Goal: Task Accomplishment & Management: Use online tool/utility

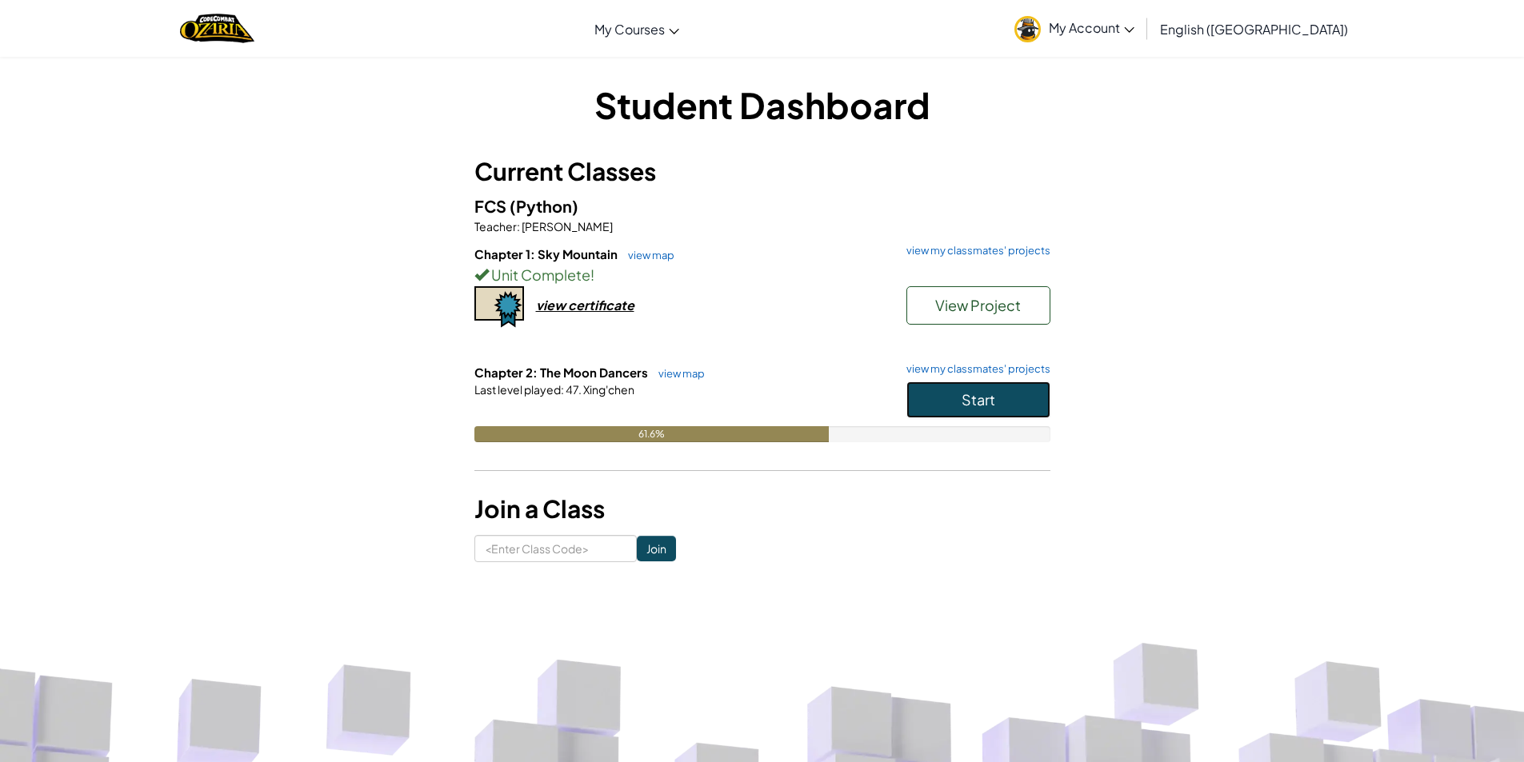
click at [1012, 409] on button "Start" at bounding box center [978, 400] width 144 height 37
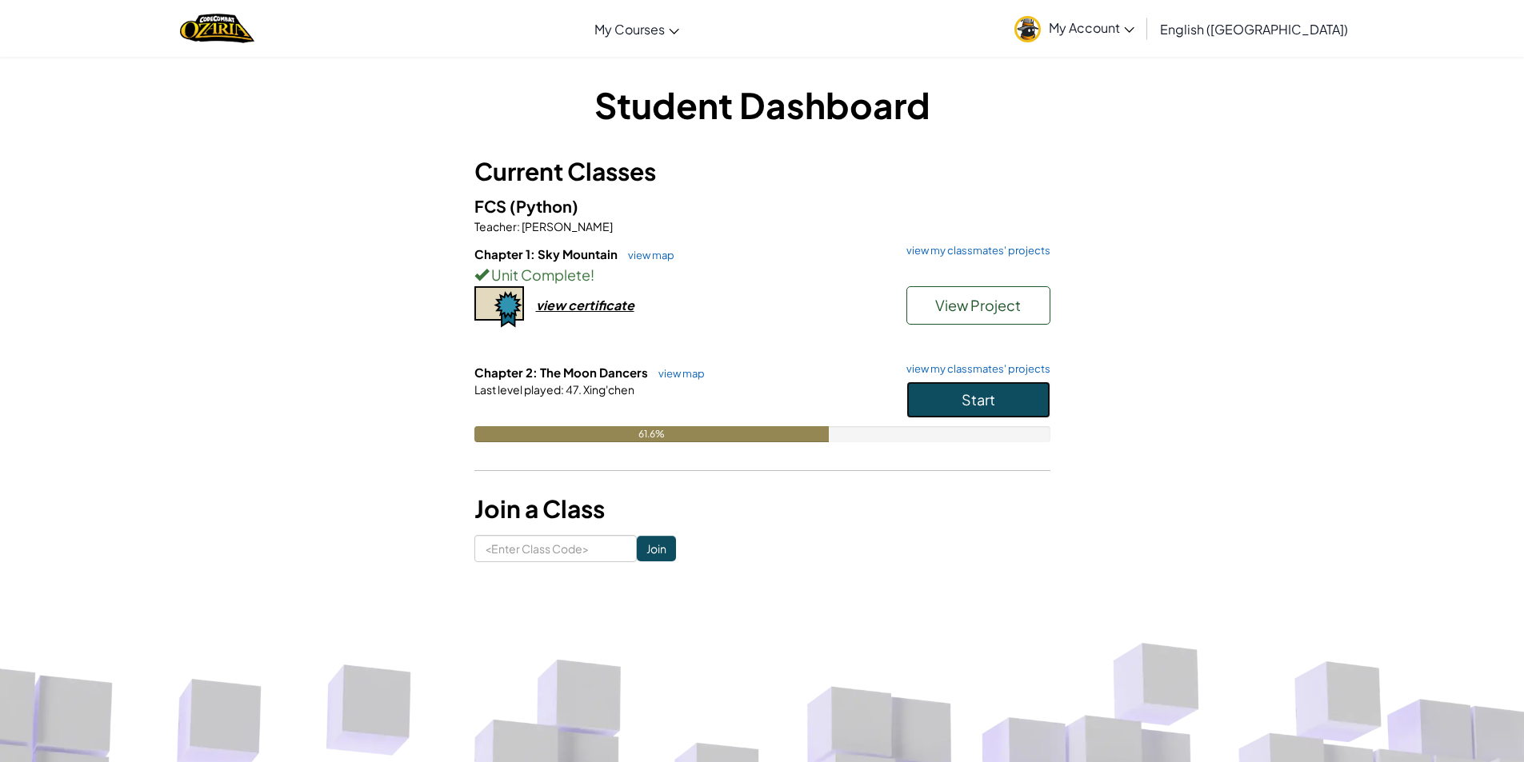
click at [1012, 409] on button "Start" at bounding box center [978, 400] width 144 height 37
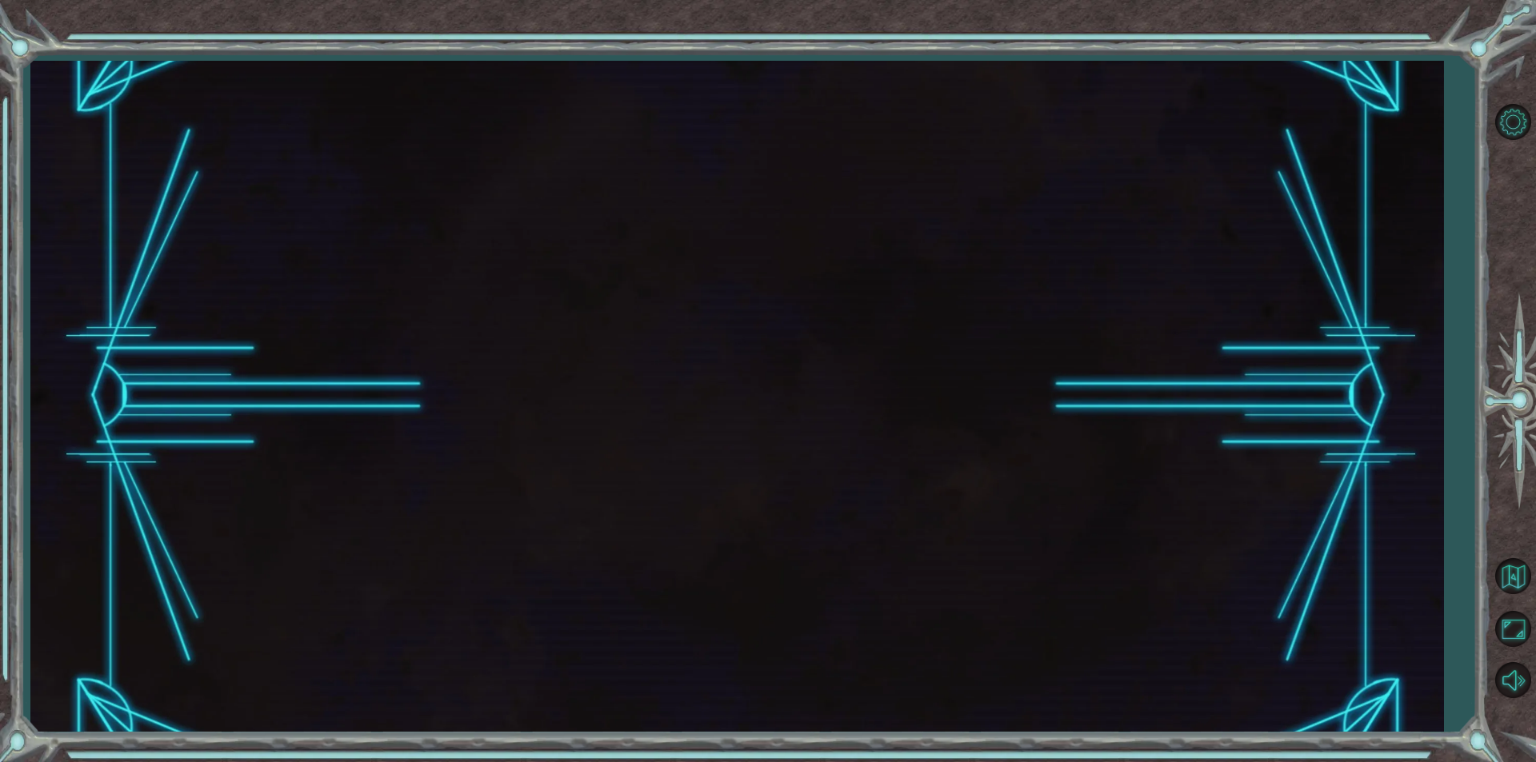
click at [1012, 409] on div at bounding box center [736, 396] width 1413 height 671
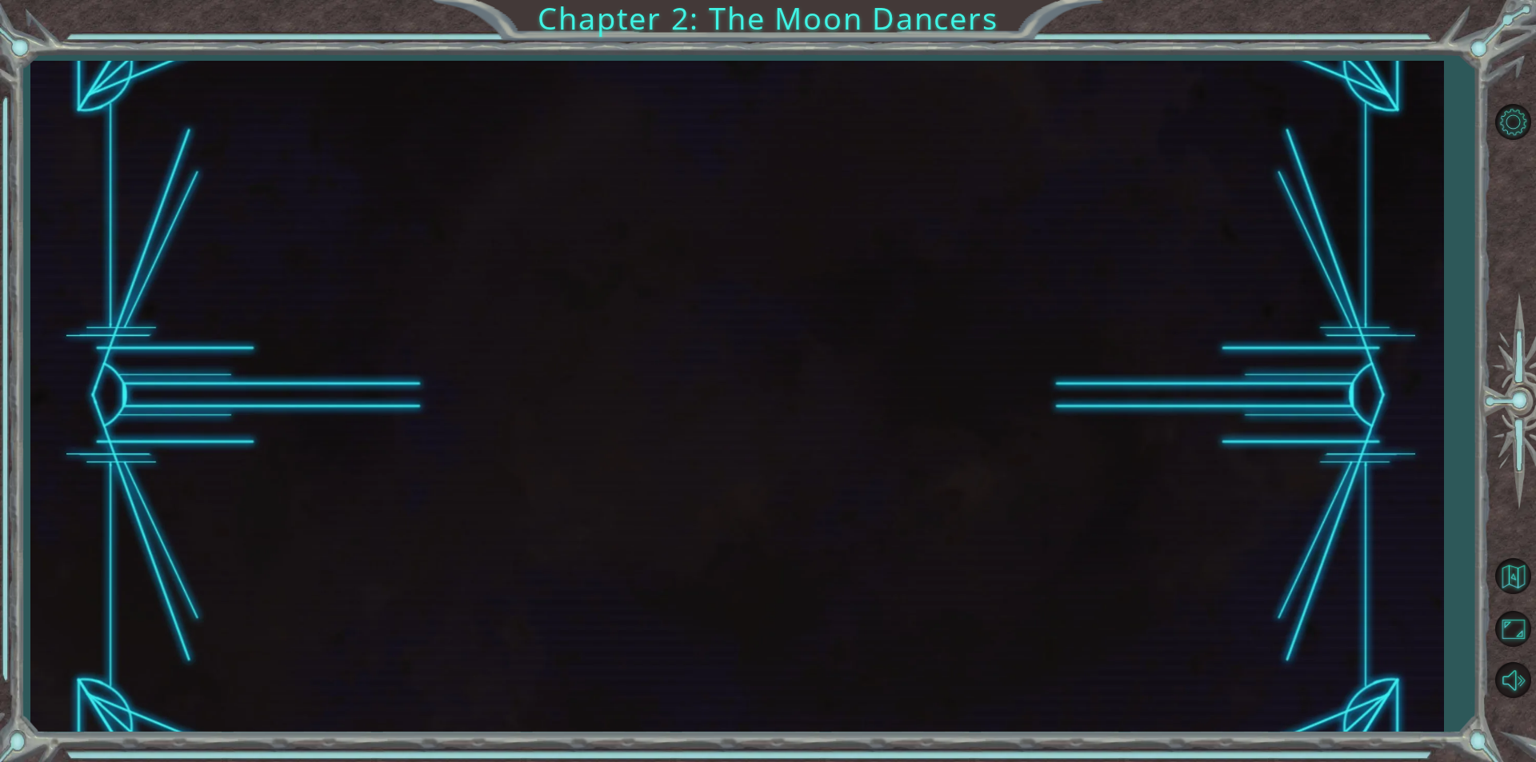
click at [1012, 409] on div at bounding box center [736, 396] width 1413 height 671
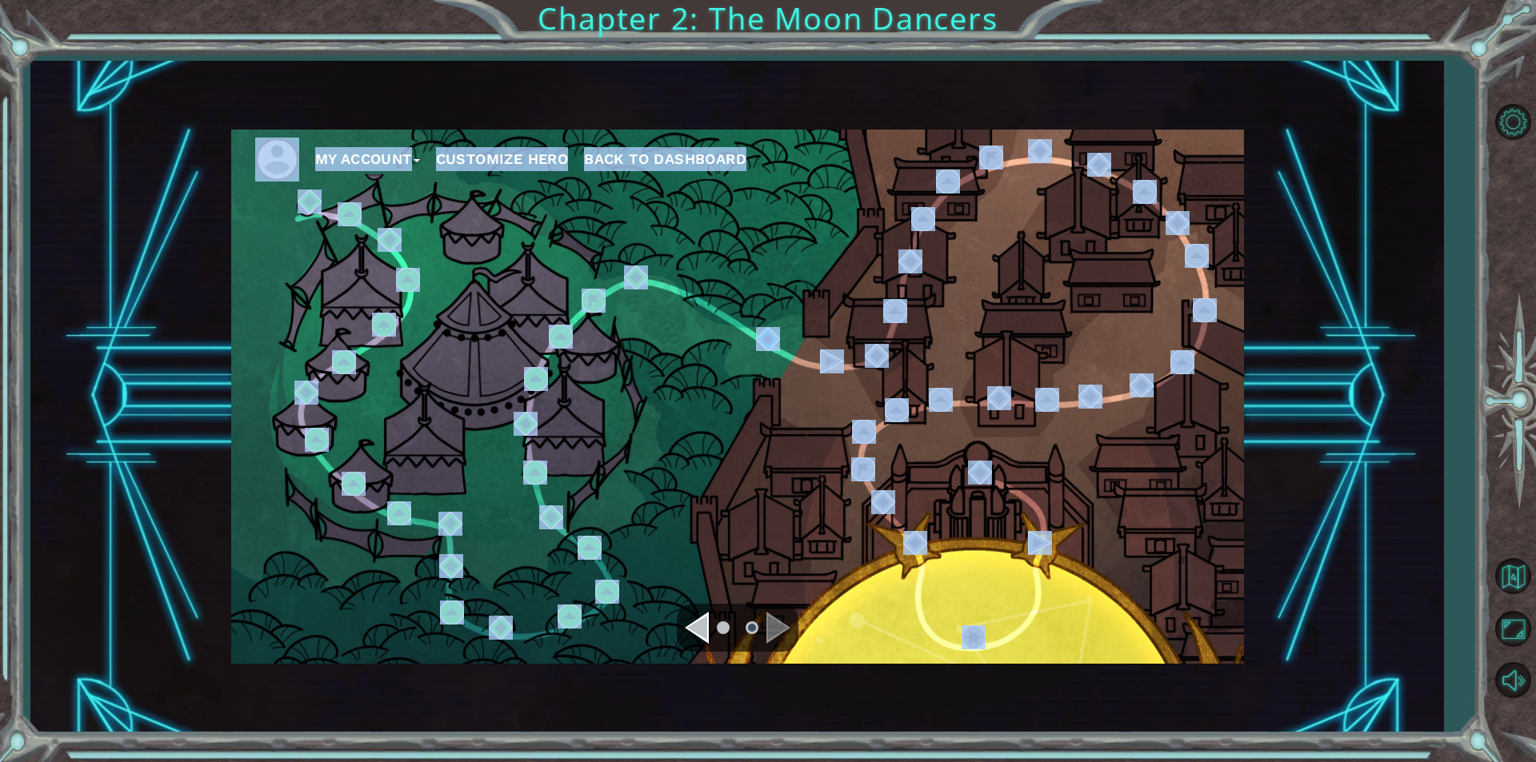
click at [1117, 402] on div "My Account Customize Hero Back to Dashboard" at bounding box center [737, 397] width 1013 height 534
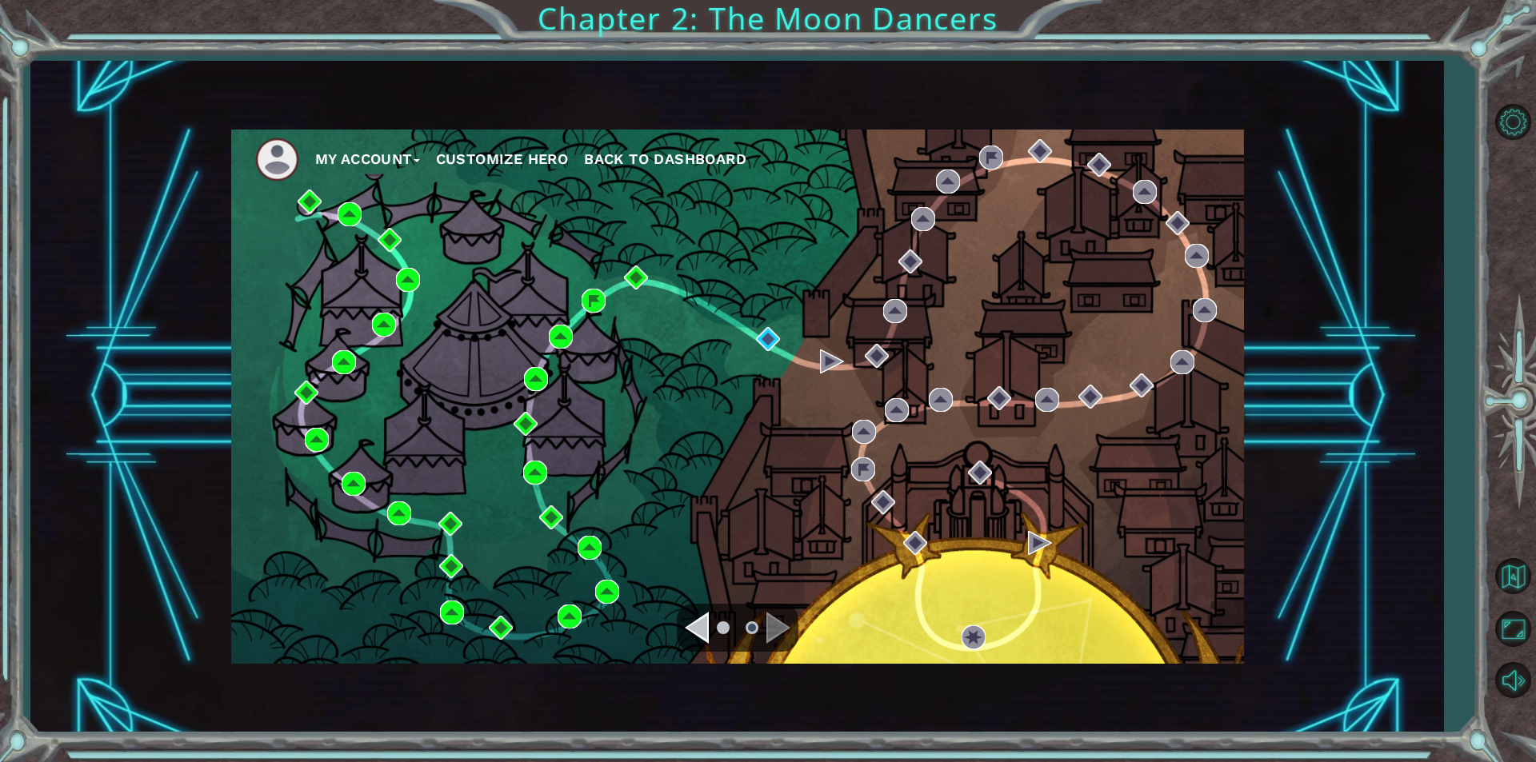
click at [1117, 402] on div "My Account Customize Hero Back to Dashboard" at bounding box center [737, 397] width 1013 height 534
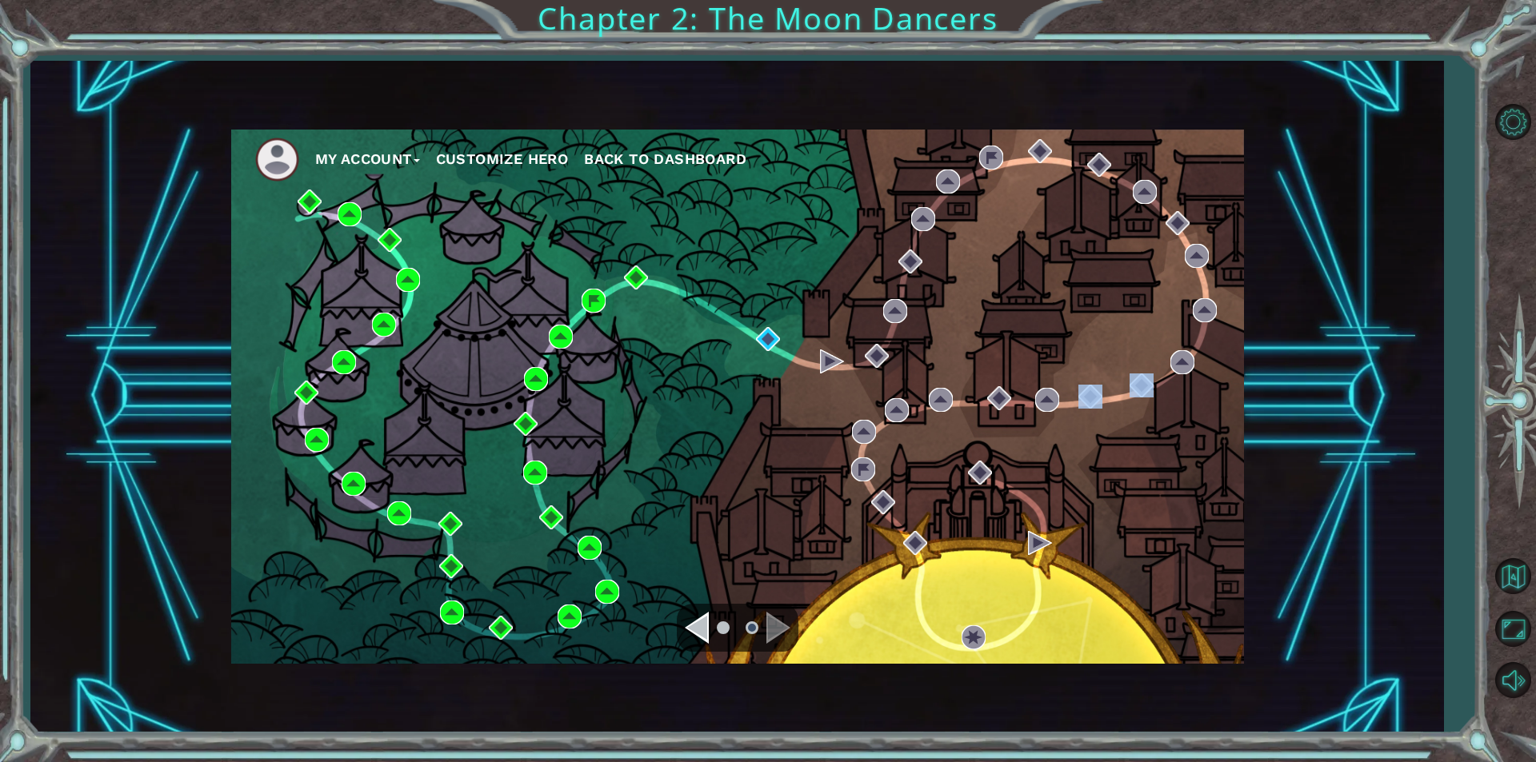
click at [1117, 402] on div "My Account Customize Hero Back to Dashboard" at bounding box center [737, 397] width 1013 height 534
click at [1148, 387] on img at bounding box center [1141, 386] width 24 height 24
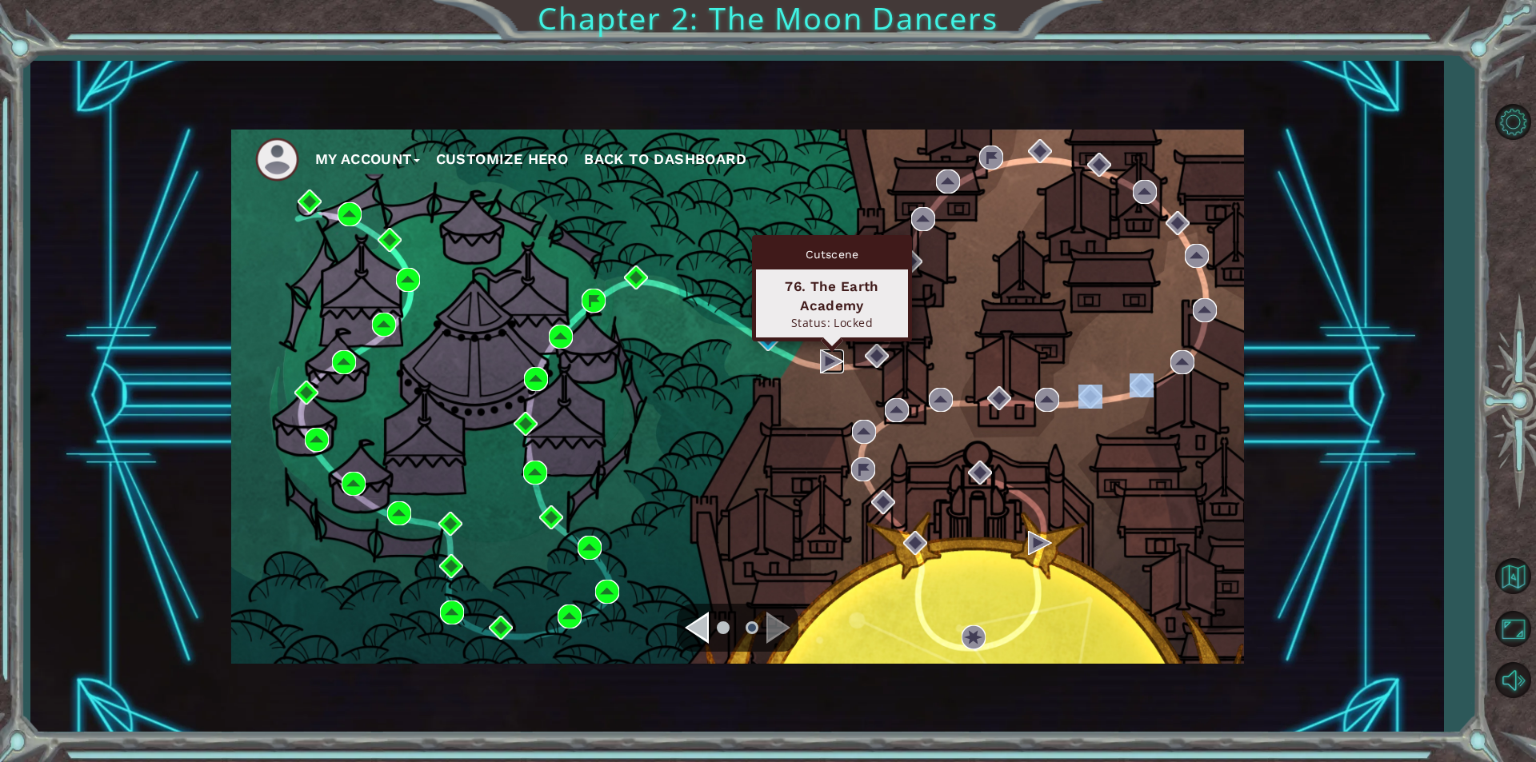
click at [831, 356] on img at bounding box center [832, 362] width 24 height 24
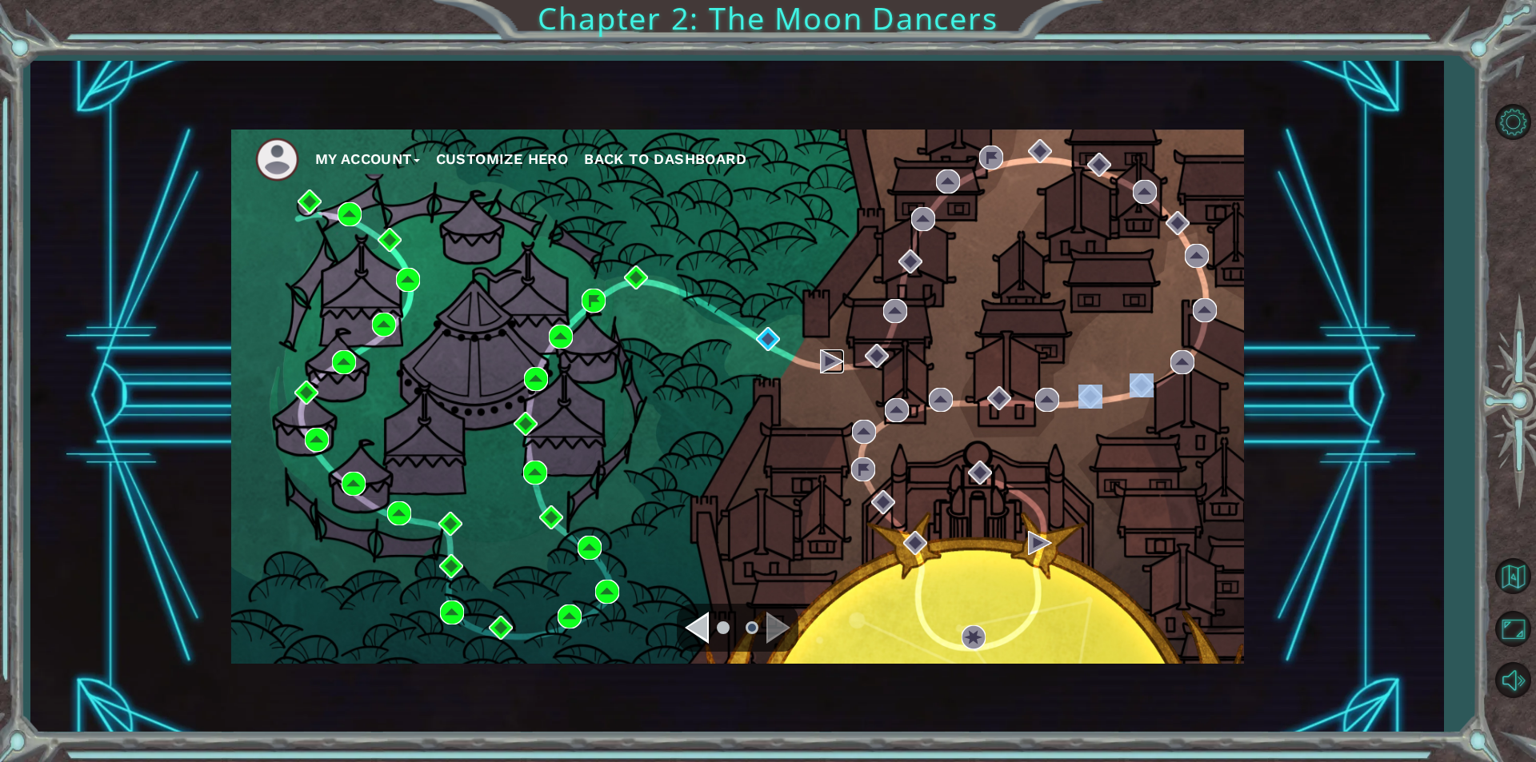
click at [831, 356] on img at bounding box center [832, 362] width 24 height 24
click at [769, 339] on img at bounding box center [768, 339] width 24 height 24
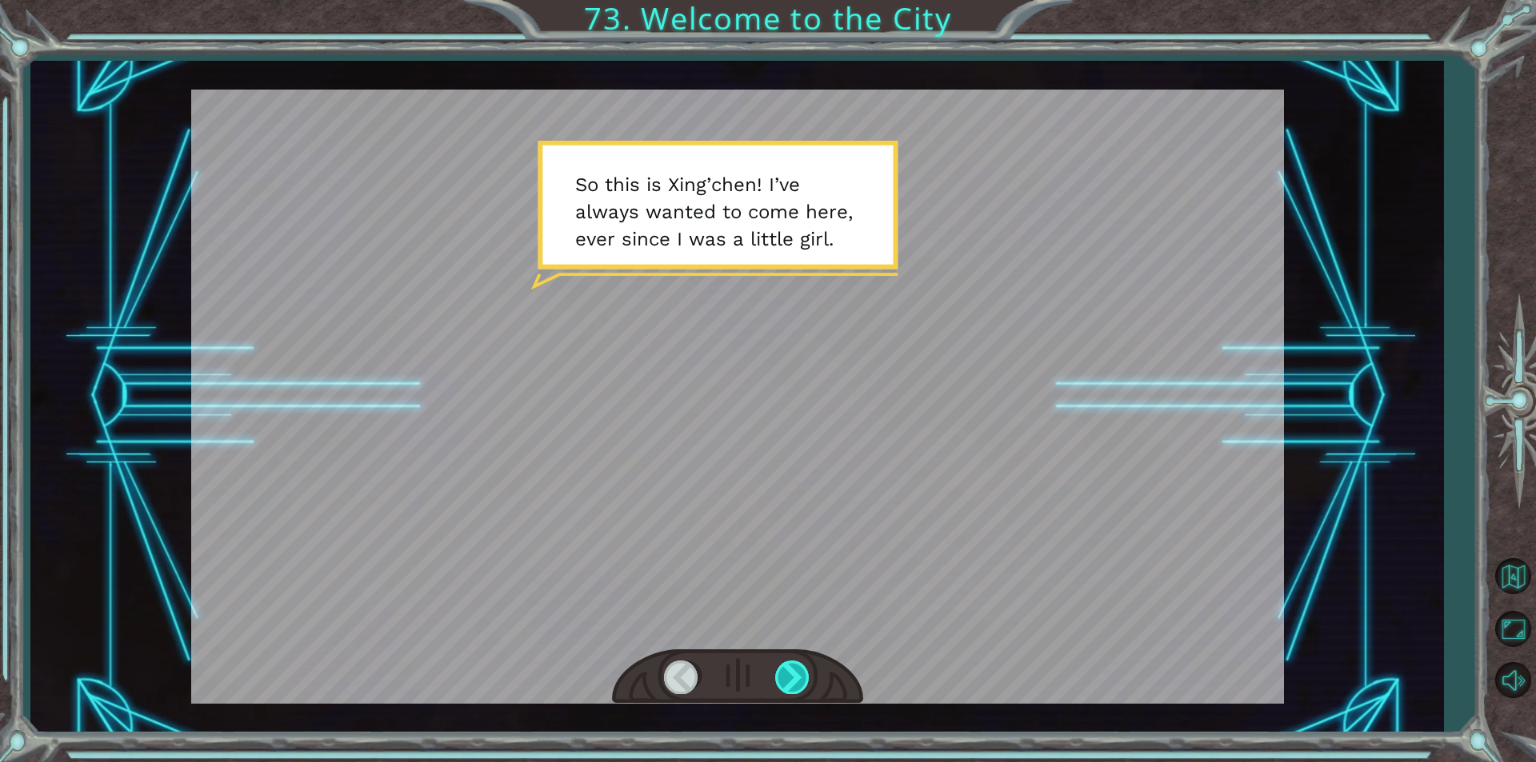
click at [780, 674] on div at bounding box center [793, 677] width 36 height 33
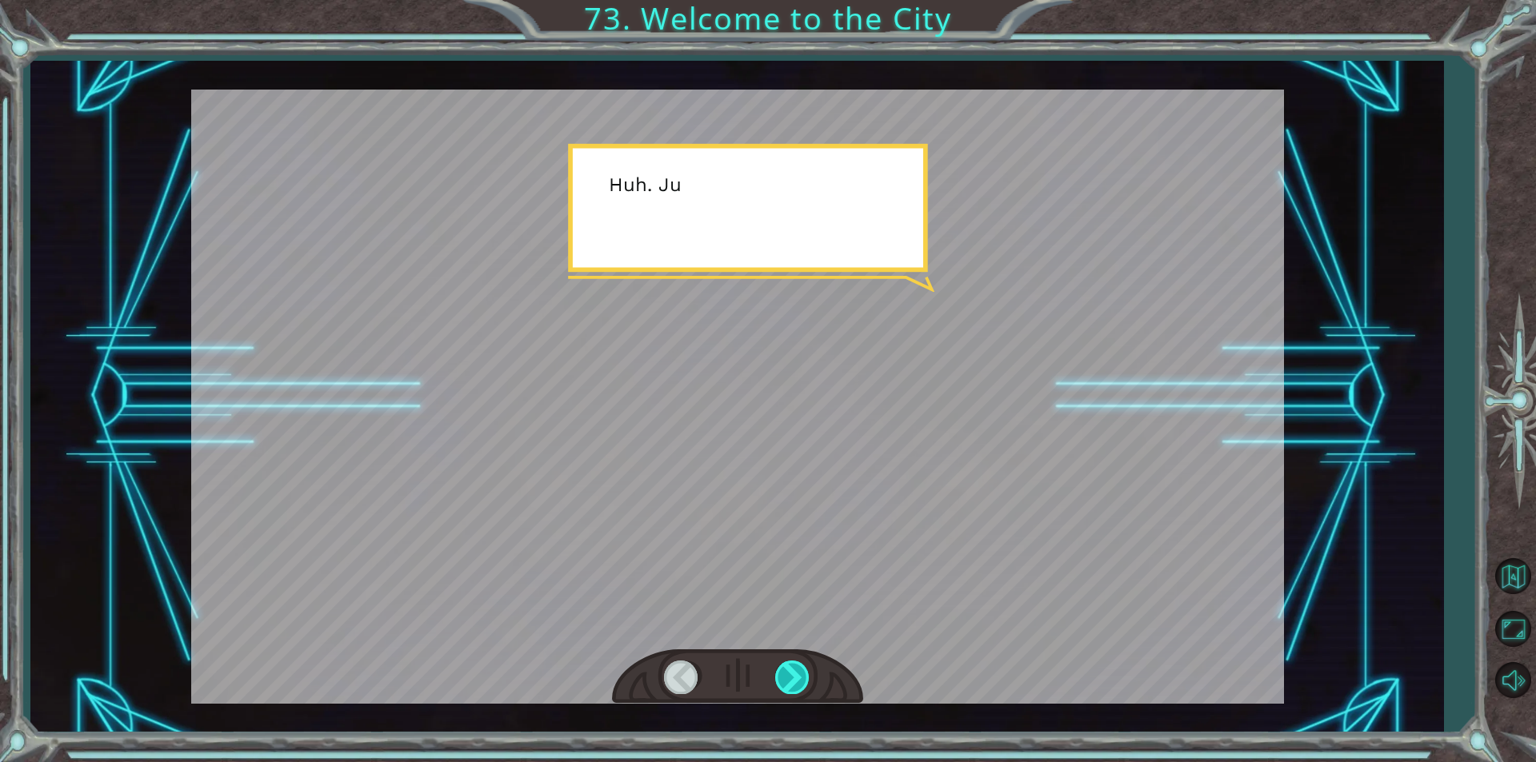
click at [780, 674] on div at bounding box center [793, 677] width 36 height 33
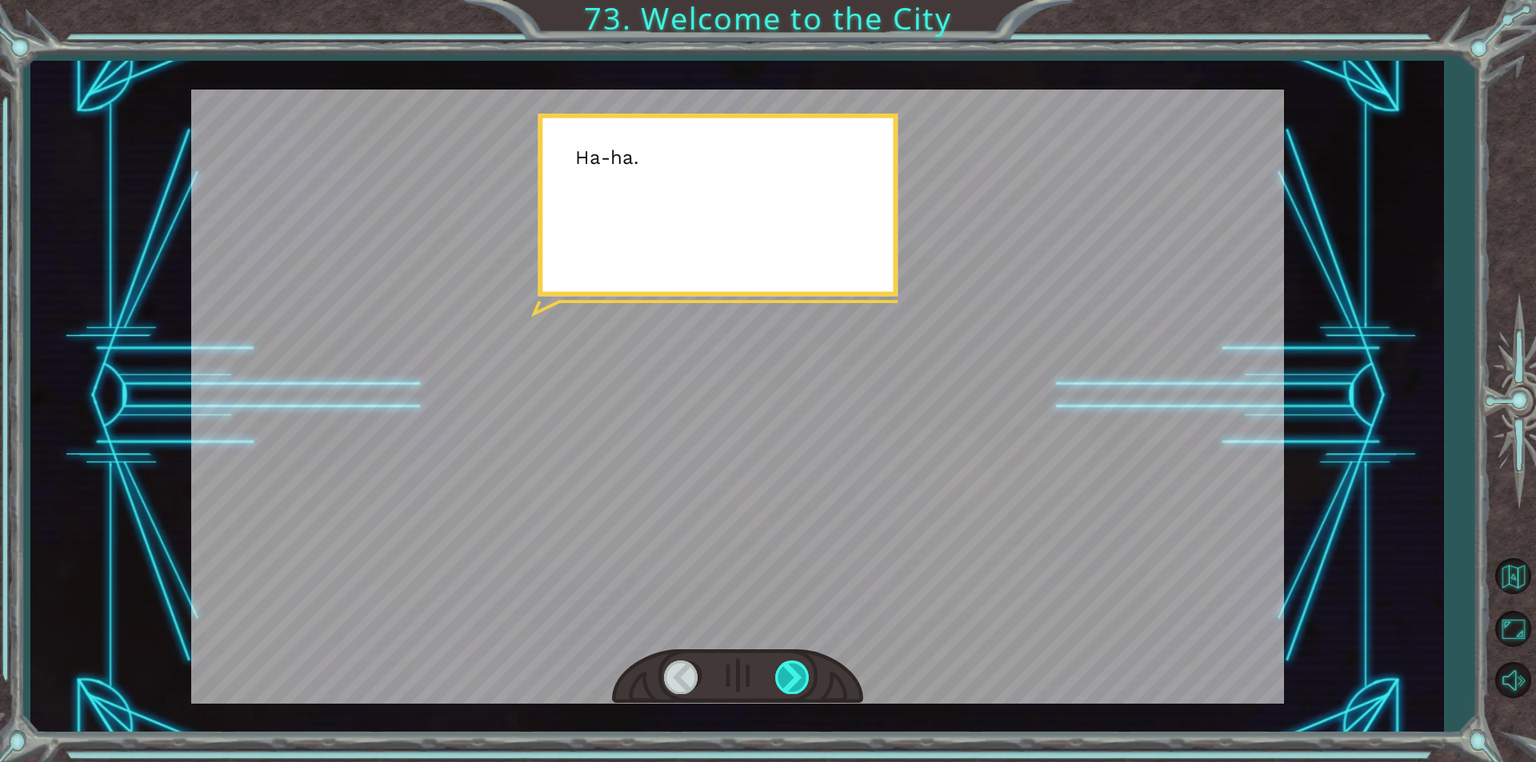
click at [780, 674] on div at bounding box center [793, 677] width 36 height 33
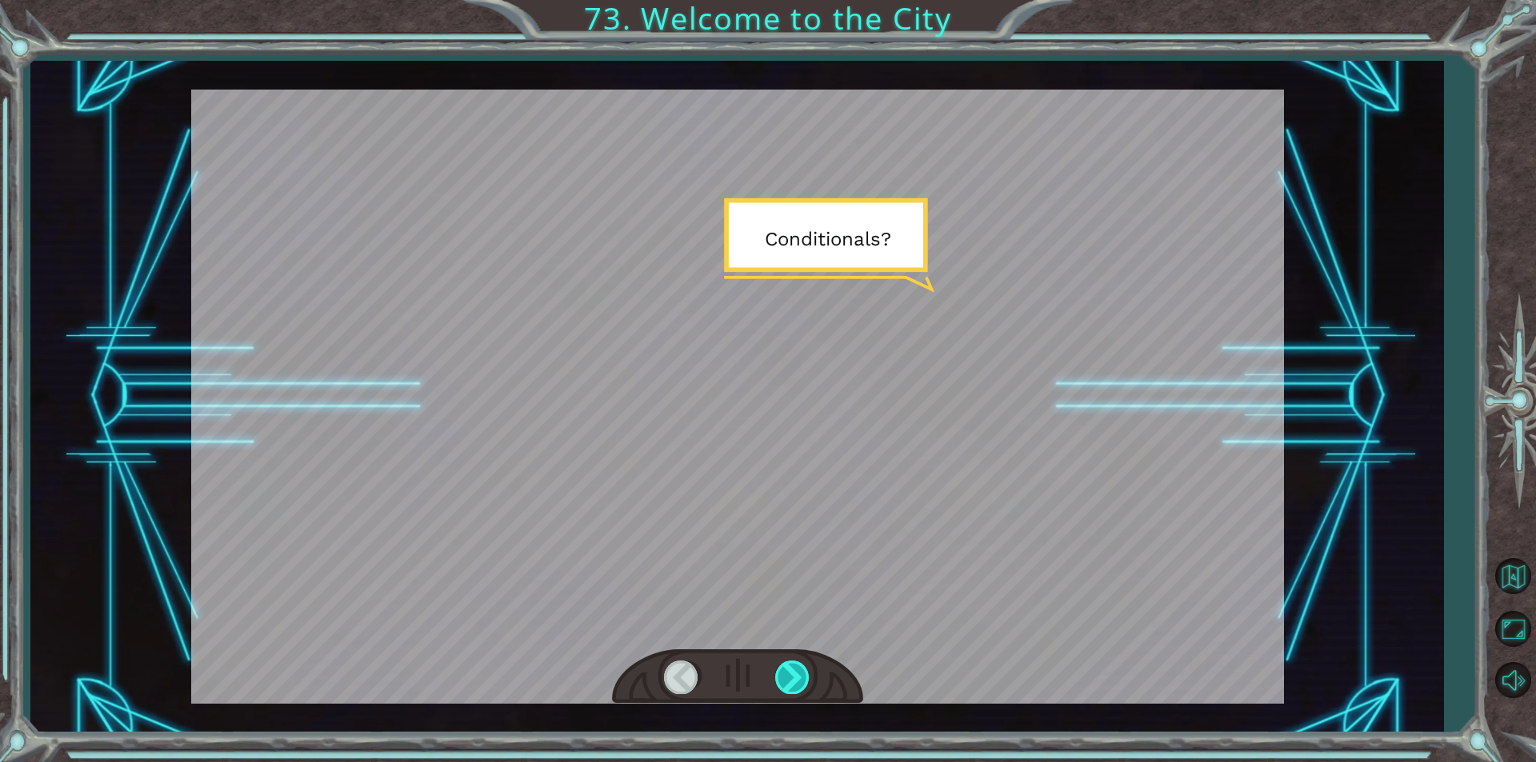
click at [780, 674] on div at bounding box center [793, 677] width 36 height 33
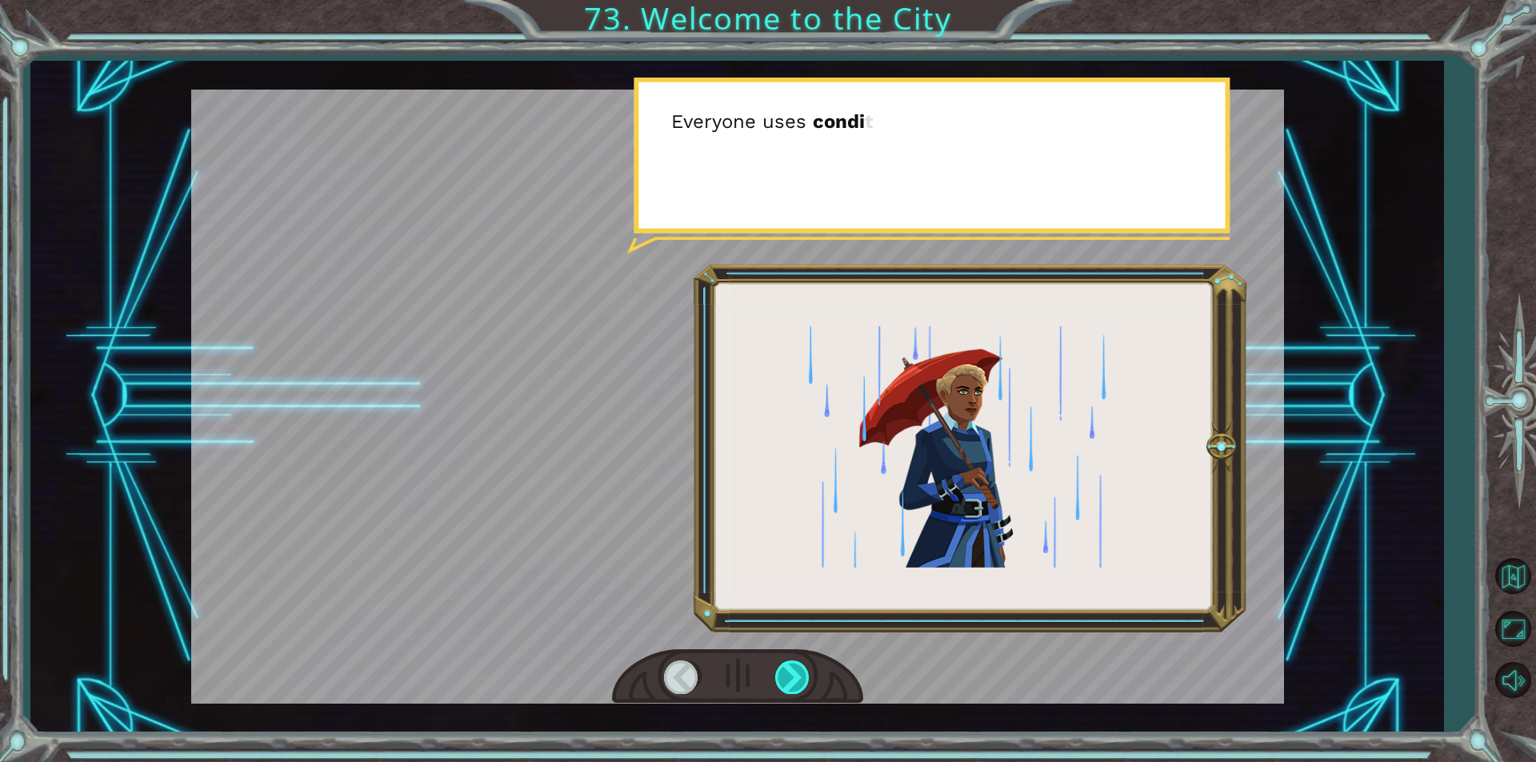
click at [780, 674] on div at bounding box center [793, 677] width 36 height 33
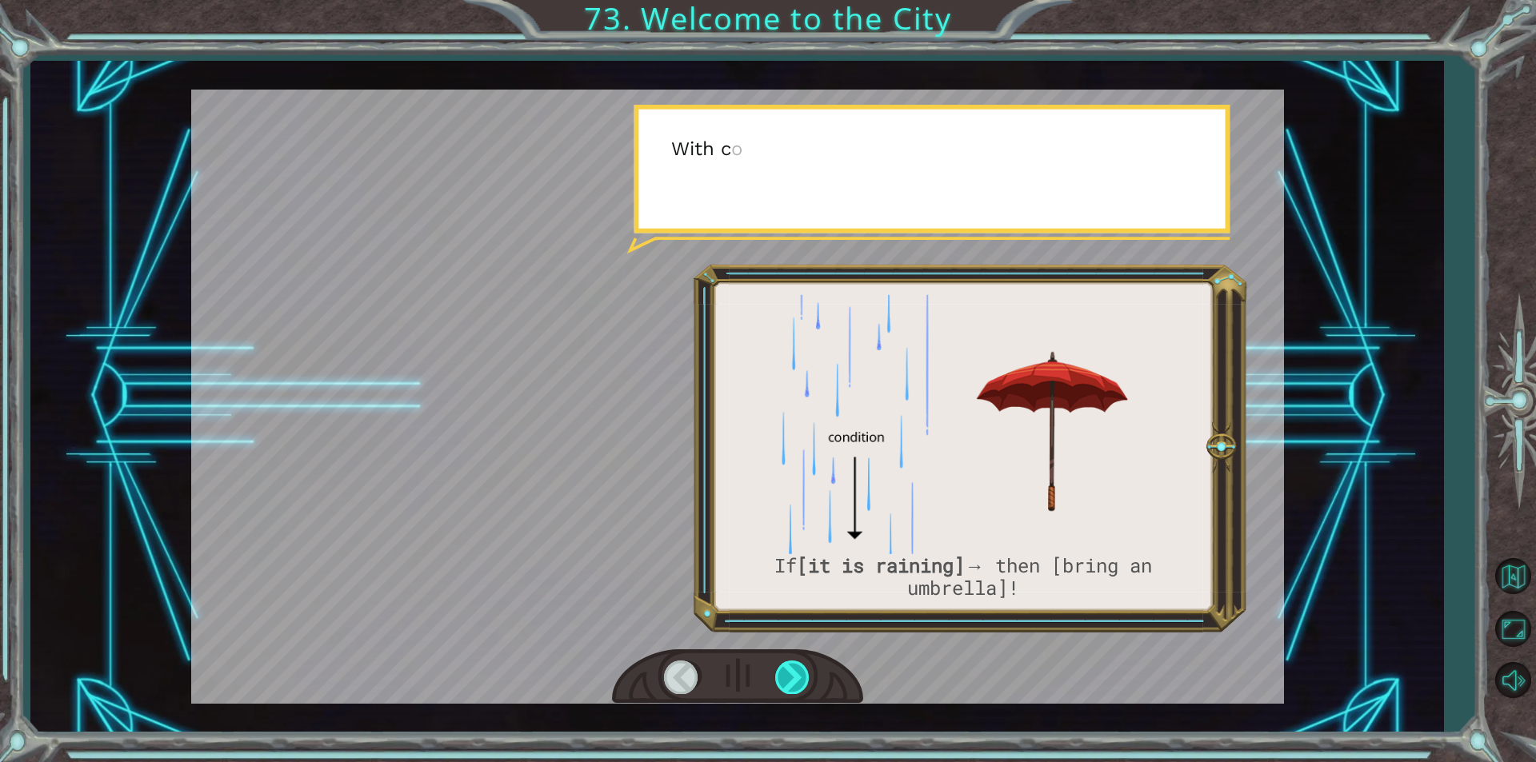
click at [780, 674] on div at bounding box center [793, 677] width 36 height 33
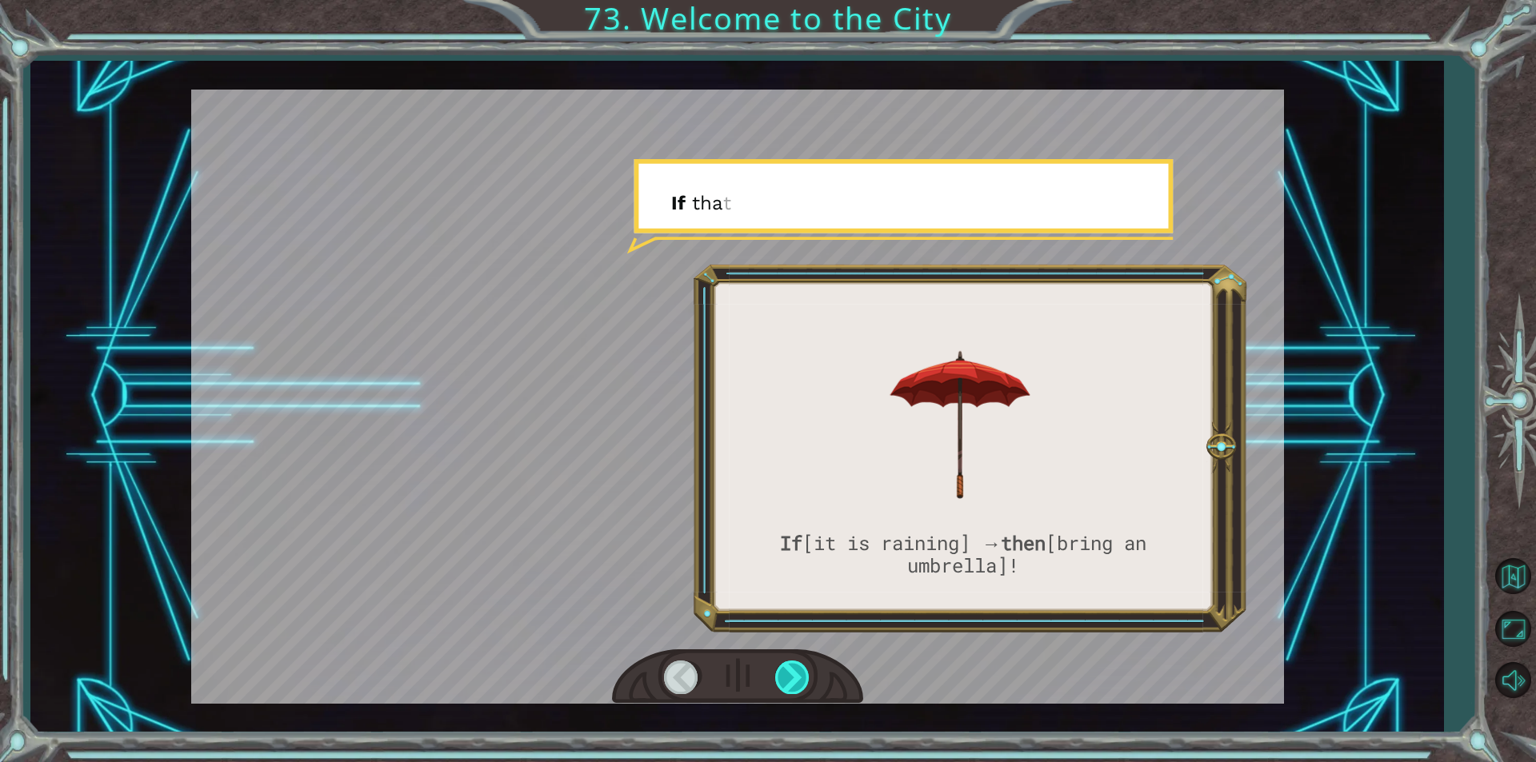
click at [780, 674] on div at bounding box center [793, 677] width 36 height 33
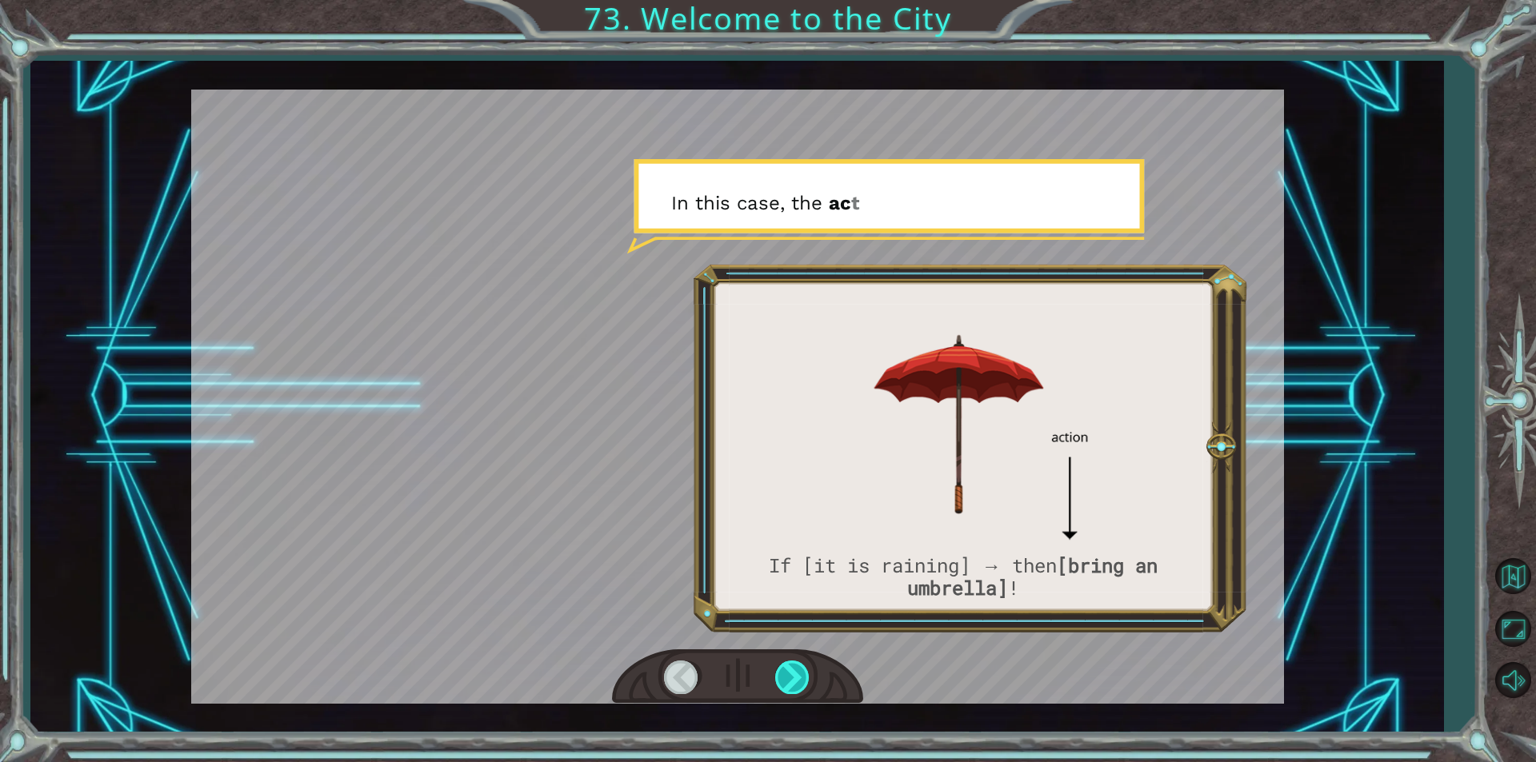
click at [780, 674] on div at bounding box center [793, 677] width 36 height 33
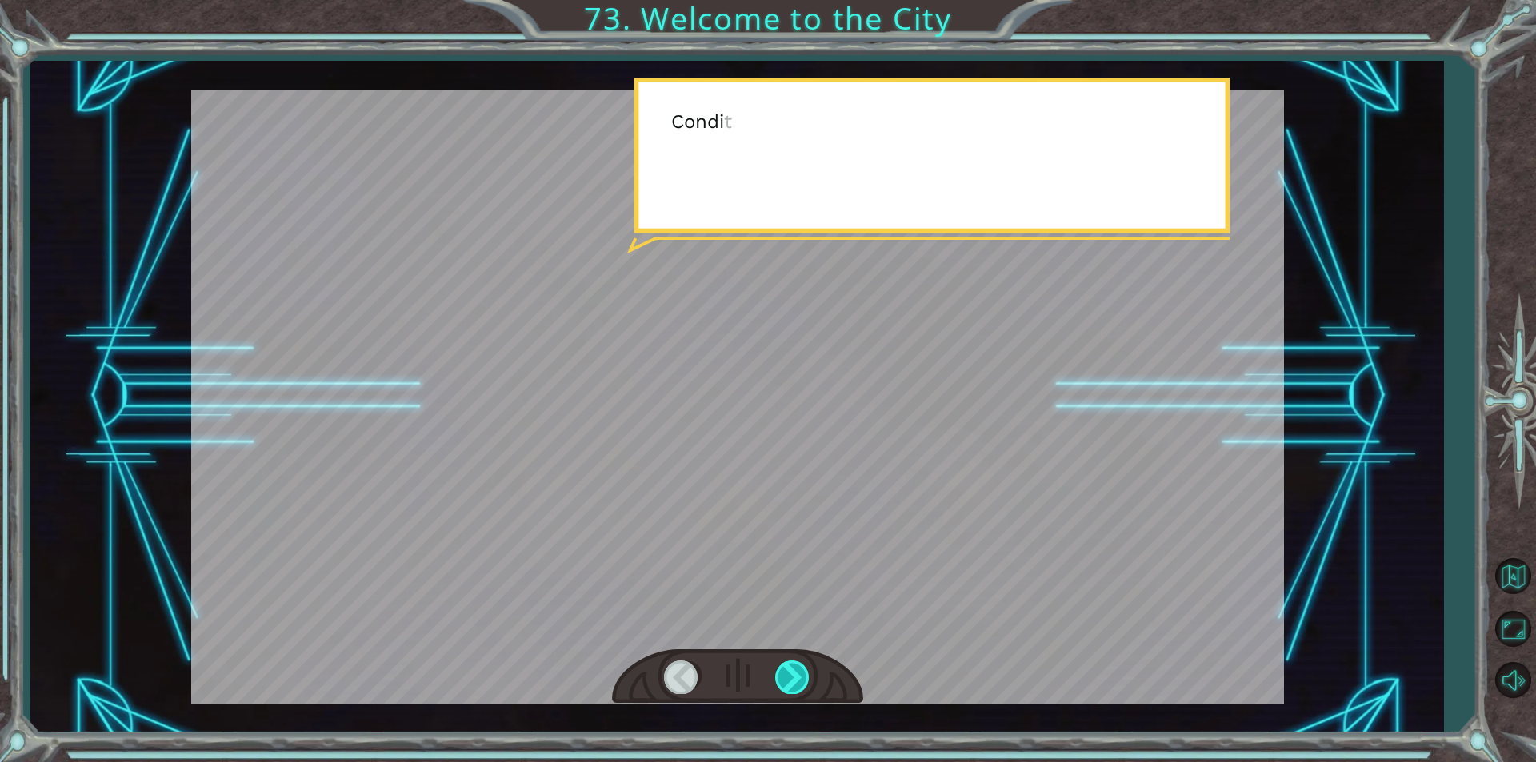
click at [780, 674] on div at bounding box center [793, 677] width 36 height 33
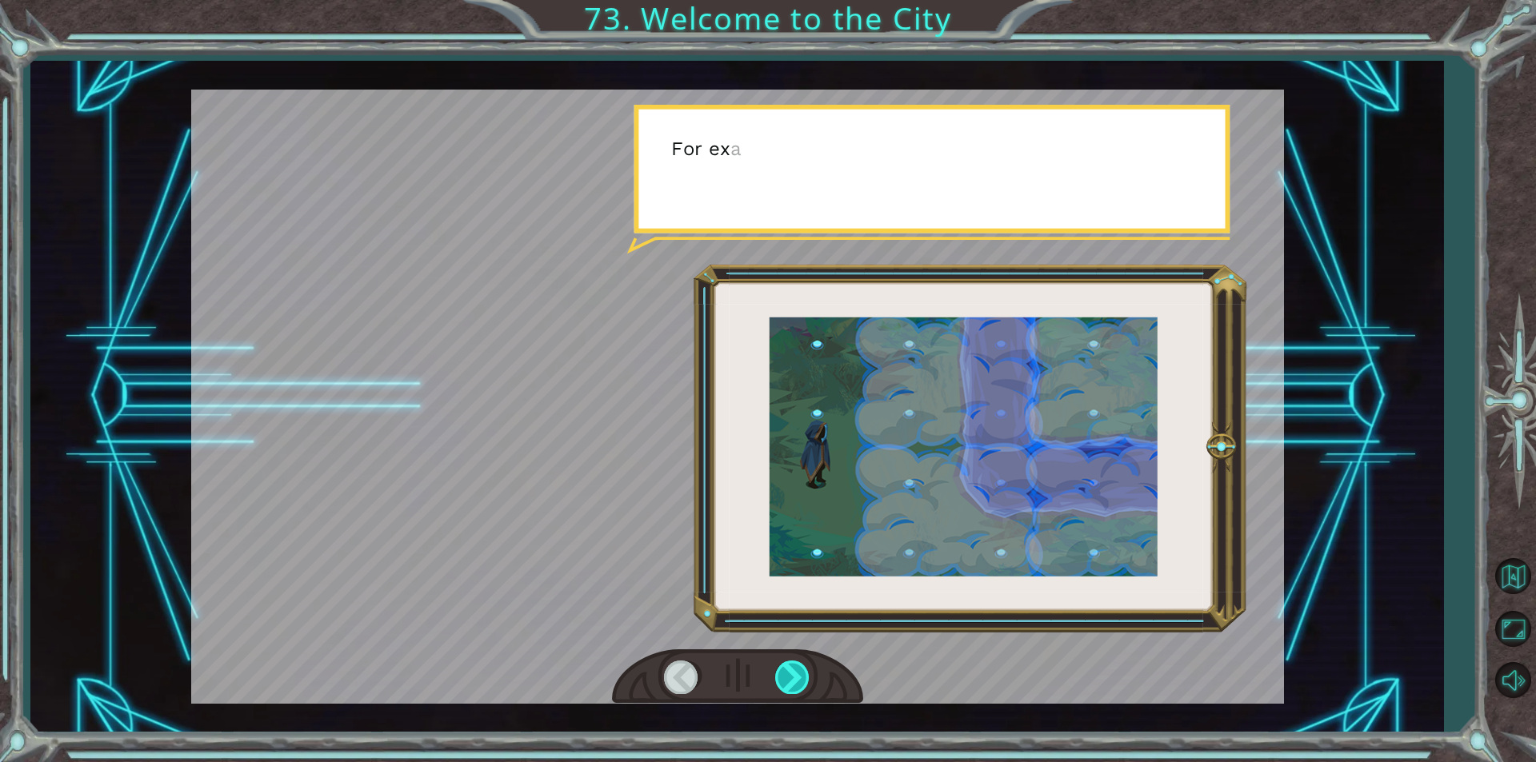
click at [780, 674] on div at bounding box center [793, 677] width 36 height 33
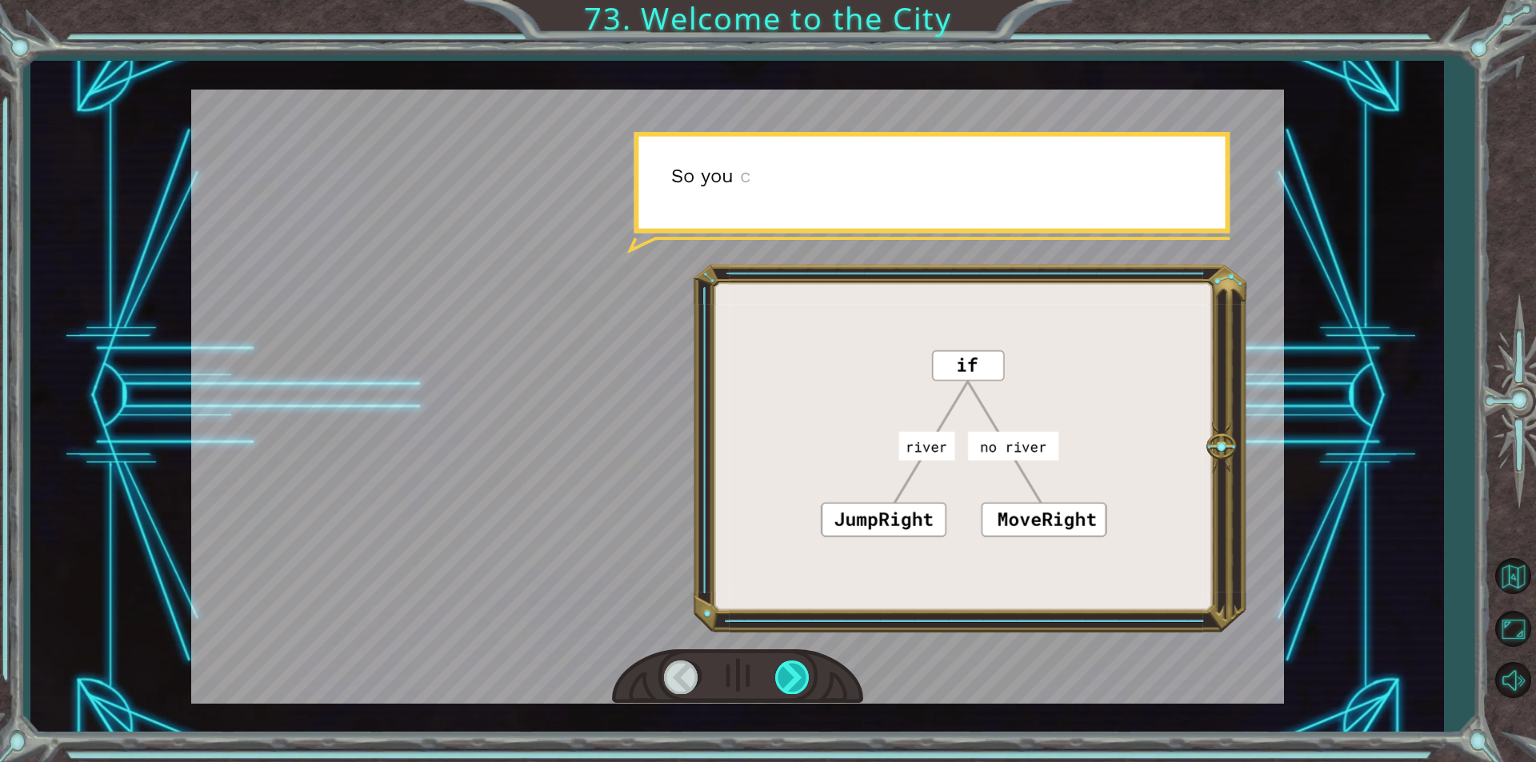
click at [780, 674] on div at bounding box center [793, 677] width 36 height 33
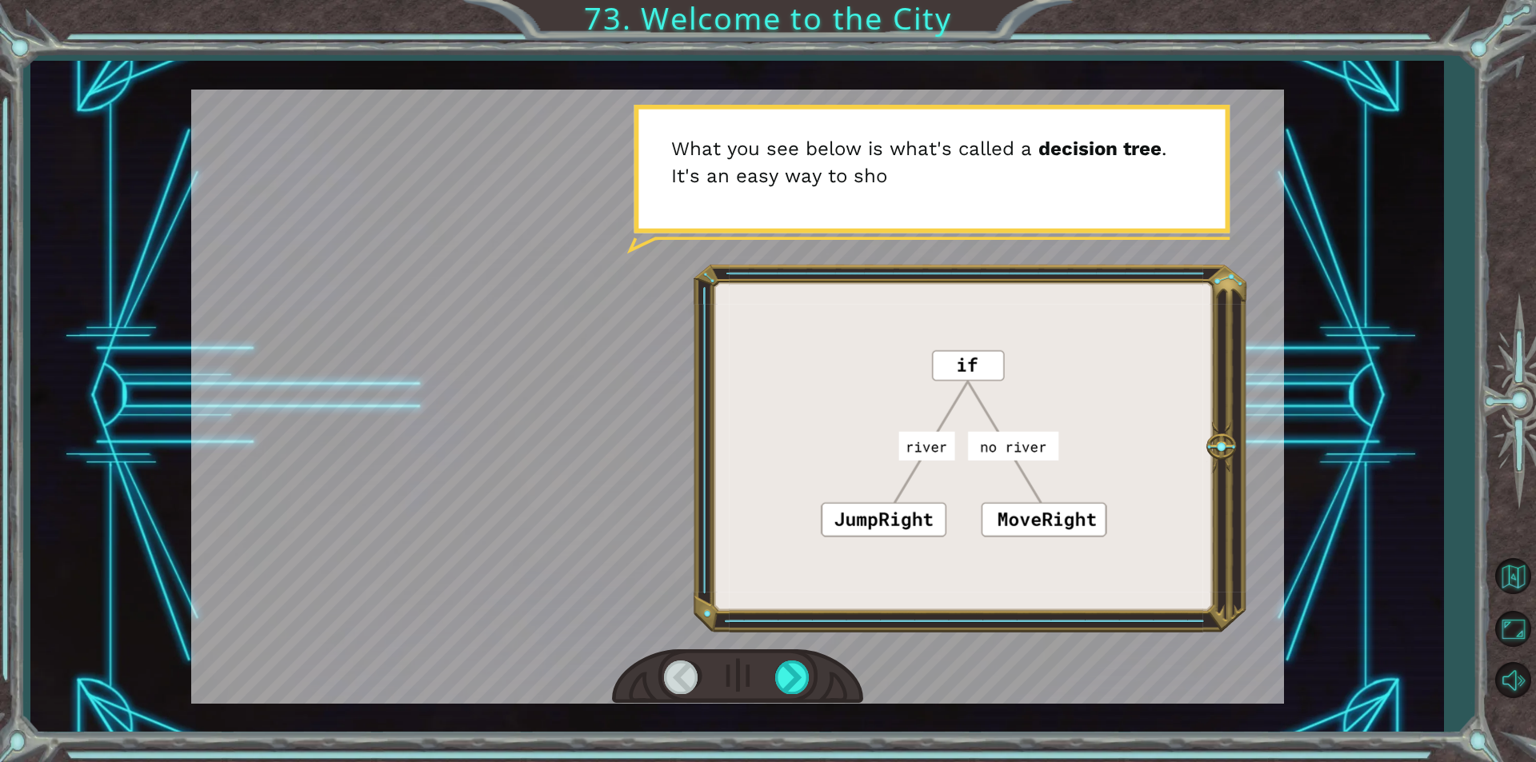
click at [666, 675] on div at bounding box center [682, 677] width 36 height 33
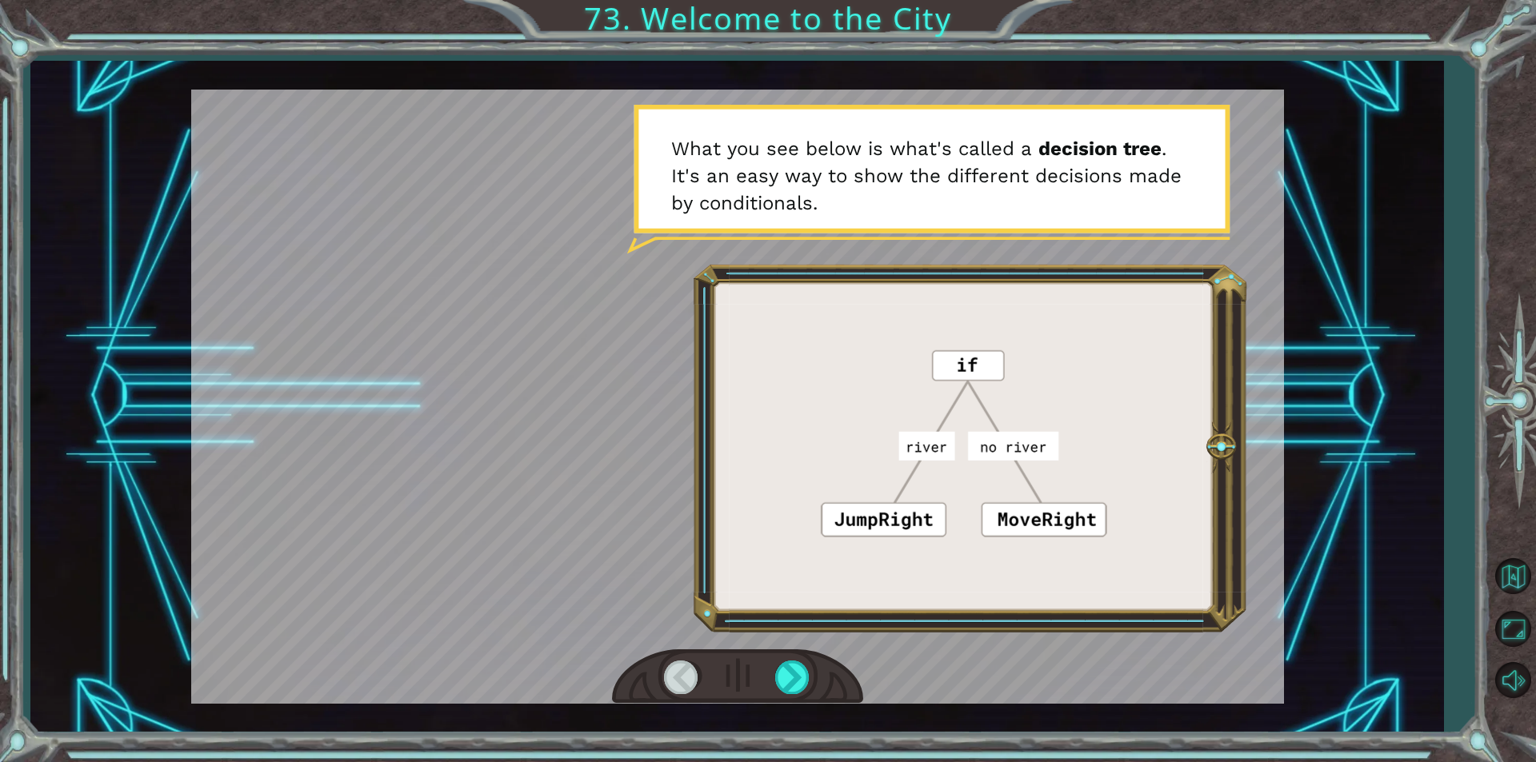
click at [666, 675] on div at bounding box center [682, 677] width 36 height 33
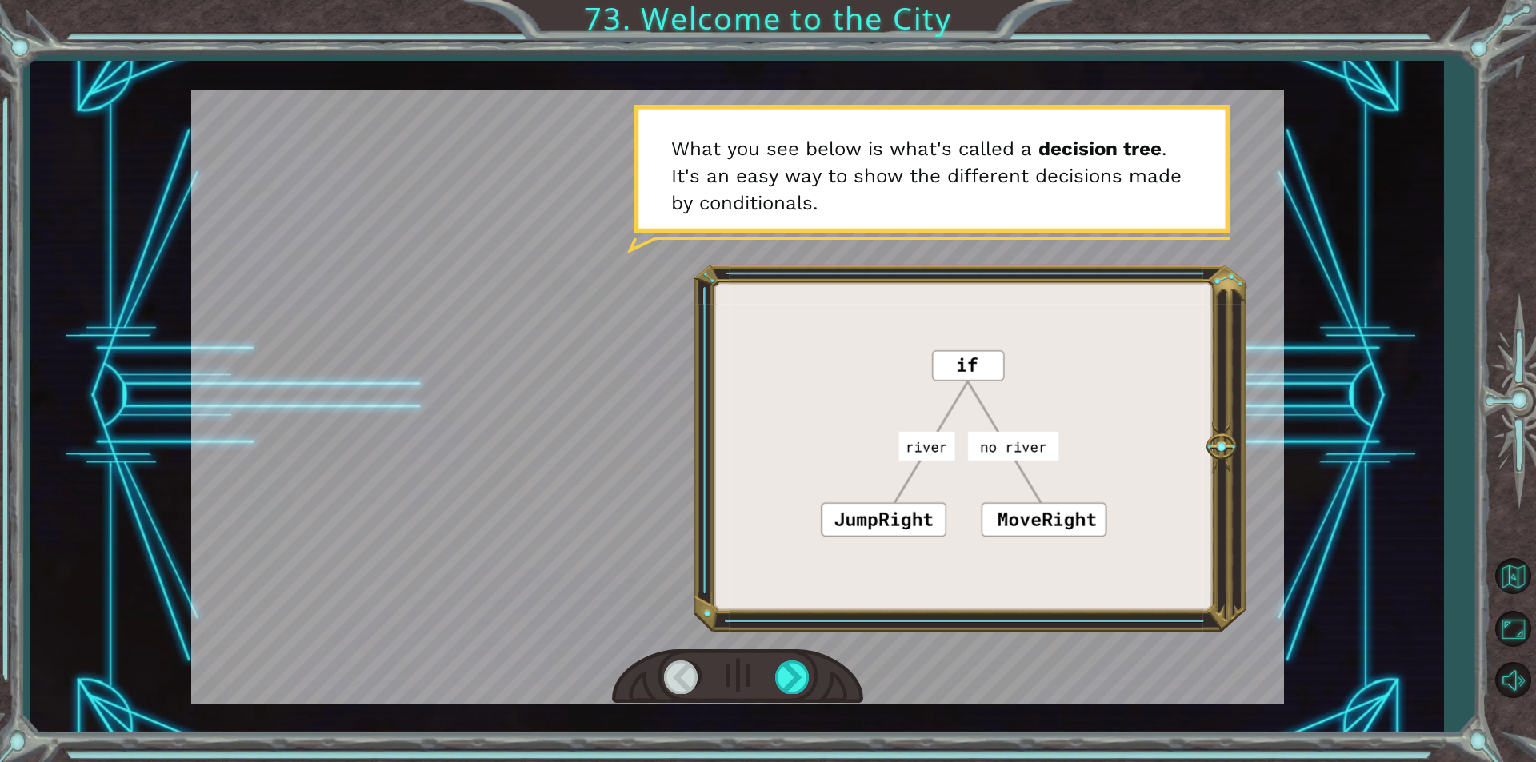
click at [666, 675] on div at bounding box center [682, 677] width 36 height 33
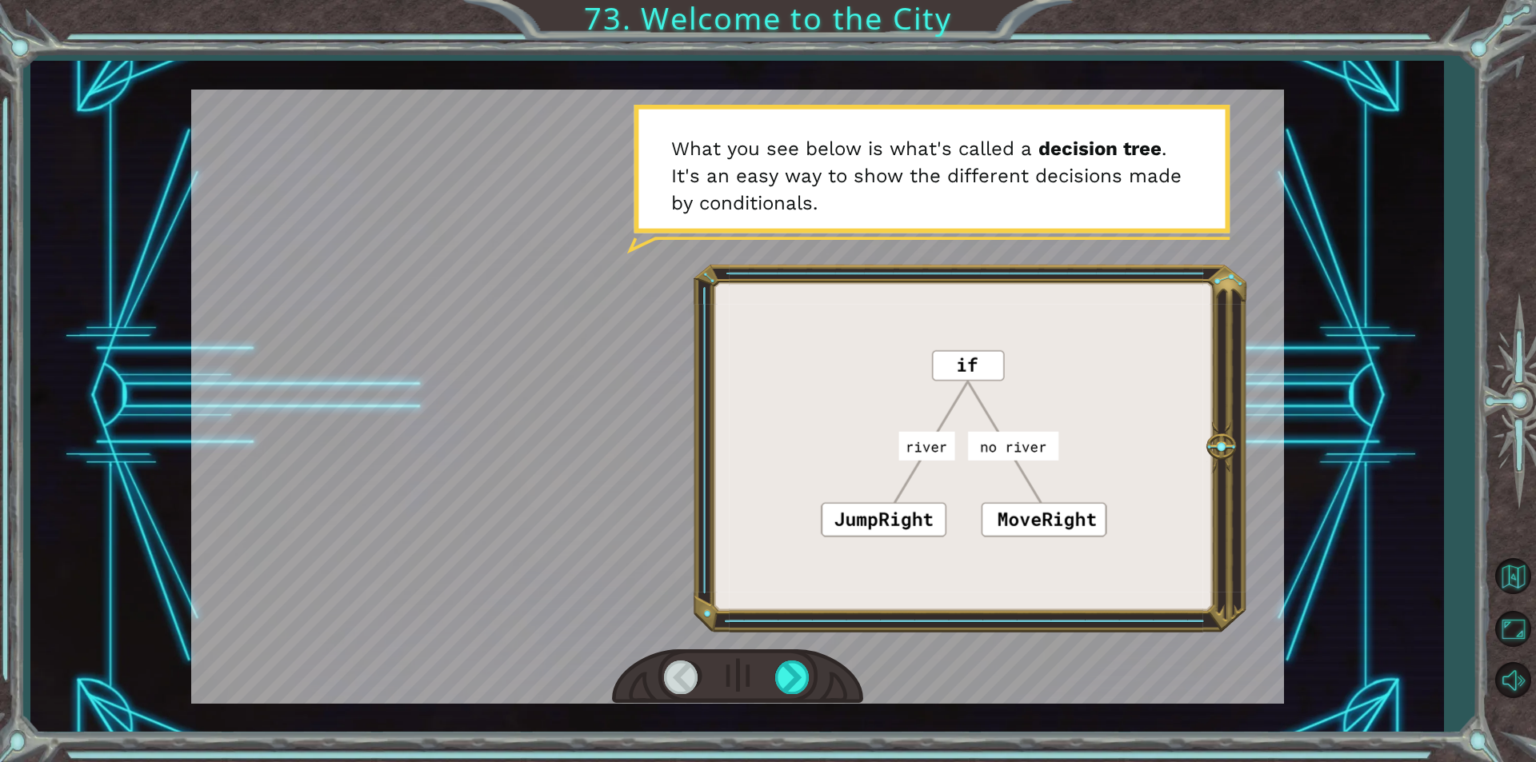
click at [666, 675] on div at bounding box center [682, 677] width 36 height 33
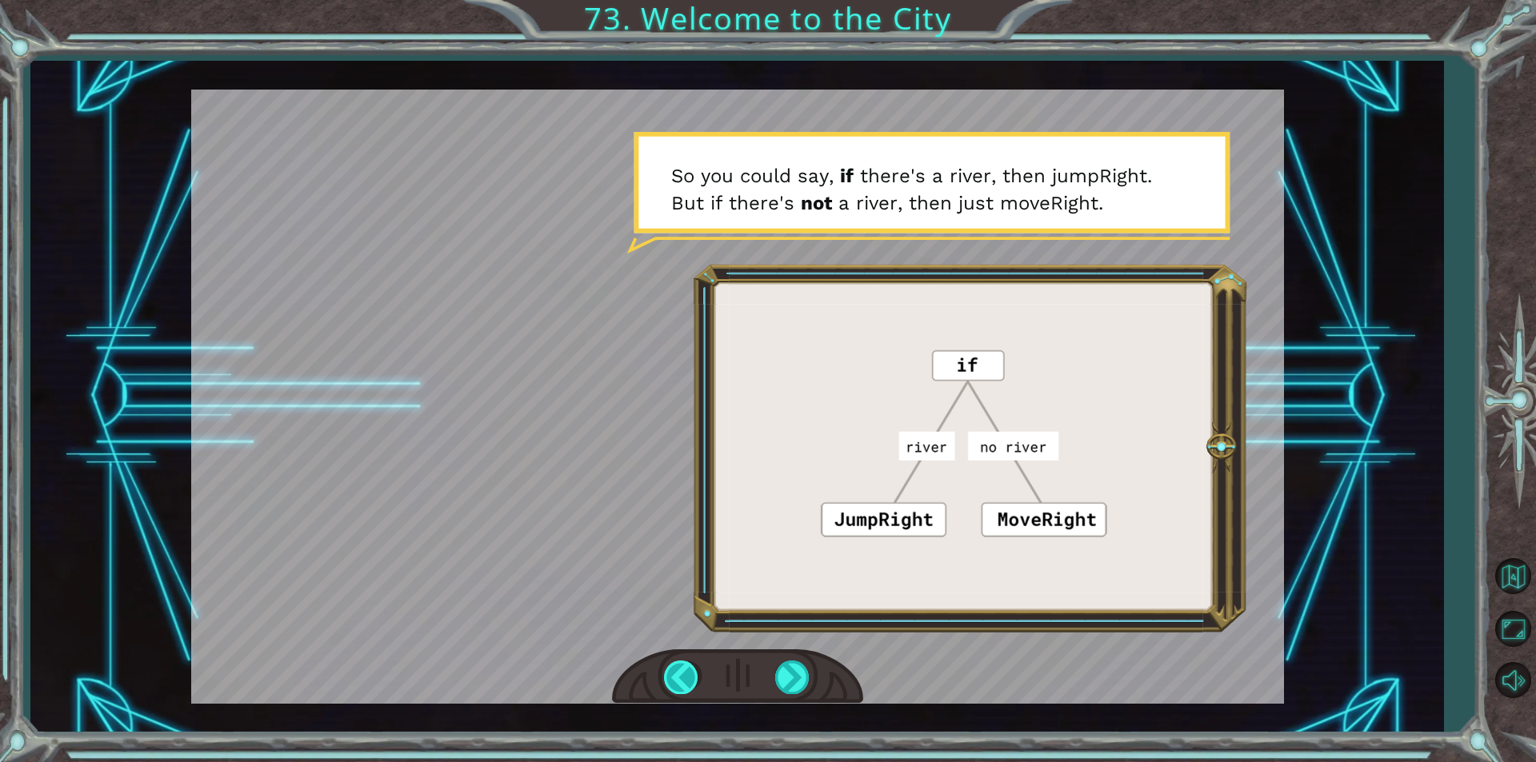
click at [666, 675] on div at bounding box center [682, 677] width 36 height 33
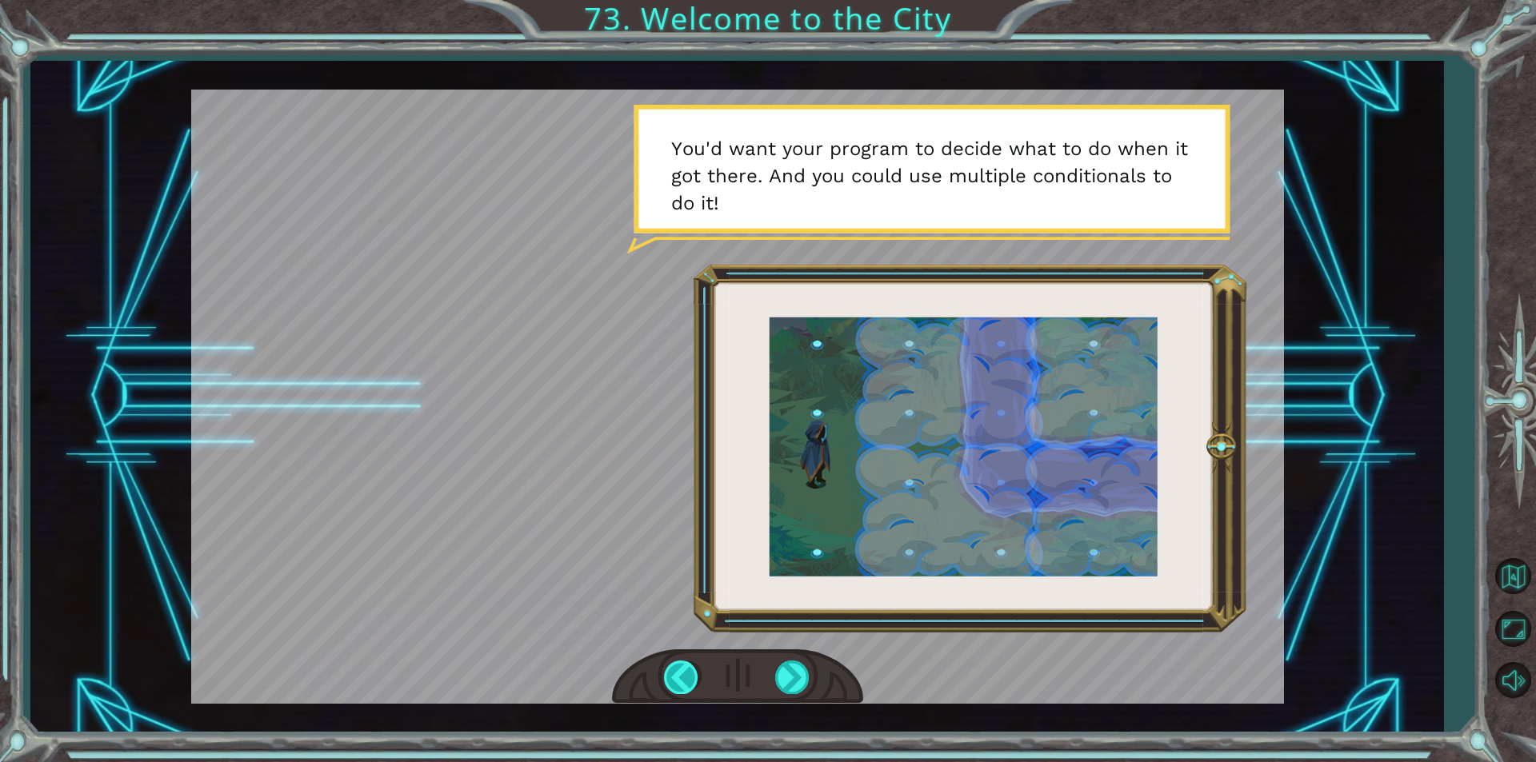
click at [666, 675] on div at bounding box center [682, 677] width 36 height 33
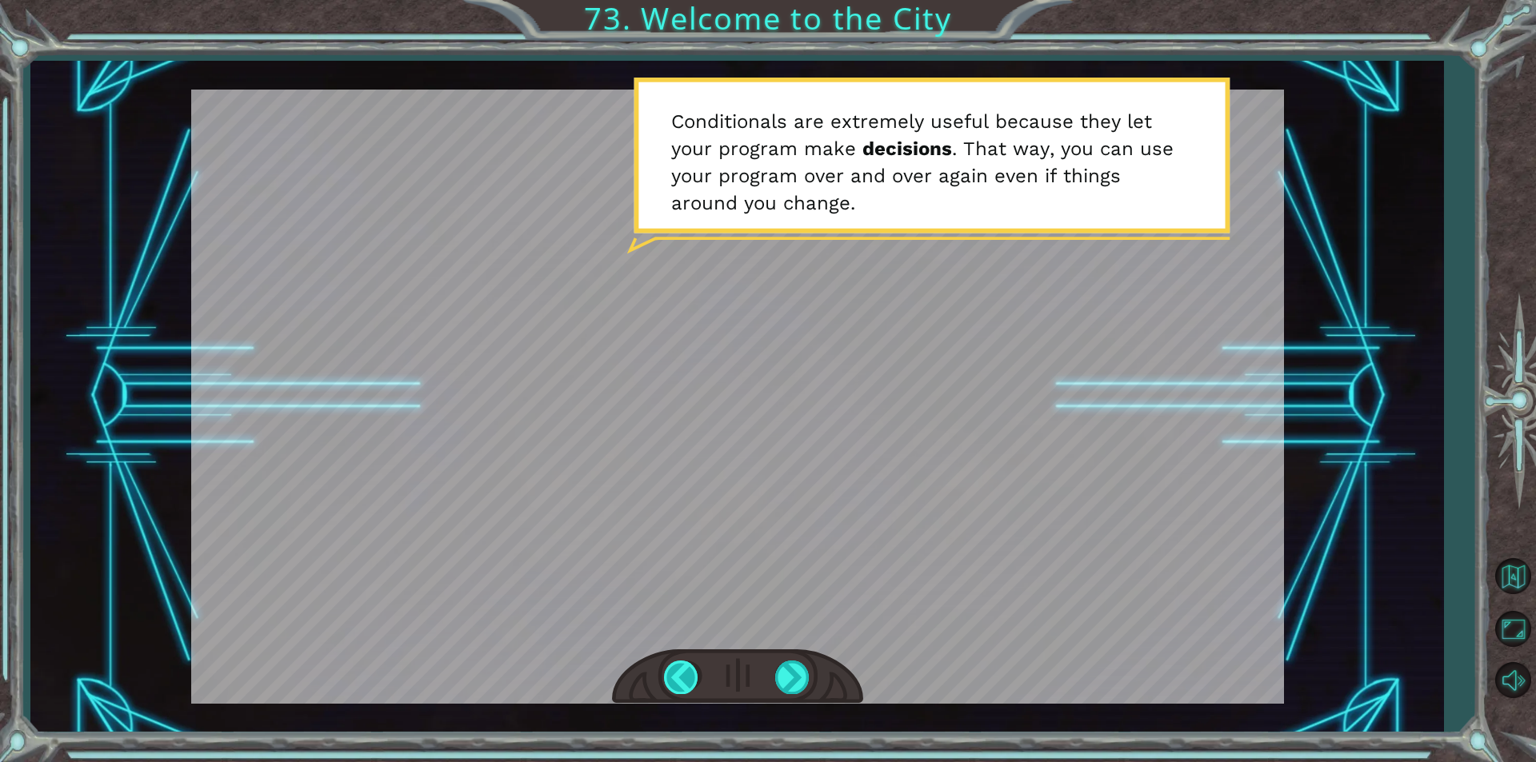
click at [666, 675] on div at bounding box center [682, 677] width 36 height 33
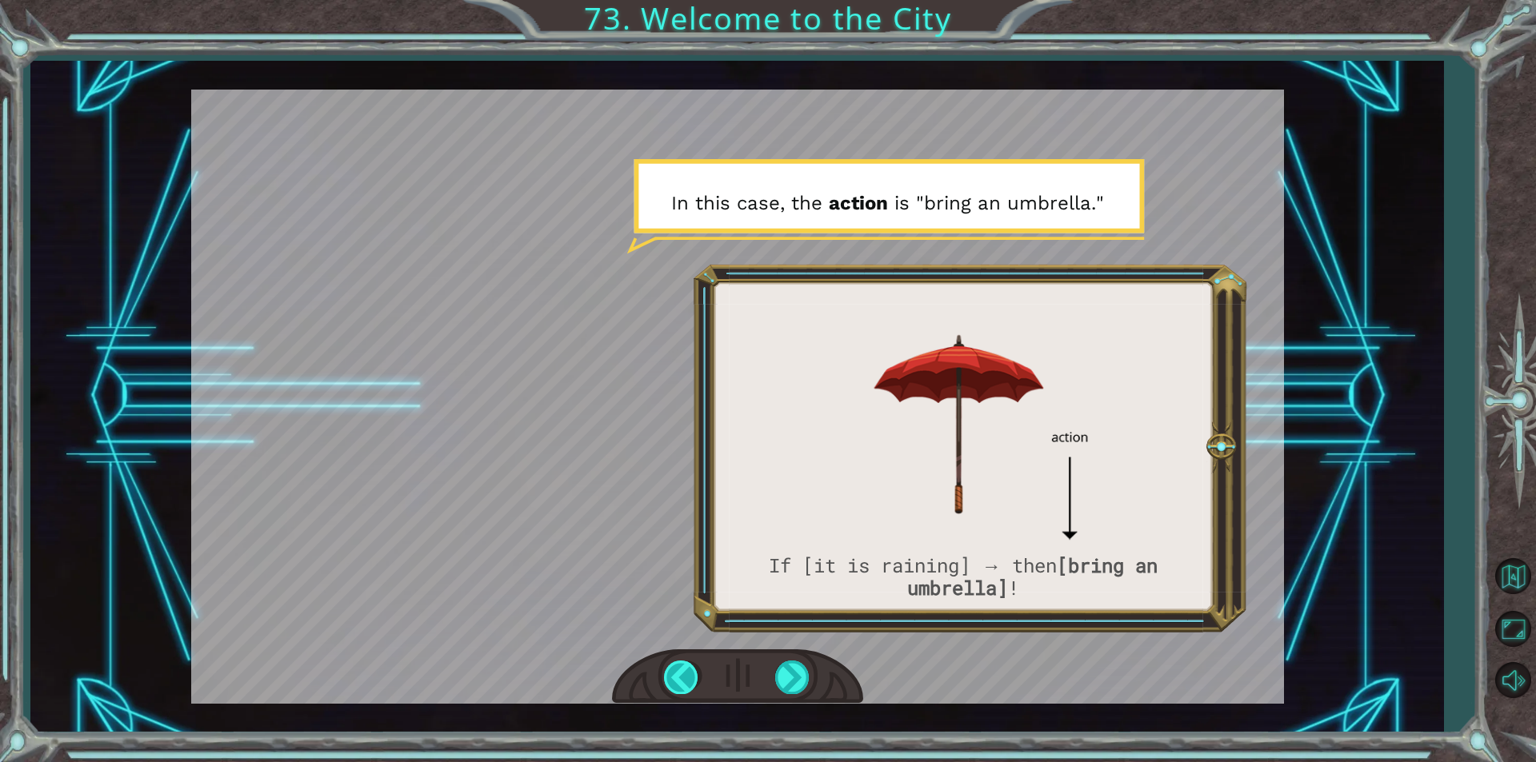
click at [666, 675] on div at bounding box center [682, 677] width 36 height 33
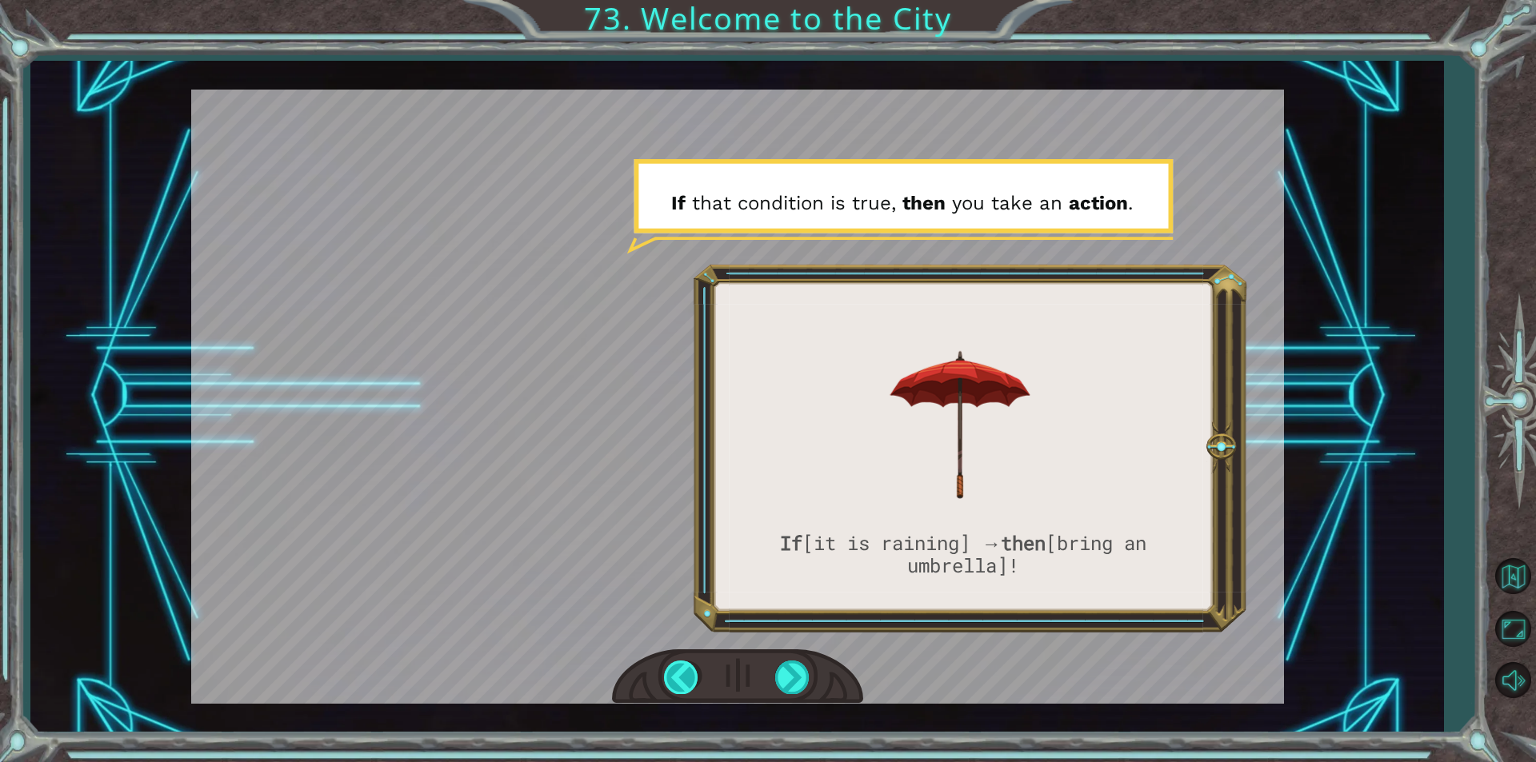
click at [666, 675] on div at bounding box center [682, 677] width 36 height 33
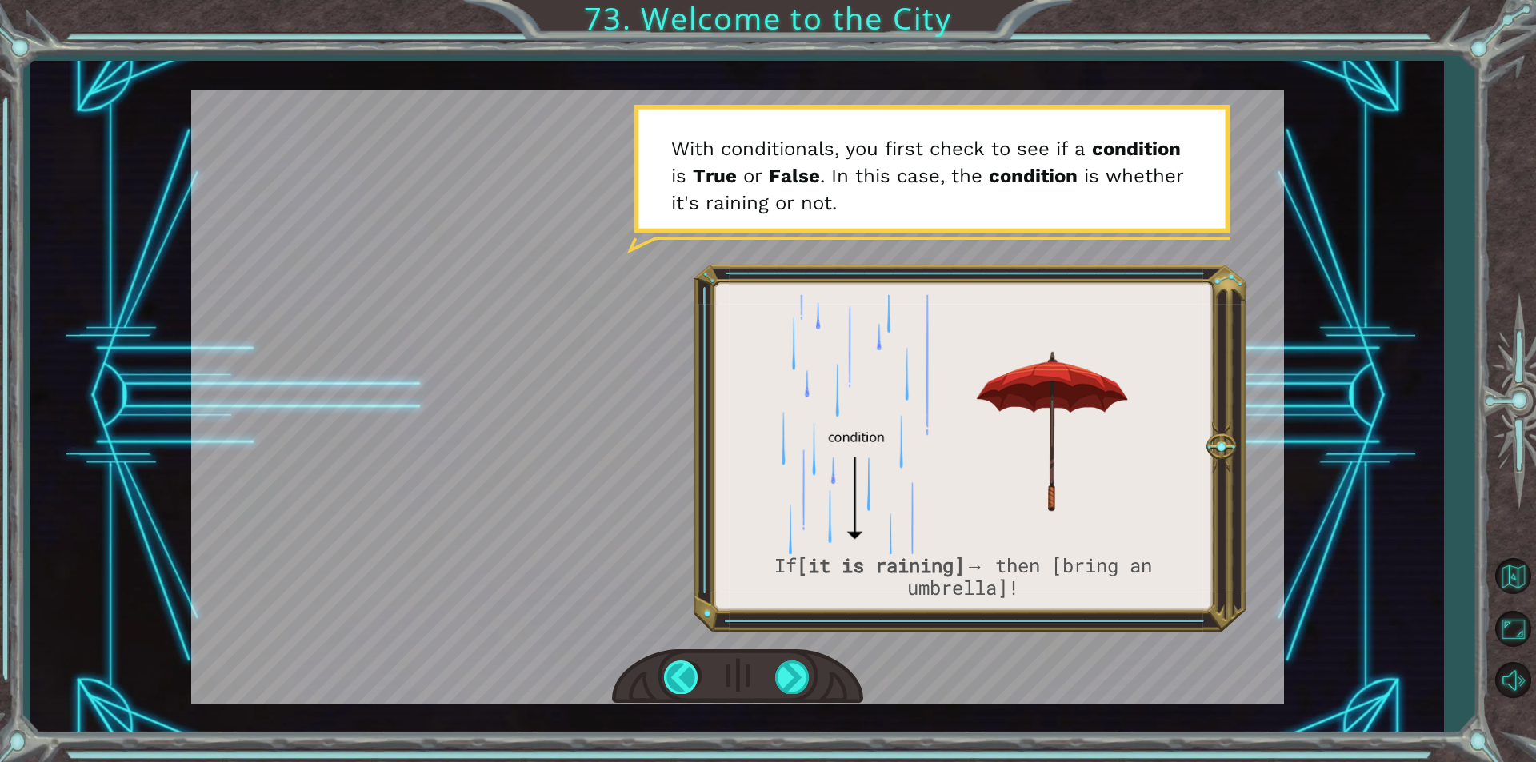
click at [666, 675] on div at bounding box center [682, 677] width 36 height 33
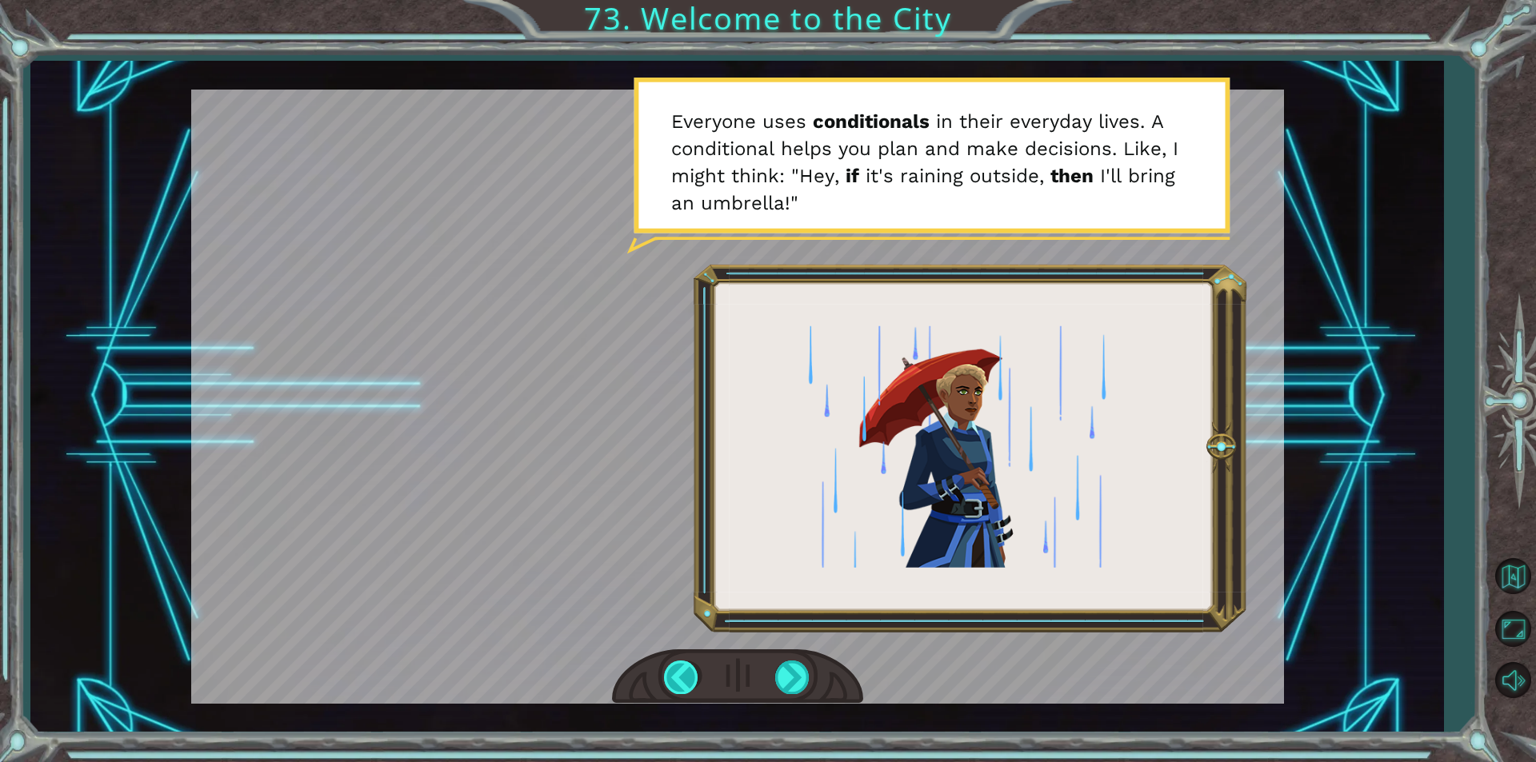
click at [666, 675] on div at bounding box center [682, 677] width 36 height 33
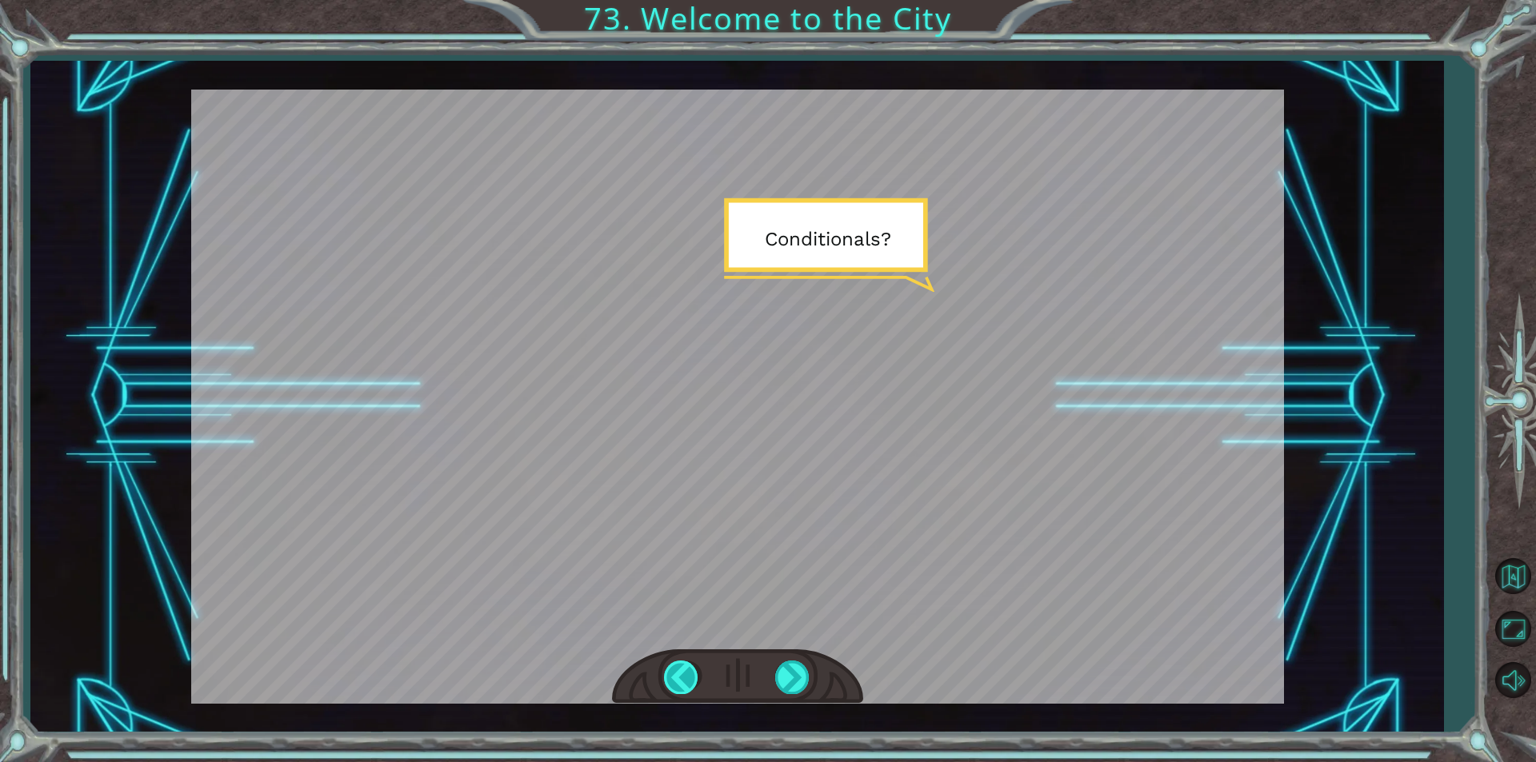
click at [666, 675] on div at bounding box center [682, 677] width 36 height 33
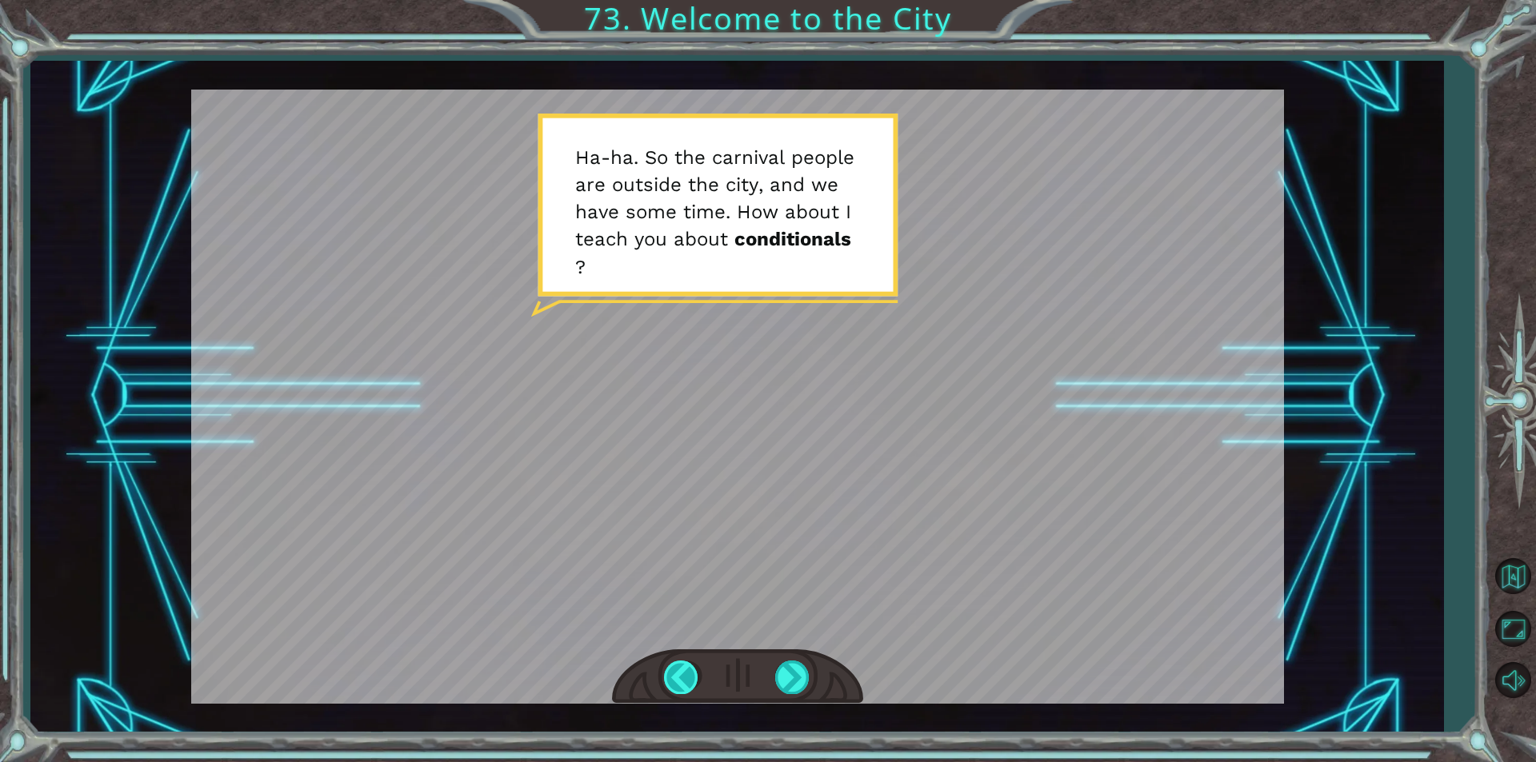
click at [666, 675] on div at bounding box center [682, 677] width 36 height 33
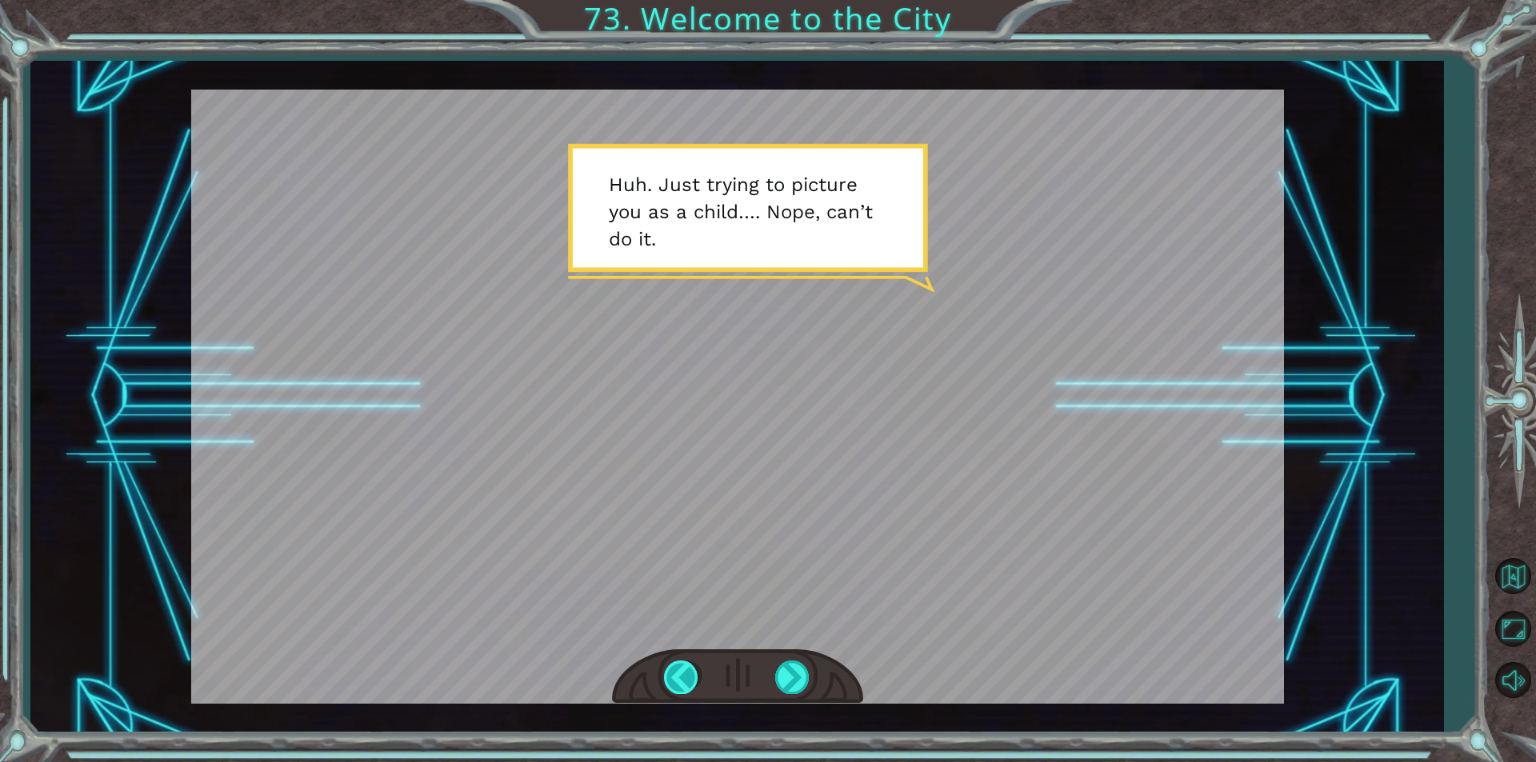
click at [666, 675] on div at bounding box center [682, 677] width 36 height 33
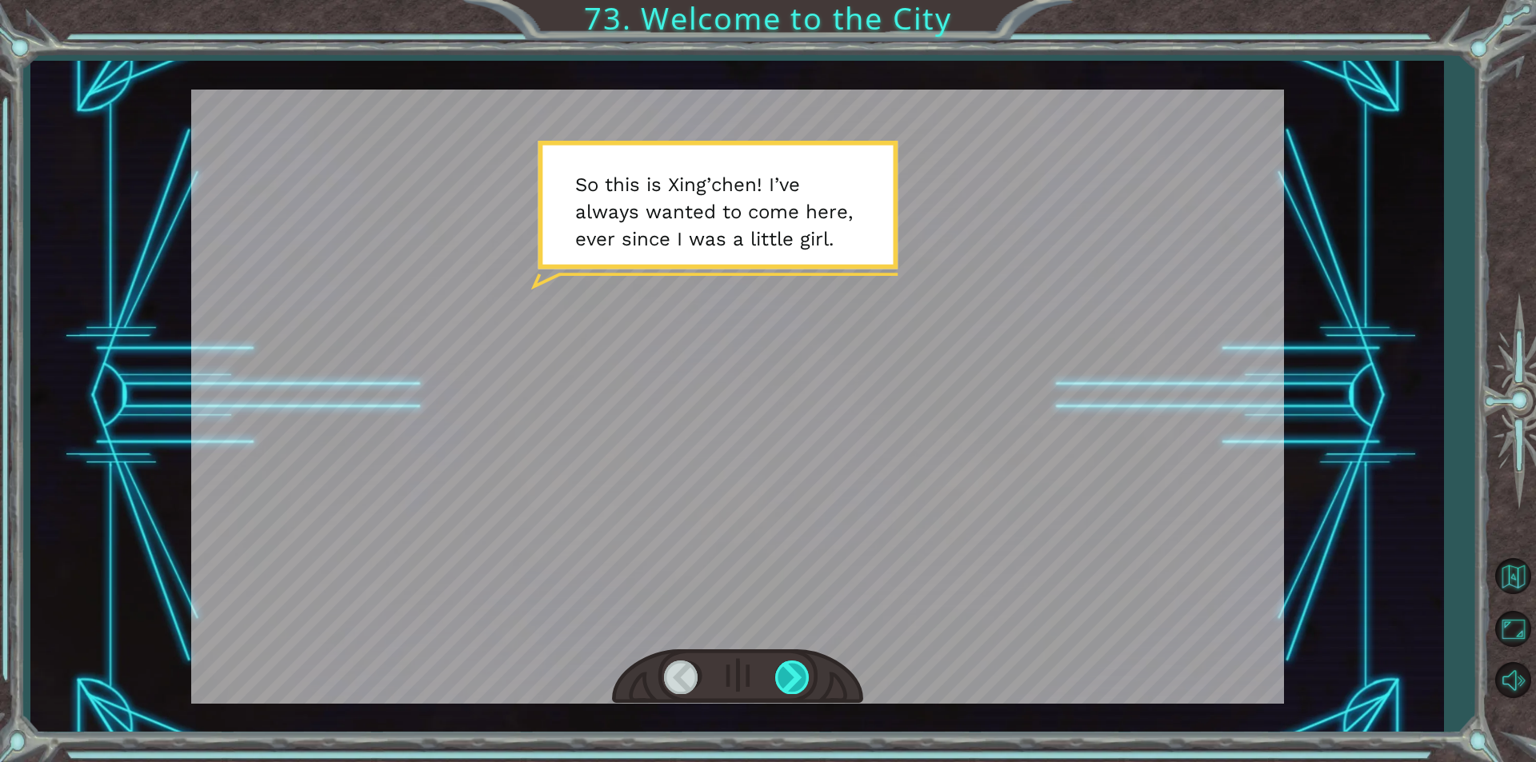
click at [793, 675] on div at bounding box center [793, 677] width 36 height 33
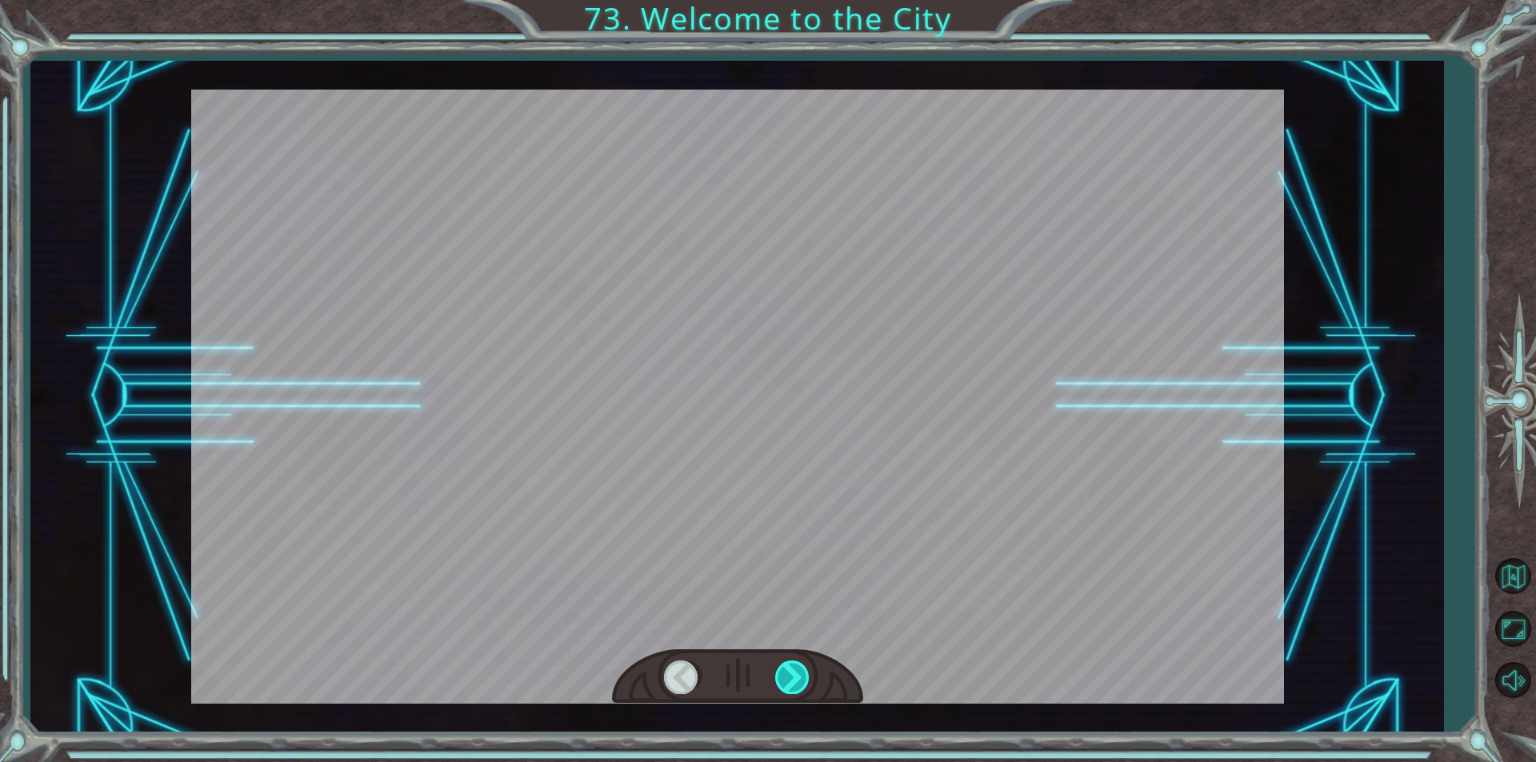
click at [793, 675] on div at bounding box center [793, 677] width 36 height 33
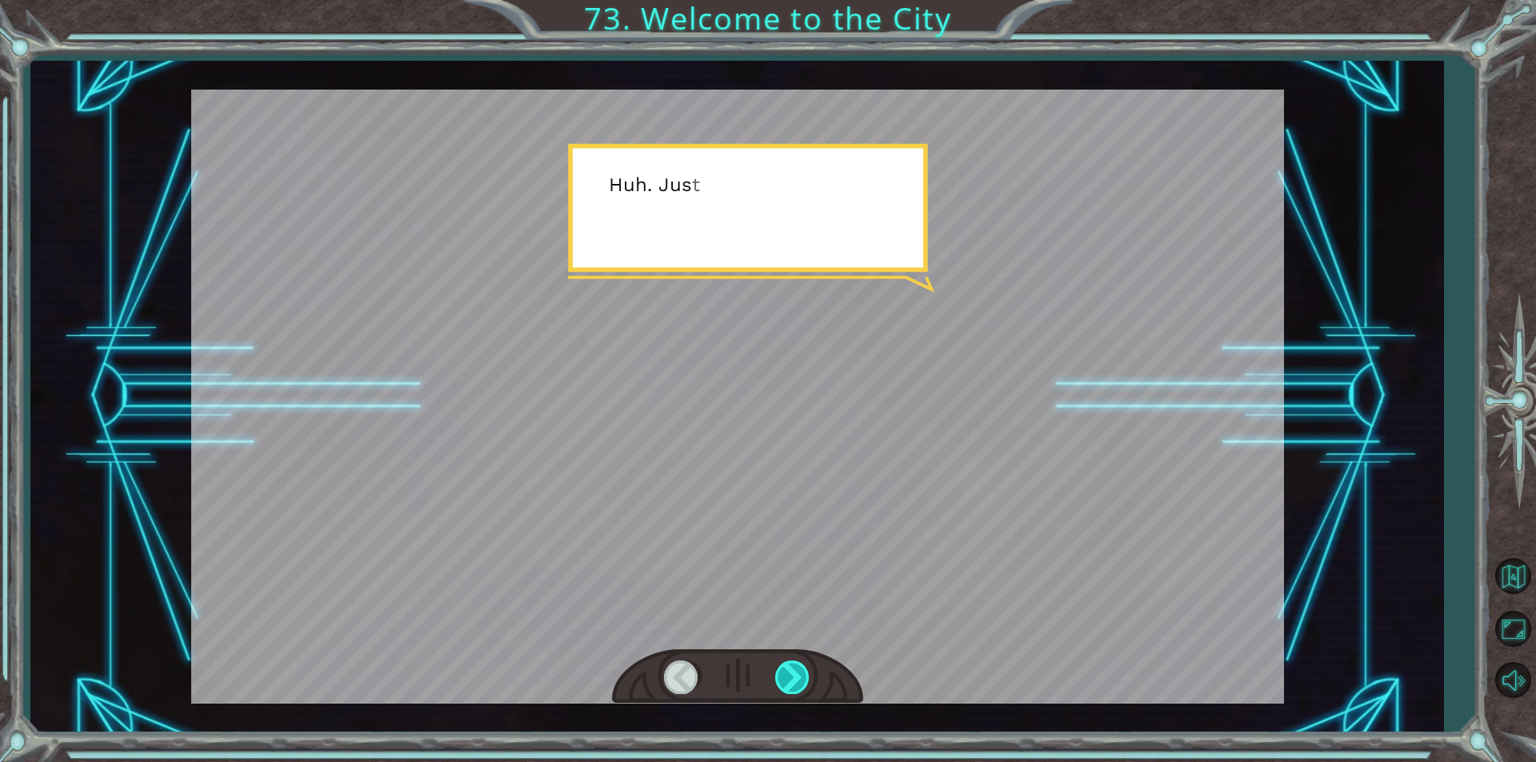
click at [793, 675] on div at bounding box center [793, 677] width 36 height 33
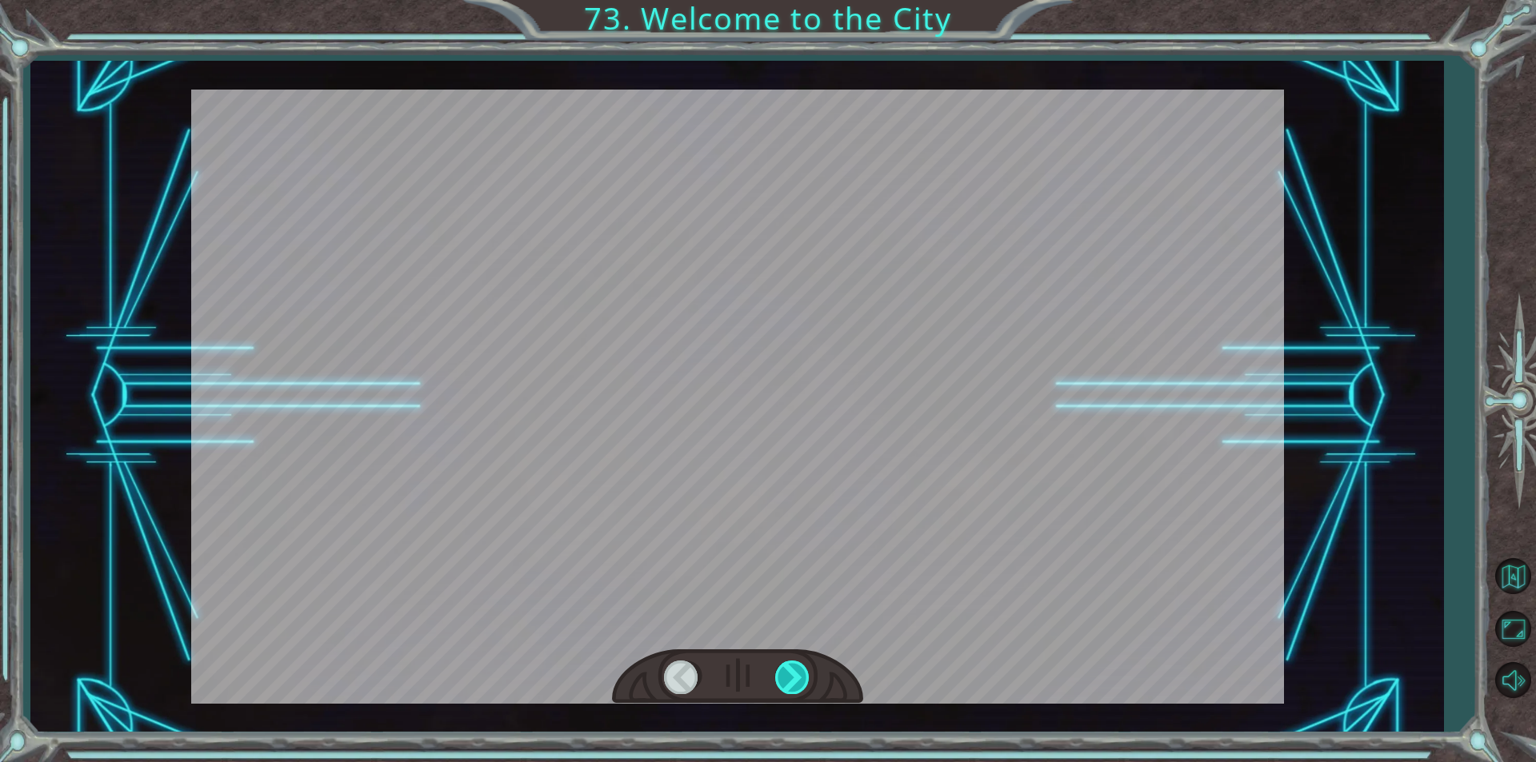
click at [793, 675] on div at bounding box center [793, 677] width 36 height 33
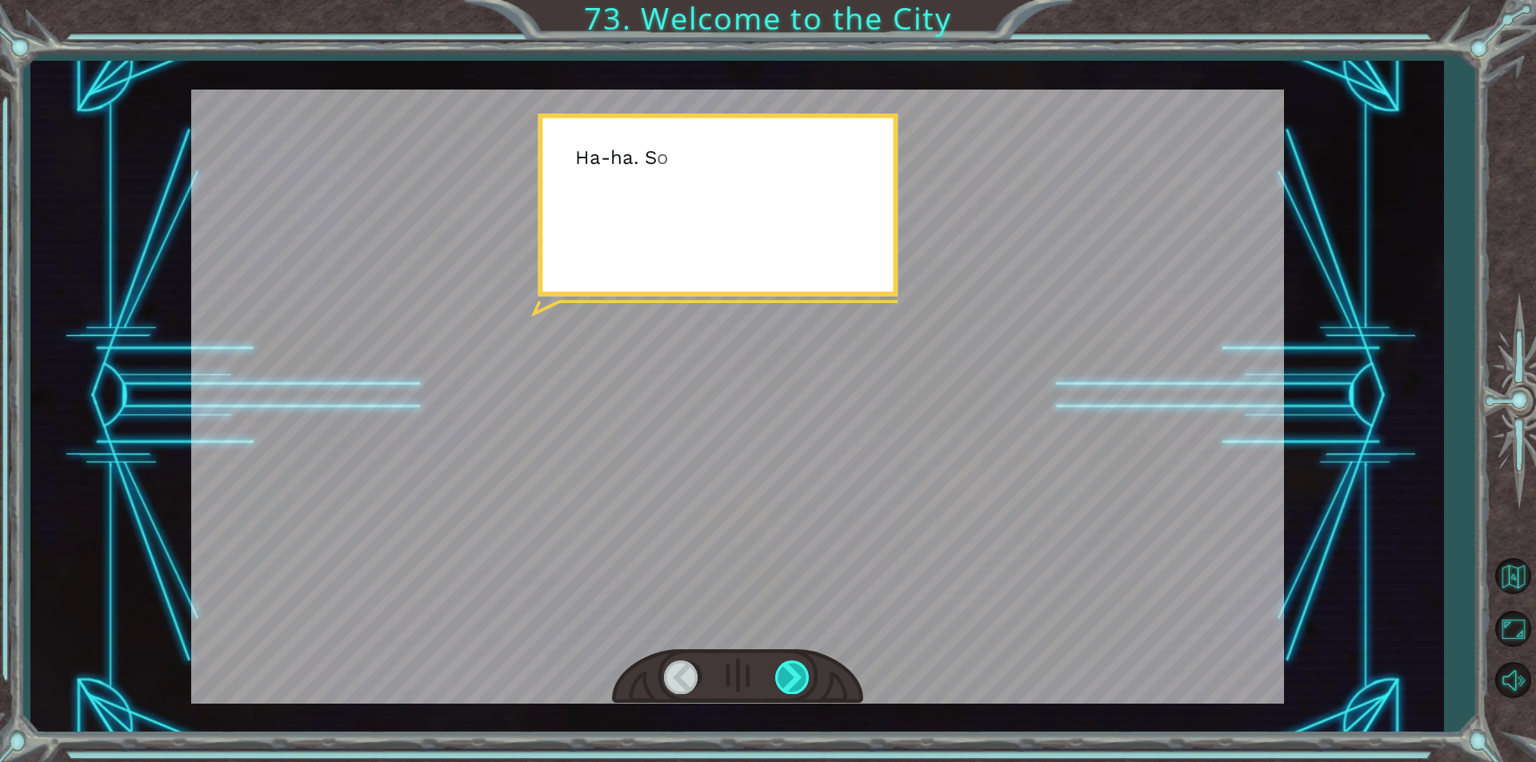
click at [793, 675] on div at bounding box center [793, 677] width 36 height 33
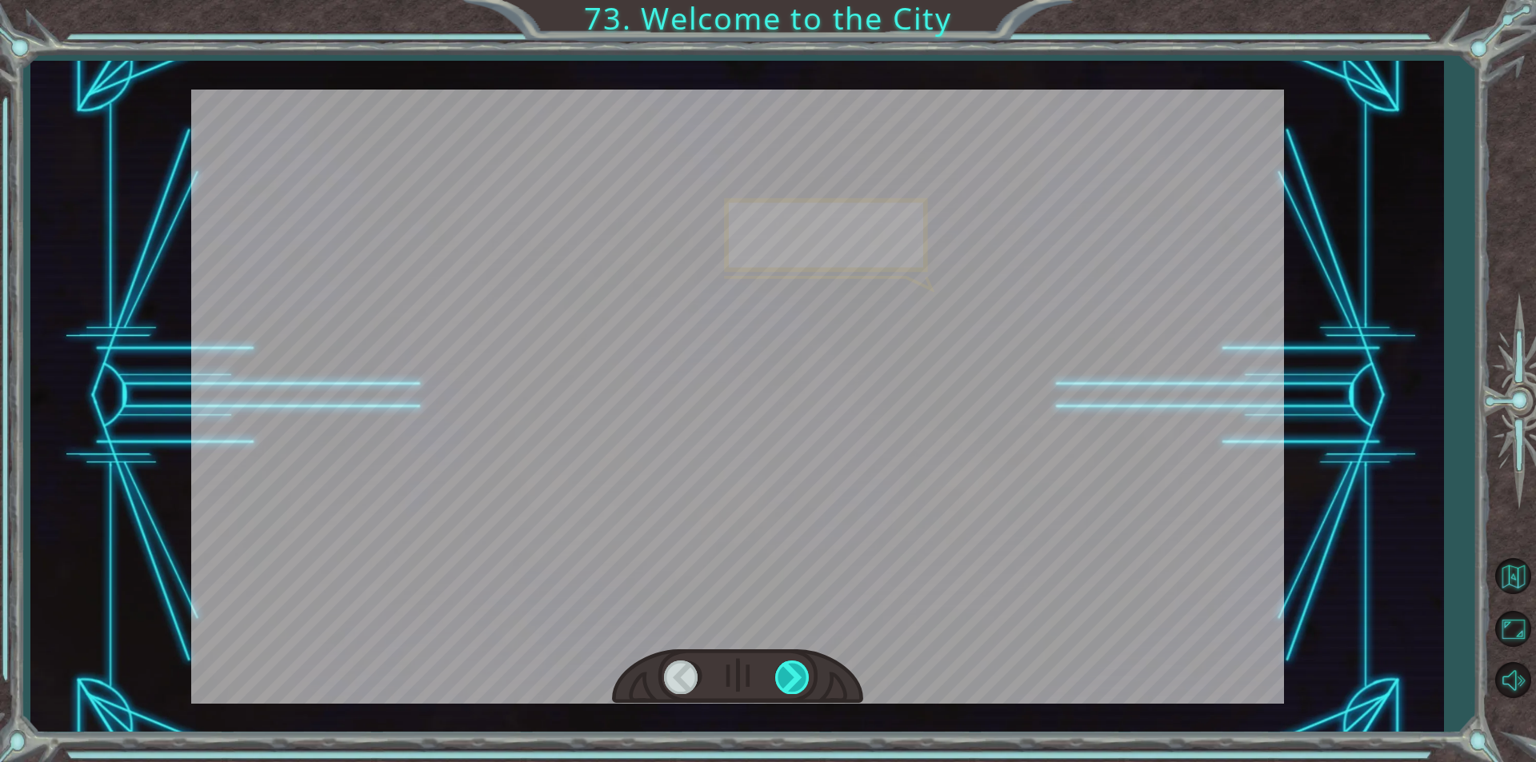
click at [793, 675] on div at bounding box center [793, 677] width 36 height 33
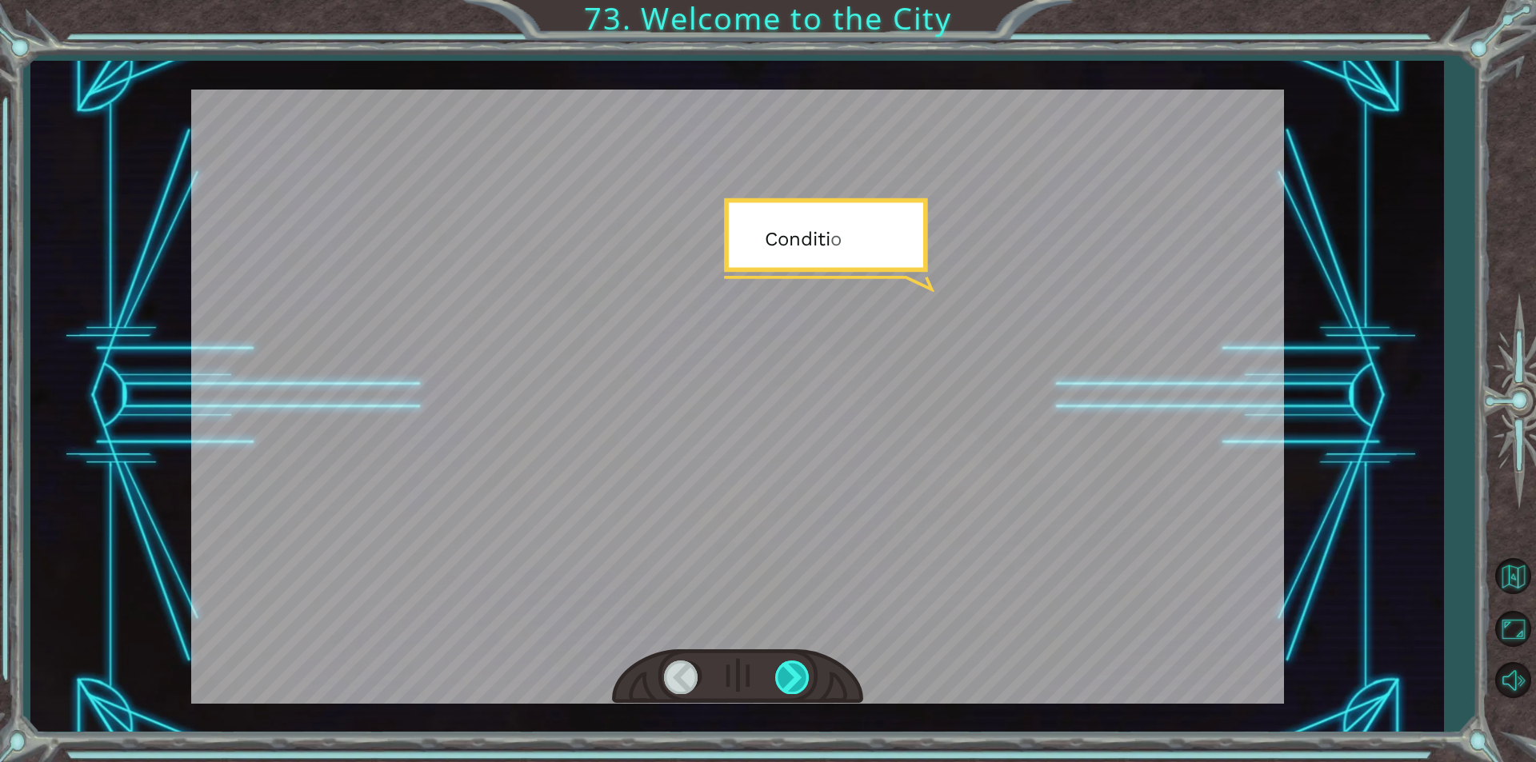
click at [793, 675] on div at bounding box center [793, 677] width 36 height 33
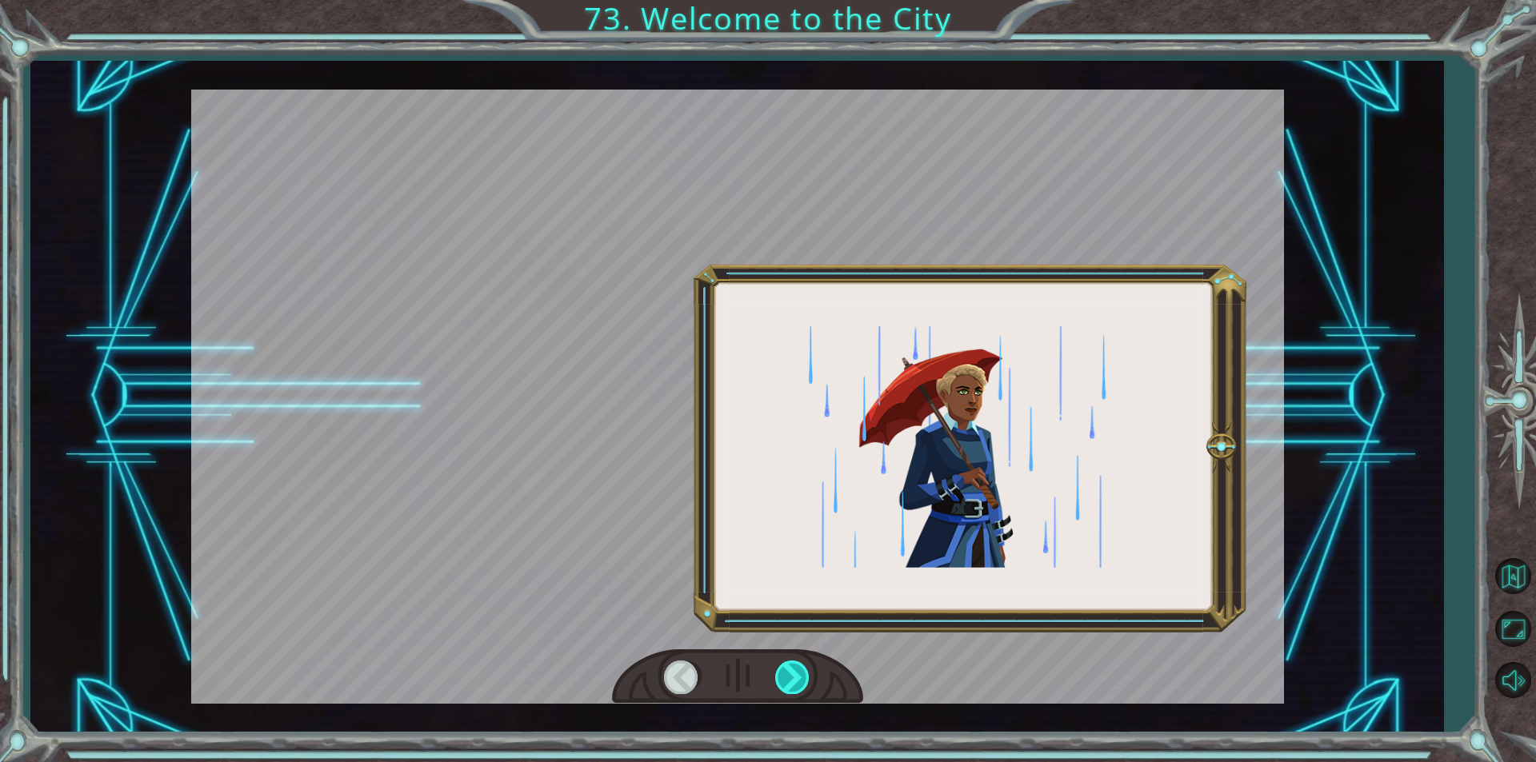
click at [793, 675] on div at bounding box center [793, 677] width 36 height 33
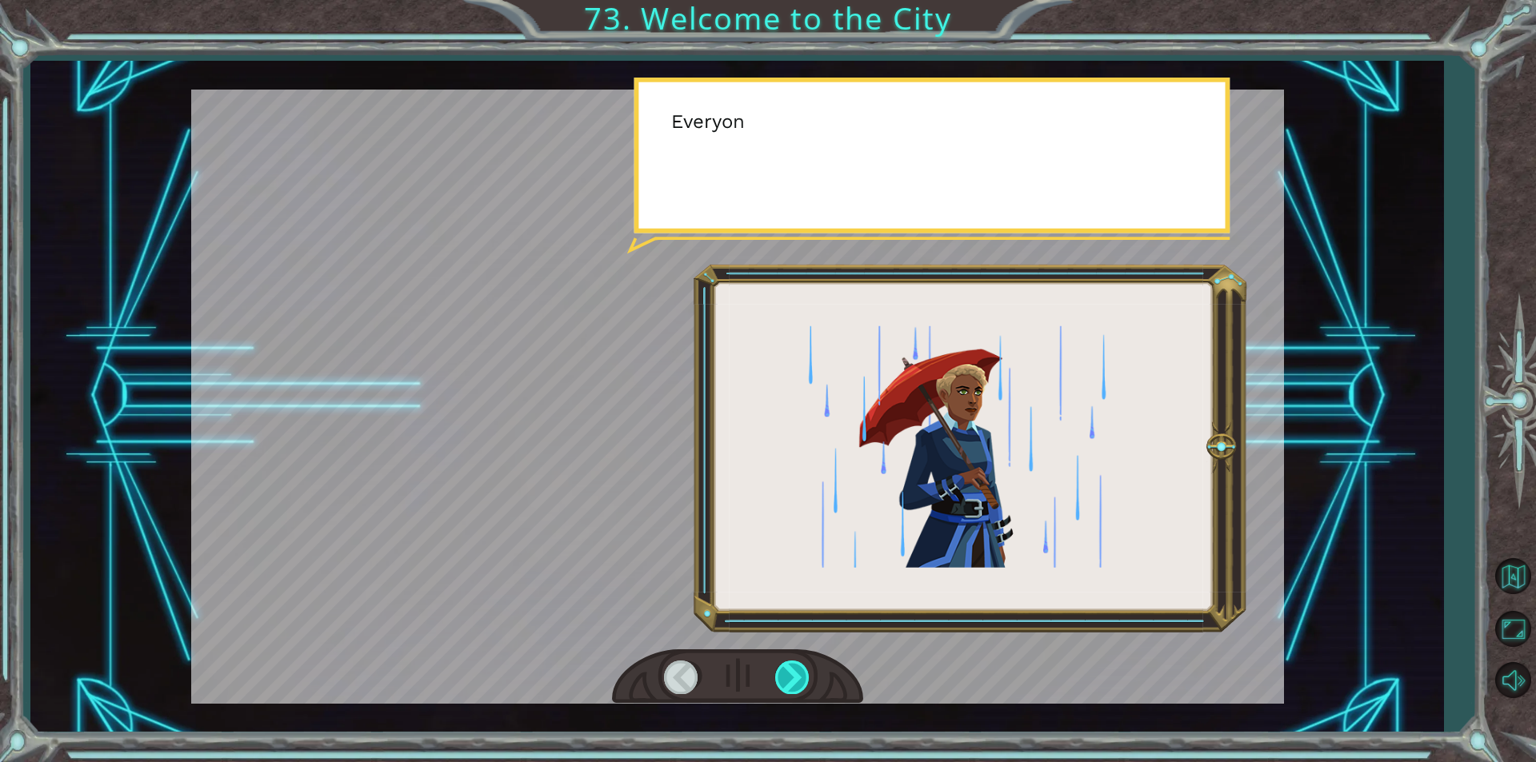
click at [793, 675] on div at bounding box center [793, 677] width 36 height 33
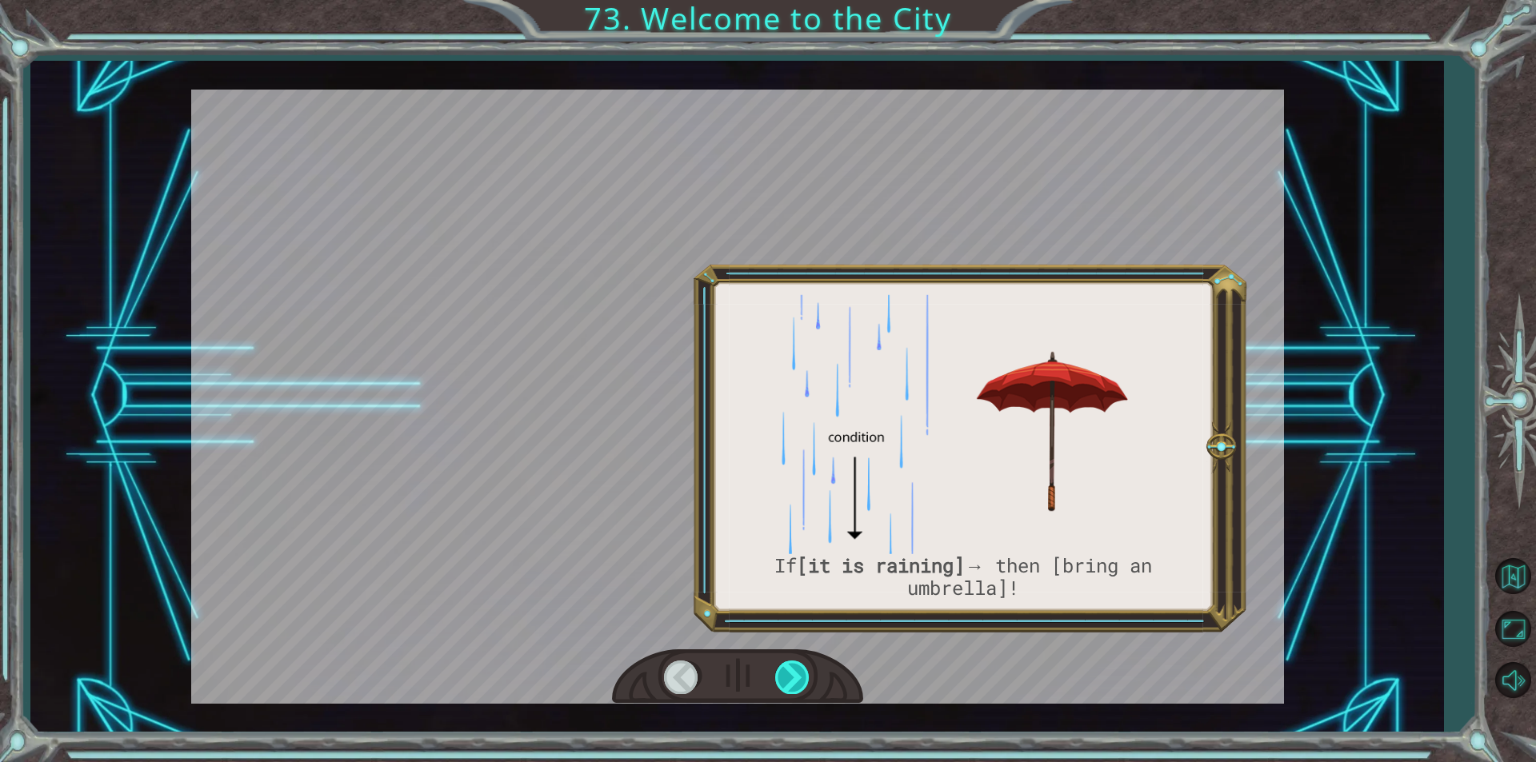
click at [793, 675] on div at bounding box center [793, 677] width 36 height 33
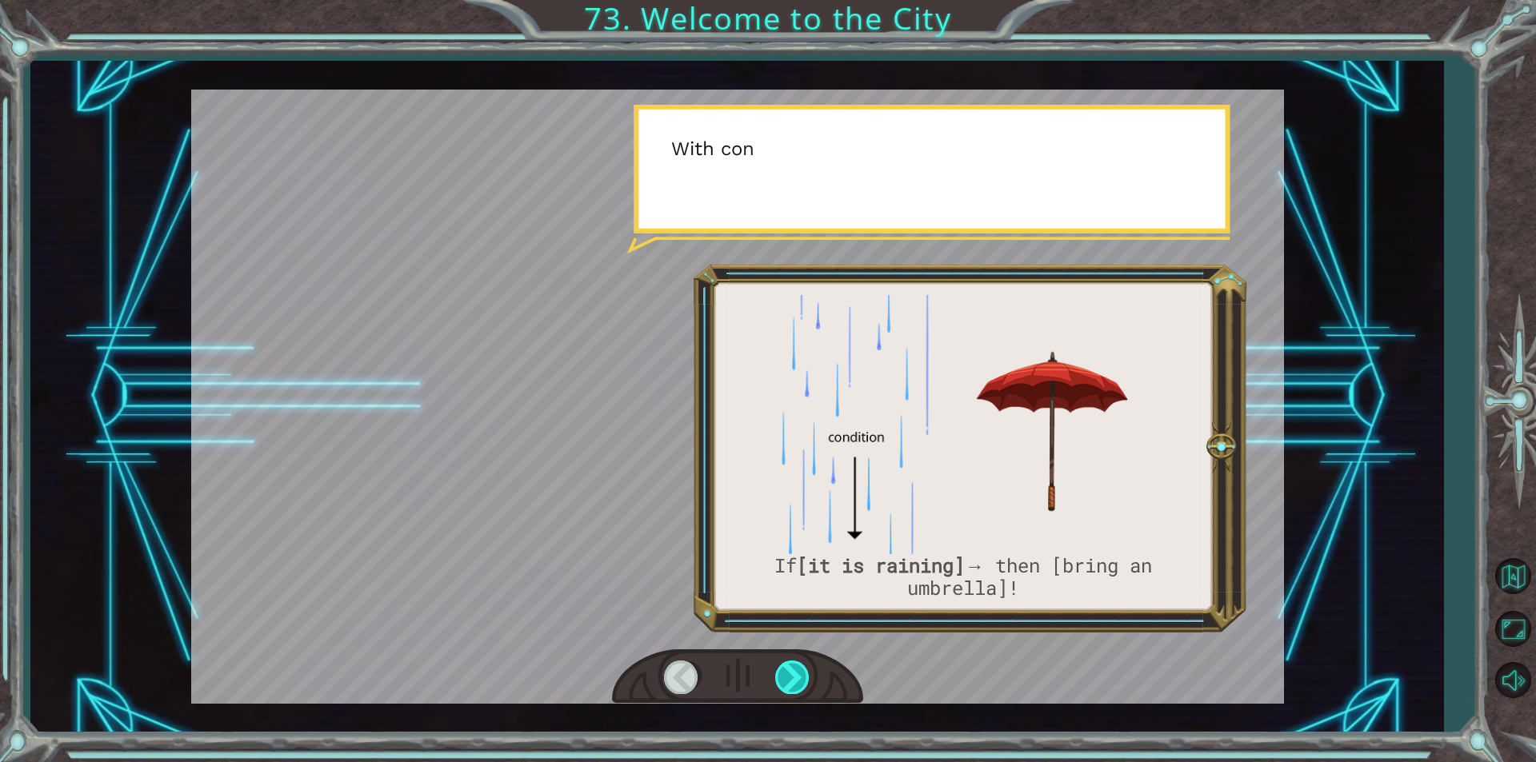
click at [793, 675] on div at bounding box center [793, 677] width 36 height 33
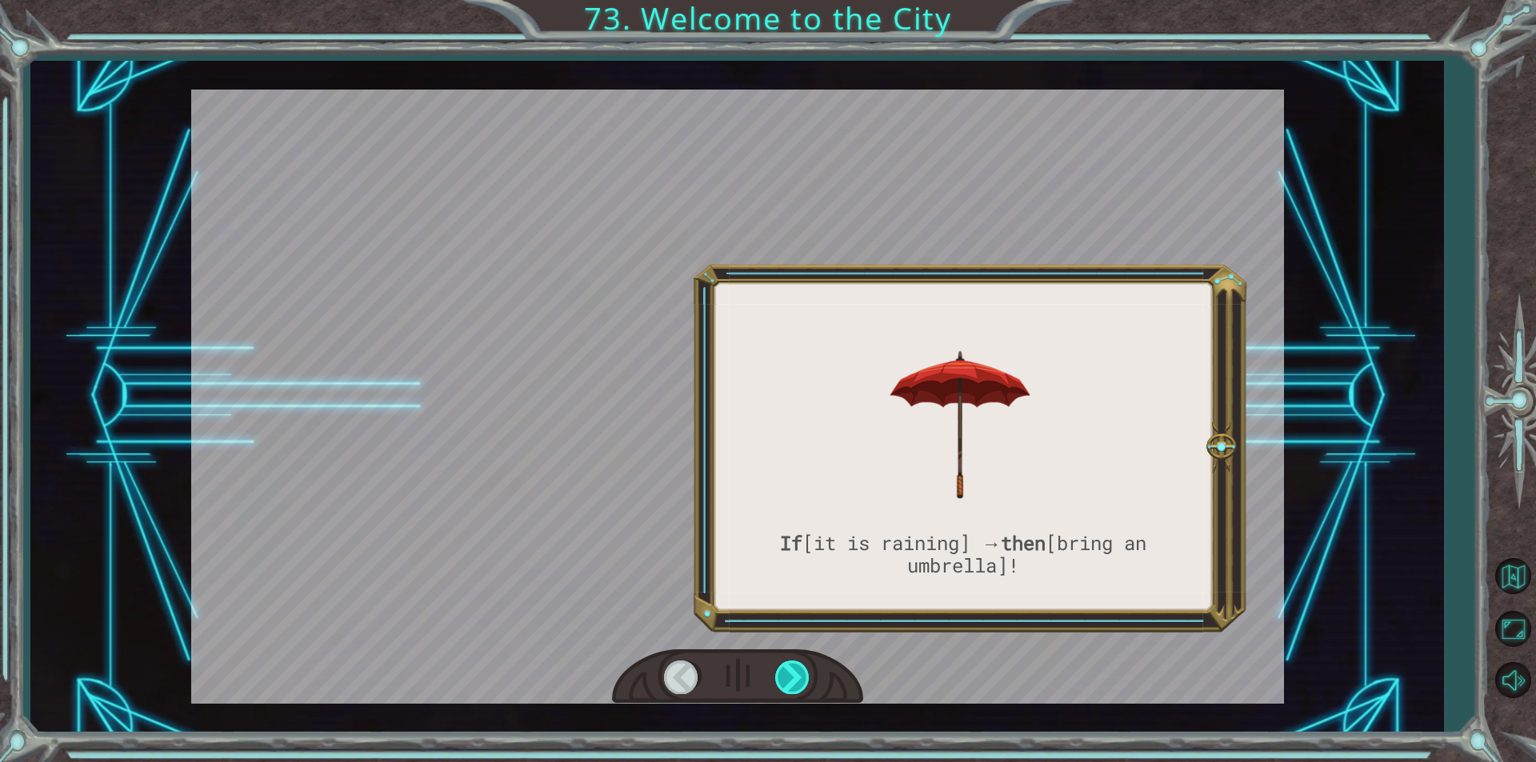
click at [793, 675] on div at bounding box center [793, 677] width 36 height 33
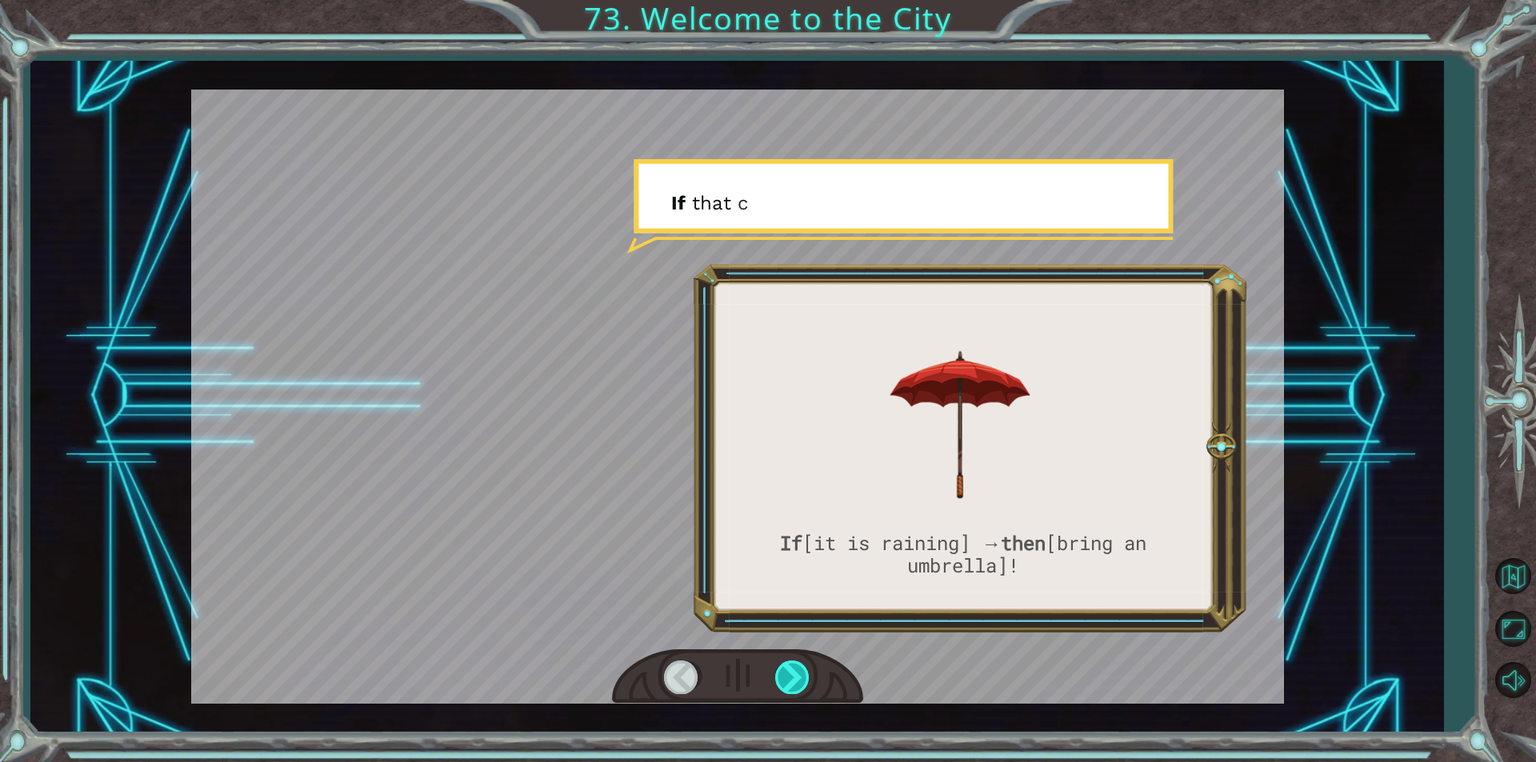
click at [793, 675] on div at bounding box center [793, 677] width 36 height 33
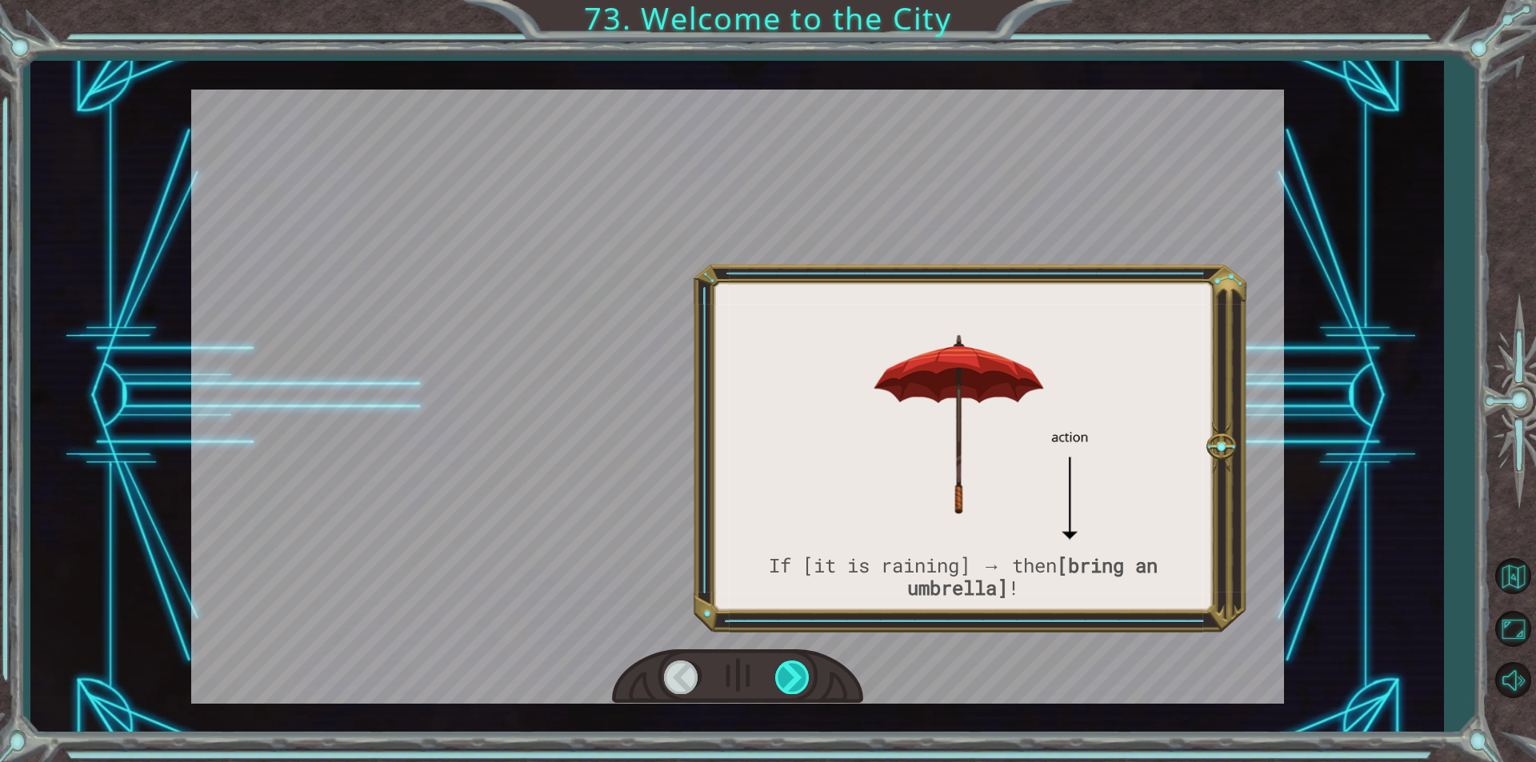
click at [793, 675] on div at bounding box center [793, 677] width 36 height 33
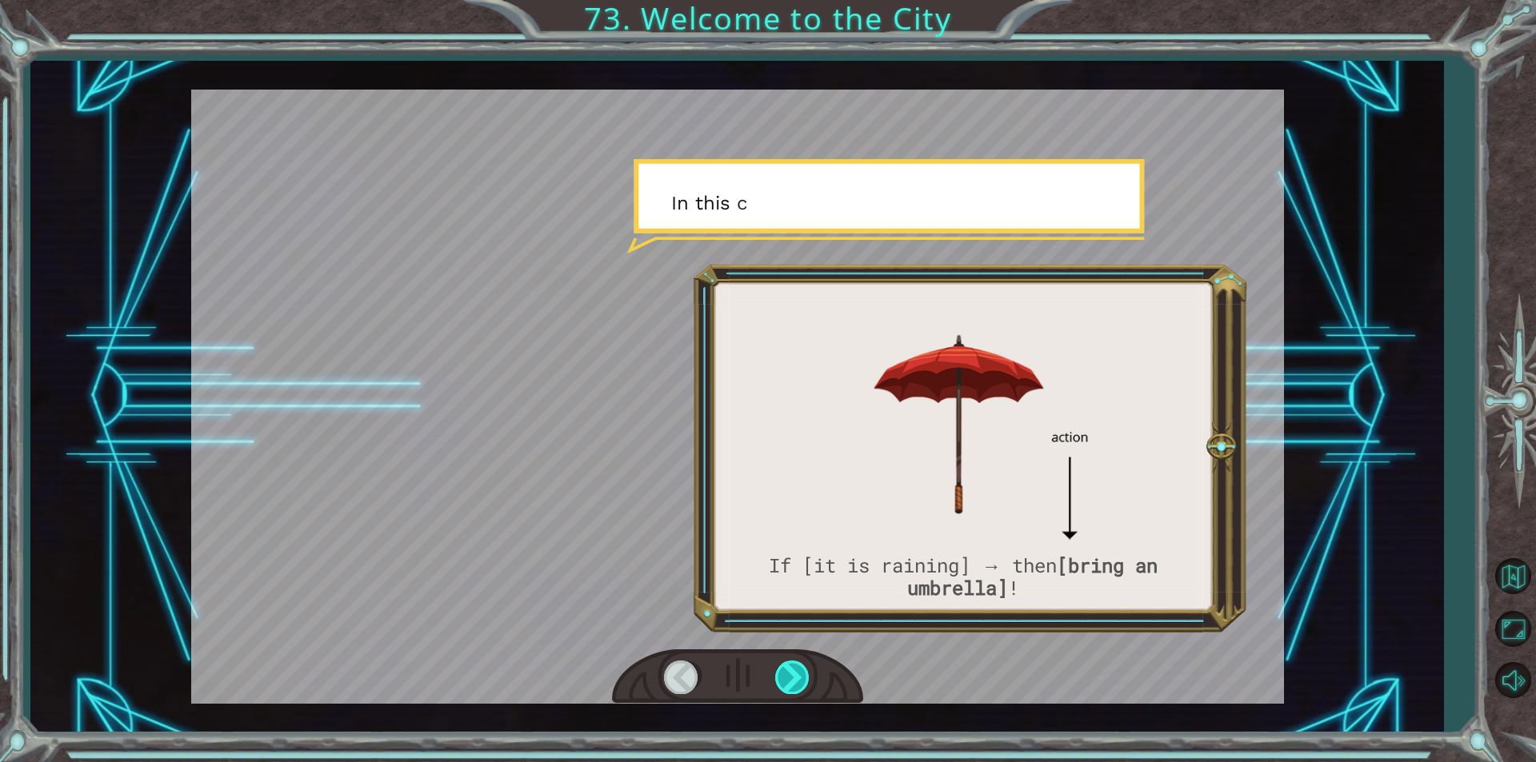
click at [793, 675] on div at bounding box center [793, 677] width 36 height 33
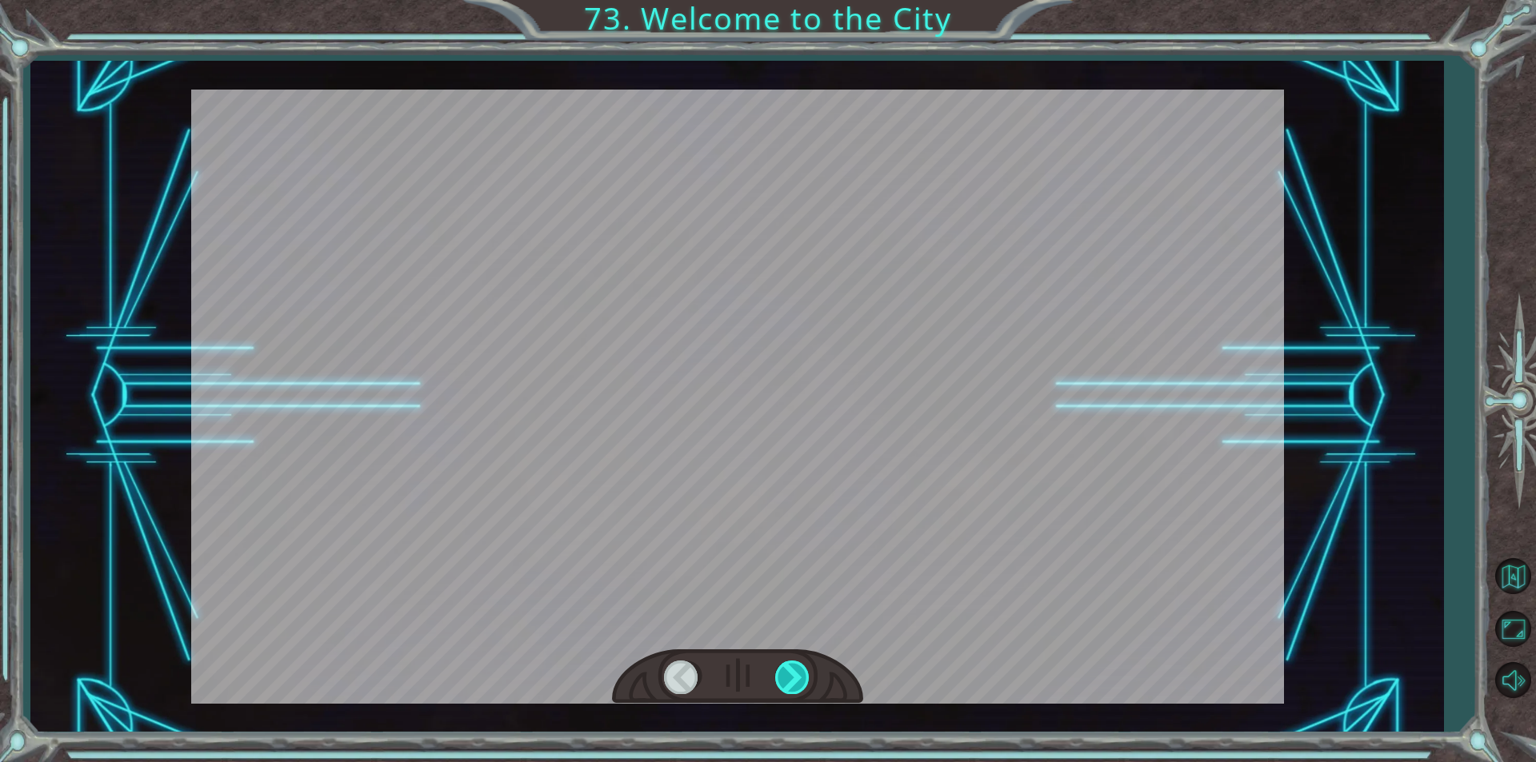
click at [793, 675] on div at bounding box center [793, 677] width 36 height 33
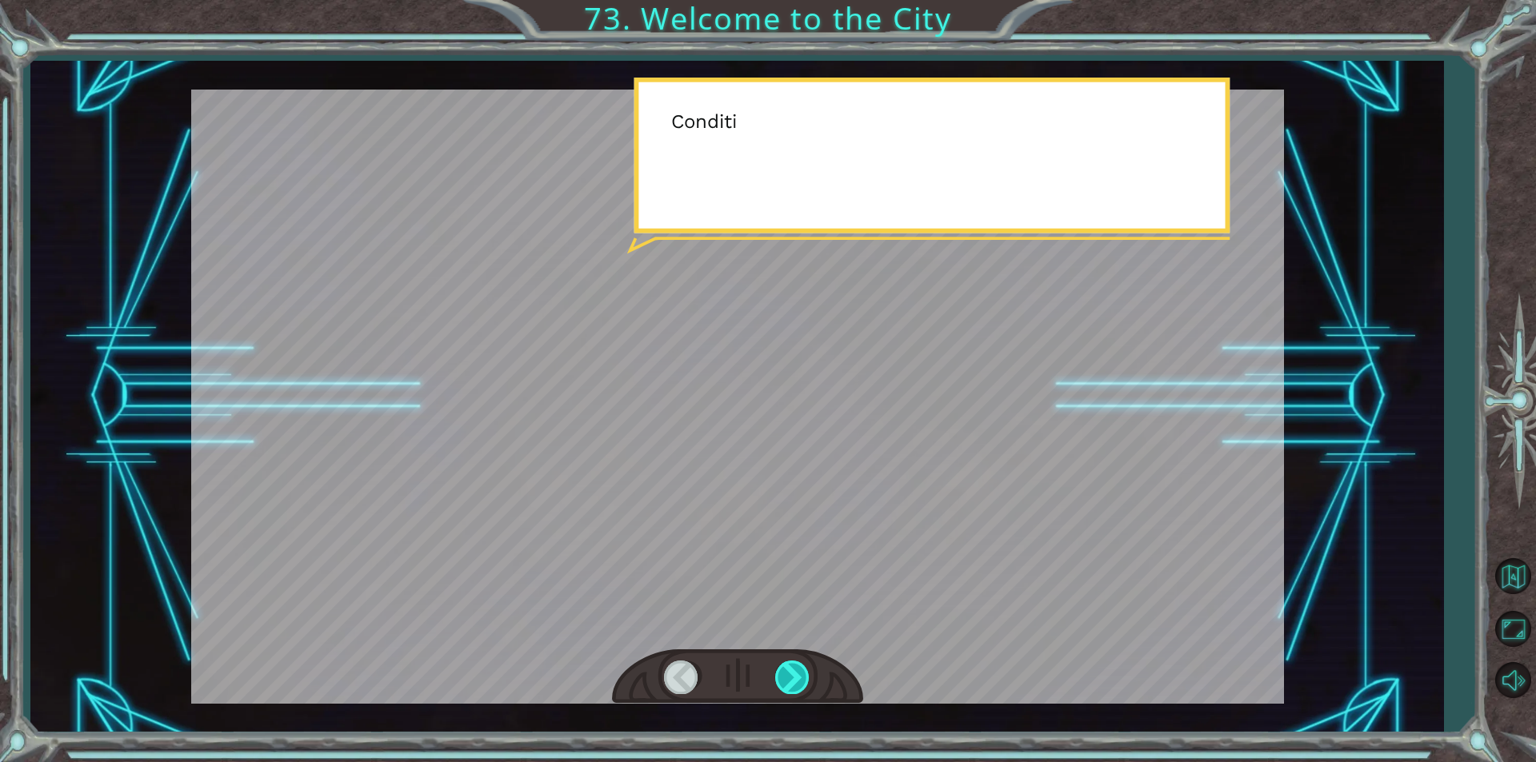
click at [793, 675] on div at bounding box center [793, 677] width 36 height 33
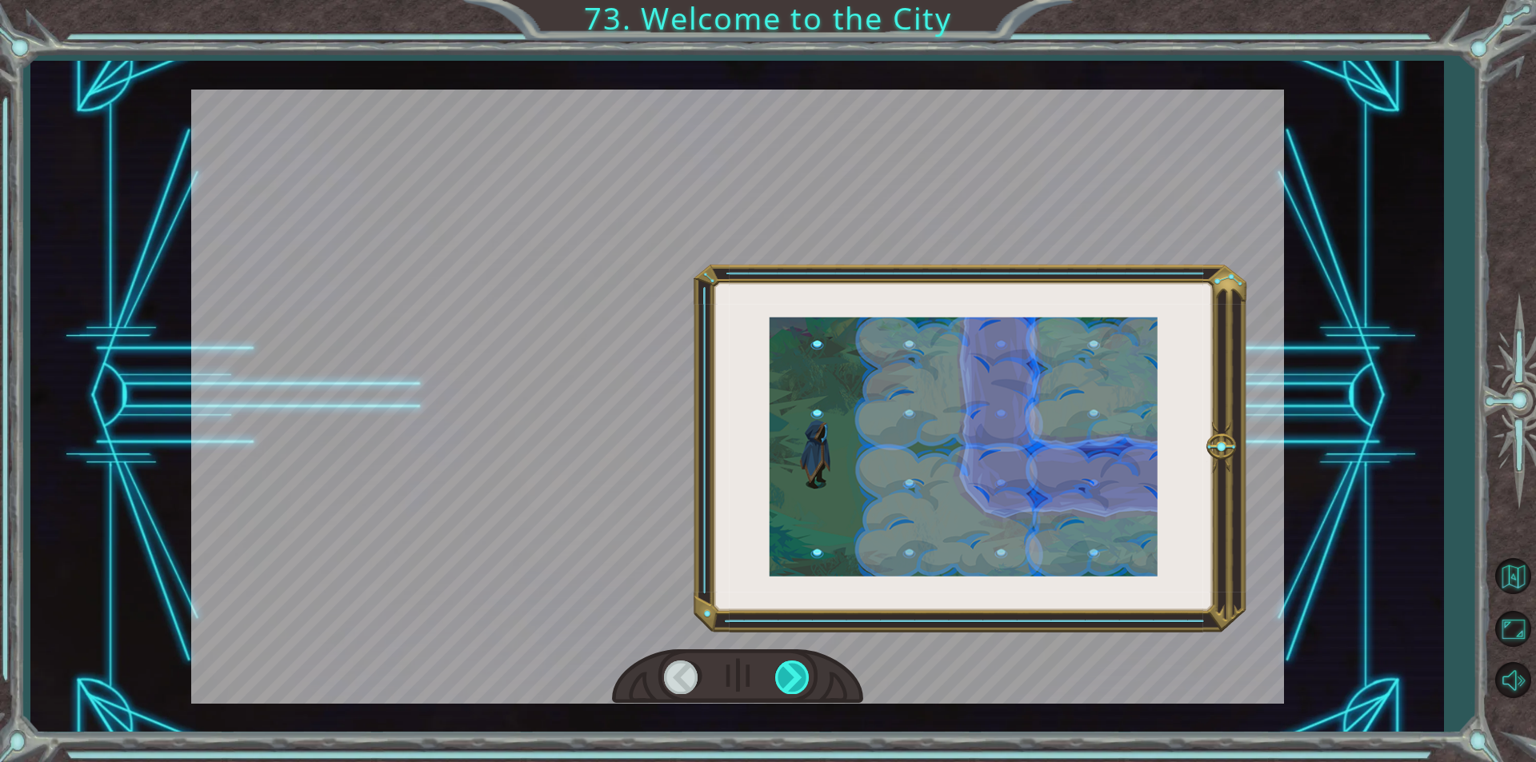
click at [793, 675] on div at bounding box center [793, 677] width 36 height 33
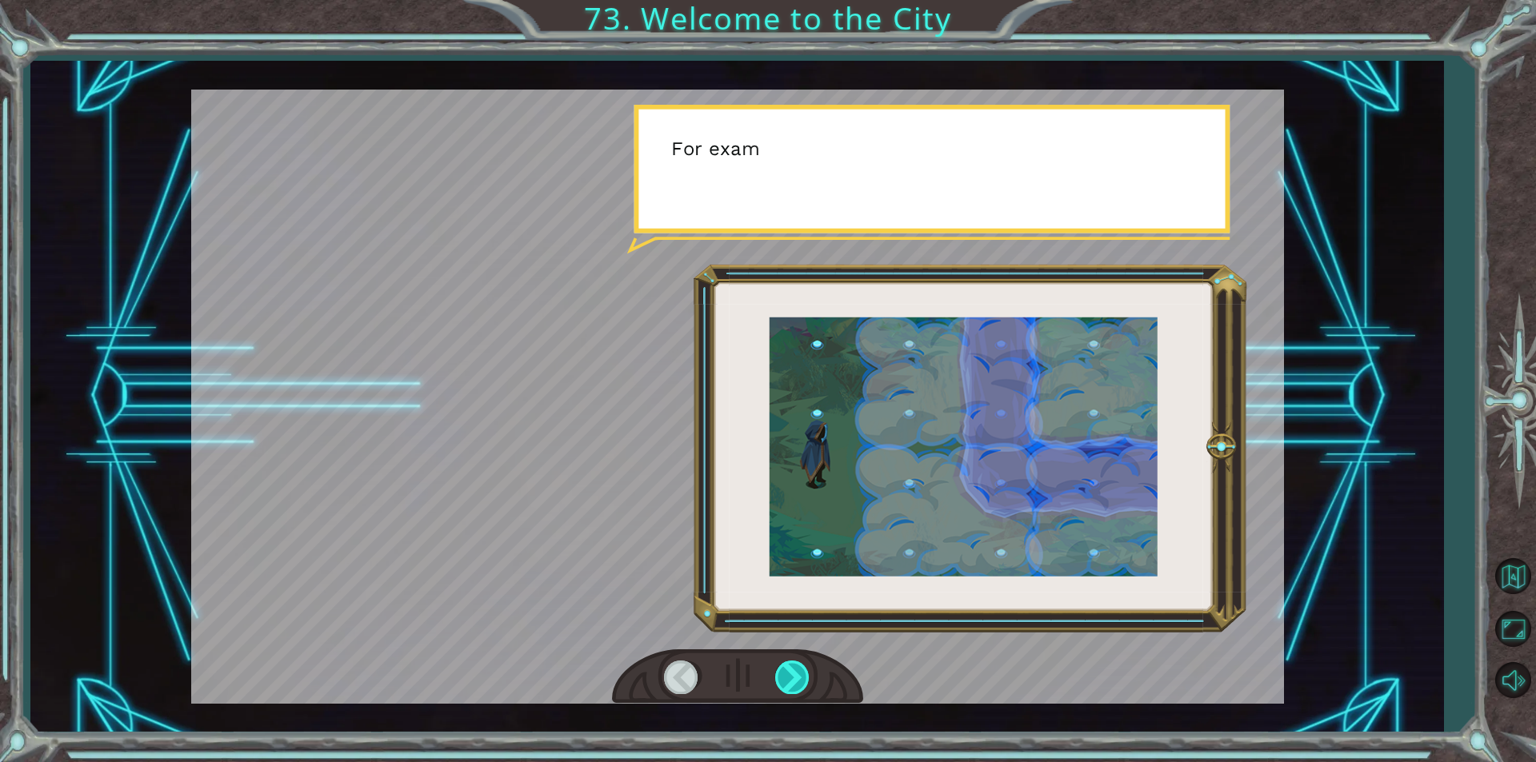
click at [793, 675] on div at bounding box center [793, 677] width 36 height 33
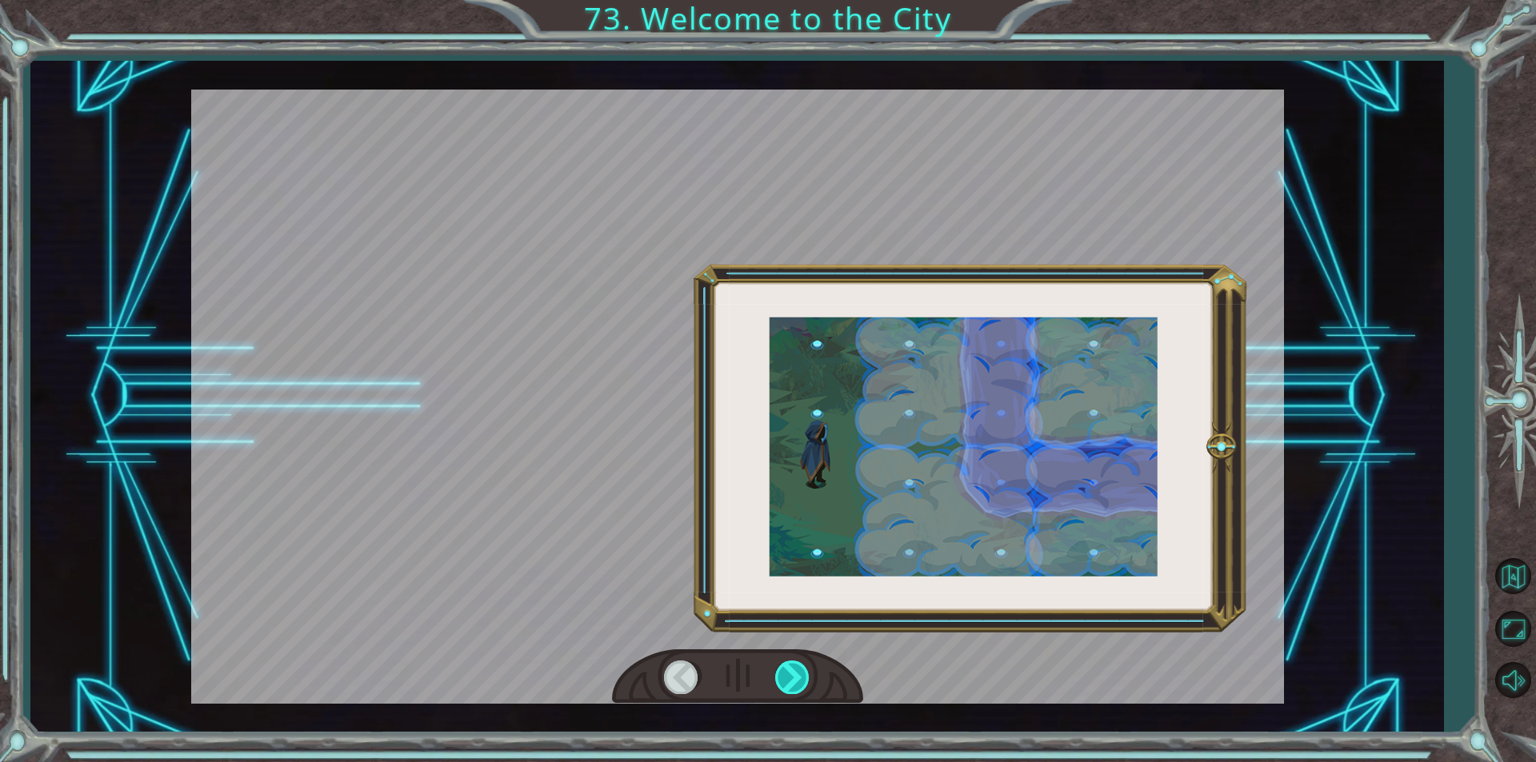
click at [793, 675] on div at bounding box center [793, 677] width 36 height 33
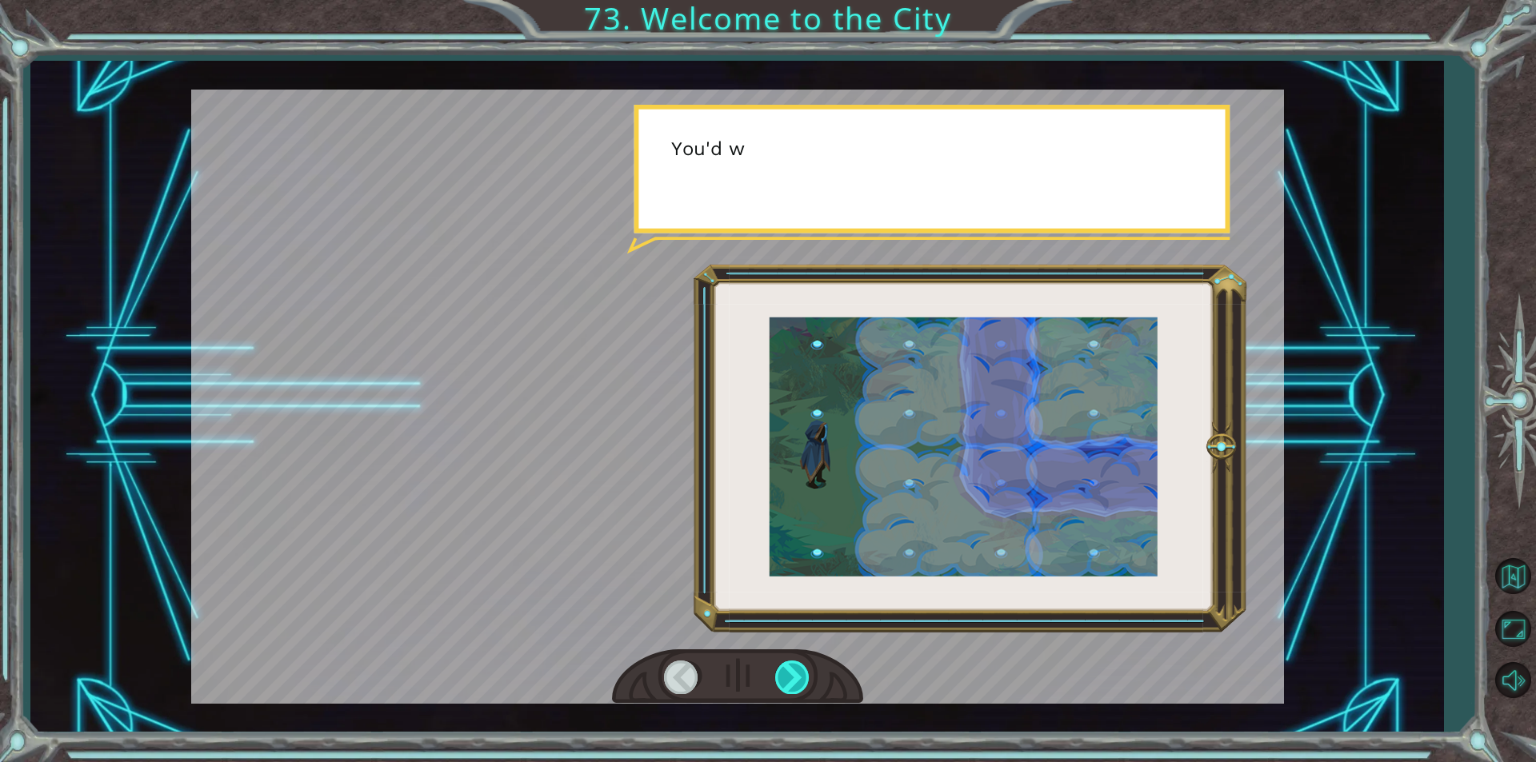
click at [793, 675] on div at bounding box center [793, 677] width 36 height 33
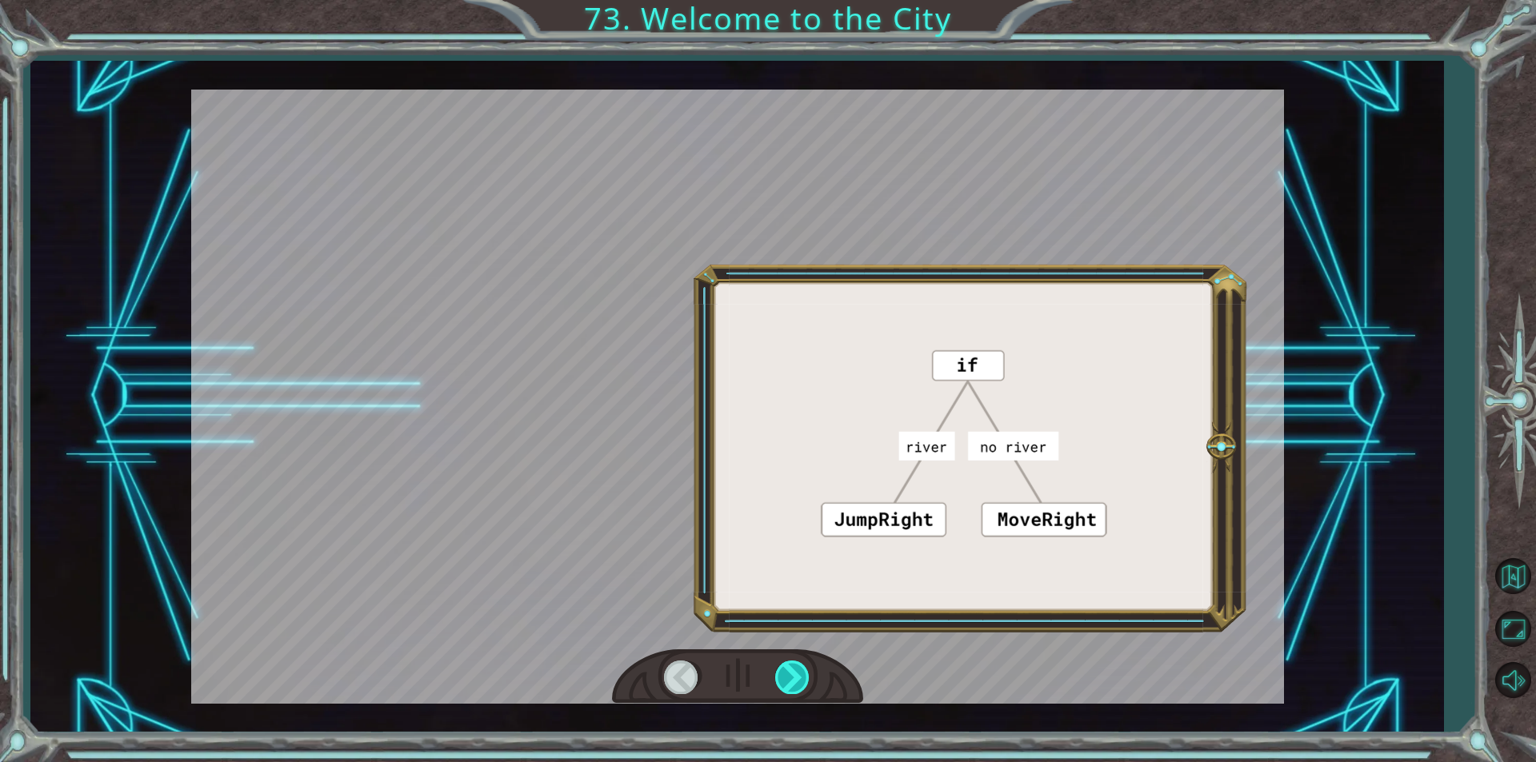
click at [793, 675] on div at bounding box center [793, 677] width 36 height 33
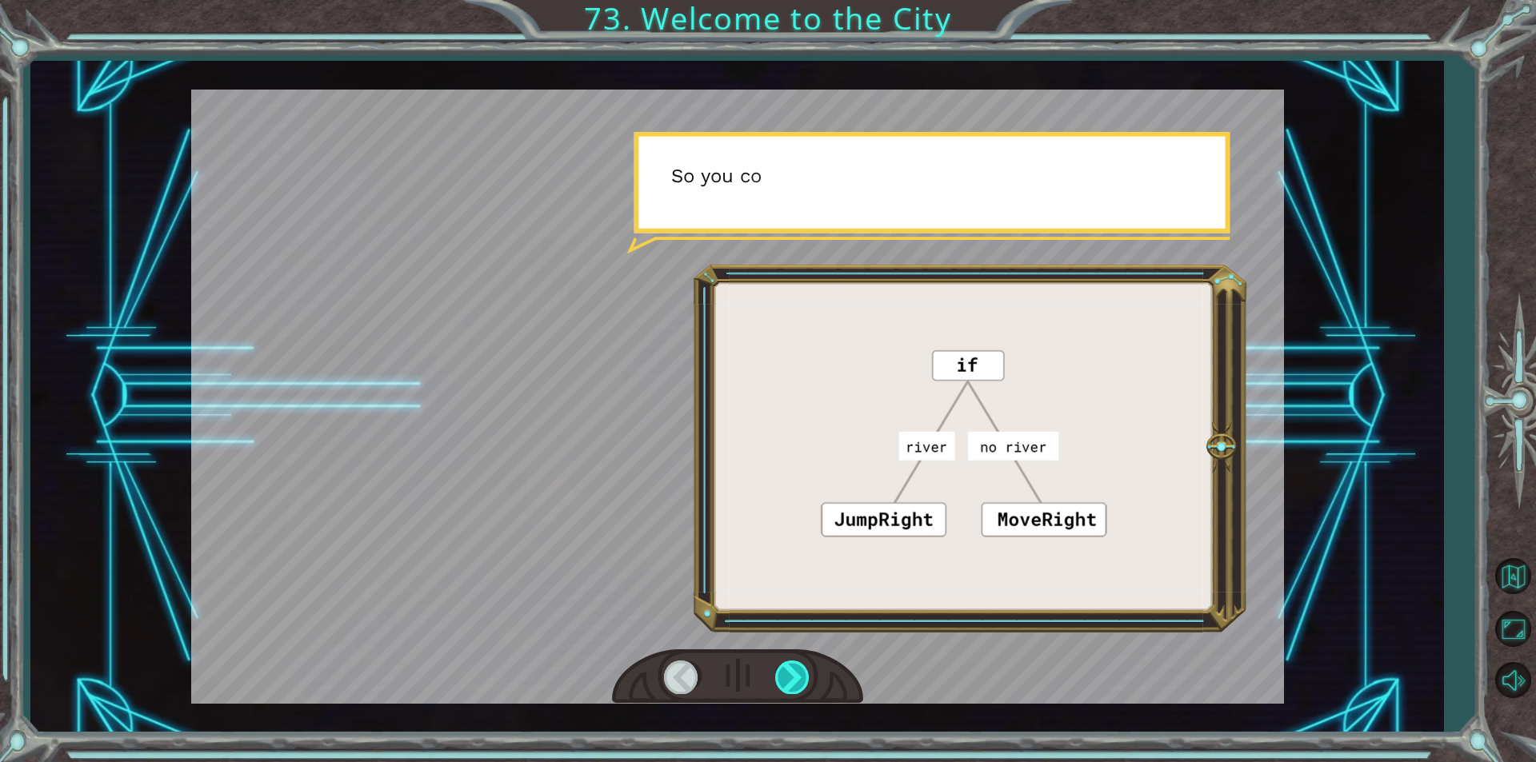
click at [793, 675] on div at bounding box center [793, 677] width 36 height 33
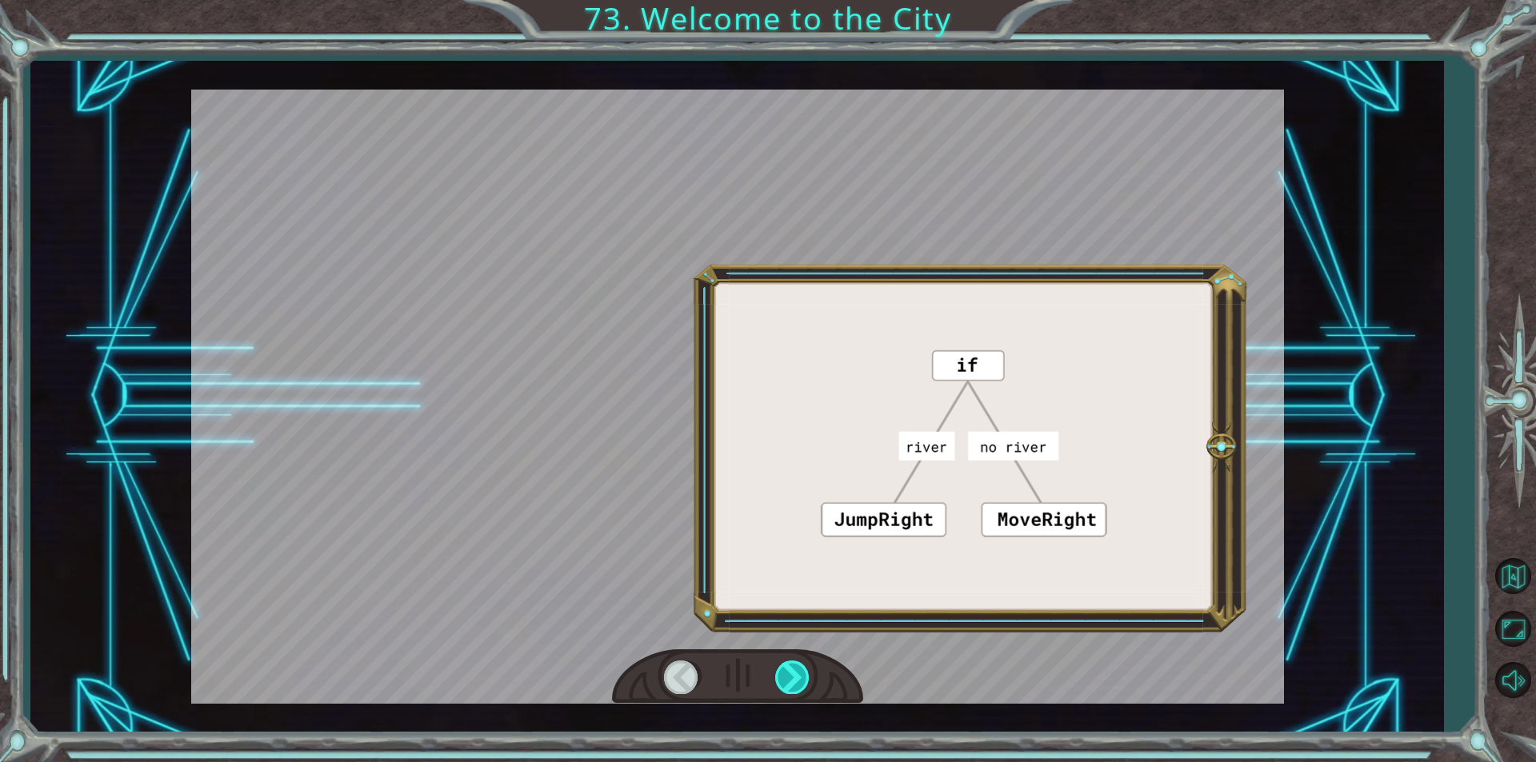
click at [793, 675] on div at bounding box center [793, 677] width 36 height 33
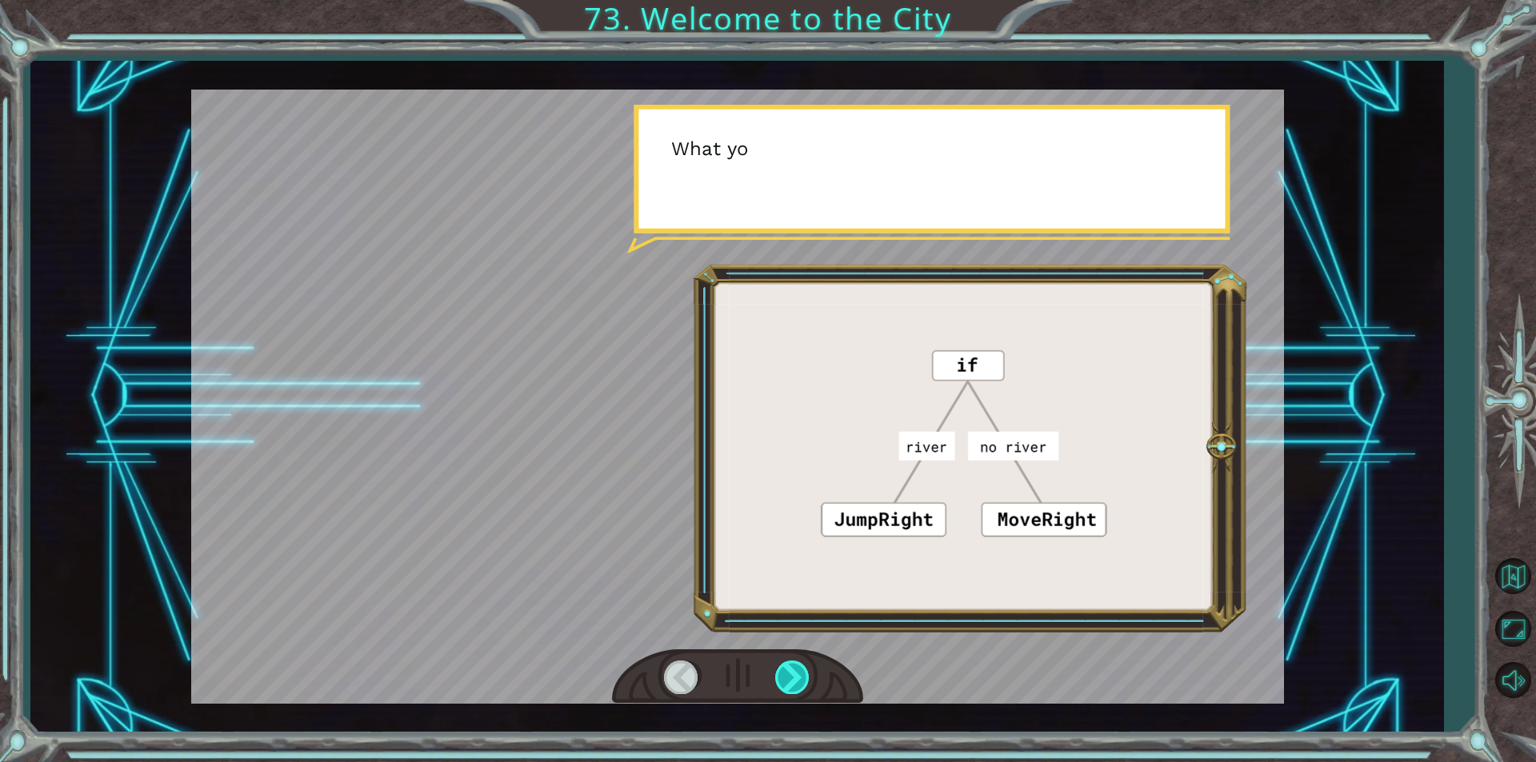
click at [793, 675] on div at bounding box center [793, 677] width 36 height 33
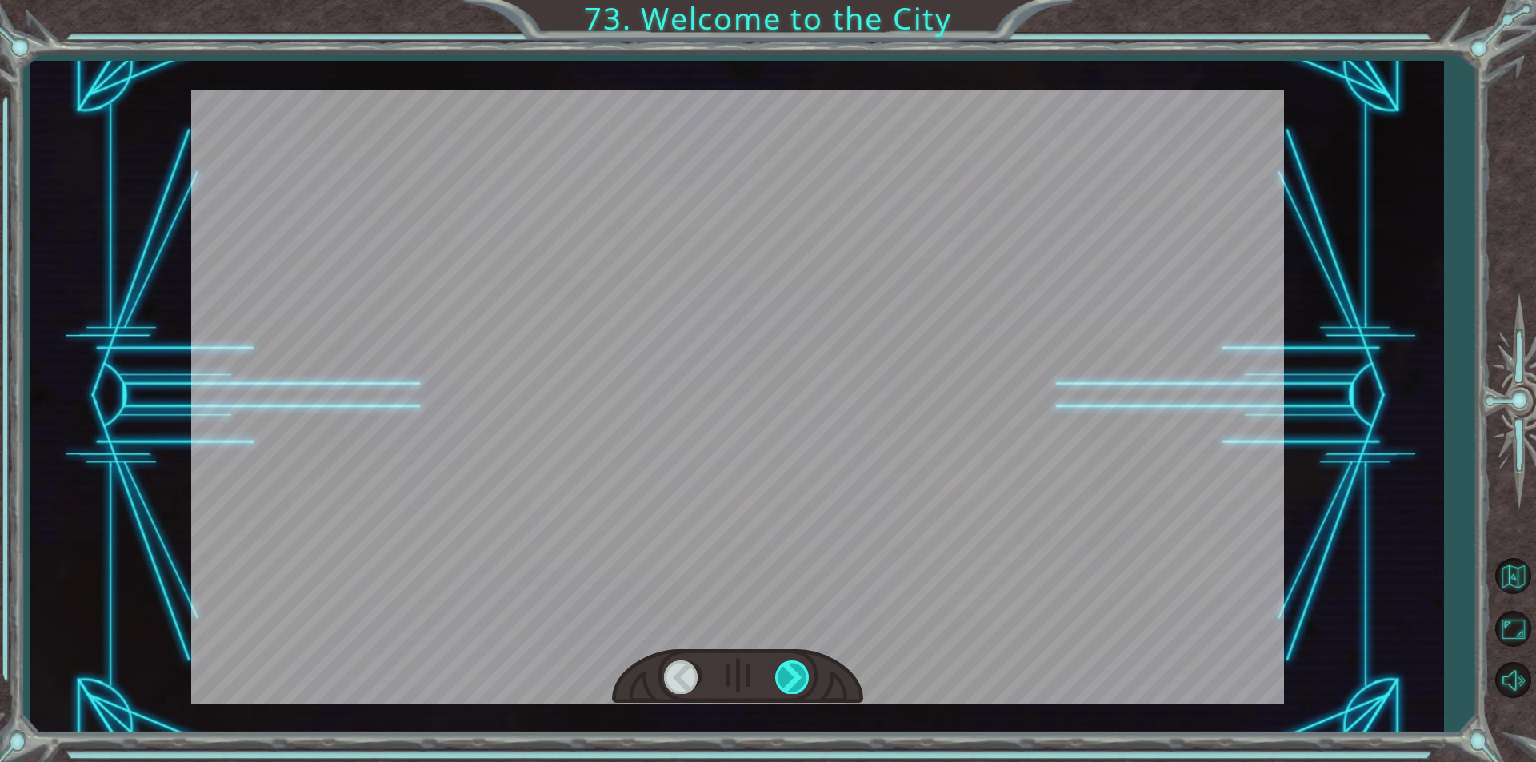
click at [793, 675] on div at bounding box center [793, 677] width 36 height 33
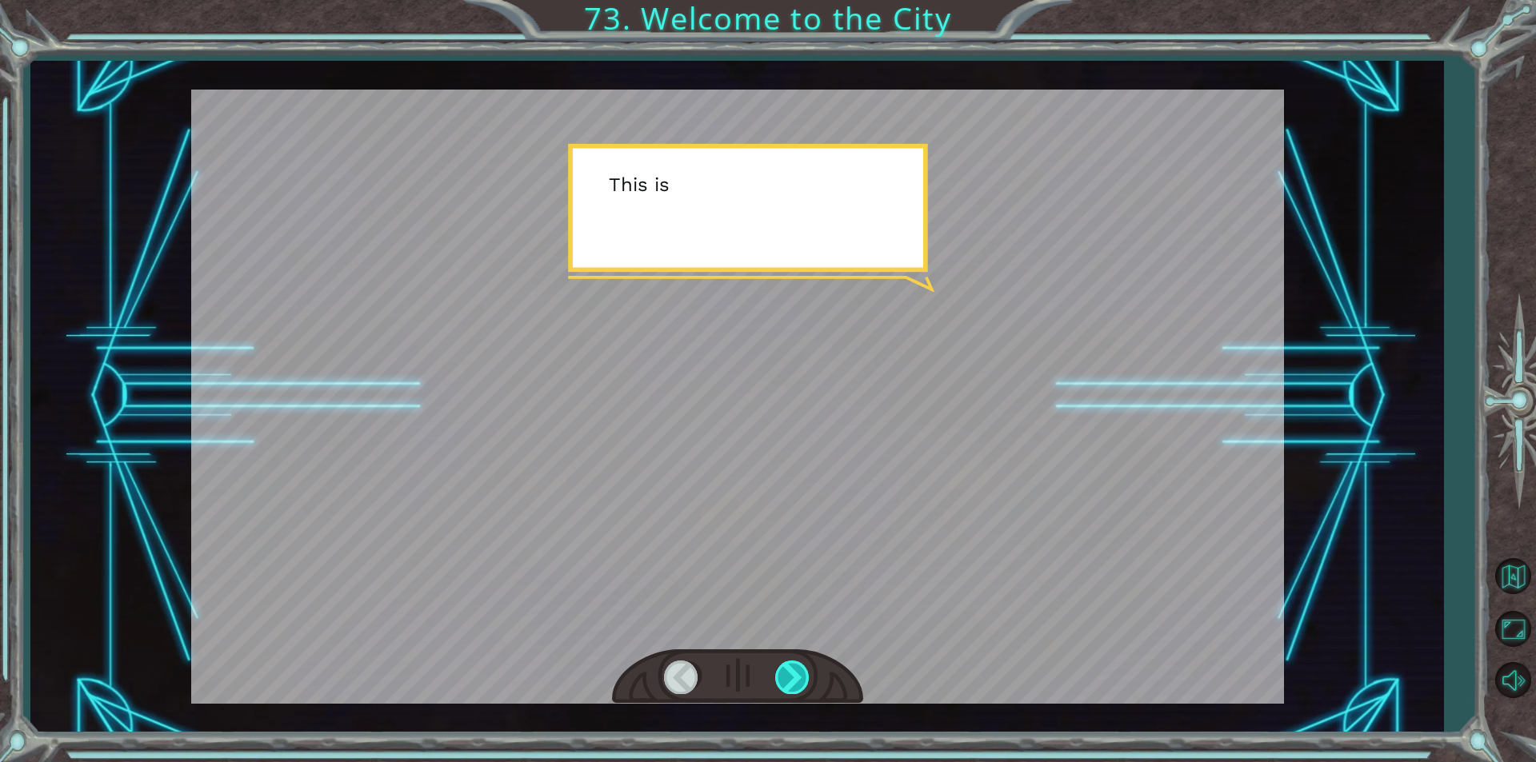
click at [793, 675] on div at bounding box center [793, 677] width 36 height 33
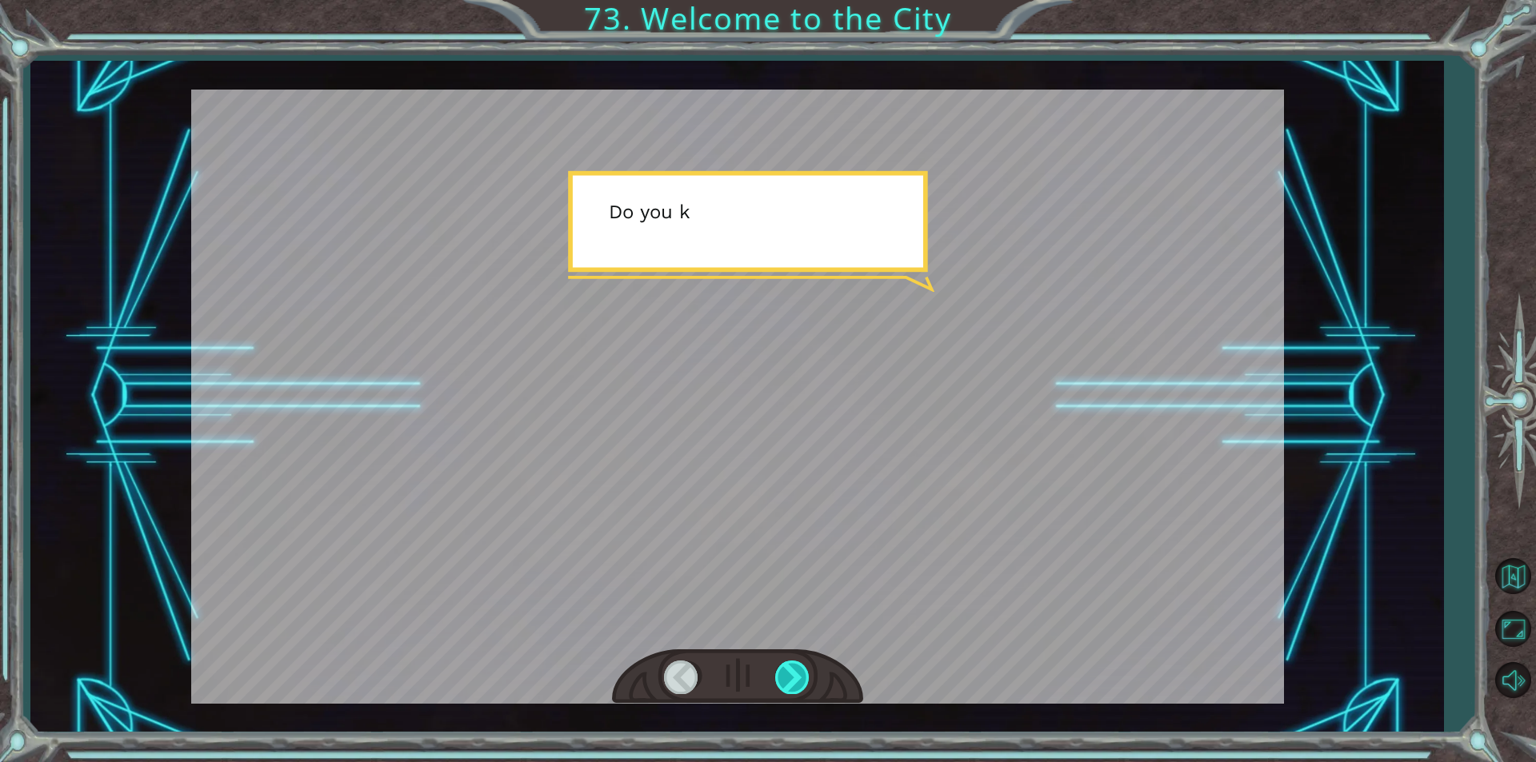
click at [793, 675] on div at bounding box center [793, 677] width 36 height 33
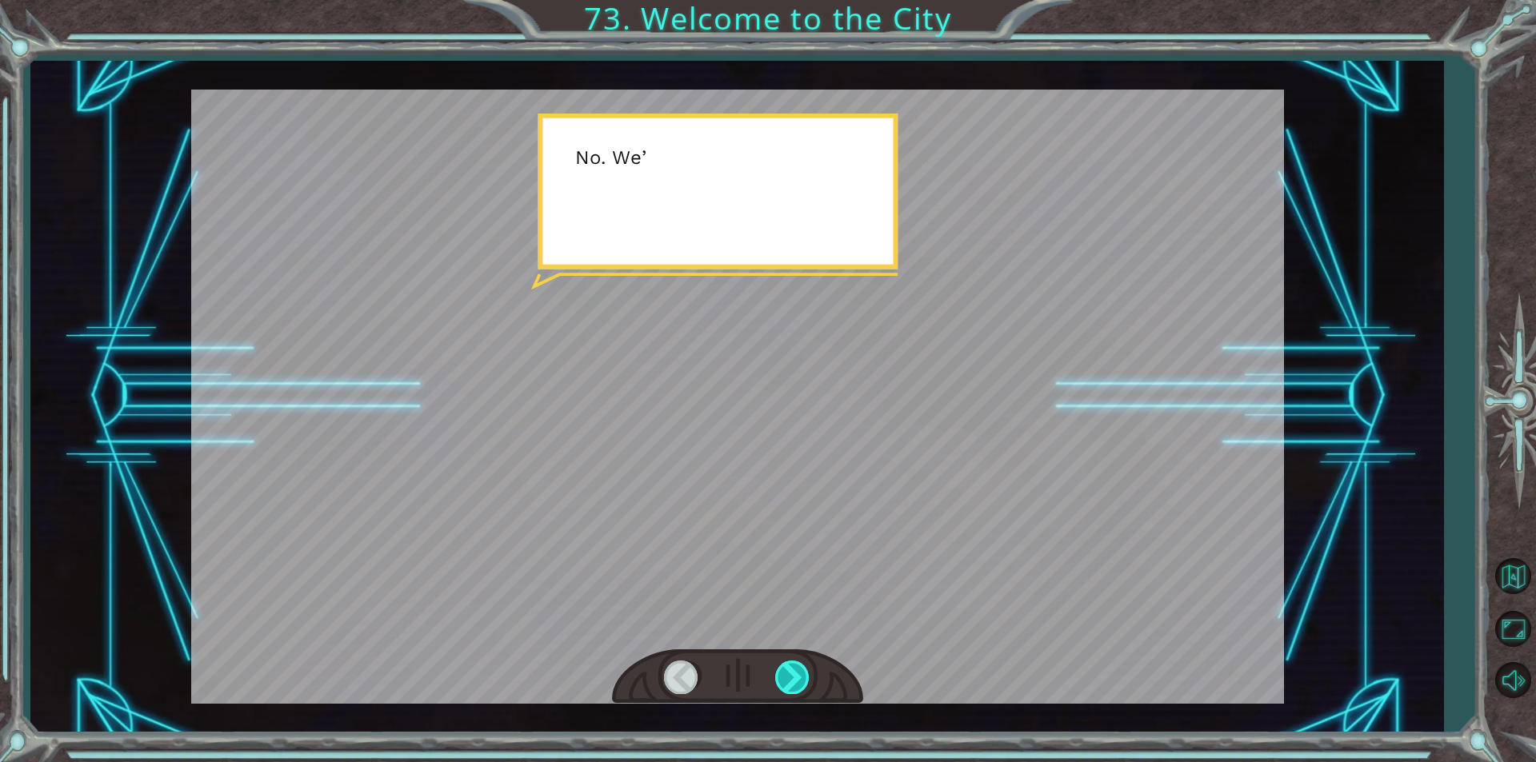
click at [793, 675] on div at bounding box center [793, 677] width 36 height 33
click at [793, 0] on div "S o t h i s i s X i n g ’ c h e n ! I ’ v e a l w a y s w a n t e d t o c o m e…" at bounding box center [768, 0] width 1536 height 0
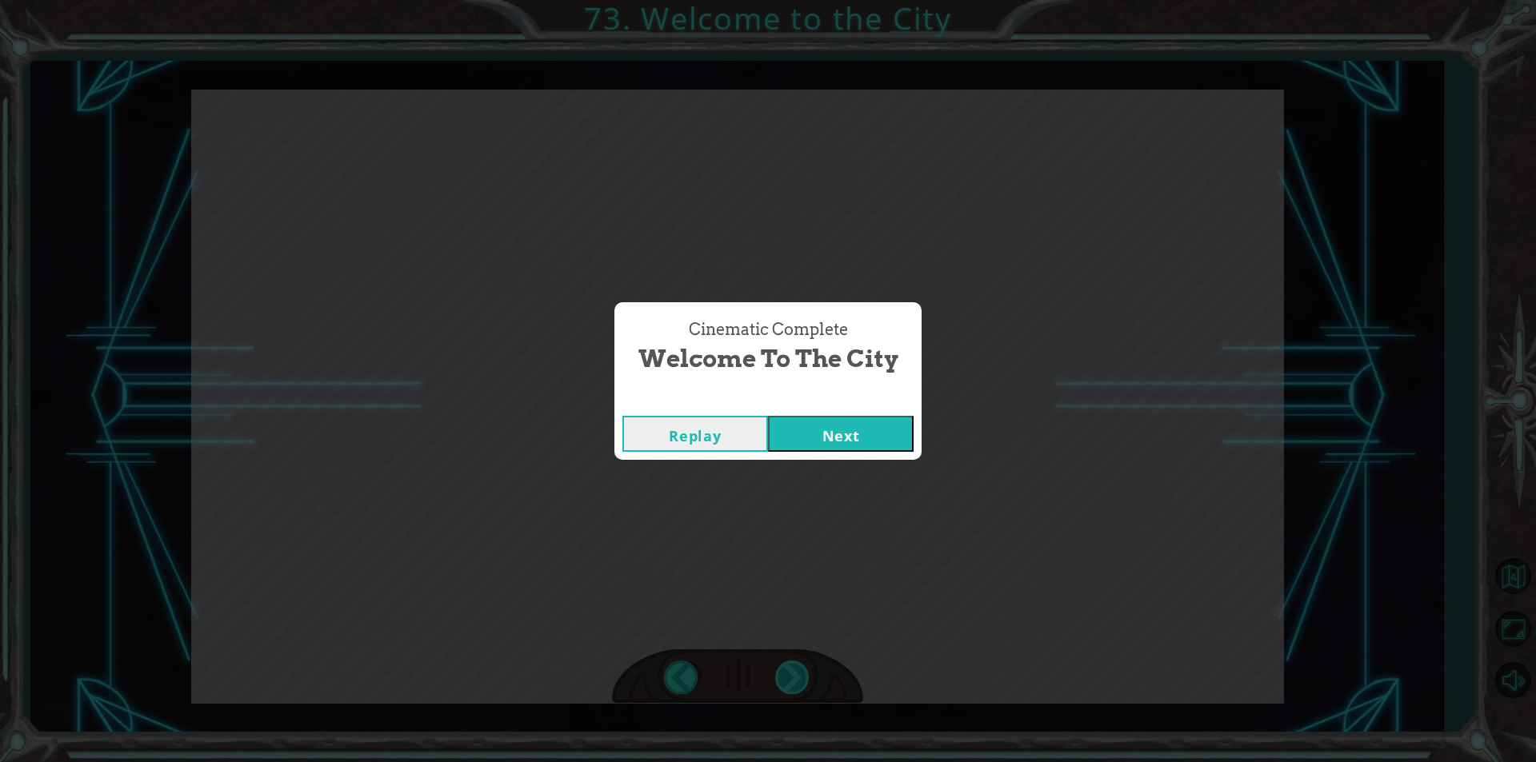
click at [793, 675] on div "Cinematic Complete Welcome to the City Replay Next" at bounding box center [768, 381] width 1536 height 762
click at [807, 410] on div "Replay Next" at bounding box center [767, 434] width 307 height 52
click at [805, 418] on button "Next" at bounding box center [841, 434] width 146 height 36
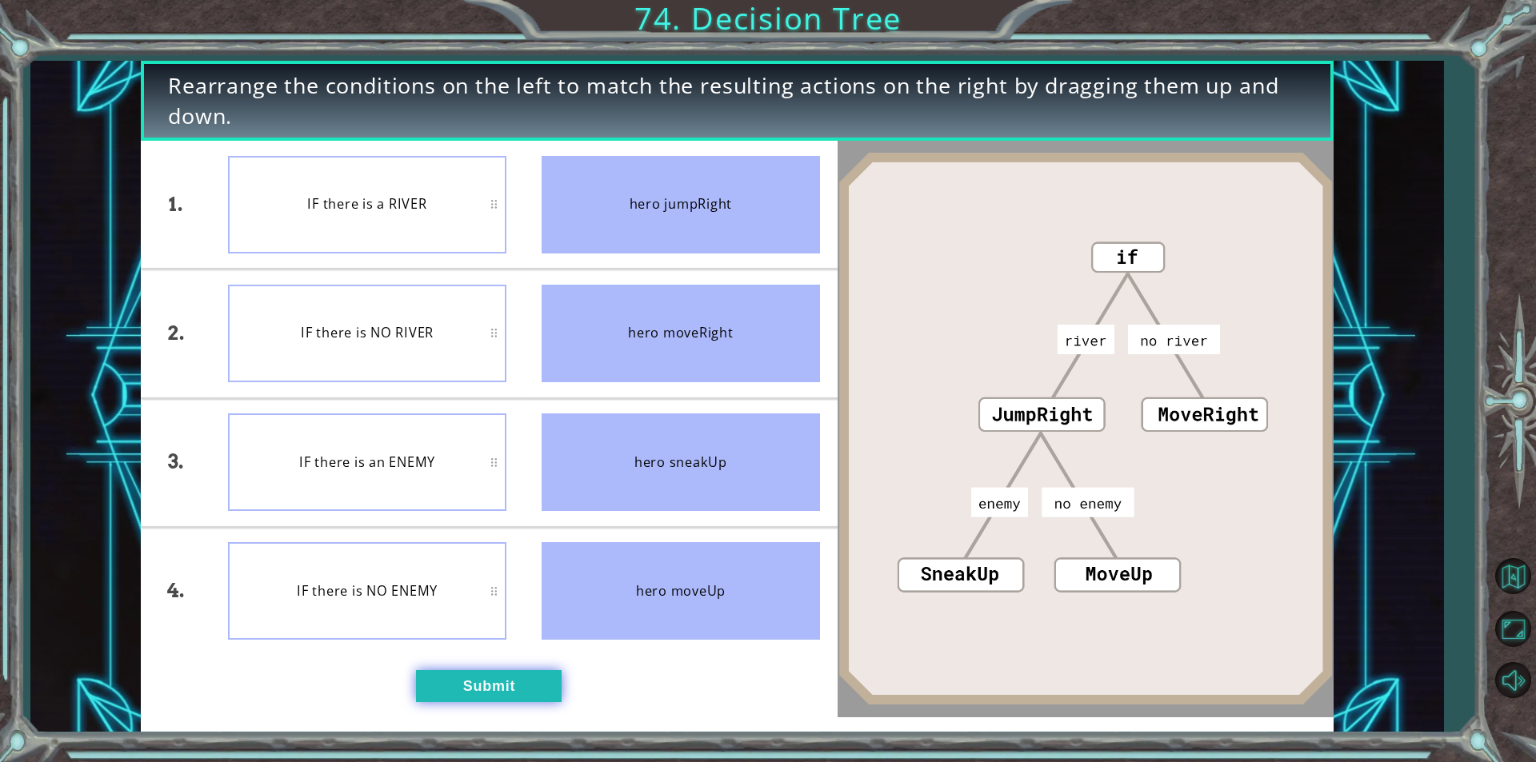
click at [502, 693] on button "Submit" at bounding box center [489, 686] width 146 height 32
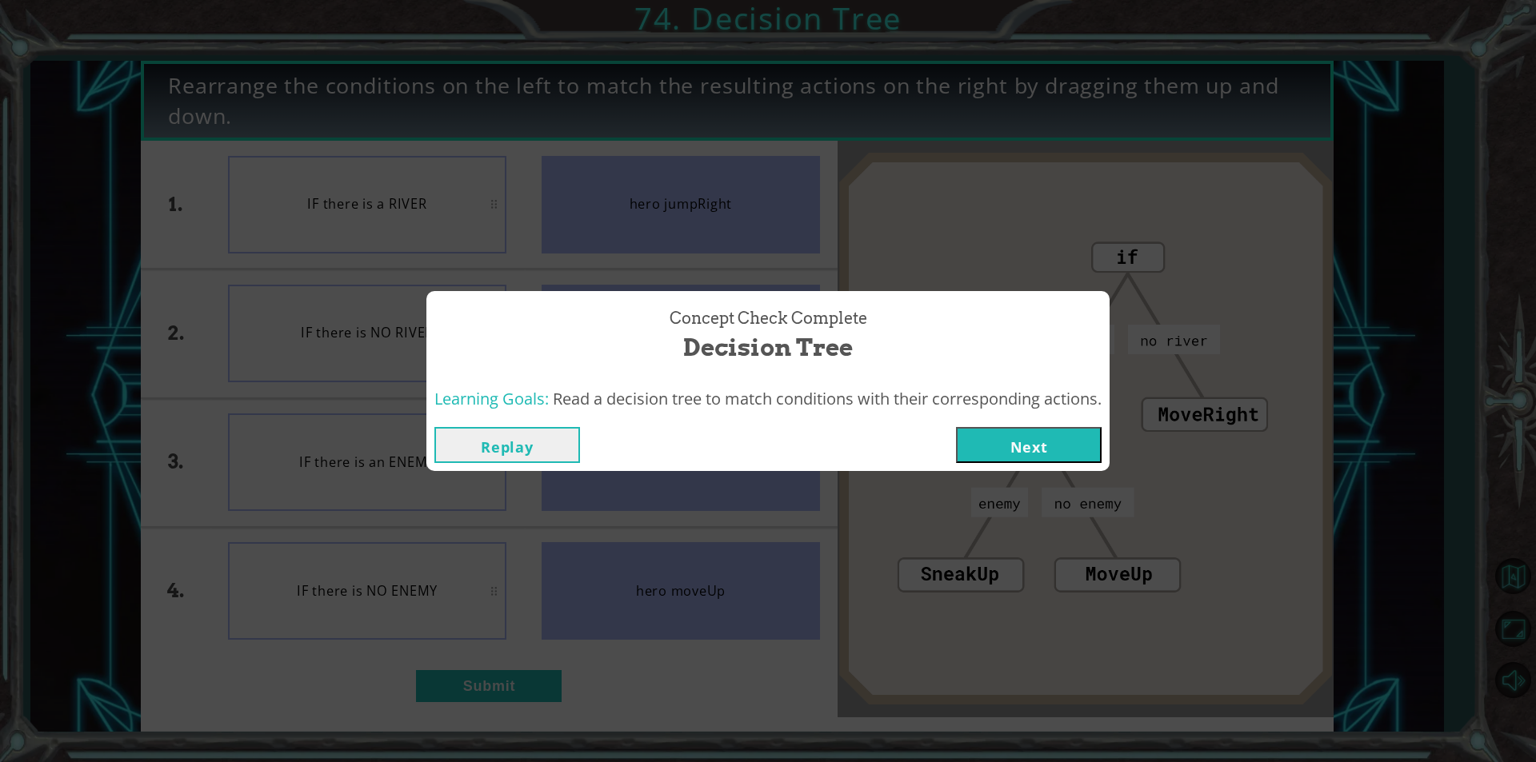
click at [1033, 475] on div "Concept Check Complete Decision Tree Learning Goals: Read a decision tree to ma…" at bounding box center [768, 381] width 1536 height 762
click at [1034, 447] on button "Next" at bounding box center [1029, 445] width 146 height 36
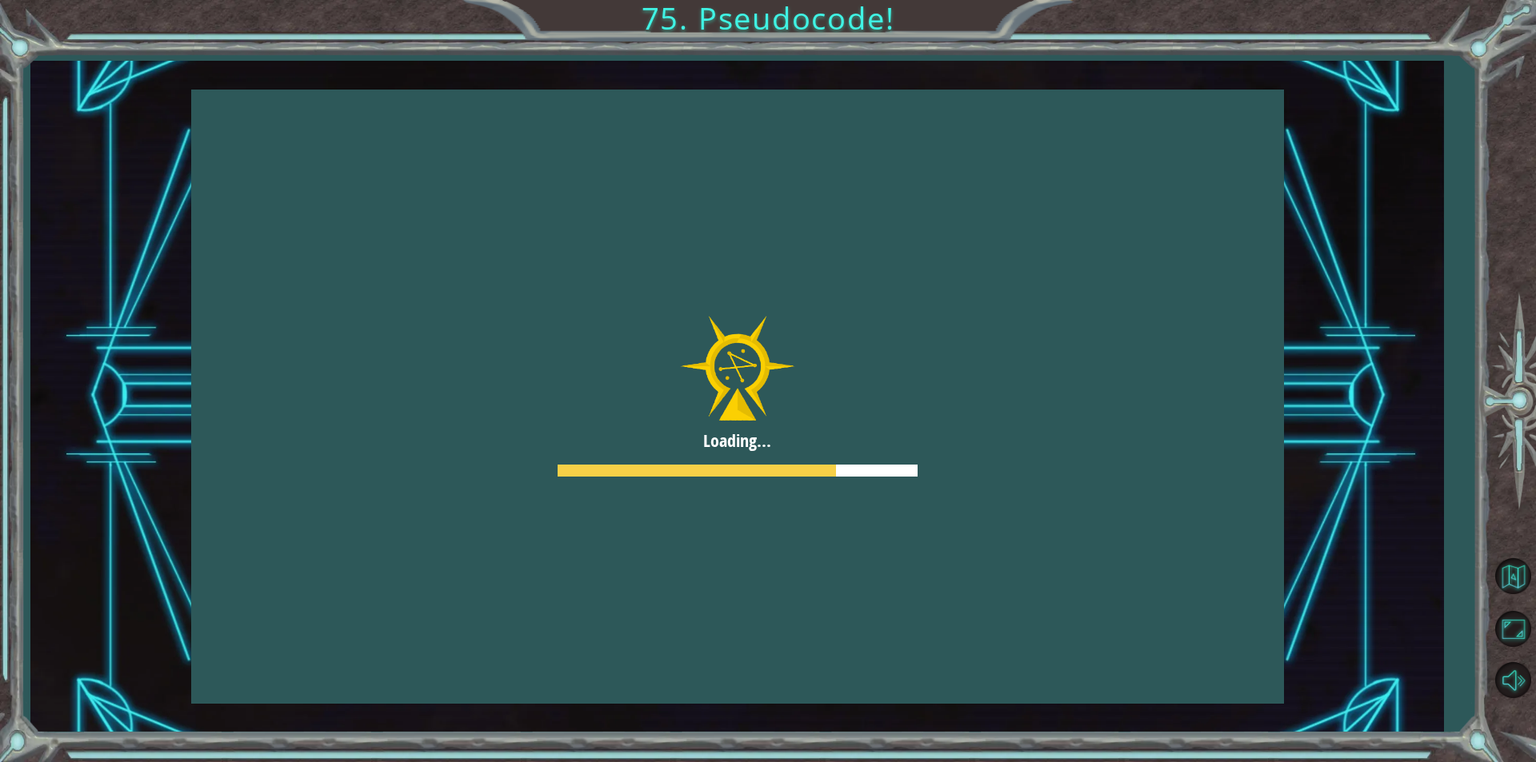
click at [1034, 447] on div at bounding box center [737, 397] width 1093 height 614
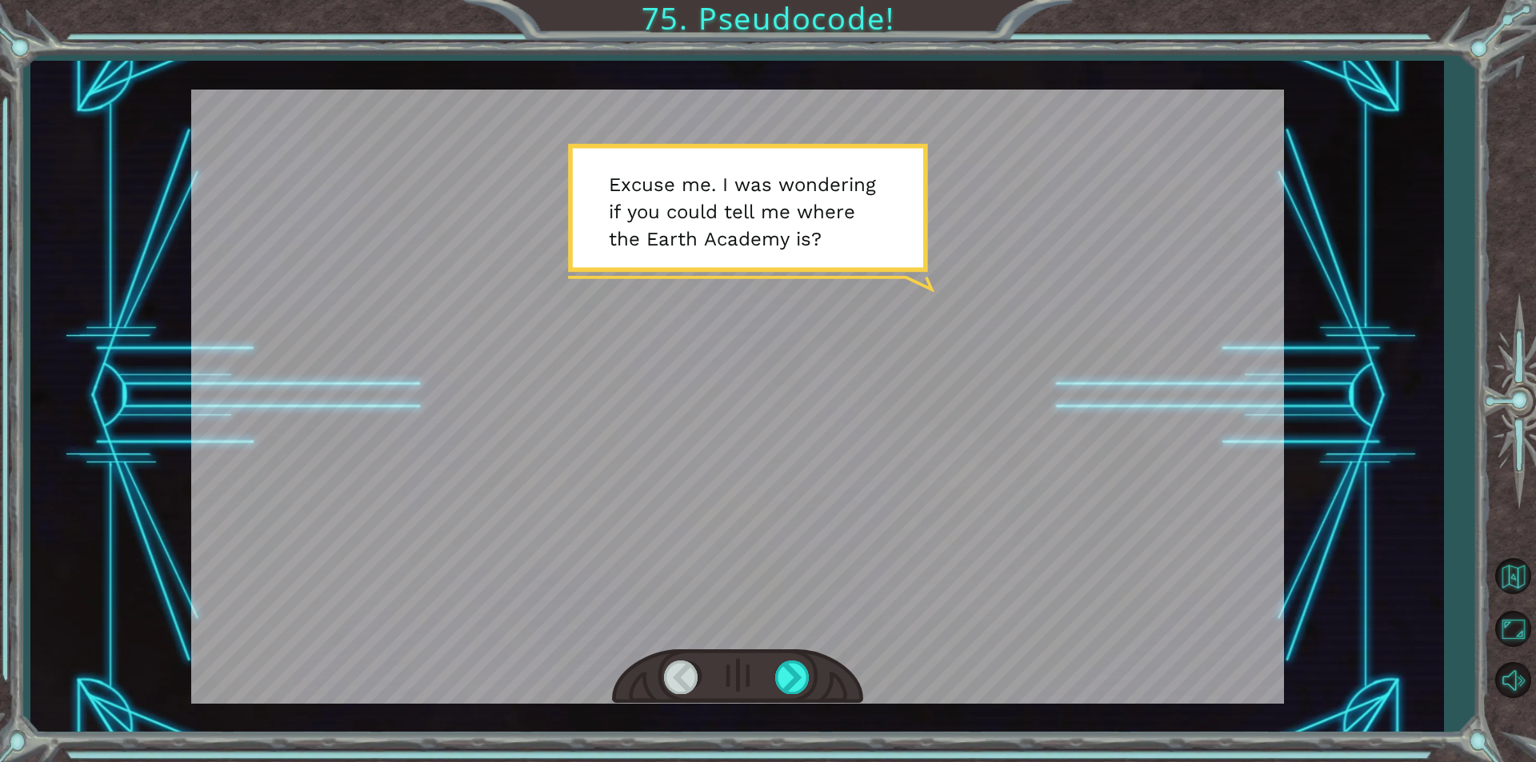
click at [789, 660] on div at bounding box center [737, 676] width 251 height 55
click at [789, 666] on div at bounding box center [793, 677] width 36 height 33
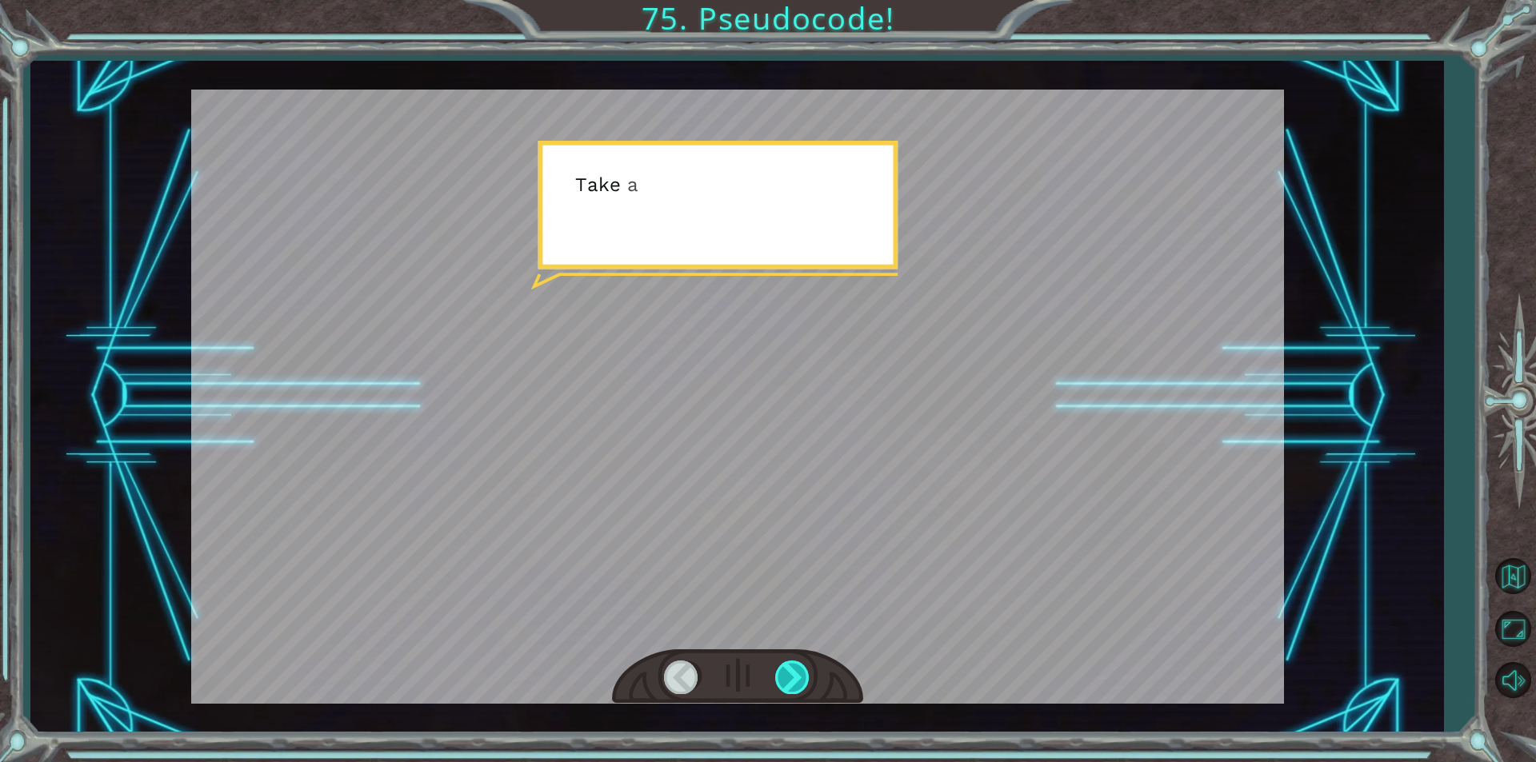
click at [786, 668] on div at bounding box center [793, 677] width 36 height 33
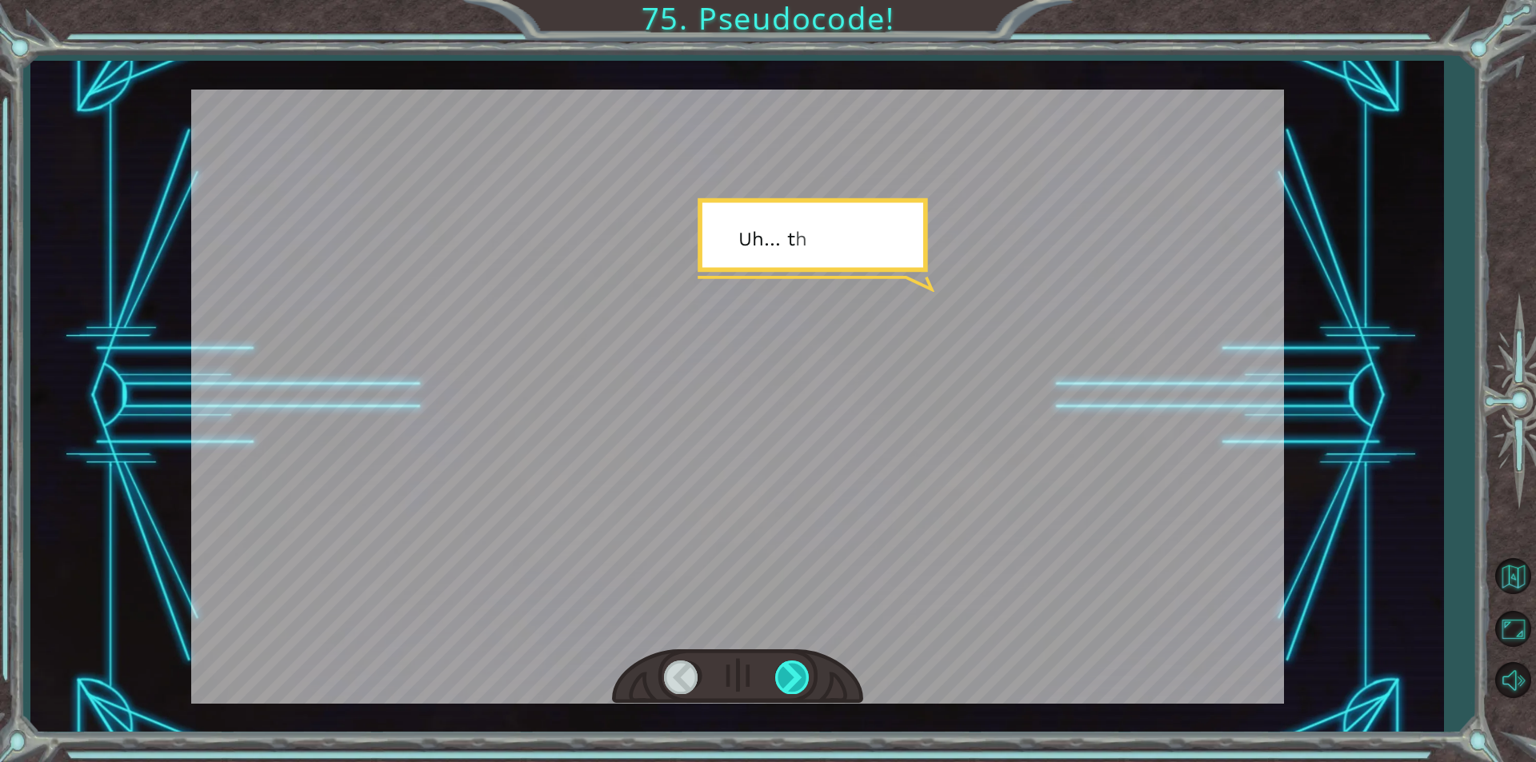
click at [786, 668] on div at bounding box center [793, 677] width 36 height 33
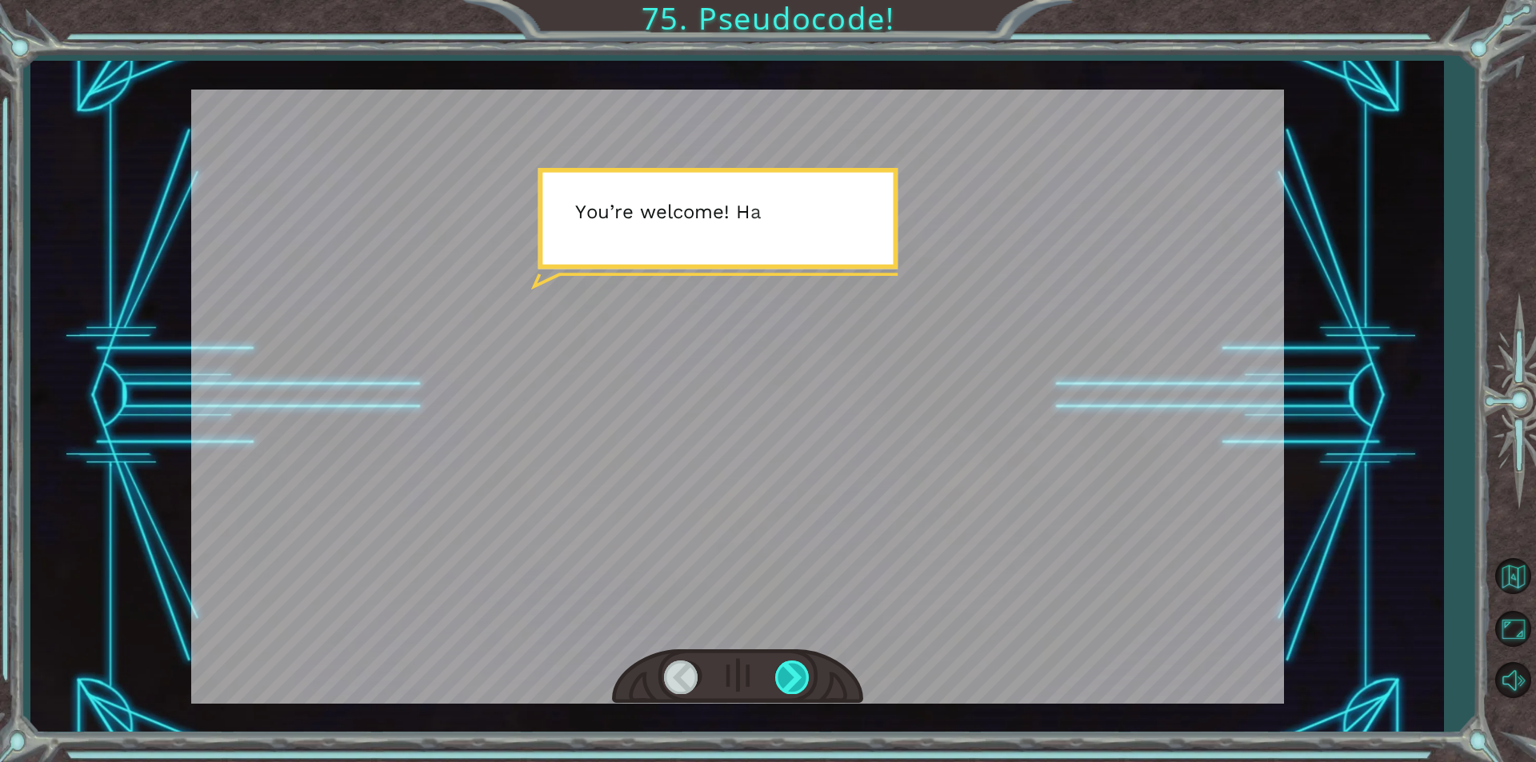
click at [786, 668] on div at bounding box center [793, 677] width 36 height 33
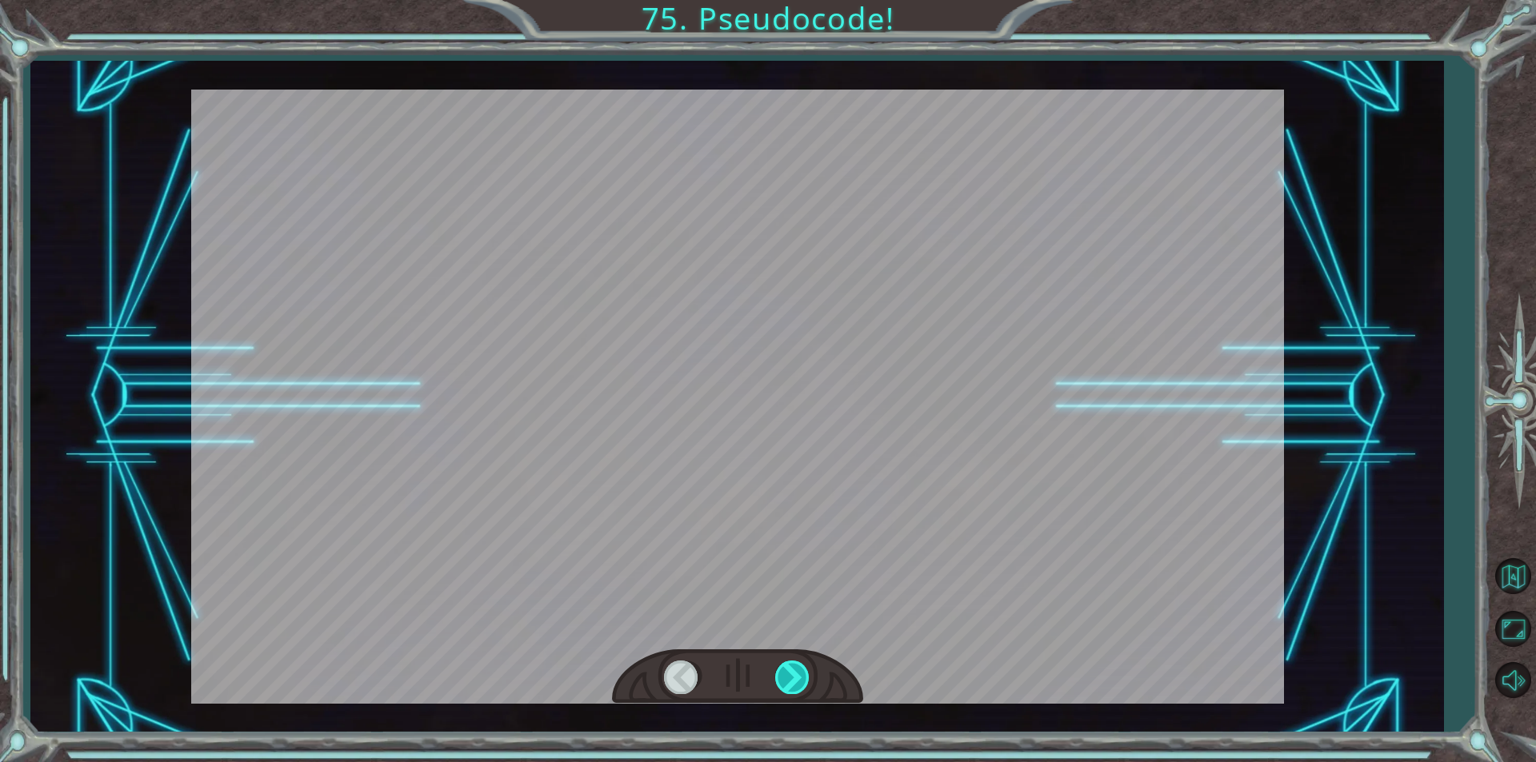
click at [786, 668] on div at bounding box center [793, 677] width 36 height 33
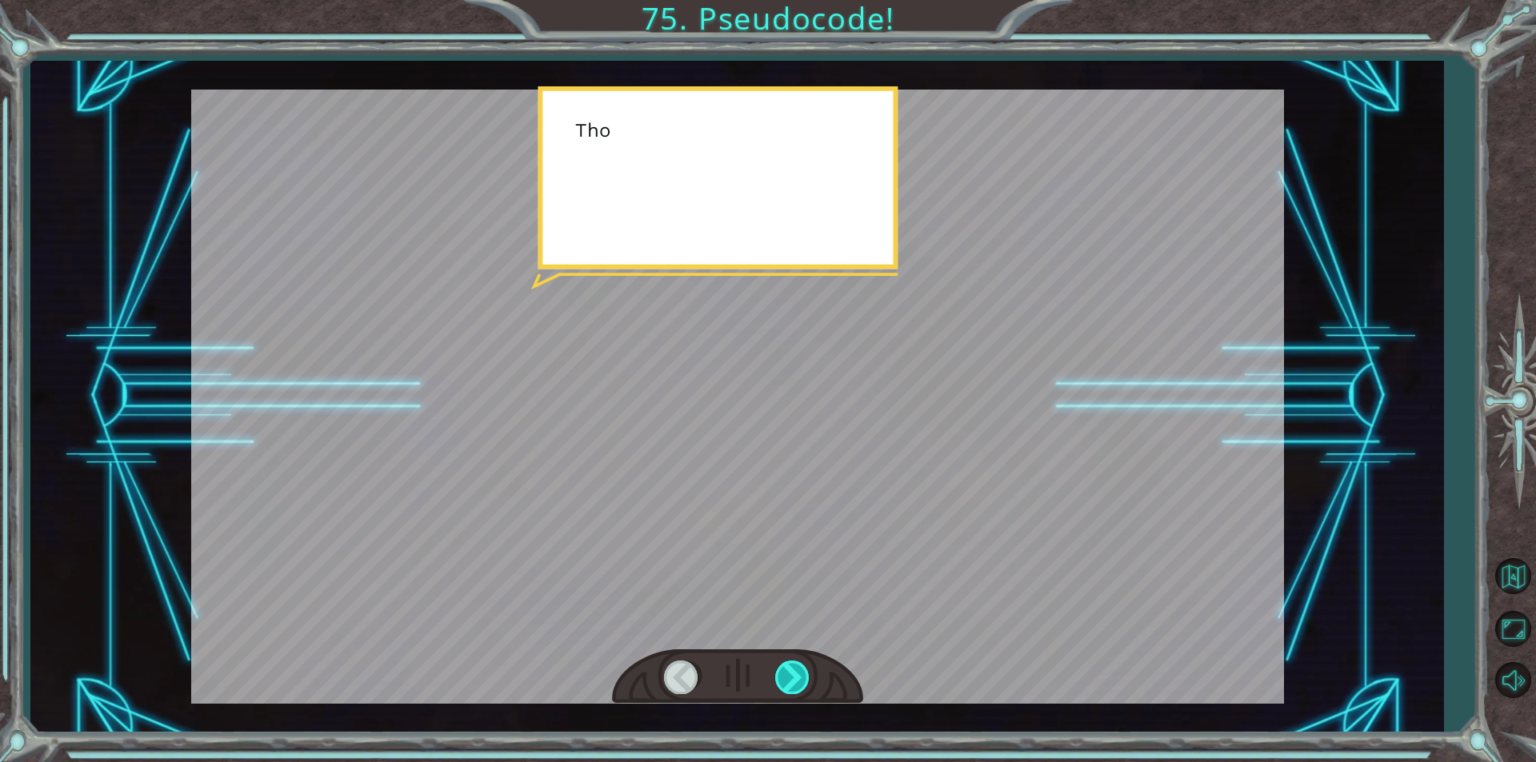
click at [786, 668] on div at bounding box center [793, 677] width 36 height 33
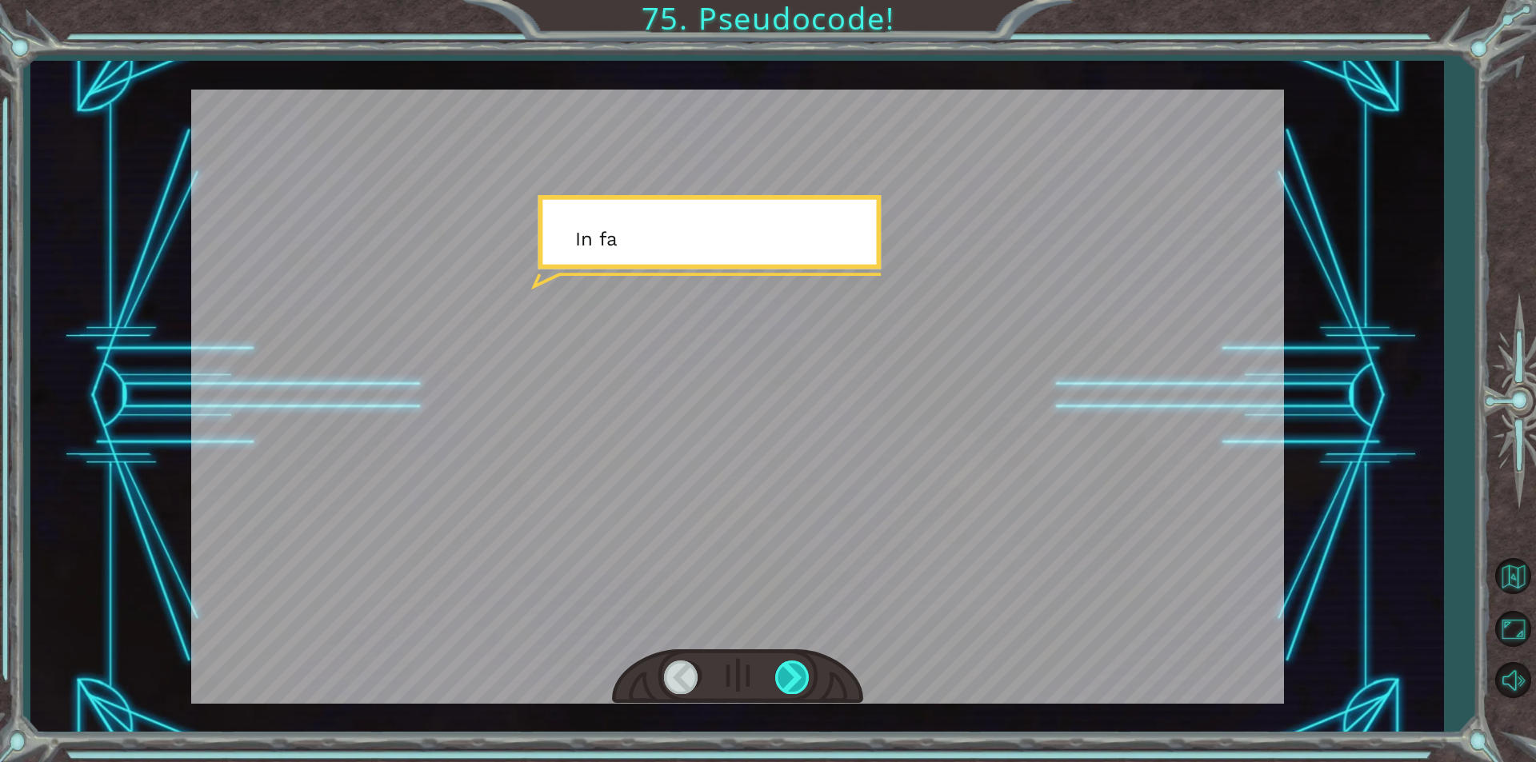
click at [786, 668] on div at bounding box center [793, 677] width 36 height 33
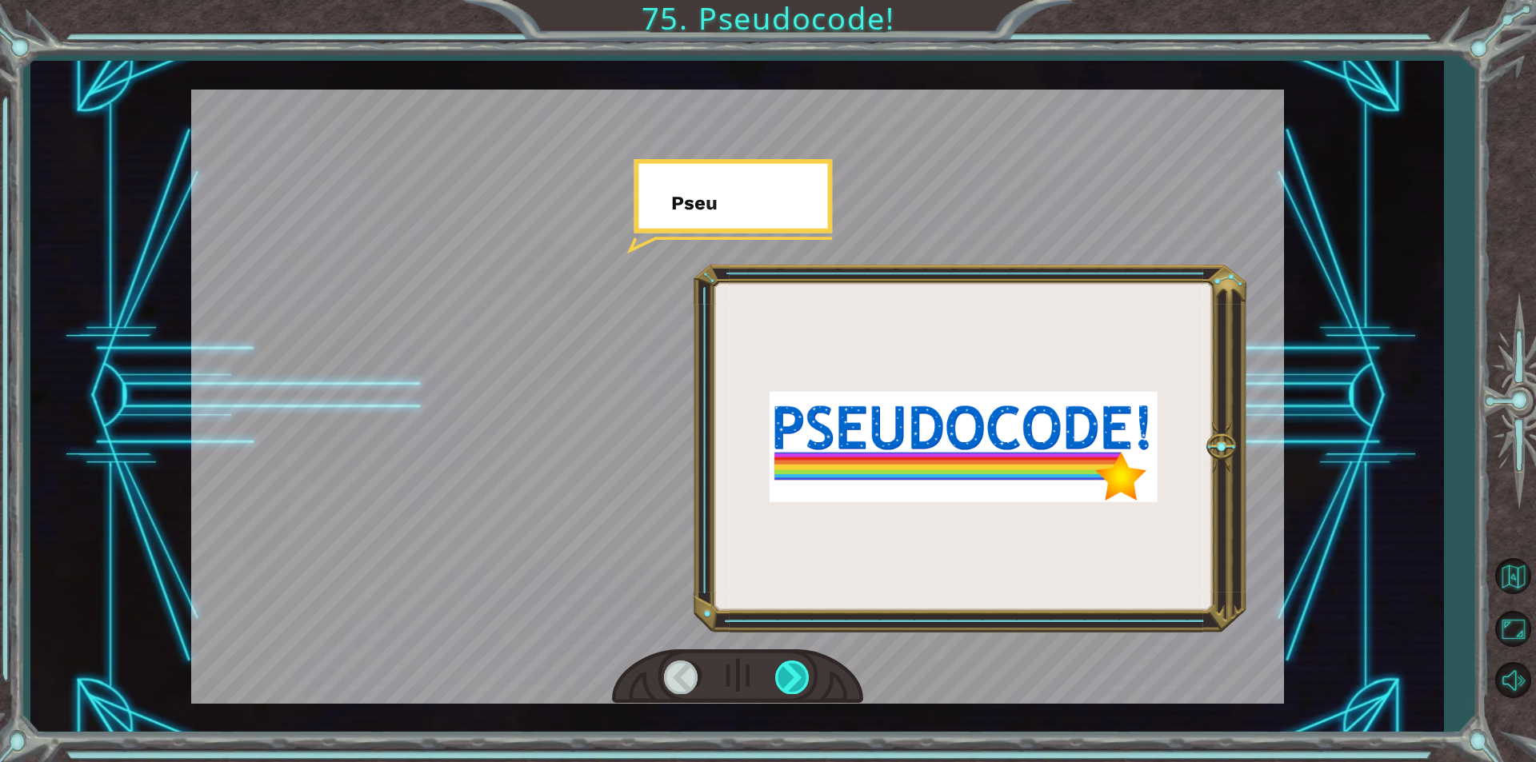
click at [786, 668] on div at bounding box center [793, 677] width 36 height 33
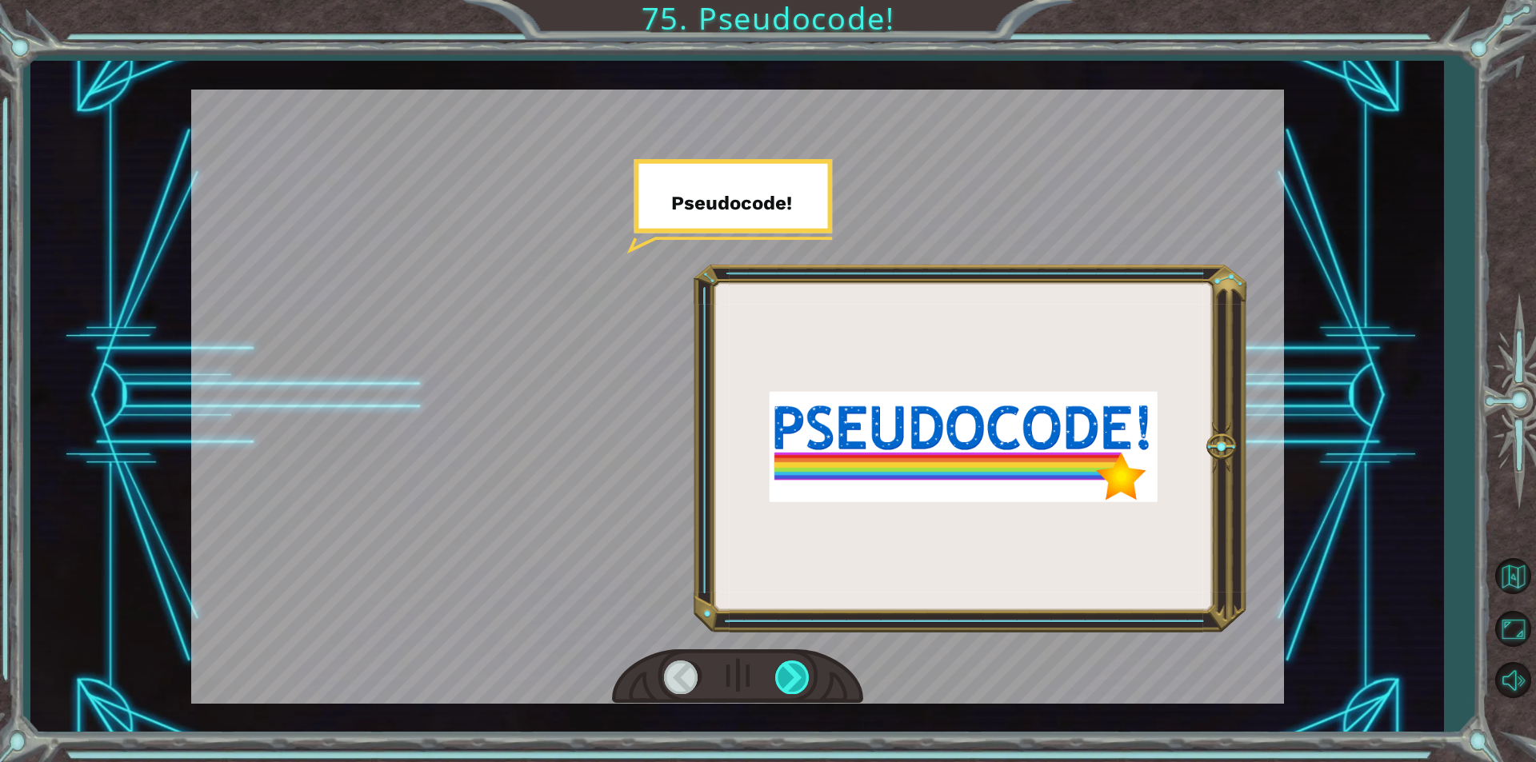
click at [786, 668] on div at bounding box center [793, 677] width 36 height 33
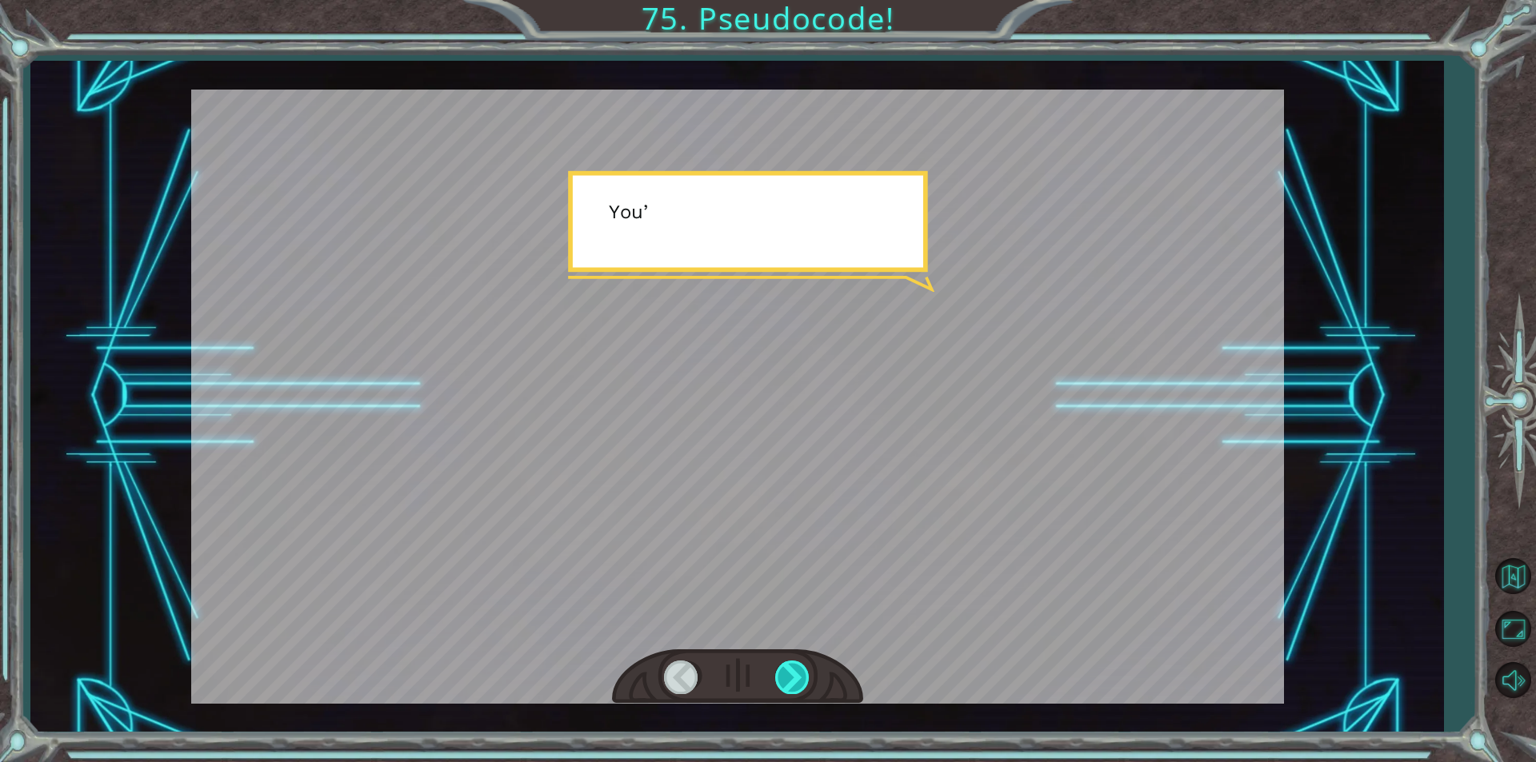
click at [786, 668] on div at bounding box center [793, 677] width 36 height 33
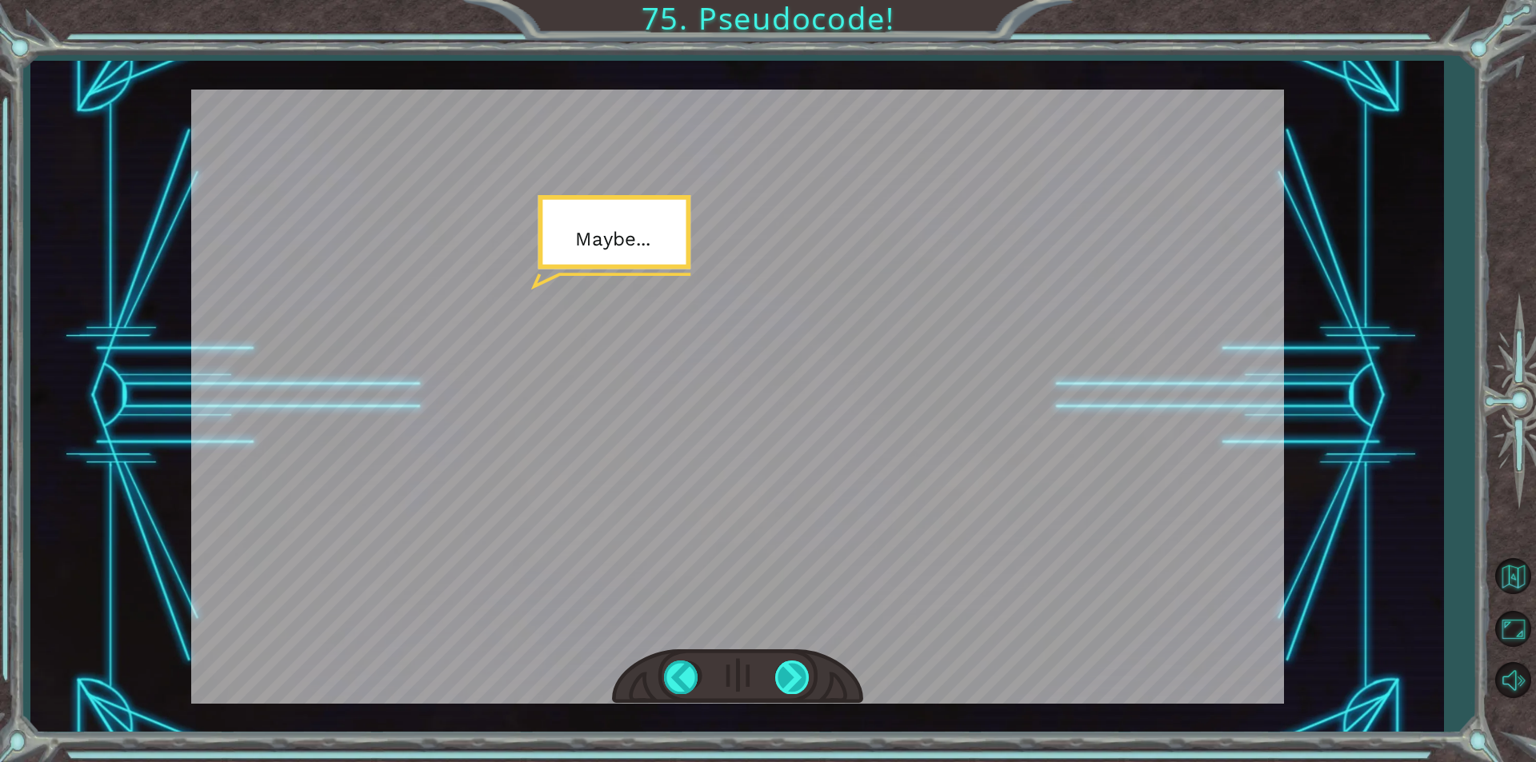
click at [786, 668] on div at bounding box center [793, 677] width 36 height 33
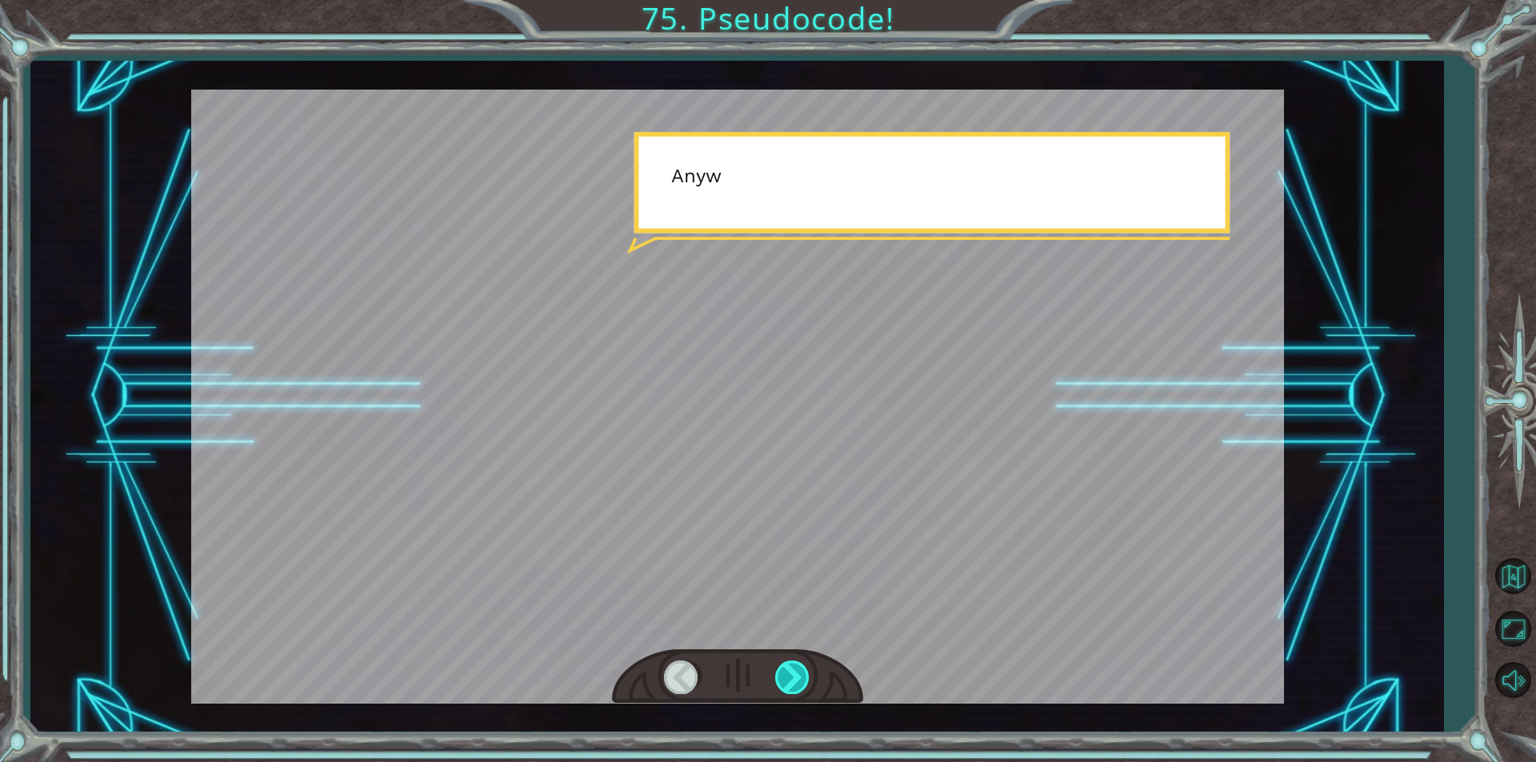
click at [786, 668] on div at bounding box center [793, 677] width 36 height 33
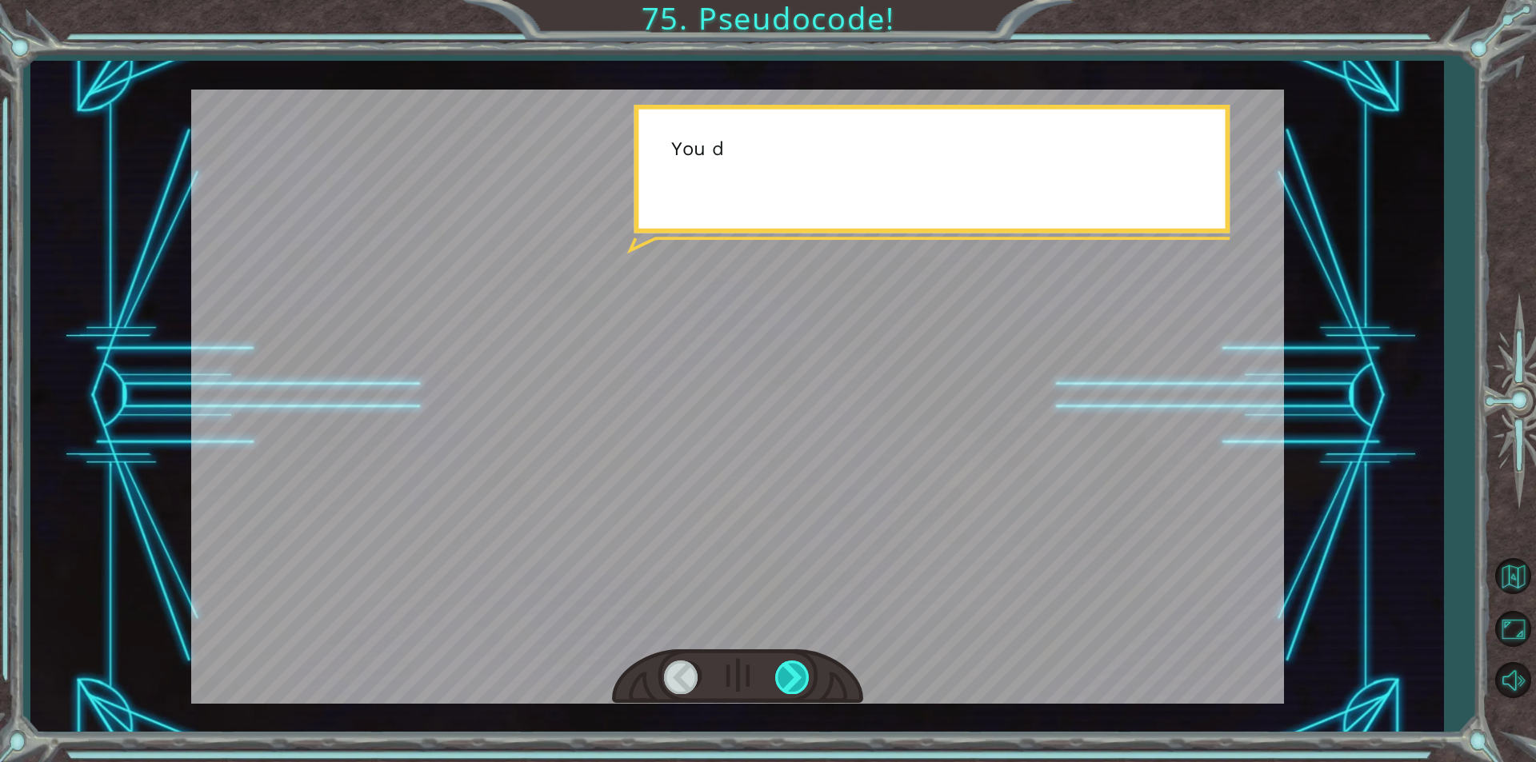
click at [786, 668] on div at bounding box center [793, 677] width 36 height 33
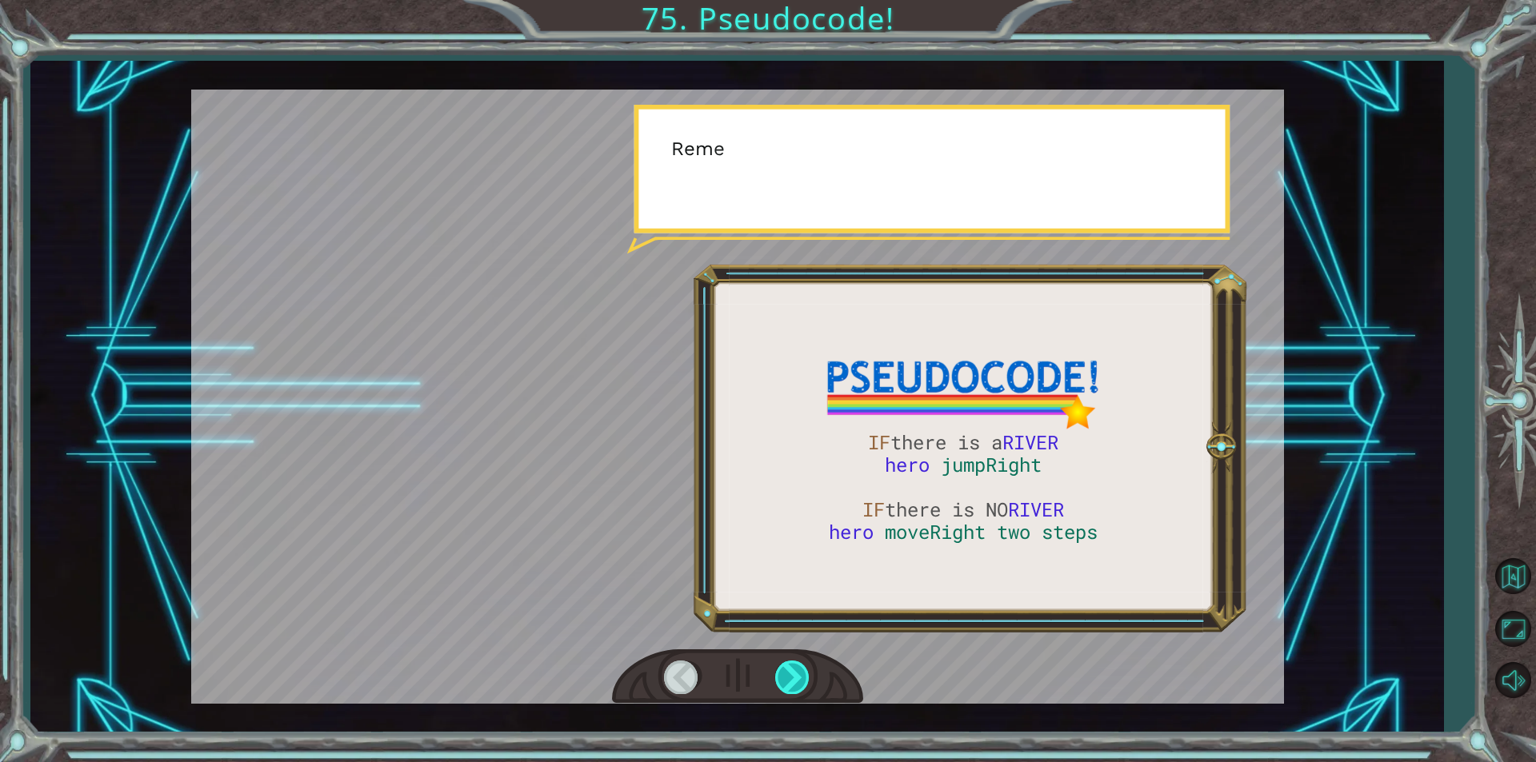
click at [786, 668] on div at bounding box center [793, 677] width 36 height 33
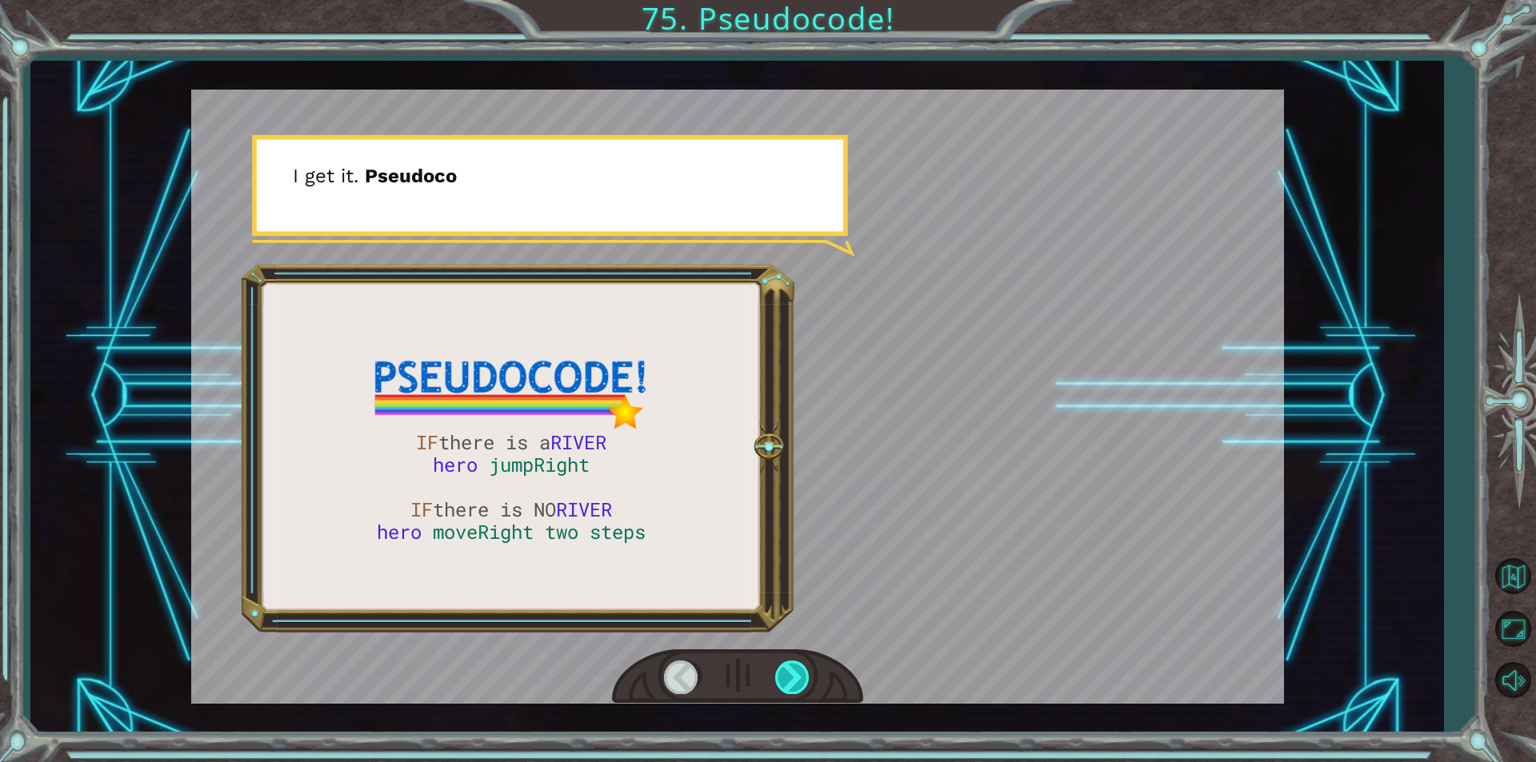
click at [786, 668] on div at bounding box center [793, 677] width 36 height 33
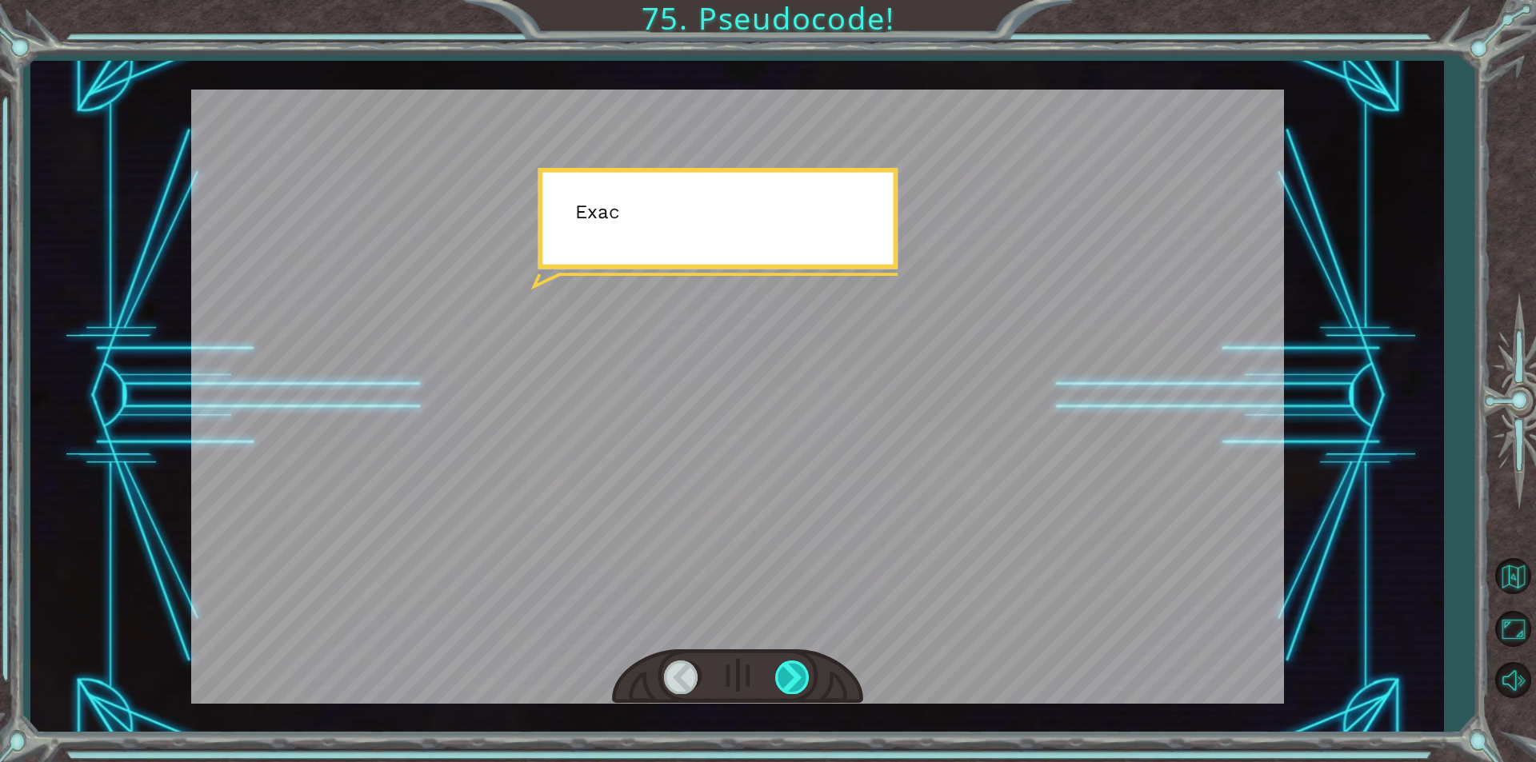
click at [786, 668] on div at bounding box center [793, 677] width 36 height 33
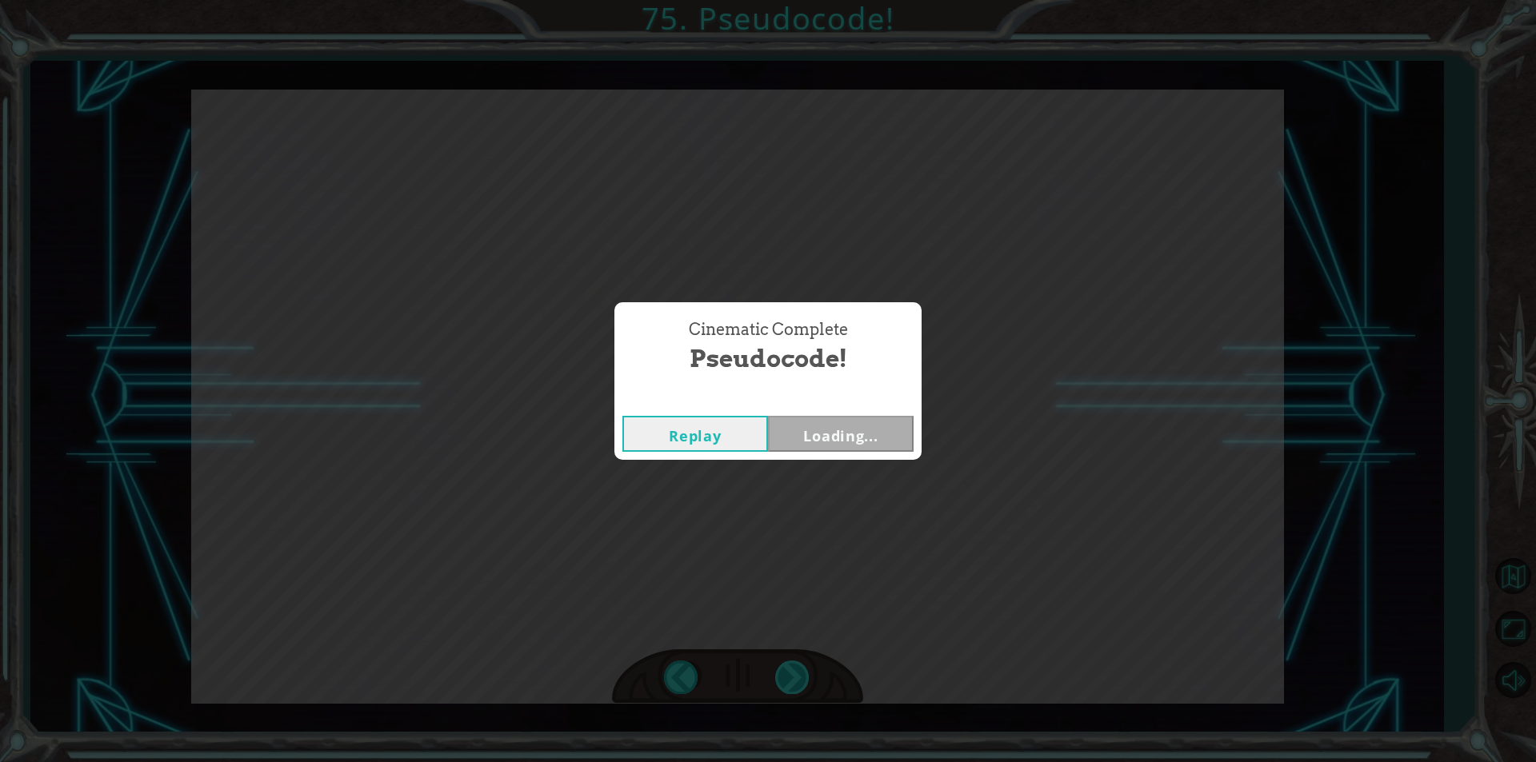
click at [818, 695] on div "Cinematic Complete Pseudocode! Replay Loading..." at bounding box center [768, 381] width 1536 height 762
click at [818, 695] on div "Cinematic Complete Pseudocode! Replay Next" at bounding box center [768, 381] width 1536 height 762
click at [846, 417] on button "Next" at bounding box center [841, 434] width 146 height 36
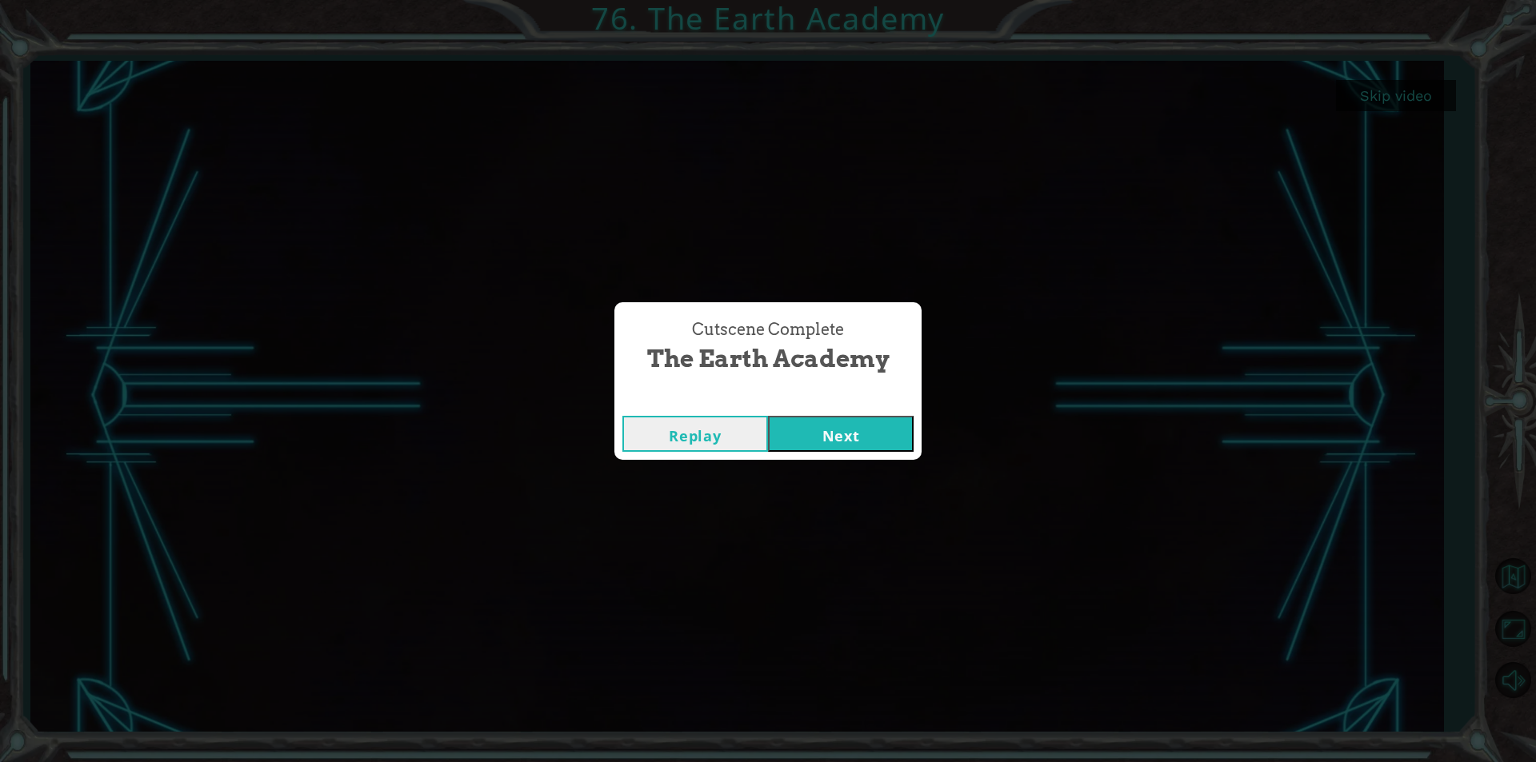
click at [825, 447] on button "Next" at bounding box center [841, 434] width 146 height 36
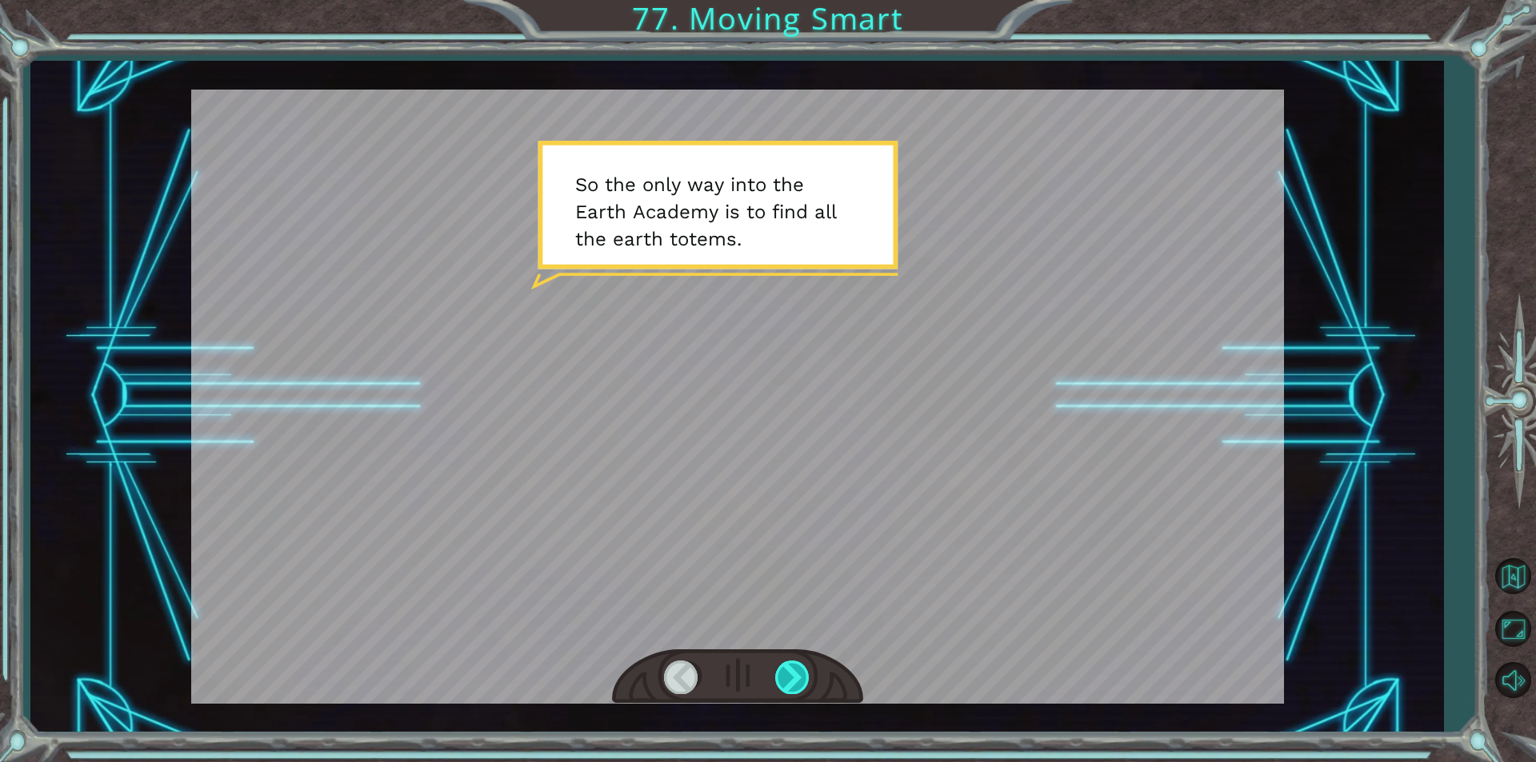
click at [795, 665] on div at bounding box center [793, 677] width 36 height 33
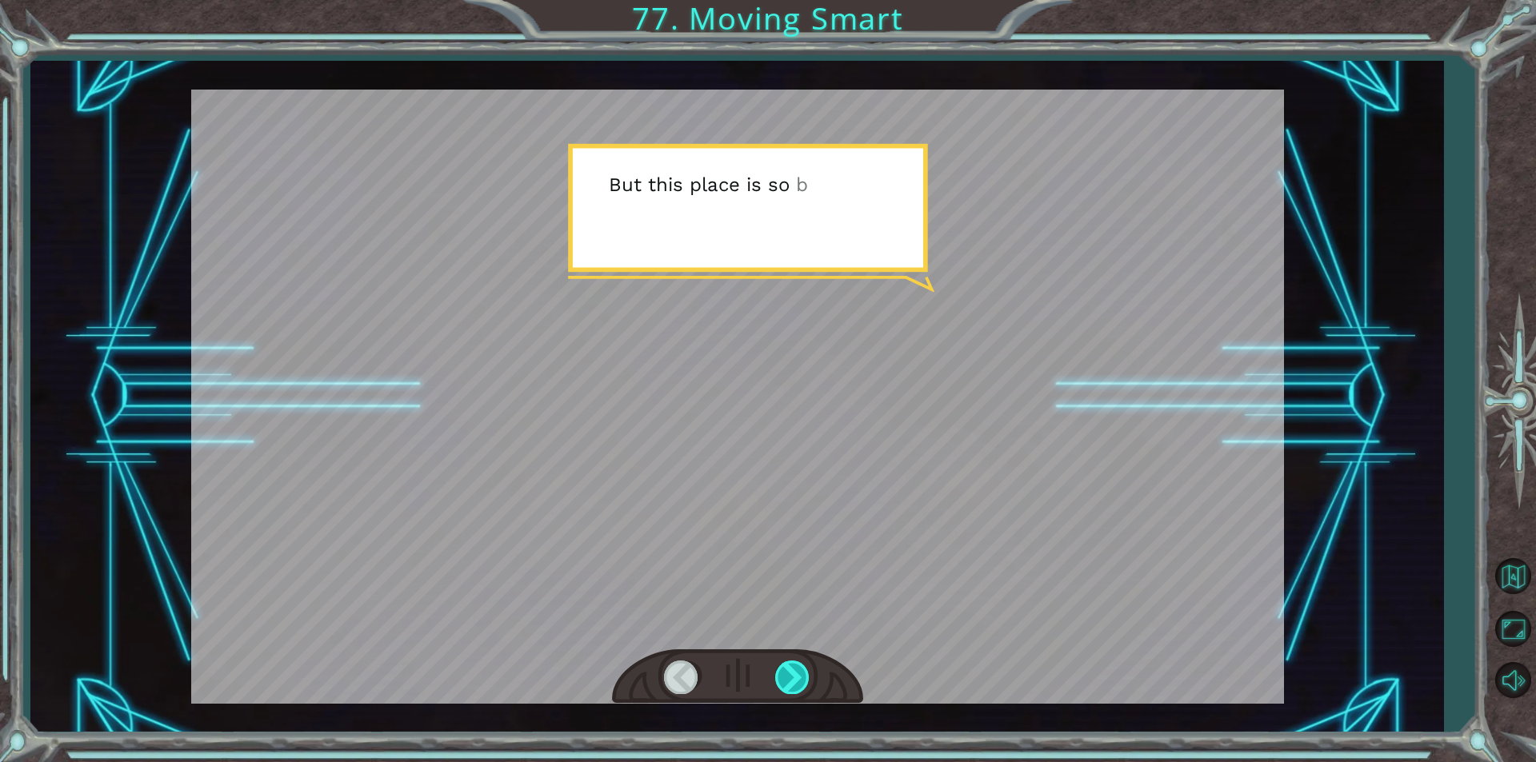
click at [795, 665] on div at bounding box center [793, 677] width 36 height 33
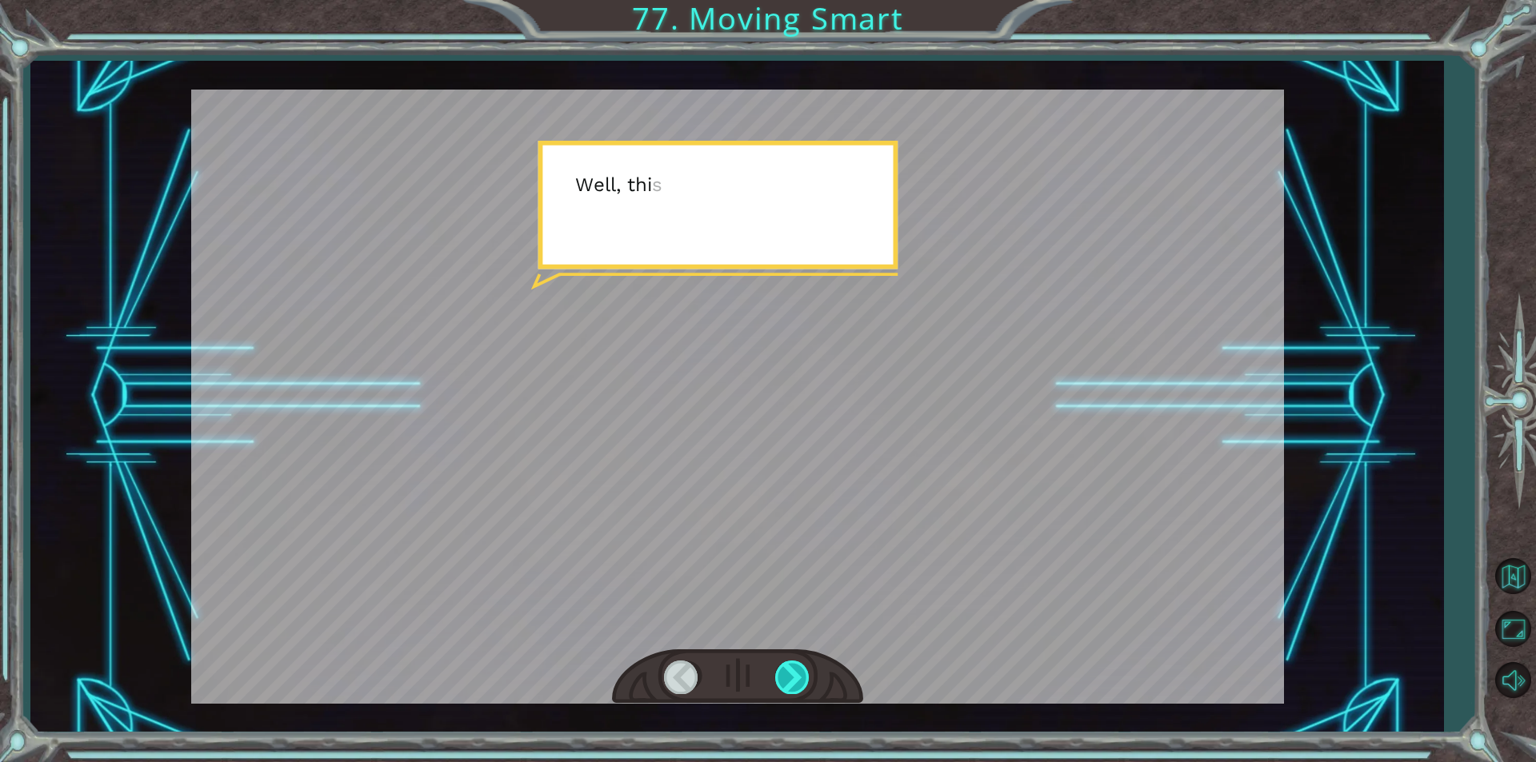
click at [795, 665] on div at bounding box center [793, 677] width 36 height 33
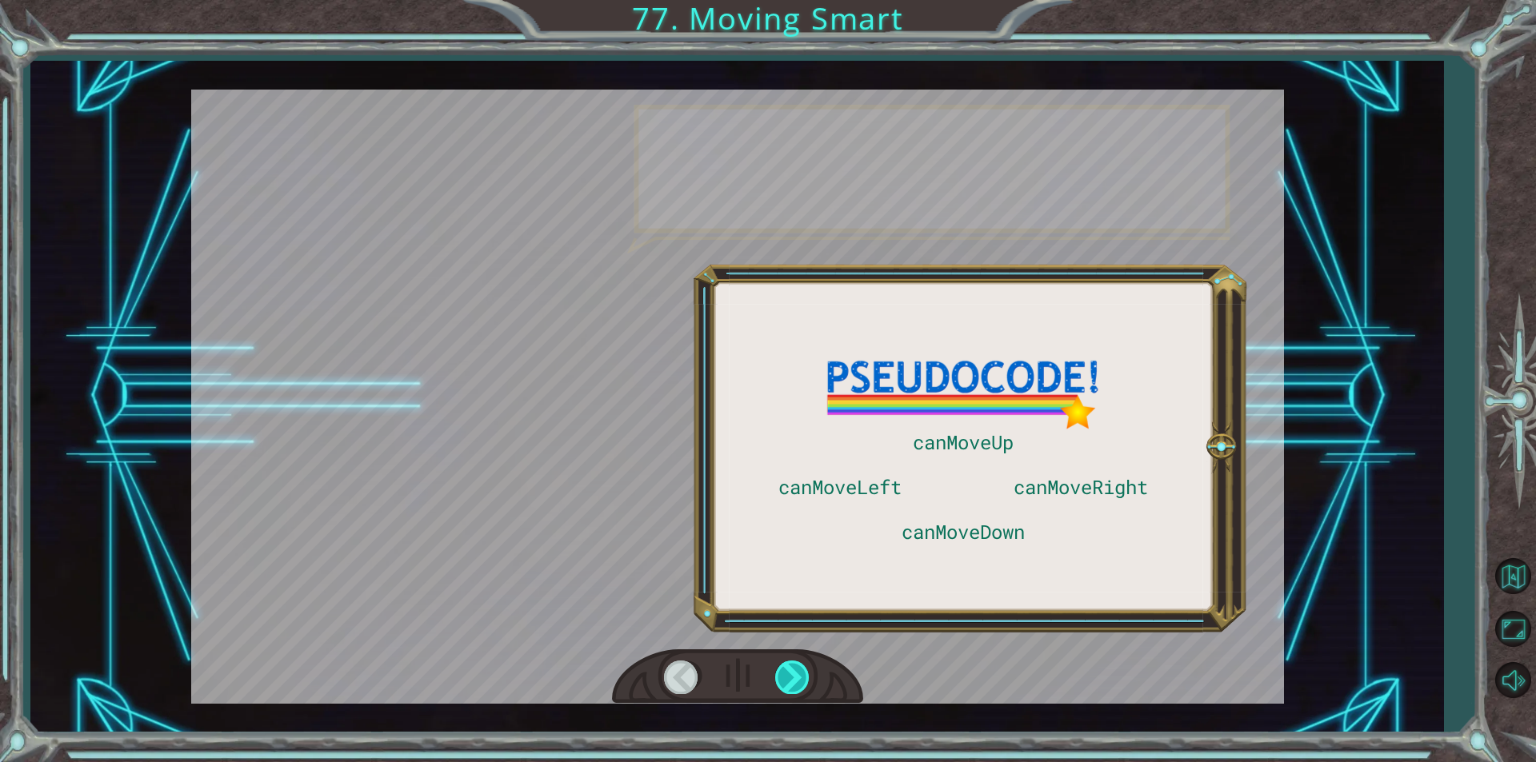
click at [795, 665] on div at bounding box center [793, 677] width 36 height 33
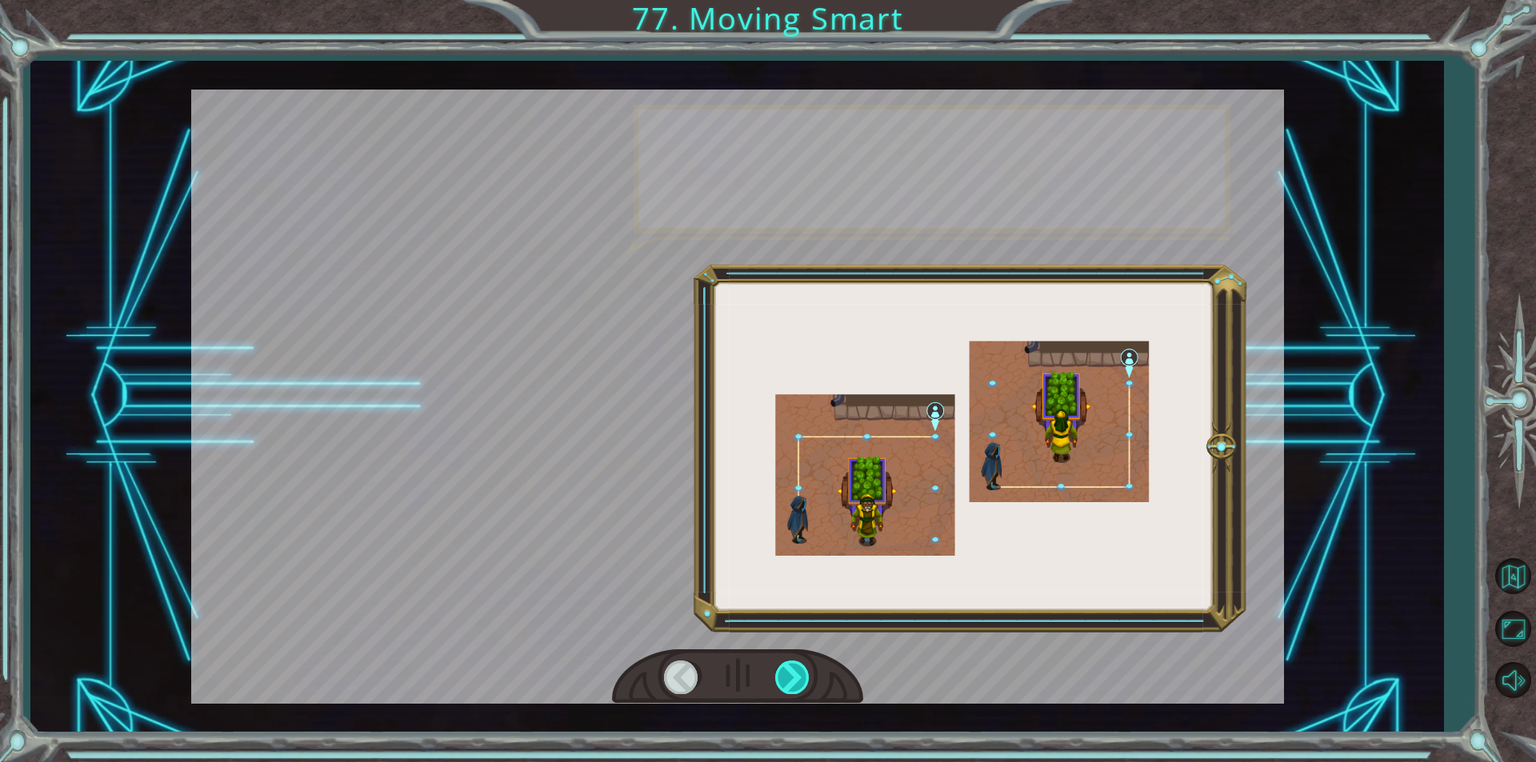
click at [795, 665] on div at bounding box center [793, 677] width 36 height 33
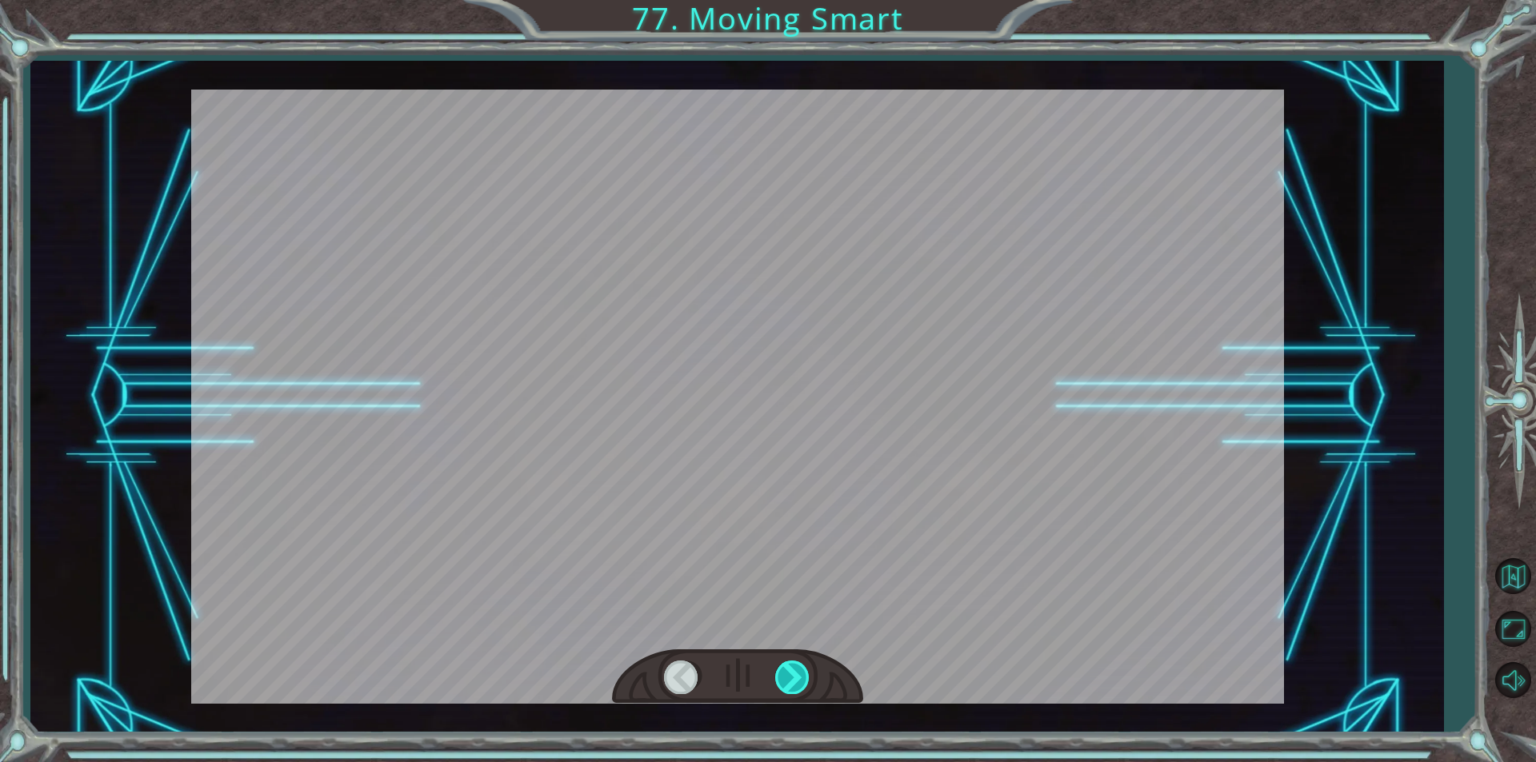
click at [795, 665] on div at bounding box center [793, 677] width 36 height 33
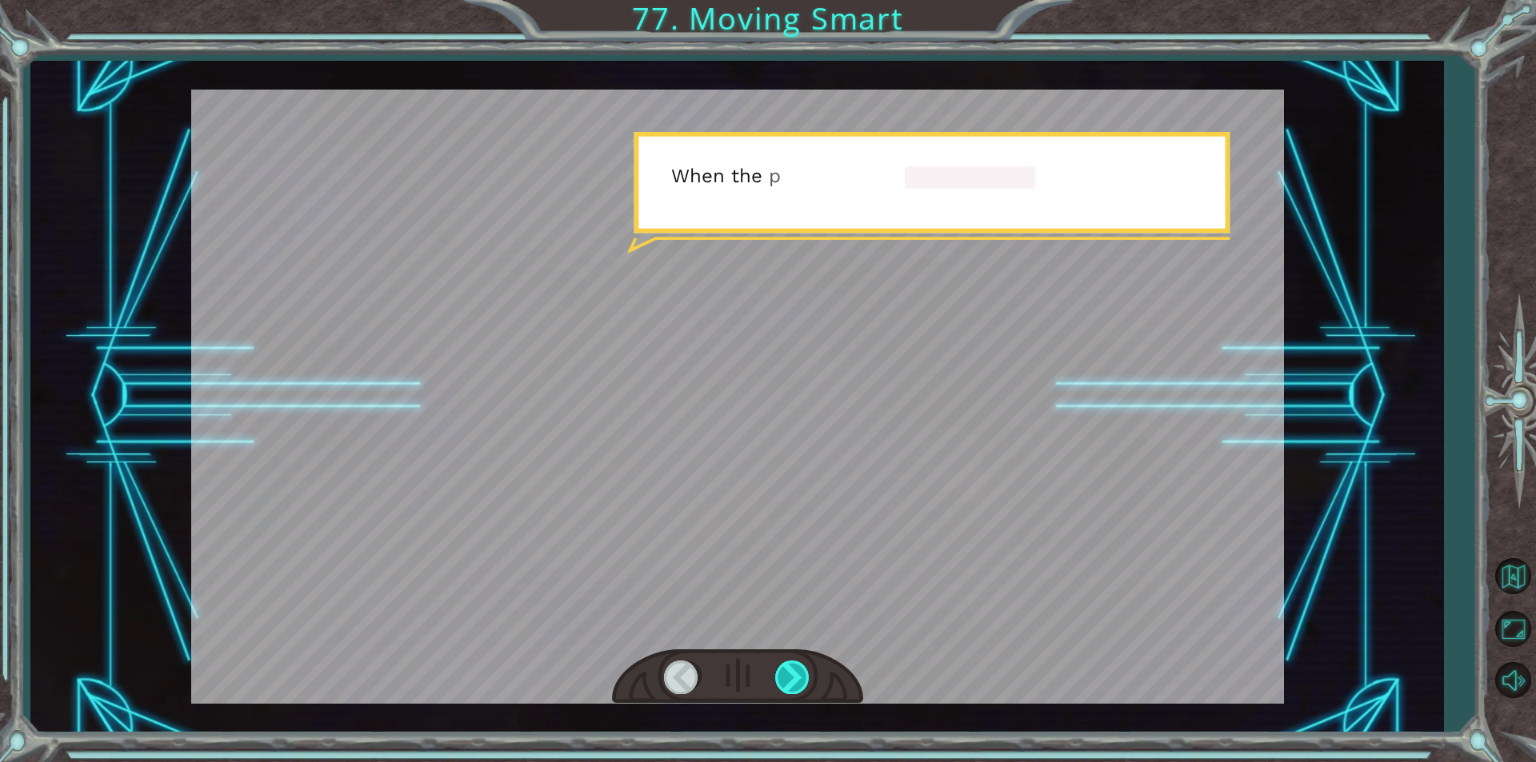
click at [795, 665] on div at bounding box center [793, 677] width 36 height 33
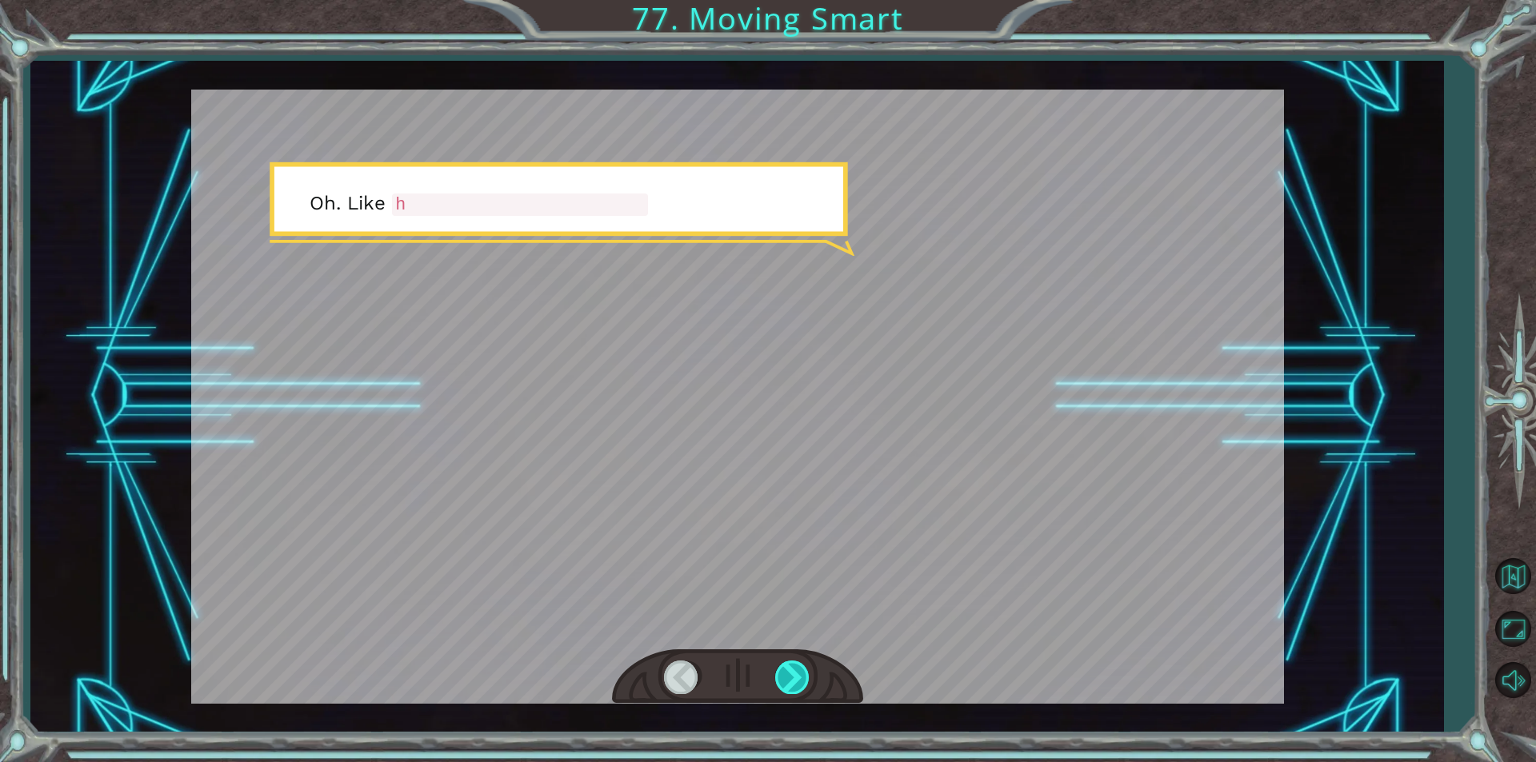
click at [795, 665] on div at bounding box center [793, 677] width 36 height 33
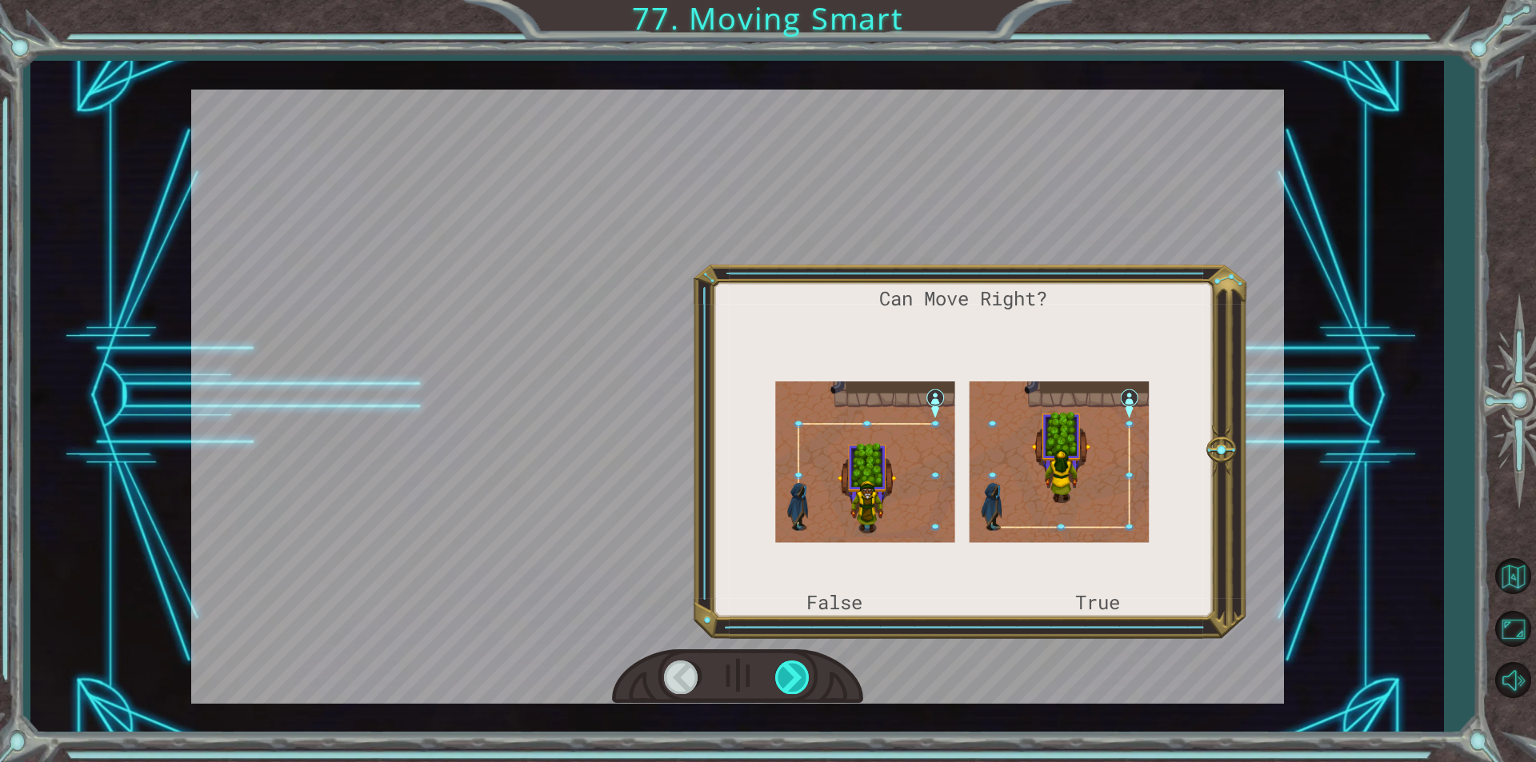
click at [795, 665] on div at bounding box center [793, 677] width 36 height 33
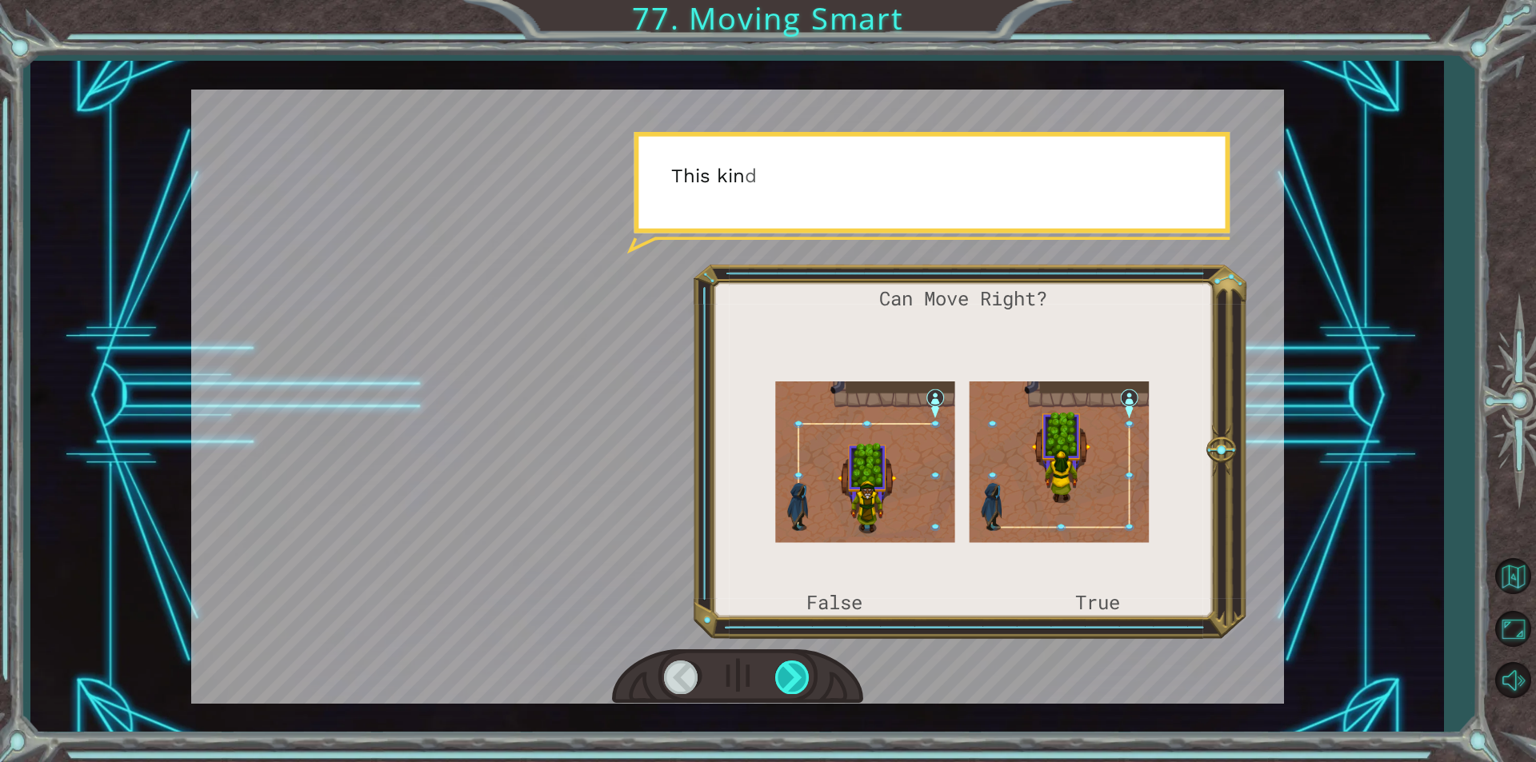
click at [795, 665] on div at bounding box center [793, 677] width 36 height 33
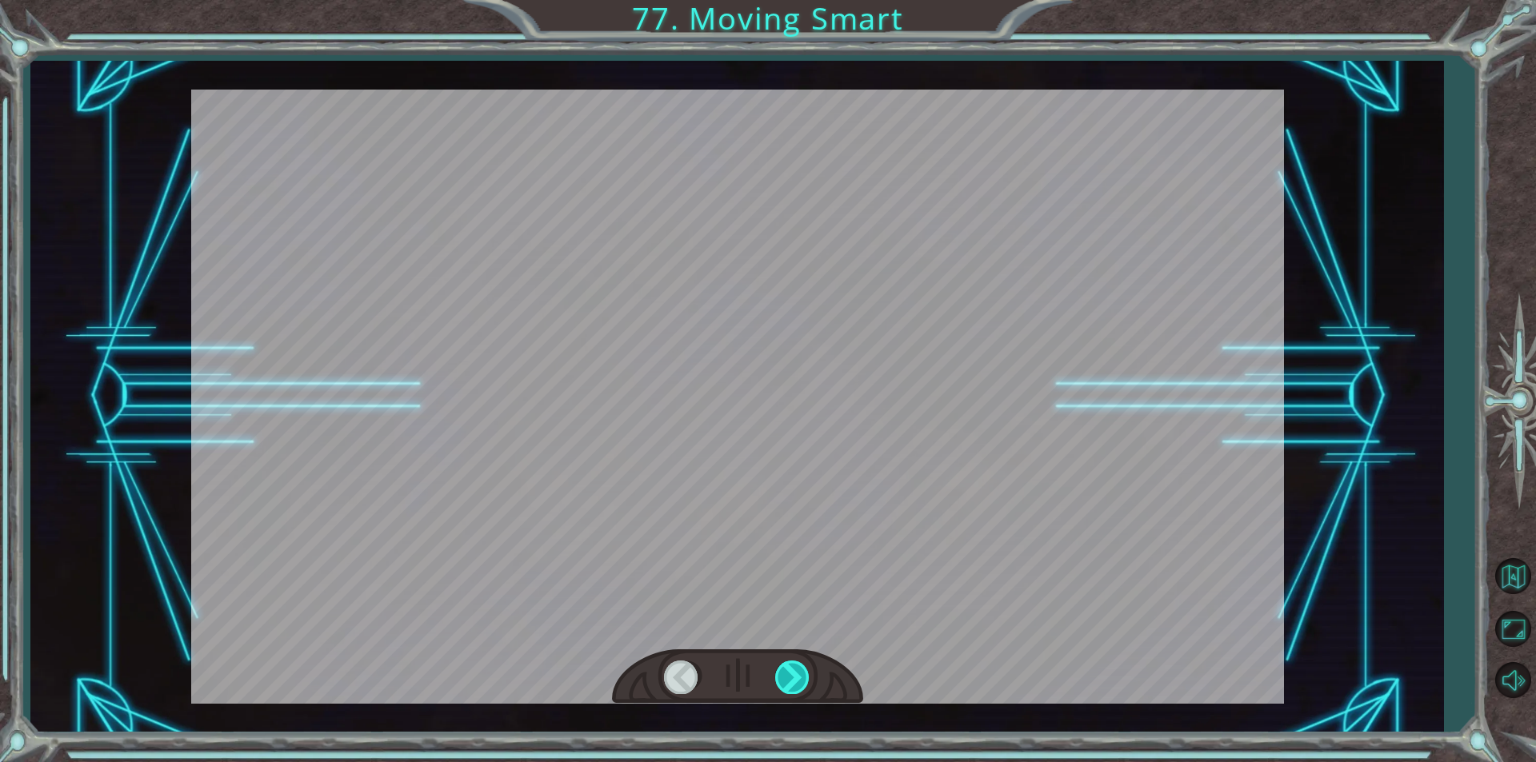
click at [795, 665] on div at bounding box center [793, 677] width 36 height 33
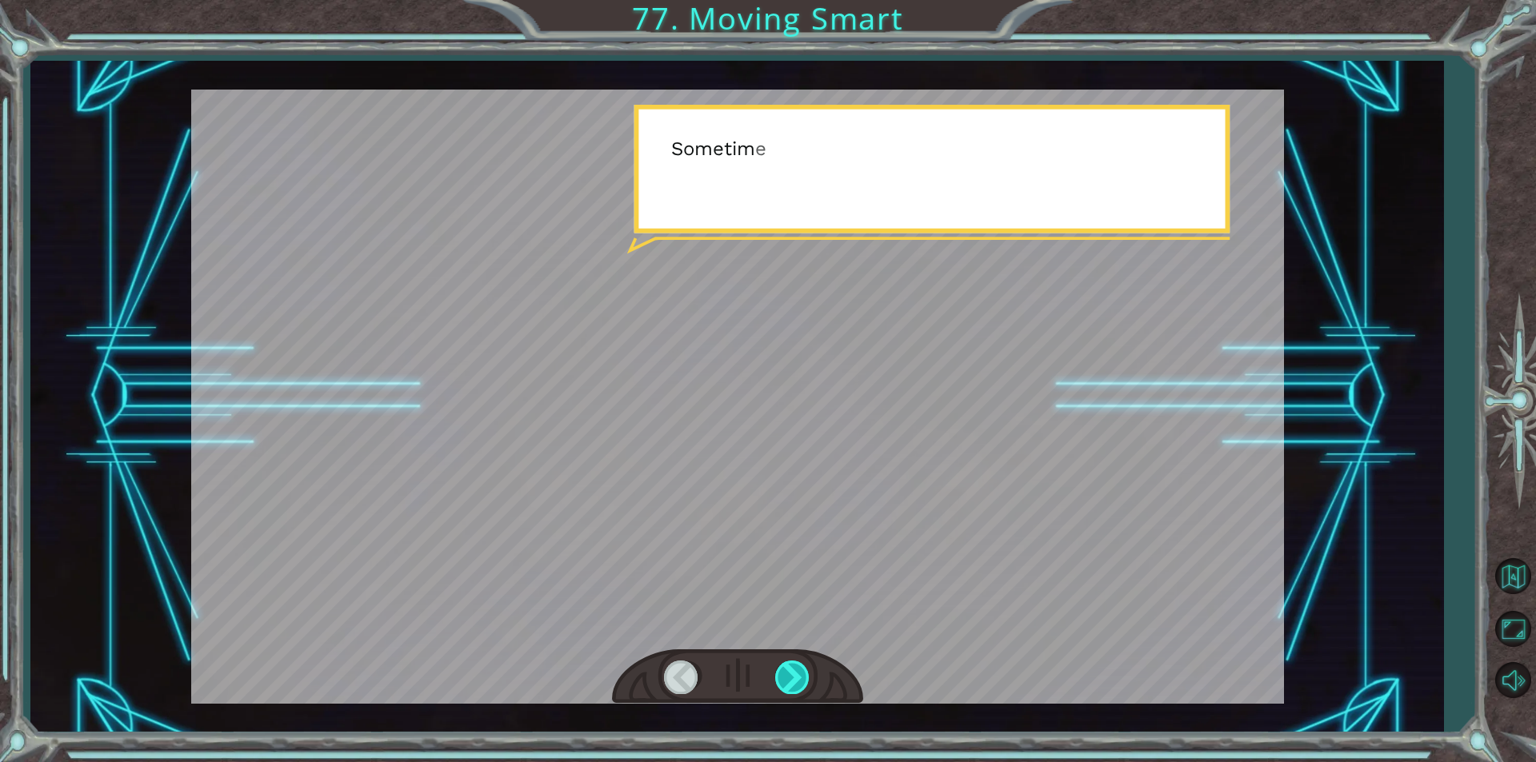
click at [795, 665] on div at bounding box center [793, 677] width 36 height 33
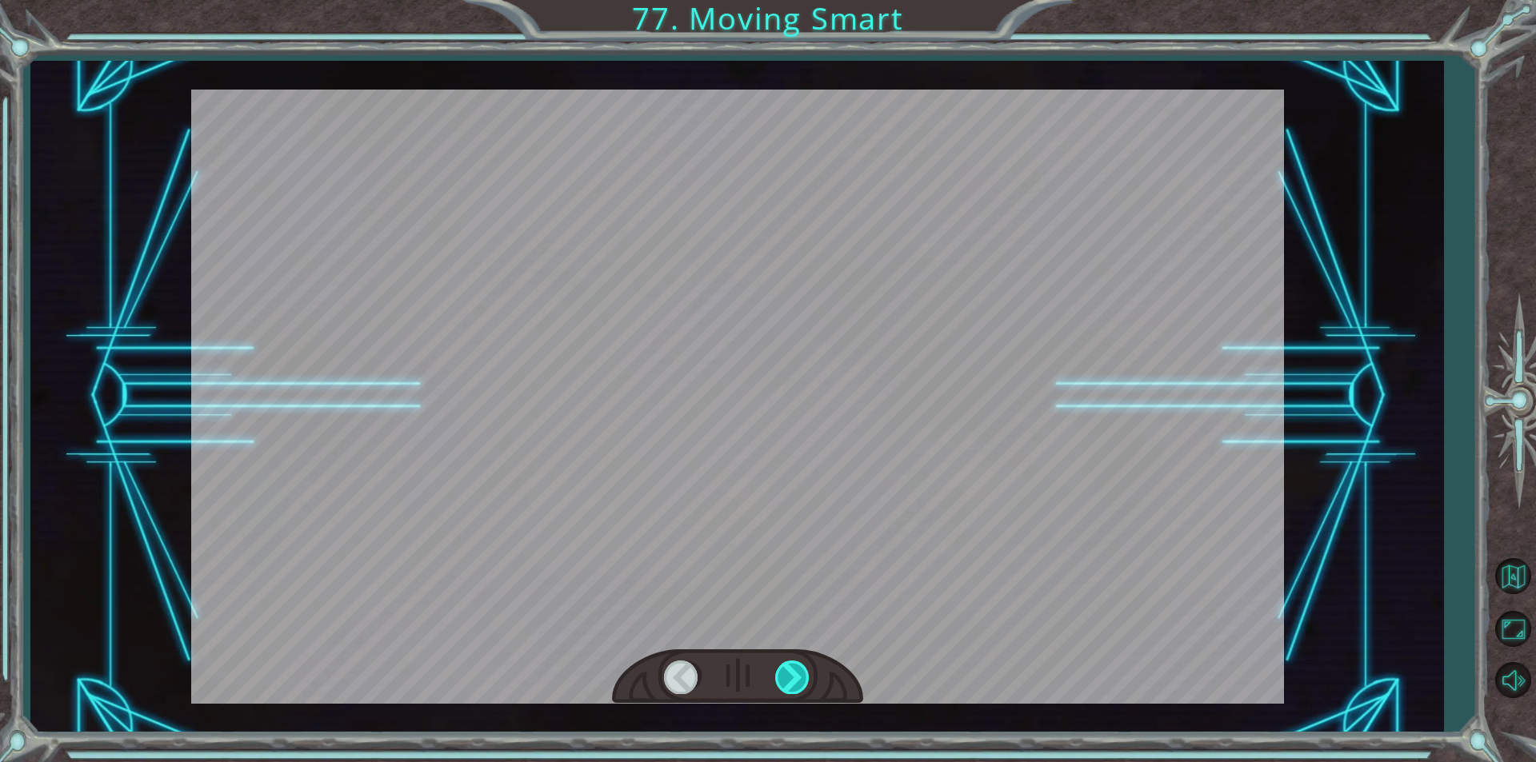
click at [795, 665] on div at bounding box center [793, 677] width 36 height 33
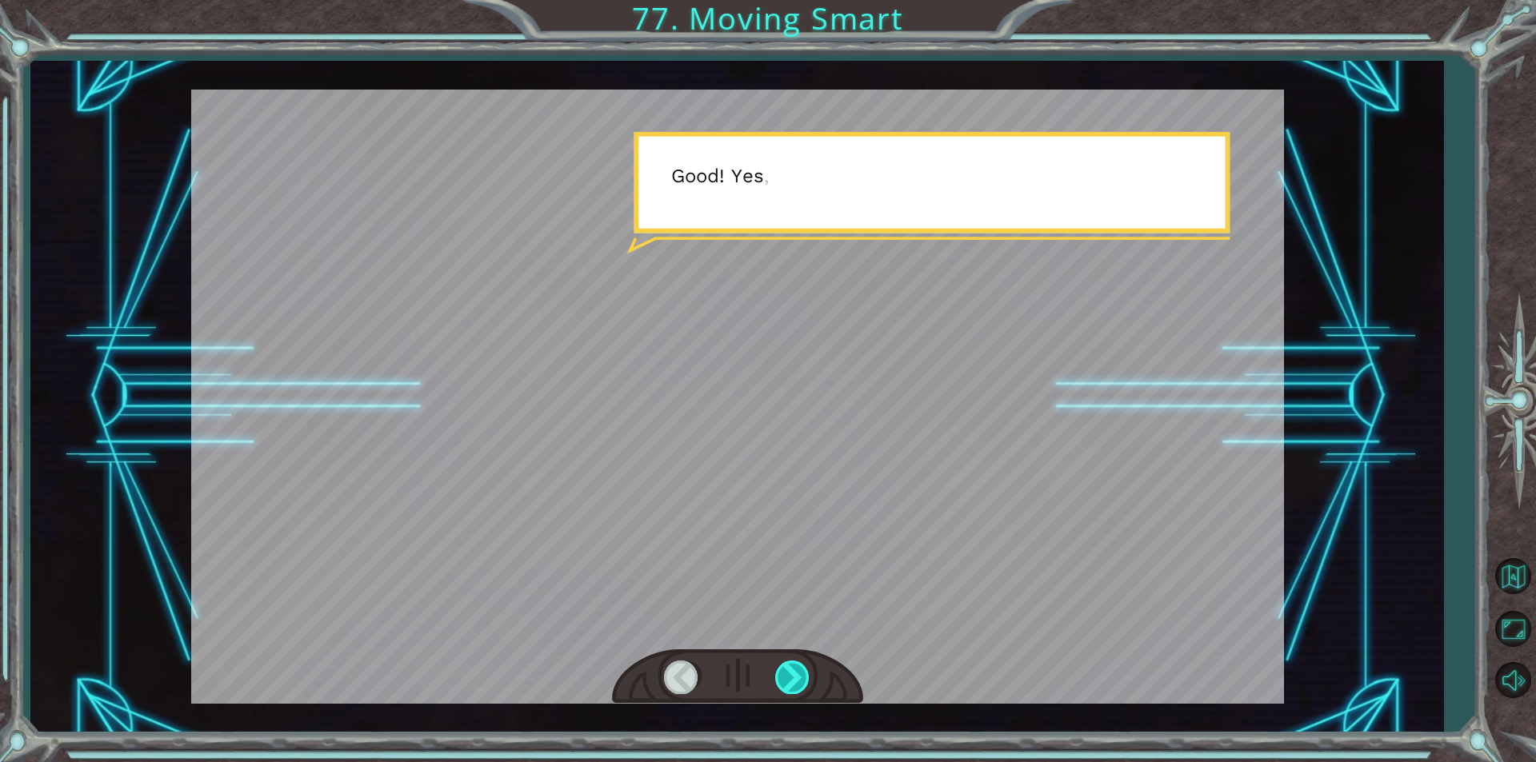
click at [795, 665] on div at bounding box center [793, 677] width 36 height 33
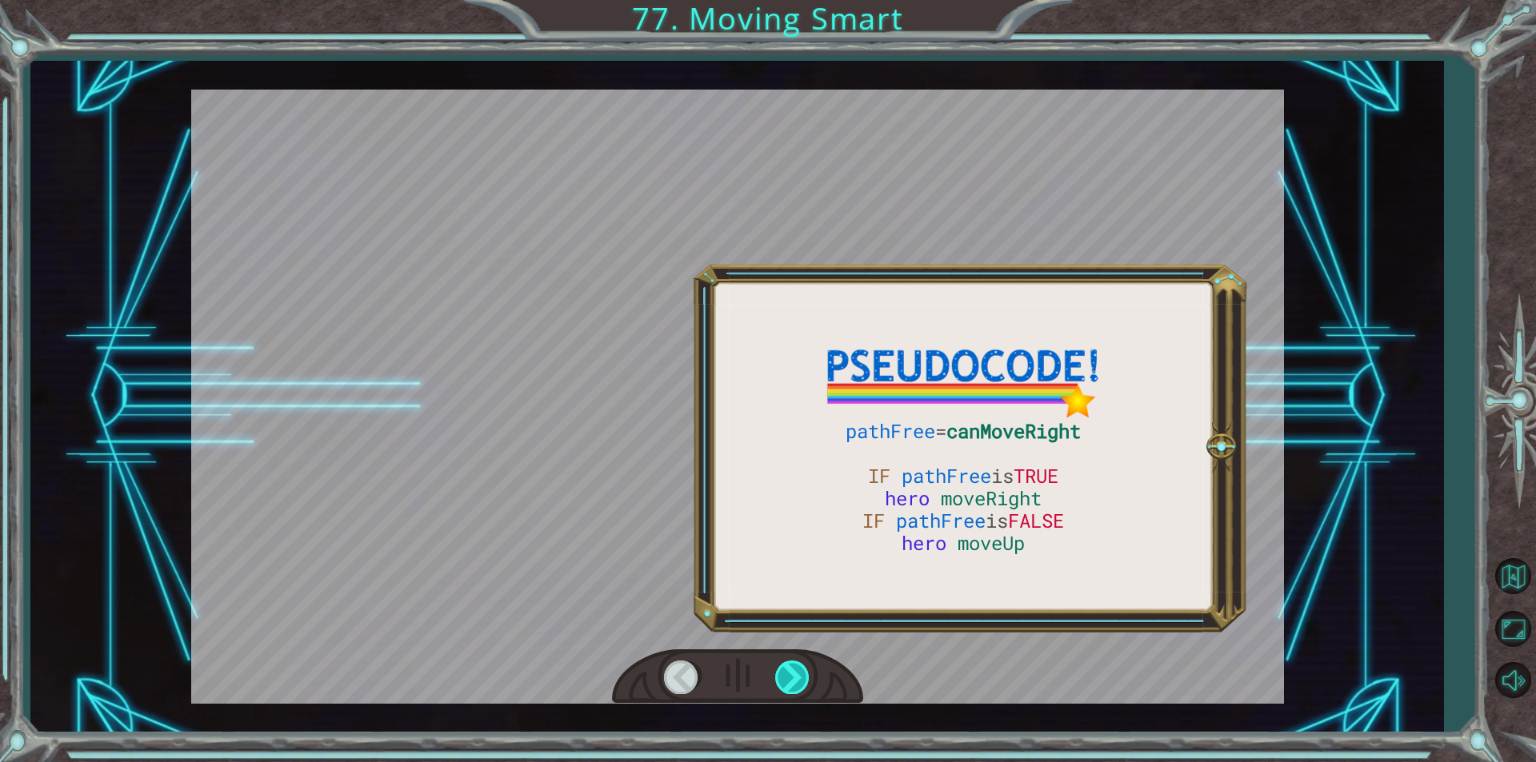
click at [795, 665] on div at bounding box center [793, 677] width 36 height 33
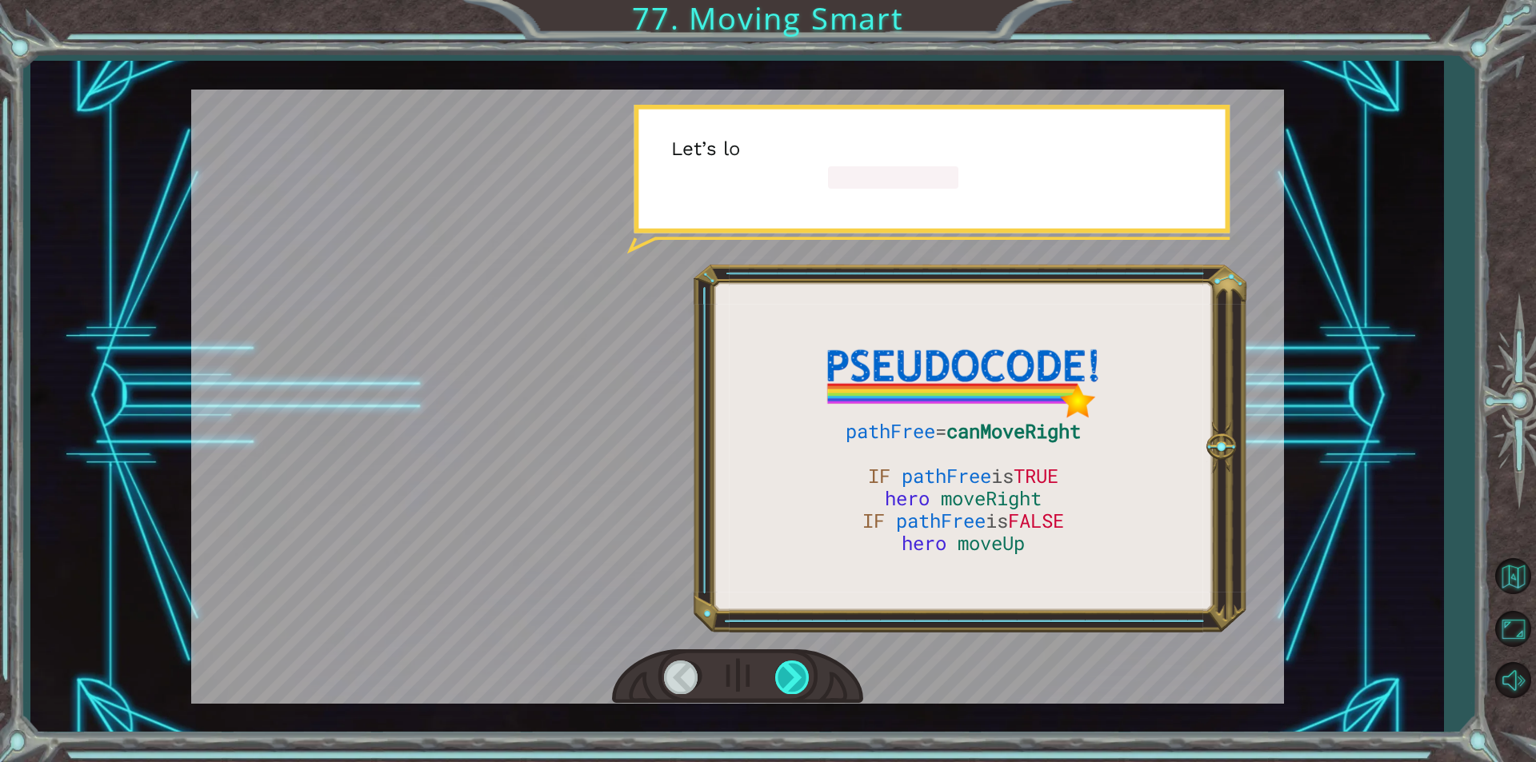
click at [795, 665] on div at bounding box center [793, 677] width 36 height 33
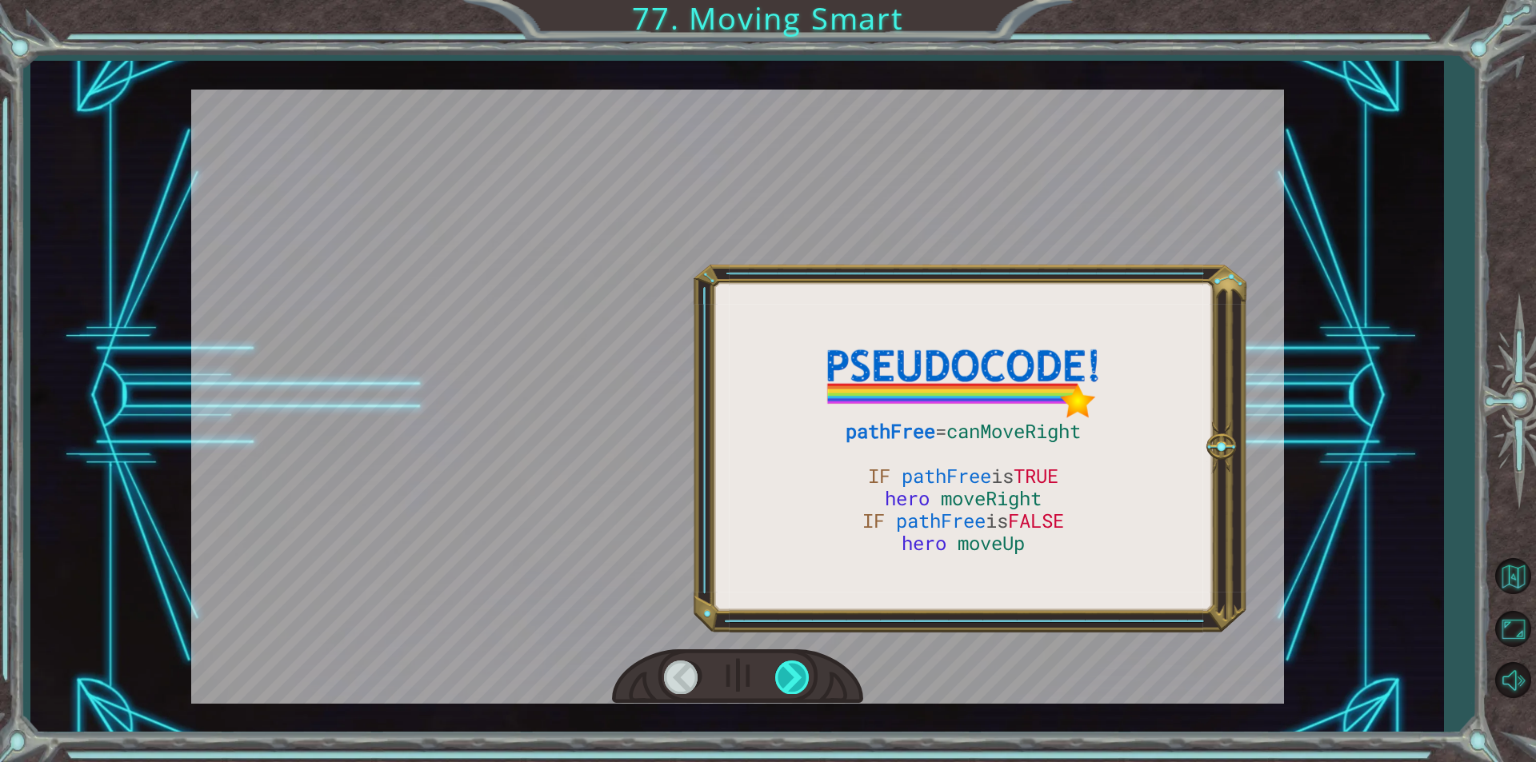
click at [795, 665] on div at bounding box center [793, 677] width 36 height 33
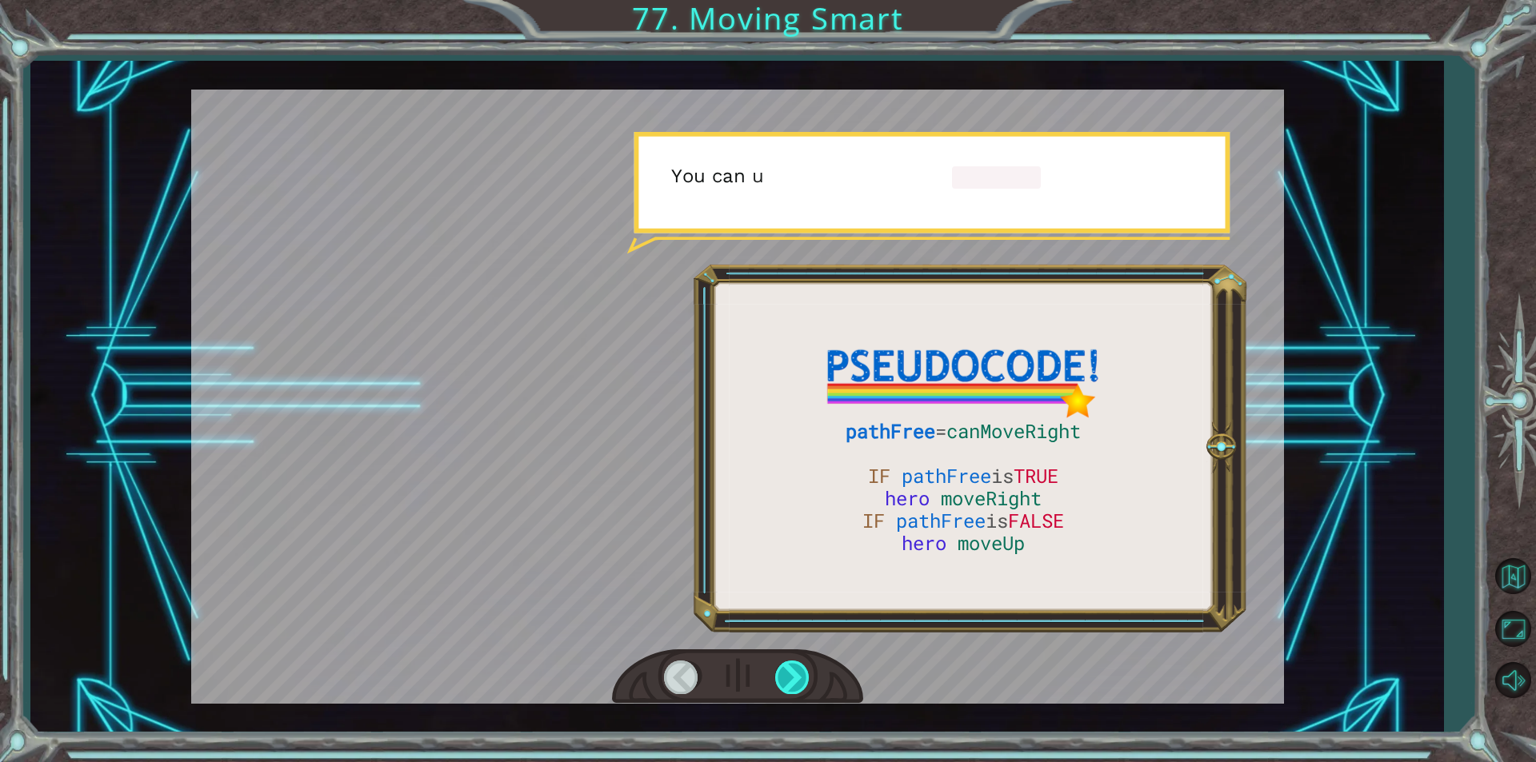
click at [795, 665] on div at bounding box center [793, 677] width 36 height 33
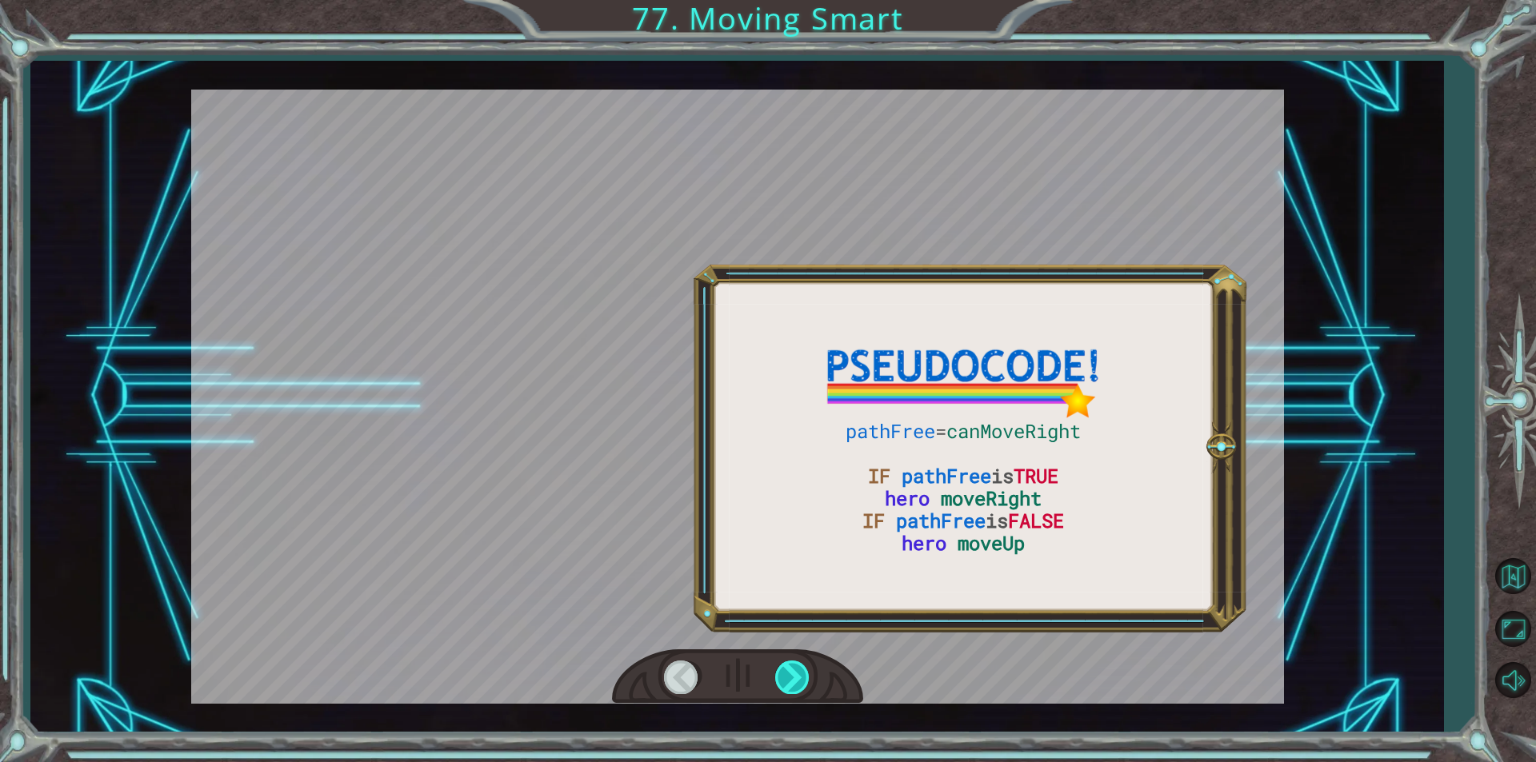
click at [795, 665] on div at bounding box center [793, 677] width 36 height 33
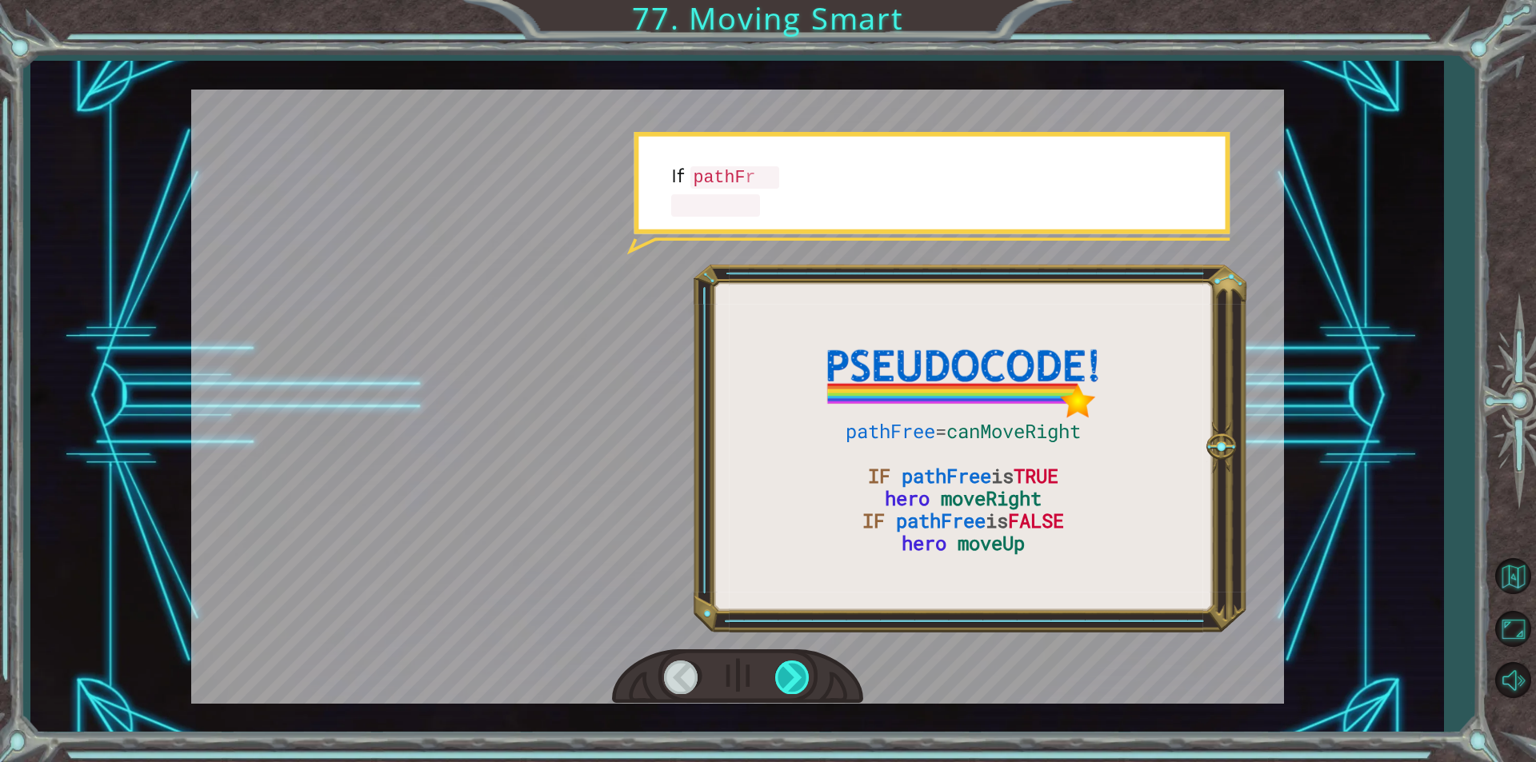
click at [795, 665] on div at bounding box center [793, 677] width 36 height 33
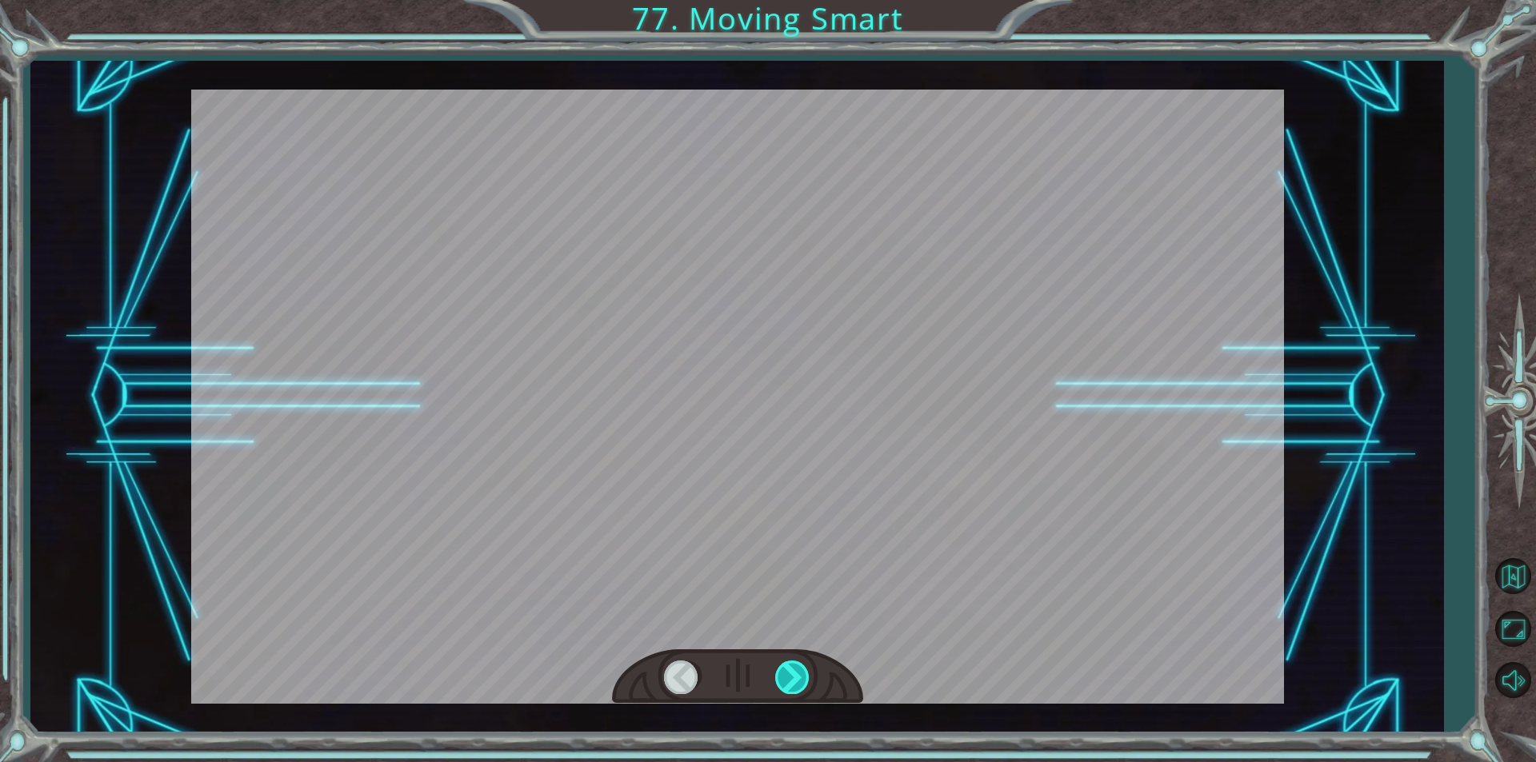
click at [795, 665] on div at bounding box center [793, 677] width 36 height 33
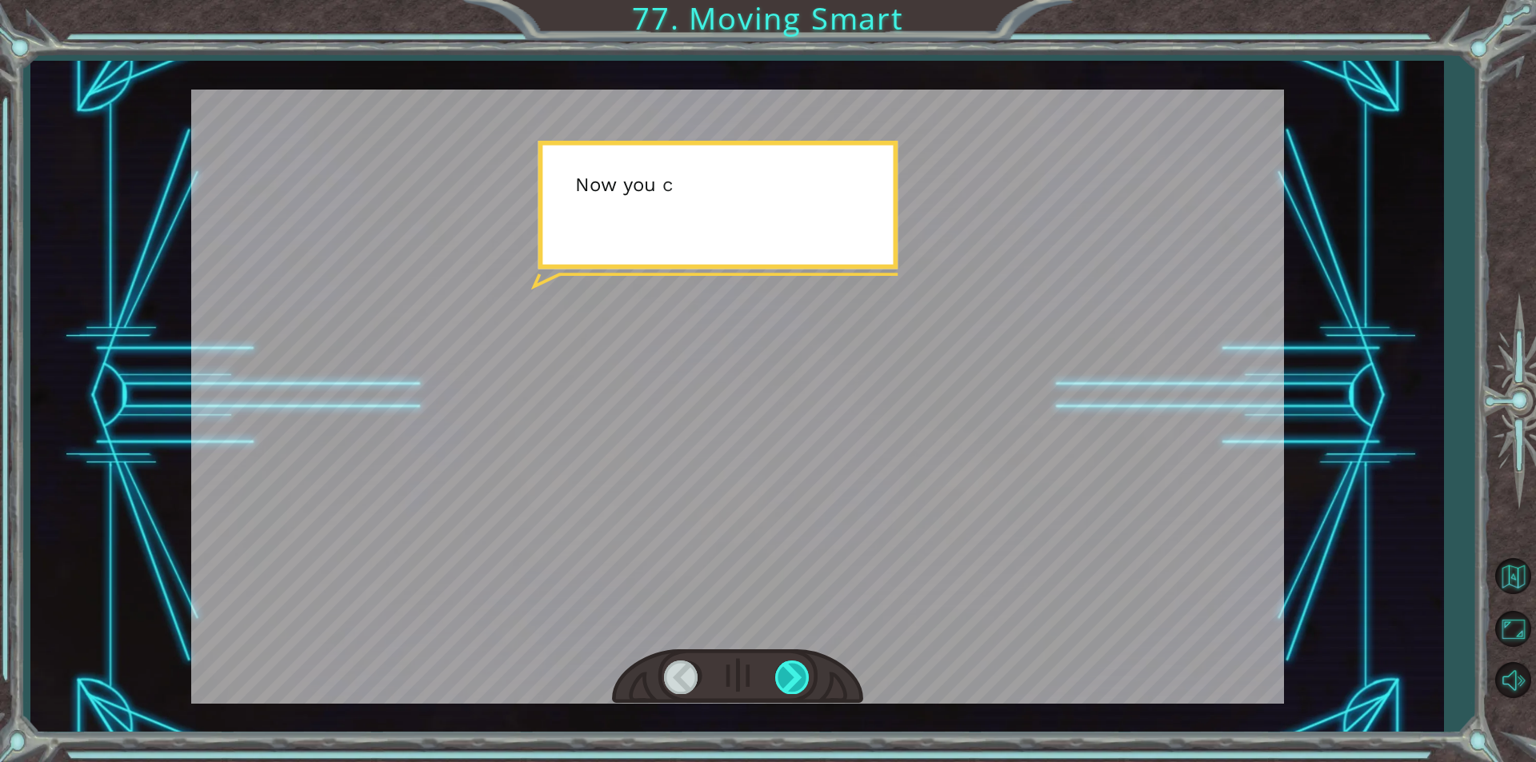
click at [795, 665] on div at bounding box center [793, 677] width 36 height 33
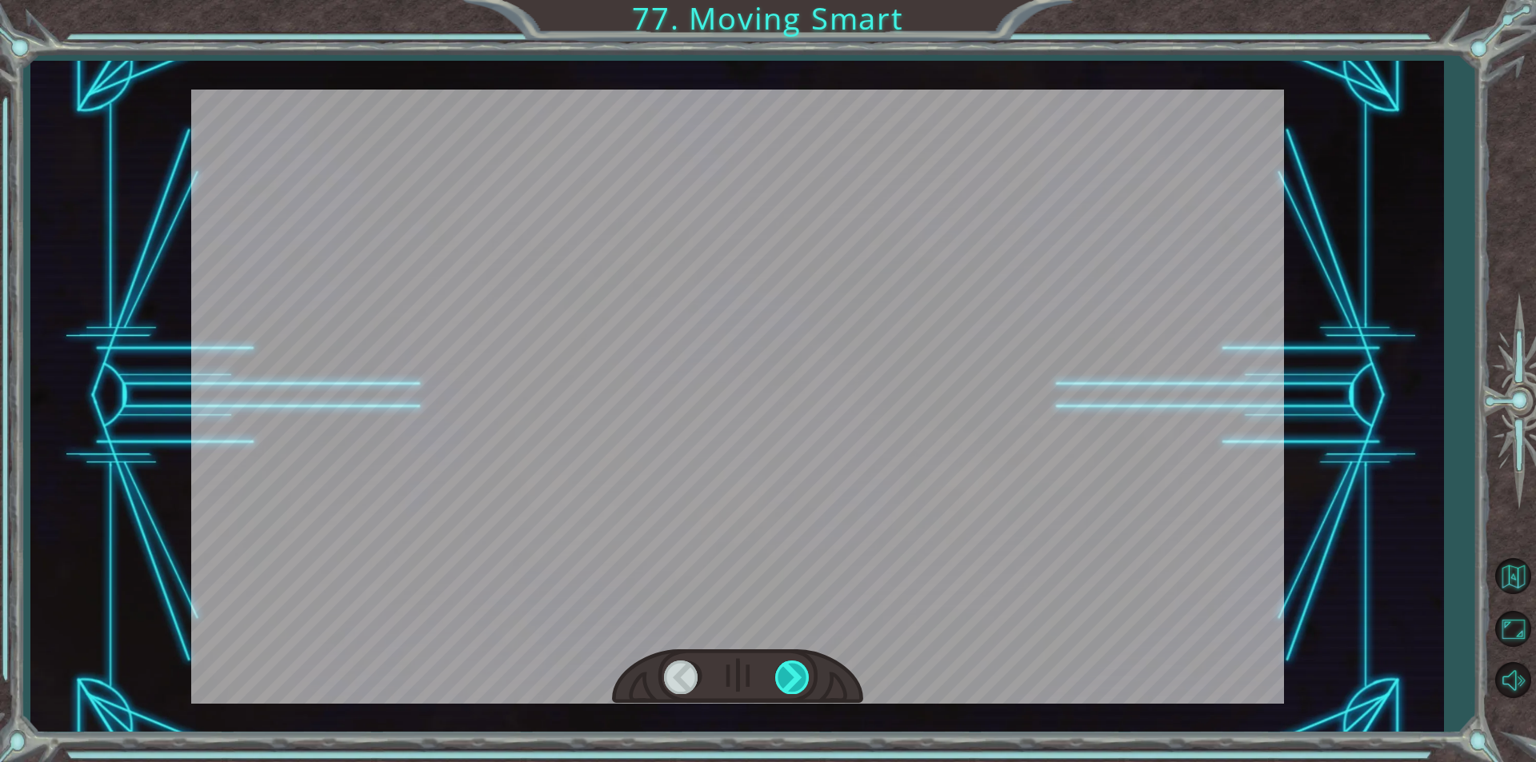
click at [795, 665] on div at bounding box center [793, 677] width 36 height 33
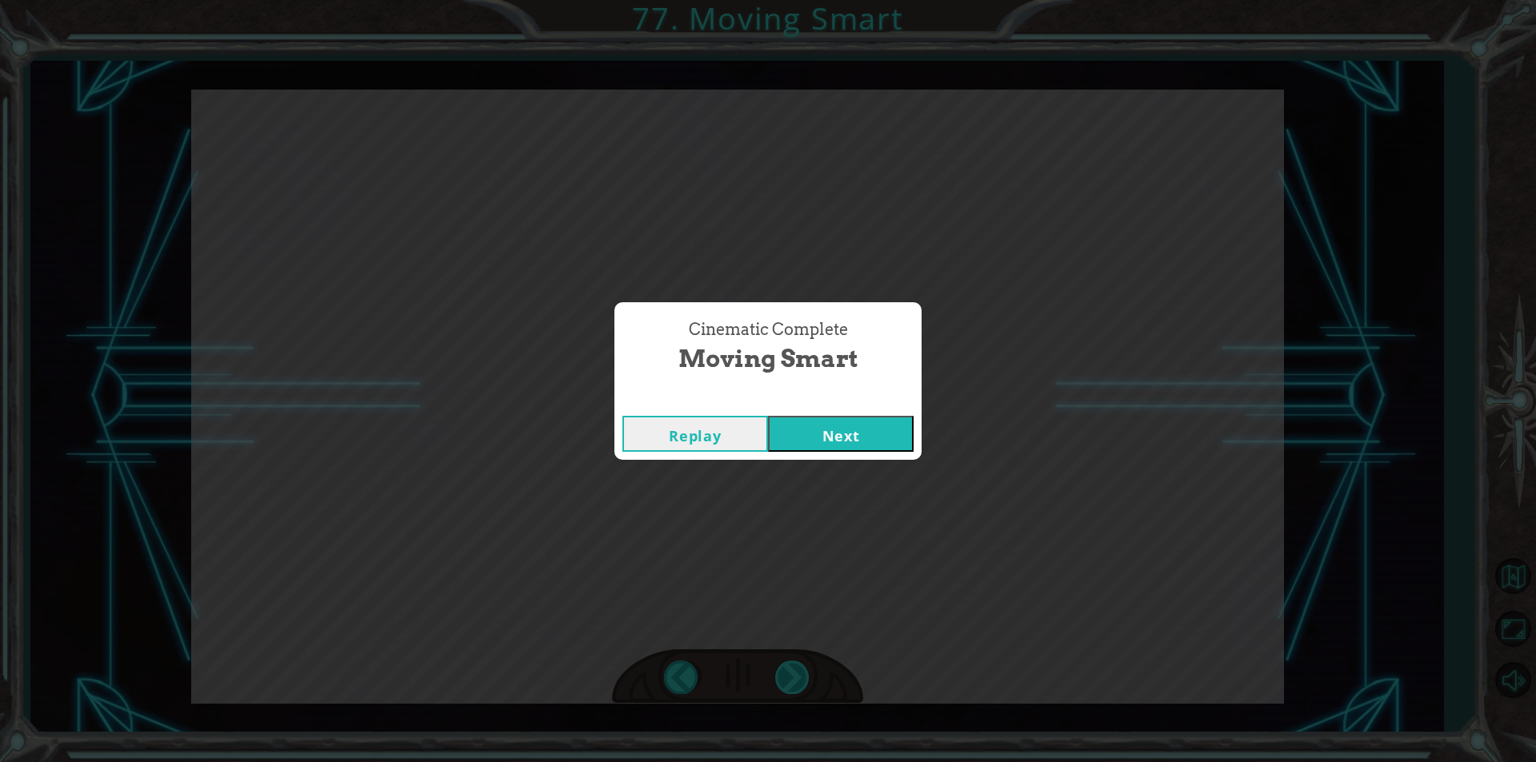
click at [795, 665] on div "Cinematic Complete Moving Smart Replay Next" at bounding box center [768, 381] width 1536 height 762
click at [856, 388] on div "Cinematic Complete Moving Smart" at bounding box center [767, 346] width 307 height 89
click at [880, 431] on button "Next" at bounding box center [841, 434] width 146 height 36
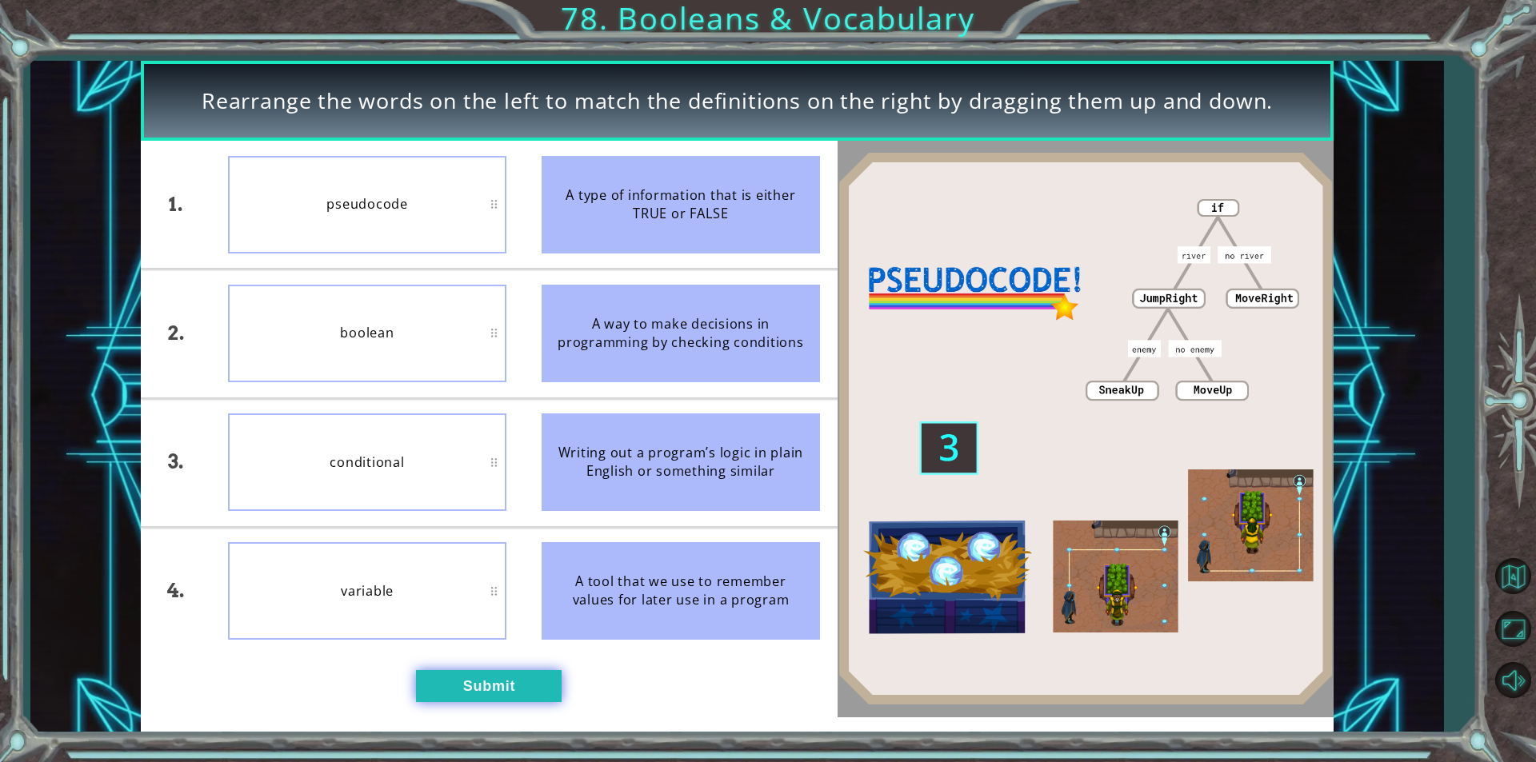
click at [467, 688] on button "Submit" at bounding box center [489, 686] width 146 height 32
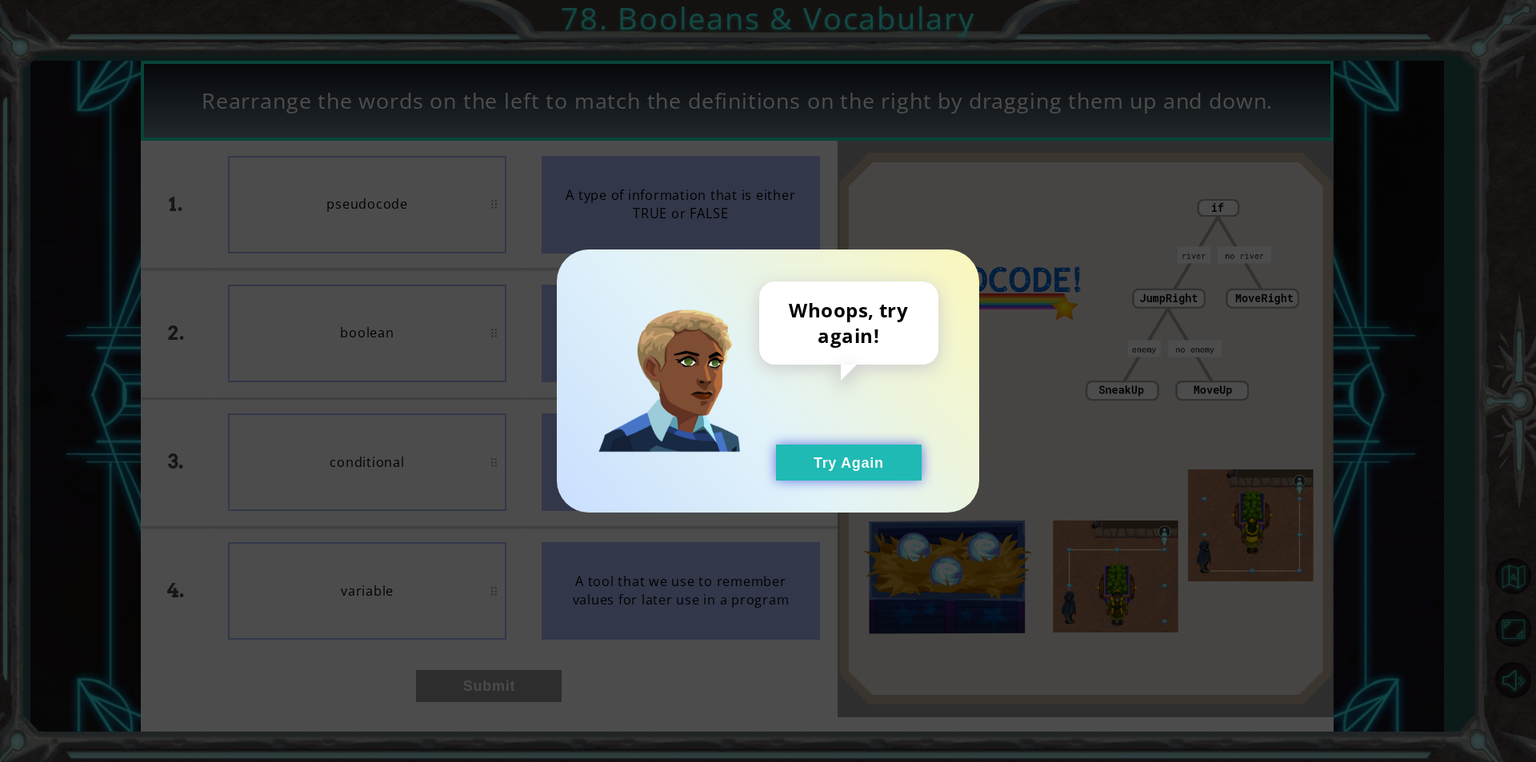
click at [873, 460] on button "Try Again" at bounding box center [849, 463] width 146 height 36
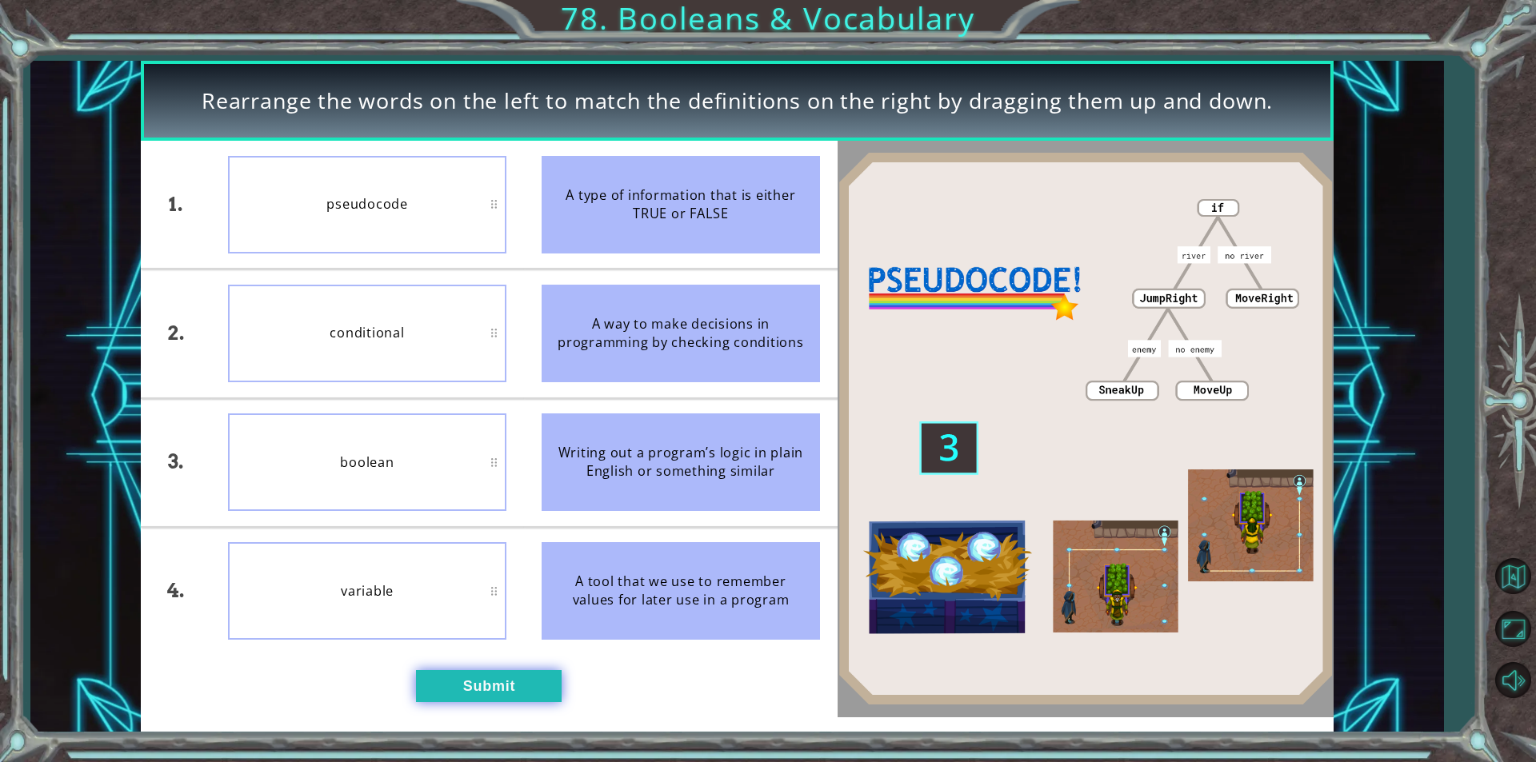
click at [434, 689] on button "Submit" at bounding box center [489, 686] width 146 height 32
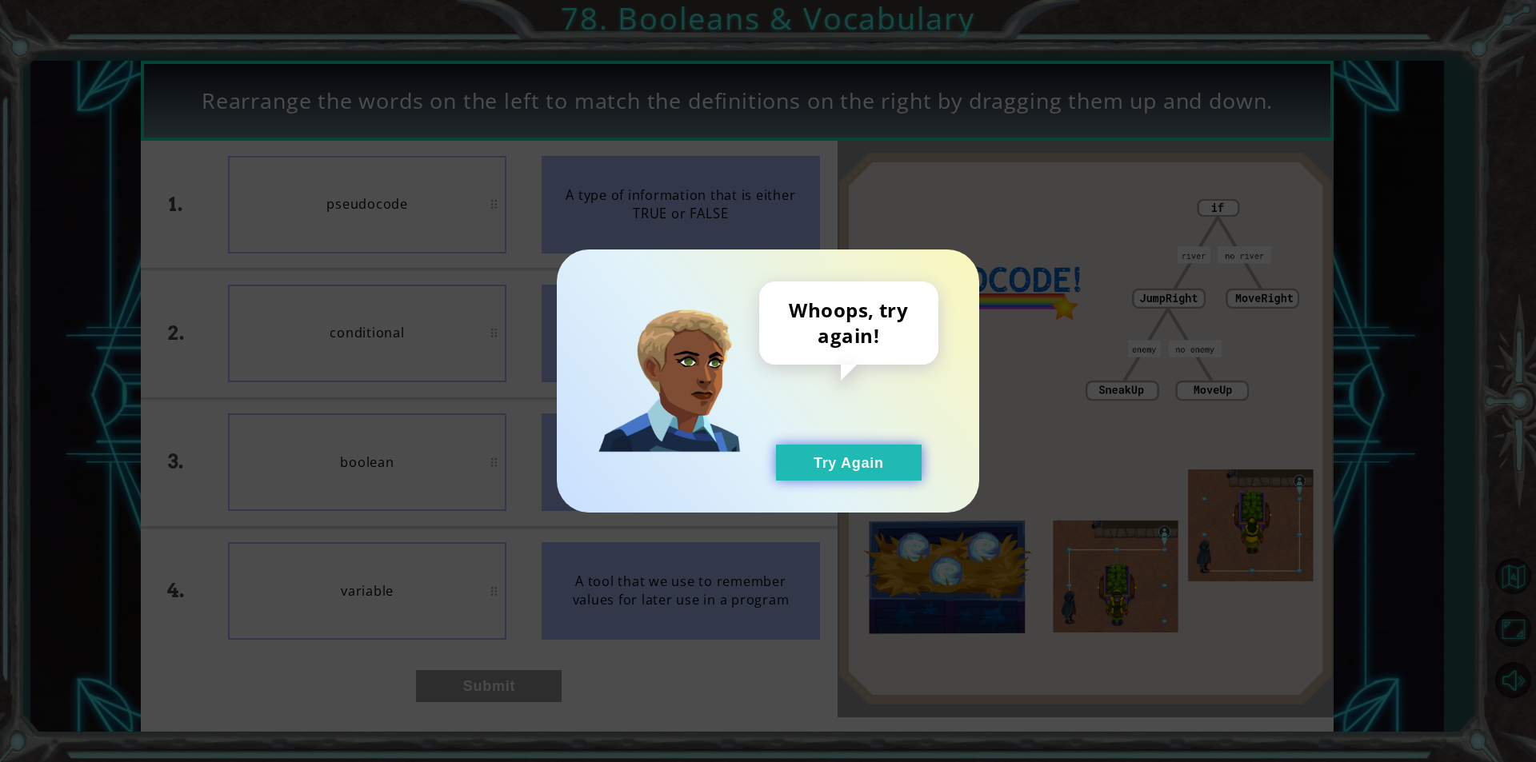
click at [822, 454] on button "Try Again" at bounding box center [849, 463] width 146 height 36
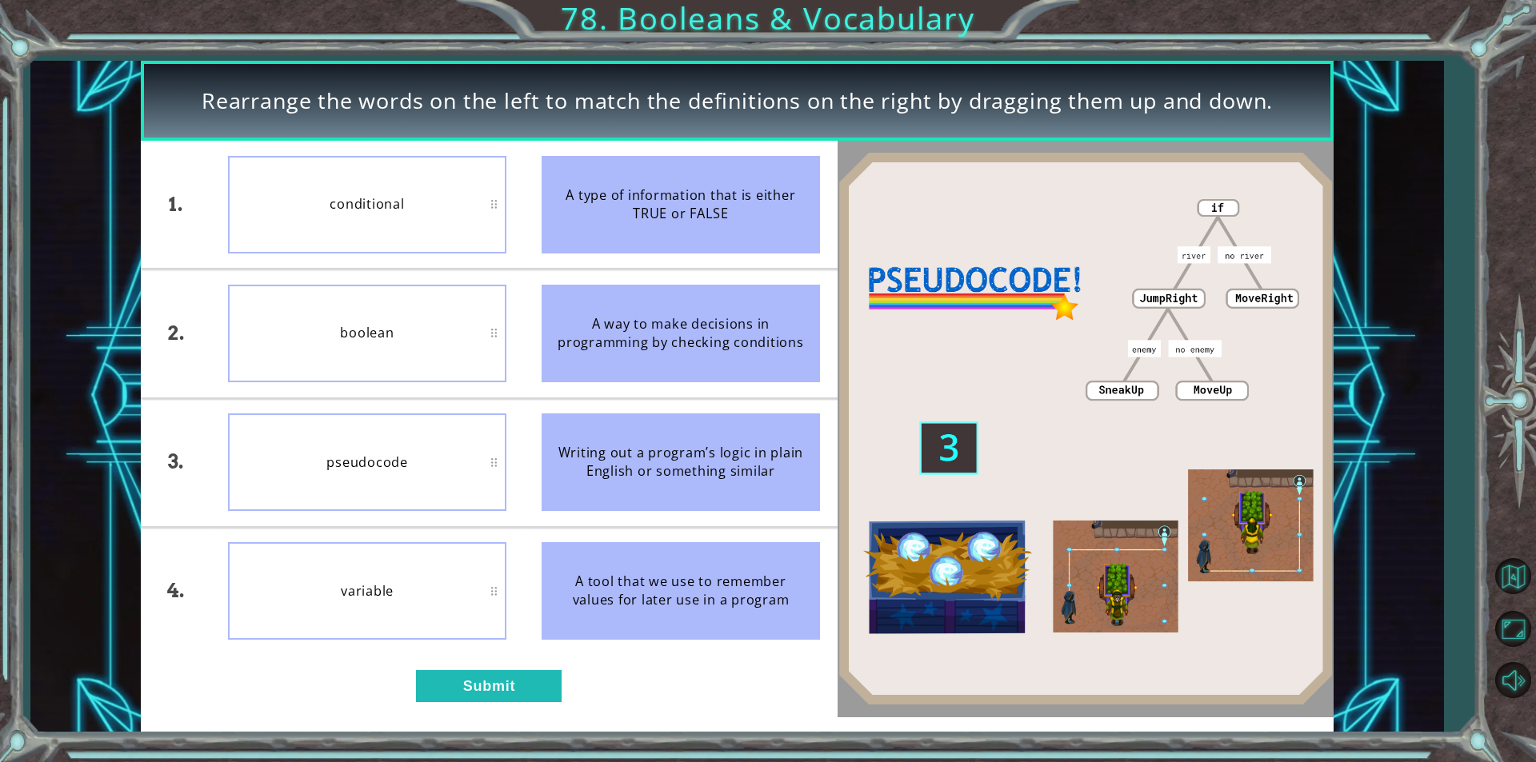
click at [434, 667] on div "1. 2. 3. 4. conditional boolean pseudocode variable A type of information that …" at bounding box center [489, 429] width 697 height 576
click at [433, 686] on button "Submit" at bounding box center [489, 686] width 146 height 32
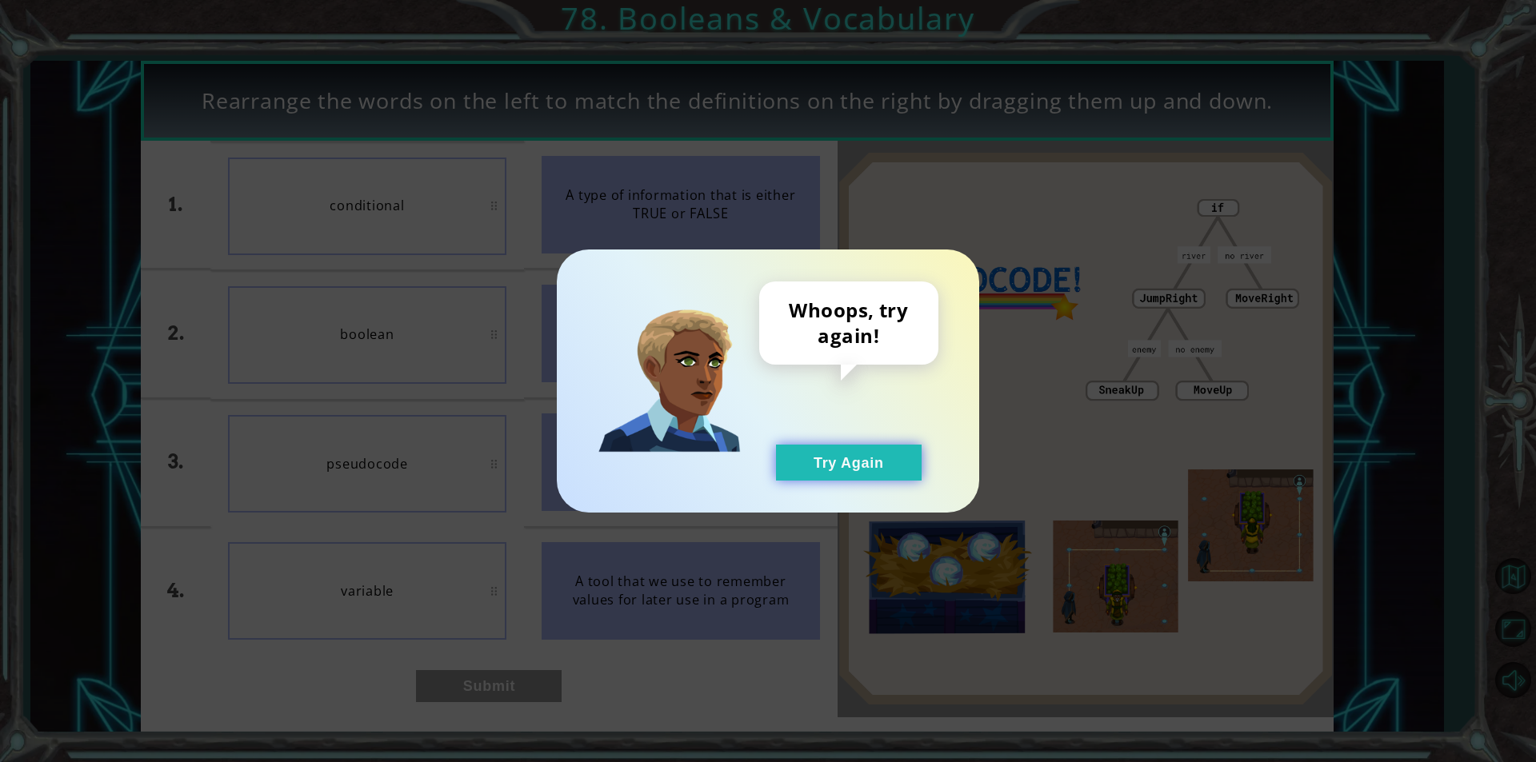
click at [904, 472] on button "Try Again" at bounding box center [849, 463] width 146 height 36
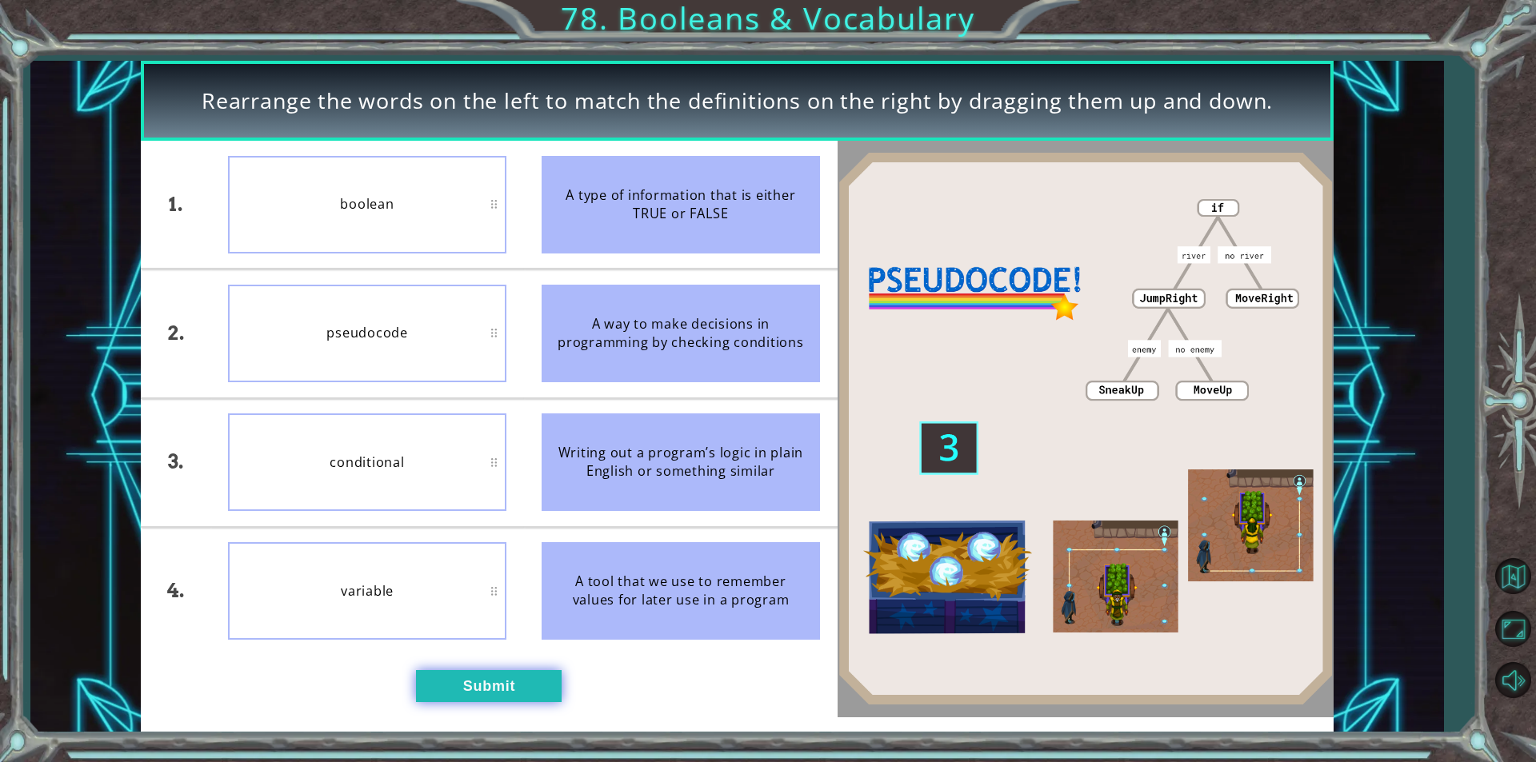
click at [529, 681] on button "Submit" at bounding box center [489, 686] width 146 height 32
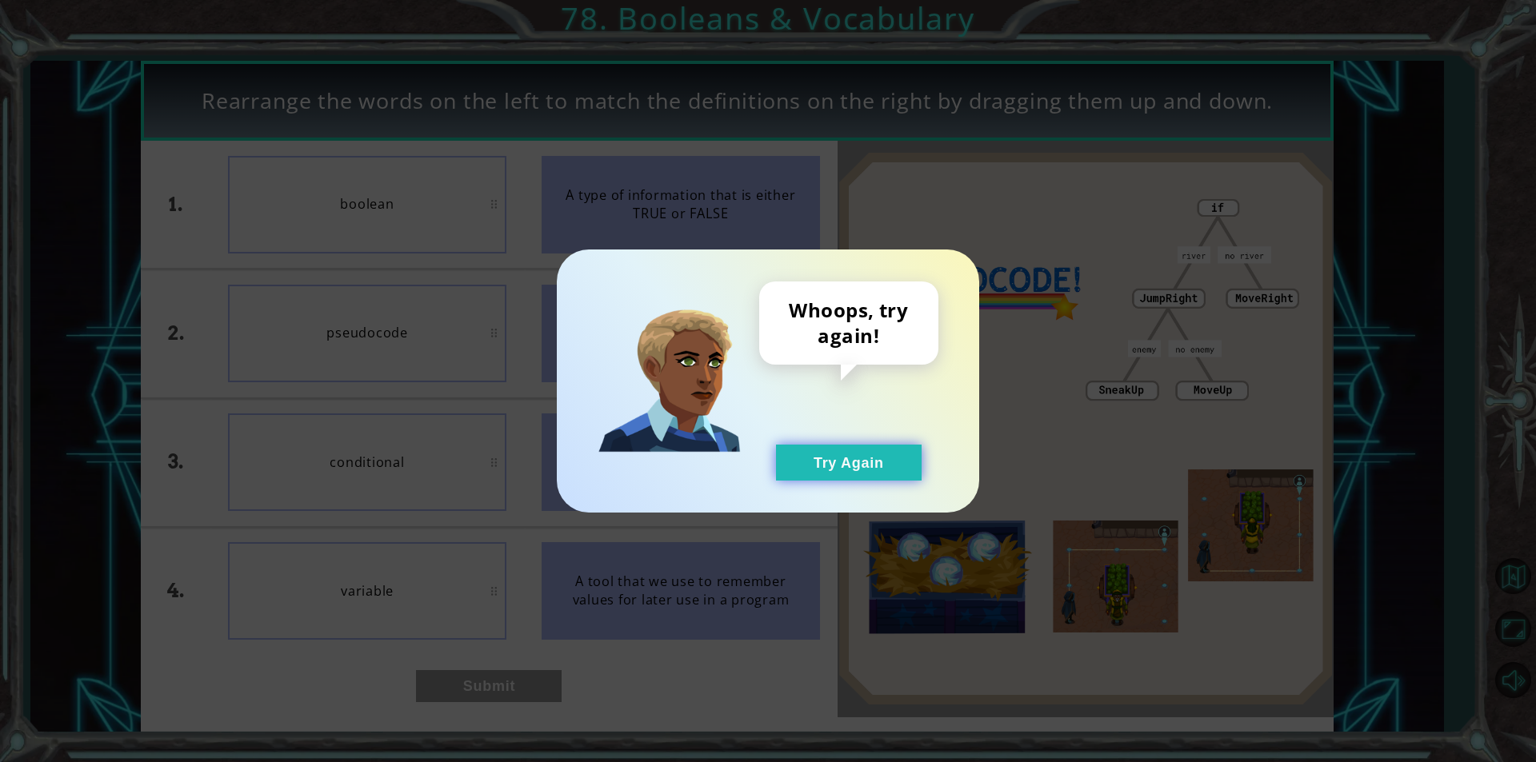
click at [920, 475] on button "Try Again" at bounding box center [849, 463] width 146 height 36
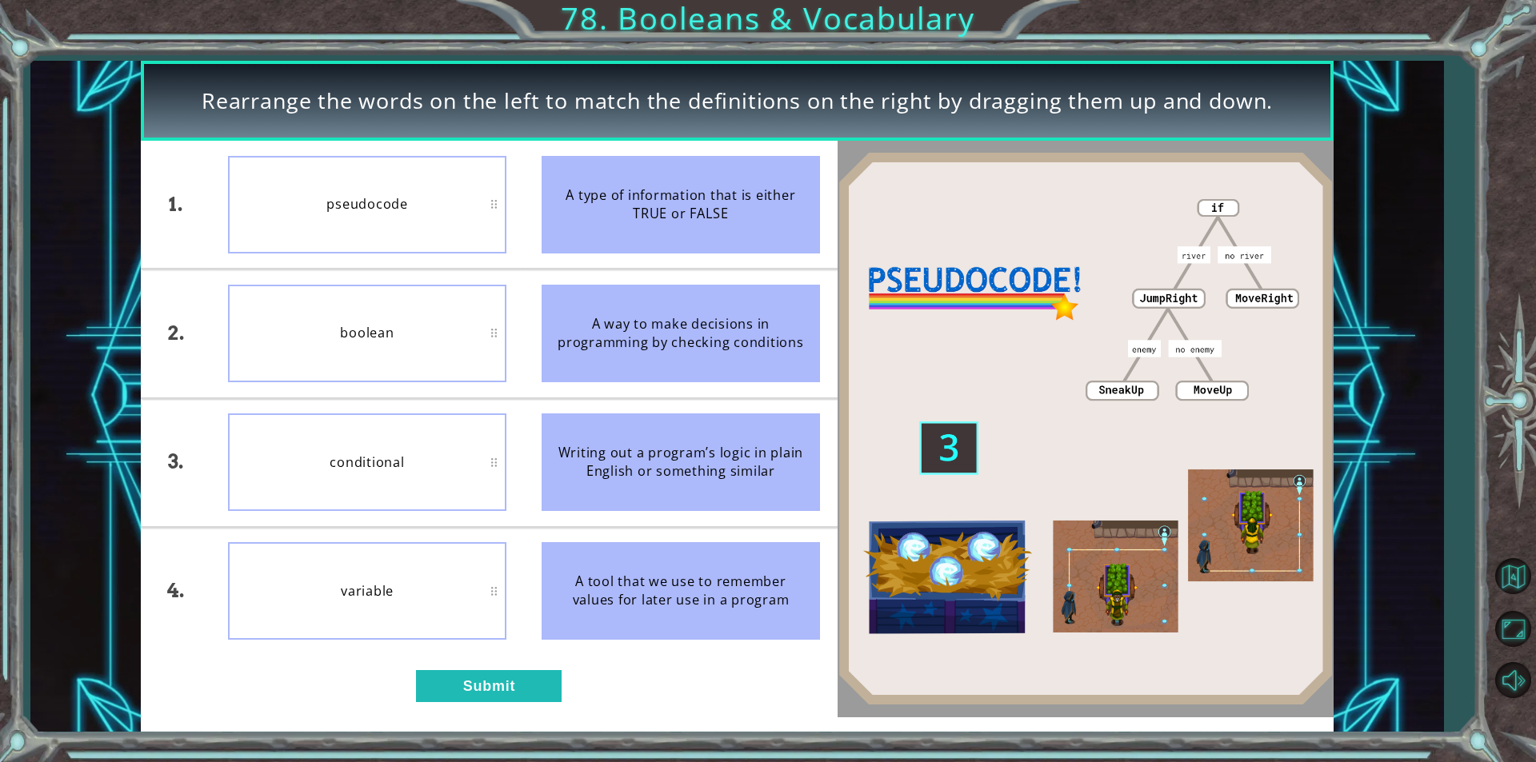
click at [577, 528] on li "A tool that we use to remember values for later use in a program" at bounding box center [681, 591] width 314 height 127
click at [448, 679] on button "Submit" at bounding box center [489, 686] width 146 height 32
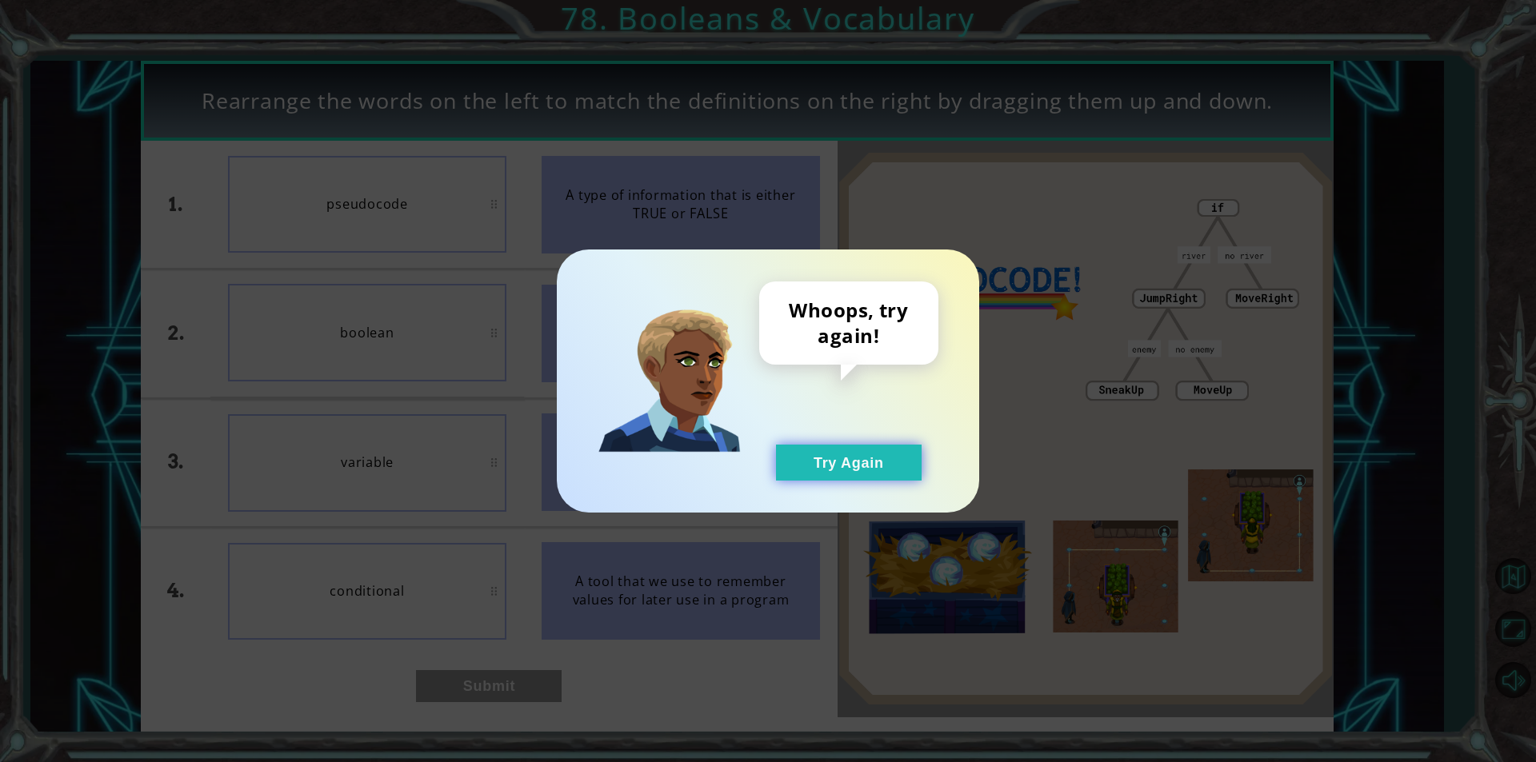
click at [882, 468] on button "Try Again" at bounding box center [849, 463] width 146 height 36
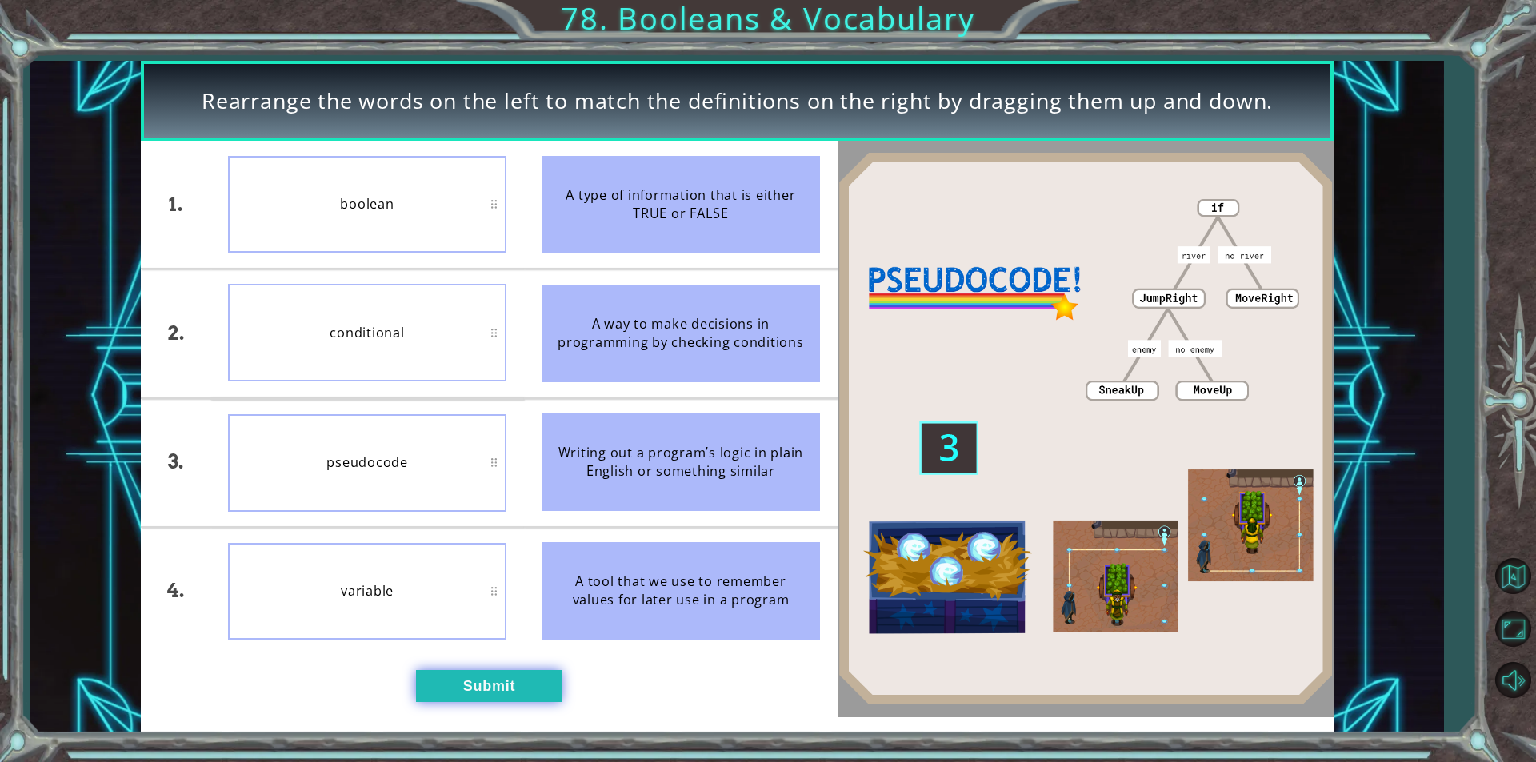
click at [478, 690] on button "Submit" at bounding box center [489, 686] width 146 height 32
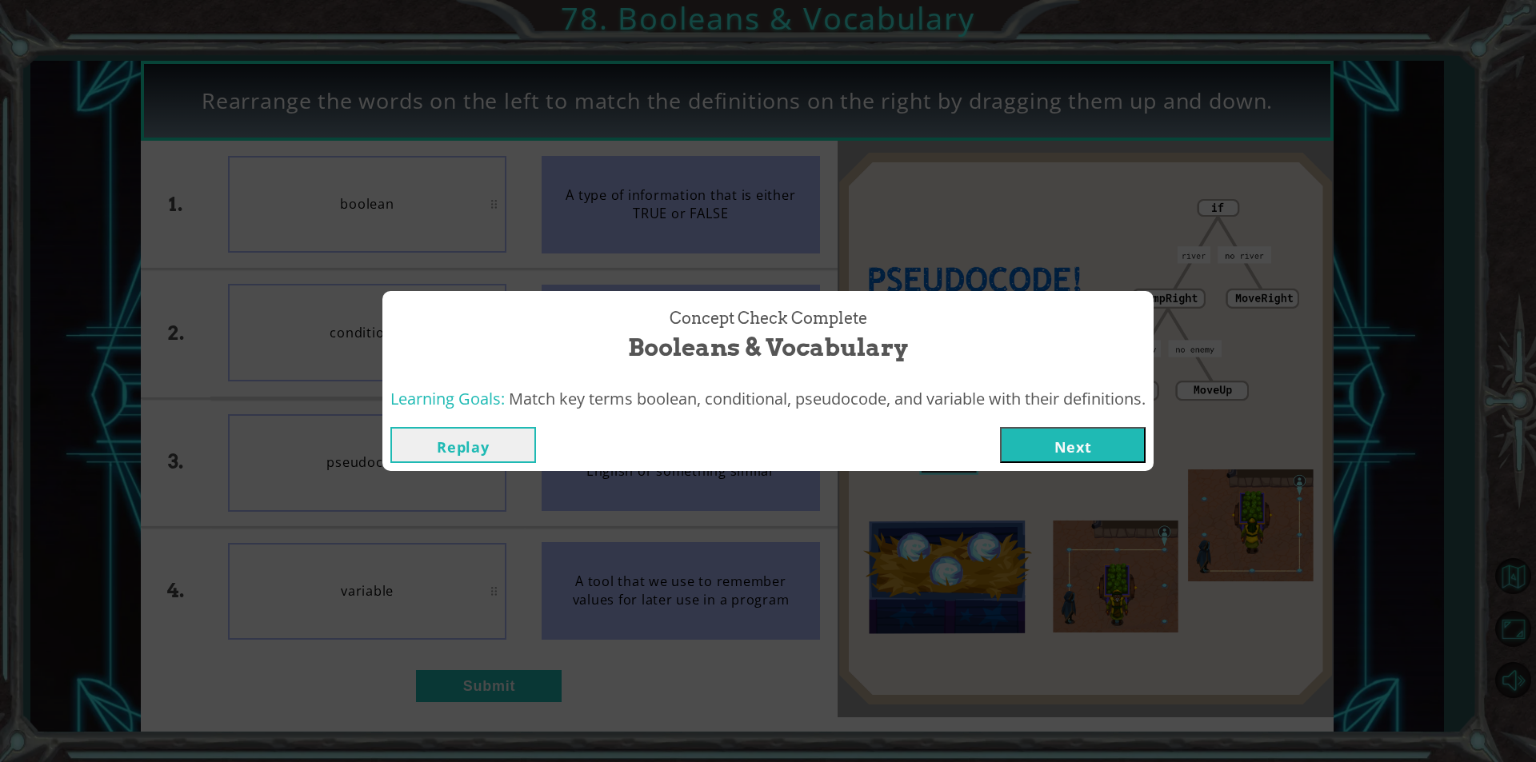
drag, startPoint x: 1104, startPoint y: 451, endPoint x: 1105, endPoint y: 198, distance: 252.8
click at [1105, 198] on div "Concept Check Complete Booleans & Vocabulary Learning Goals: Match key terms bo…" at bounding box center [768, 381] width 1536 height 762
click at [1030, 448] on button "Next" at bounding box center [1073, 445] width 146 height 36
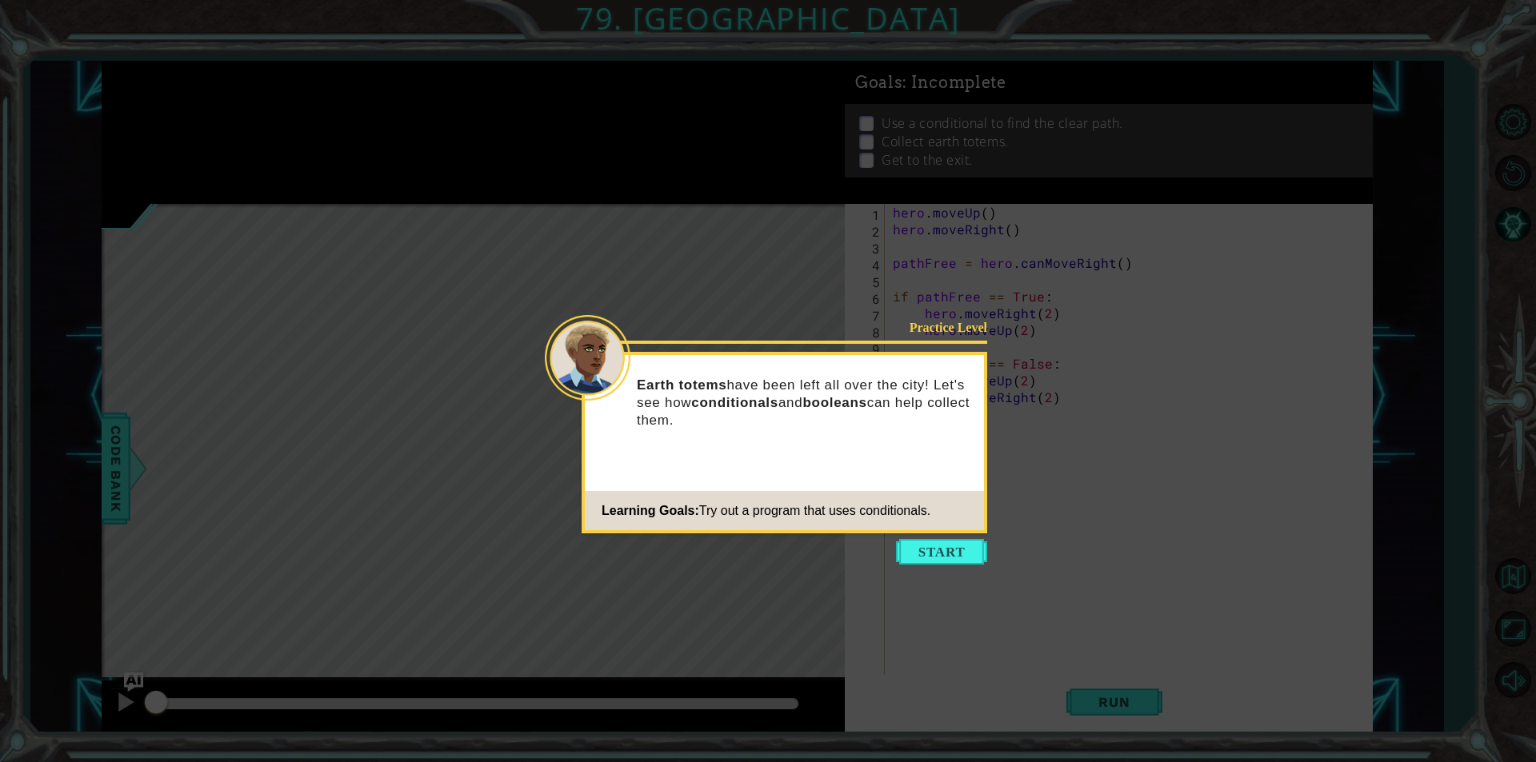
drag, startPoint x: 967, startPoint y: 528, endPoint x: 974, endPoint y: 569, distance: 41.4
click at [963, 531] on div "Practice Level Earth totems have been left all over the city! Let's see how con…" at bounding box center [784, 443] width 406 height 182
click at [968, 544] on button "Start" at bounding box center [941, 552] width 91 height 26
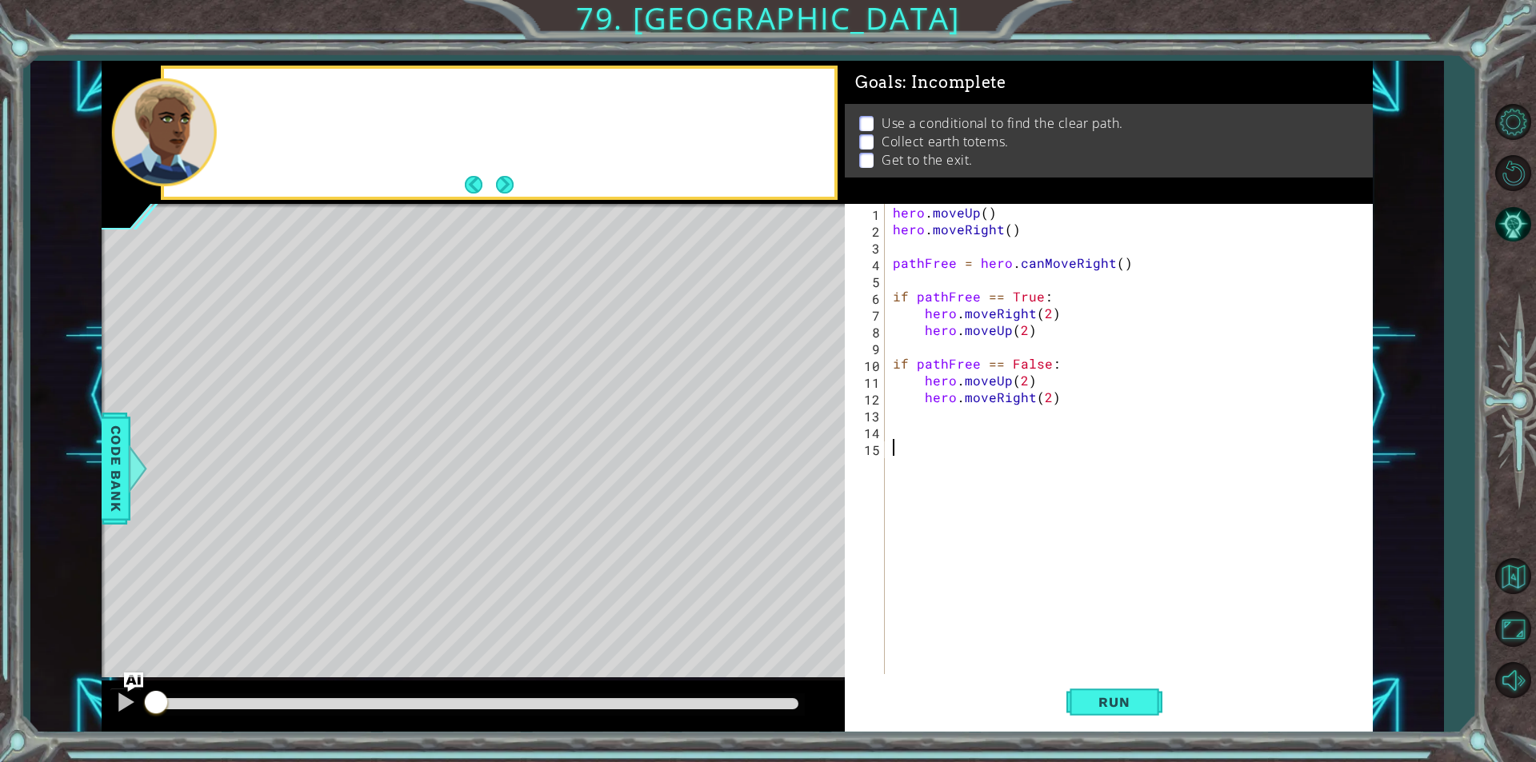
click at [964, 545] on div "hero . moveUp ( ) hero . moveRight ( ) pathFree = hero . canMoveRight ( ) if pa…" at bounding box center [1132, 456] width 486 height 504
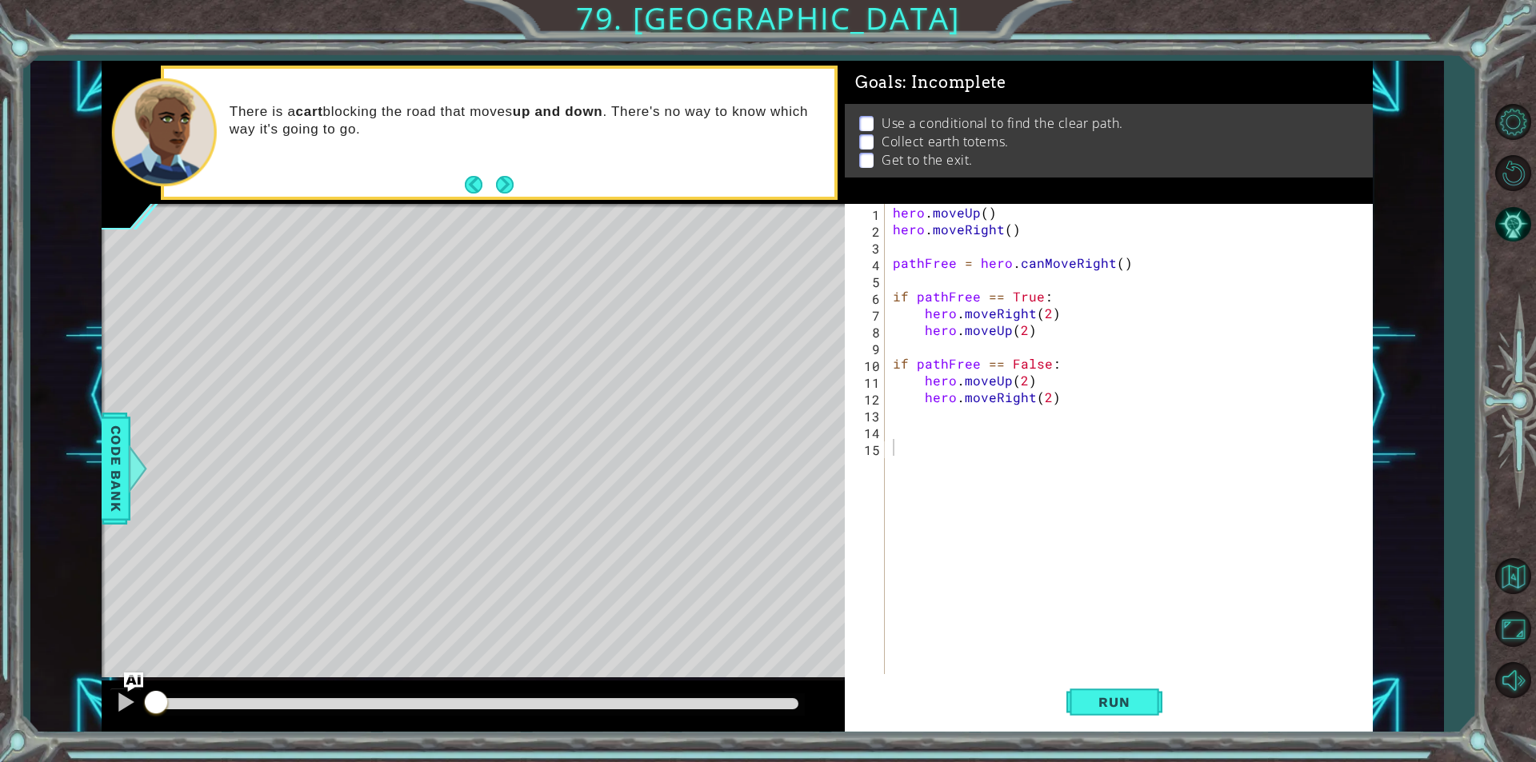
click at [1063, 710] on div "Run" at bounding box center [1114, 702] width 528 height 53
click at [1142, 693] on button "Run" at bounding box center [1114, 702] width 96 height 53
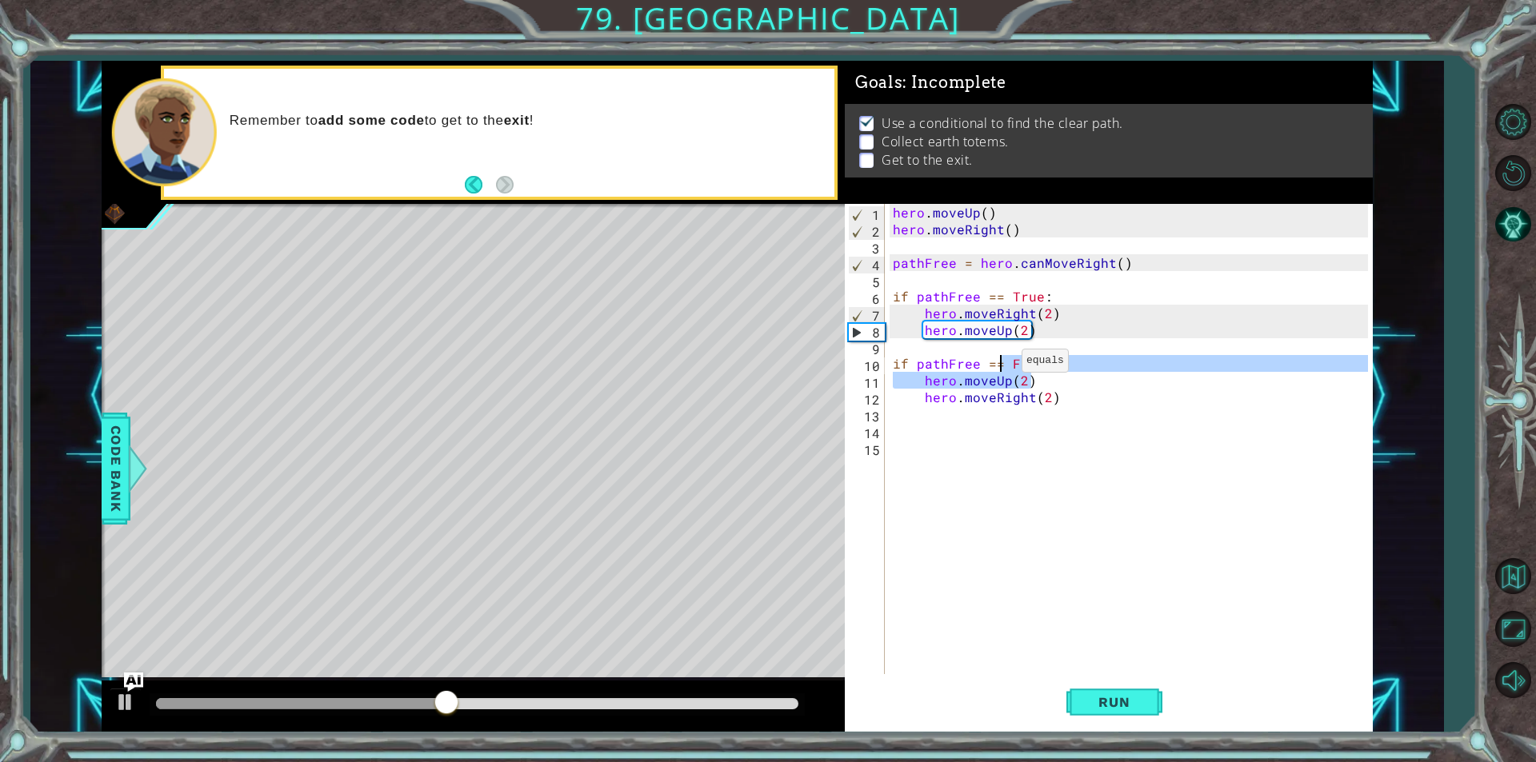
drag, startPoint x: 1042, startPoint y: 378, endPoint x: 1002, endPoint y: 365, distance: 42.0
click at [1002, 365] on div "hero . moveUp ( ) hero . moveRight ( ) pathFree = hero . canMoveRight ( ) if pa…" at bounding box center [1132, 456] width 486 height 504
type textarea "if pathFree == False: hero.moveUp(2)"
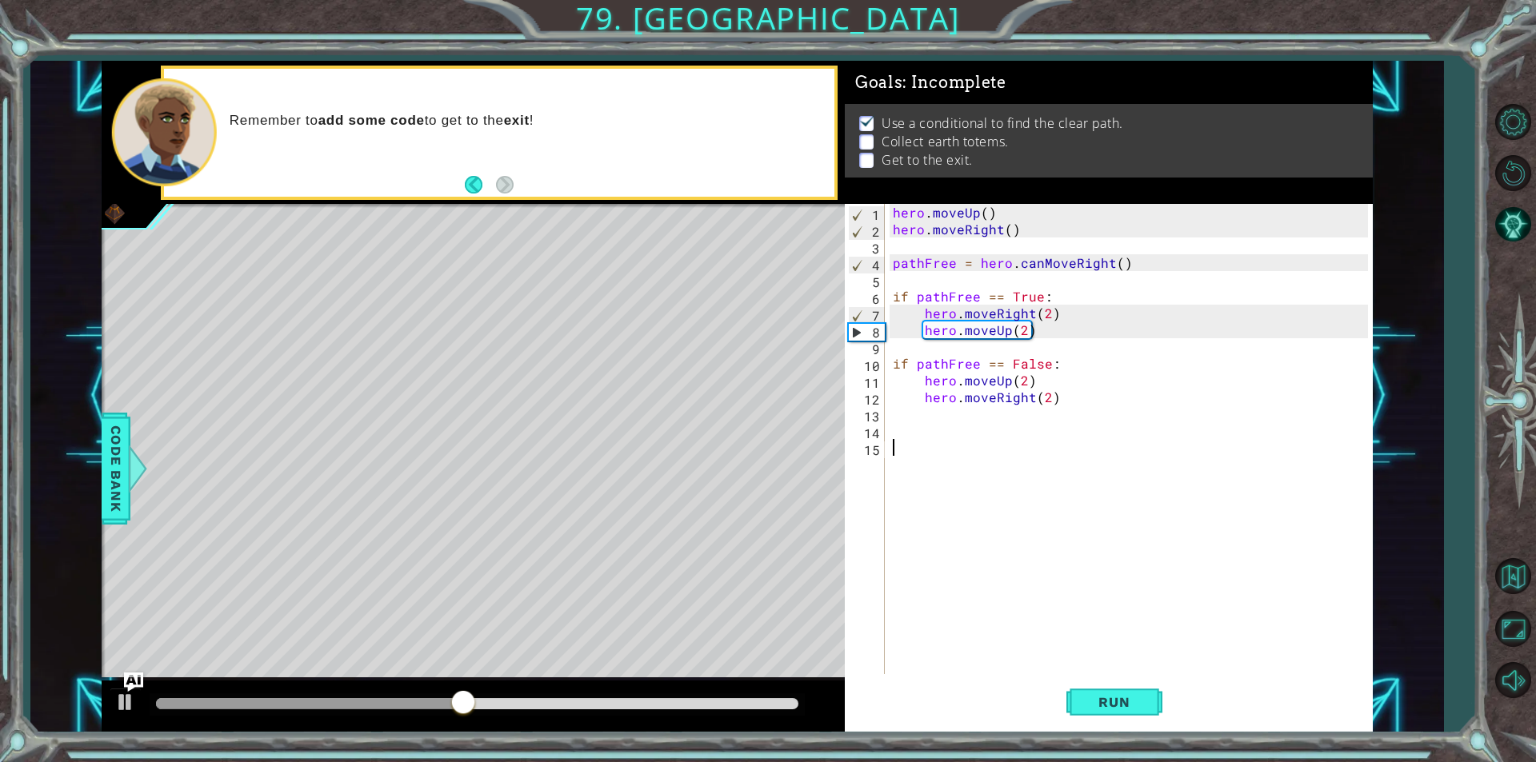
click at [1041, 442] on div "hero . moveUp ( ) hero . moveRight ( ) pathFree = hero . canMoveRight ( ) if pa…" at bounding box center [1132, 456] width 486 height 504
click at [1004, 378] on div "hero . moveUp ( ) hero . moveRight ( ) pathFree = hero . canMoveRight ( ) if pa…" at bounding box center [1132, 456] width 486 height 504
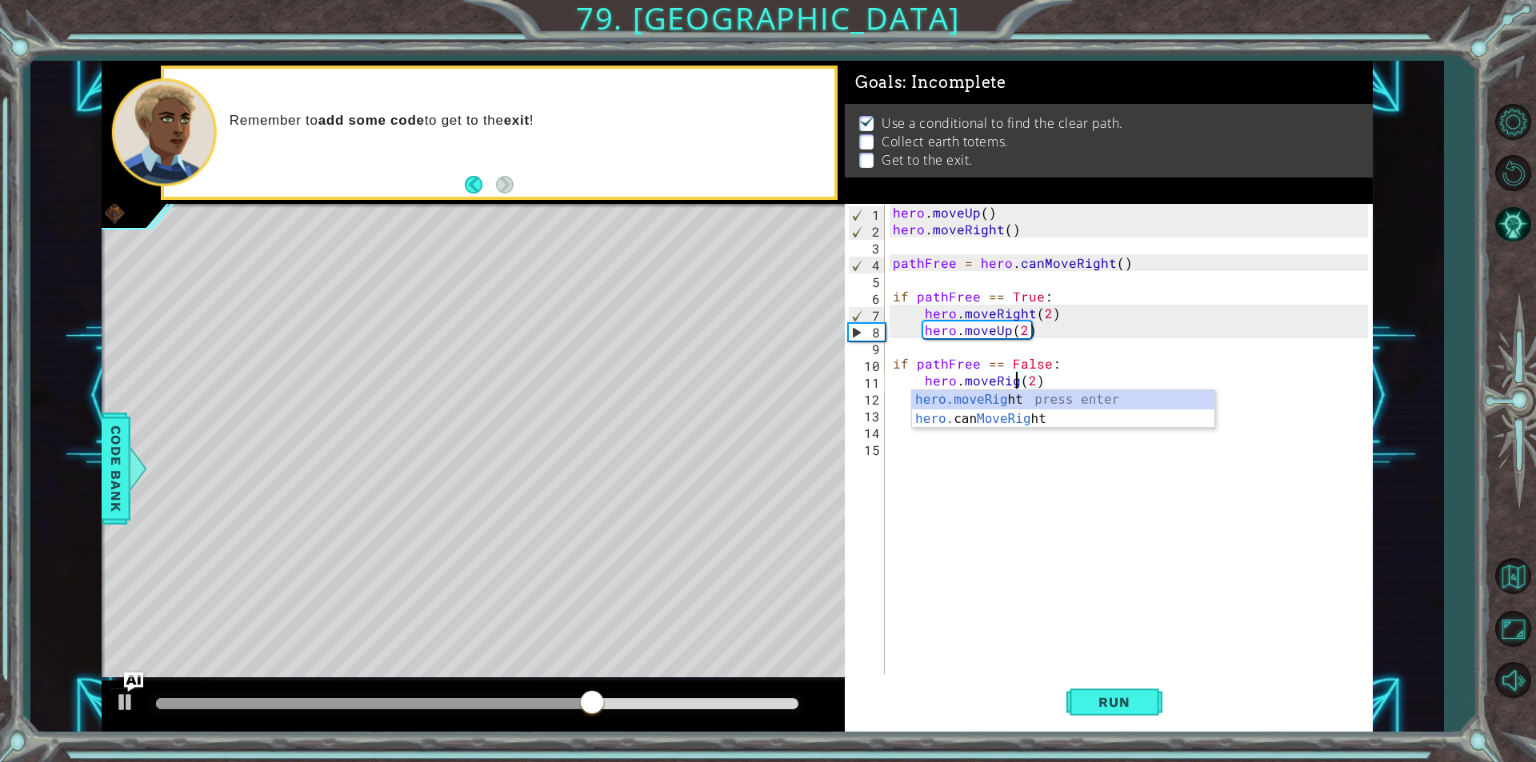
type textarea "hero.moveRight(2)"
click at [1068, 517] on div "hero . moveUp ( ) hero . moveRight ( ) pathFree = hero . canMoveRight ( ) if pa…" at bounding box center [1132, 456] width 486 height 504
click at [1030, 394] on div "hero . moveUp ( ) hero . moveRight ( ) pathFree = hero . canMoveRight ( ) if pa…" at bounding box center [1132, 456] width 486 height 504
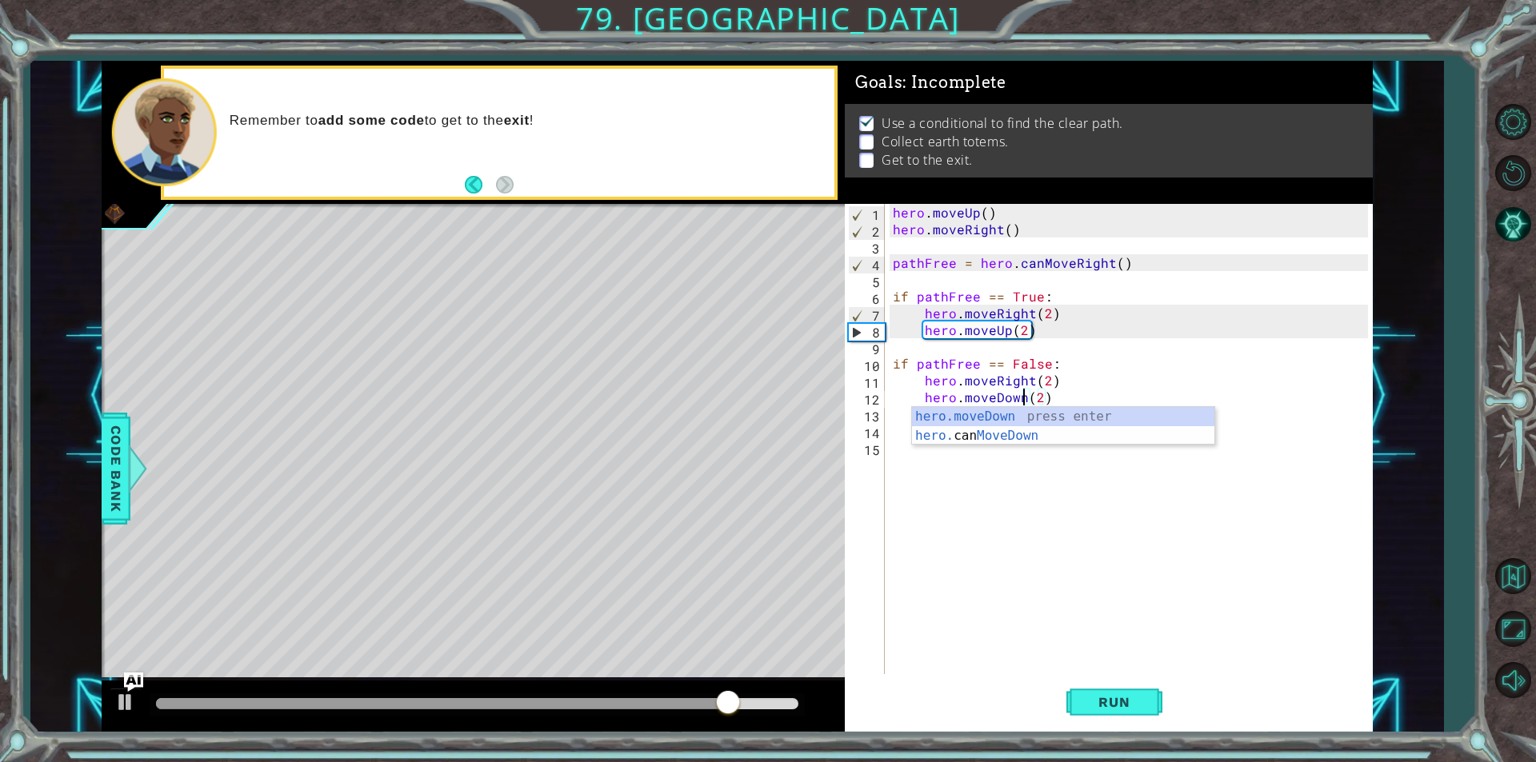
scroll to position [0, 8]
click at [1071, 698] on button "Run" at bounding box center [1114, 702] width 96 height 53
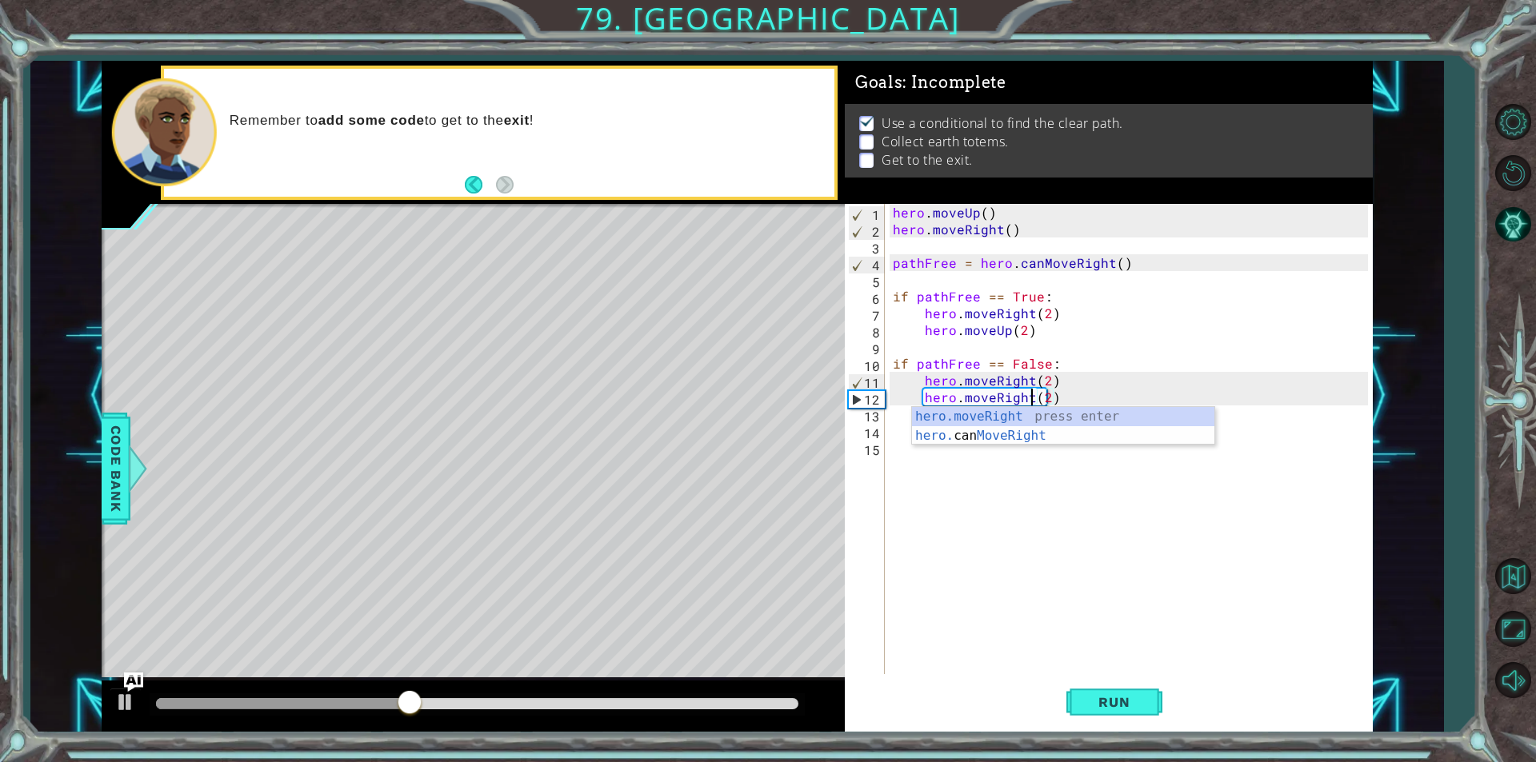
click at [1040, 374] on div "hero . moveUp ( ) hero . moveRight ( ) pathFree = hero . canMoveRight ( ) if pa…" at bounding box center [1132, 456] width 486 height 504
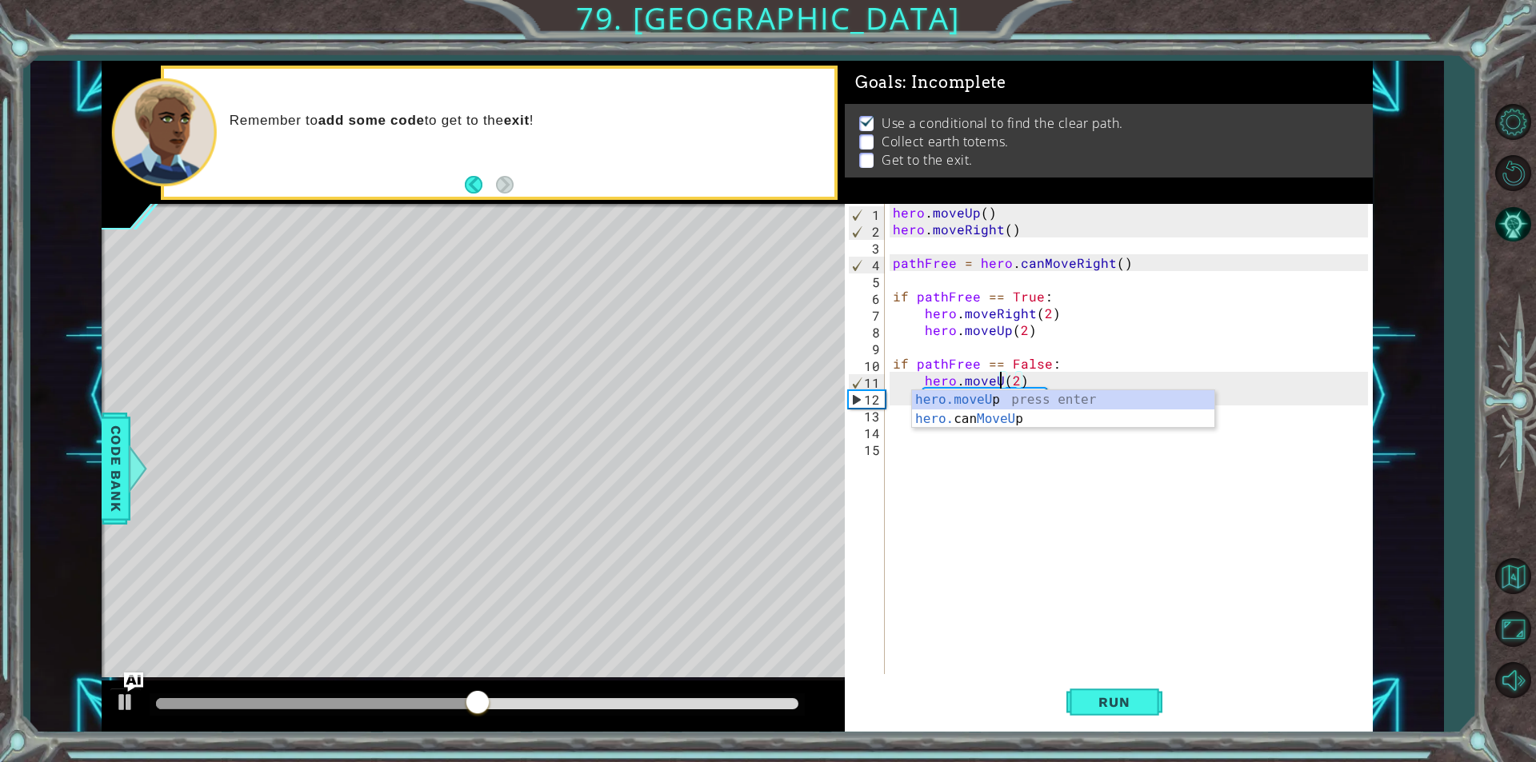
scroll to position [0, 7]
type textarea "hero.moveUp(2)"
click at [1101, 706] on span "Run" at bounding box center [1113, 702] width 63 height 16
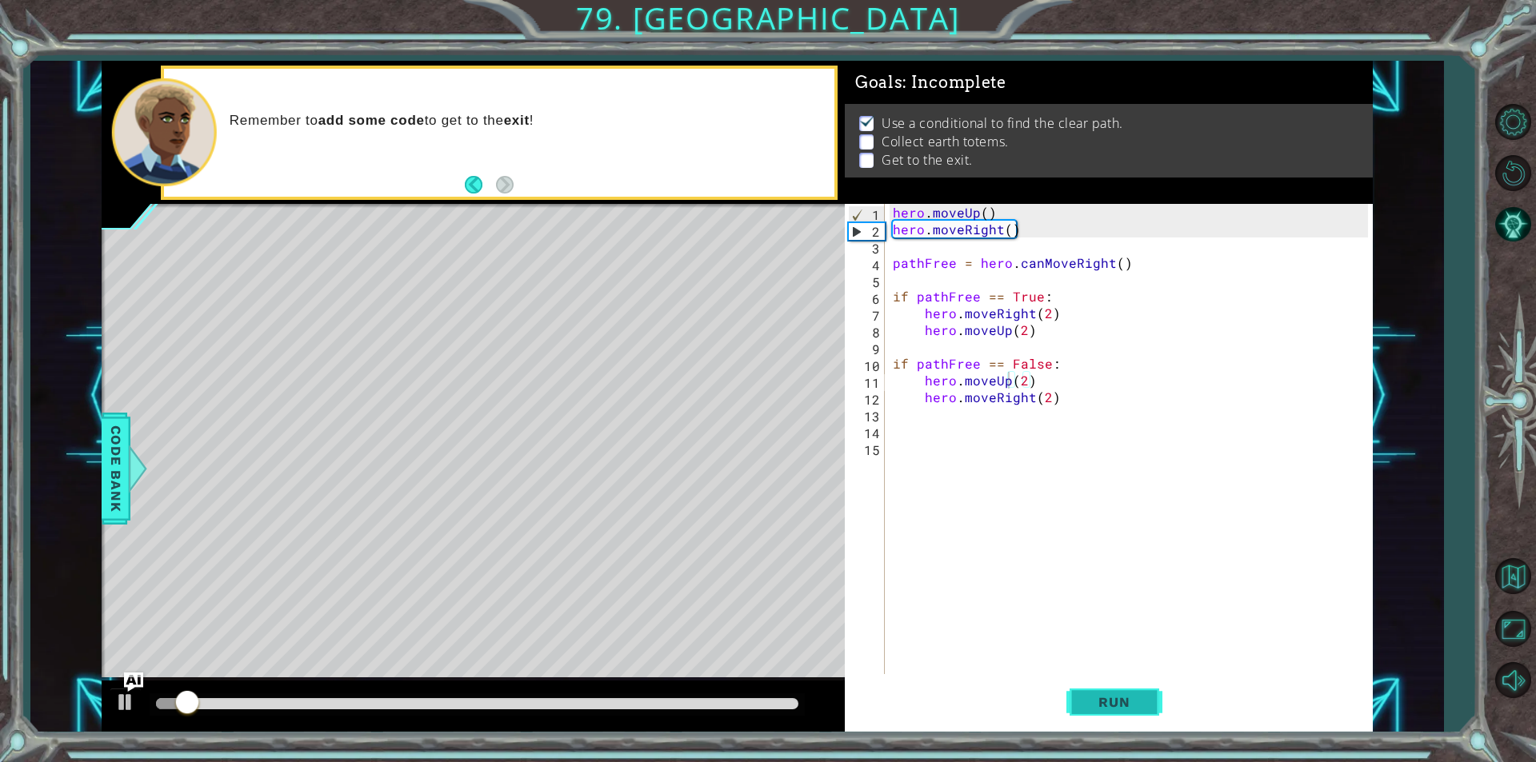
click at [1069, 688] on button "Run" at bounding box center [1114, 702] width 96 height 53
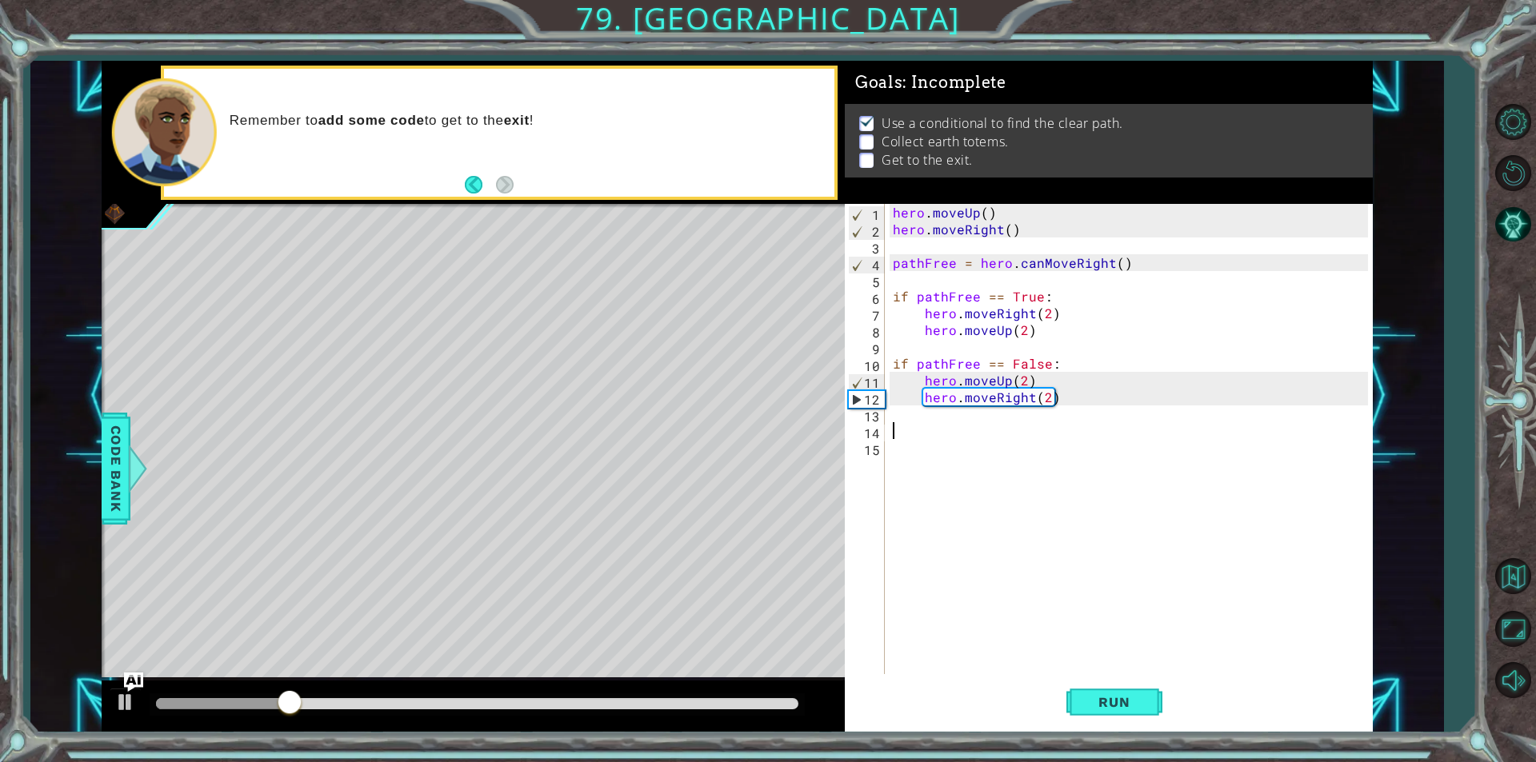
click at [1213, 426] on div "hero . moveUp ( ) hero . moveRight ( ) pathFree = hero . canMoveRight ( ) if pa…" at bounding box center [1132, 456] width 486 height 504
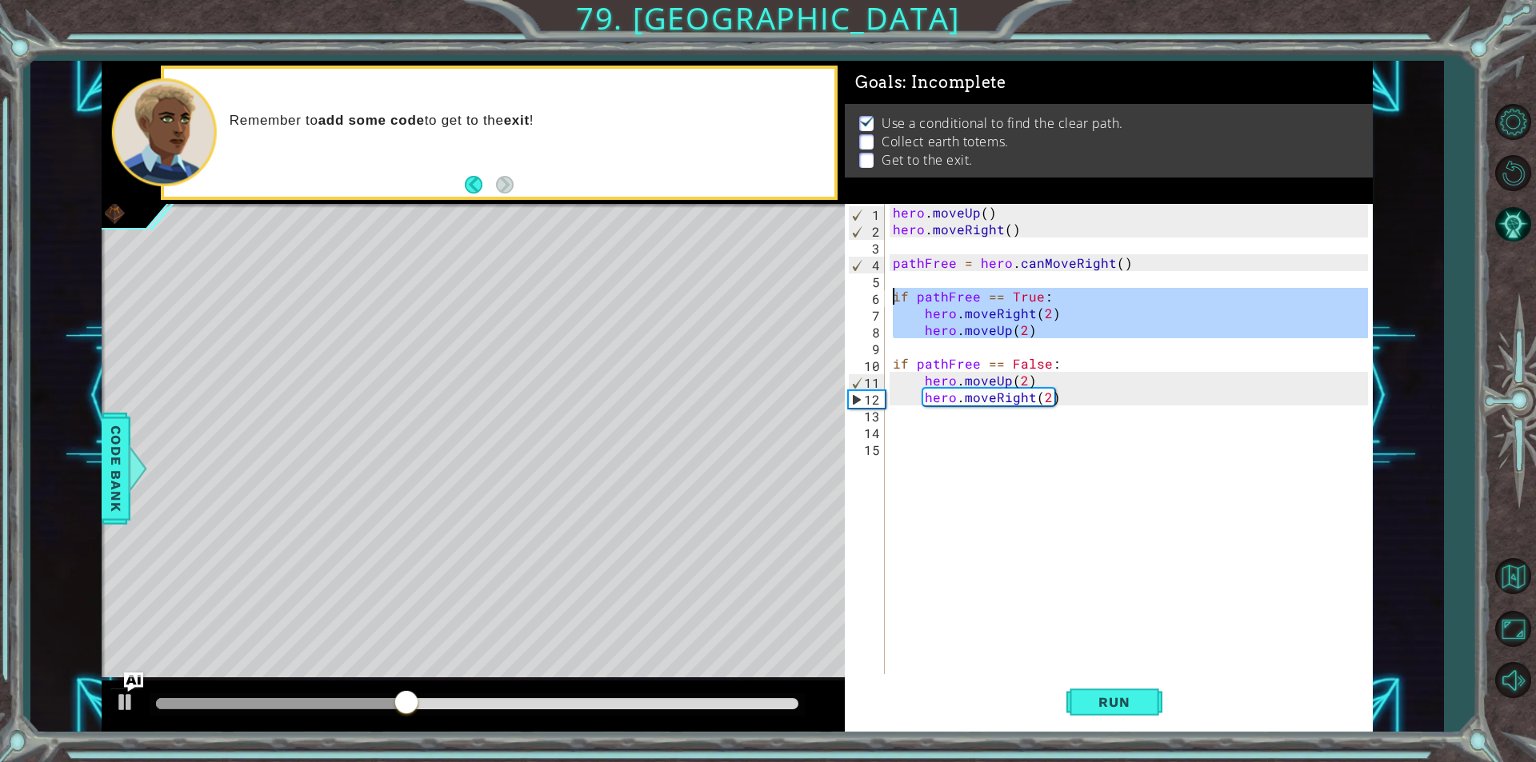
drag, startPoint x: 1030, startPoint y: 342, endPoint x: 877, endPoint y: 296, distance: 159.7
click at [877, 296] on div "1 2 3 4 5 6 7 8 9 10 11 12 13 14 15 hero . moveUp ( ) hero . moveRight ( ) path…" at bounding box center [1106, 439] width 523 height 470
type textarea "if pathFree == True: hero.moveRight(2)"
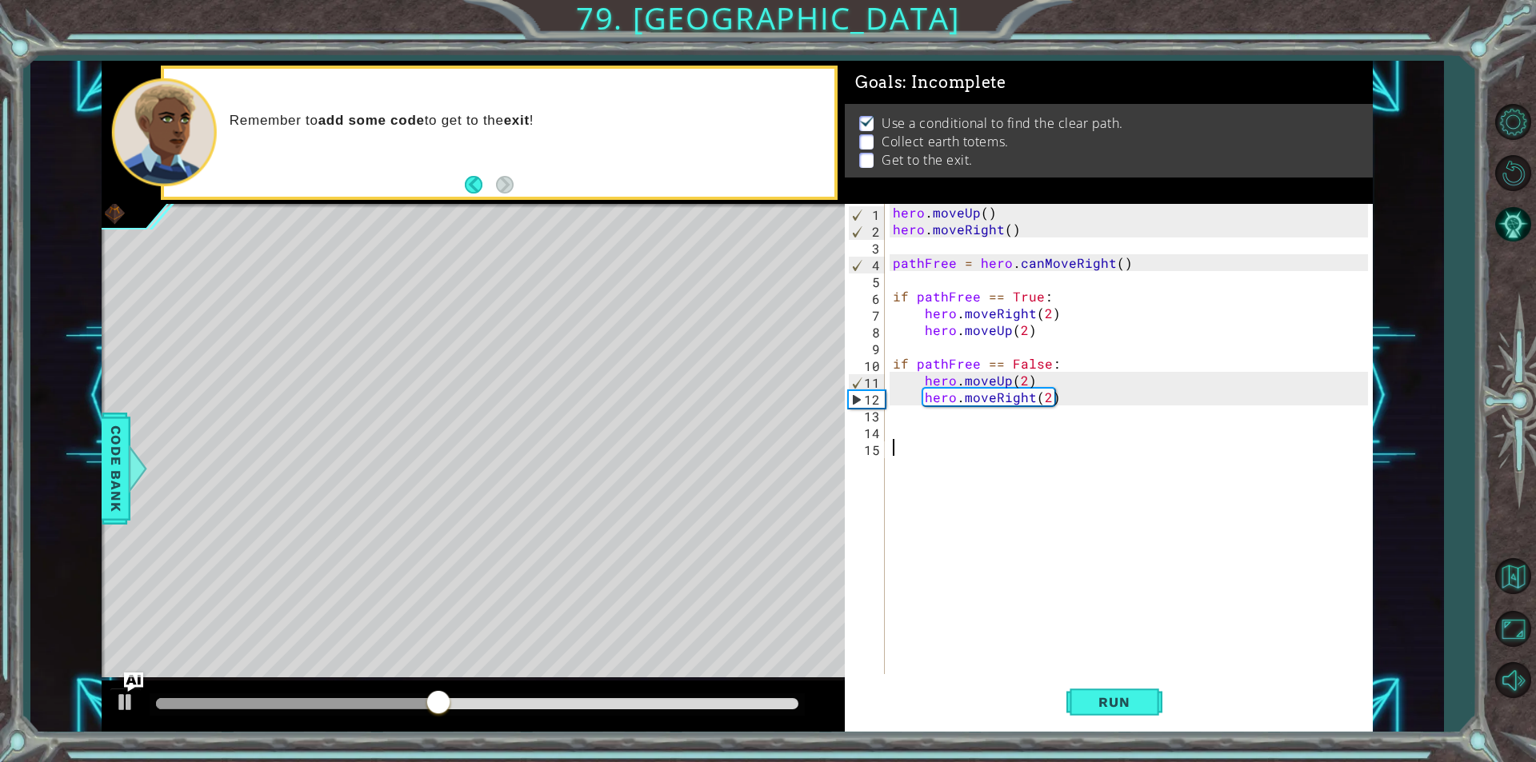
click at [1109, 455] on div "hero . moveUp ( ) hero . moveRight ( ) pathFree = hero . canMoveRight ( ) if pa…" at bounding box center [1132, 456] width 486 height 504
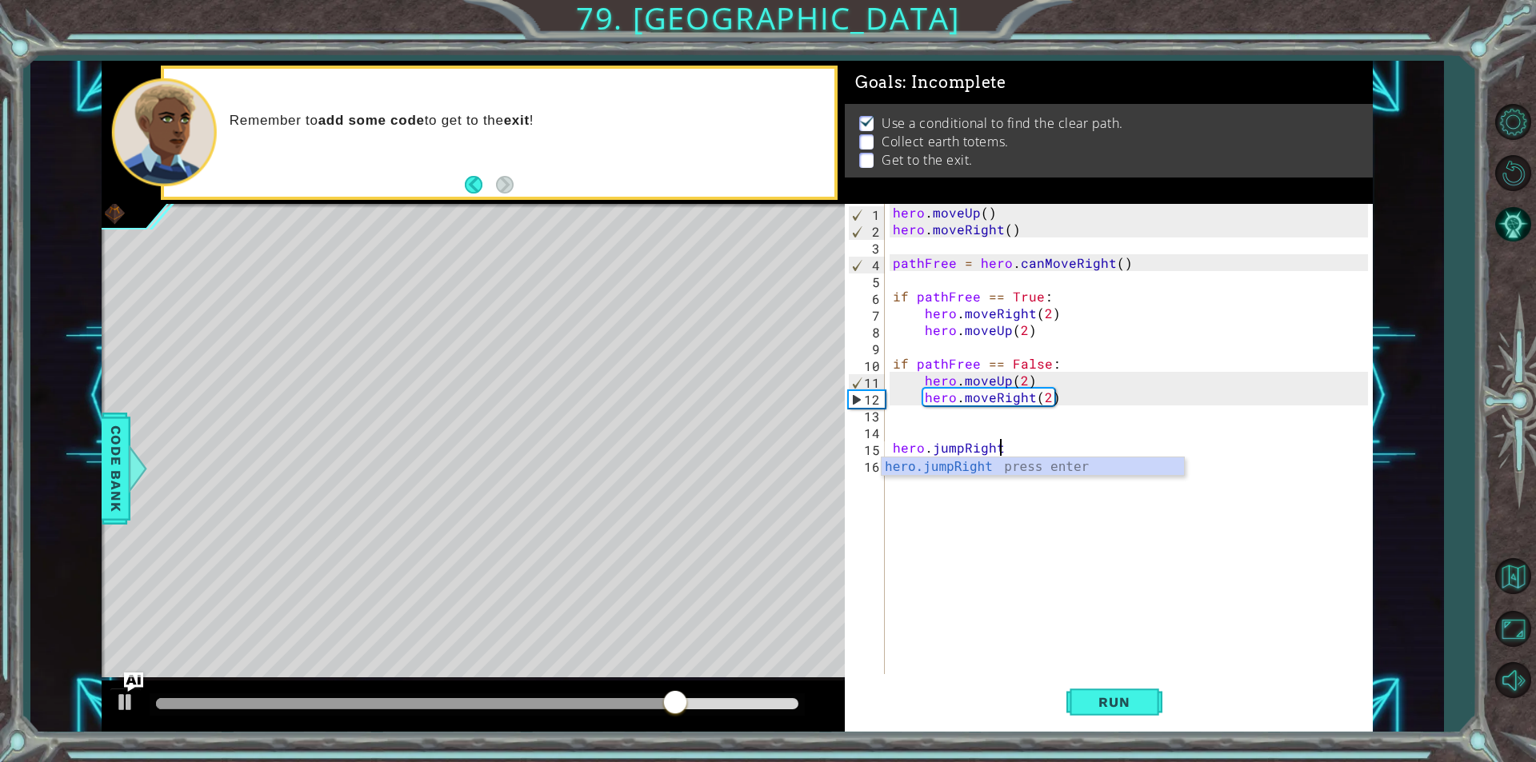
scroll to position [0, 6]
type textarea "hero.jumpRight()"
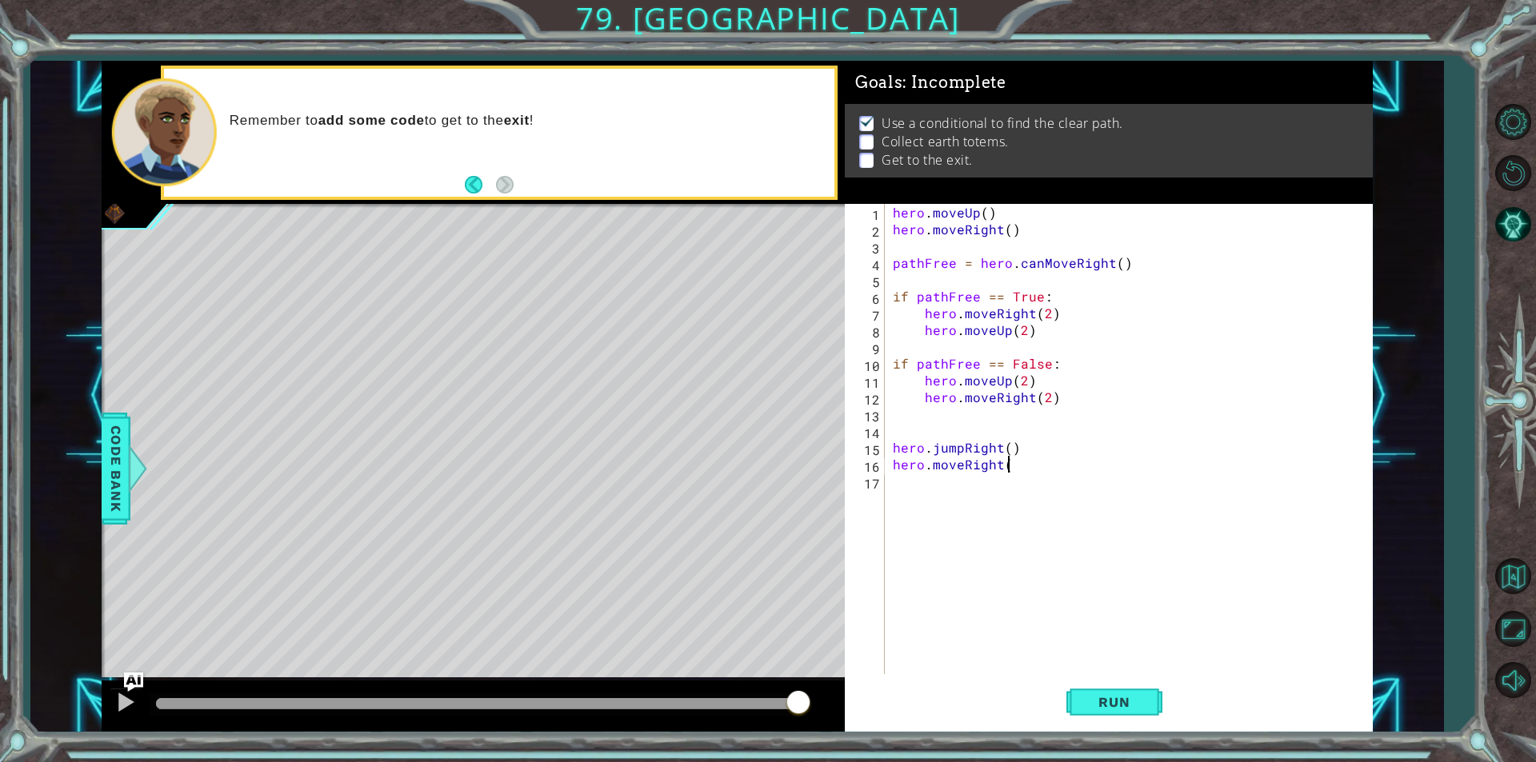
type textarea "hero.moveRight()"
type textarea "hero.jumpDown()"
click at [1089, 711] on button "Run" at bounding box center [1114, 702] width 96 height 53
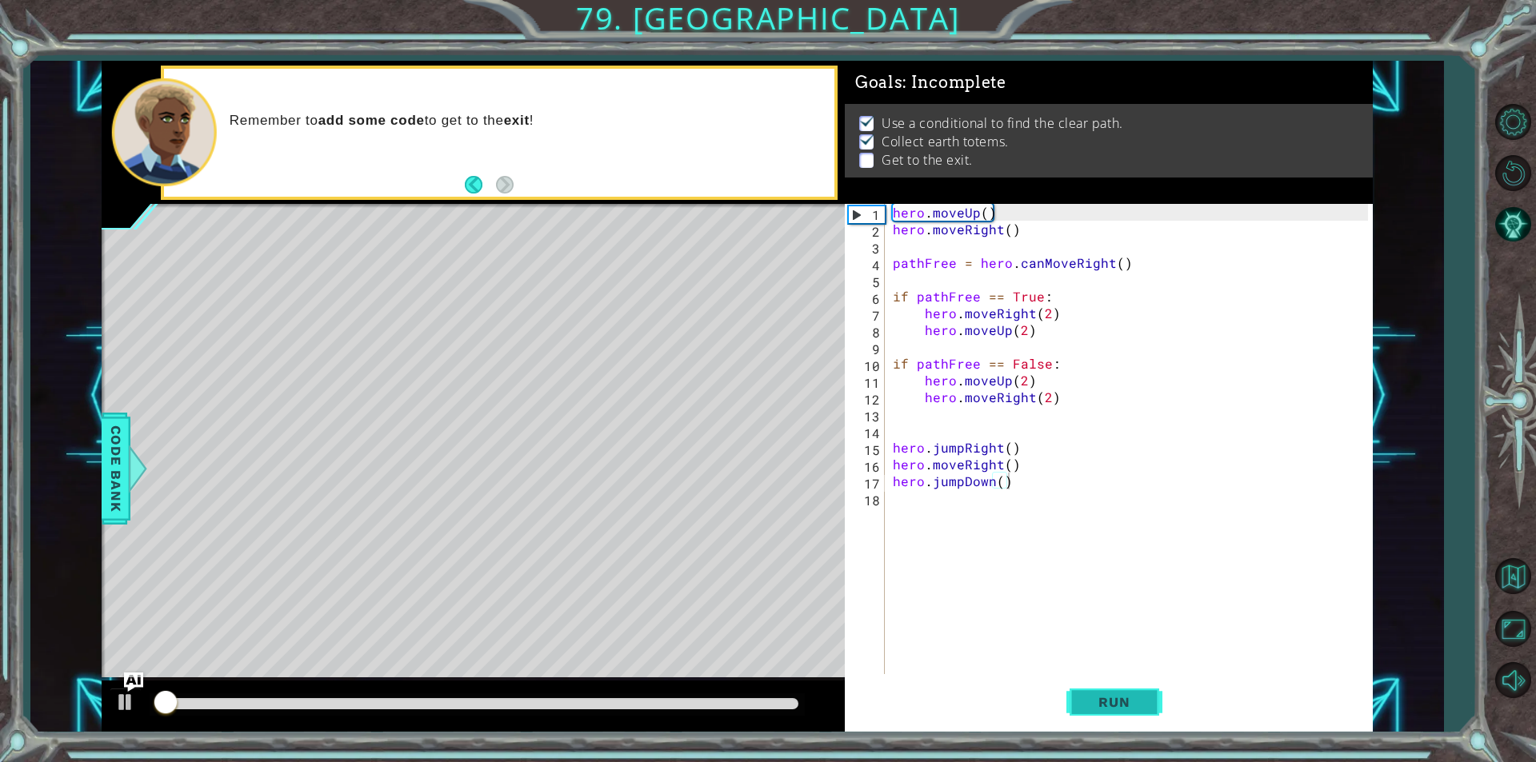
click at [1089, 711] on button "Run" at bounding box center [1114, 702] width 96 height 53
click at [993, 507] on div "hero . moveUp ( ) hero . moveRight ( ) pathFree = hero . canMoveRight ( ) if pa…" at bounding box center [1132, 456] width 486 height 504
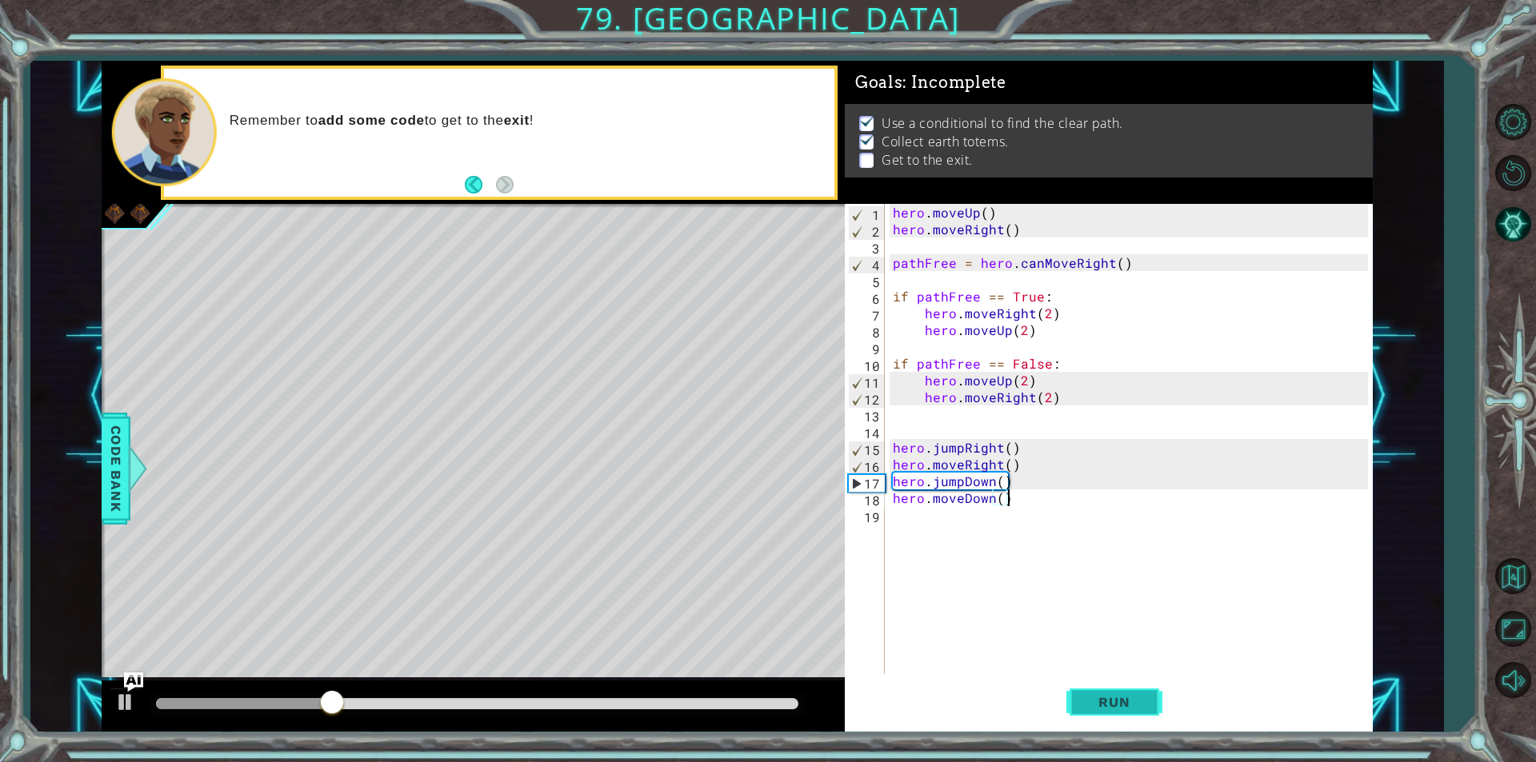
type textarea "hero.moveDown()"
click at [1094, 711] on button "Run" at bounding box center [1114, 702] width 96 height 53
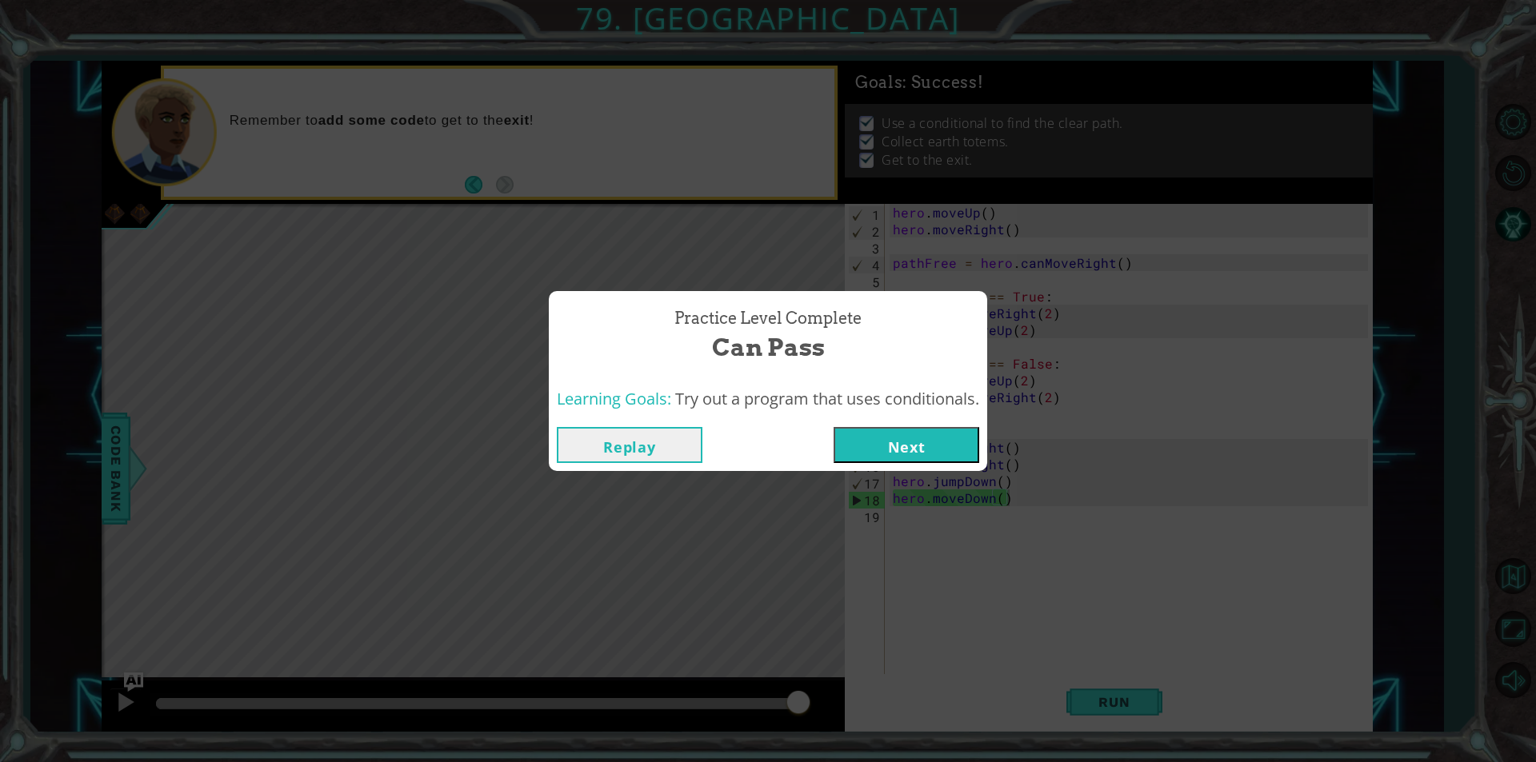
click at [942, 451] on button "Next" at bounding box center [906, 445] width 146 height 36
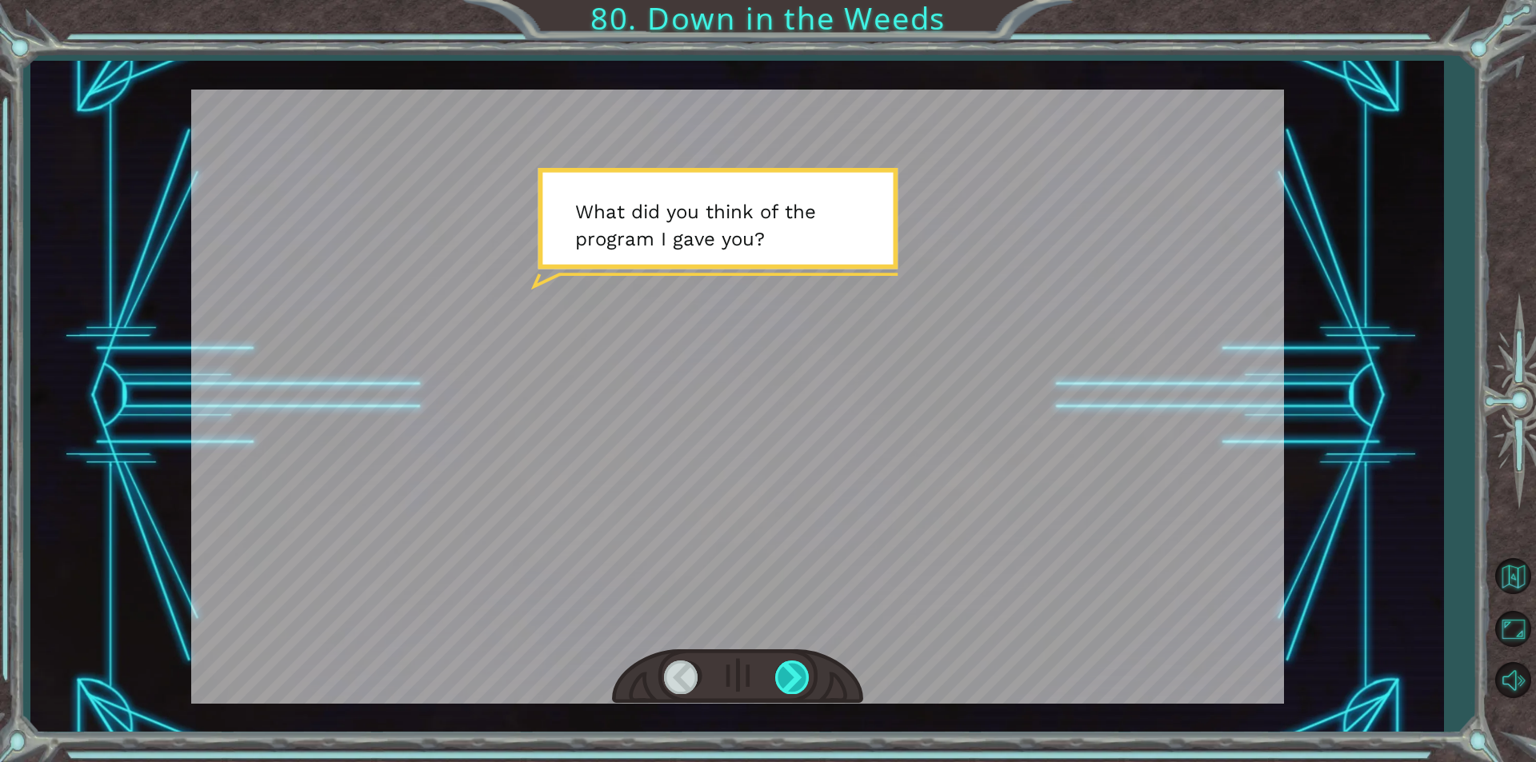
click at [793, 681] on div at bounding box center [793, 677] width 36 height 33
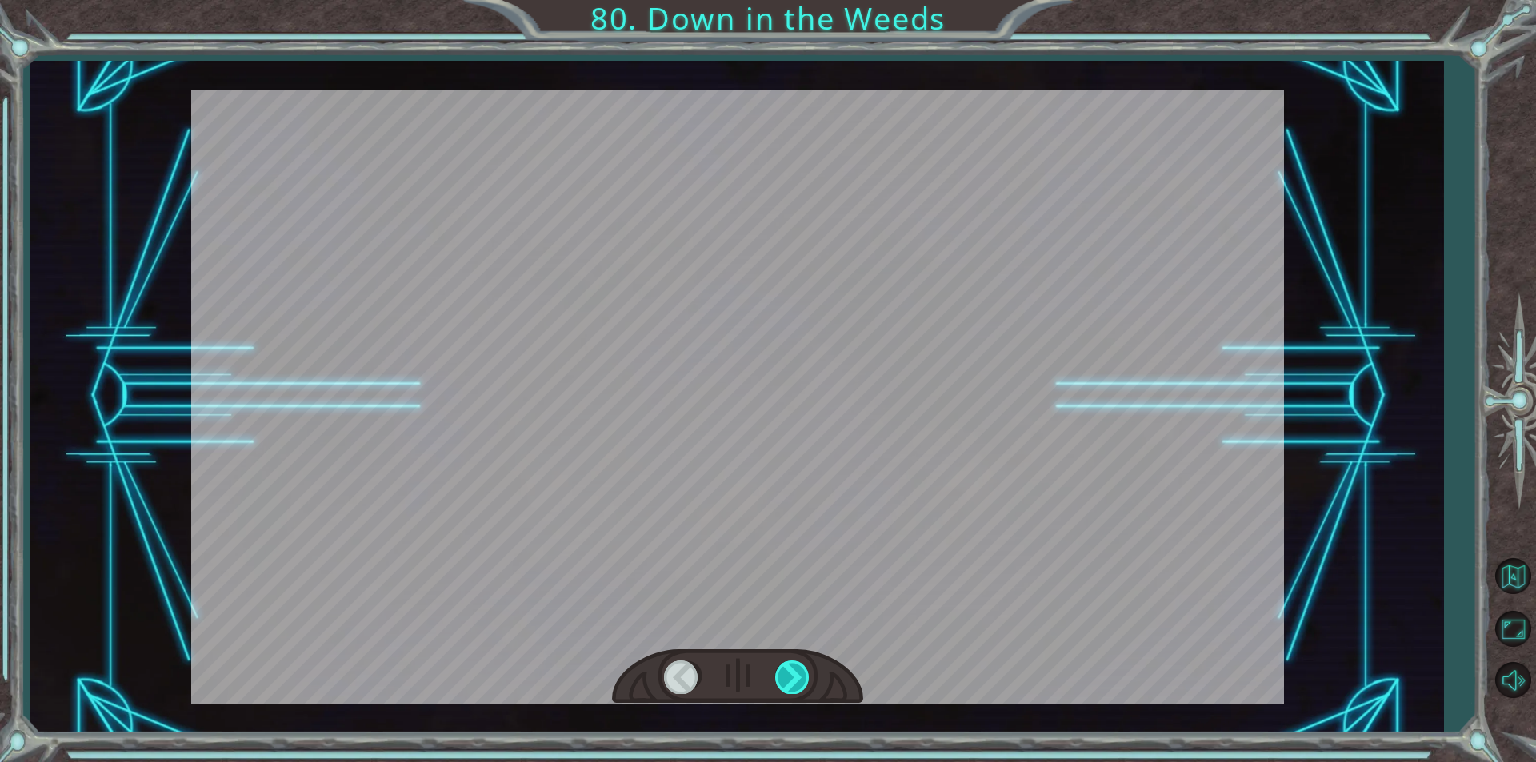
click at [793, 681] on div at bounding box center [793, 677] width 36 height 33
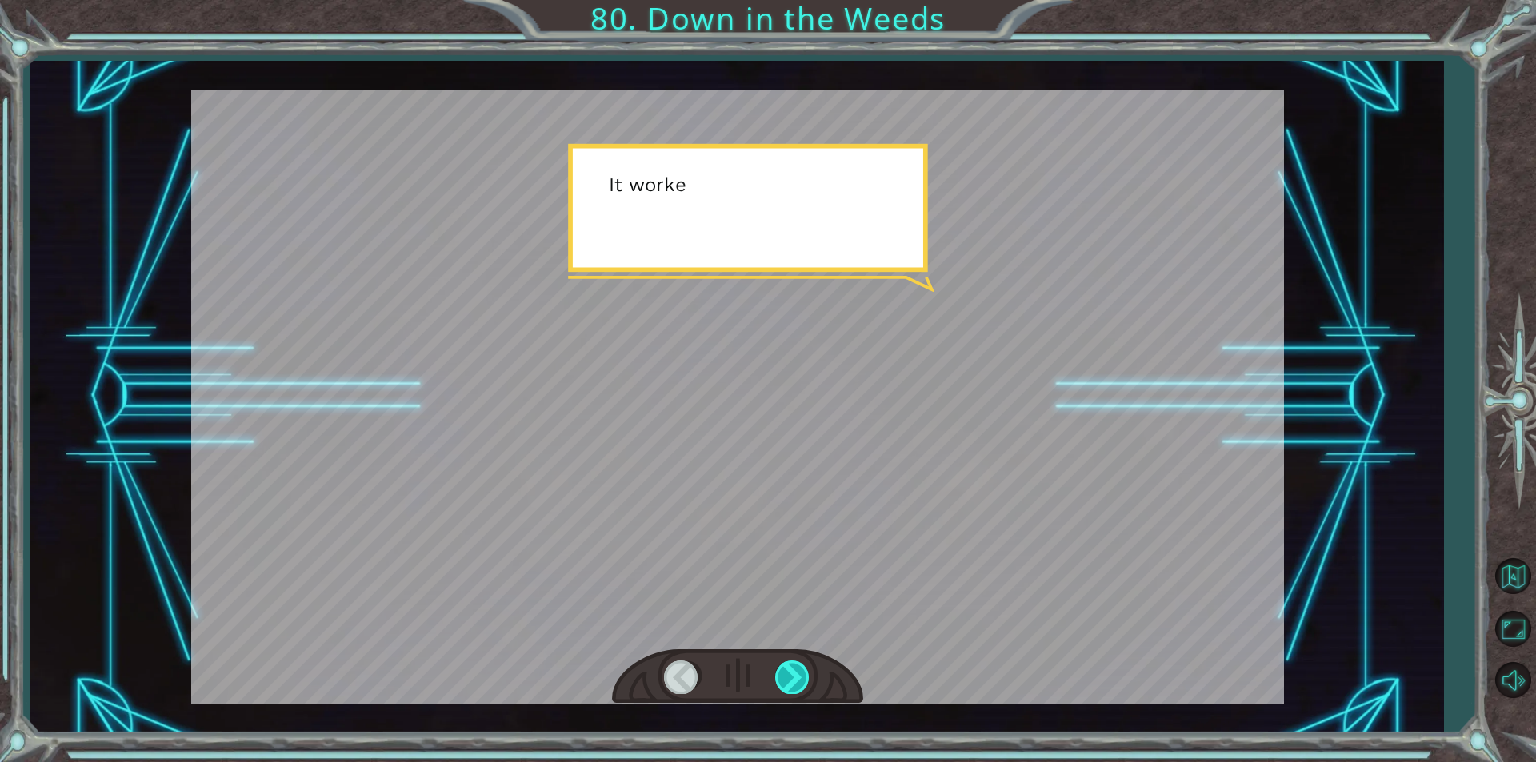
click at [793, 681] on div at bounding box center [793, 677] width 36 height 33
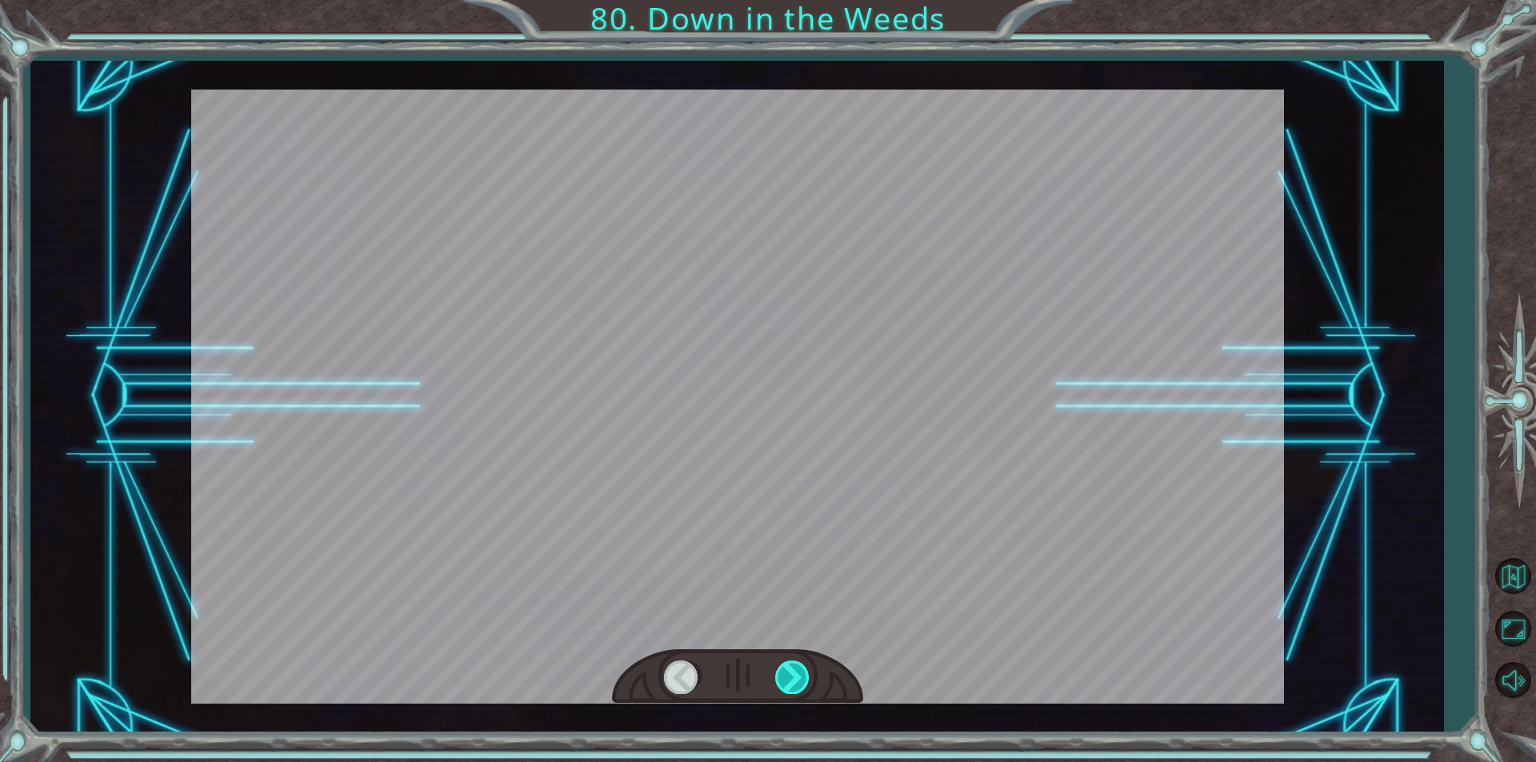
click at [793, 681] on div at bounding box center [793, 677] width 36 height 33
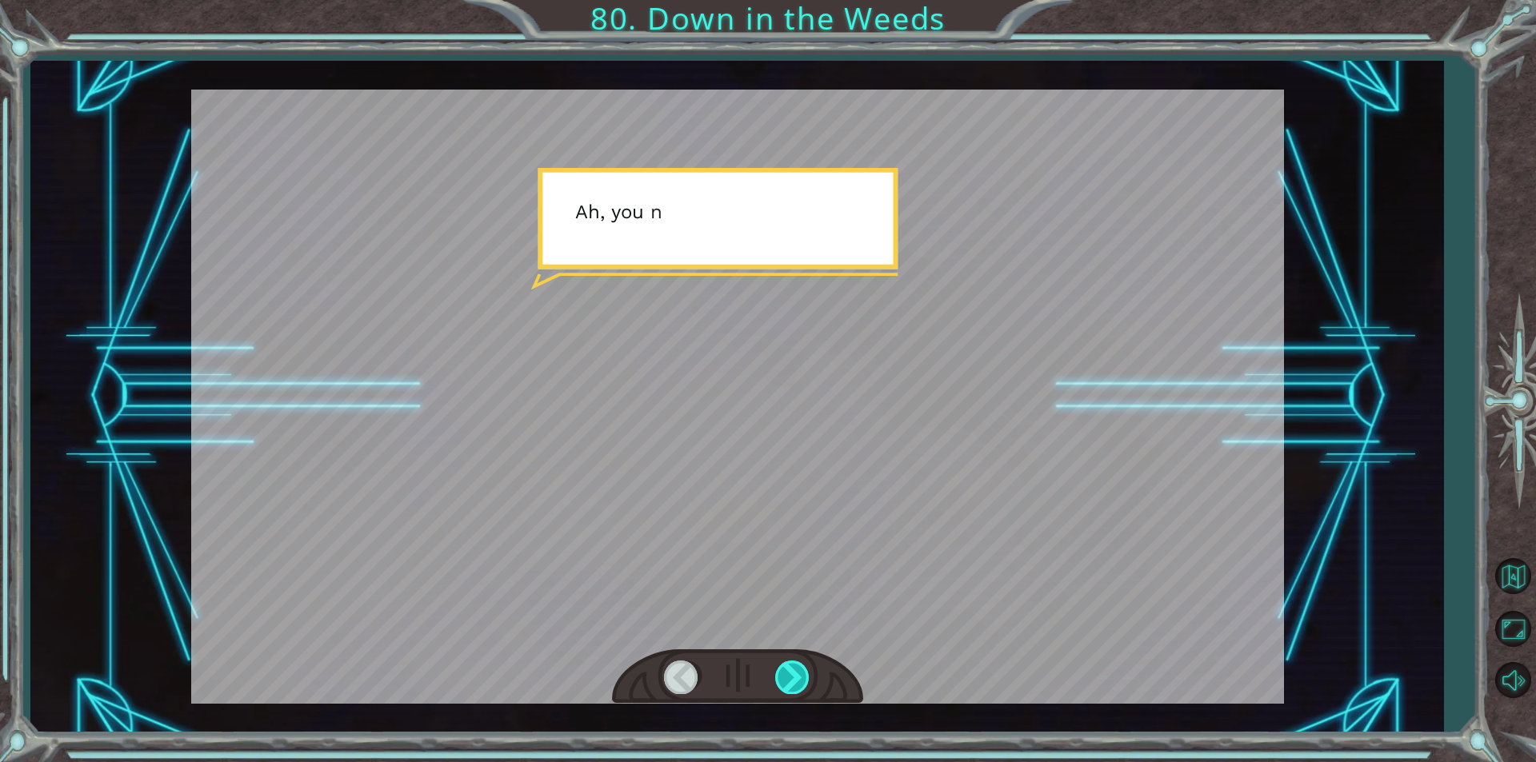
click at [793, 681] on div at bounding box center [793, 677] width 36 height 33
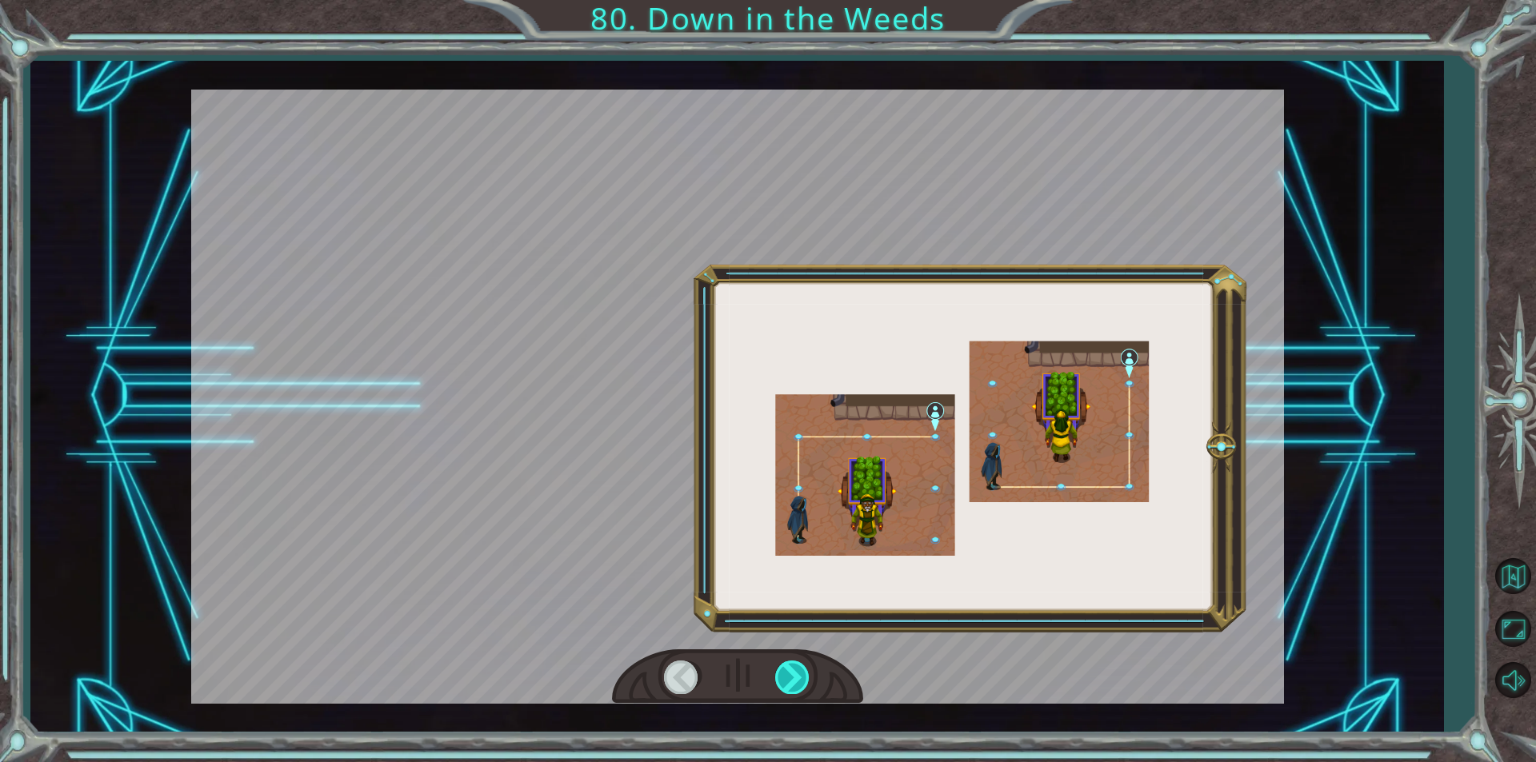
click at [793, 681] on div at bounding box center [793, 677] width 36 height 33
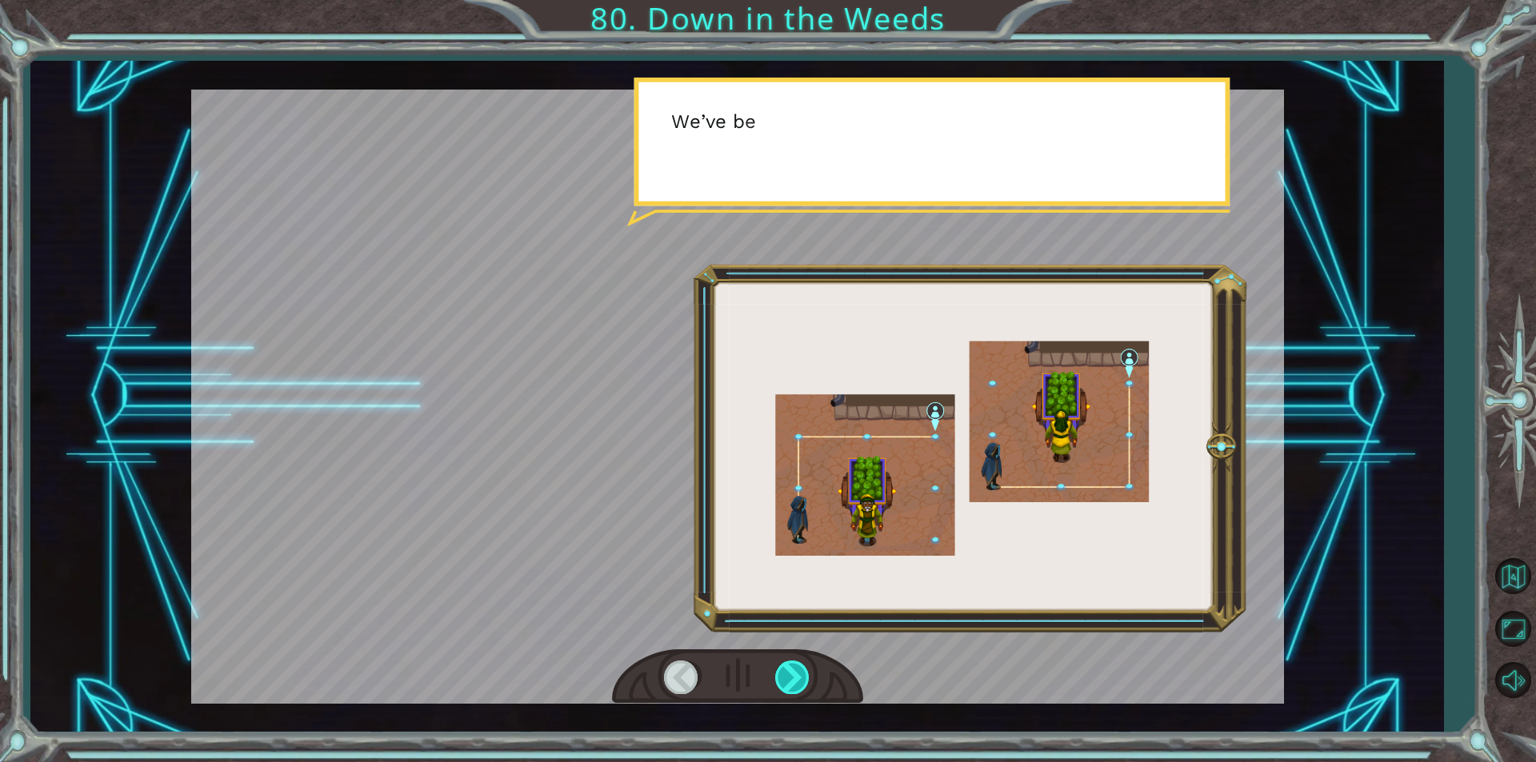
click at [793, 681] on div at bounding box center [793, 677] width 36 height 33
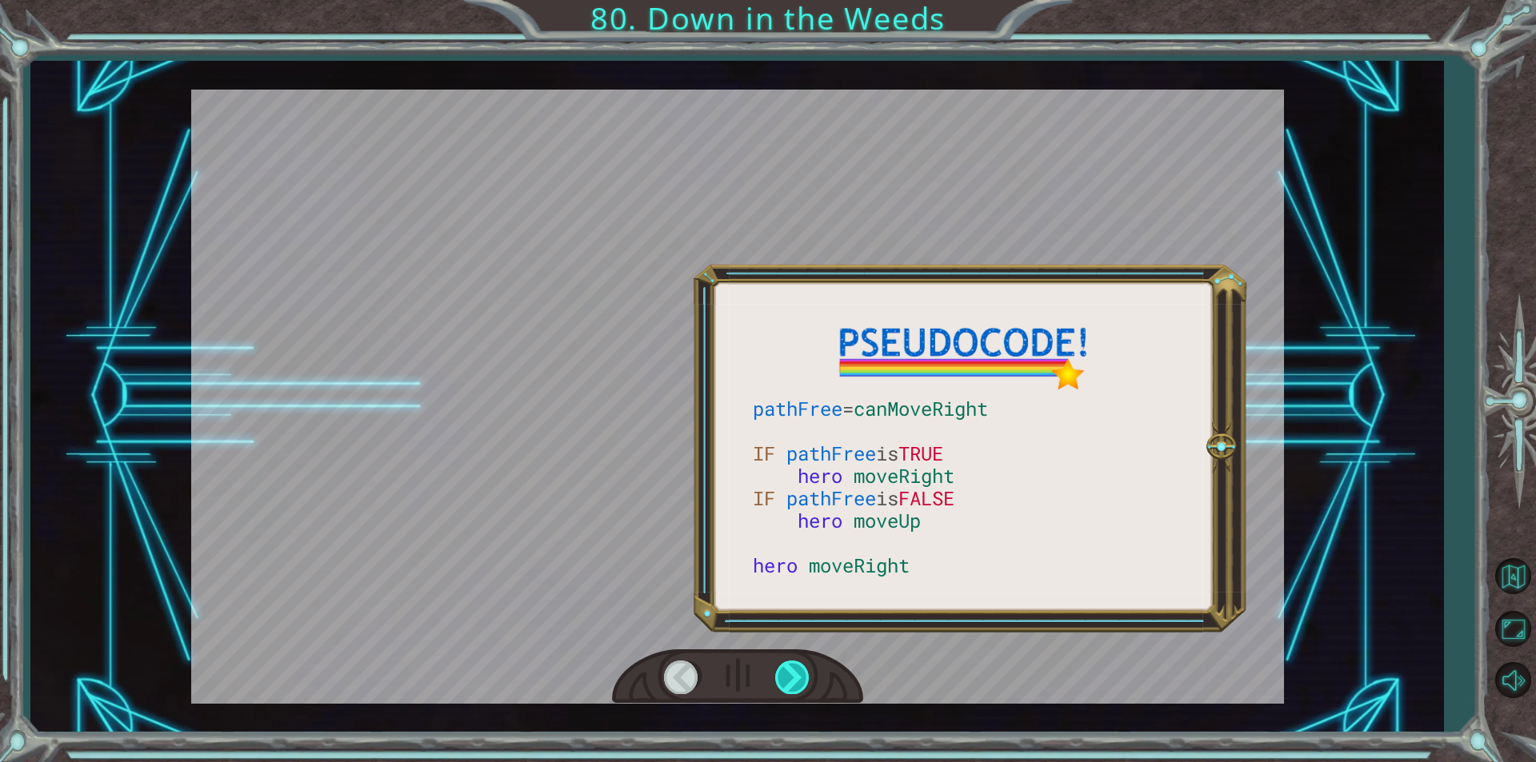
click at [793, 681] on div at bounding box center [793, 677] width 36 height 33
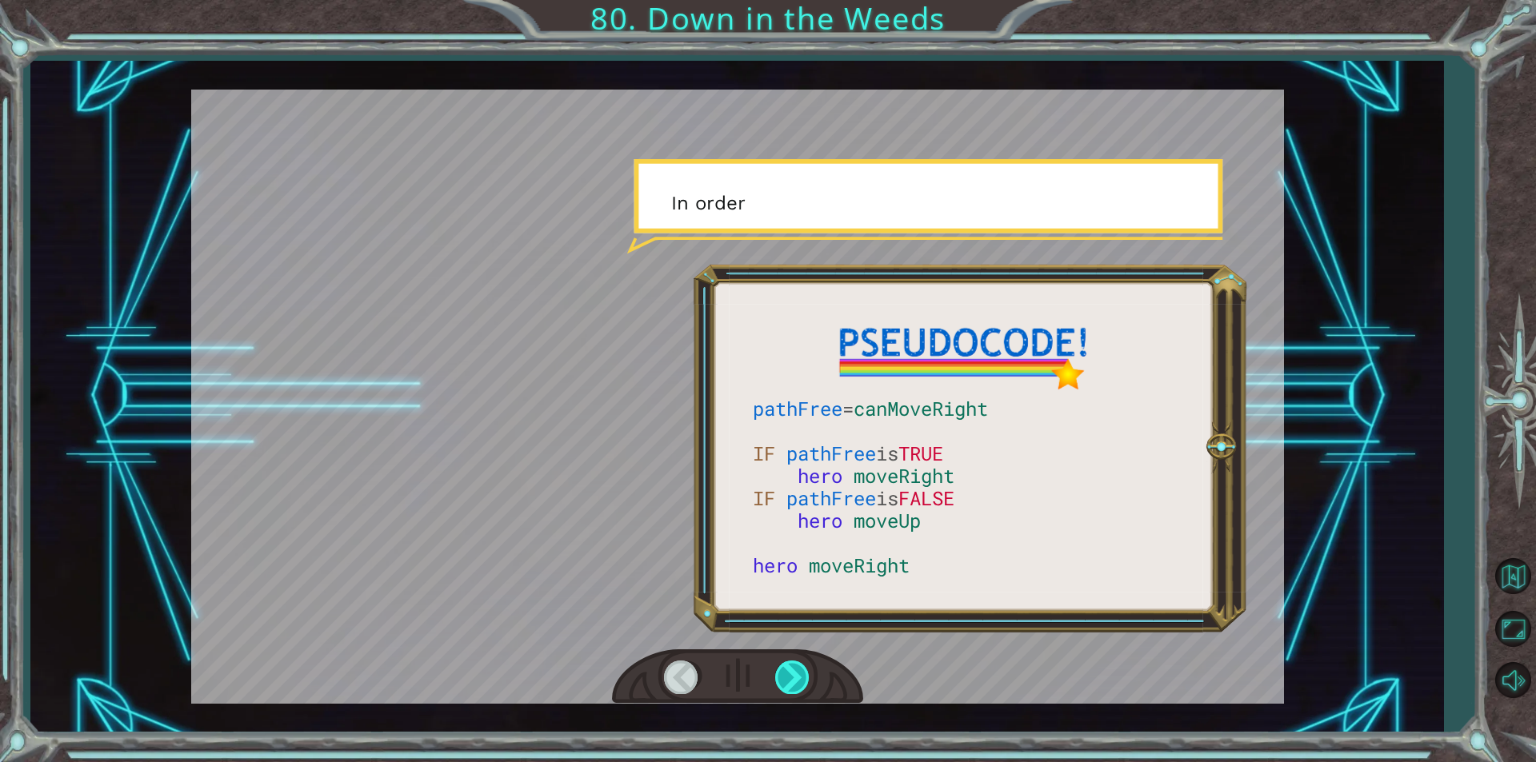
click at [793, 681] on div at bounding box center [793, 677] width 36 height 33
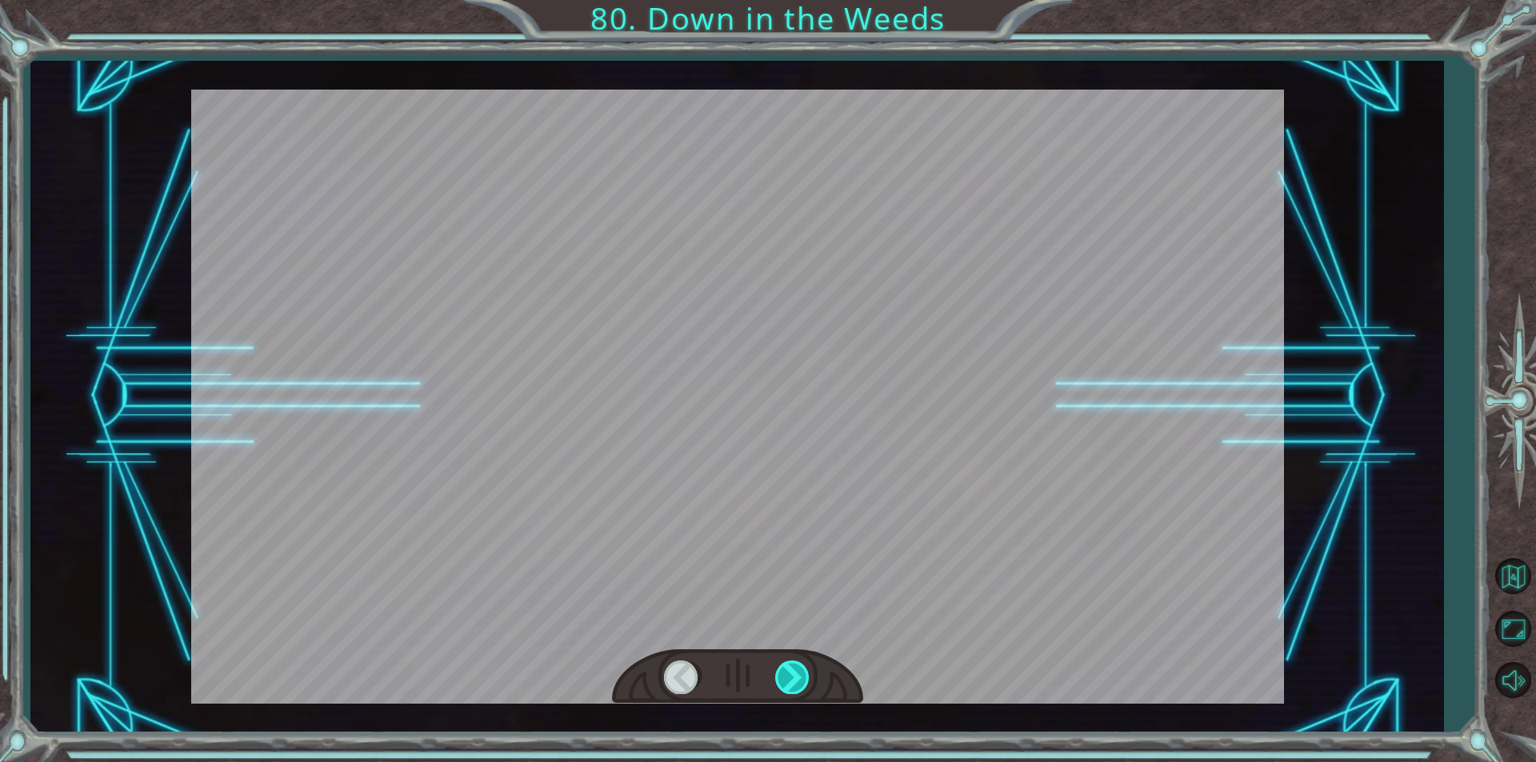
click at [793, 681] on div at bounding box center [793, 677] width 36 height 33
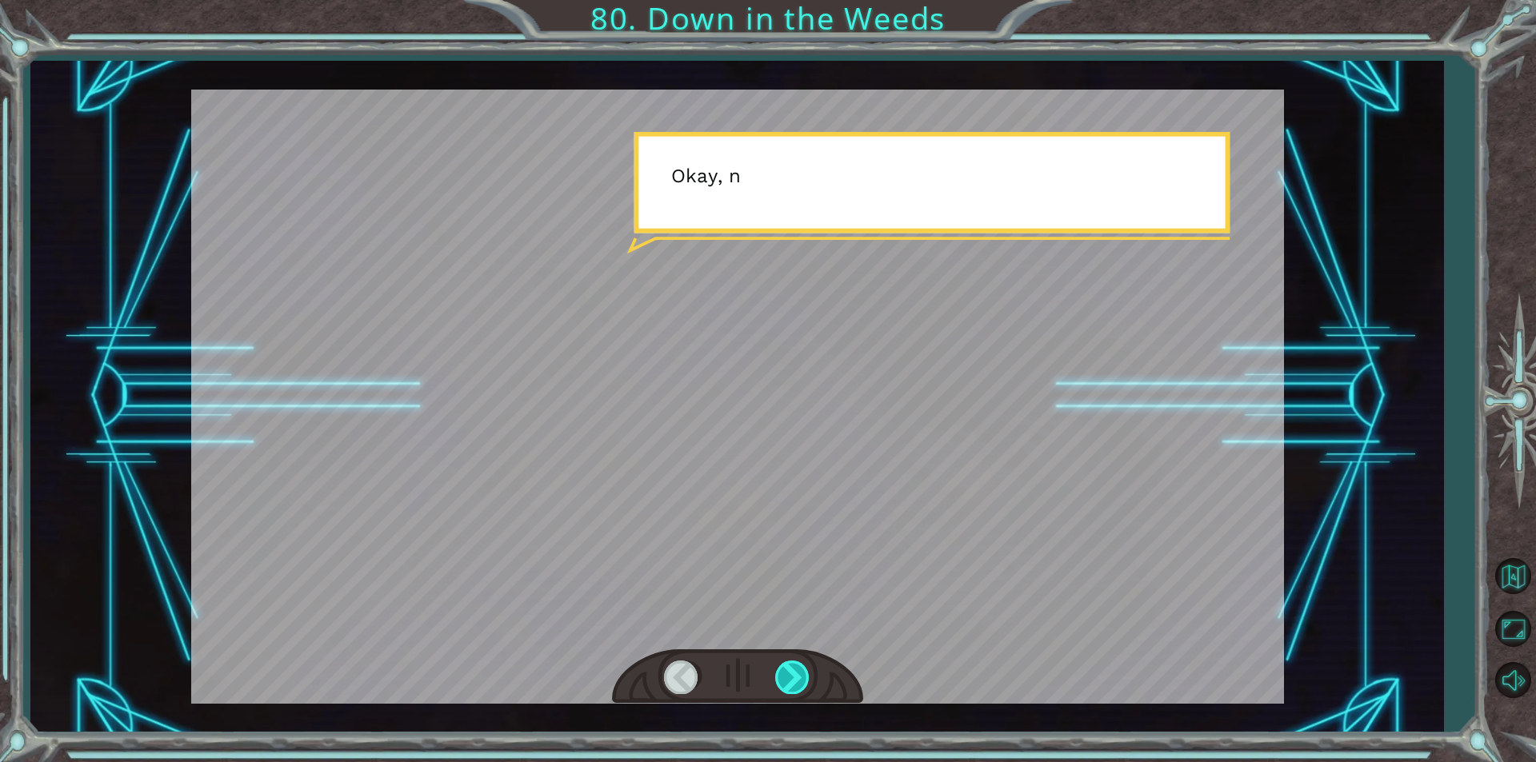
click at [793, 681] on div at bounding box center [793, 677] width 36 height 33
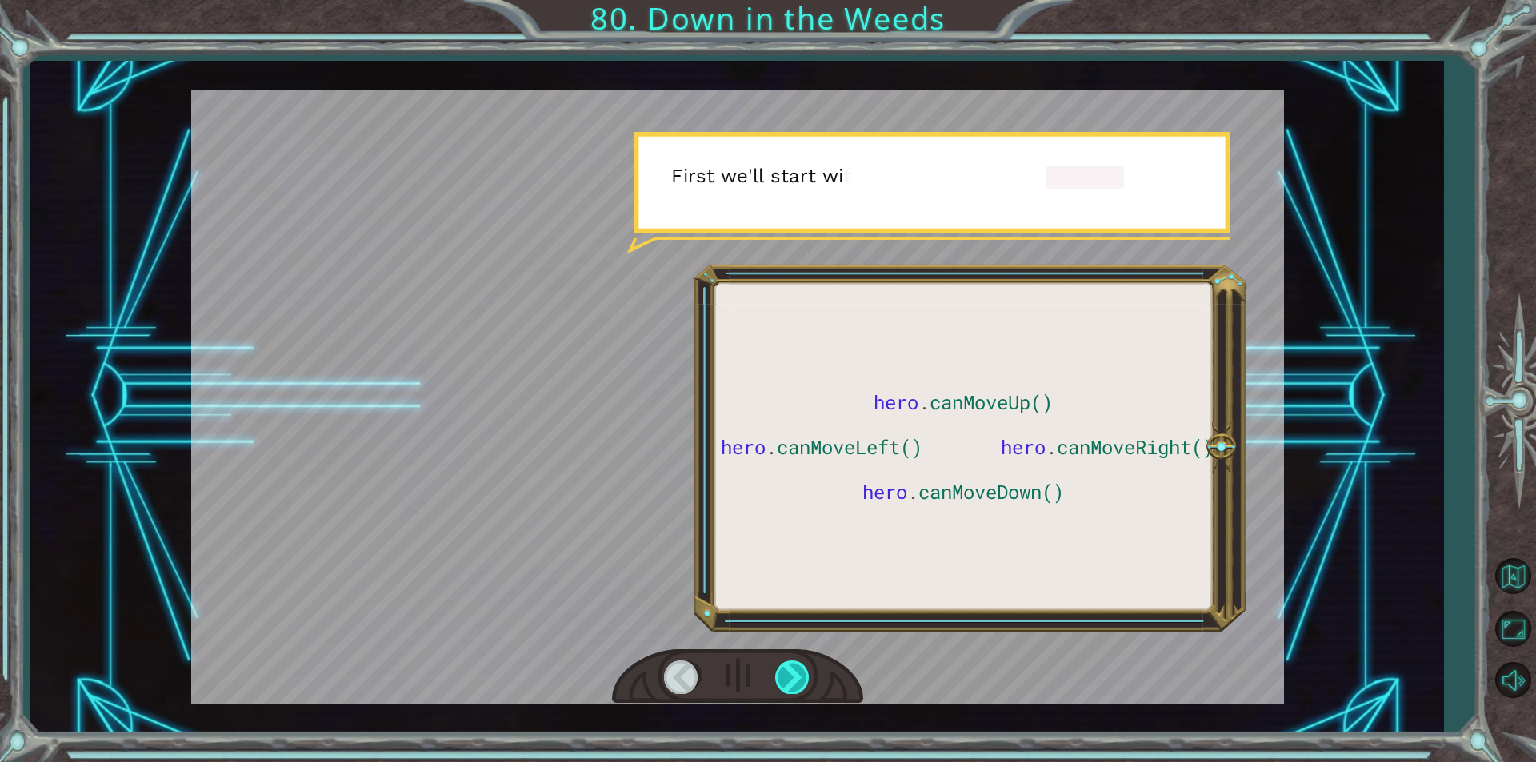
click at [793, 681] on div at bounding box center [793, 677] width 36 height 33
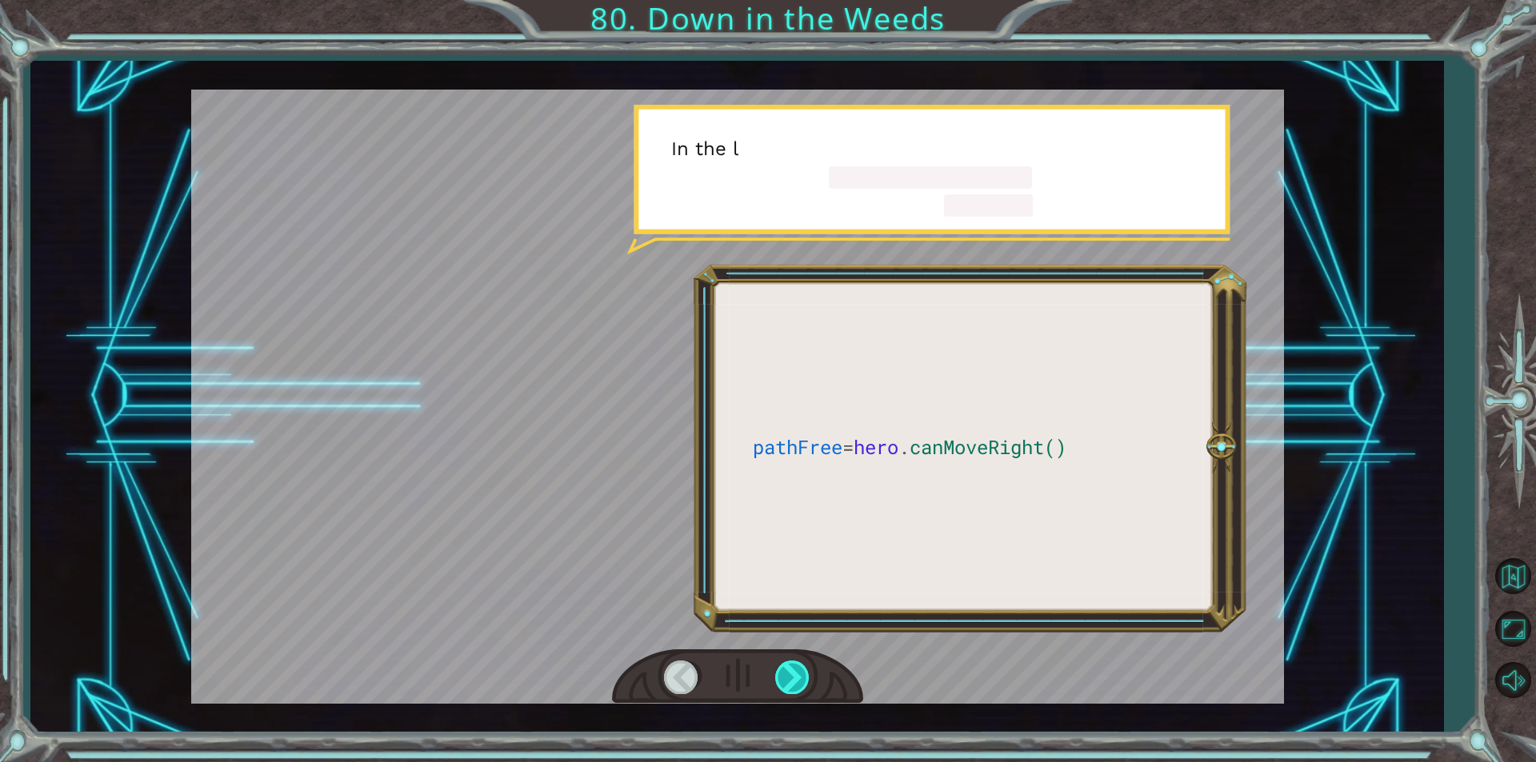
click at [793, 681] on div at bounding box center [793, 677] width 36 height 33
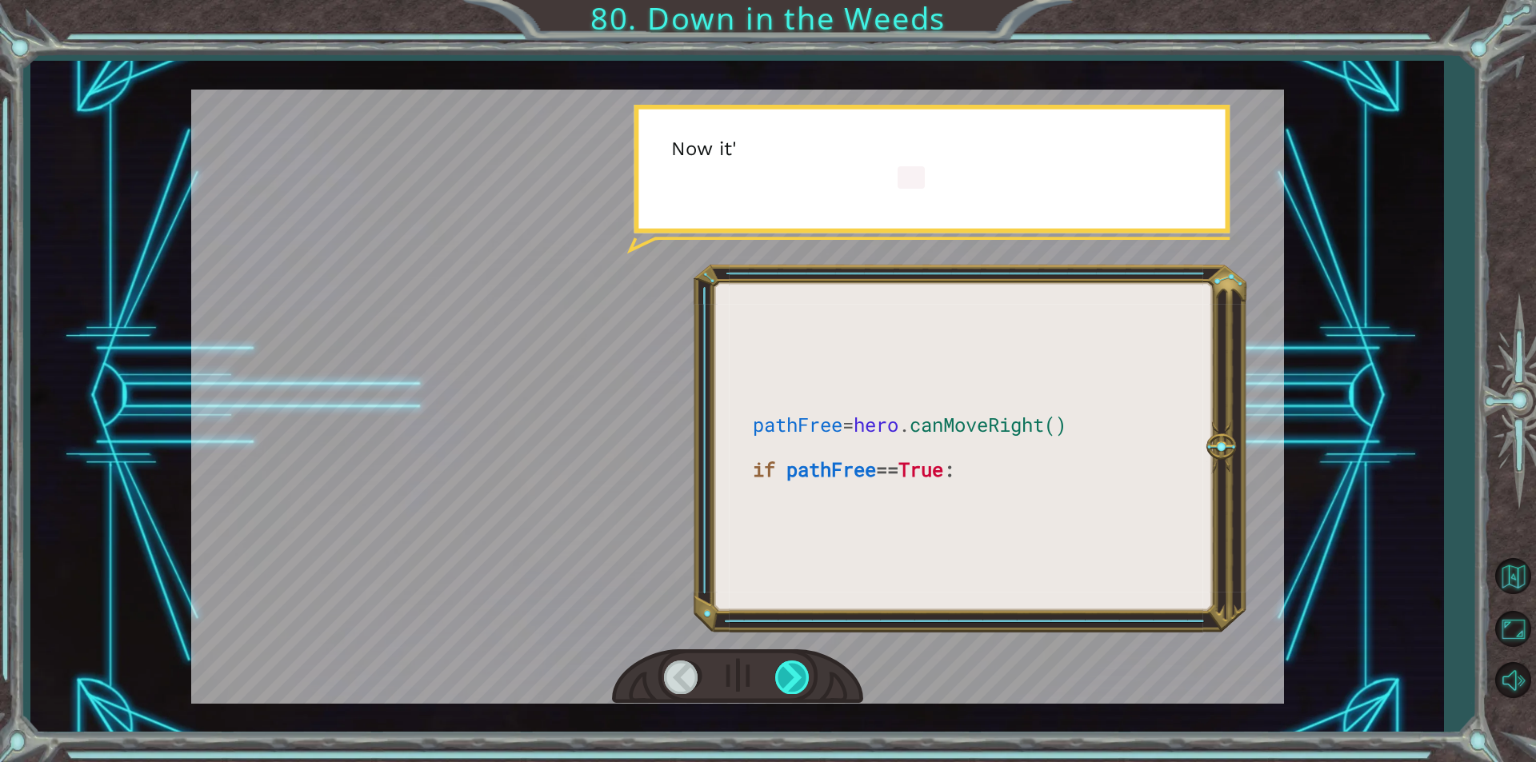
click at [793, 681] on div at bounding box center [793, 677] width 36 height 33
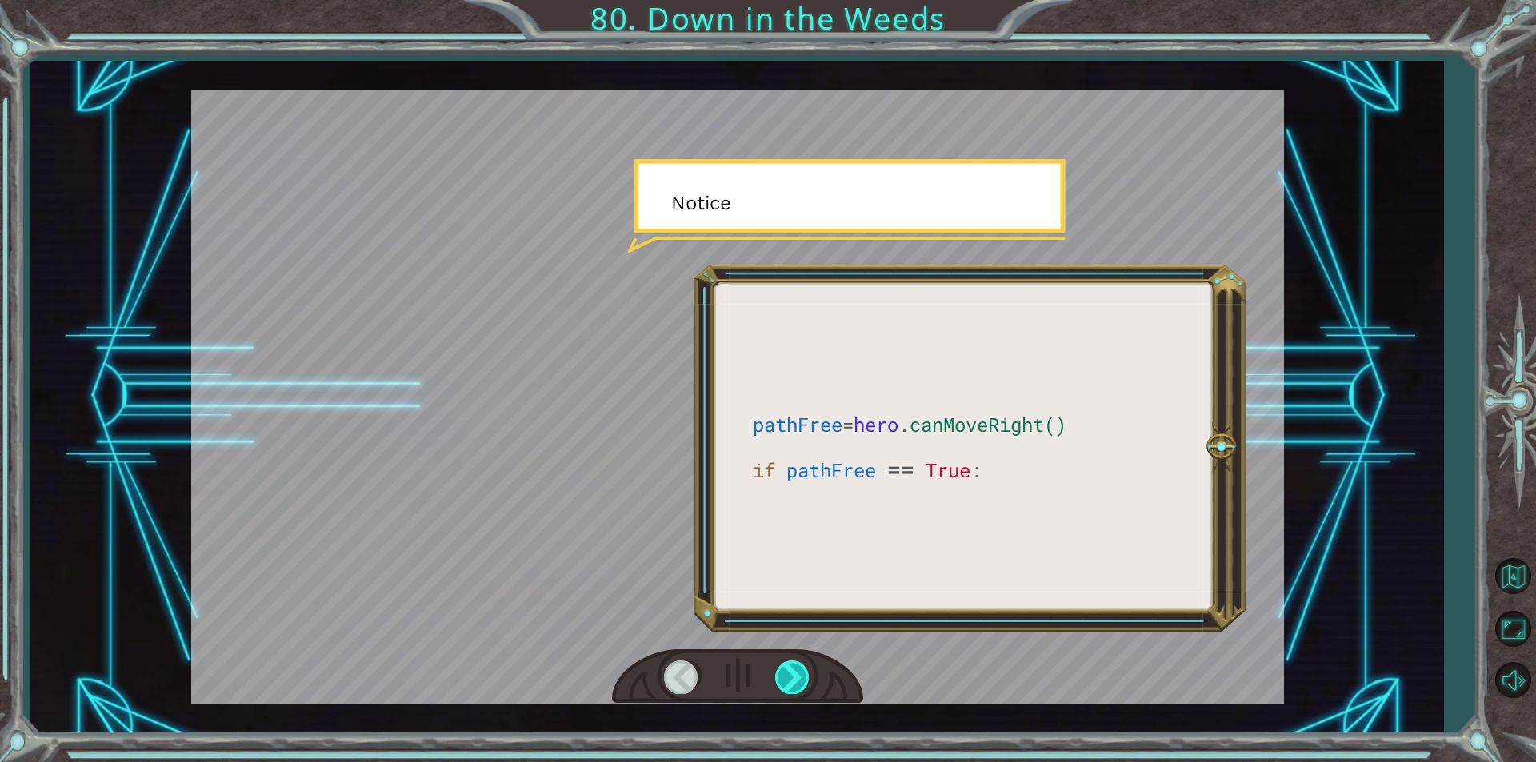
click at [793, 681] on div at bounding box center [793, 677] width 36 height 33
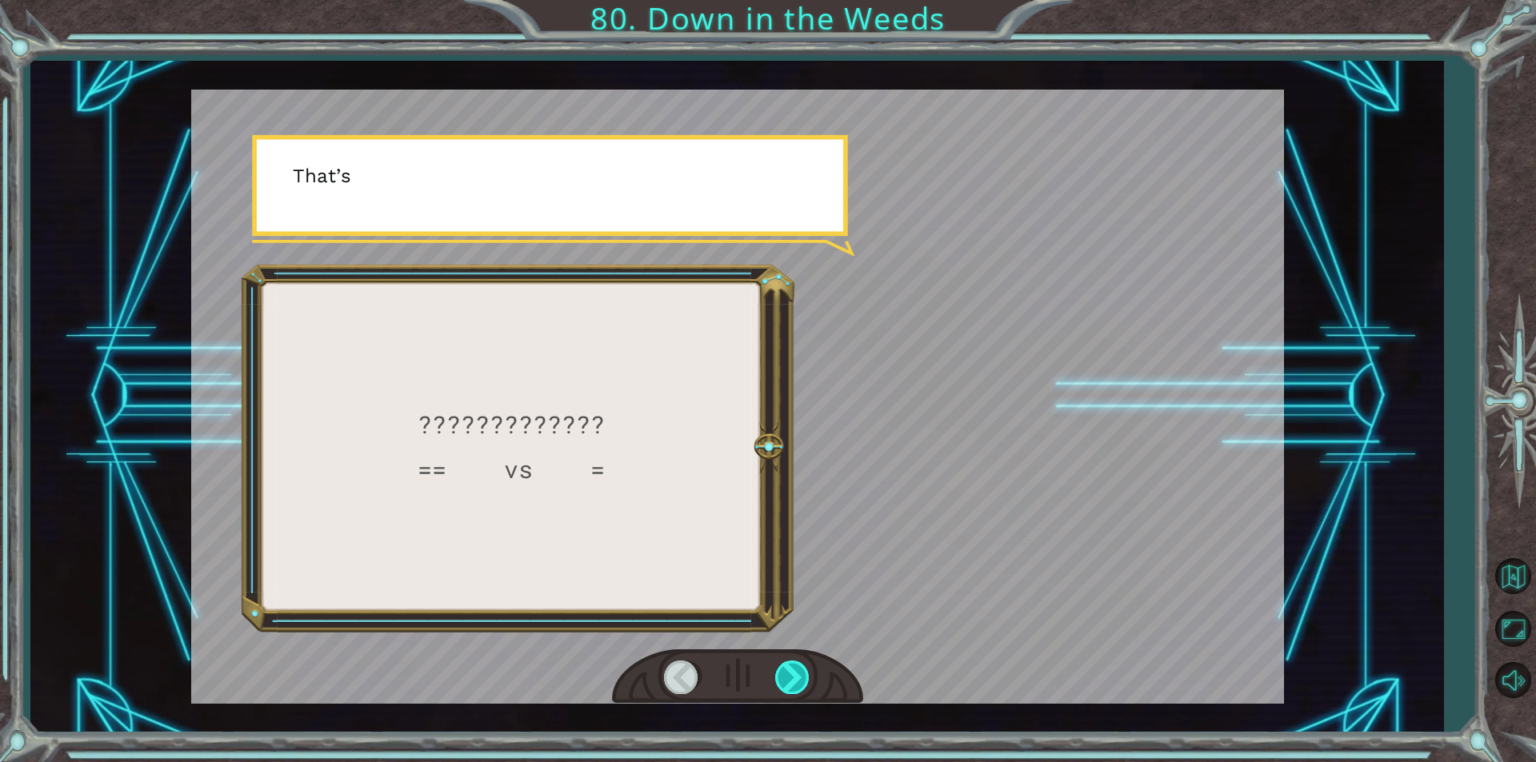
click at [793, 681] on div at bounding box center [793, 677] width 36 height 33
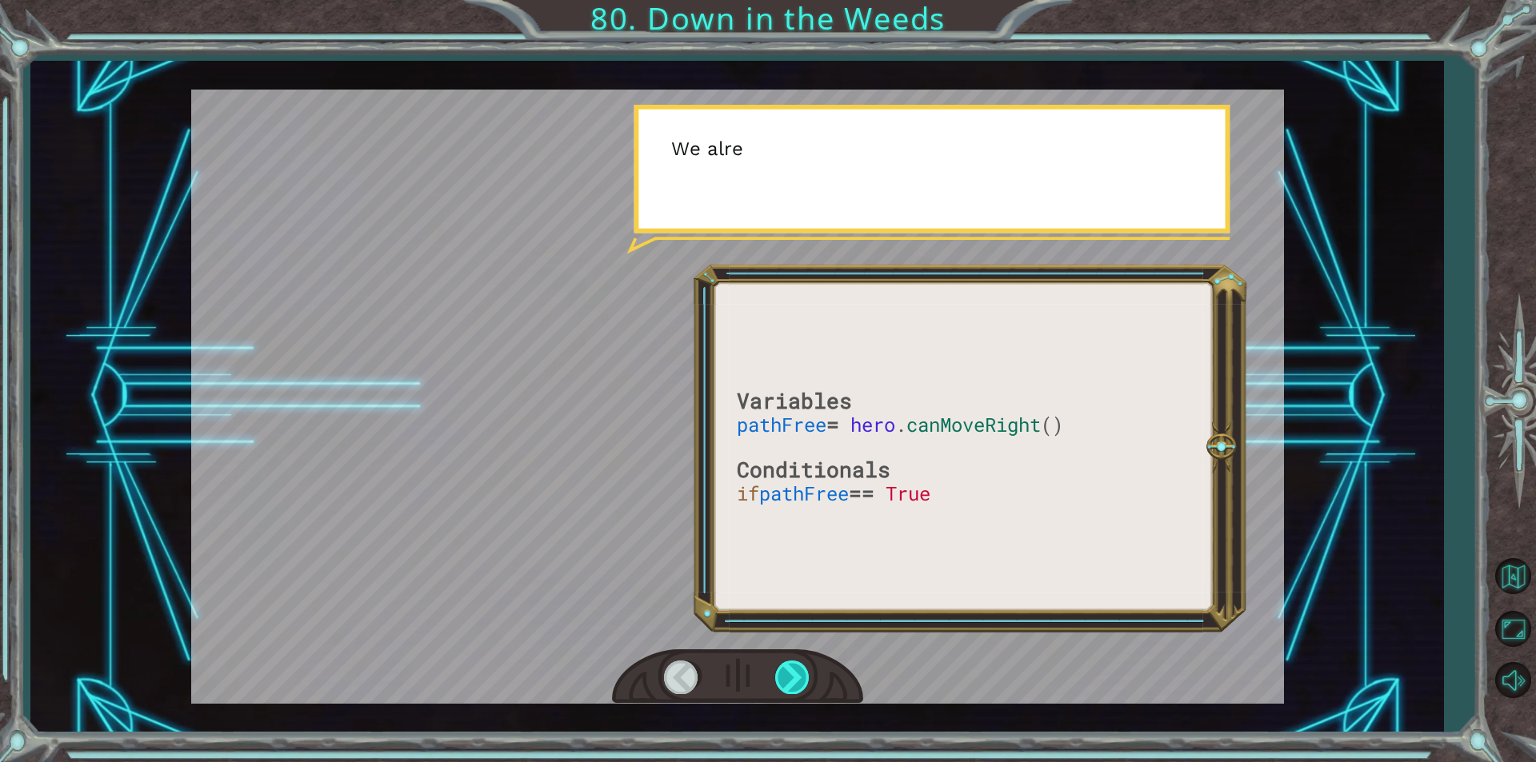
click at [793, 681] on div at bounding box center [793, 677] width 36 height 33
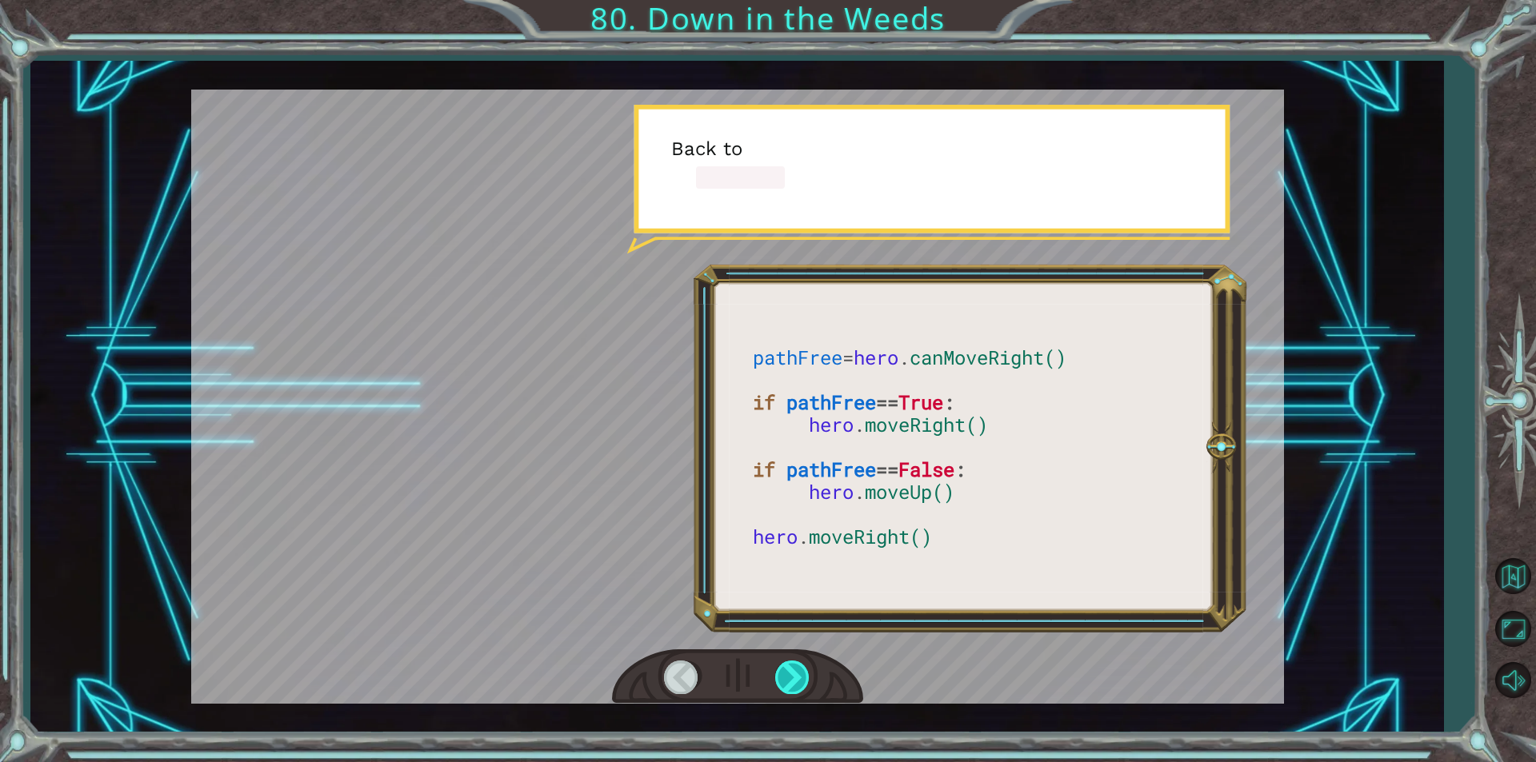
click at [793, 681] on div at bounding box center [793, 677] width 36 height 33
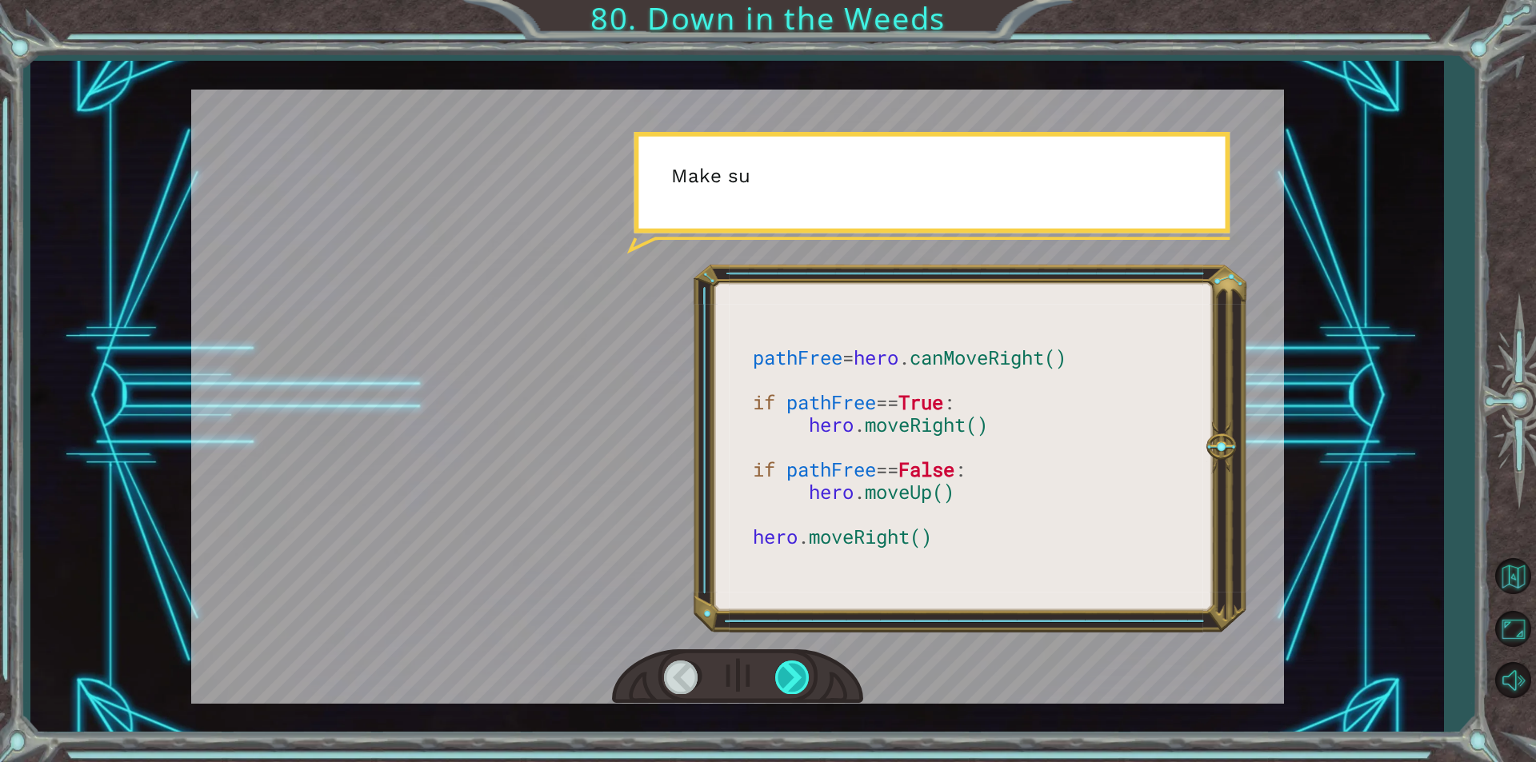
click at [793, 681] on div at bounding box center [793, 677] width 36 height 33
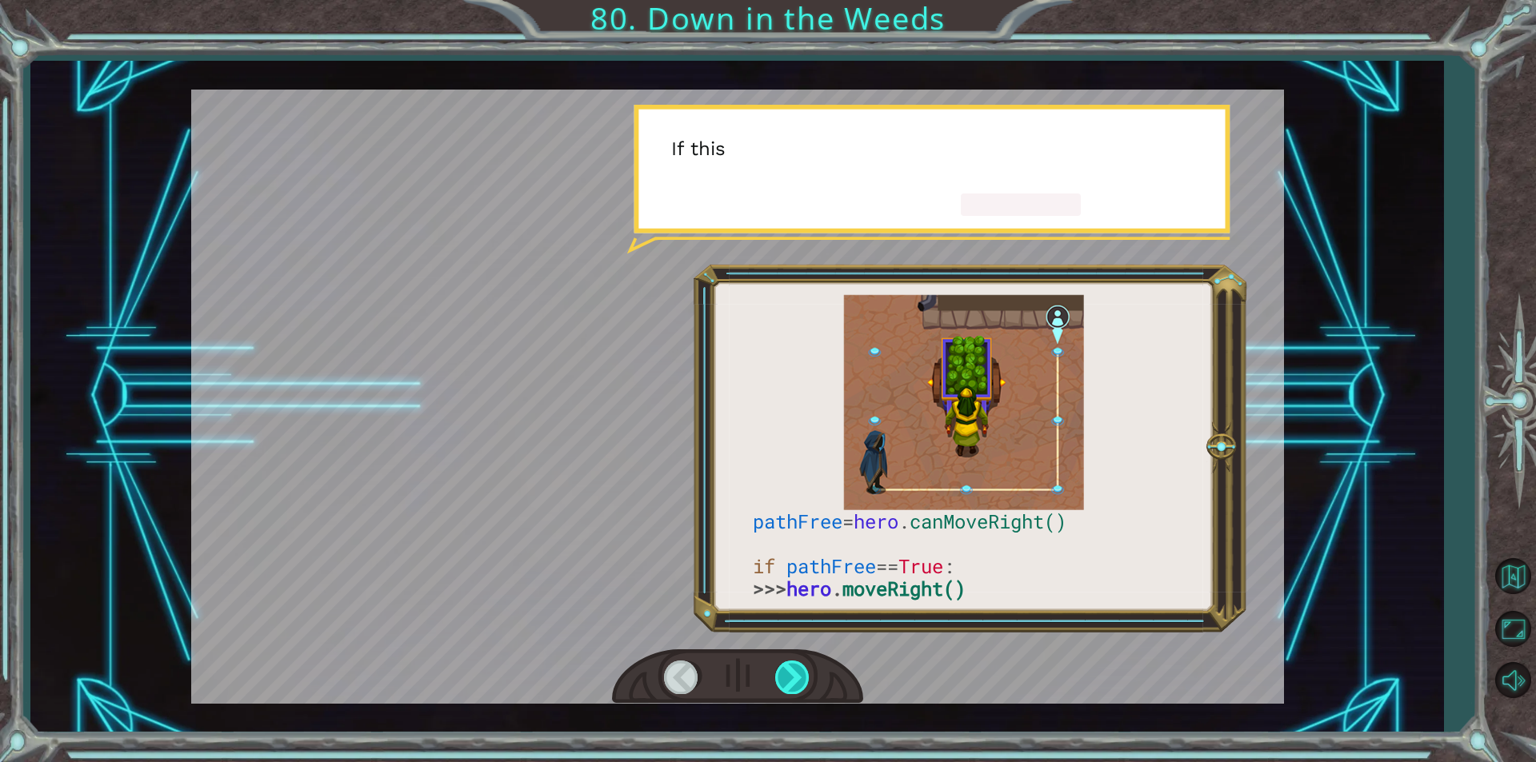
click at [793, 681] on div at bounding box center [793, 677] width 36 height 33
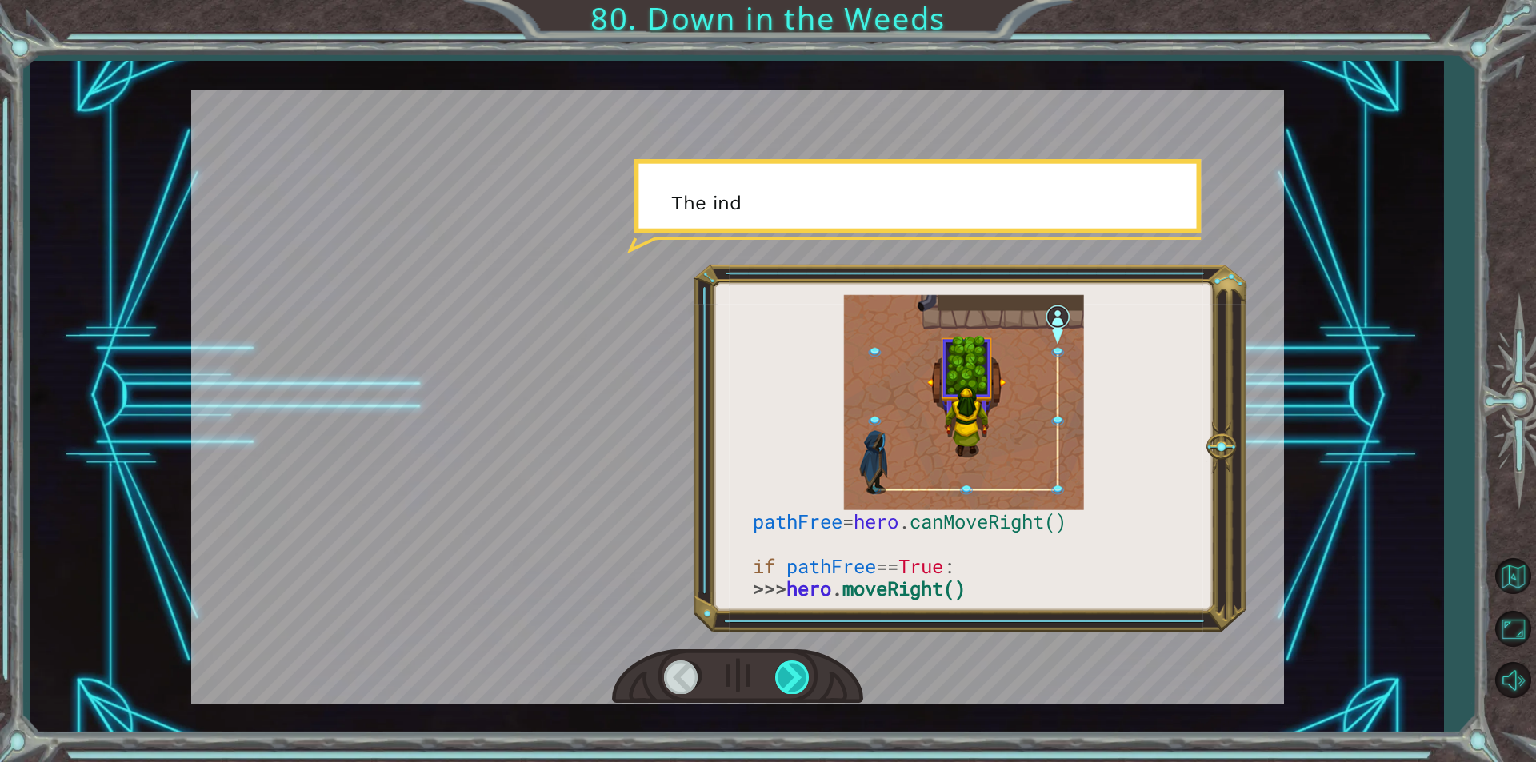
click at [793, 681] on div at bounding box center [793, 677] width 36 height 33
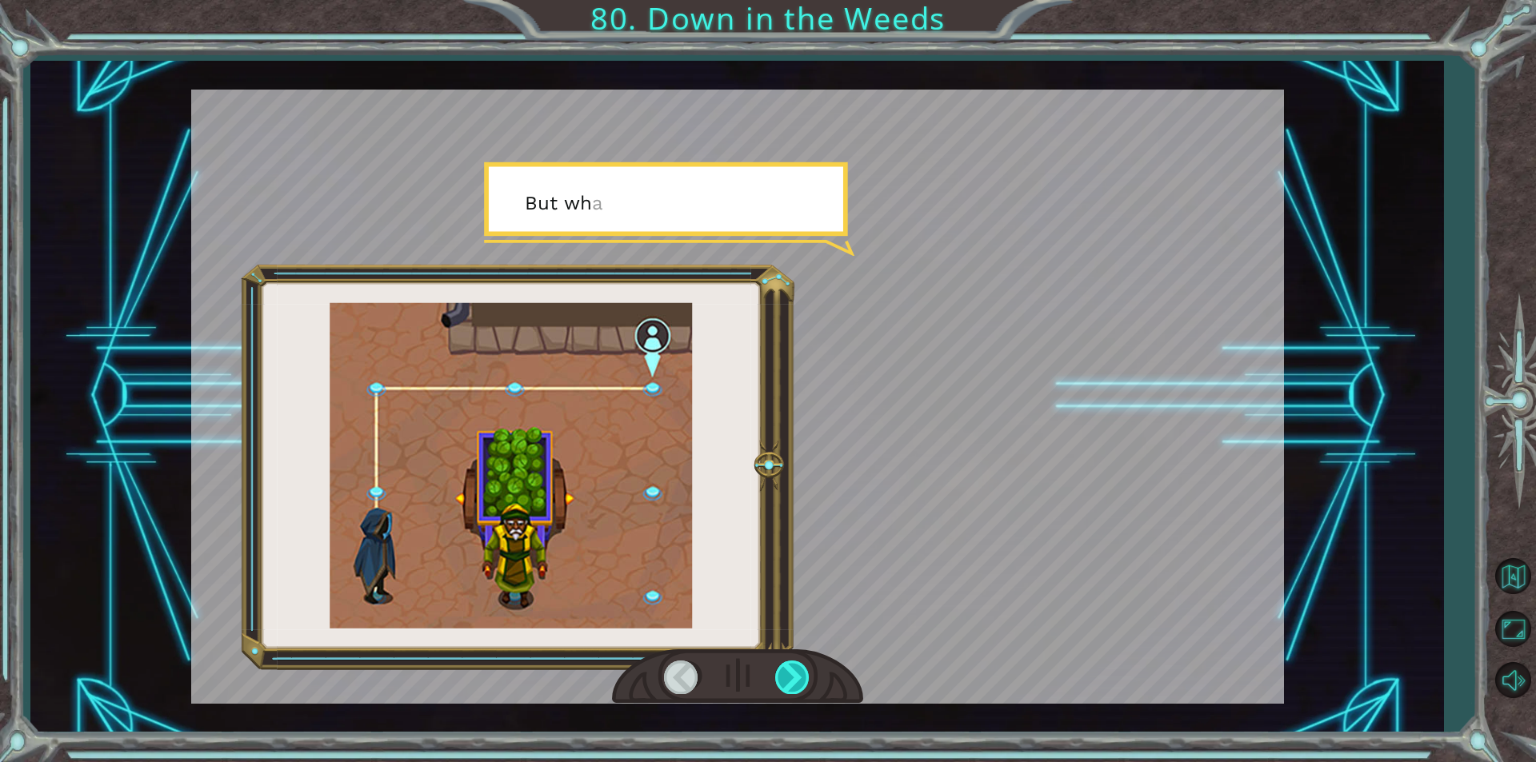
click at [793, 681] on div at bounding box center [793, 677] width 36 height 33
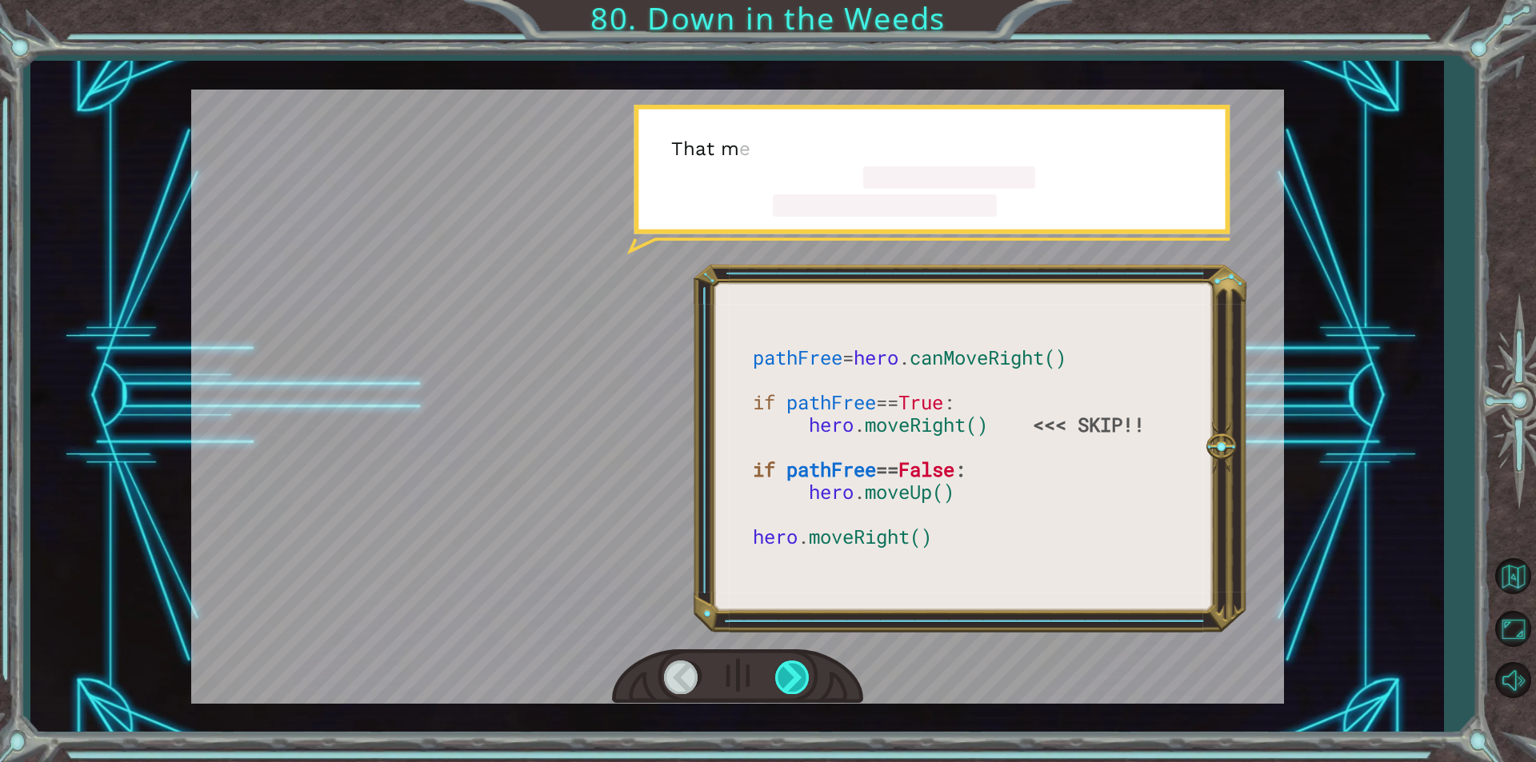
click at [793, 681] on div at bounding box center [793, 677] width 36 height 33
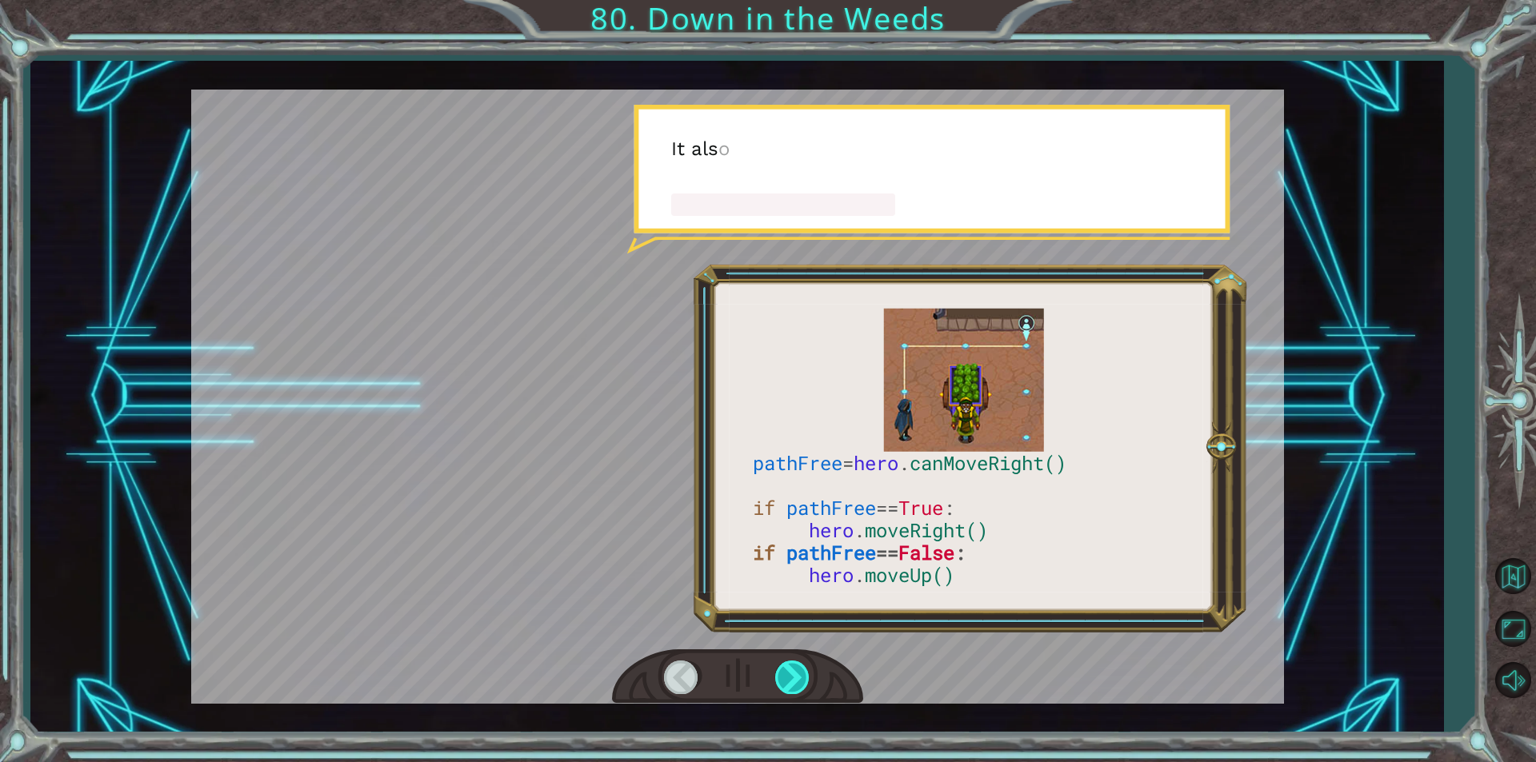
click at [793, 681] on div at bounding box center [793, 677] width 36 height 33
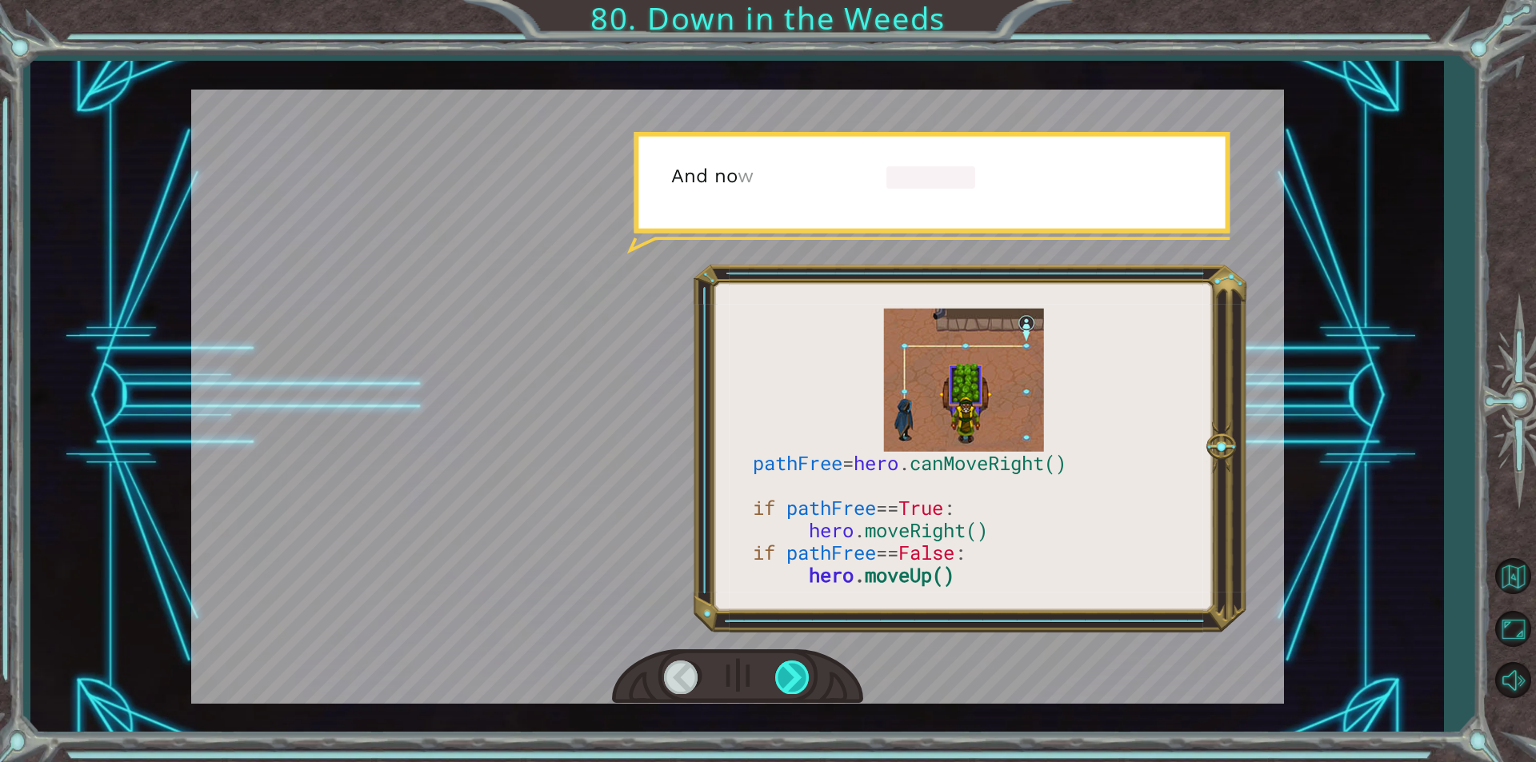
click at [793, 681] on div at bounding box center [793, 677] width 36 height 33
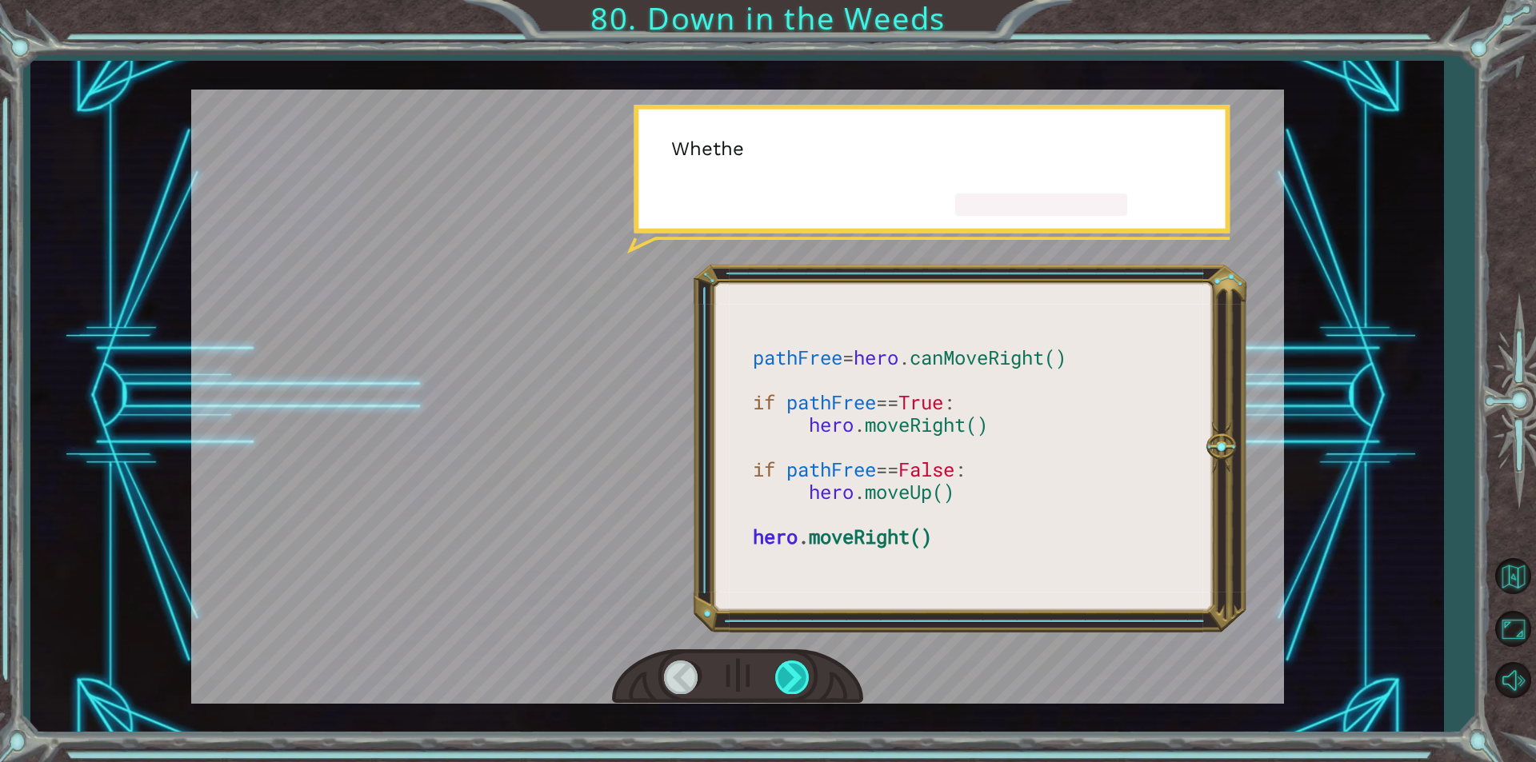
click at [793, 681] on div at bounding box center [793, 677] width 36 height 33
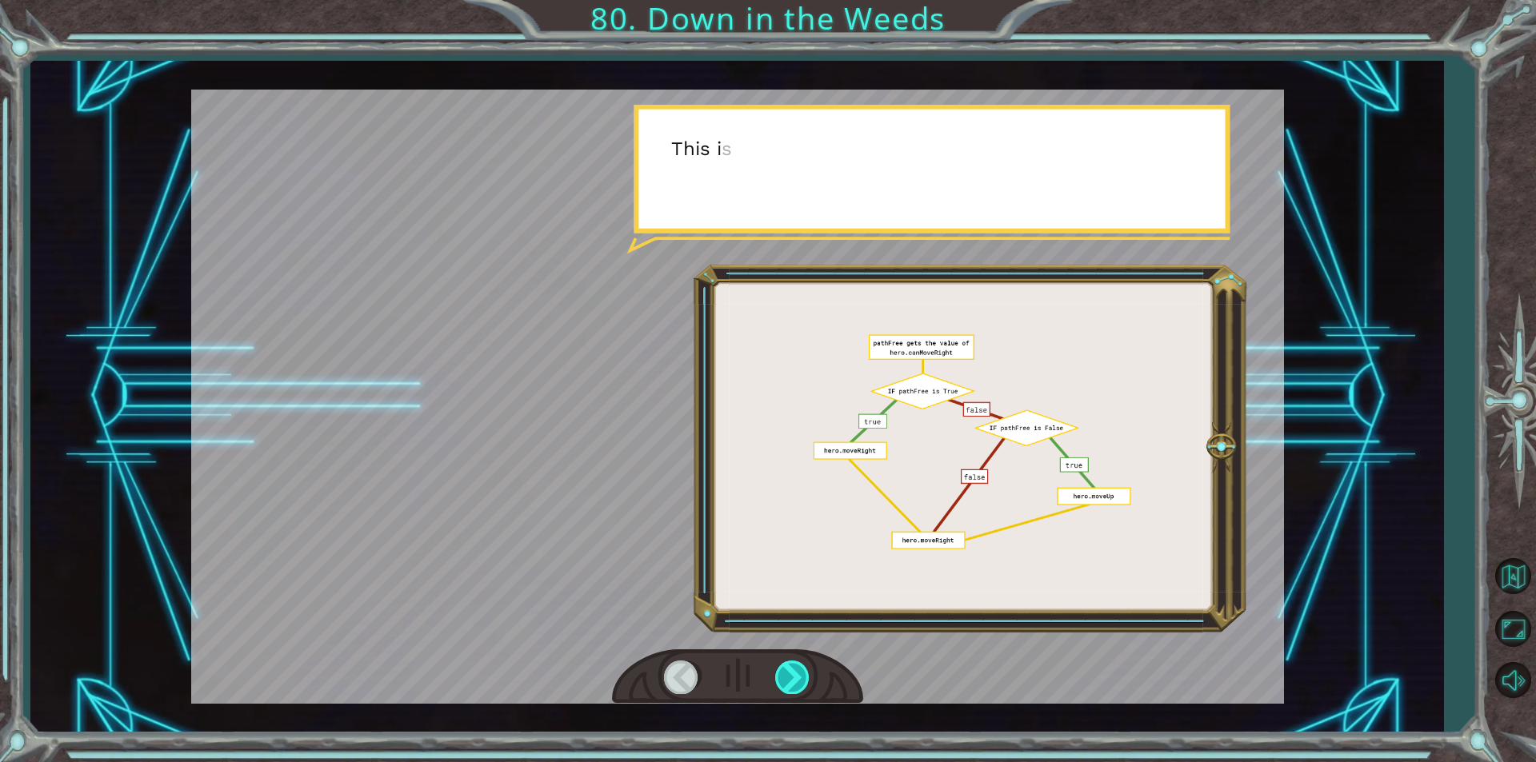
click at [793, 681] on div at bounding box center [793, 677] width 36 height 33
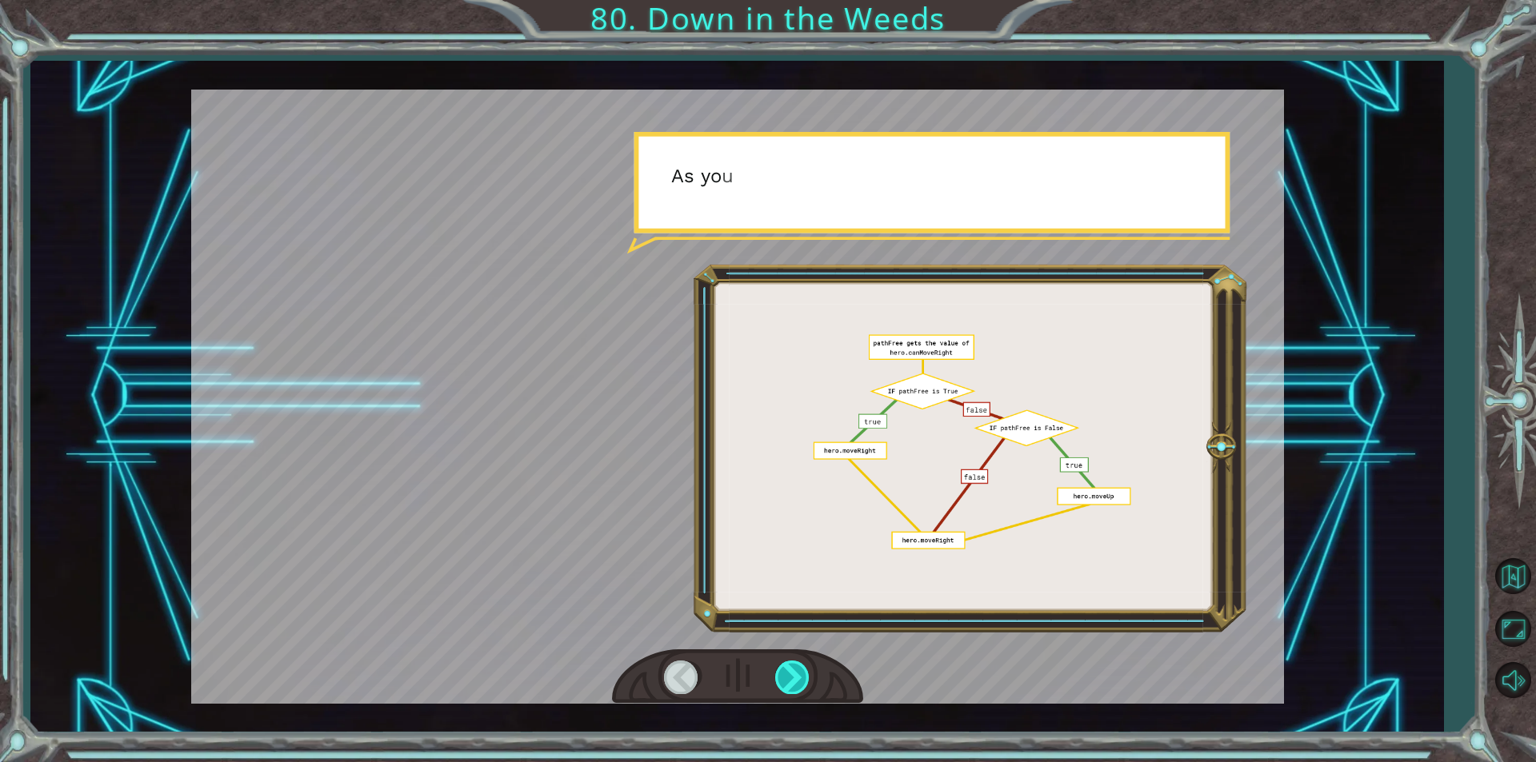
click at [793, 681] on div at bounding box center [793, 677] width 36 height 33
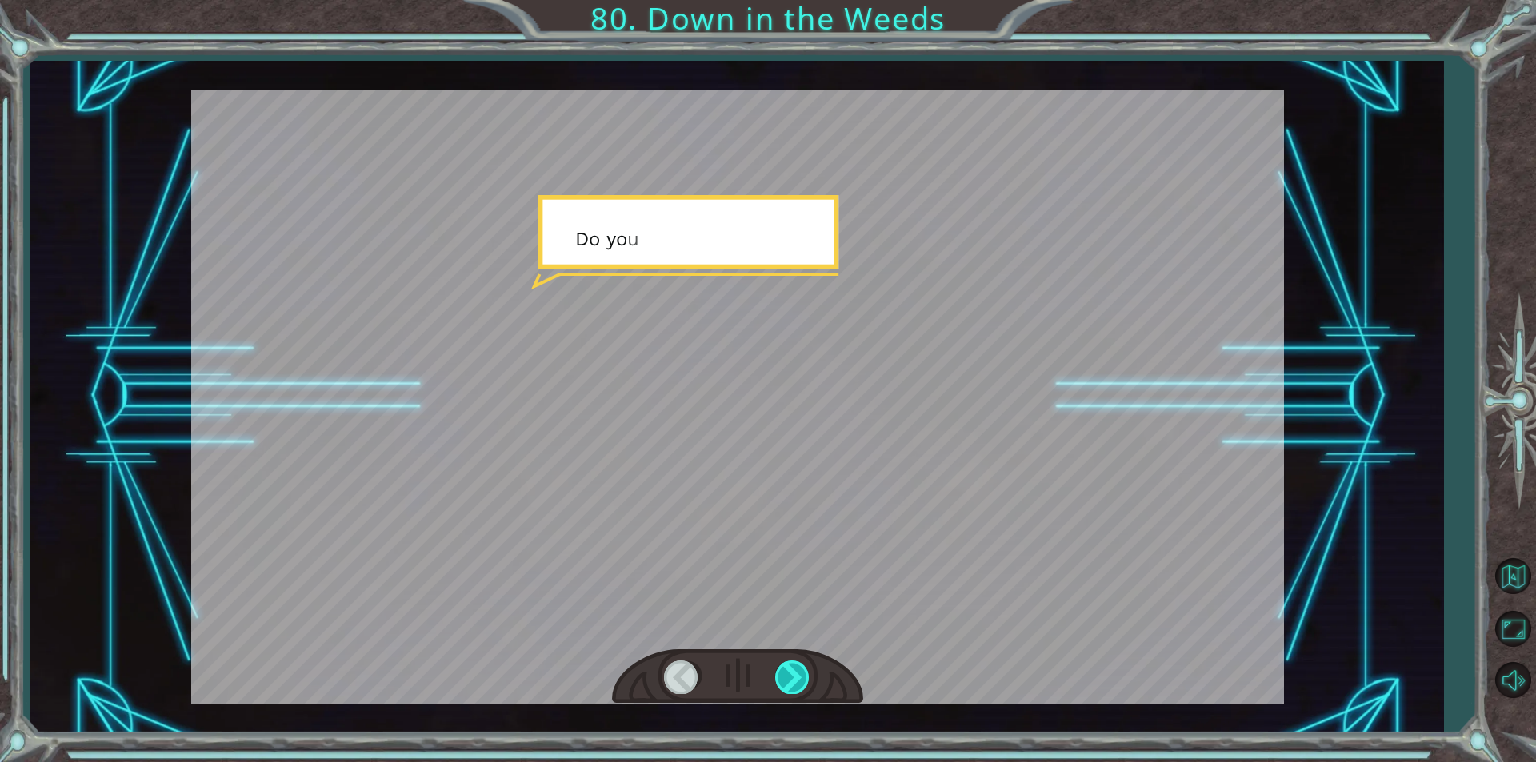
click at [793, 681] on div at bounding box center [793, 677] width 36 height 33
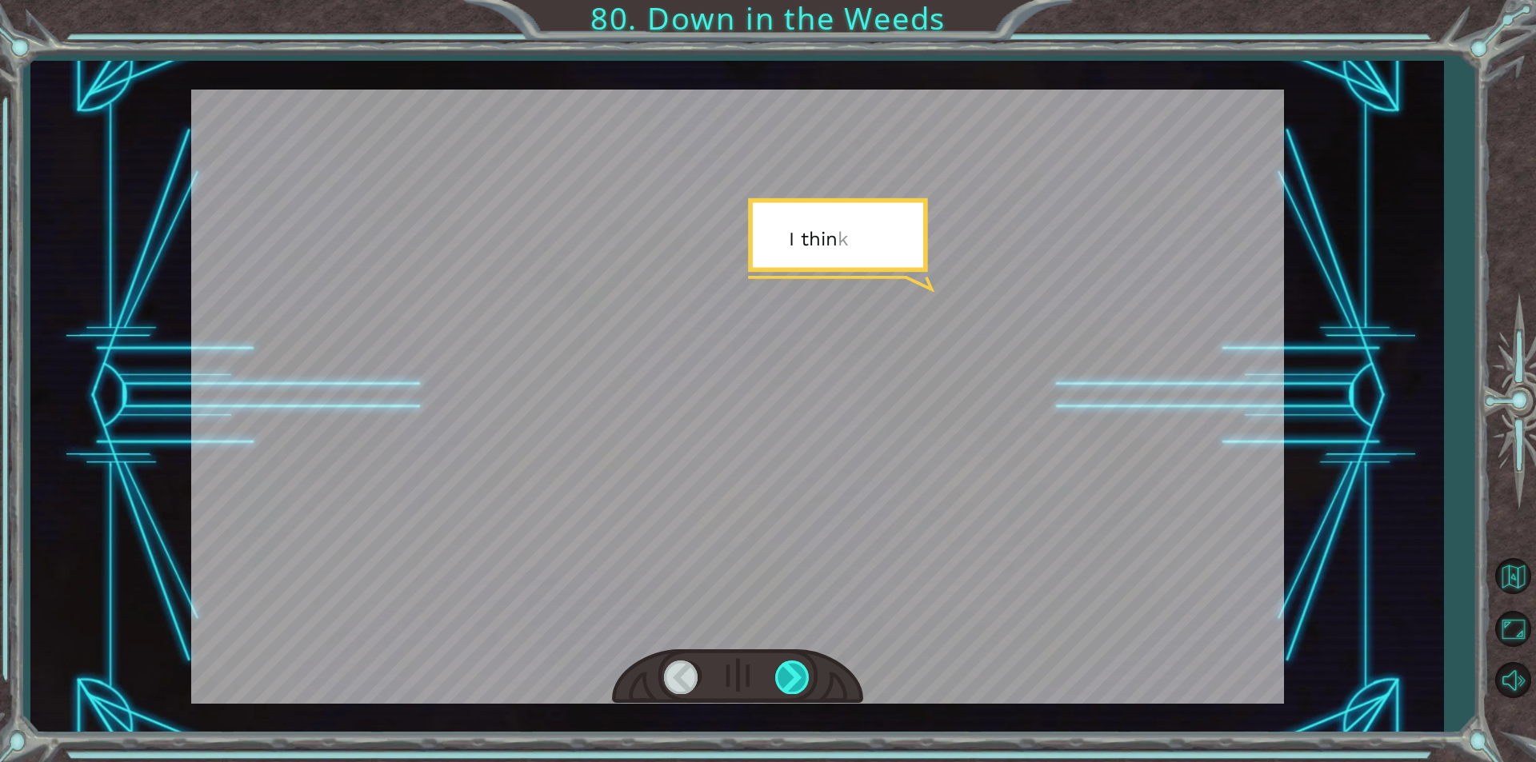
click at [793, 681] on div at bounding box center [793, 677] width 36 height 33
click at [793, 0] on div "W h a t d i d y o u t h i n k o f t h e p r o g r a m I g a v e y o u ? I t w o…" at bounding box center [768, 0] width 1536 height 0
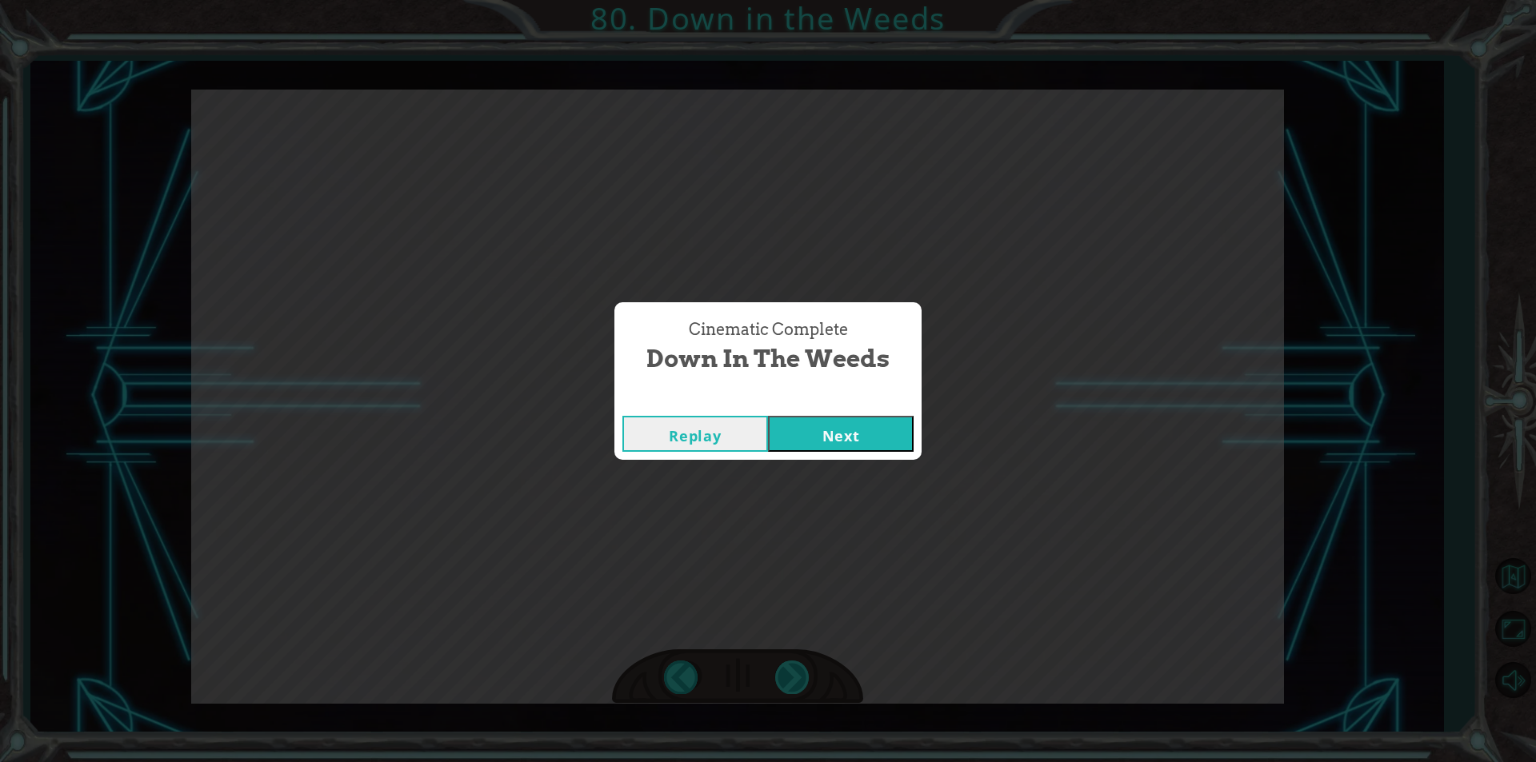
click at [793, 681] on div "Cinematic Complete Down in the Weeds Replay Next" at bounding box center [768, 381] width 1536 height 762
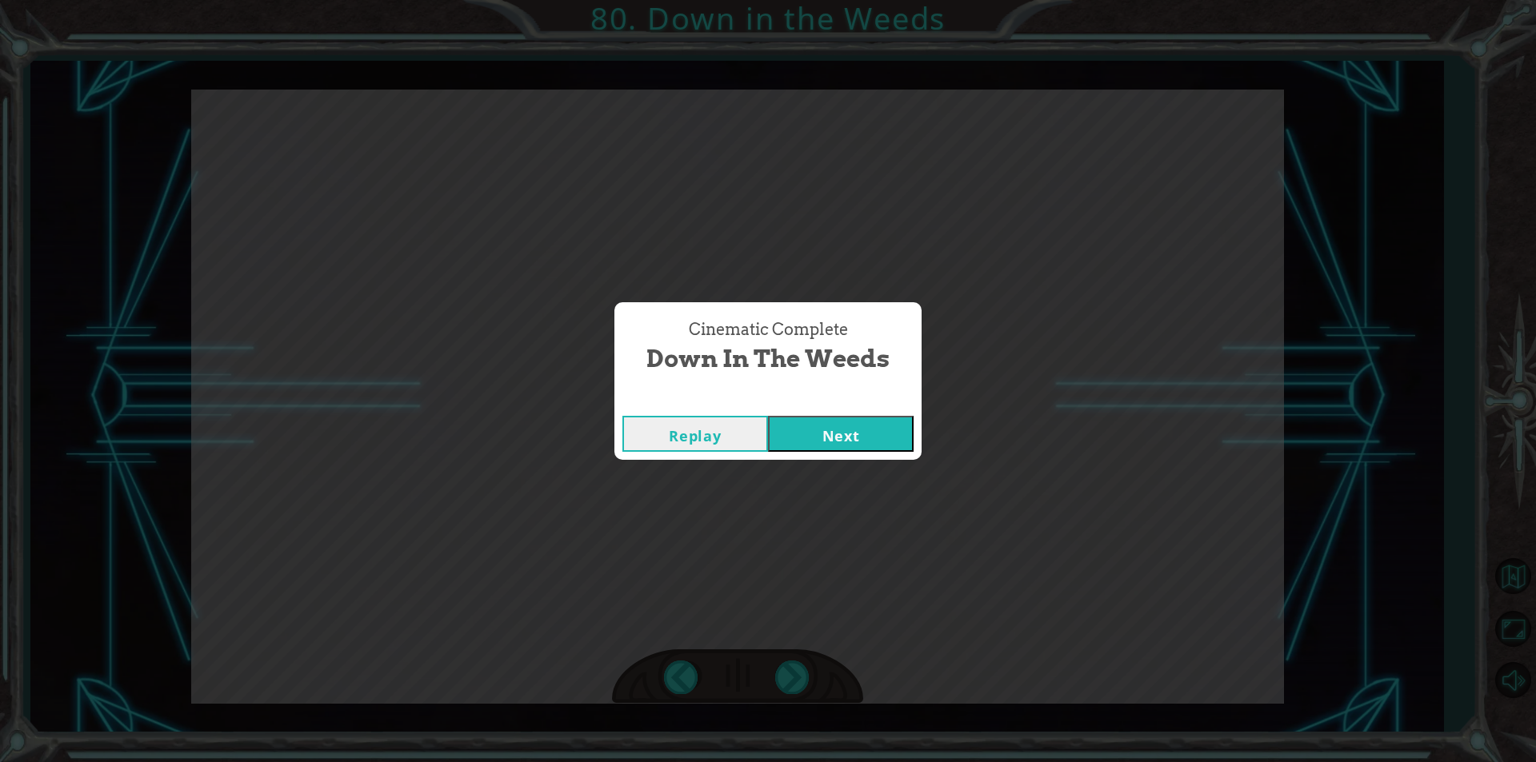
click at [905, 427] on button "Next" at bounding box center [841, 434] width 146 height 36
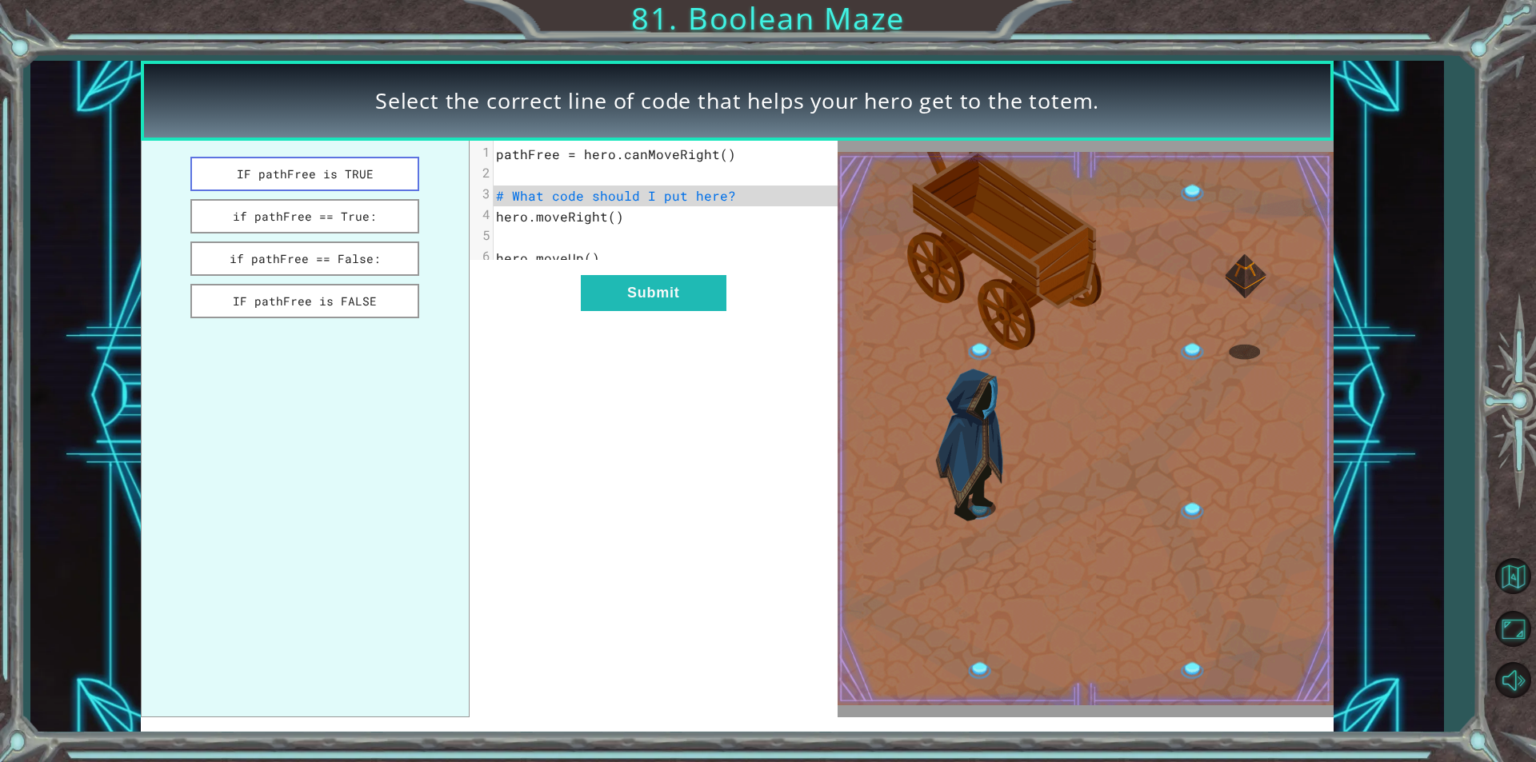
click at [374, 178] on button "IF pathFree is TRUE" at bounding box center [304, 174] width 229 height 34
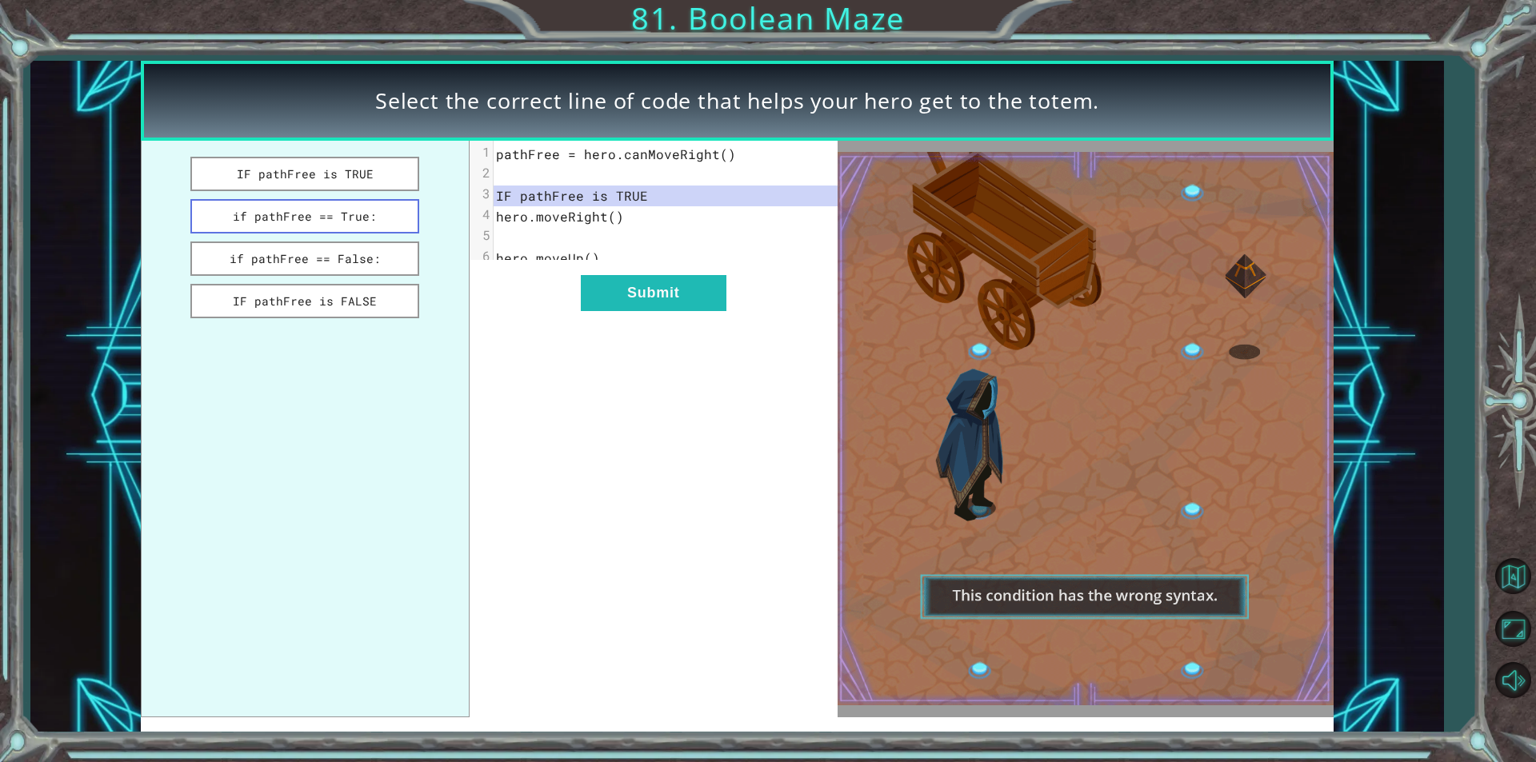
click at [381, 227] on button "if pathFree == True:" at bounding box center [304, 216] width 229 height 34
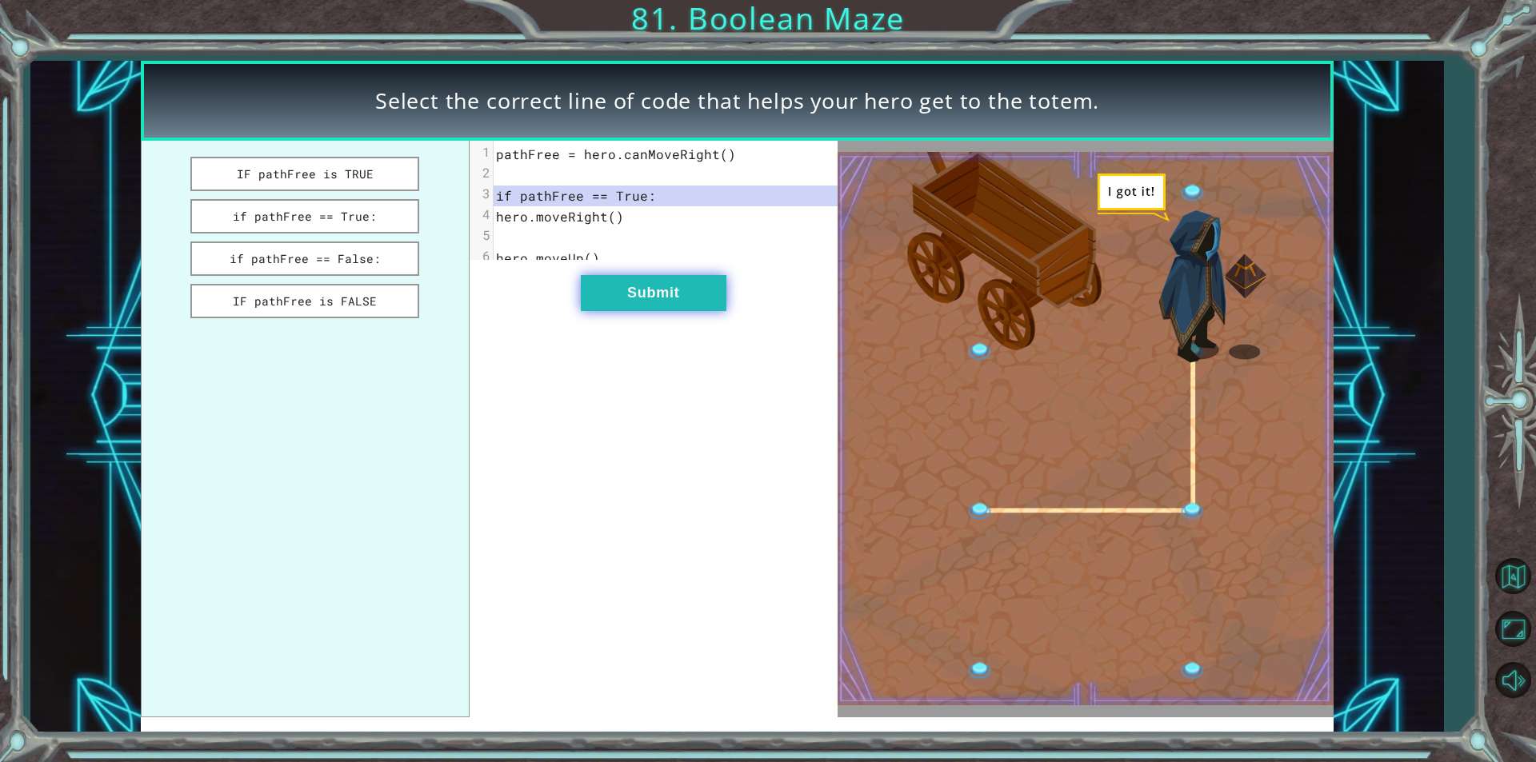
click at [634, 311] on button "Submit" at bounding box center [654, 293] width 146 height 36
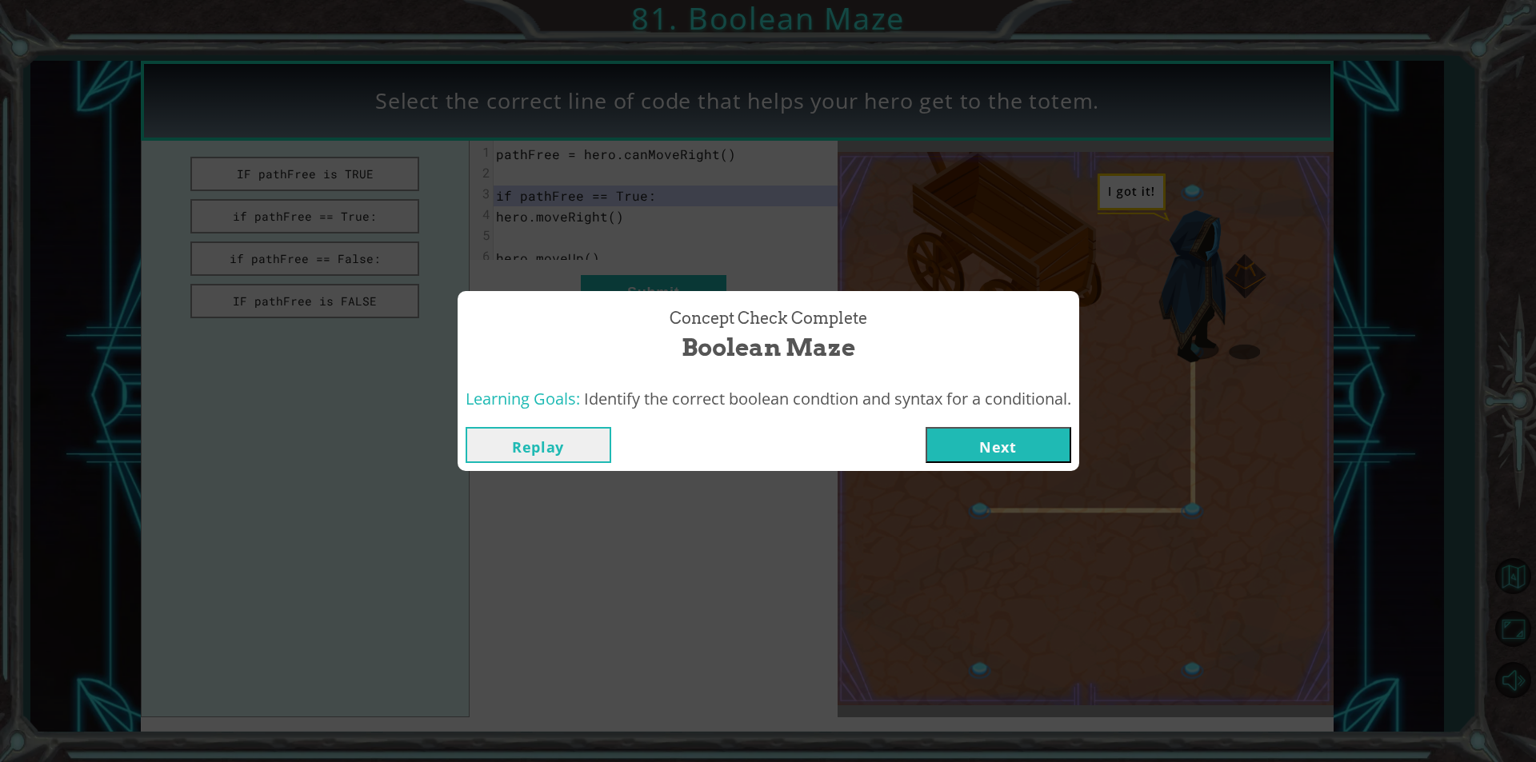
click at [999, 439] on button "Next" at bounding box center [998, 445] width 146 height 36
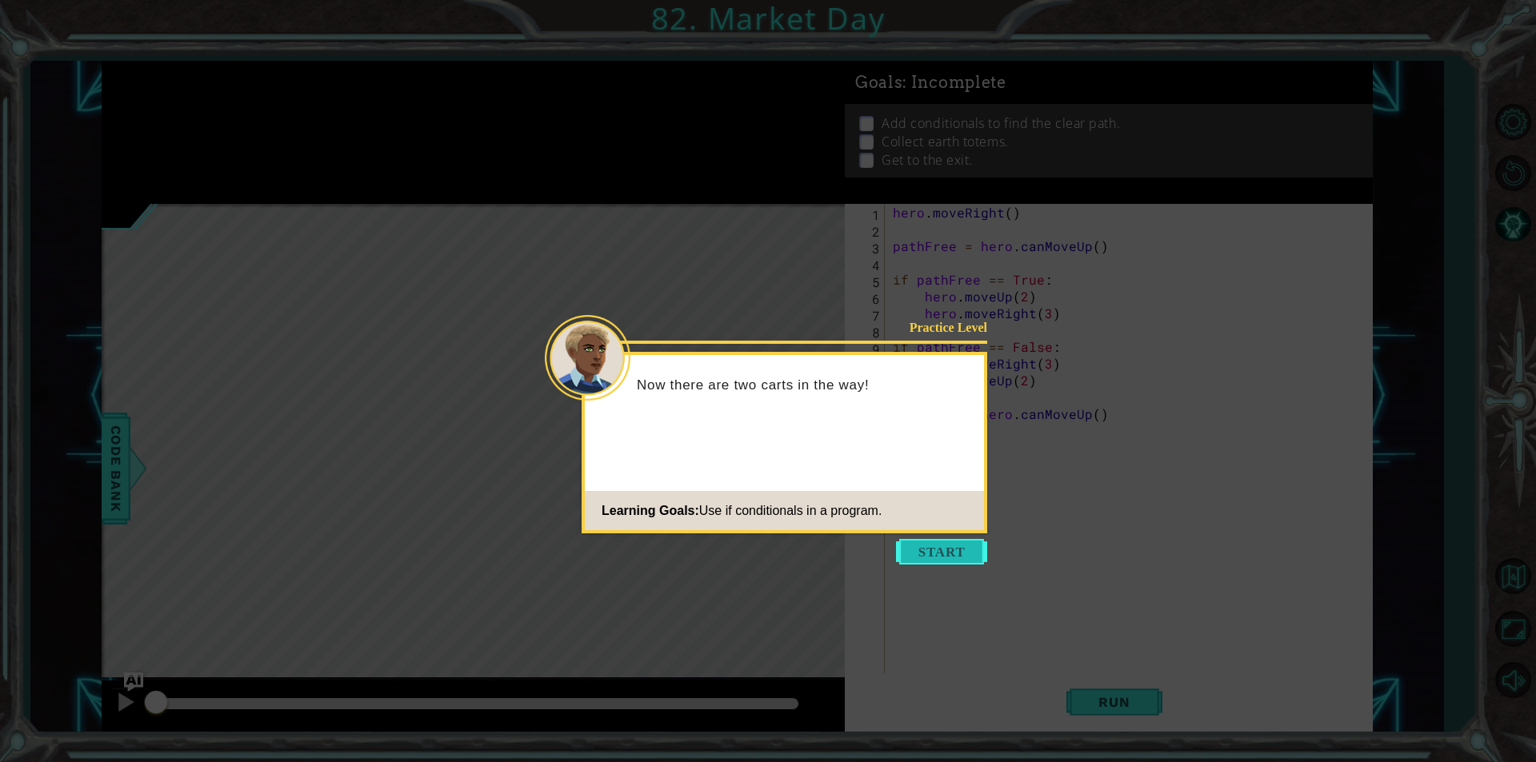
click at [977, 551] on button "Start" at bounding box center [941, 552] width 91 height 26
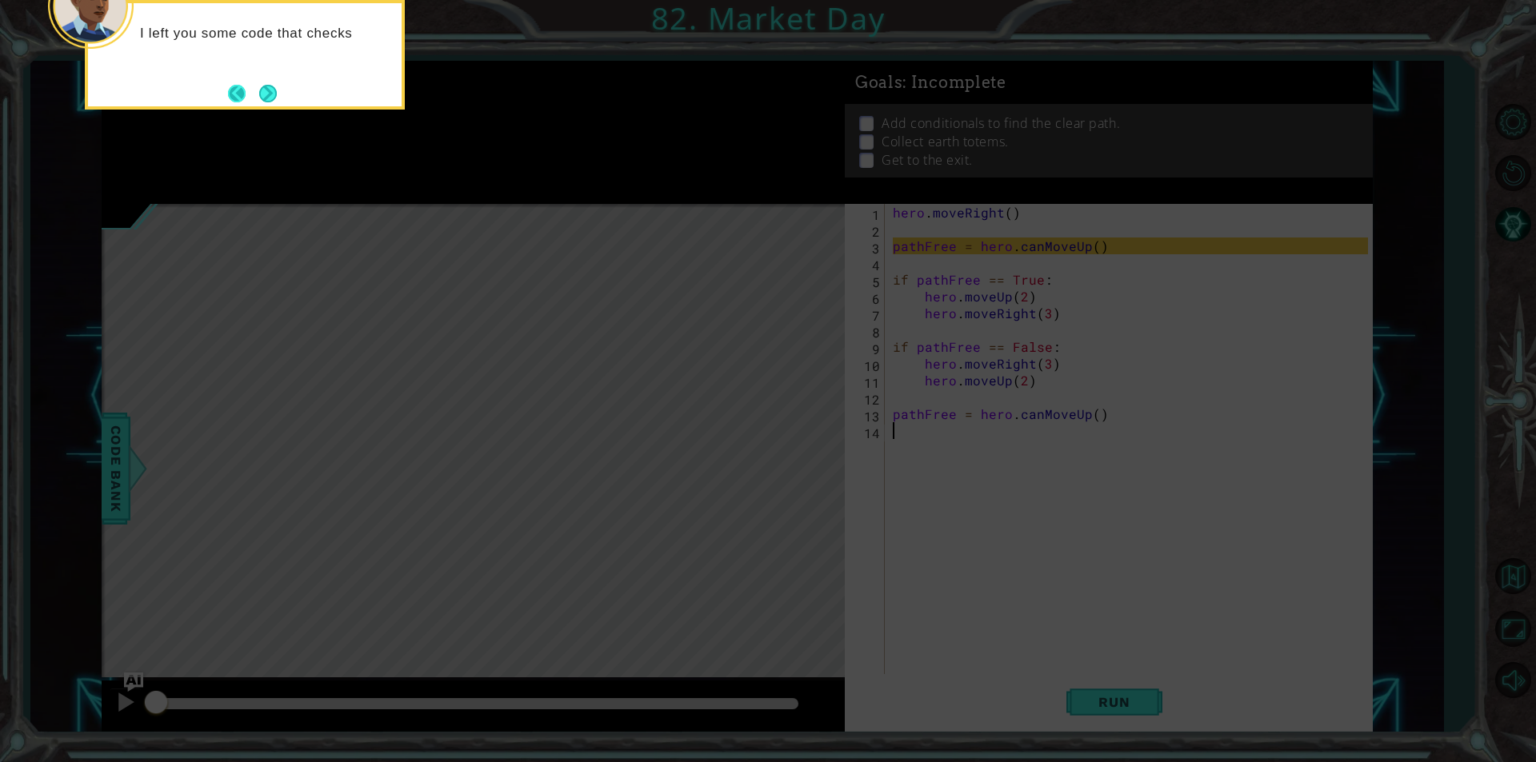
click at [249, 86] on button "Back" at bounding box center [243, 94] width 31 height 18
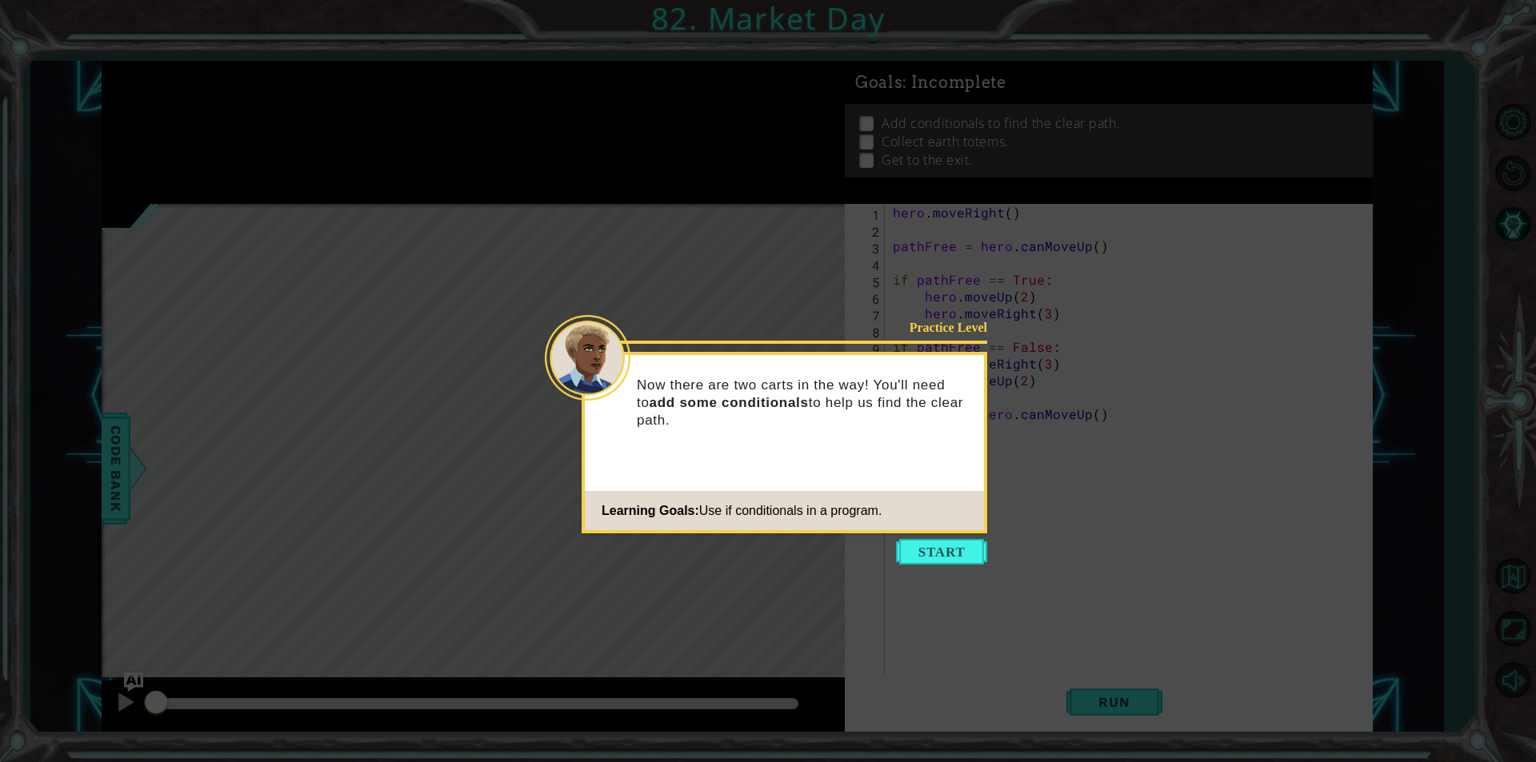
click at [922, 565] on icon at bounding box center [768, 381] width 1536 height 762
click at [929, 548] on button "Start" at bounding box center [941, 552] width 91 height 26
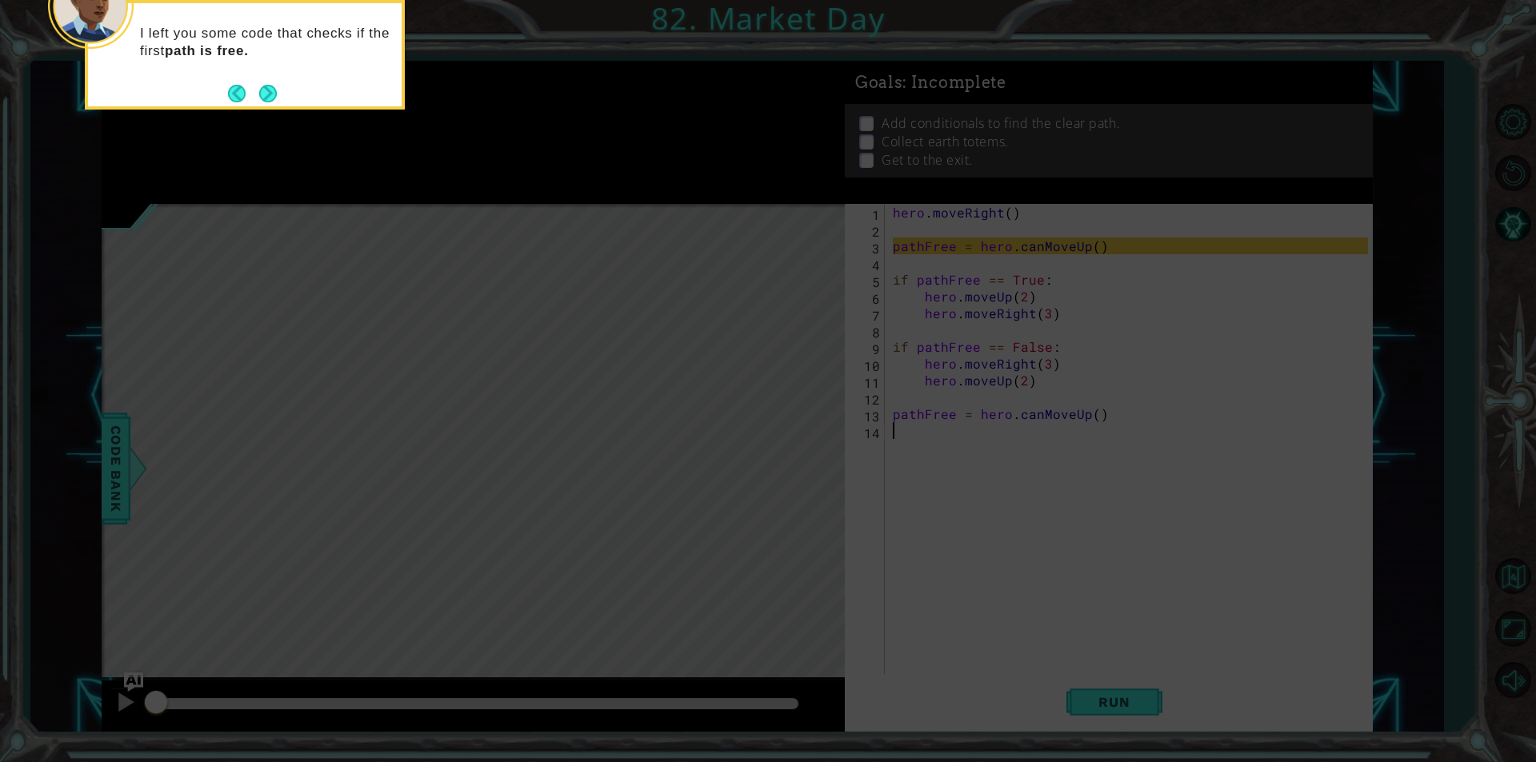
click at [646, 234] on icon at bounding box center [768, 114] width 1536 height 1297
click at [276, 103] on button "Next" at bounding box center [268, 93] width 20 height 20
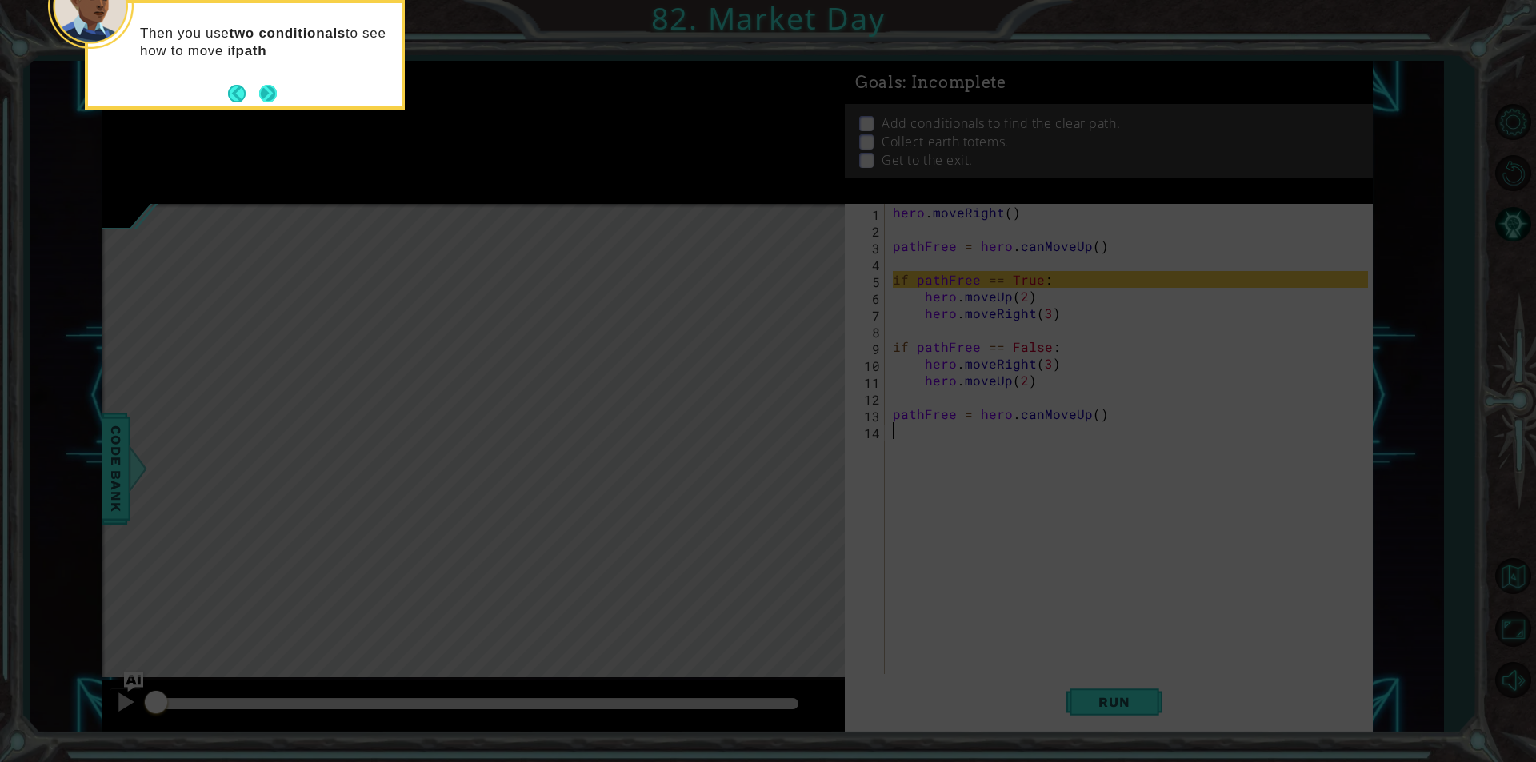
click at [261, 86] on button "Next" at bounding box center [269, 93] width 22 height 22
click at [261, 86] on button "Next" at bounding box center [268, 93] width 20 height 20
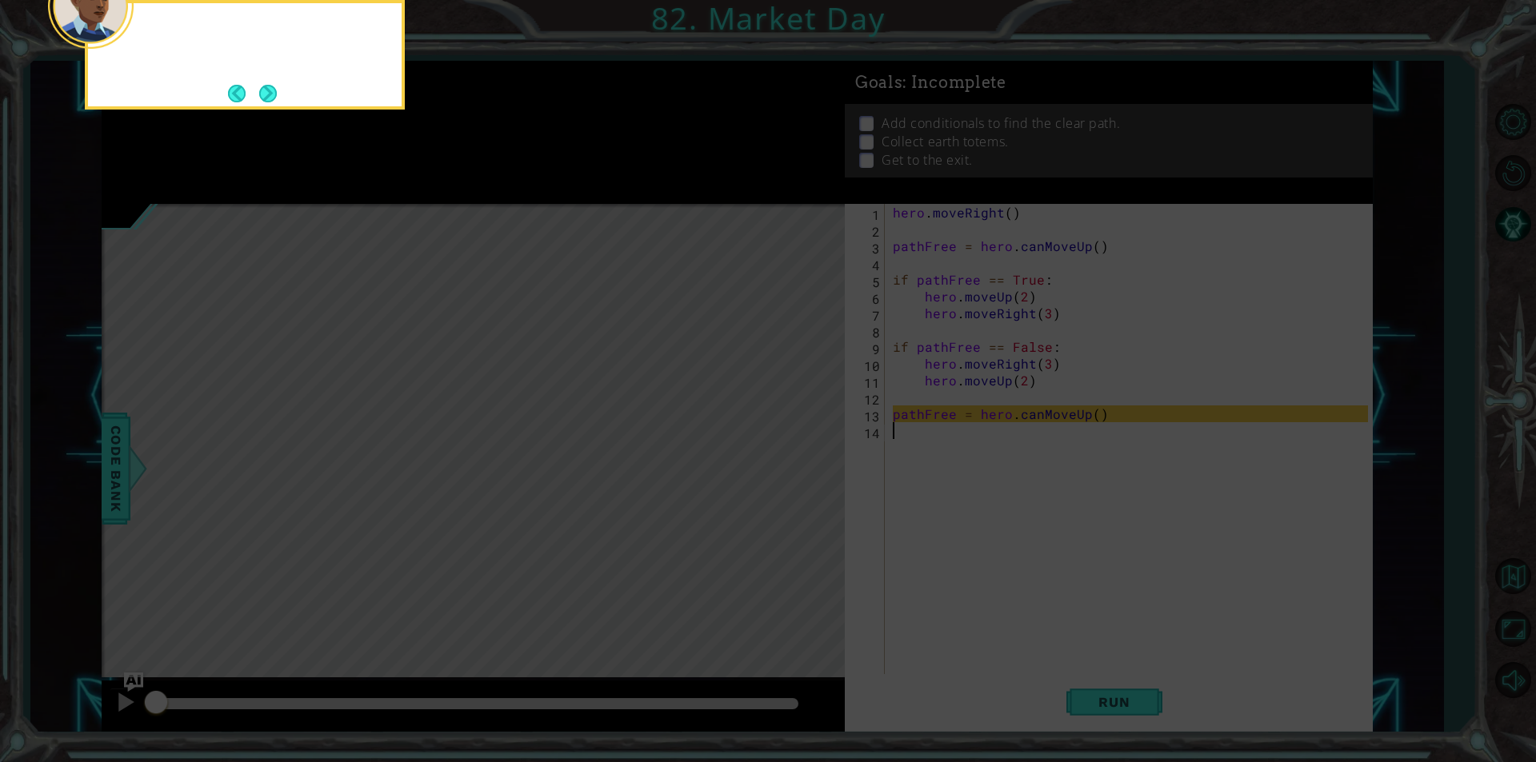
click at [261, 86] on button "Next" at bounding box center [268, 93] width 29 height 29
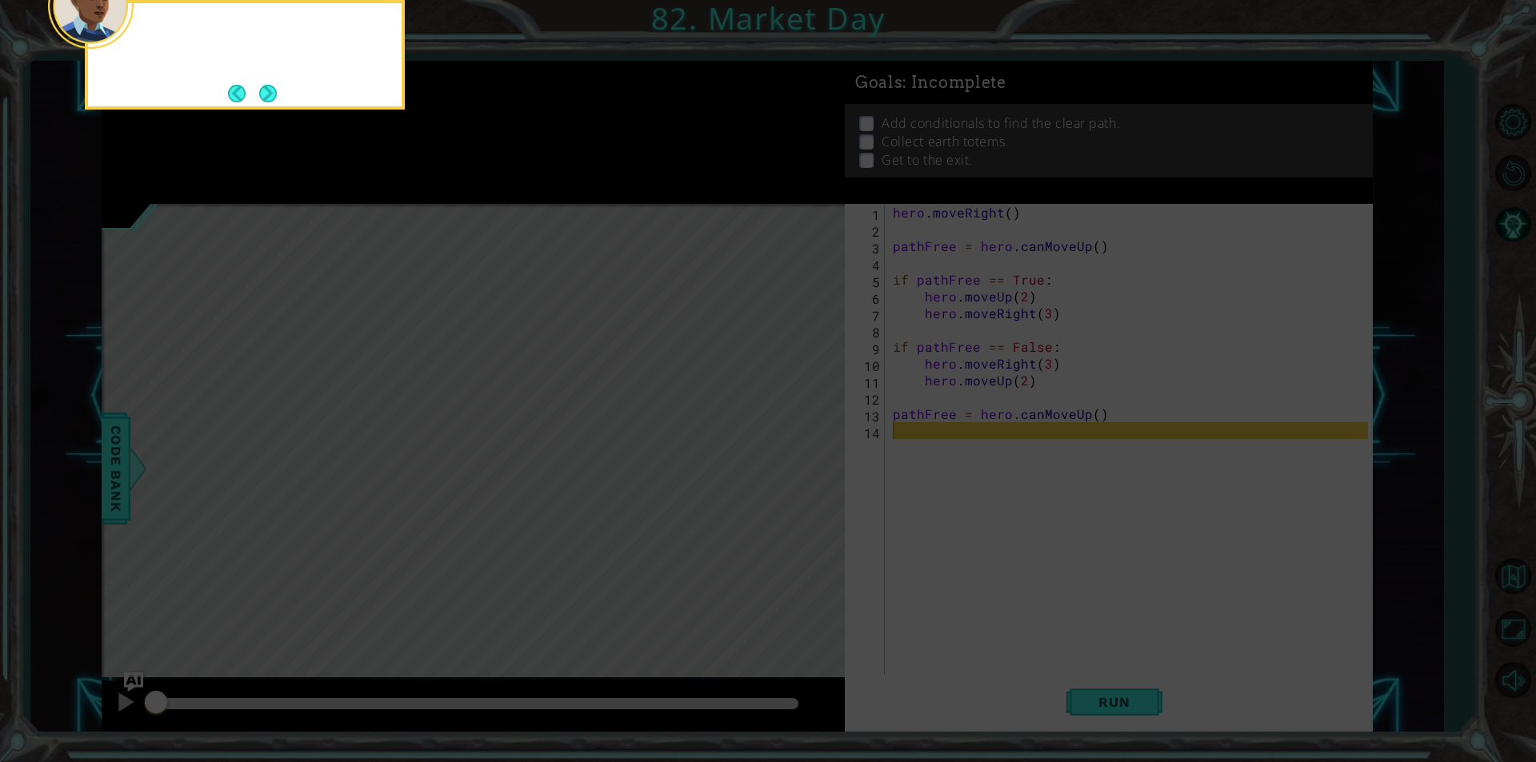
click at [261, 86] on button "Next" at bounding box center [268, 93] width 23 height 23
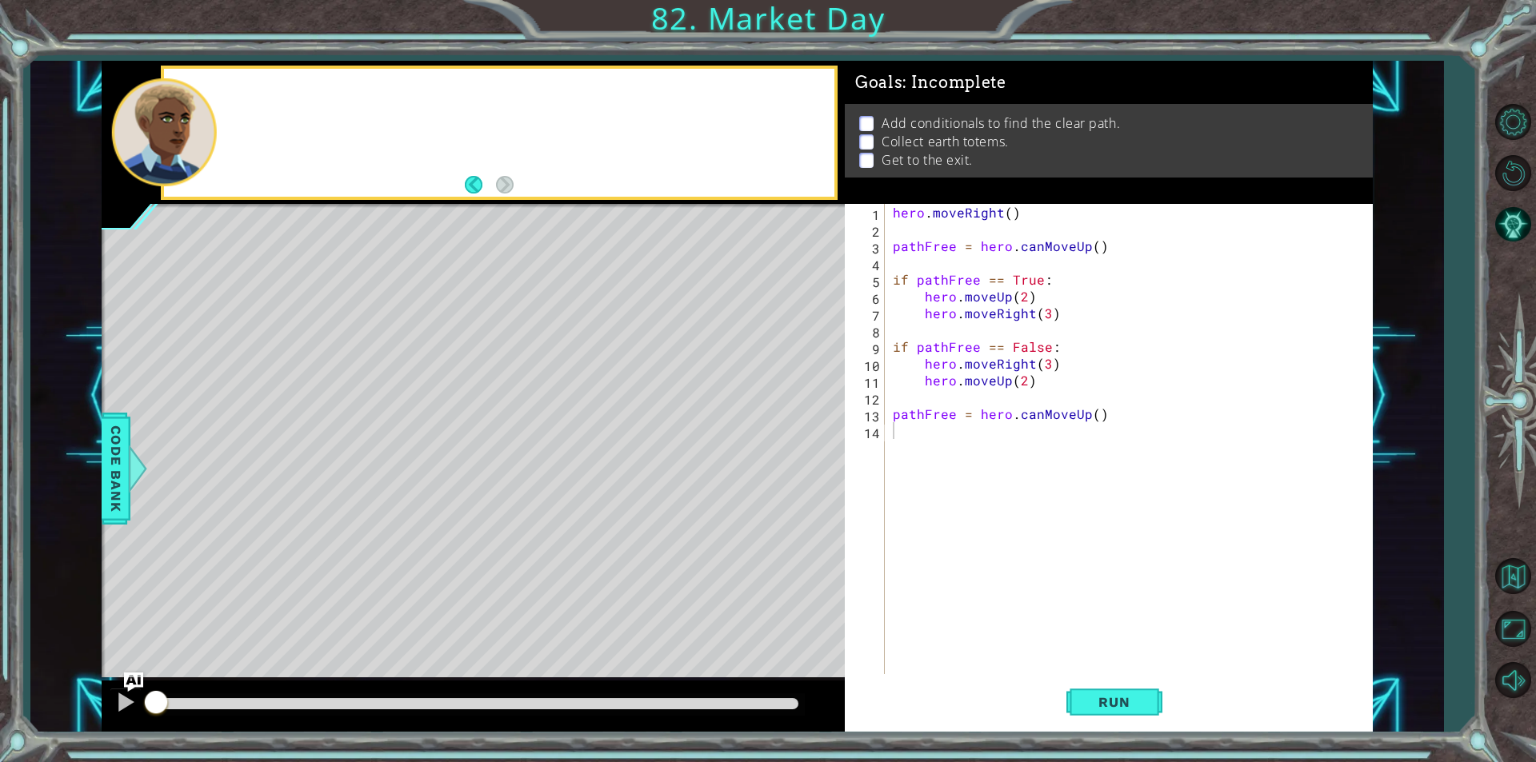
click at [261, 86] on div at bounding box center [498, 133] width 669 height 128
click at [261, 86] on div "Run" at bounding box center [498, 133] width 669 height 128
click at [1137, 700] on span "Run" at bounding box center [1113, 702] width 63 height 16
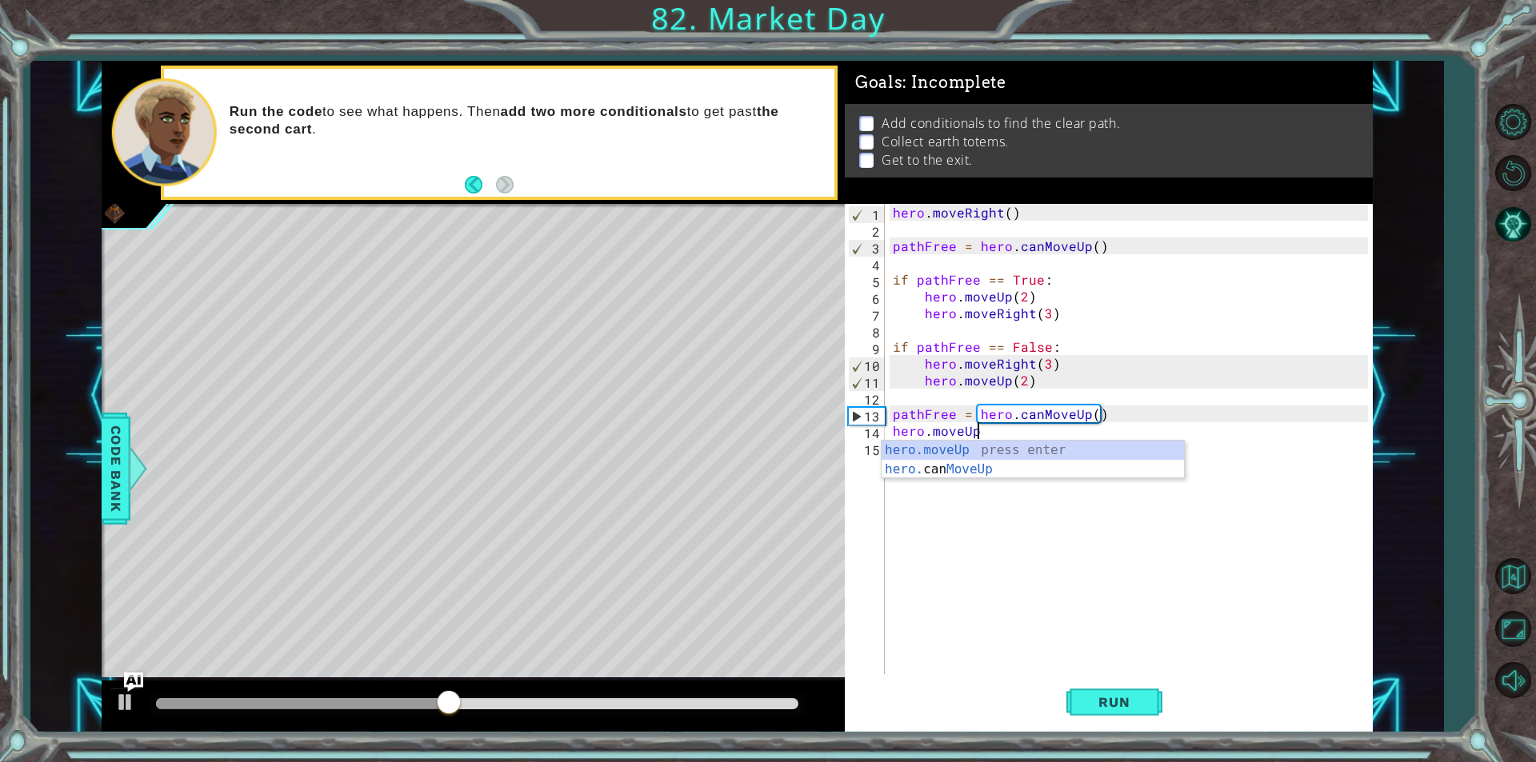
scroll to position [0, 5]
type textarea "hero.moveUp()"
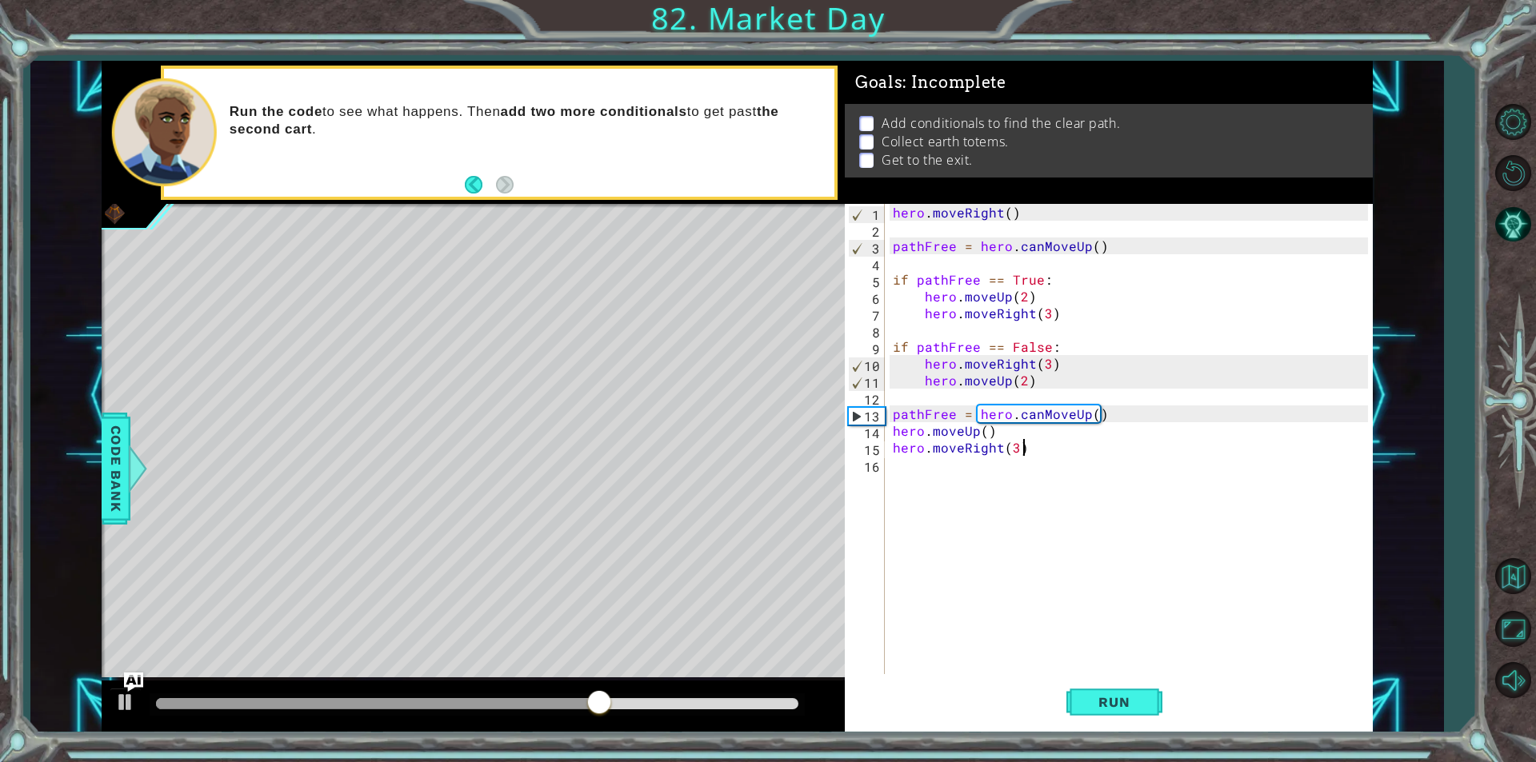
scroll to position [0, 7]
drag, startPoint x: 1082, startPoint y: 715, endPoint x: 1089, endPoint y: 710, distance: 8.7
click at [1089, 710] on button "Run" at bounding box center [1114, 702] width 96 height 53
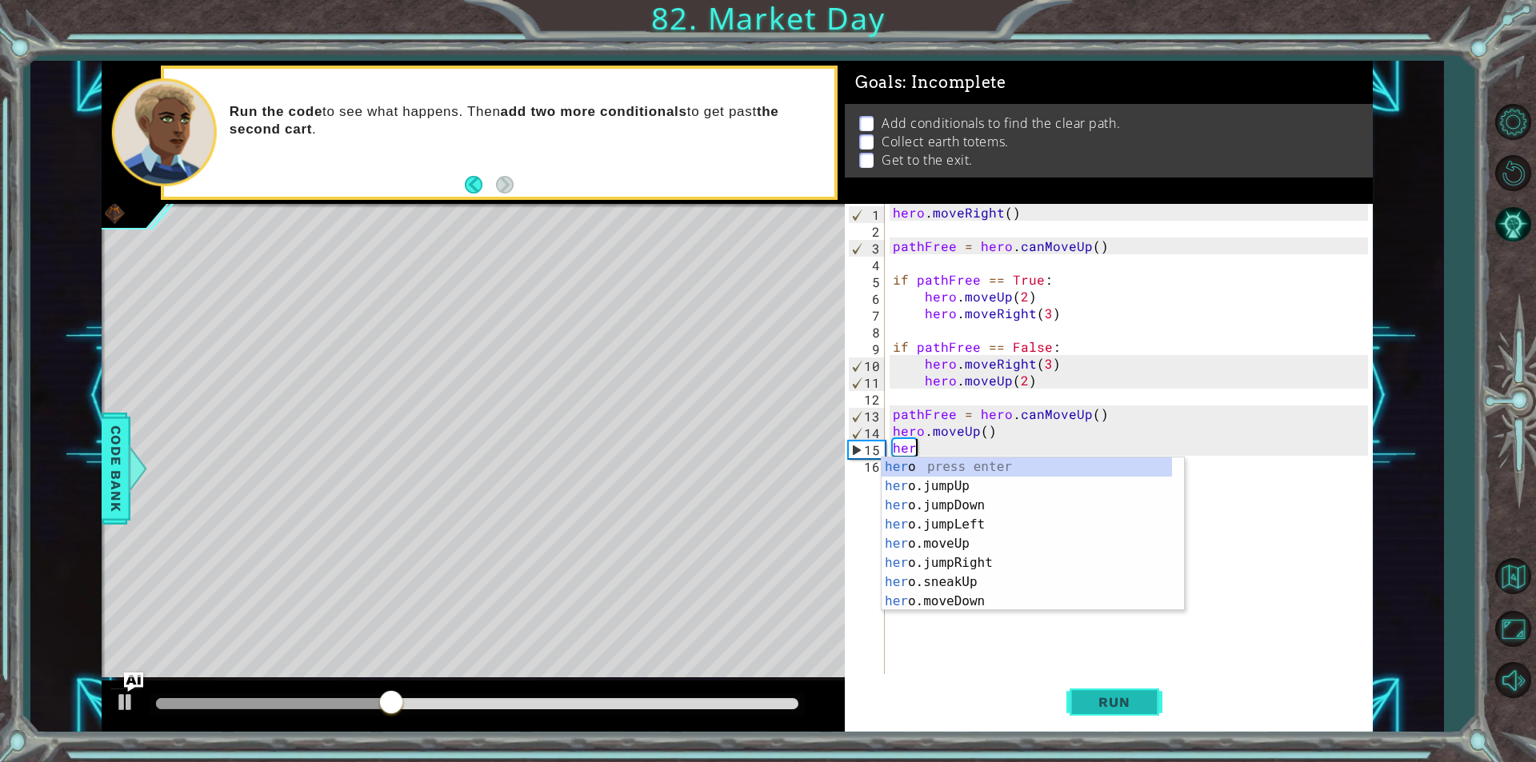
scroll to position [0, 0]
type textarea "h"
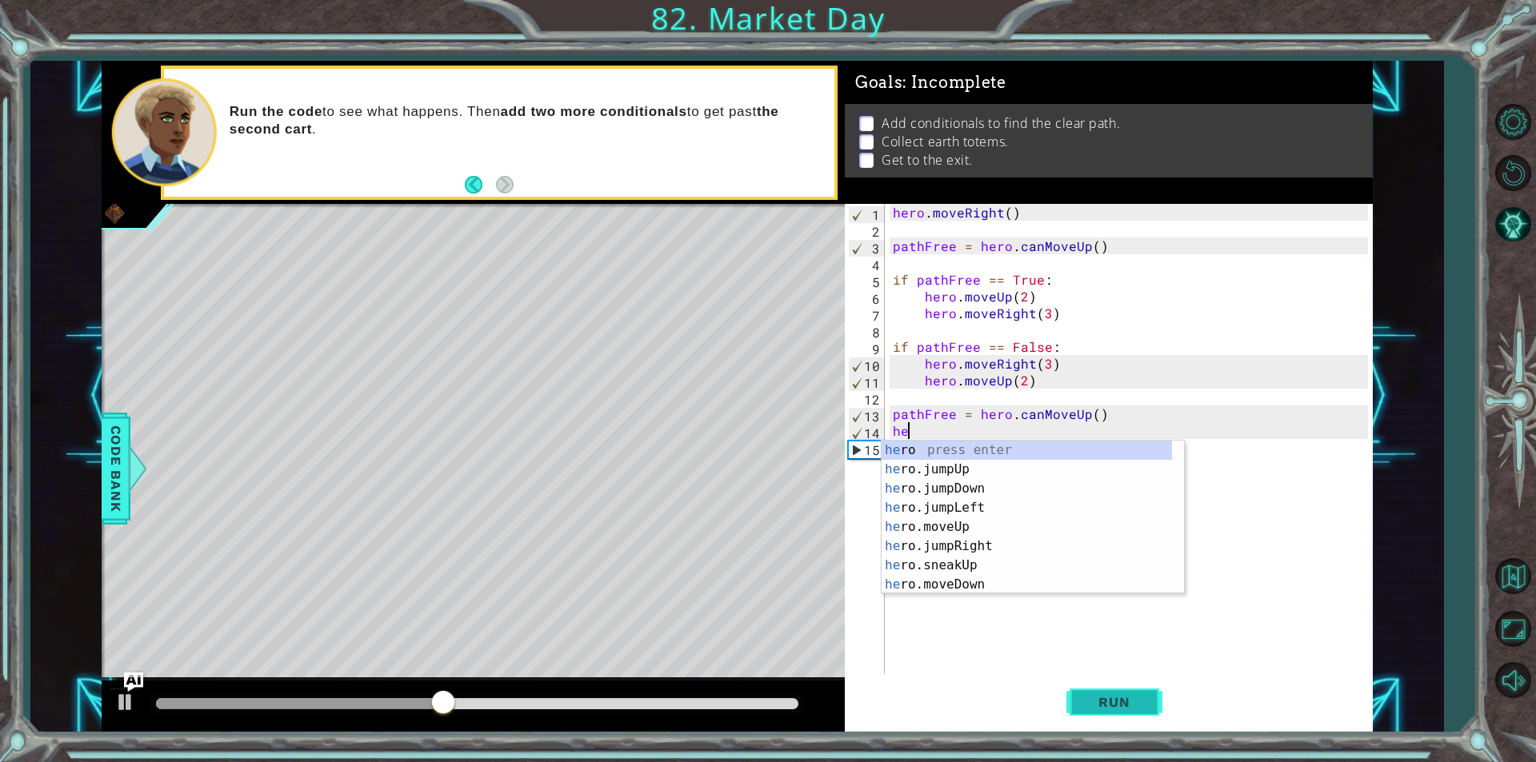
type textarea "h"
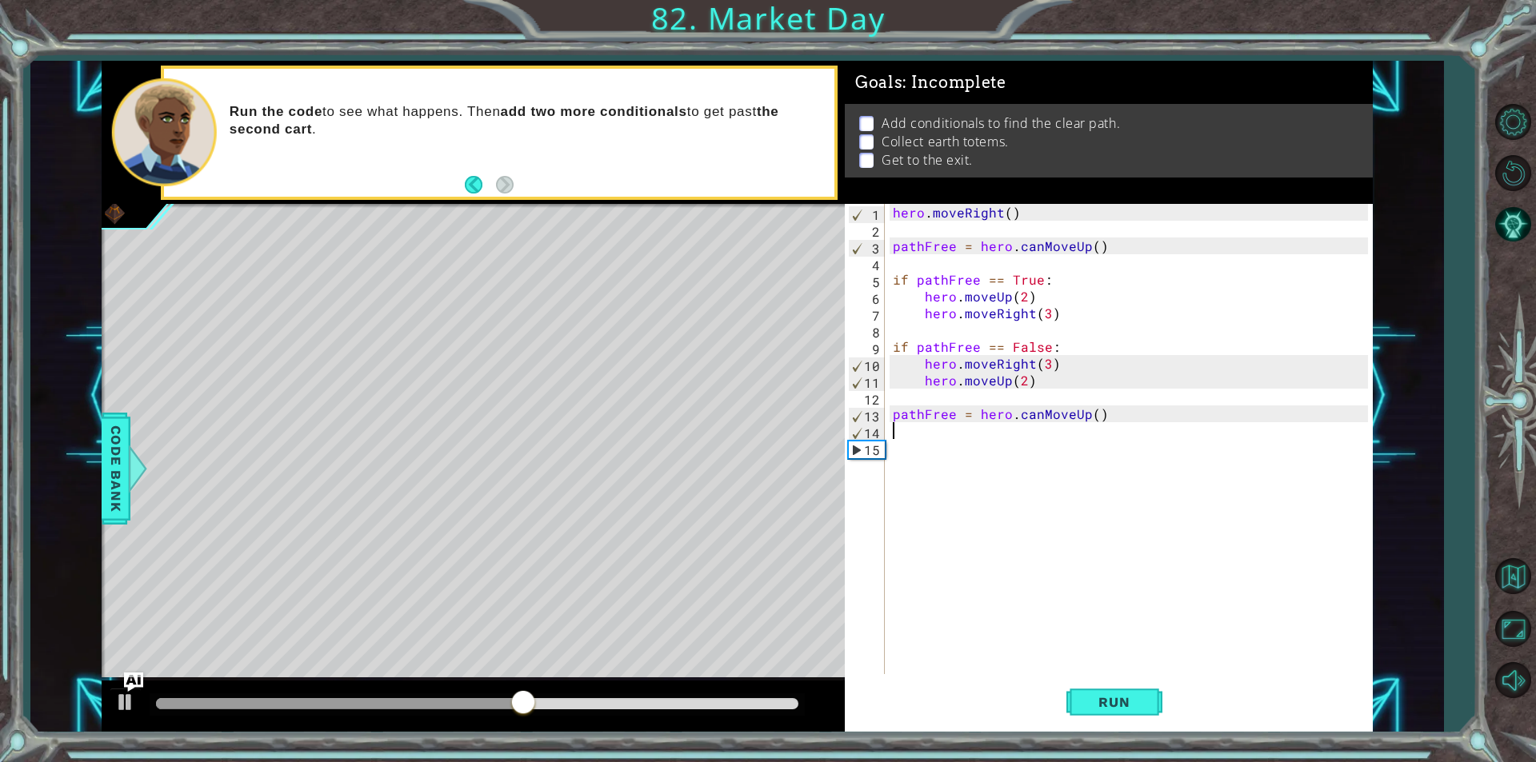
click at [945, 437] on div "hero . moveRight ( ) pathFree = hero . canMoveUp ( ) if pathFree == True : hero…" at bounding box center [1132, 456] width 486 height 504
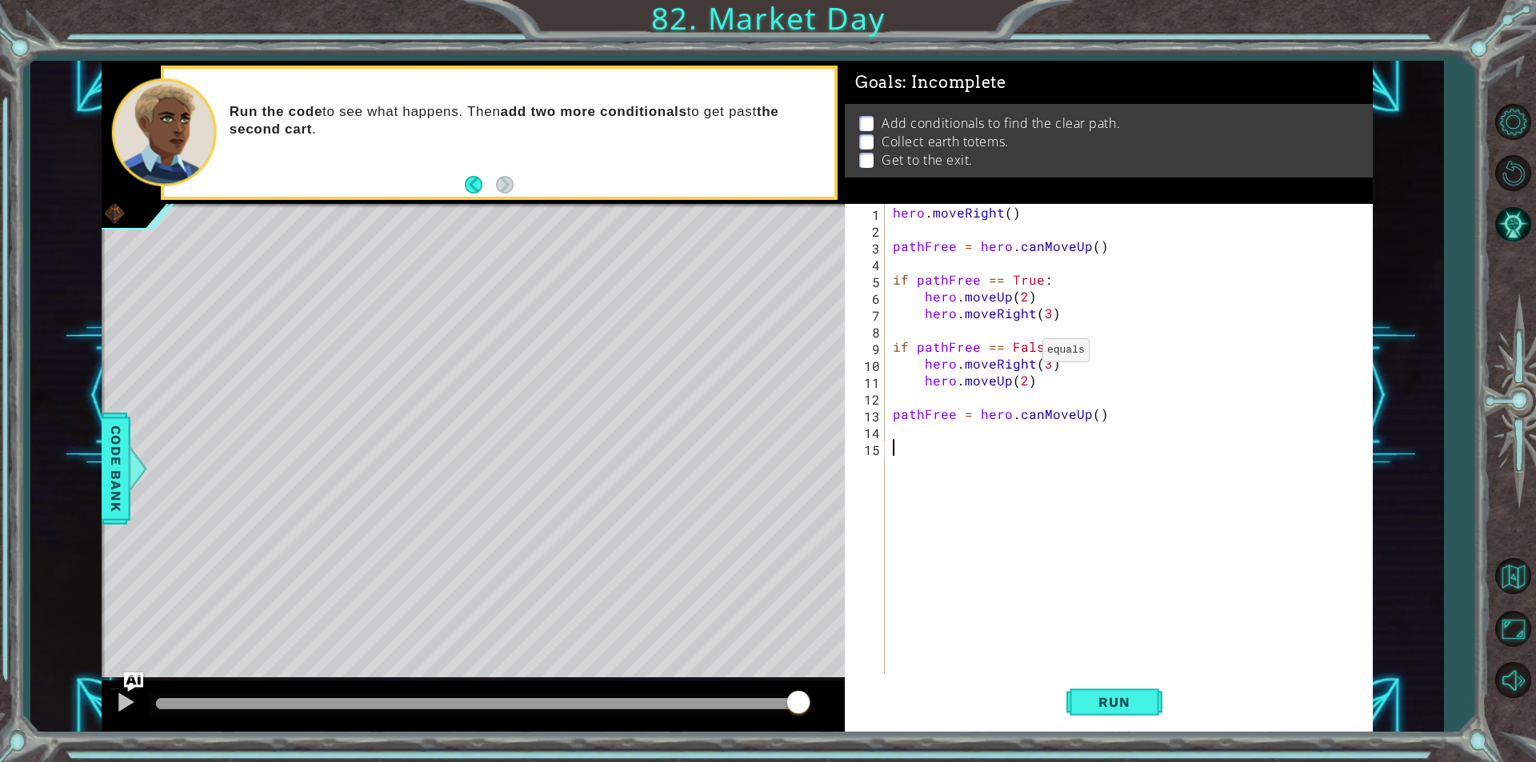
type textarea "I"
type textarea "if pathFree == False:"
type textarea "hero.moveRight(2)"
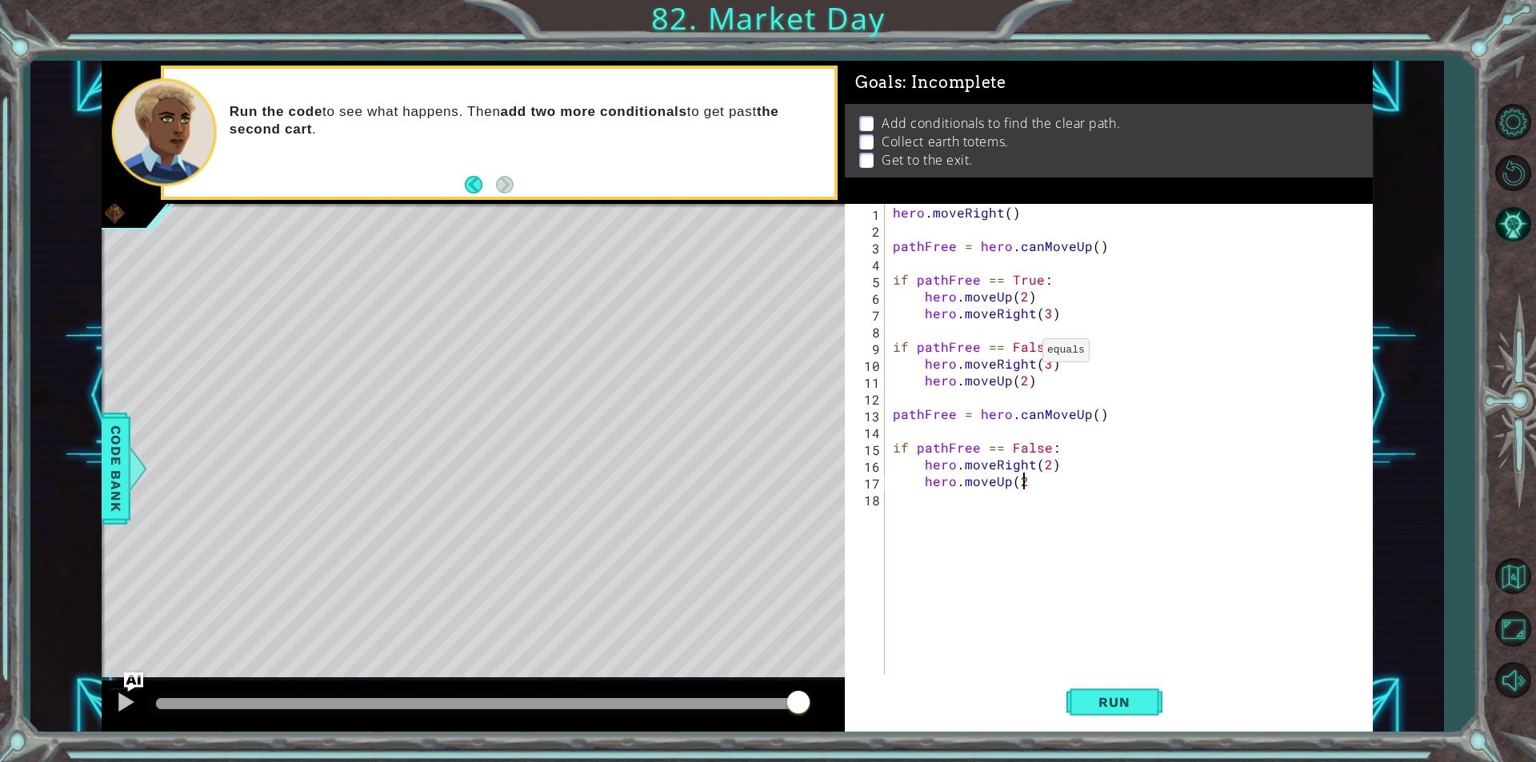
type textarea "hero.moveUp(2)"
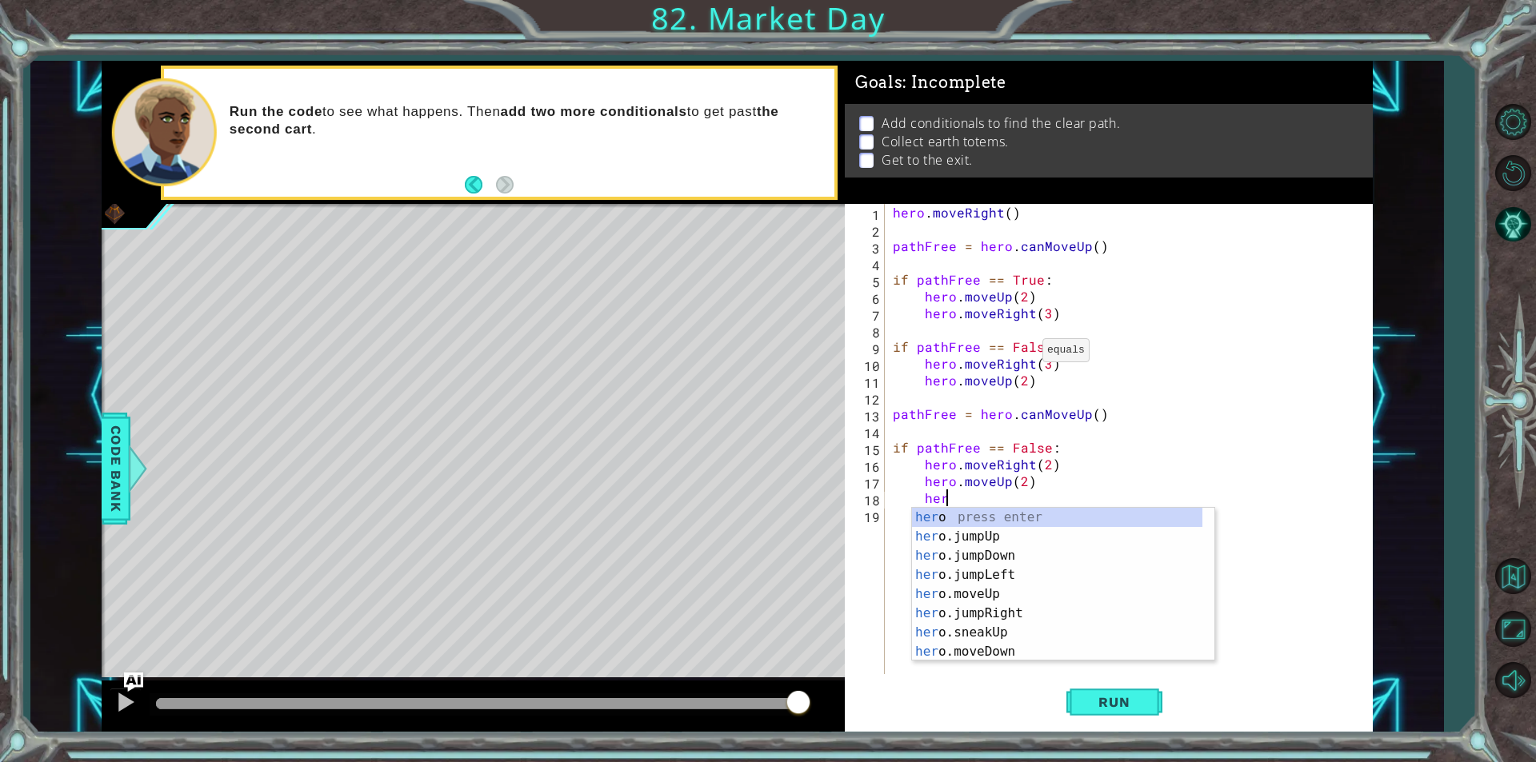
scroll to position [0, 2]
type textarea "h"
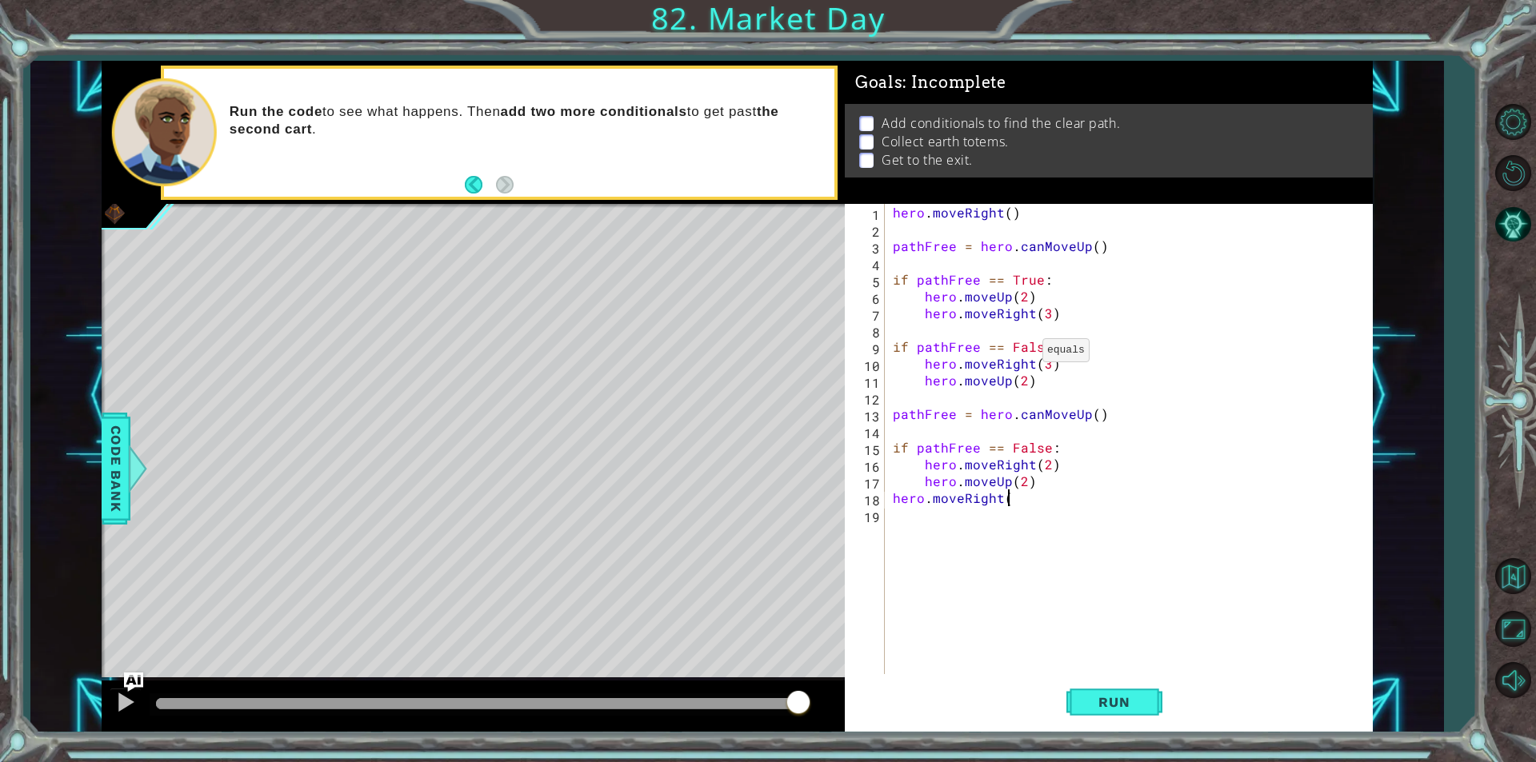
scroll to position [0, 6]
type textarea "hero.moveRight()"
click at [1126, 695] on span "Run" at bounding box center [1113, 702] width 63 height 16
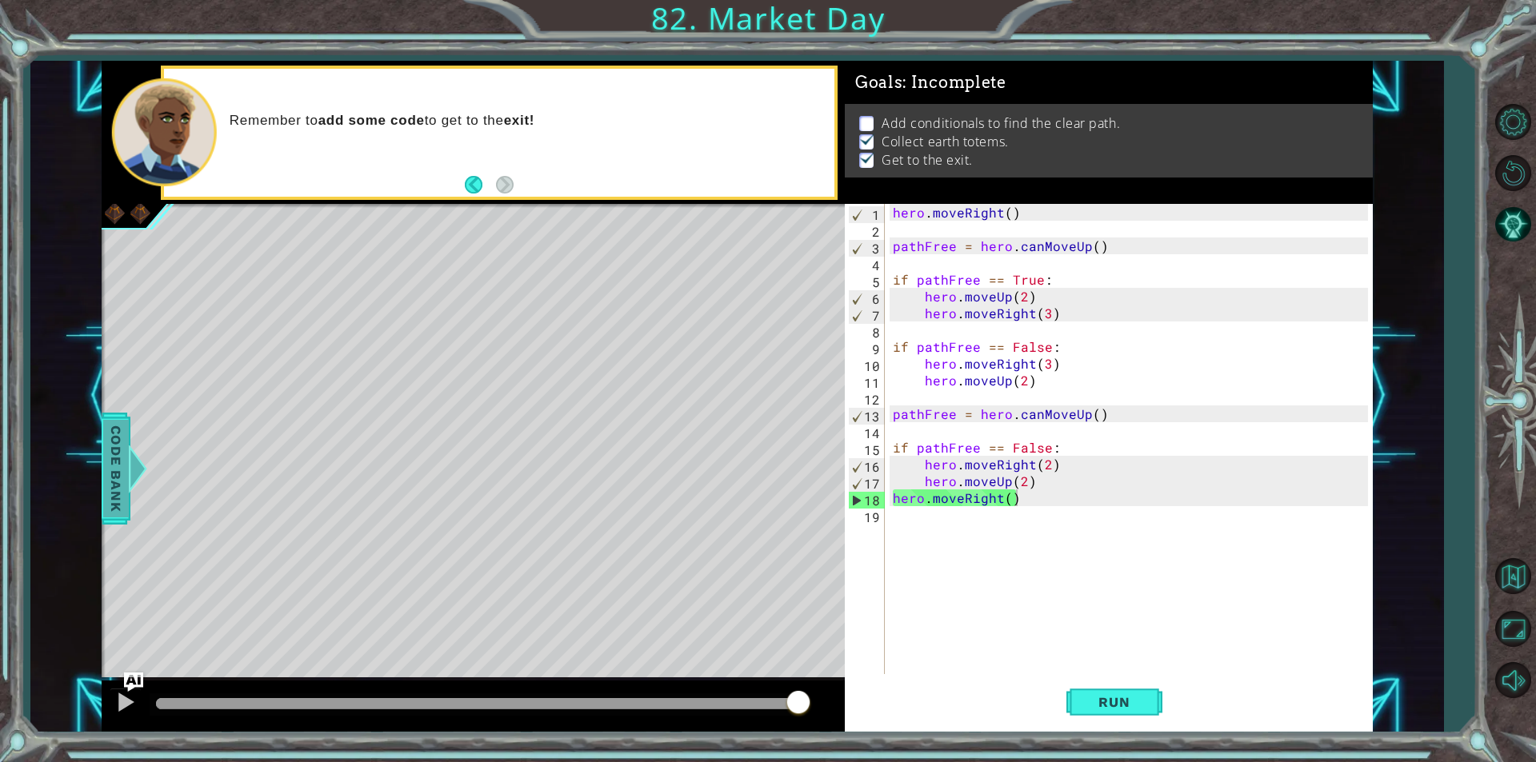
click at [113, 489] on span "Code Bank" at bounding box center [116, 469] width 26 height 98
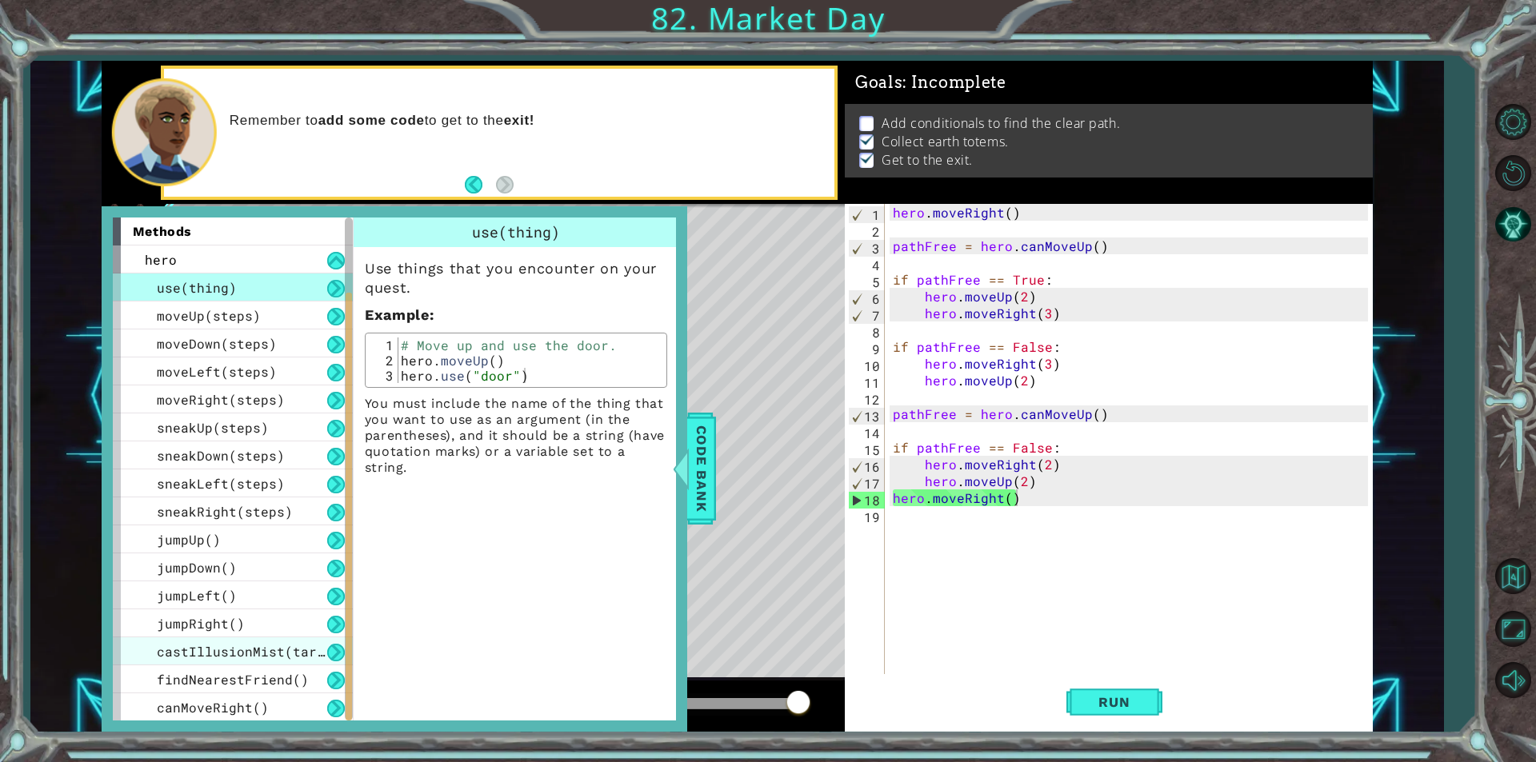
scroll to position [169, 0]
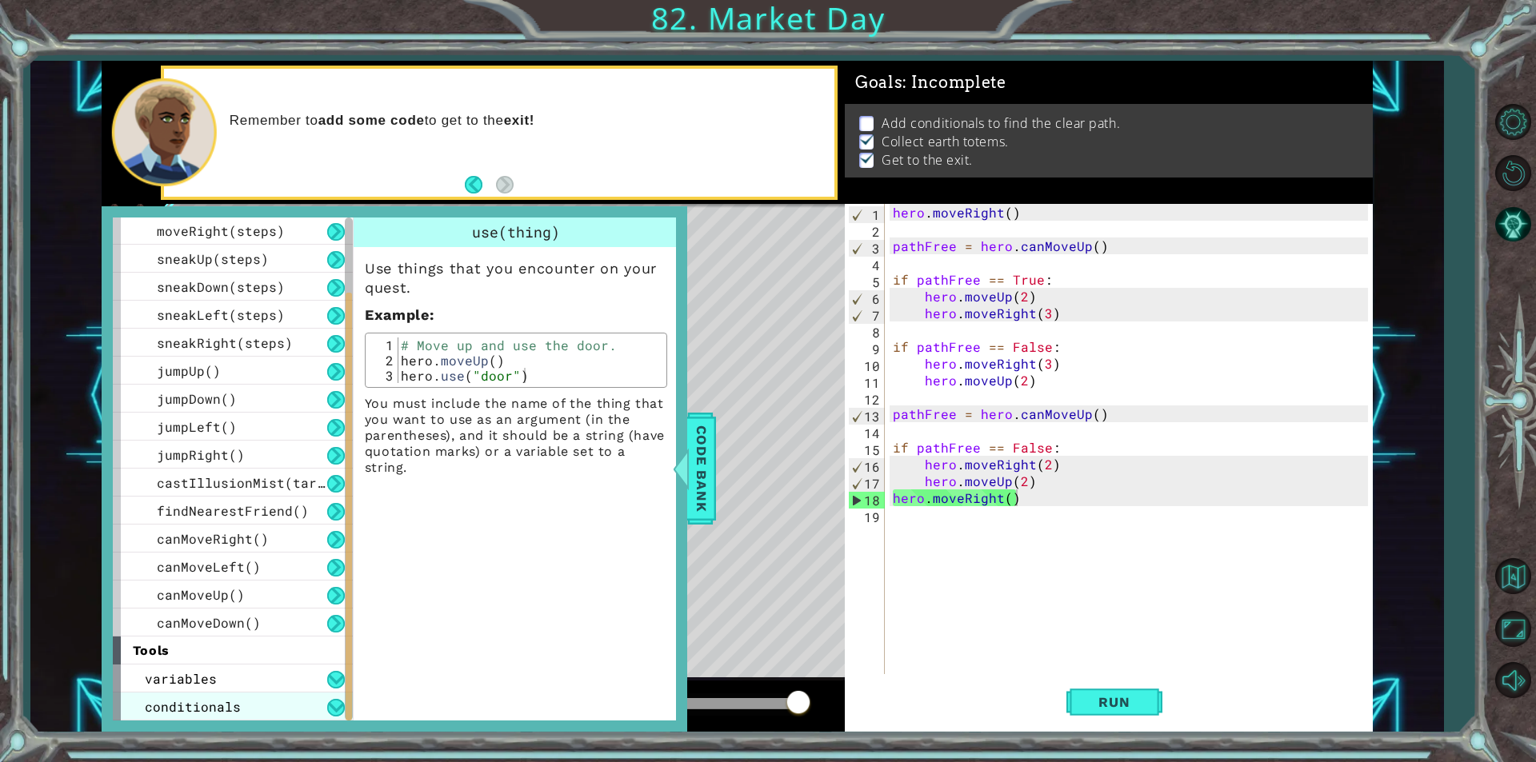
click at [250, 705] on div "conditionals" at bounding box center [233, 707] width 240 height 28
click at [318, 717] on div "conditionals" at bounding box center [233, 707] width 240 height 28
click at [338, 698] on div "conditionals" at bounding box center [233, 707] width 240 height 28
click at [237, 703] on span "conditionals" at bounding box center [193, 706] width 96 height 17
click at [270, 701] on div "conditionals" at bounding box center [233, 707] width 240 height 28
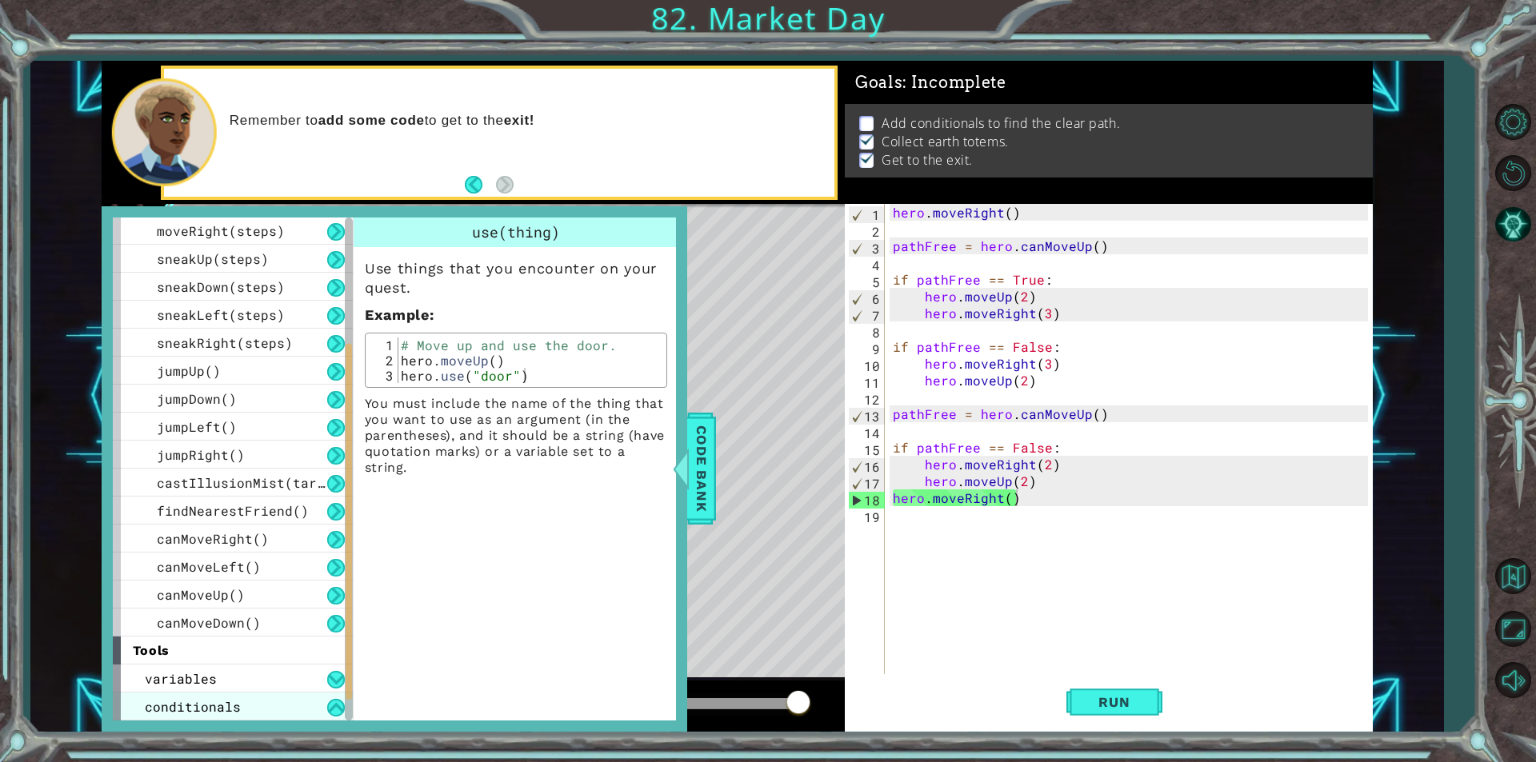
scroll to position [197, 0]
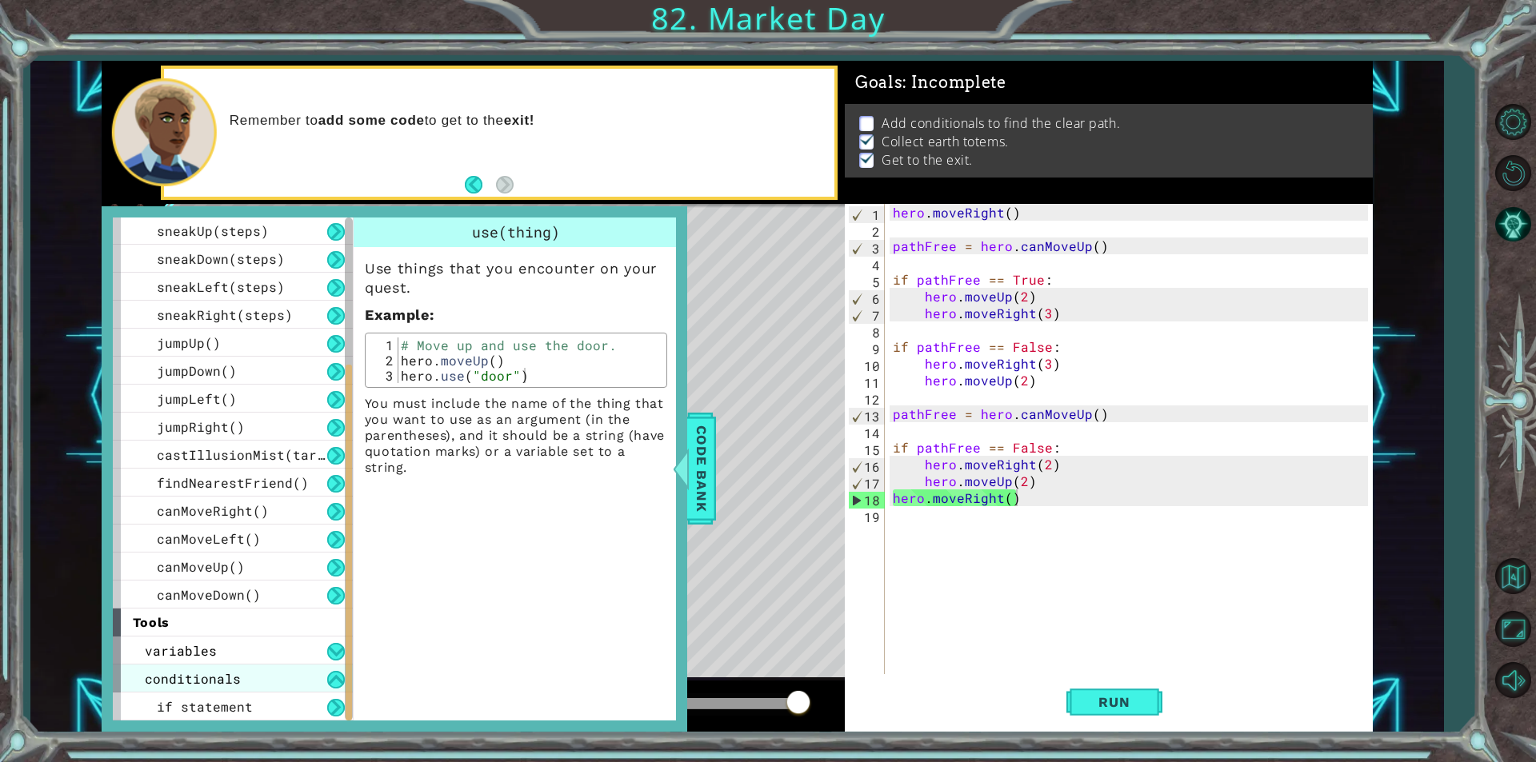
click at [272, 701] on div "if statement" at bounding box center [233, 707] width 240 height 28
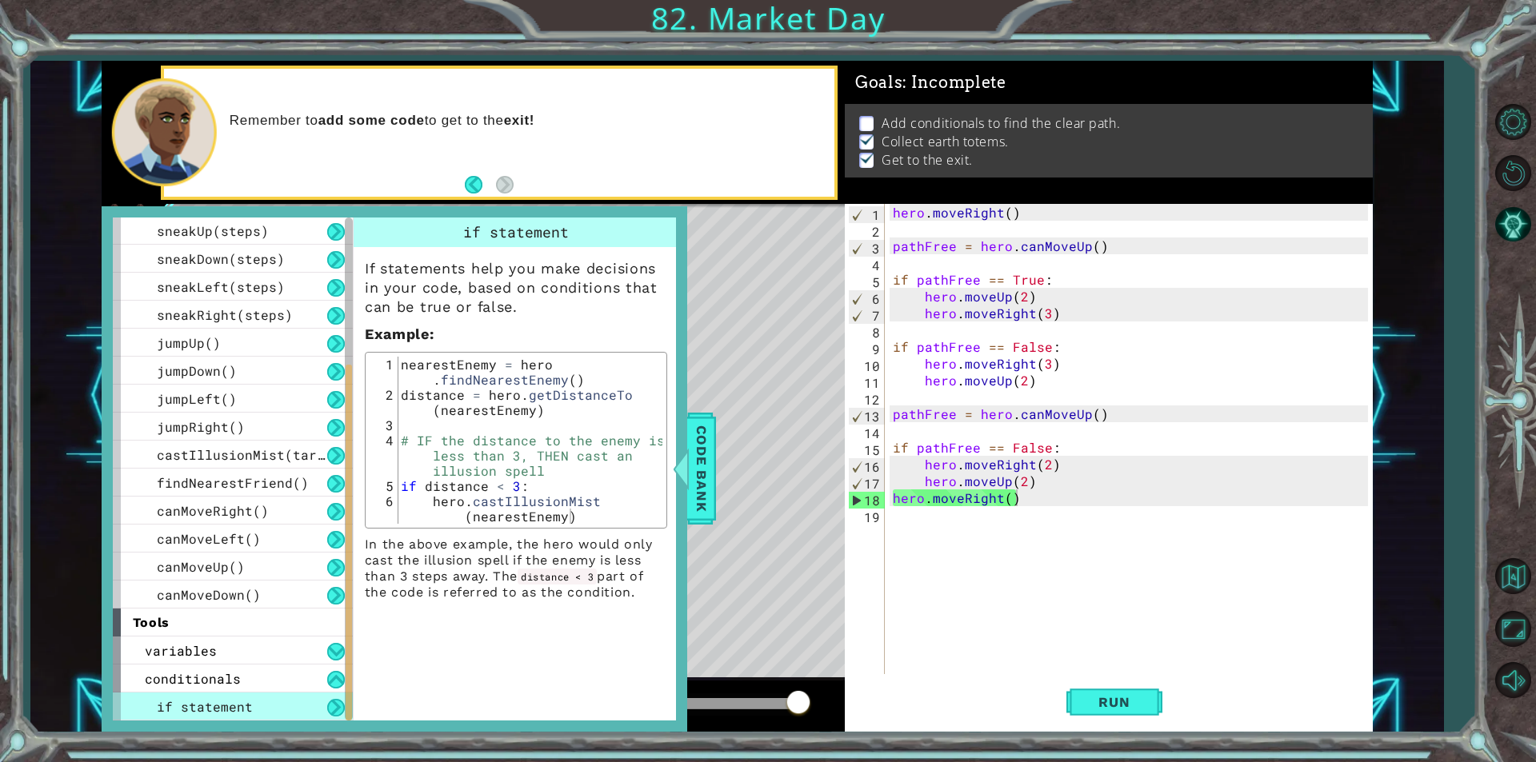
type textarea "# IF the distance to the enemy is less than 3, THEN cast an illusion spell"
click at [440, 464] on div "nearestEnemy = hero . findNearestEnemy ( ) distance = hero . getDistanceTo ( ne…" at bounding box center [530, 471] width 264 height 228
click at [473, 453] on div "nearestEnemy = hero . findNearestEnemy ( ) distance = hero . getDistanceTo ( ne…" at bounding box center [530, 471] width 264 height 228
click at [610, 547] on p "In the above example, the hero would only cast the illusion spell if the enemy …" at bounding box center [516, 569] width 302 height 64
click at [649, 598] on p "In the above example, the hero would only cast the illusion spell if the enemy …" at bounding box center [516, 569] width 302 height 64
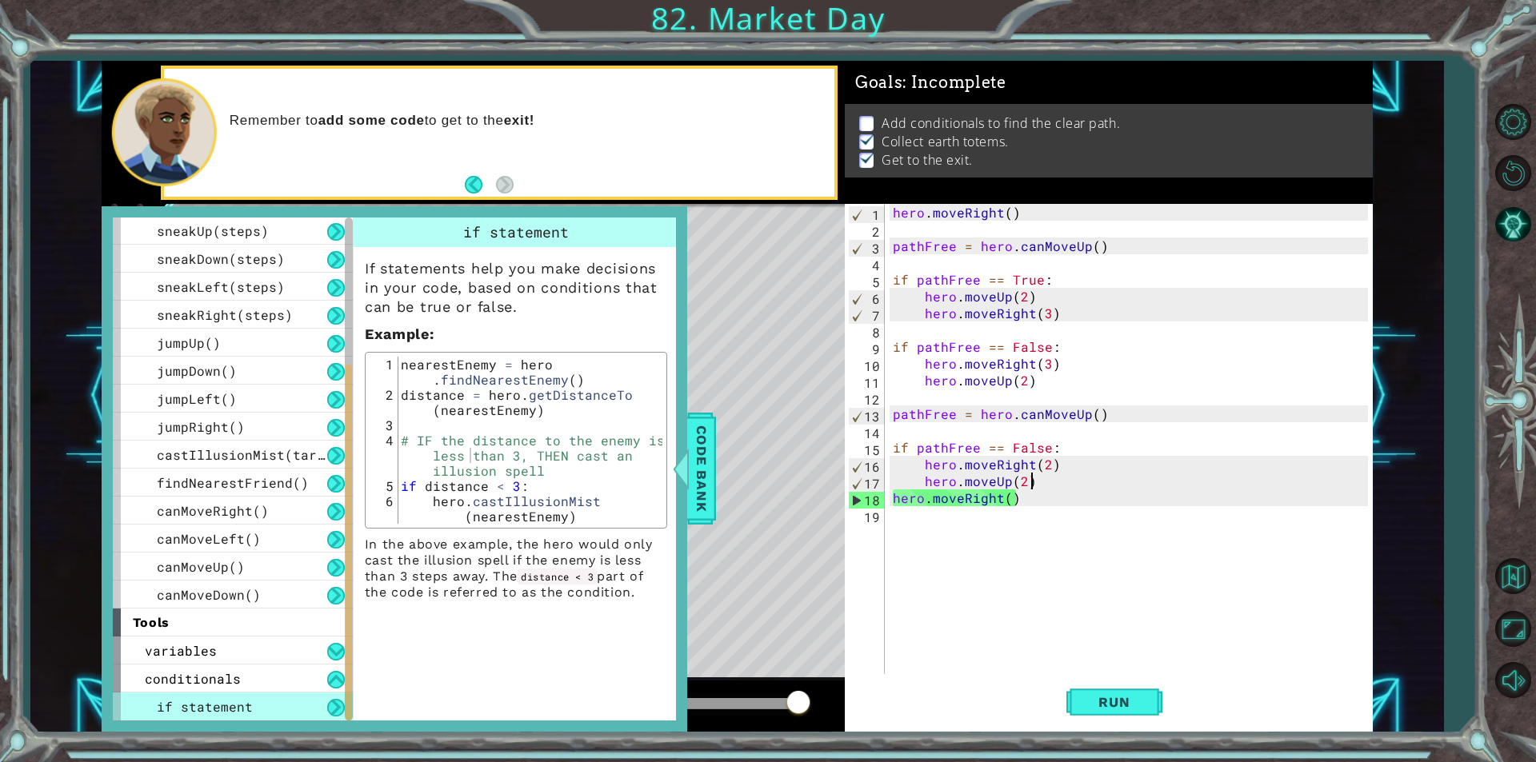
click at [1038, 485] on div "hero . moveRight ( ) pathFree = hero . canMoveUp ( ) if pathFree == True : hero…" at bounding box center [1132, 456] width 486 height 504
click at [1037, 498] on div "hero . moveRight ( ) pathFree = hero . canMoveUp ( ) if pathFree == True : hero…" at bounding box center [1132, 456] width 486 height 504
type textarea "hero.moveRight()"
click at [701, 497] on span "Code Bank" at bounding box center [702, 469] width 26 height 98
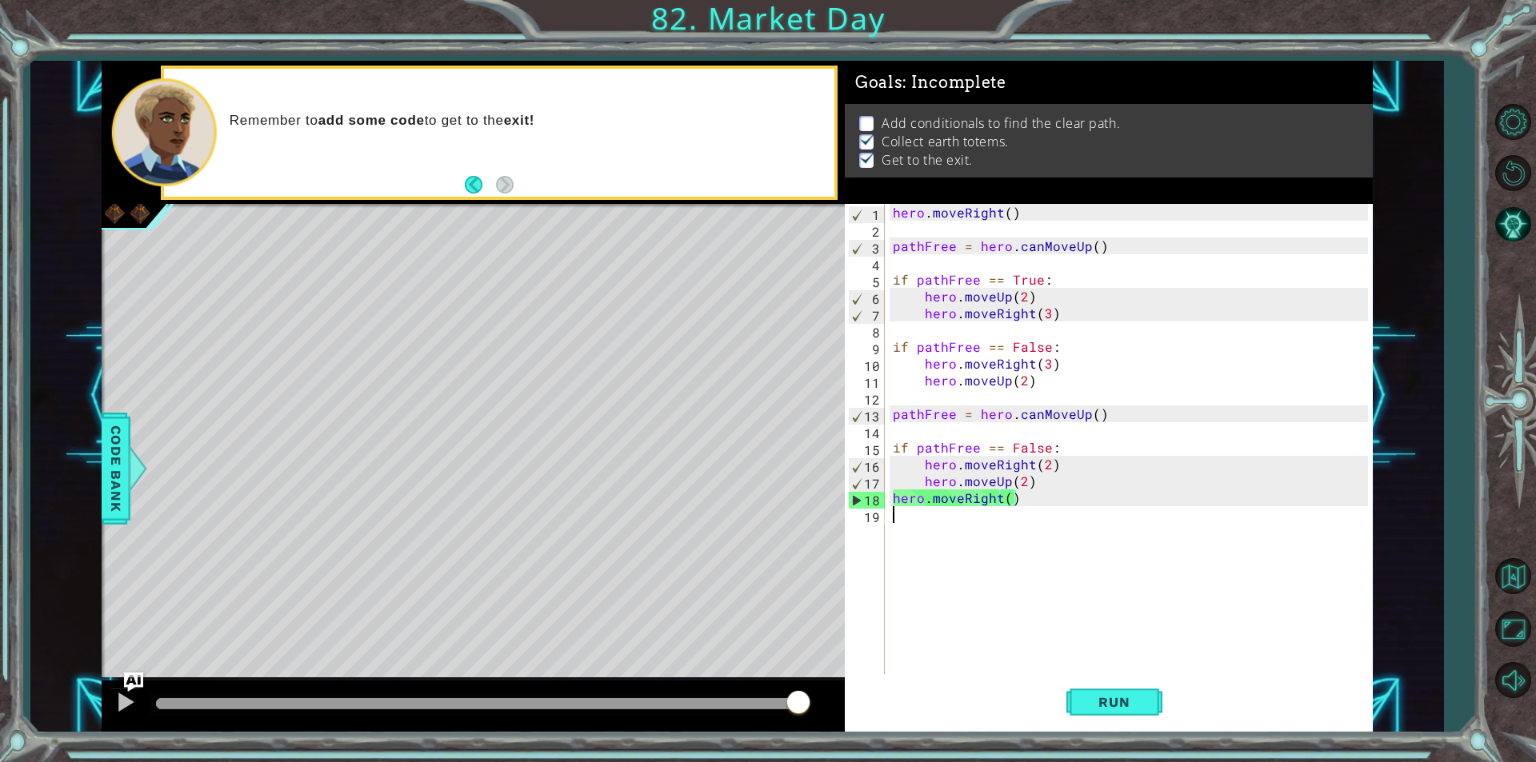
click at [1037, 545] on div "hero . moveRight ( ) pathFree = hero . canMoveUp ( ) if pathFree == True : hero…" at bounding box center [1132, 456] width 486 height 504
click at [120, 433] on span "Code Bank" at bounding box center [116, 469] width 26 height 98
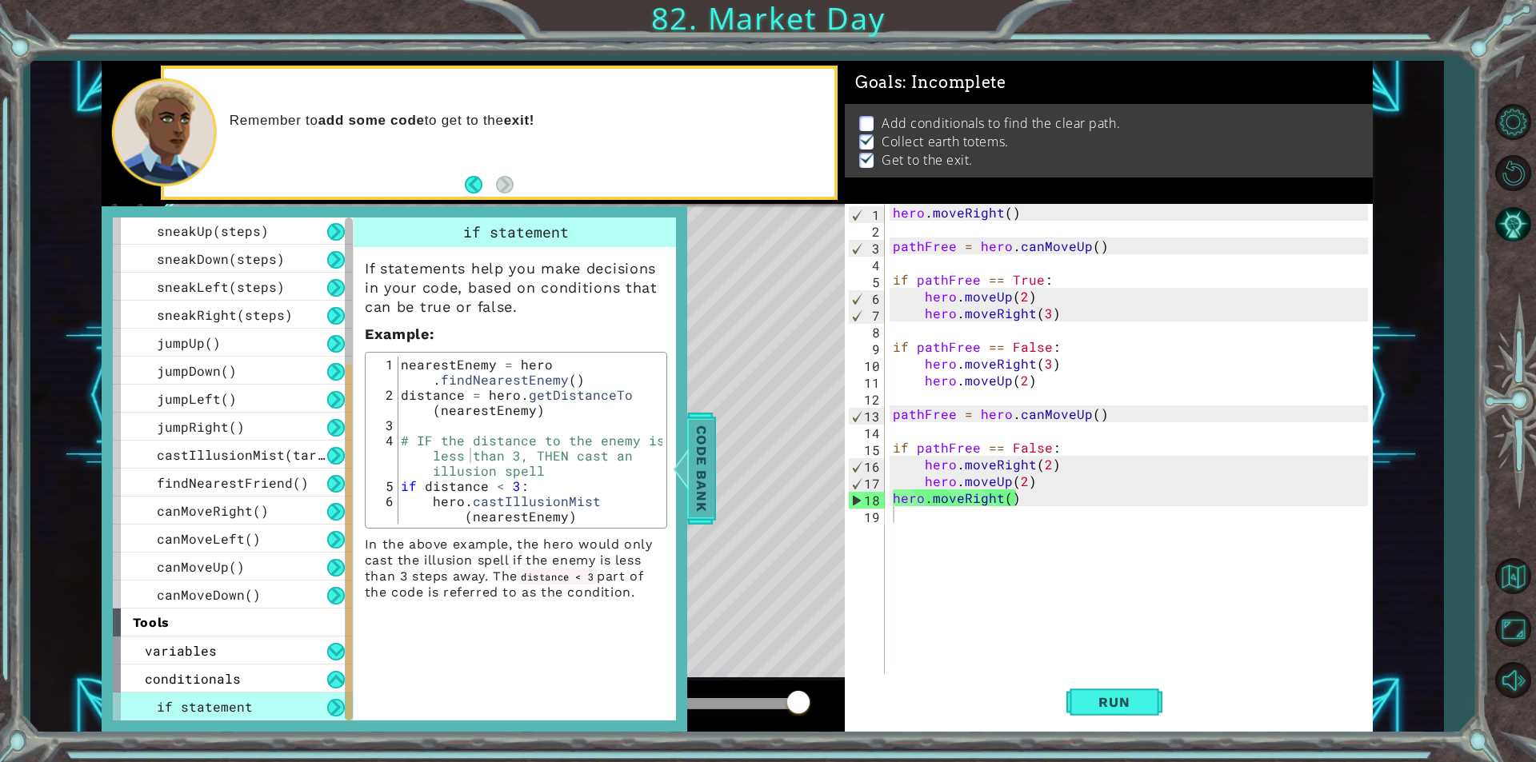
click at [695, 455] on span "Code Bank" at bounding box center [702, 469] width 26 height 98
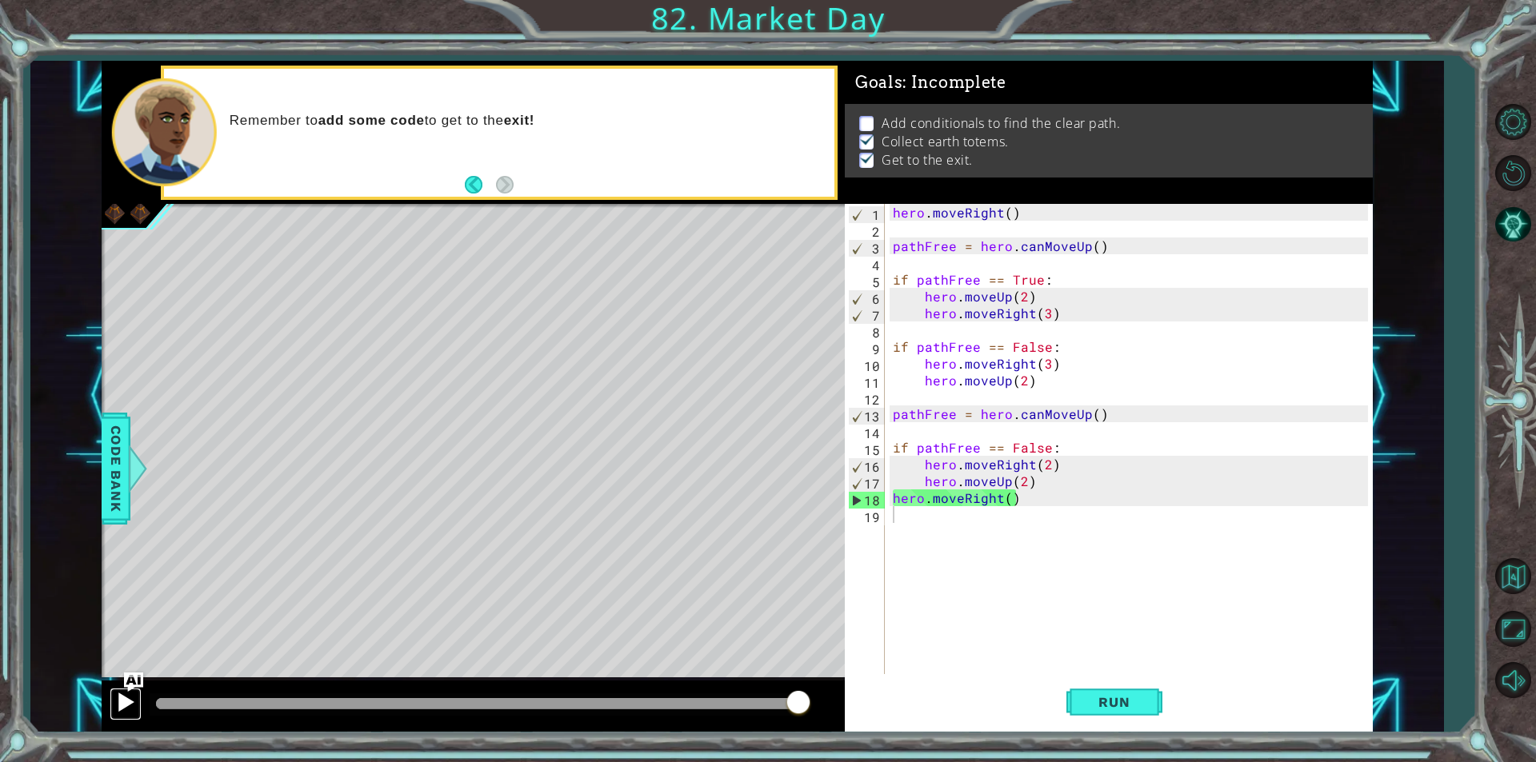
click at [120, 705] on div at bounding box center [125, 702] width 21 height 21
click at [120, 705] on button at bounding box center [126, 704] width 32 height 33
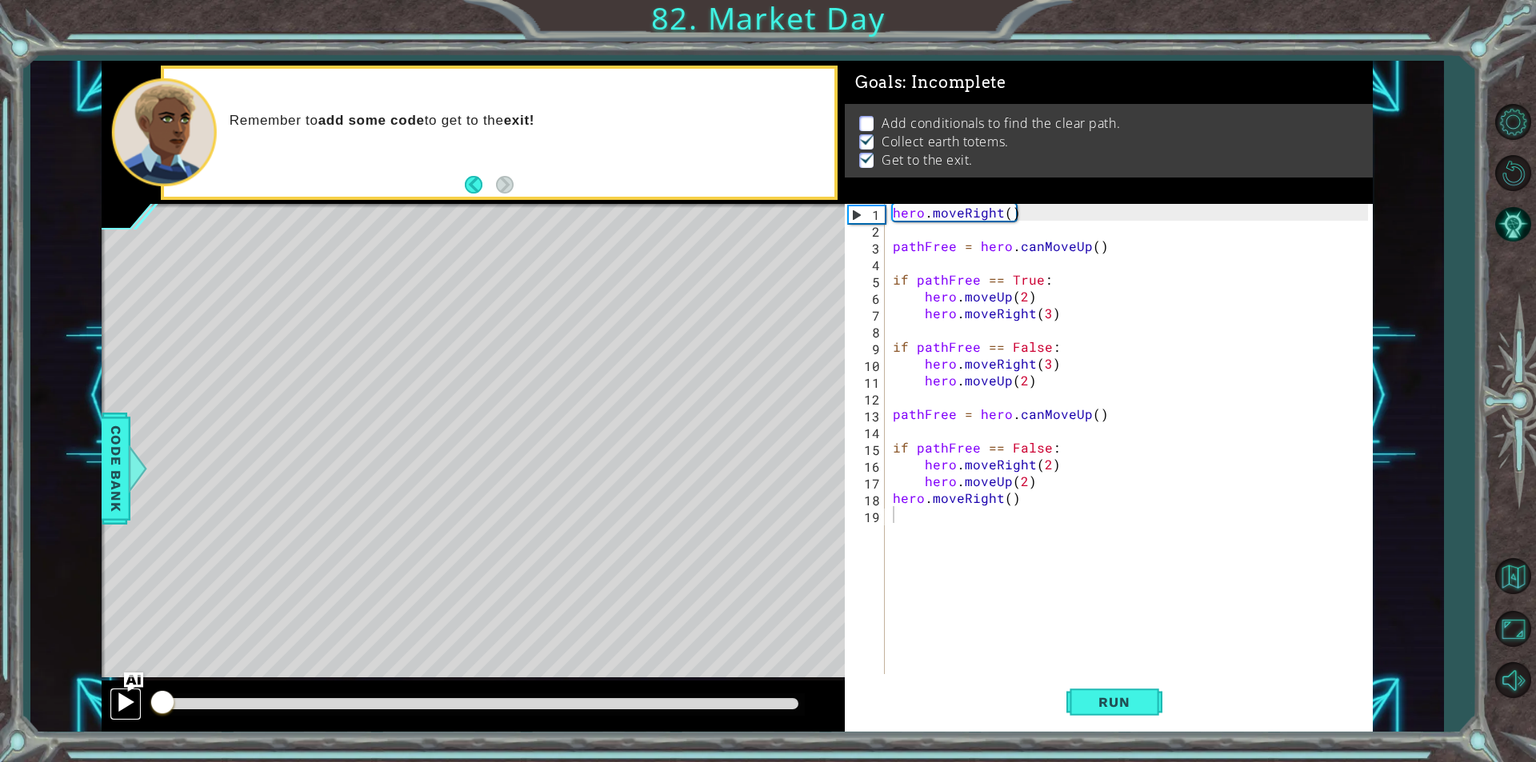
click at [120, 704] on div at bounding box center [125, 702] width 21 height 21
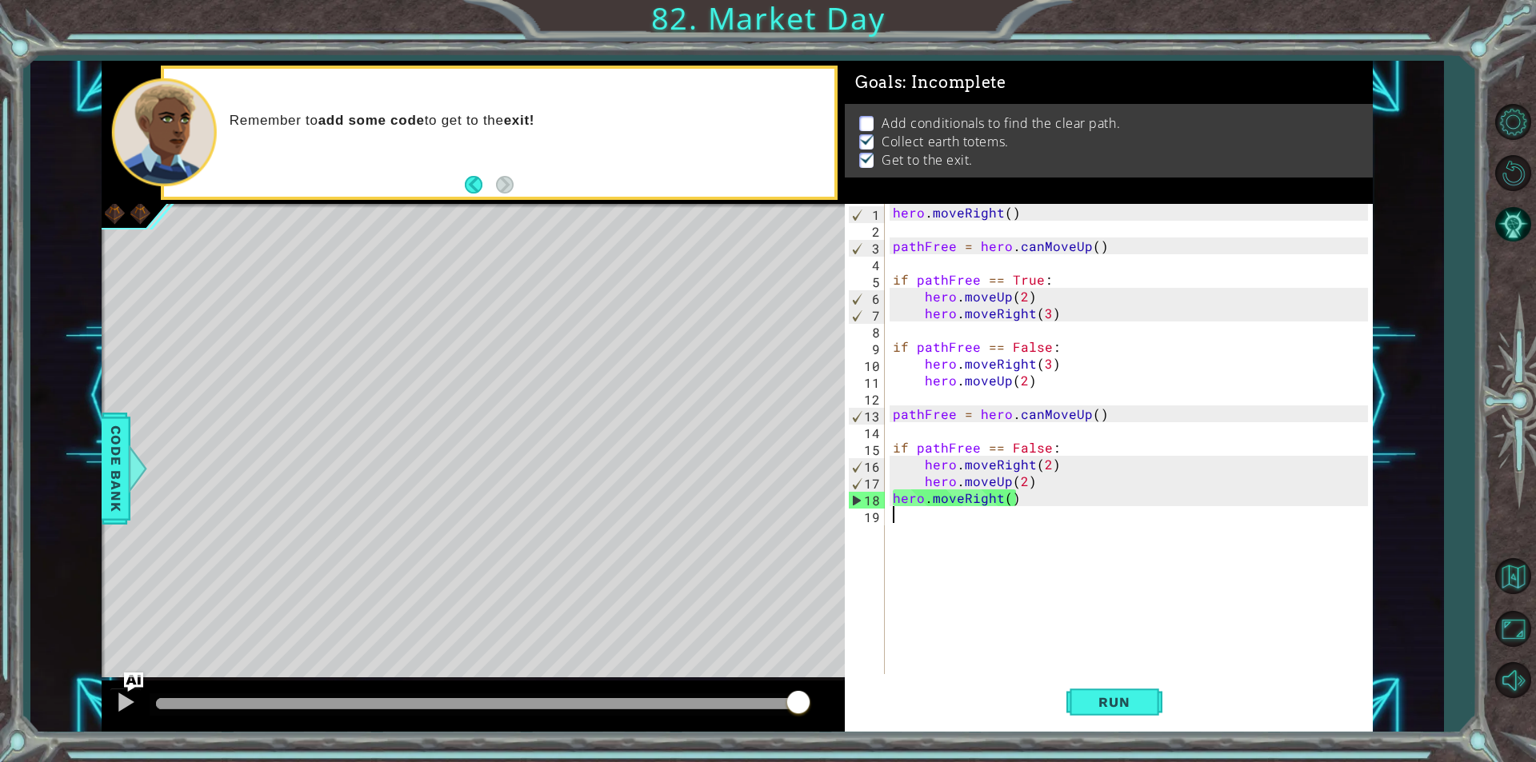
click at [100, 458] on div "1 ההההההההההההההההההההההההההההההההההההההההההההההההההההההההההההההההההההההההההההה…" at bounding box center [736, 396] width 1413 height 671
click at [125, 453] on span "Code Bank" at bounding box center [116, 469] width 26 height 98
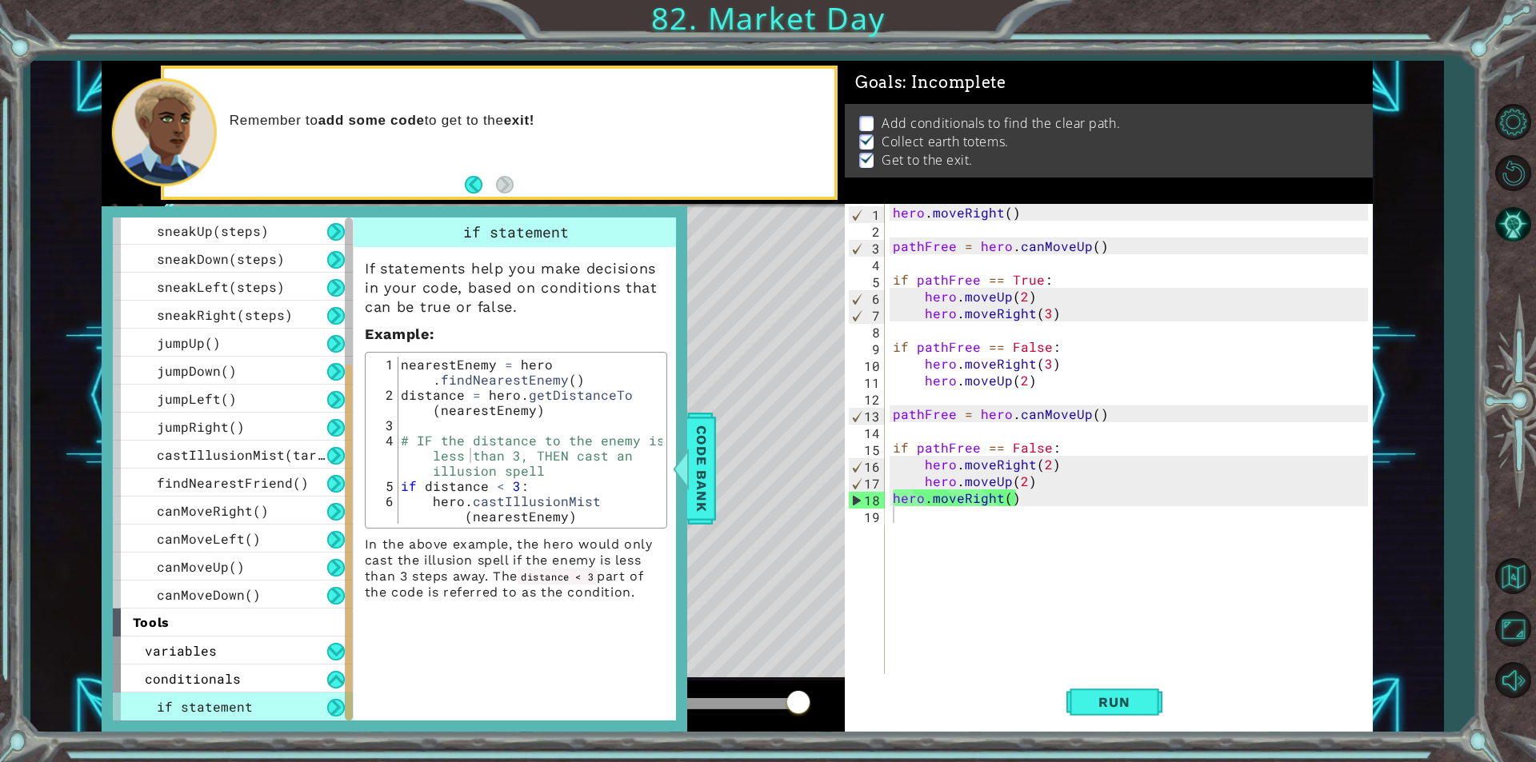
type textarea "if pathFree == False:"
click at [893, 445] on div "hero . moveRight ( ) pathFree = hero . canMoveUp ( ) if pathFree == True : hero…" at bounding box center [1132, 456] width 486 height 504
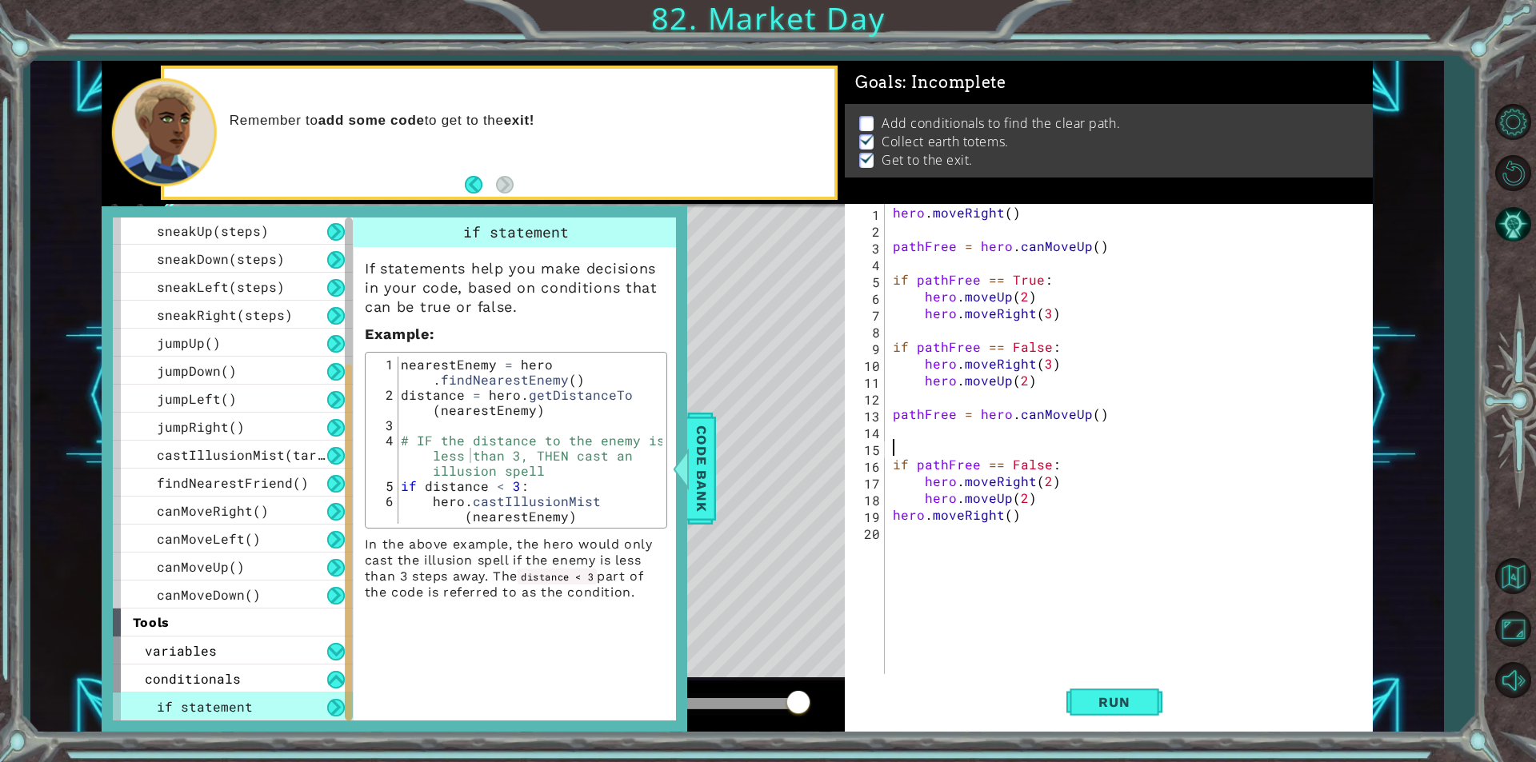
type textarea "3"
click at [1141, 709] on button "Run" at bounding box center [1114, 702] width 96 height 53
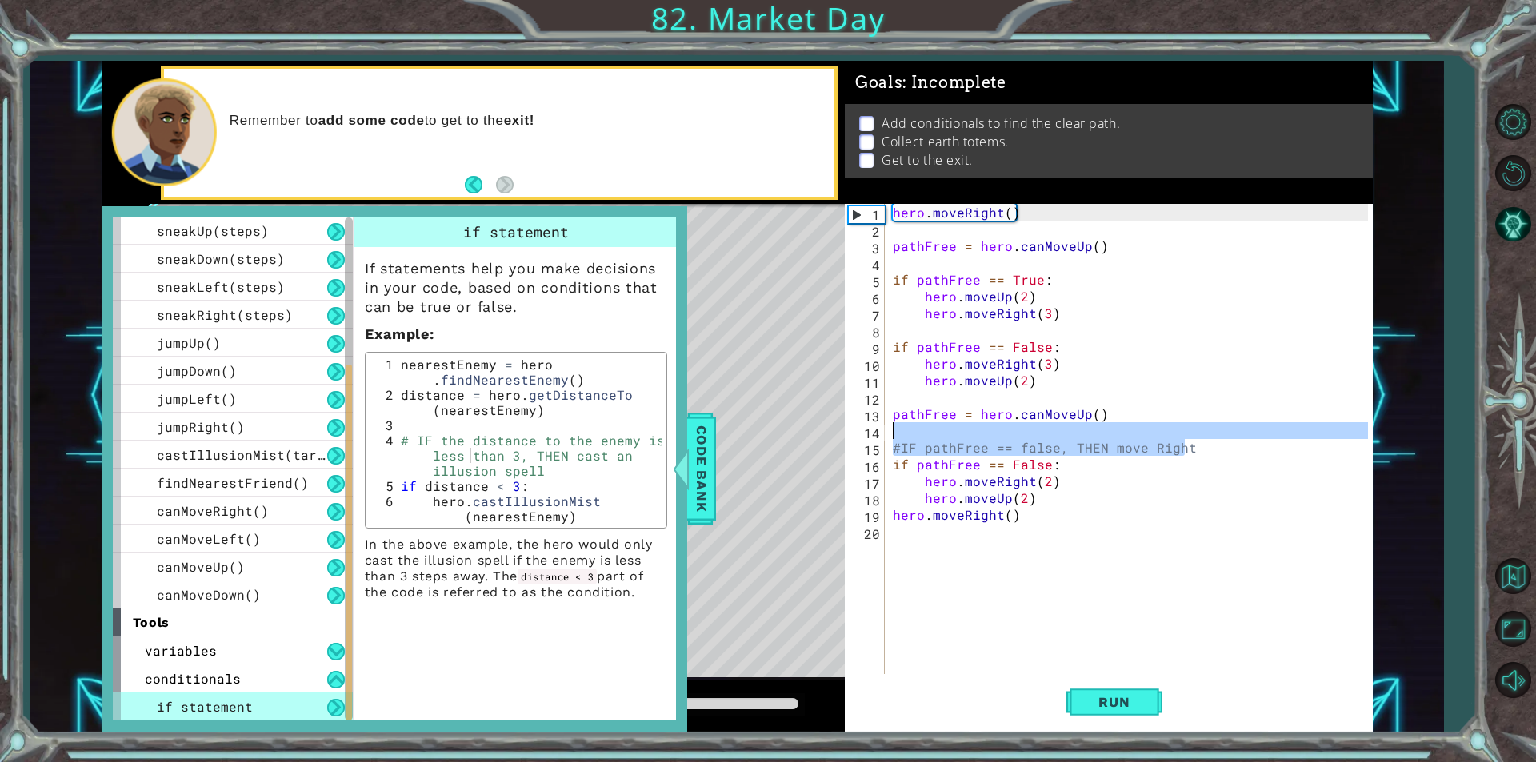
drag, startPoint x: 1207, startPoint y: 442, endPoint x: 885, endPoint y: 436, distance: 322.4
click at [885, 436] on div "#IF pathFree == false, THEN move Right 1 2 3 4 5 6 7 8 9 10 11 12 13 14 15 16 1…" at bounding box center [1106, 439] width 523 height 470
type textarea "#IF pathFree == false, THEN move Right"
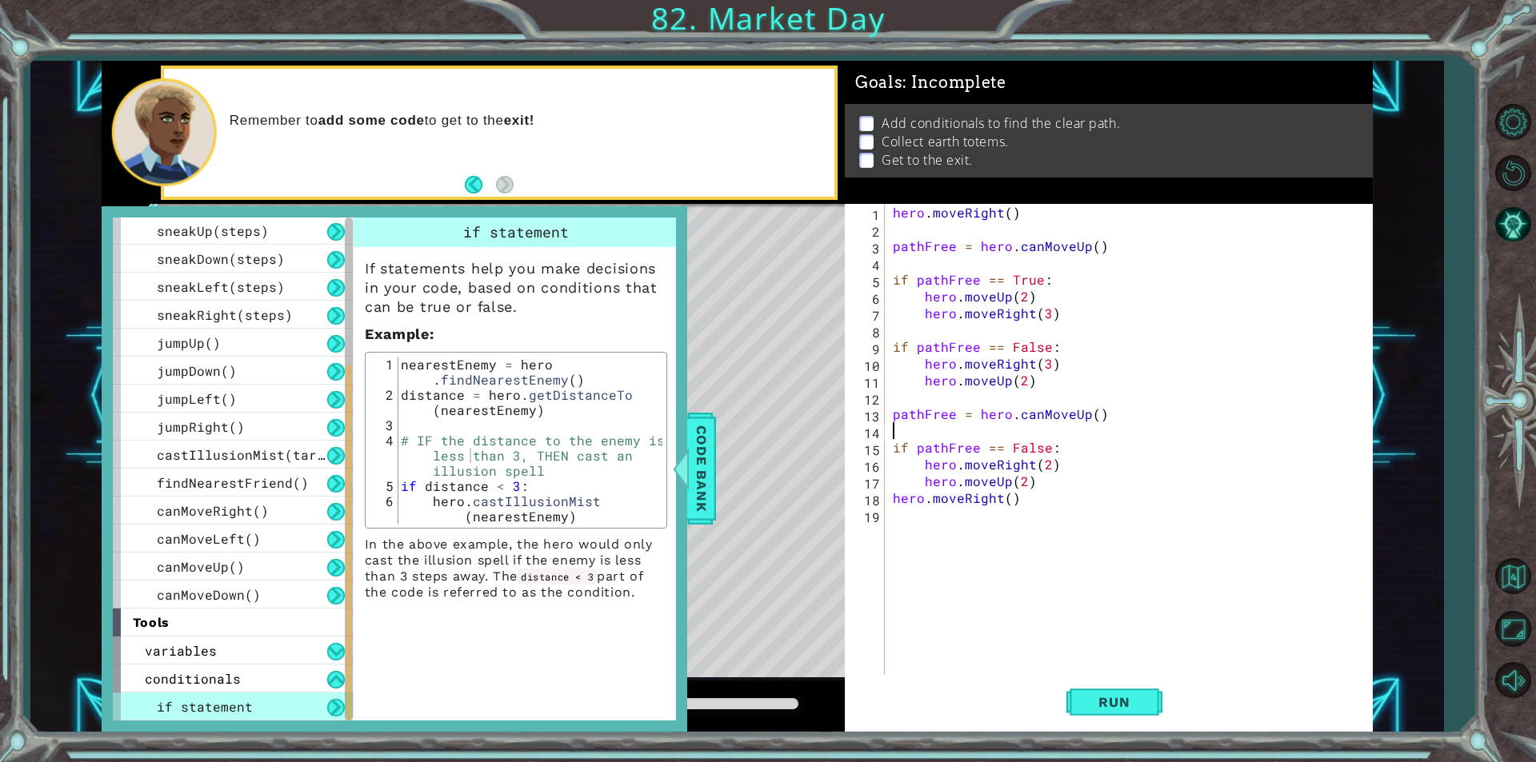
scroll to position [0, 0]
click at [149, 719] on div "if statement" at bounding box center [233, 707] width 240 height 28
click at [155, 706] on div "if statement" at bounding box center [233, 707] width 240 height 28
click at [707, 466] on span "Code Bank" at bounding box center [702, 469] width 26 height 98
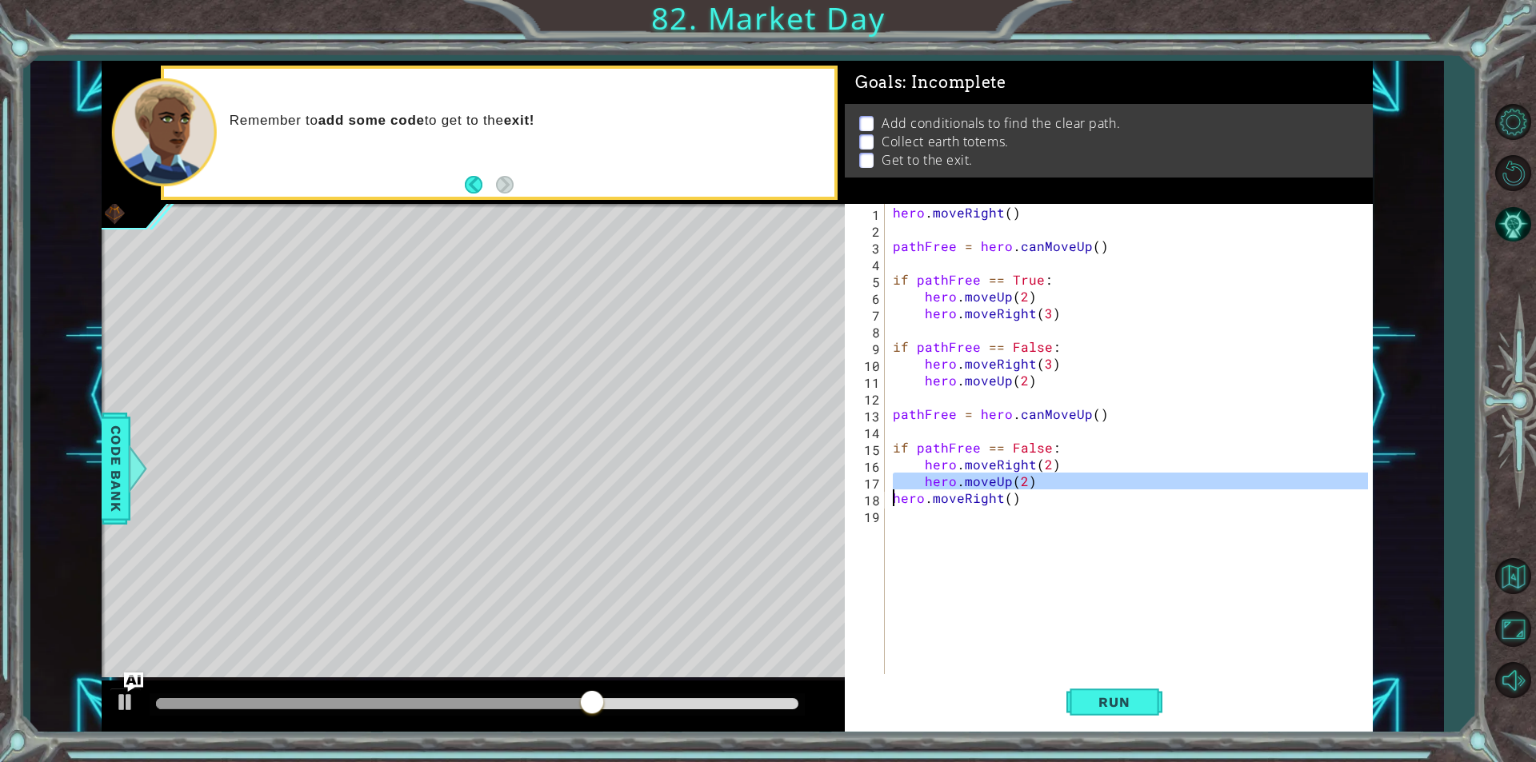
click at [798, 524] on div "1 ההההההההההההההההההההההההההההההההההההההההההההההההההההההההההההההההההההההההההההה…" at bounding box center [737, 396] width 1271 height 671
type textarea "hero.moveRight()"
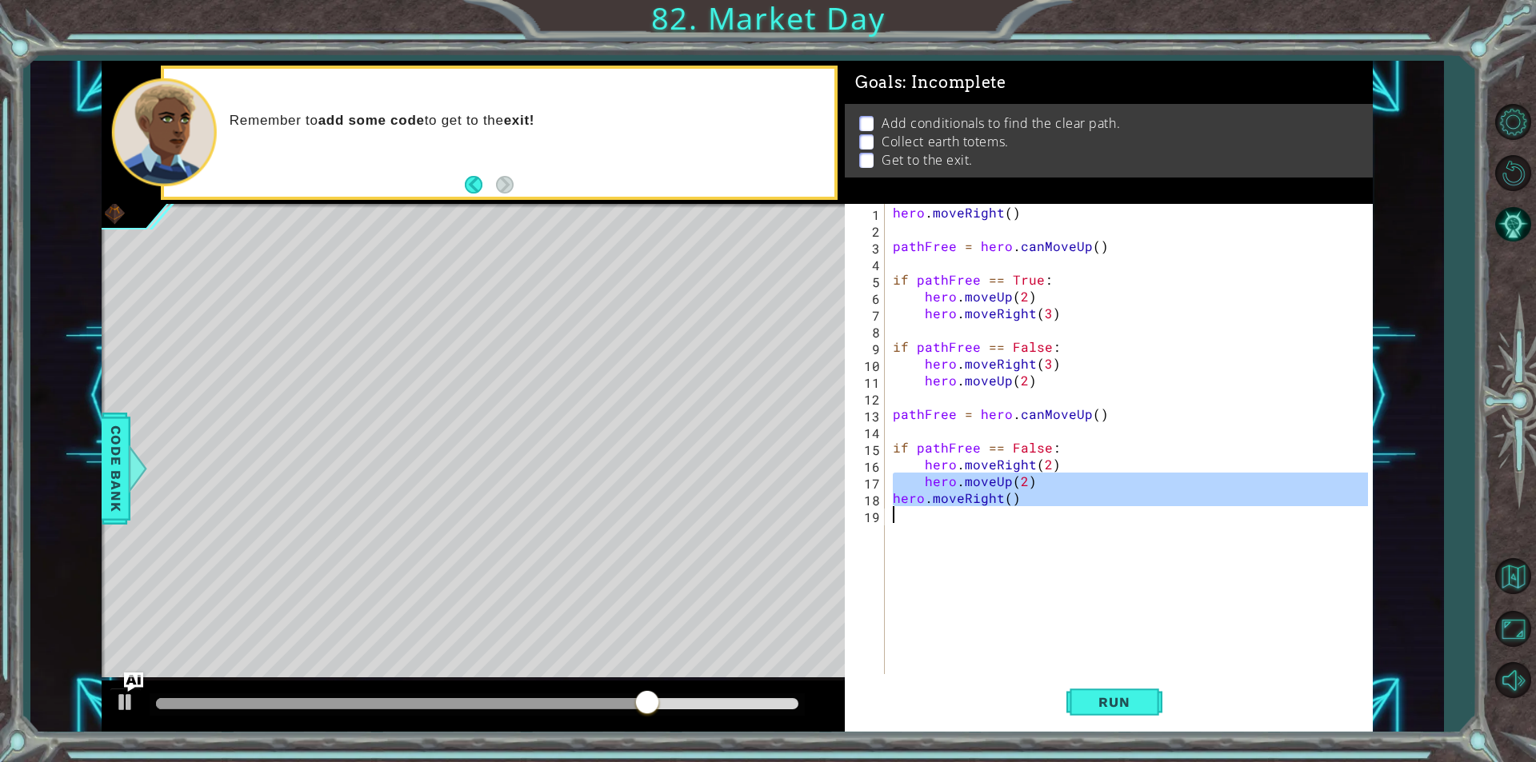
click at [1168, 519] on div "hero . moveRight ( ) pathFree = hero . canMoveUp ( ) if pathFree == True : hero…" at bounding box center [1128, 439] width 478 height 470
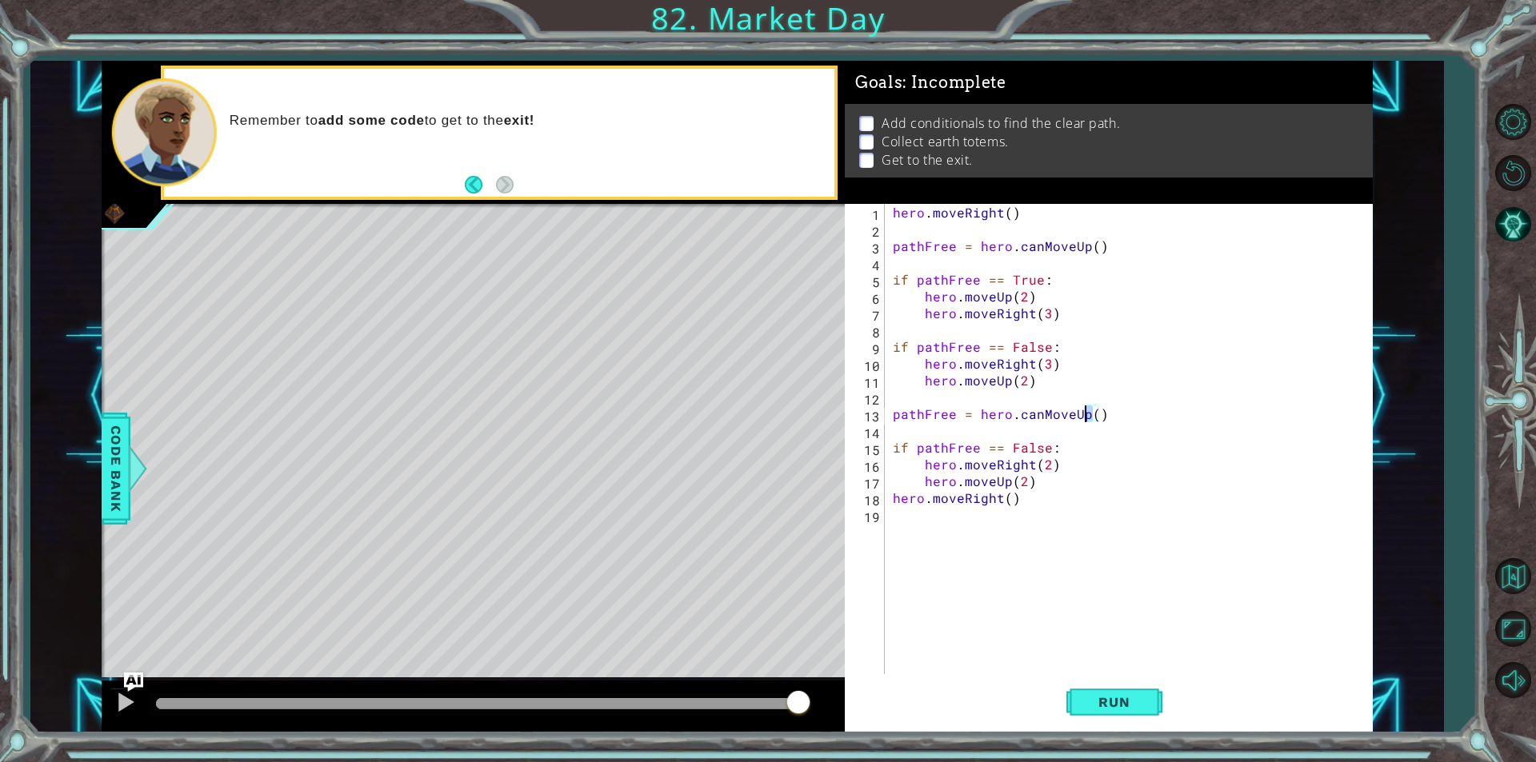
drag, startPoint x: 1094, startPoint y: 406, endPoint x: 1086, endPoint y: 410, distance: 8.9
click at [1086, 410] on div "hero . moveRight ( ) pathFree = hero . canMoveUp ( ) if pathFree == True : hero…" at bounding box center [1132, 456] width 486 height 504
type textarea "pathFree = hero.canMoveUp()"
click at [1068, 425] on div "hero . moveRight ( ) pathFree = hero . canMoveUp ( ) if pathFree == True : hero…" at bounding box center [1132, 456] width 486 height 504
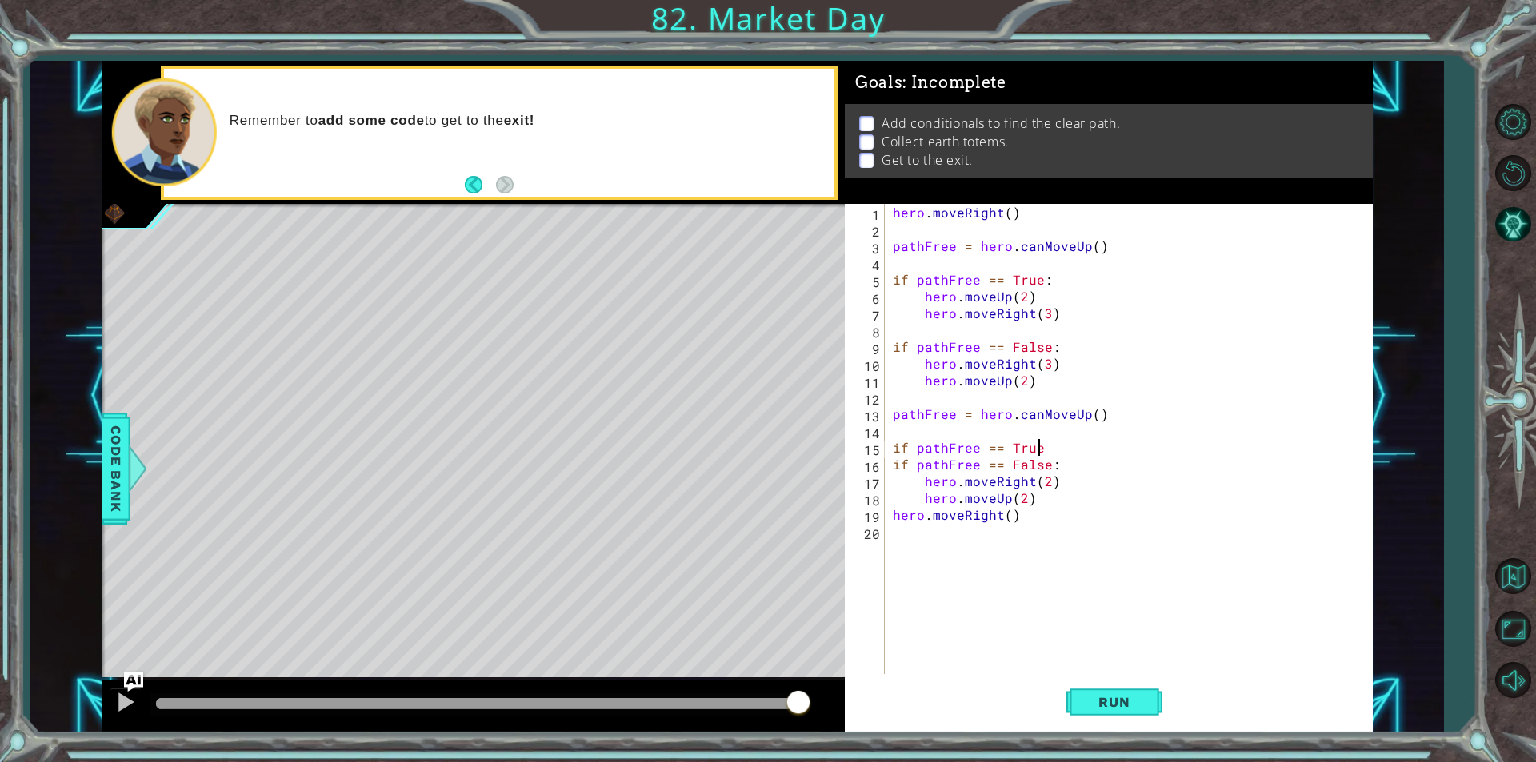
type textarea "if pathFree == True:"
type textarea "hero.moveUp(2)"
type textarea "hero.moveRight(3)"
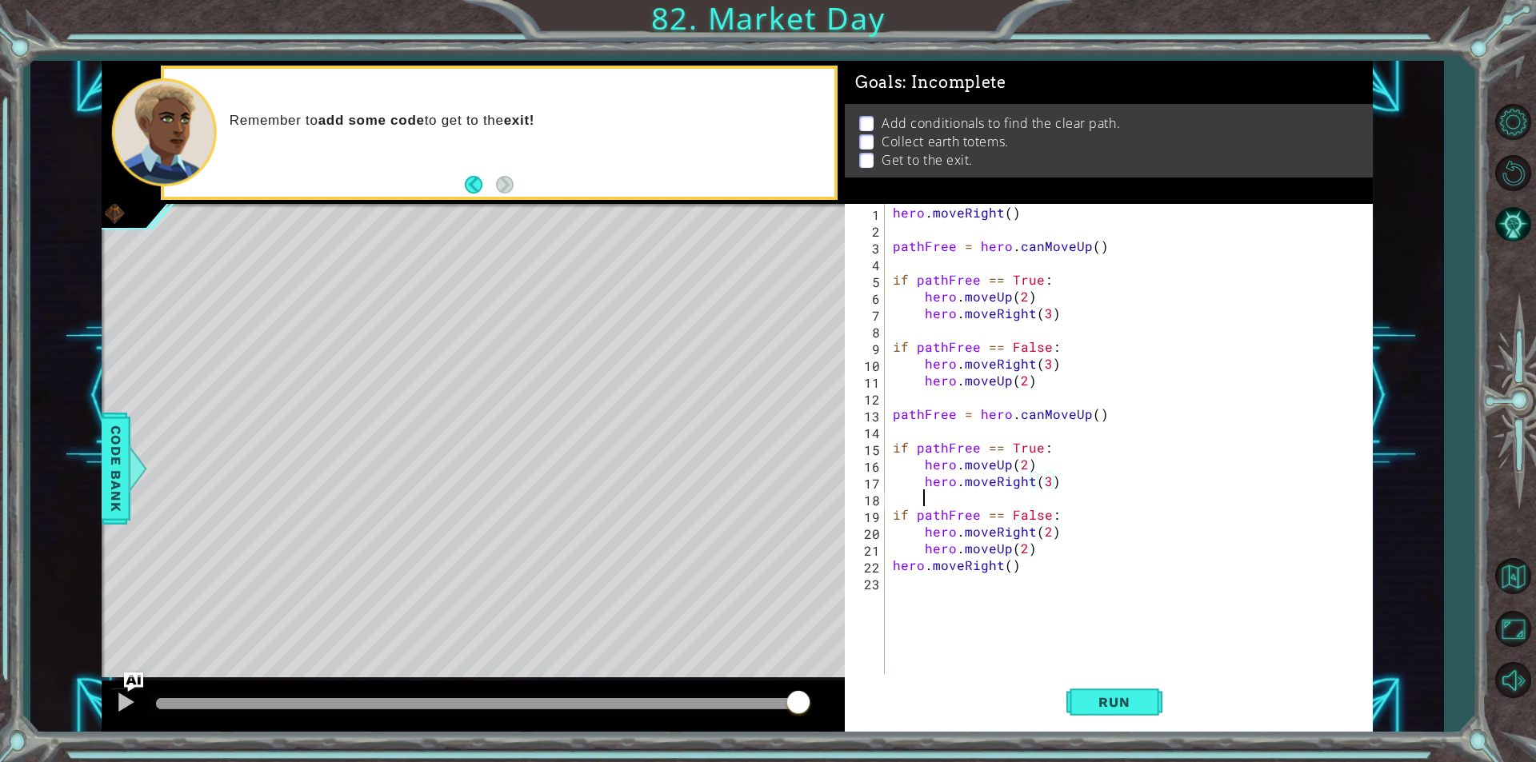
scroll to position [0, 1]
click at [1081, 689] on button "Run" at bounding box center [1114, 702] width 96 height 53
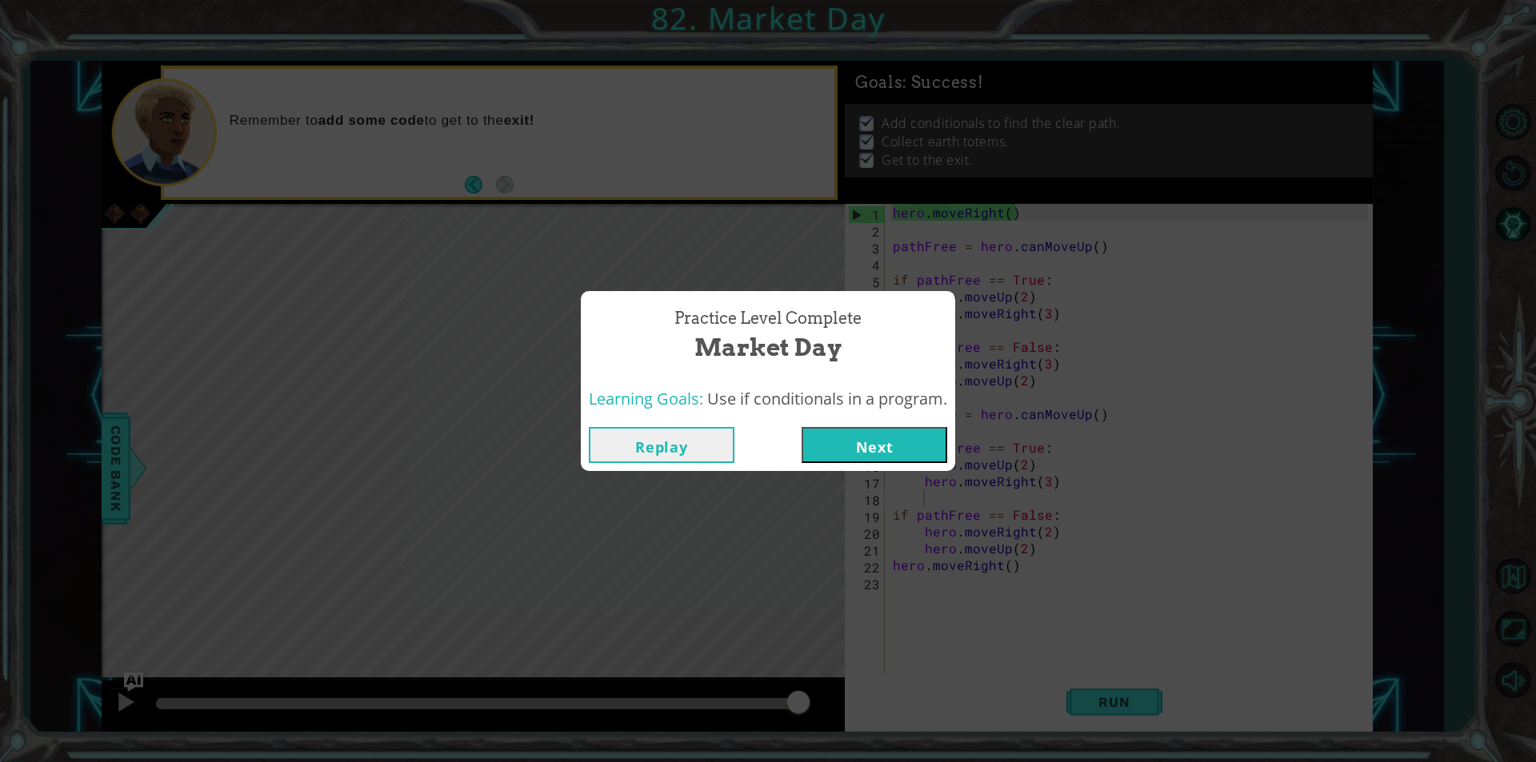
click at [920, 457] on button "Next" at bounding box center [874, 445] width 146 height 36
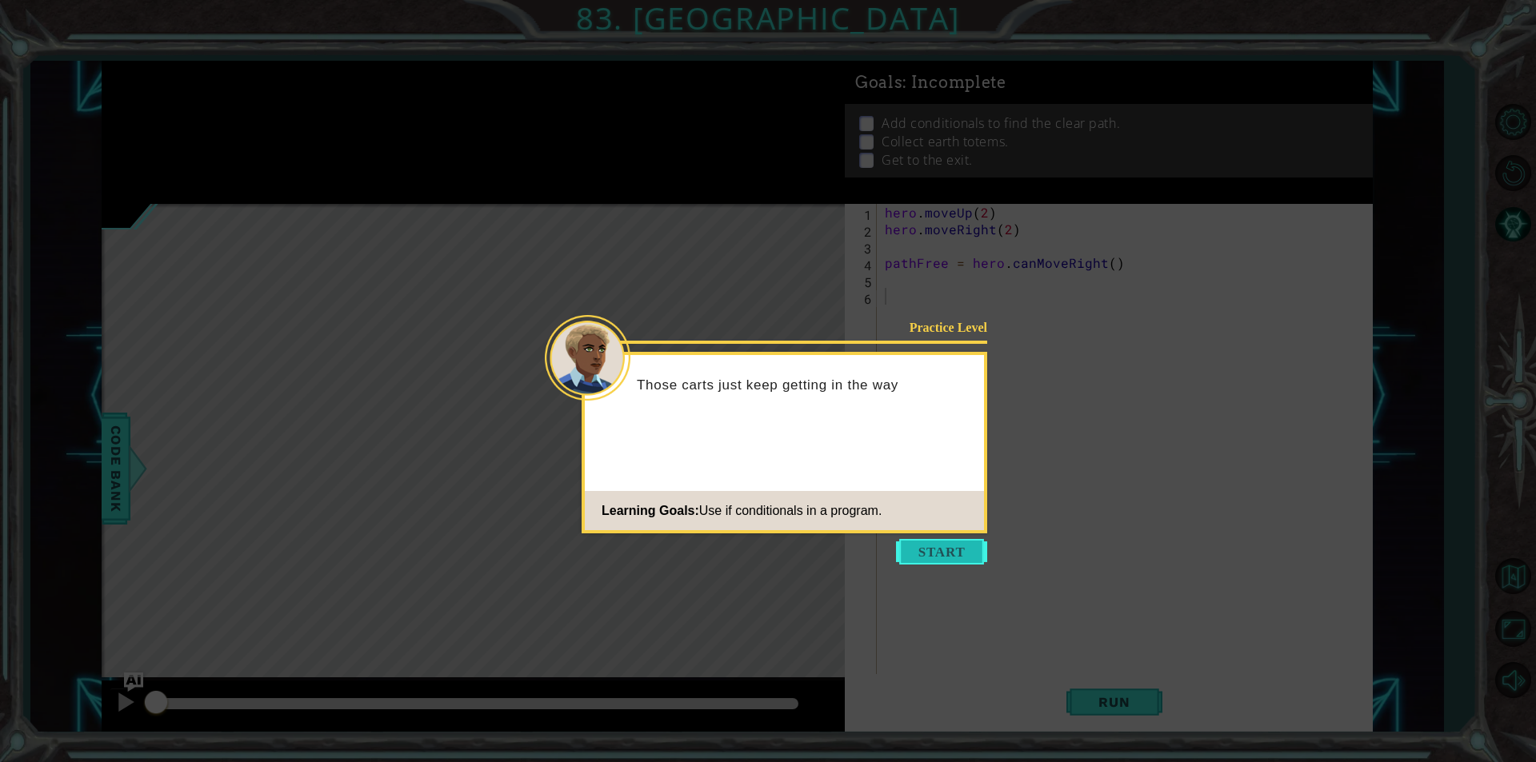
click at [909, 547] on button "Start" at bounding box center [941, 552] width 91 height 26
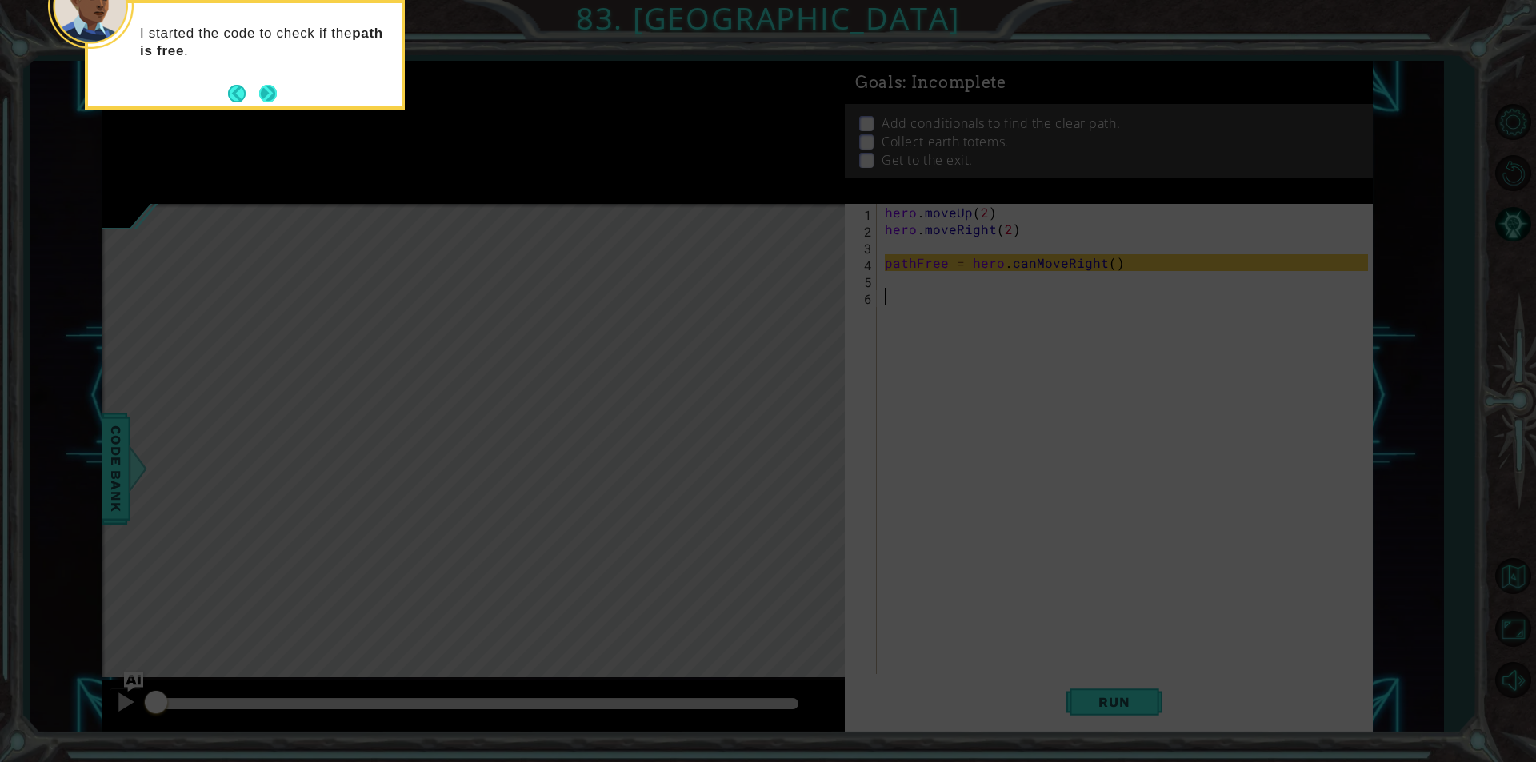
click at [279, 100] on div "I started the code to check if the path is free ." at bounding box center [245, 55] width 320 height 110
click at [276, 95] on button "Next" at bounding box center [268, 93] width 18 height 18
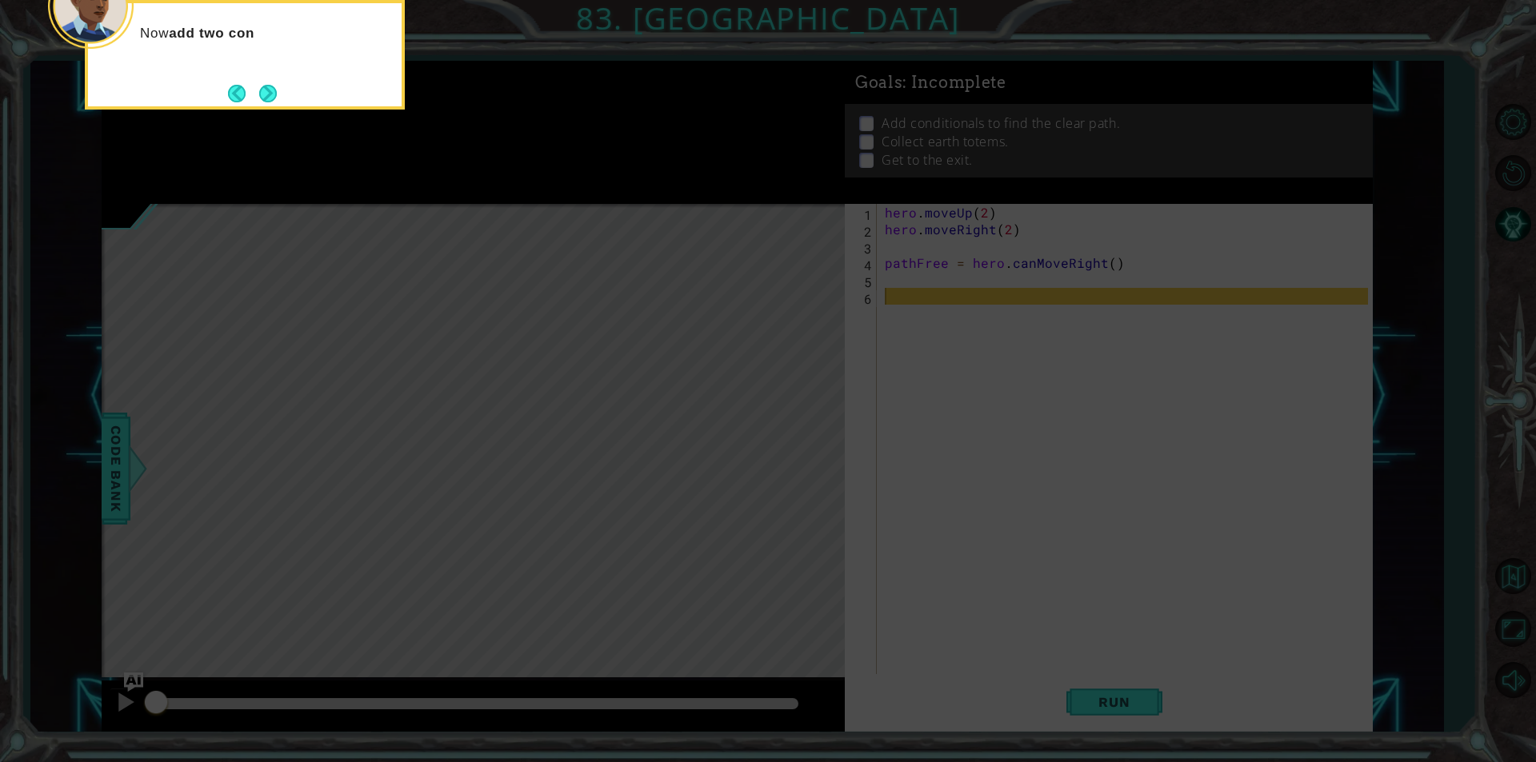
click at [276, 95] on button "Next" at bounding box center [268, 93] width 18 height 18
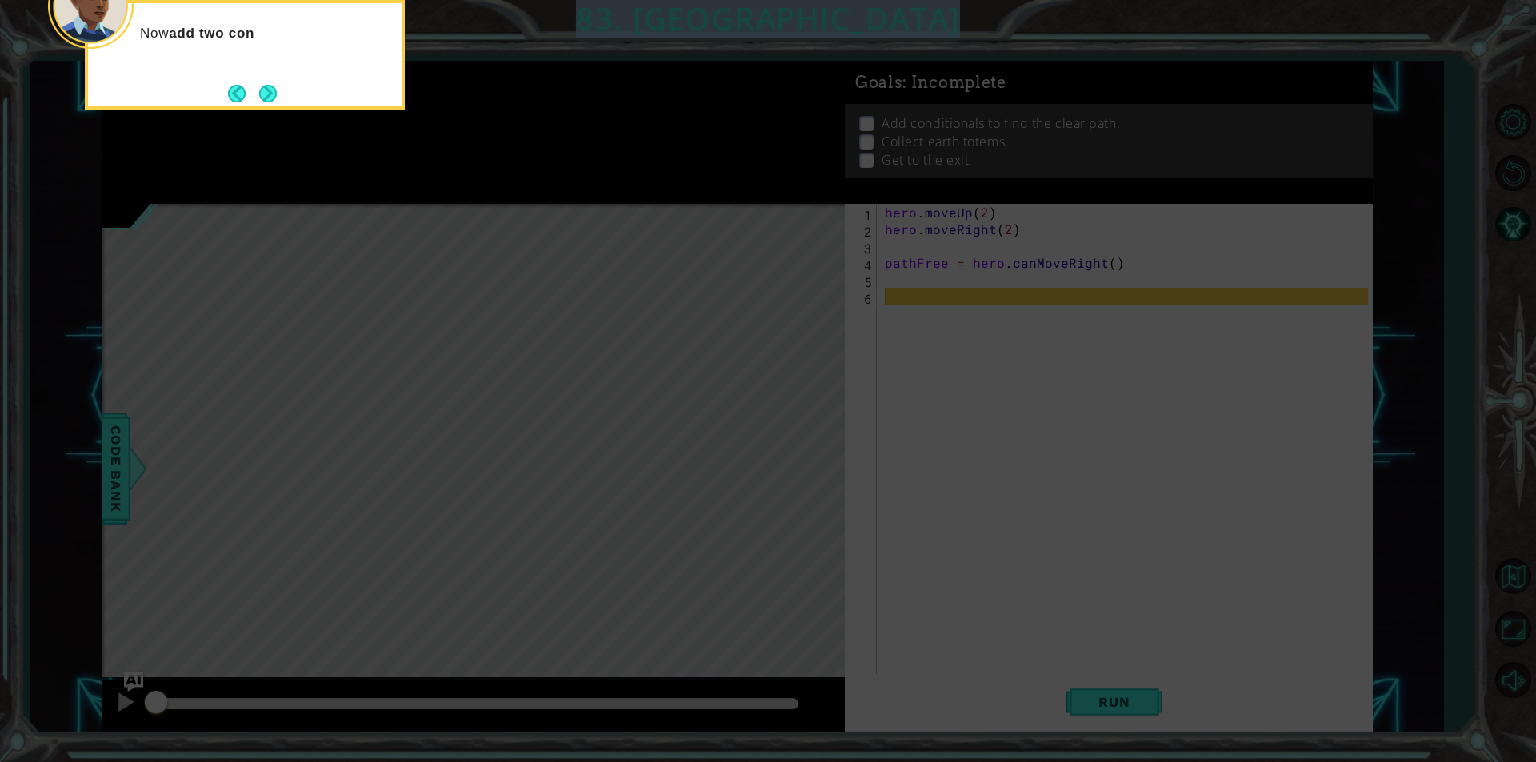
click at [276, 95] on icon at bounding box center [768, 114] width 1536 height 1297
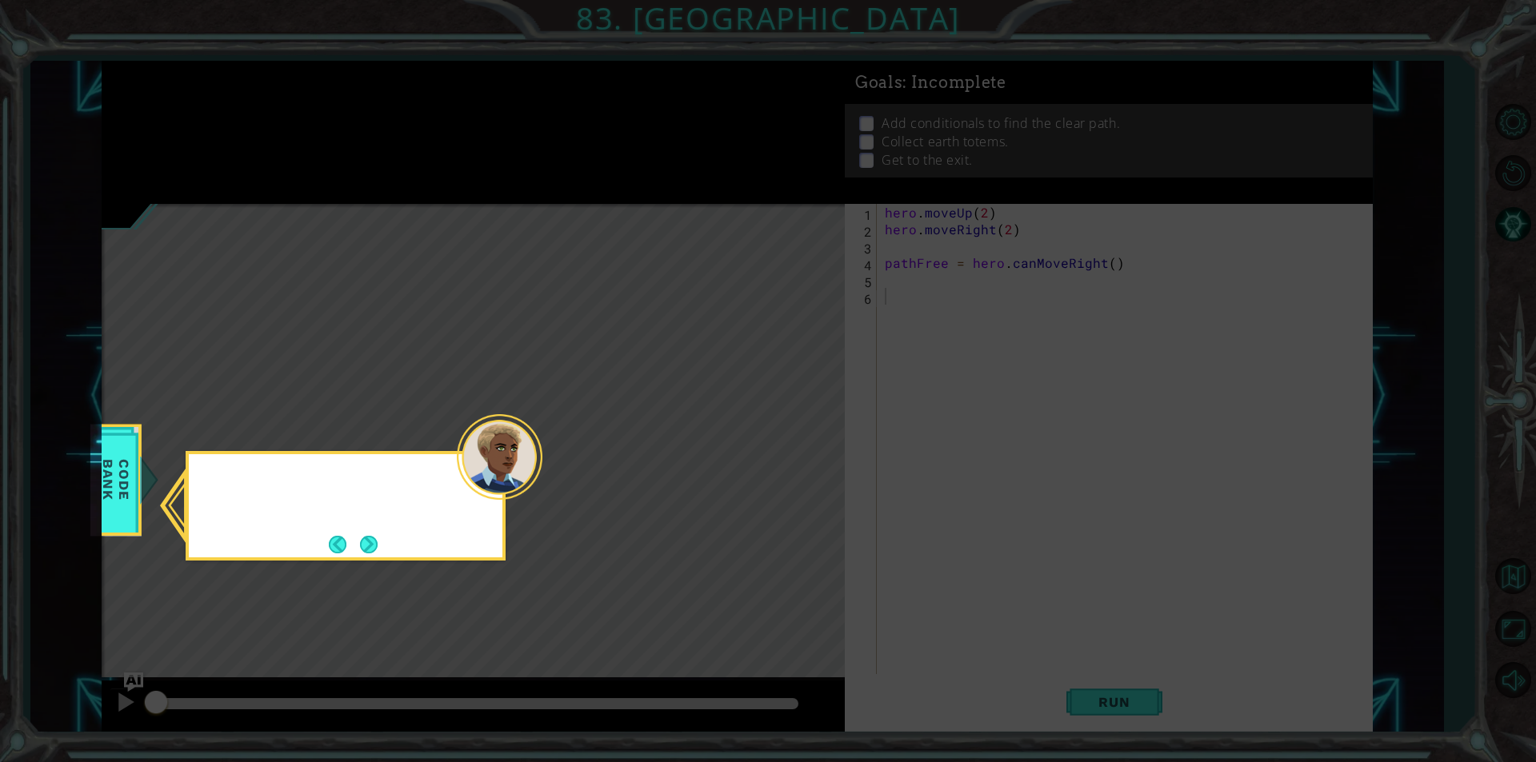
click at [276, 95] on icon at bounding box center [768, 381] width 1536 height 762
click at [374, 539] on button "Next" at bounding box center [369, 545] width 18 height 18
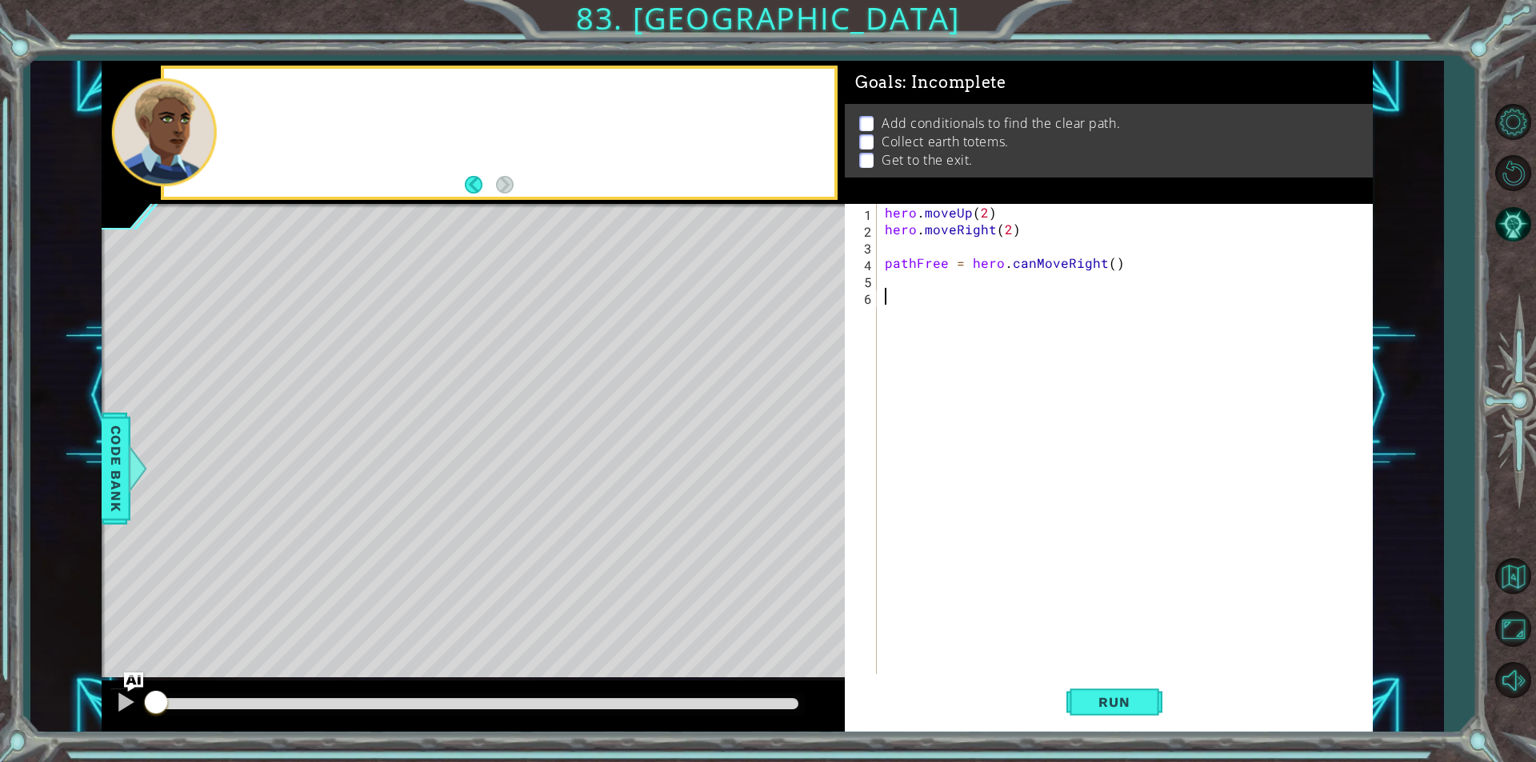
click at [369, 539] on div "Level Map" at bounding box center [471, 439] width 739 height 471
click at [909, 290] on div "hero . moveUp ( 2 ) hero . moveRight ( 2 ) pathFree = hero . canMoveRight ( )" at bounding box center [1128, 456] width 494 height 504
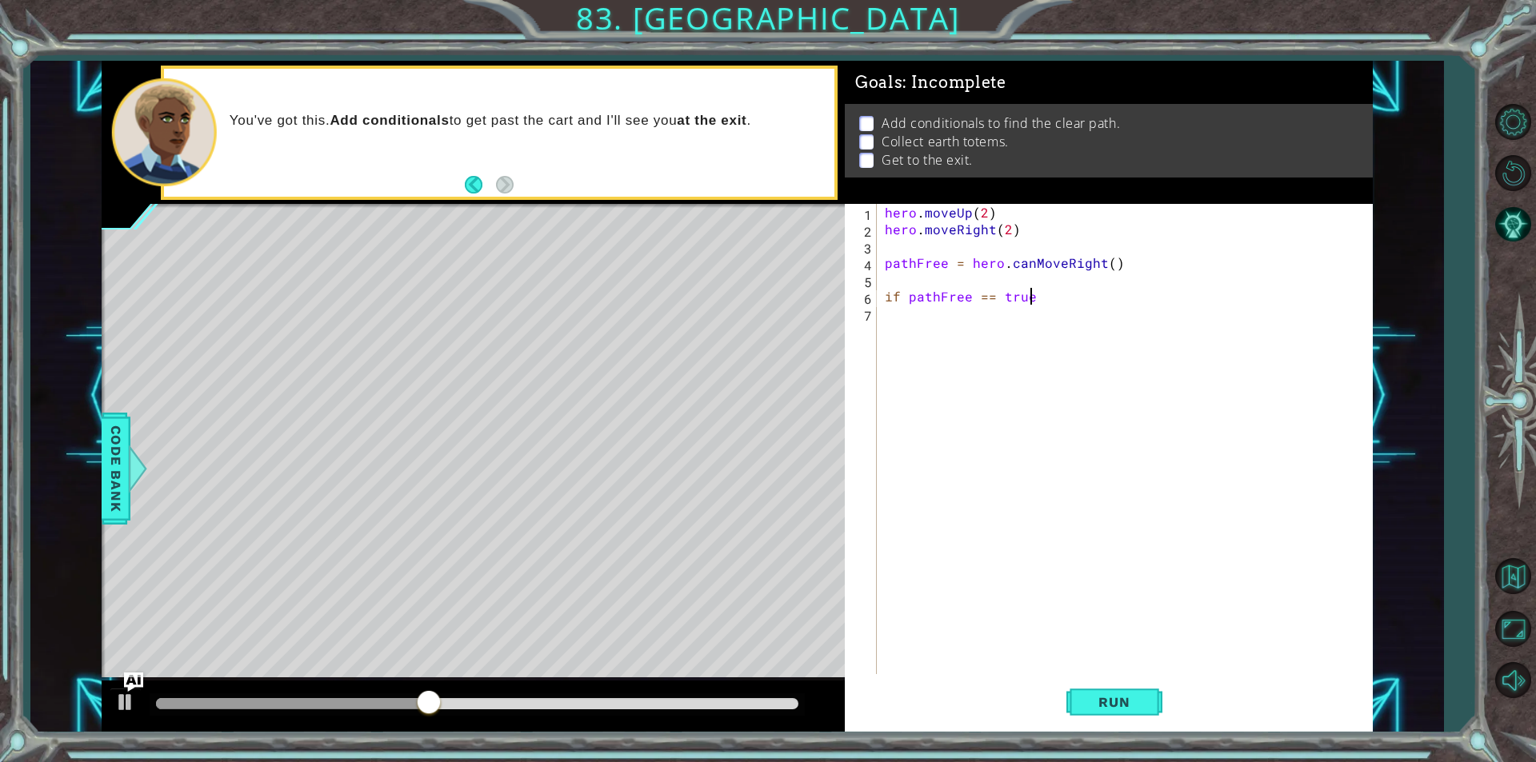
type textarea "if pathFree == true:"
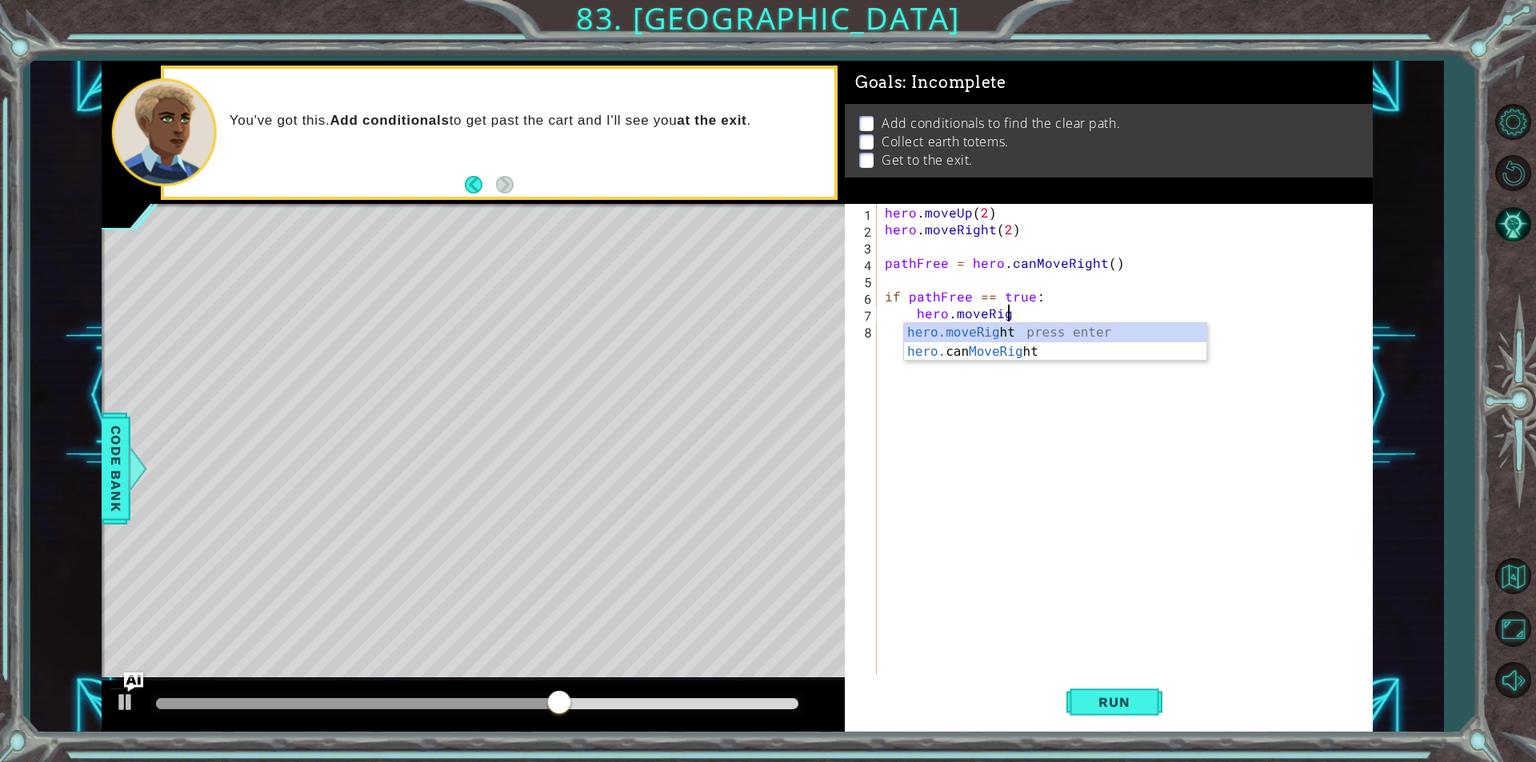
scroll to position [0, 7]
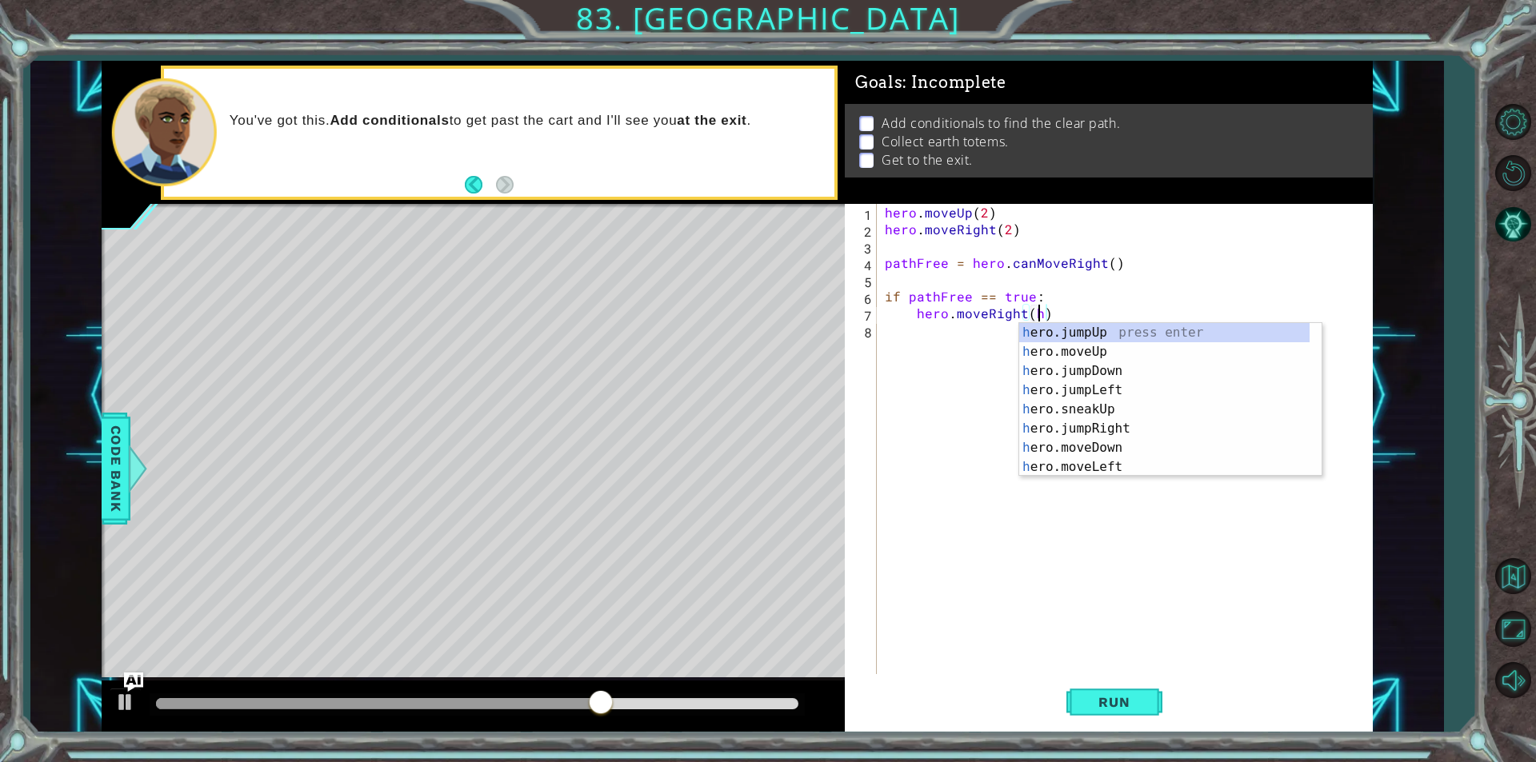
type textarea "hero.moveRight()"
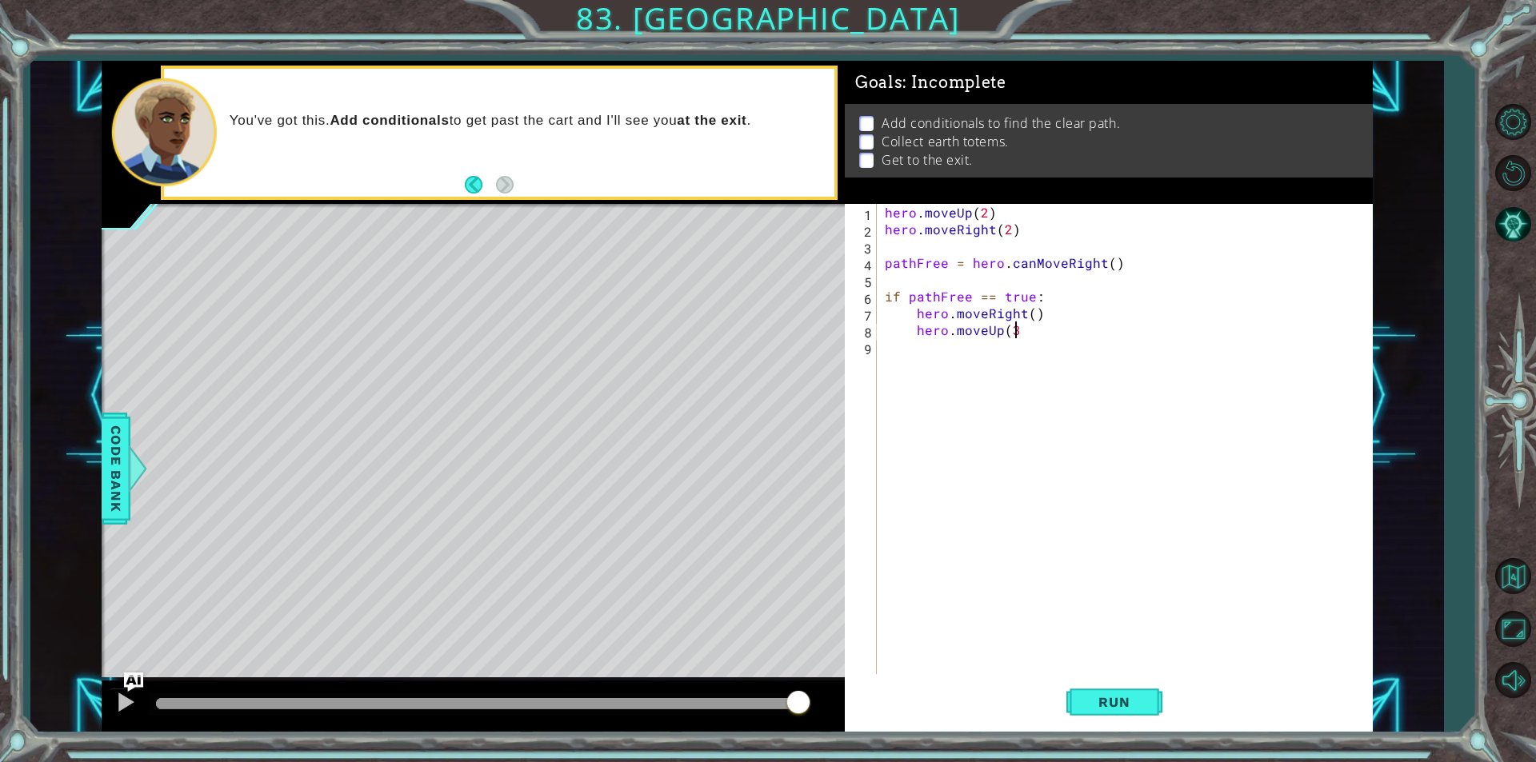
type textarea "hero.moveUp(3)"
type textarea "hero.moveRight()"
type textarea "if pathFree == False"
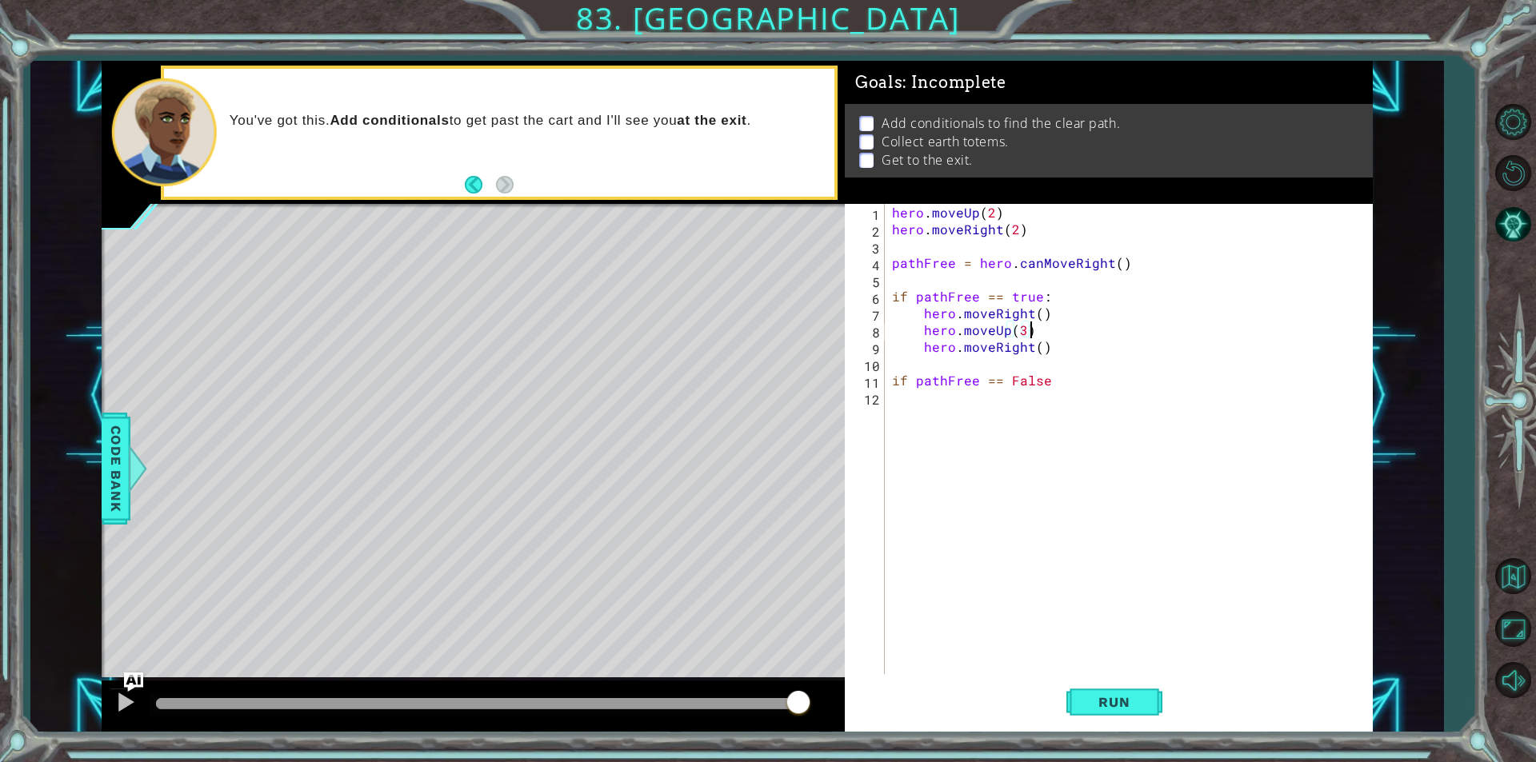
type textarea "if pathFree == true:"
type textarea "if pathFree == True:"
click at [909, 290] on div "hero . moveUp ( 2 ) hero . moveRight ( 2 ) pathFree = hero . canMoveRight ( ) i…" at bounding box center [1132, 456] width 487 height 504
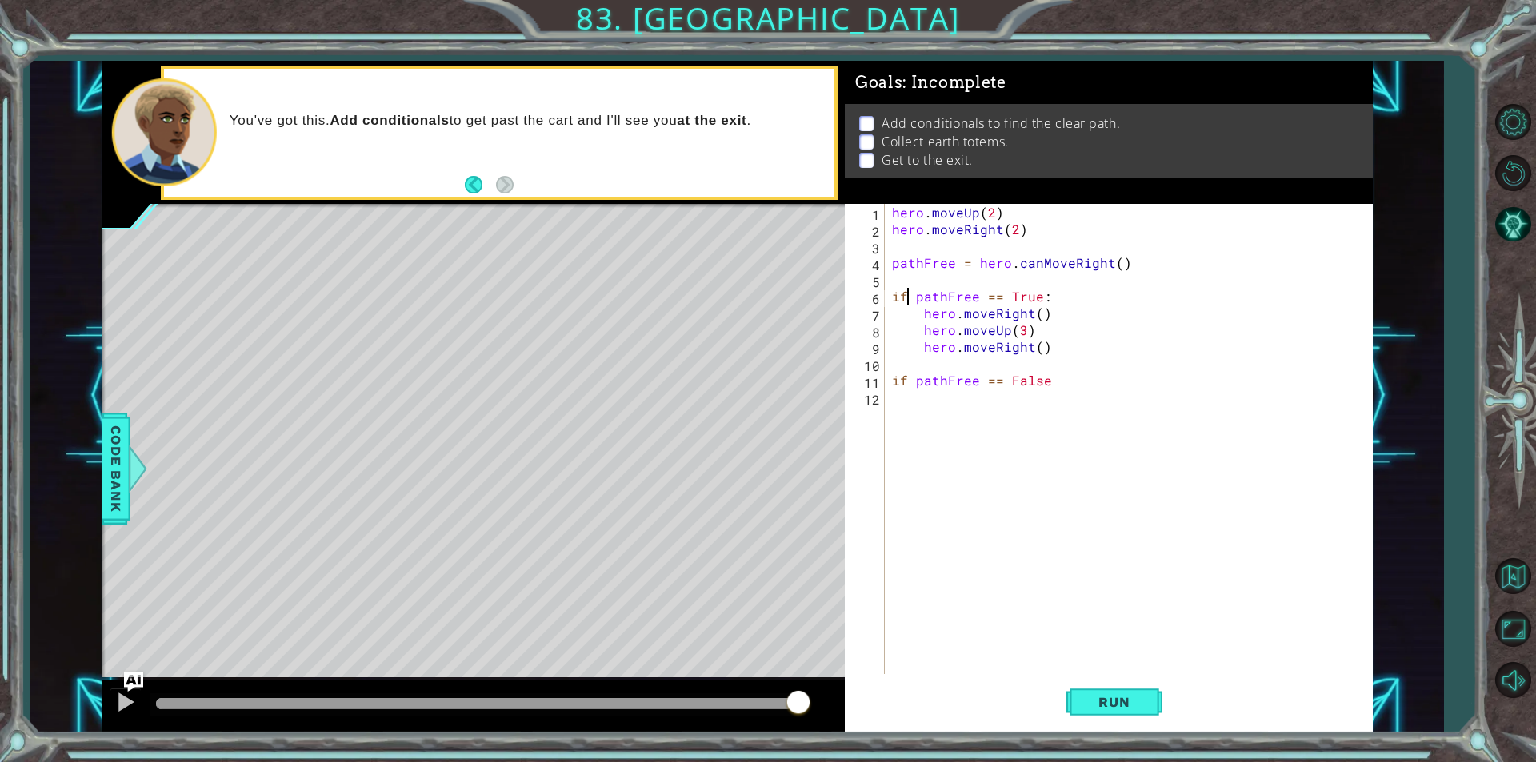
click at [1065, 394] on div "hero . moveUp ( 2 ) hero . moveRight ( 2 ) pathFree = hero . canMoveRight ( ) i…" at bounding box center [1132, 456] width 487 height 504
click at [1067, 378] on div "hero . moveUp ( 2 ) hero . moveRight ( 2 ) pathFree = hero . canMoveRight ( ) i…" at bounding box center [1132, 456] width 487 height 504
type textarea "if pathFree == False:"
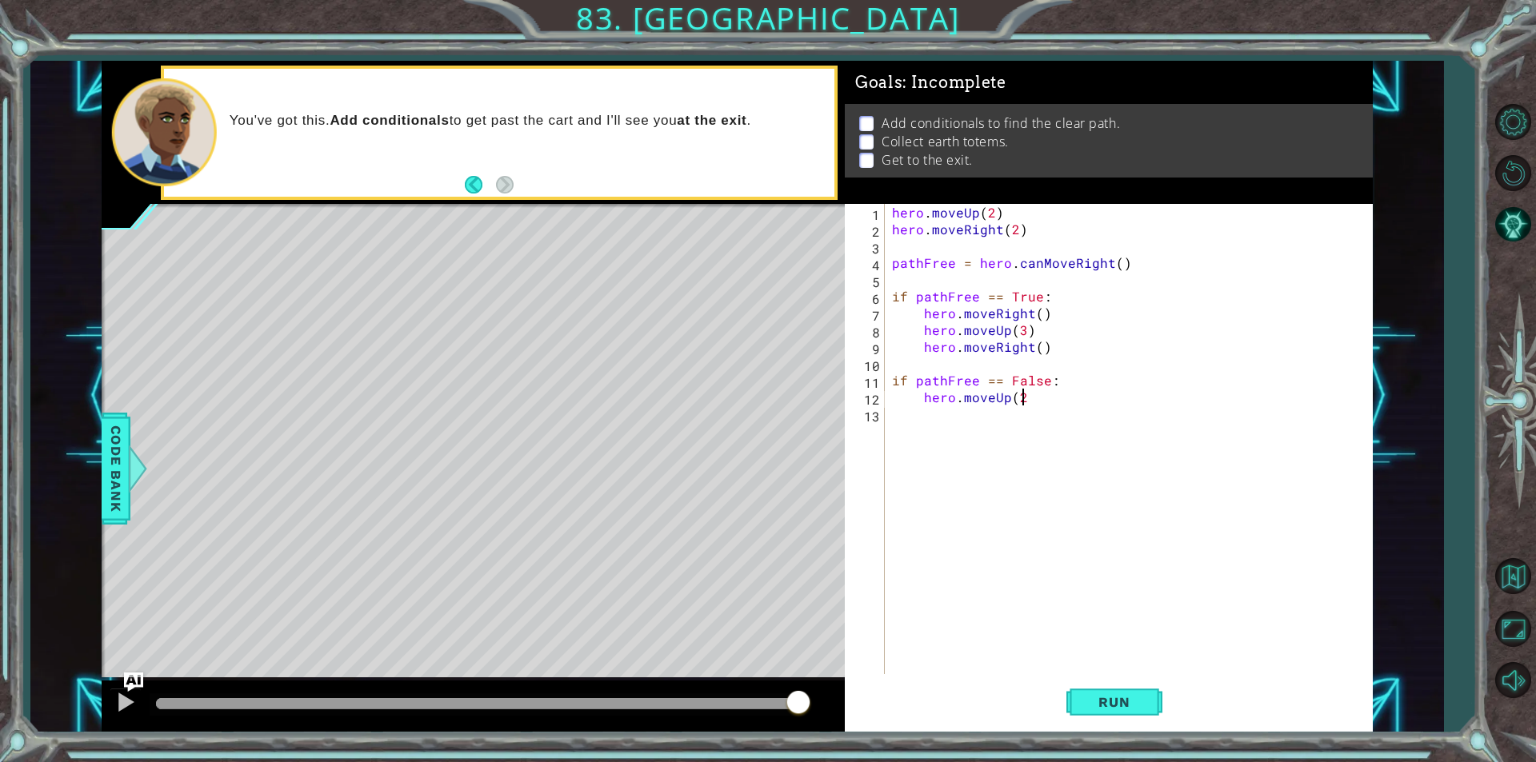
type textarea "hero.moveUp(2)"
type textarea "hero.moveRight(2)"
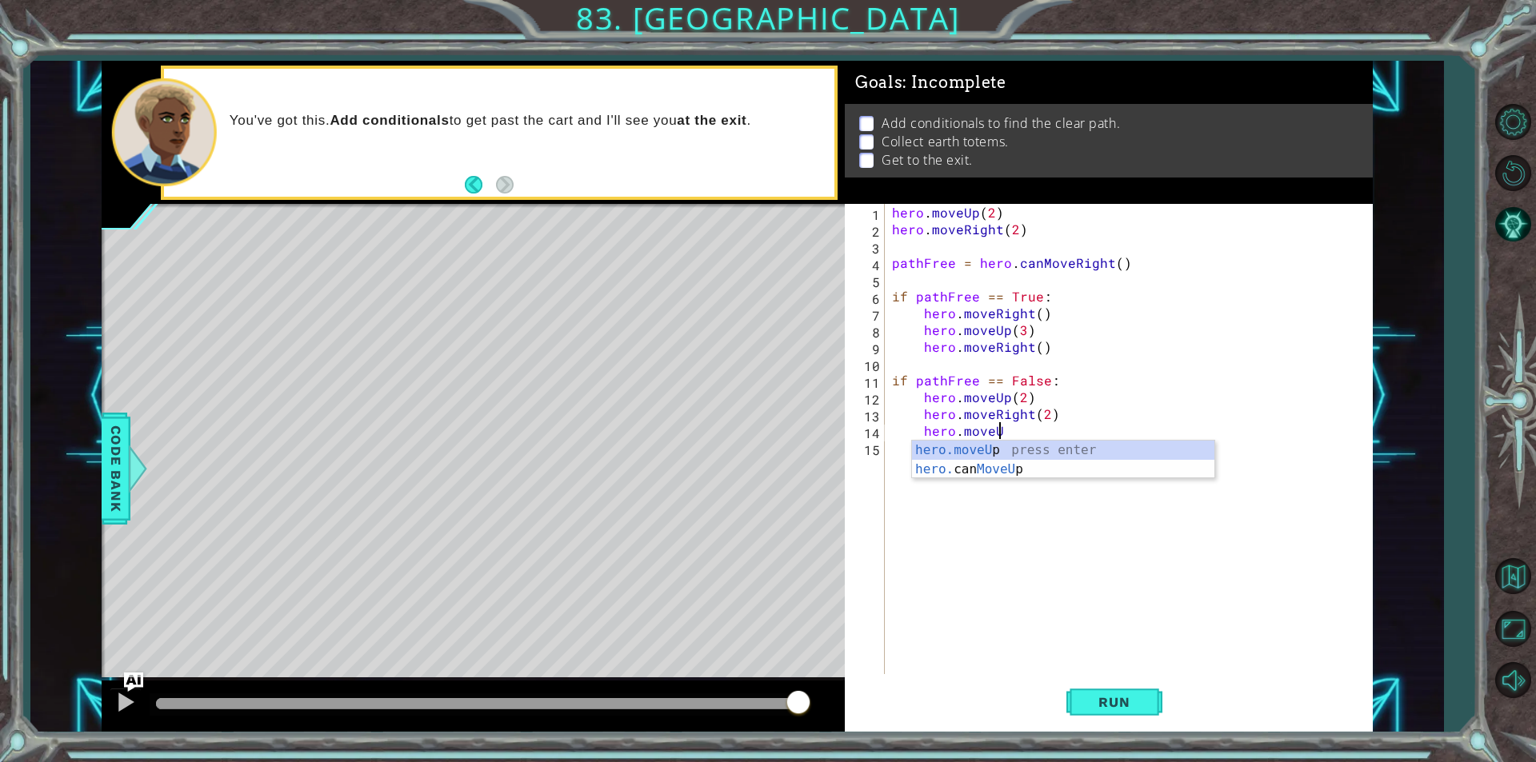
scroll to position [0, 6]
type textarea "hero.moveUp()"
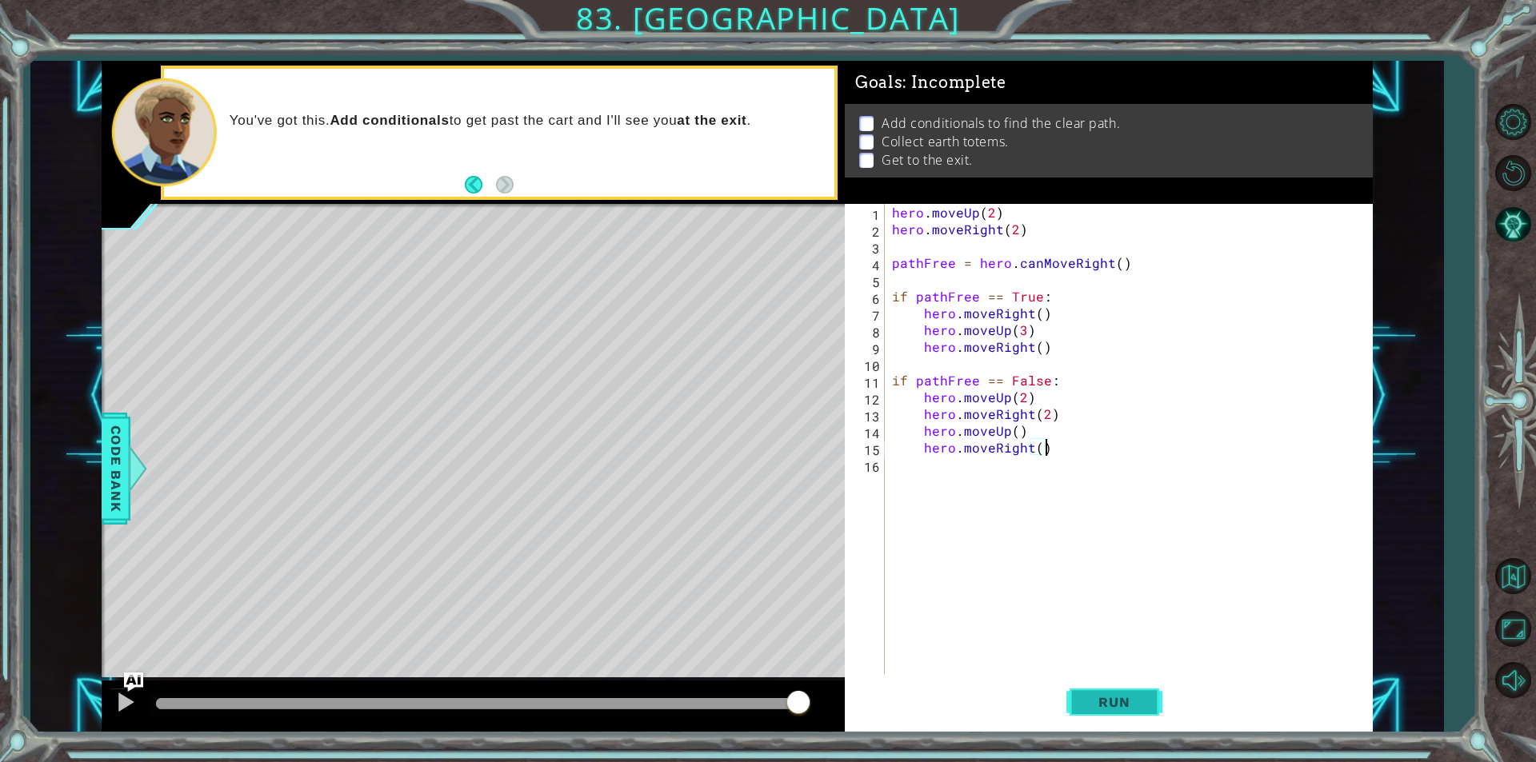
type textarea "hero.moveRight()"
click at [1126, 705] on span "Run" at bounding box center [1113, 702] width 63 height 16
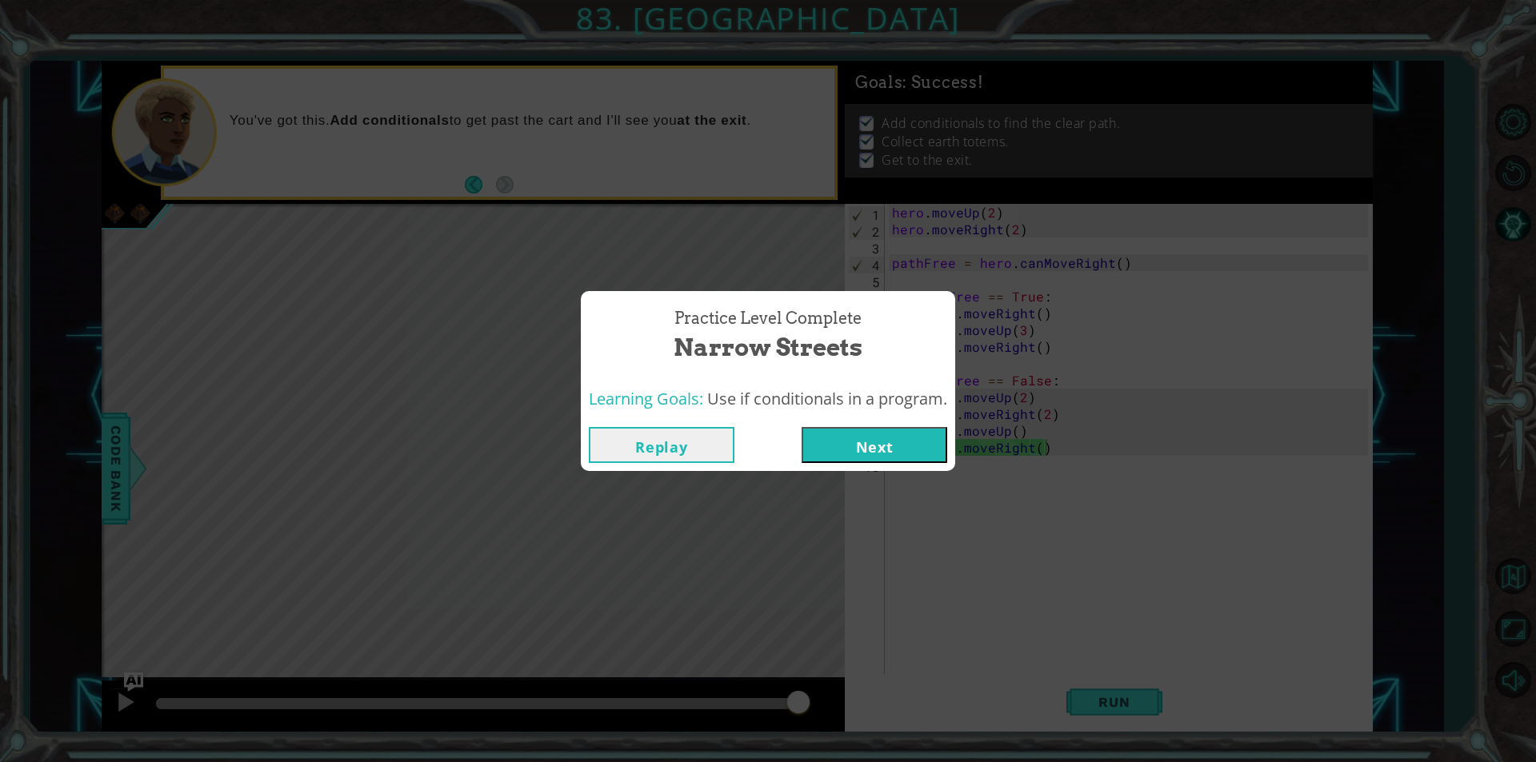
drag, startPoint x: 880, startPoint y: 465, endPoint x: 872, endPoint y: 474, distance: 12.5
click at [878, 473] on div "Practice Level Complete Narrow Streets Learning Goals: Use if conditionals in a…" at bounding box center [768, 381] width 1536 height 762
click at [873, 471] on div "Practice Level Complete Narrow Streets Learning Goals: Use if conditionals in a…" at bounding box center [768, 381] width 1536 height 762
click at [887, 446] on button "Next" at bounding box center [874, 445] width 146 height 36
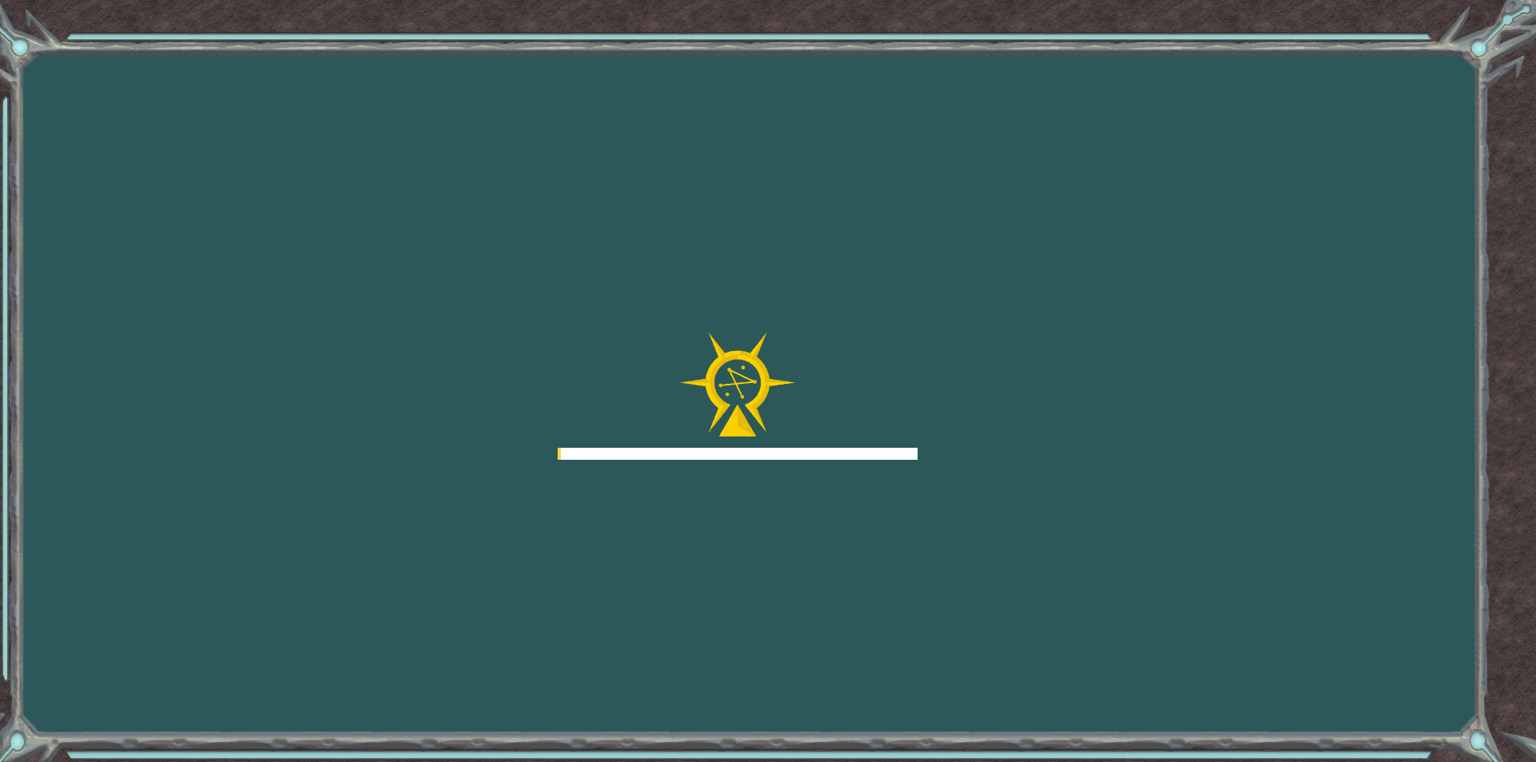
click at [887, 446] on div at bounding box center [737, 397] width 360 height 128
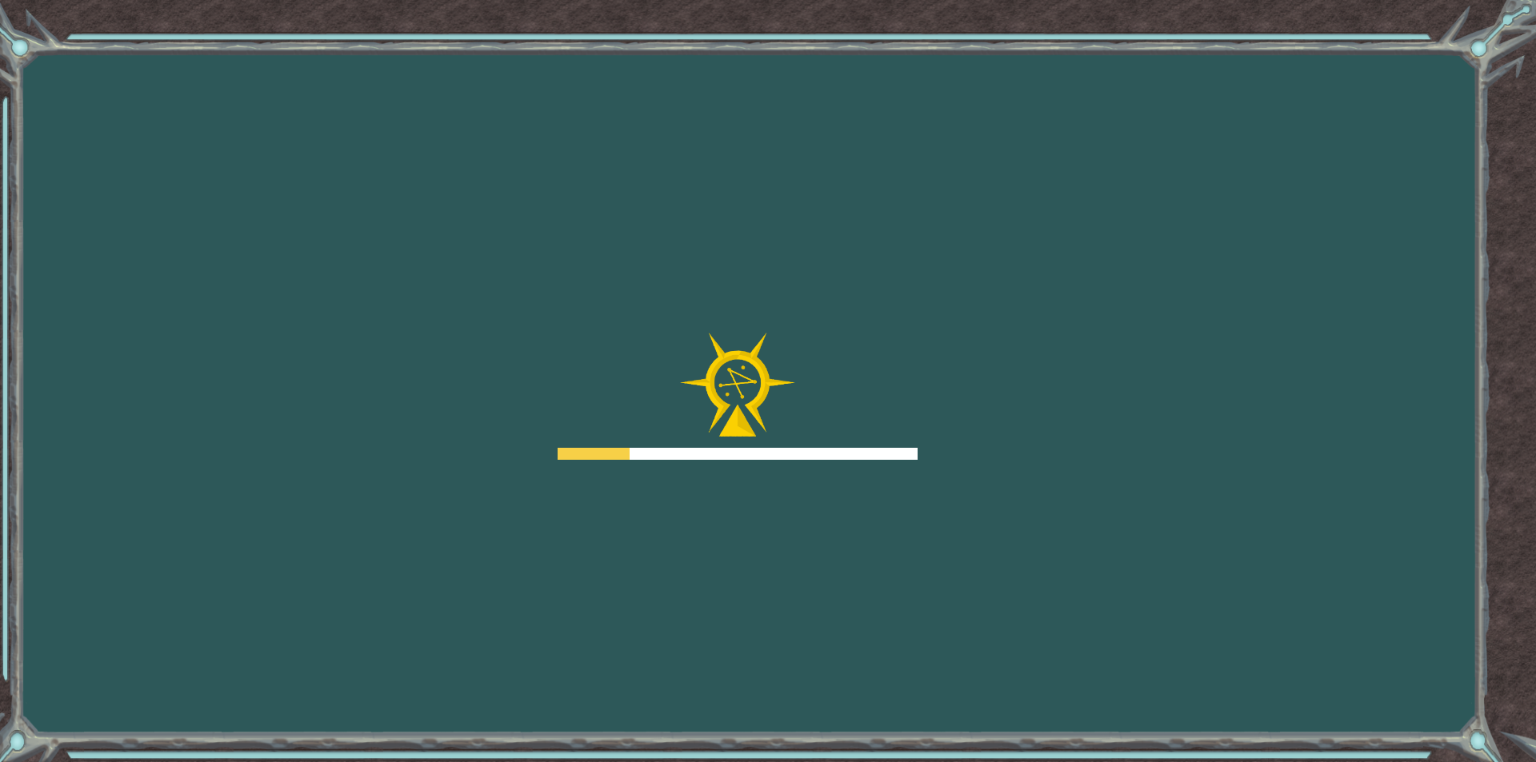
click at [887, 446] on div at bounding box center [737, 397] width 360 height 128
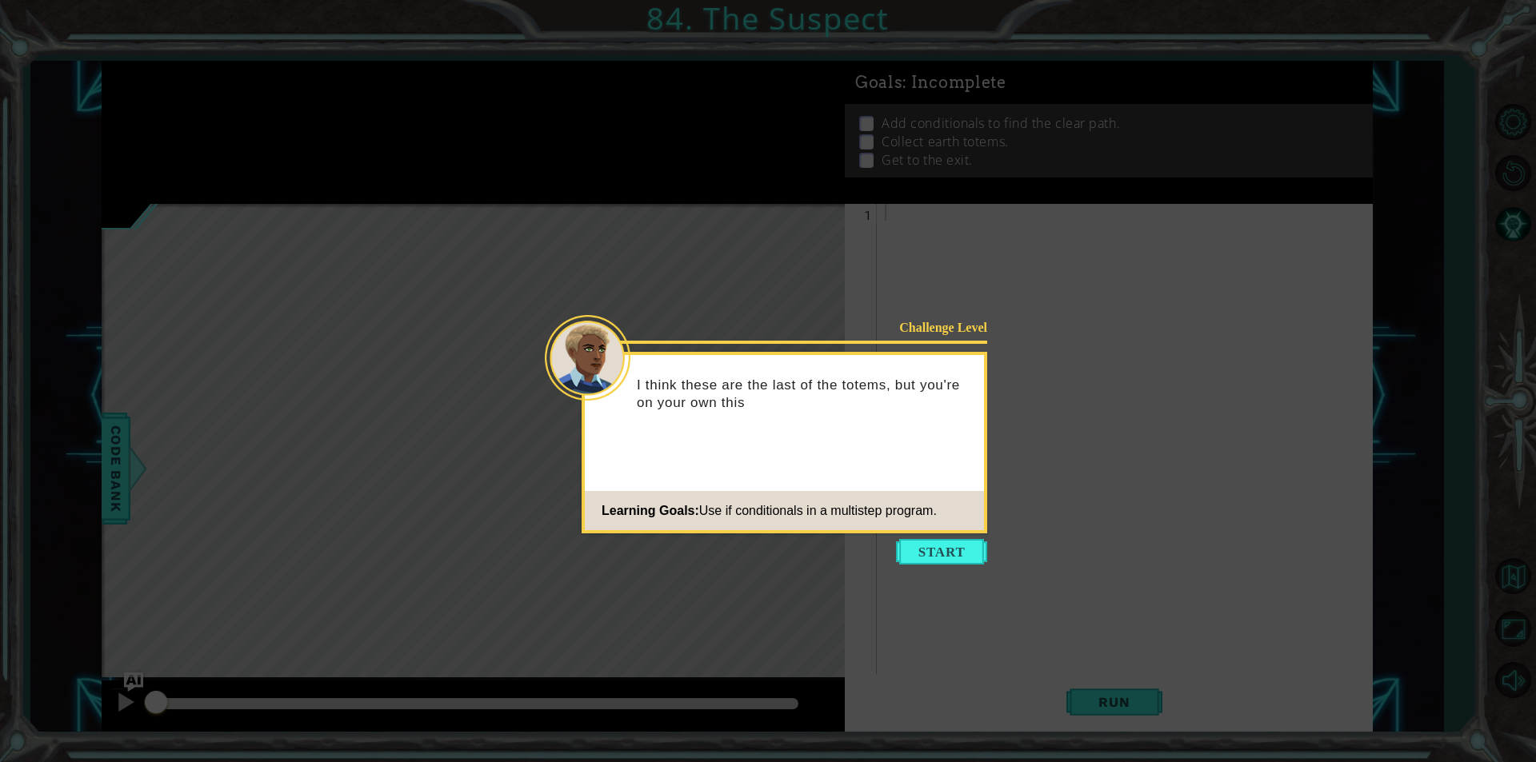
click at [949, 531] on div "Challenge Level I think these are the last of the totems, but you're on your ow…" at bounding box center [784, 443] width 406 height 182
click at [945, 545] on button "Start" at bounding box center [941, 552] width 91 height 26
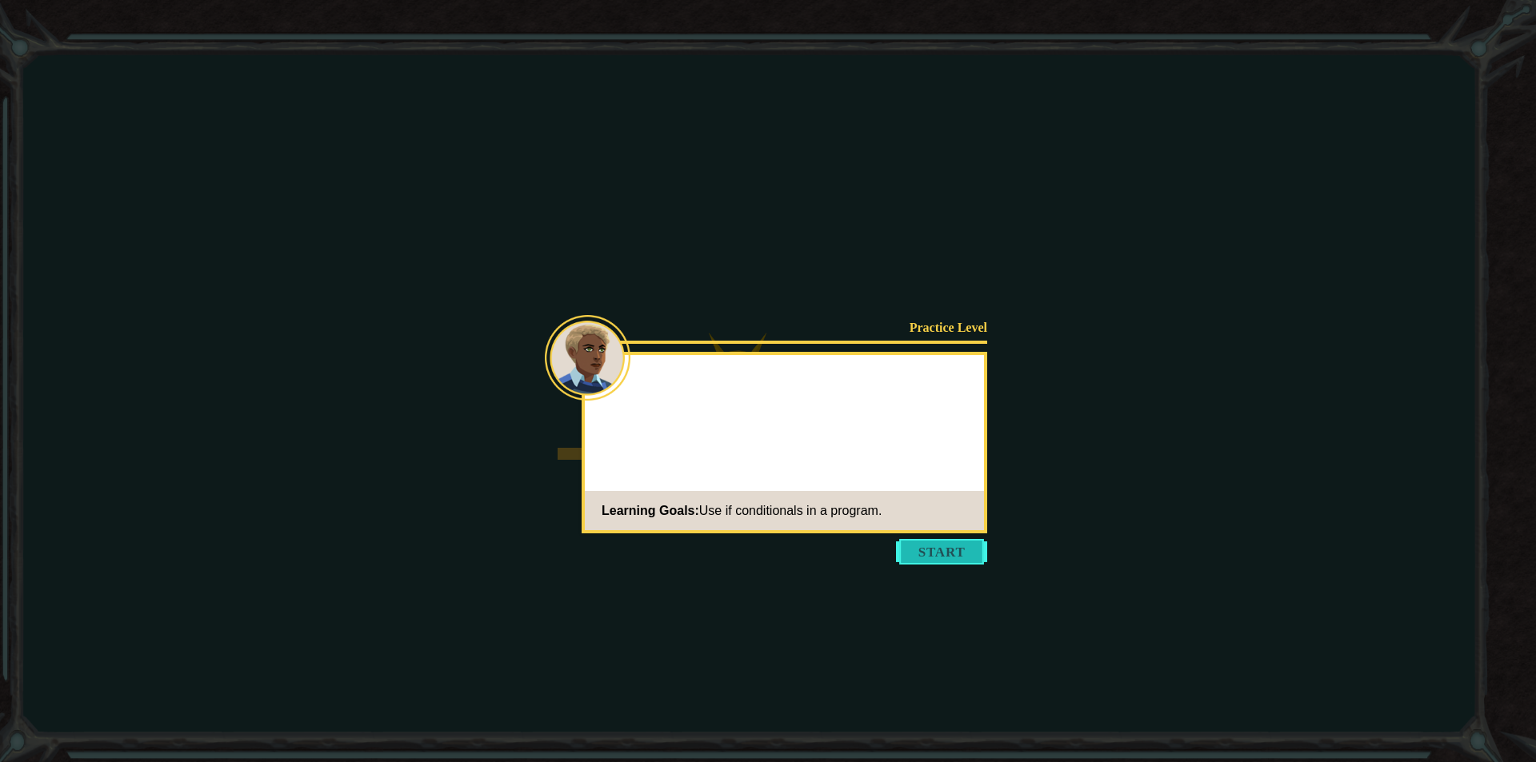
click at [949, 544] on button "Start" at bounding box center [941, 552] width 91 height 26
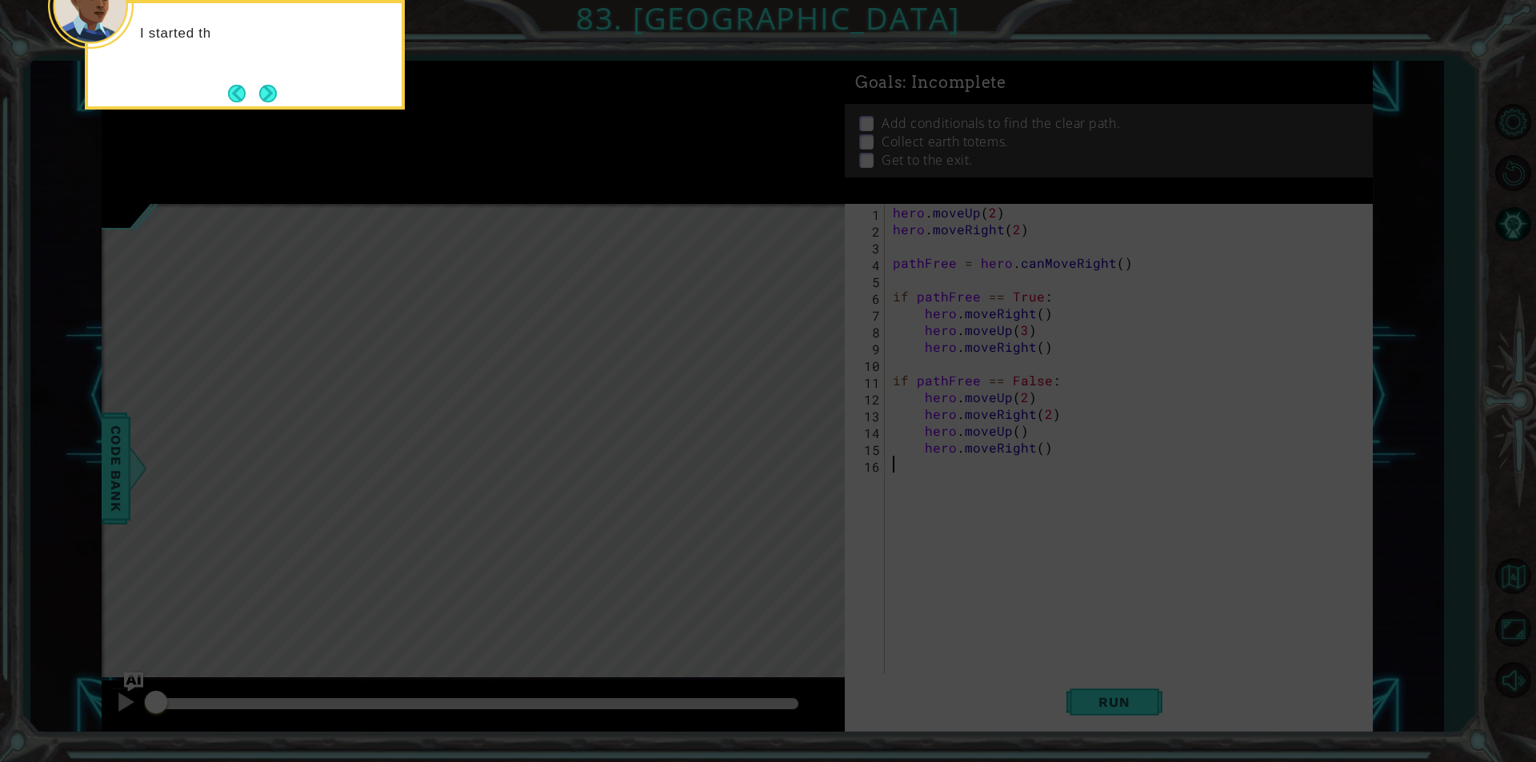
click at [1099, 309] on icon at bounding box center [768, 114] width 1536 height 1297
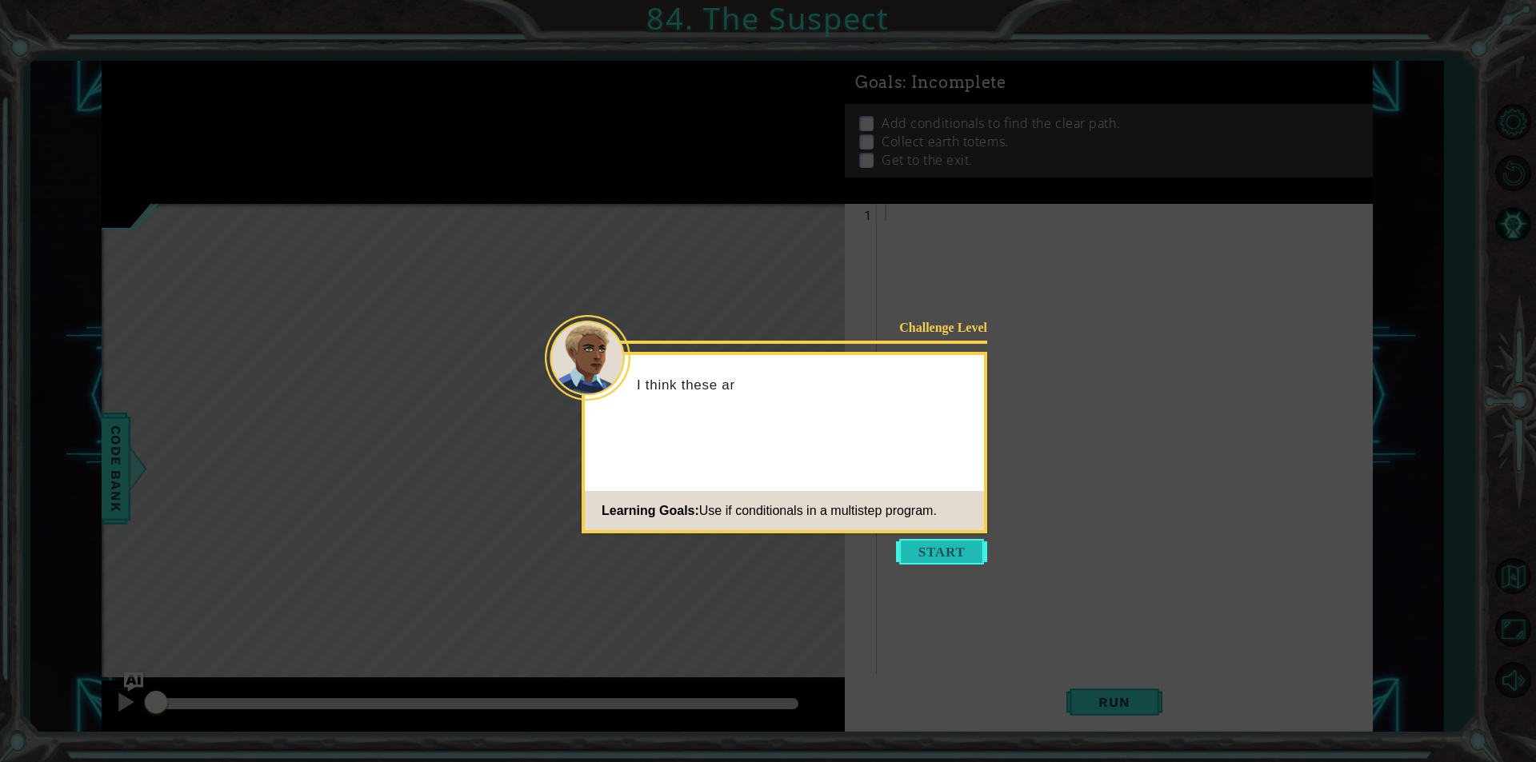
click at [961, 541] on button "Start" at bounding box center [941, 552] width 91 height 26
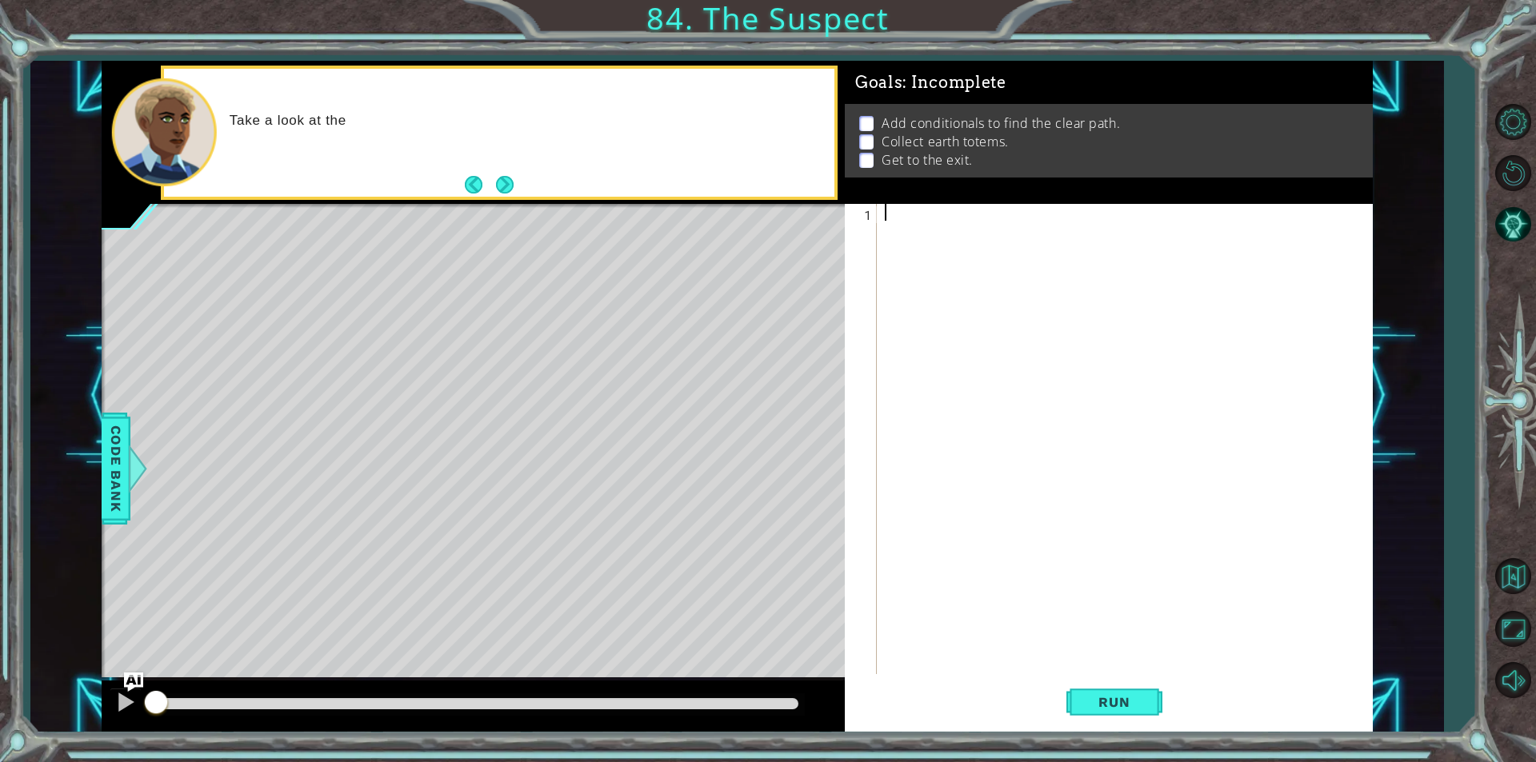
click at [977, 210] on div at bounding box center [1128, 456] width 494 height 504
drag, startPoint x: 973, startPoint y: 210, endPoint x: 958, endPoint y: 222, distance: 19.4
click at [974, 210] on div at bounding box center [1128, 456] width 494 height 504
drag, startPoint x: 958, startPoint y: 222, endPoint x: 851, endPoint y: 298, distance: 131.8
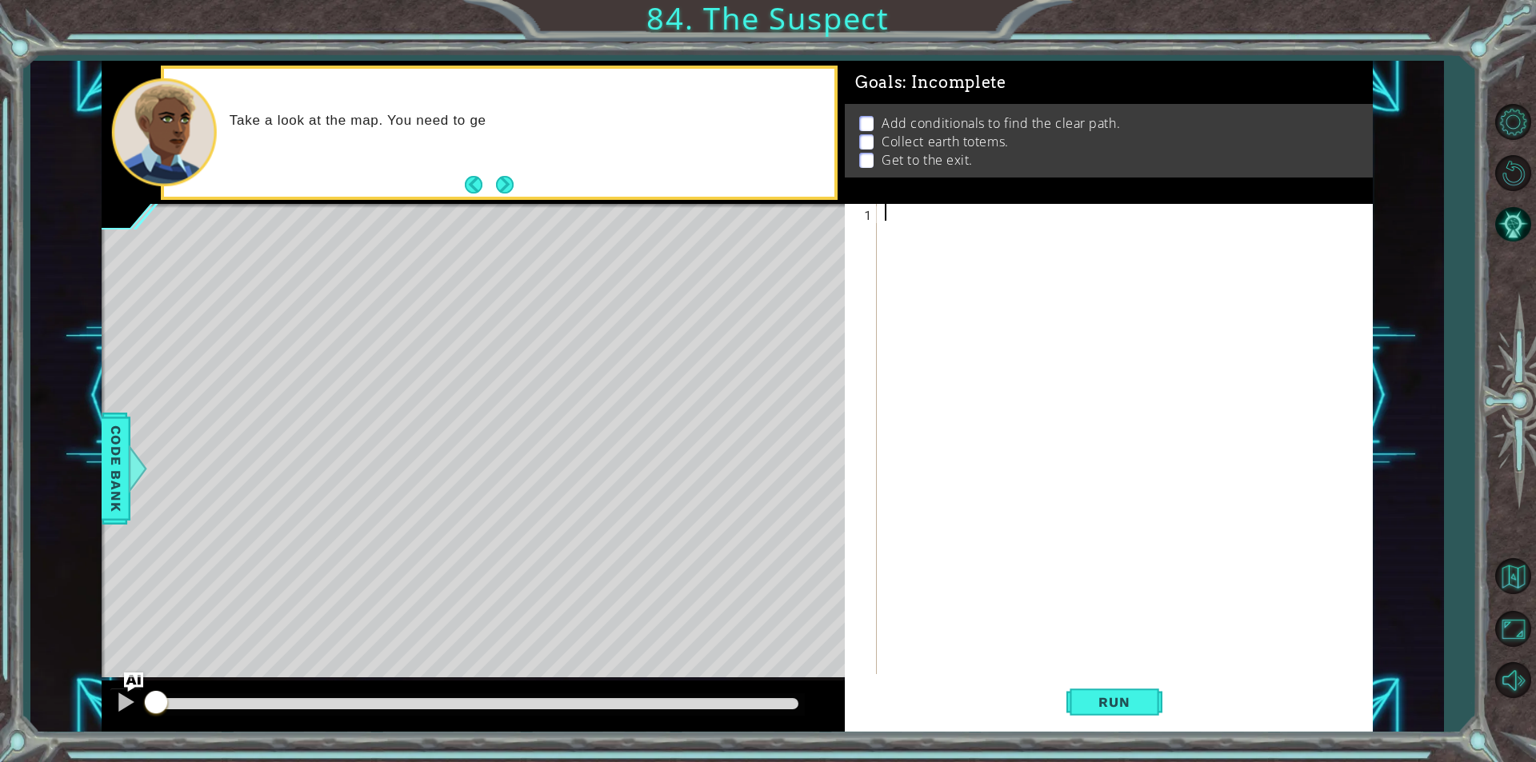
click at [956, 229] on div at bounding box center [1128, 456] width 494 height 504
click at [105, 458] on span "Code Bank" at bounding box center [116, 469] width 26 height 98
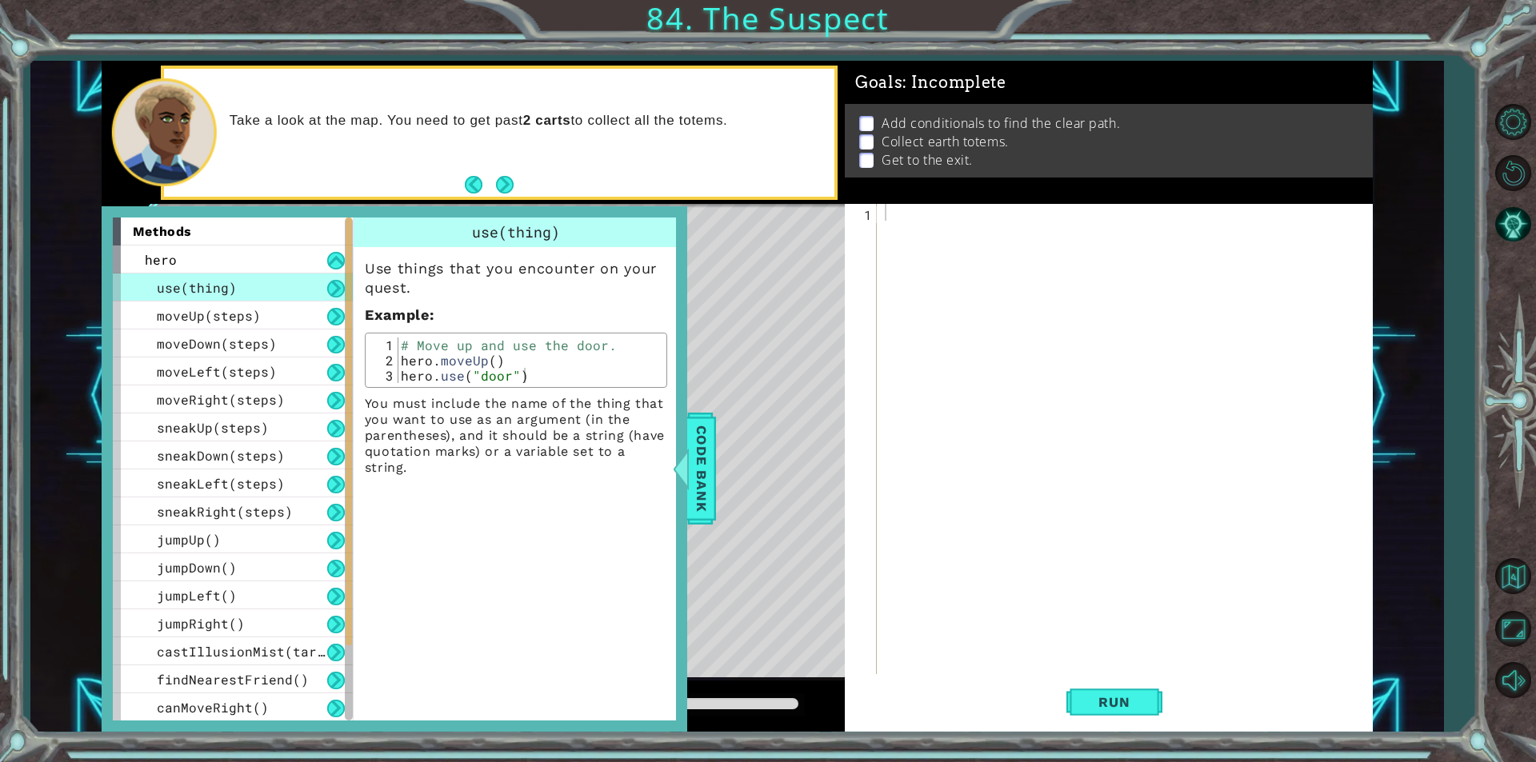
scroll to position [169, 0]
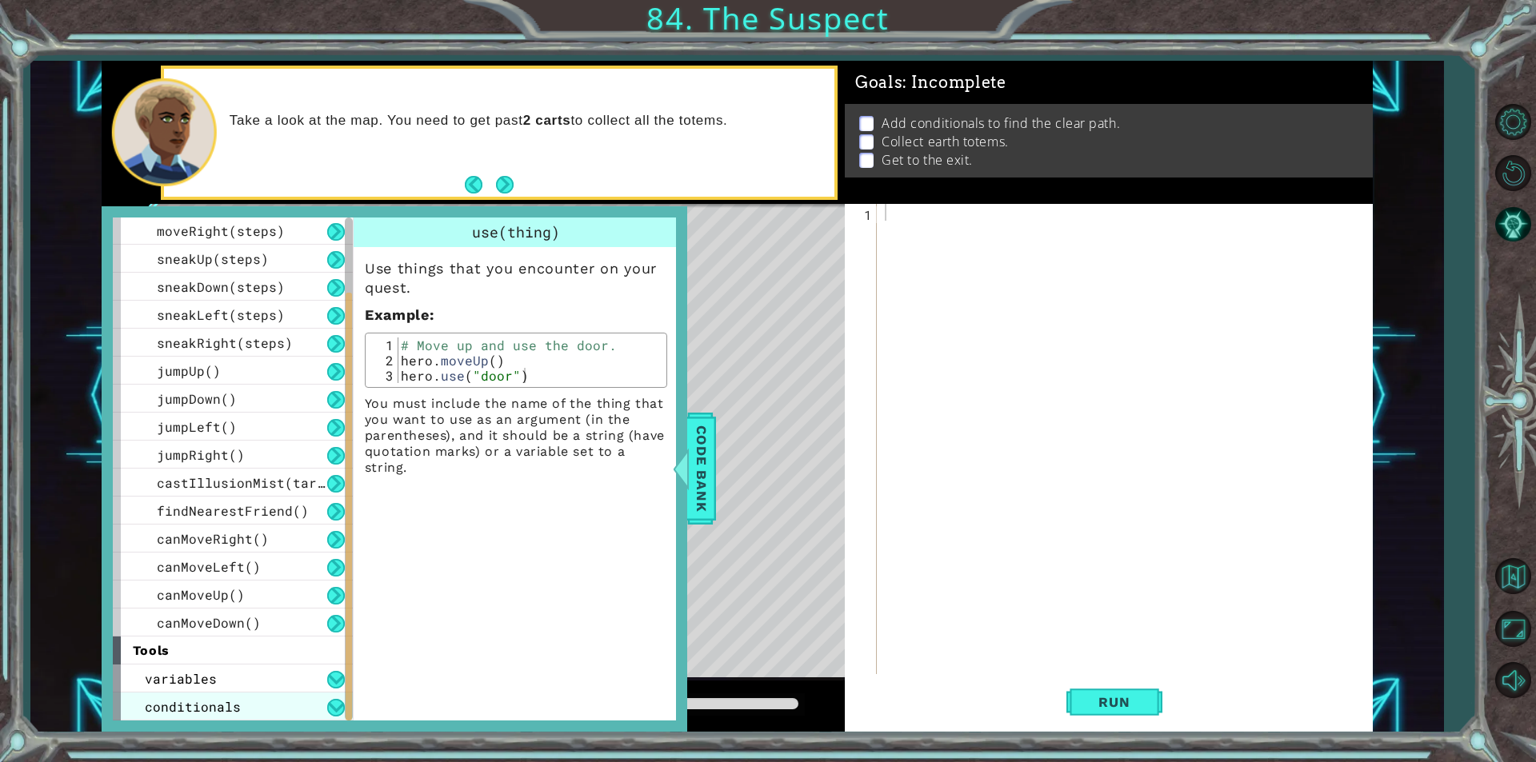
click at [287, 709] on div "conditionals" at bounding box center [233, 707] width 240 height 28
click at [290, 706] on div "if statement" at bounding box center [233, 707] width 240 height 28
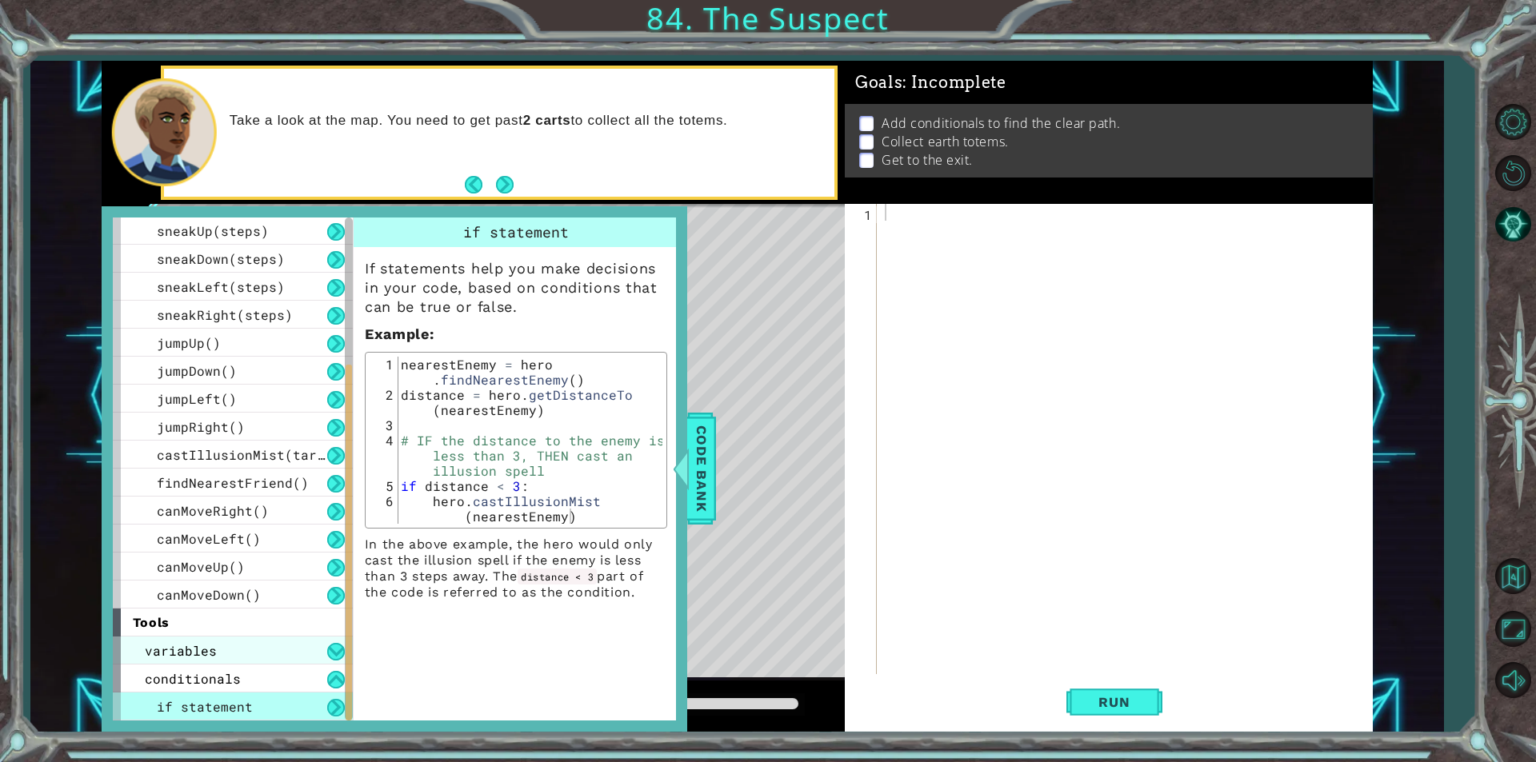
click at [234, 661] on div "variables" at bounding box center [233, 651] width 240 height 28
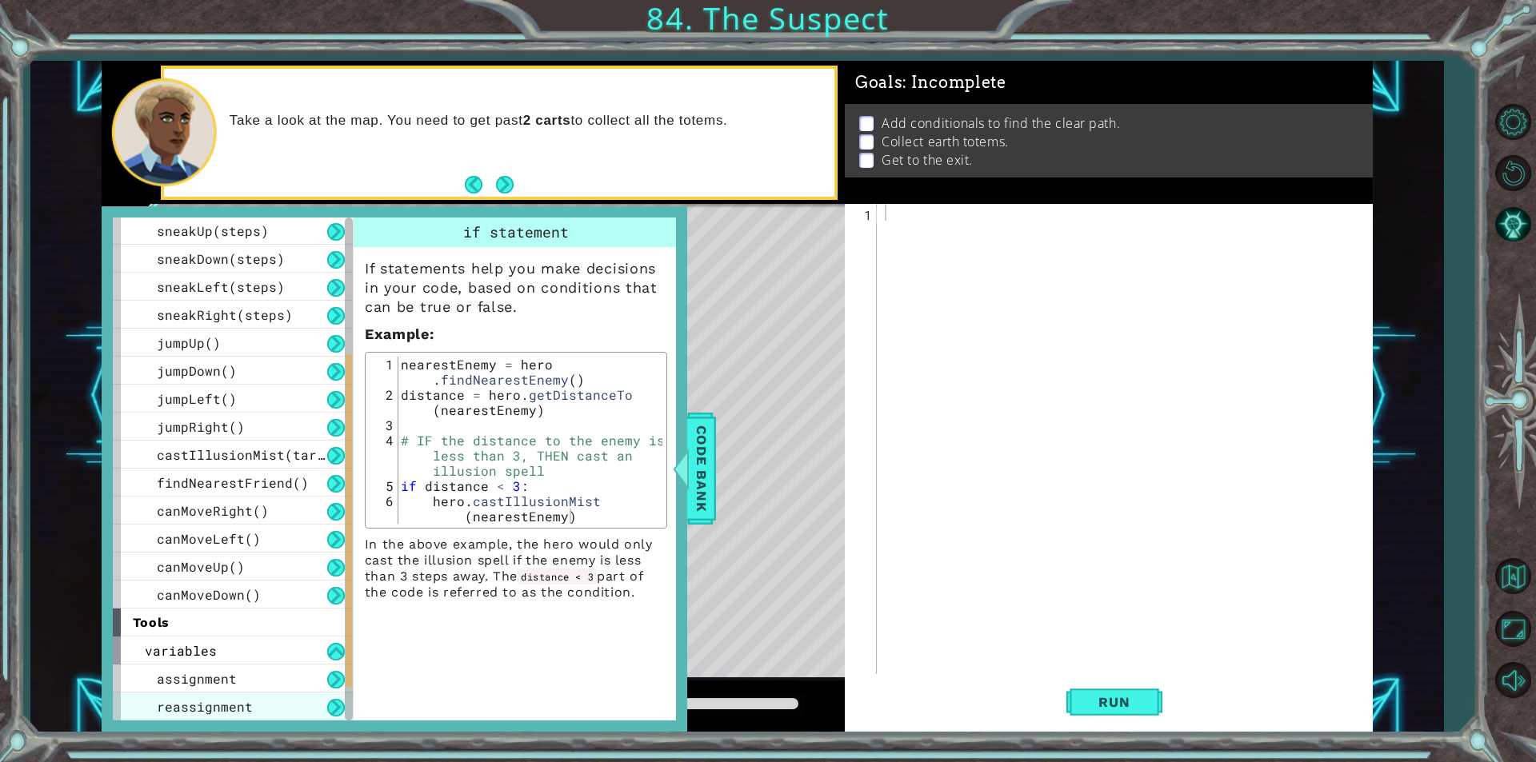
click at [233, 693] on div "assignment reassignment" at bounding box center [233, 693] width 240 height 56
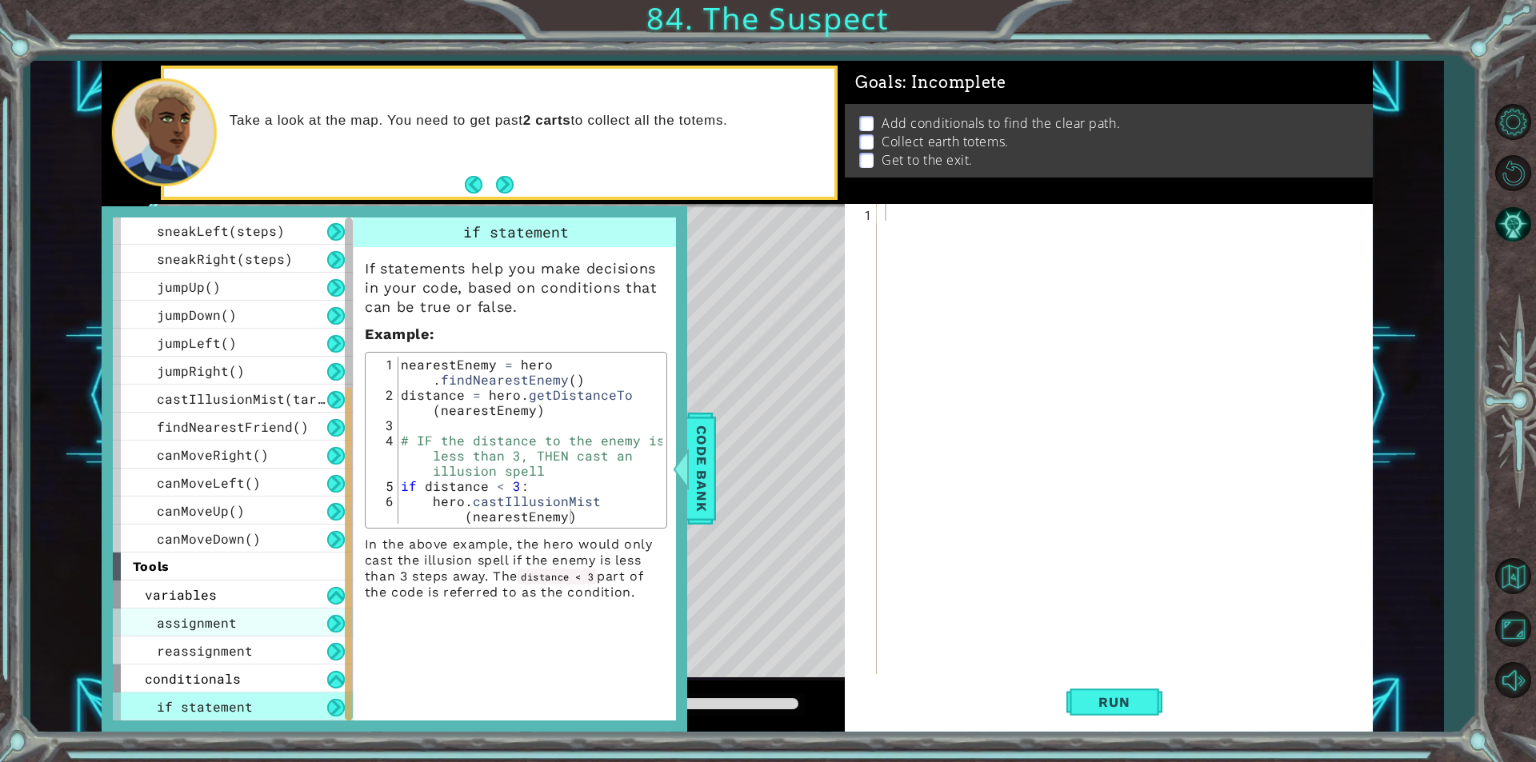
click at [249, 614] on div "assignment" at bounding box center [233, 623] width 240 height 28
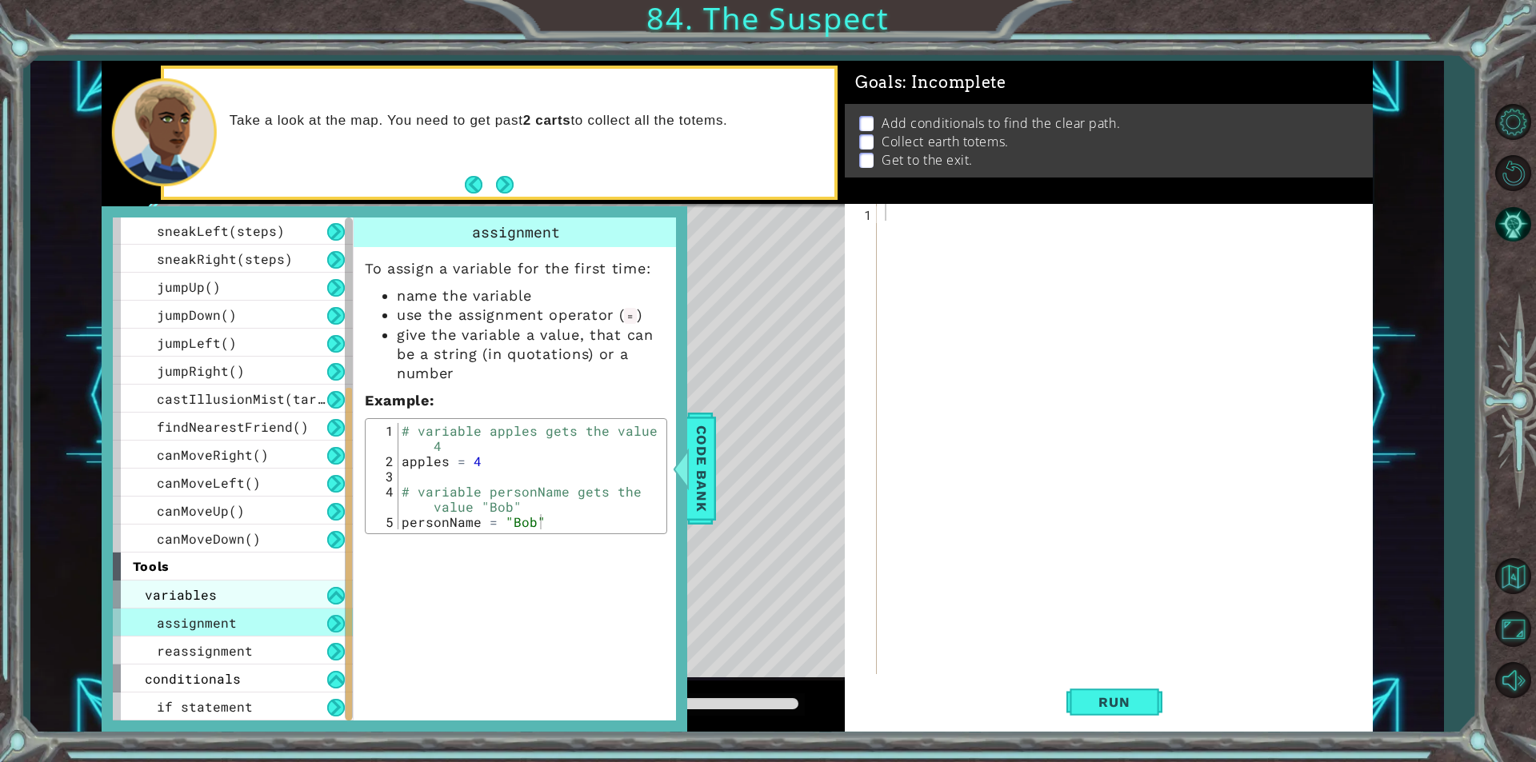
click at [193, 592] on span "variables" at bounding box center [181, 594] width 72 height 17
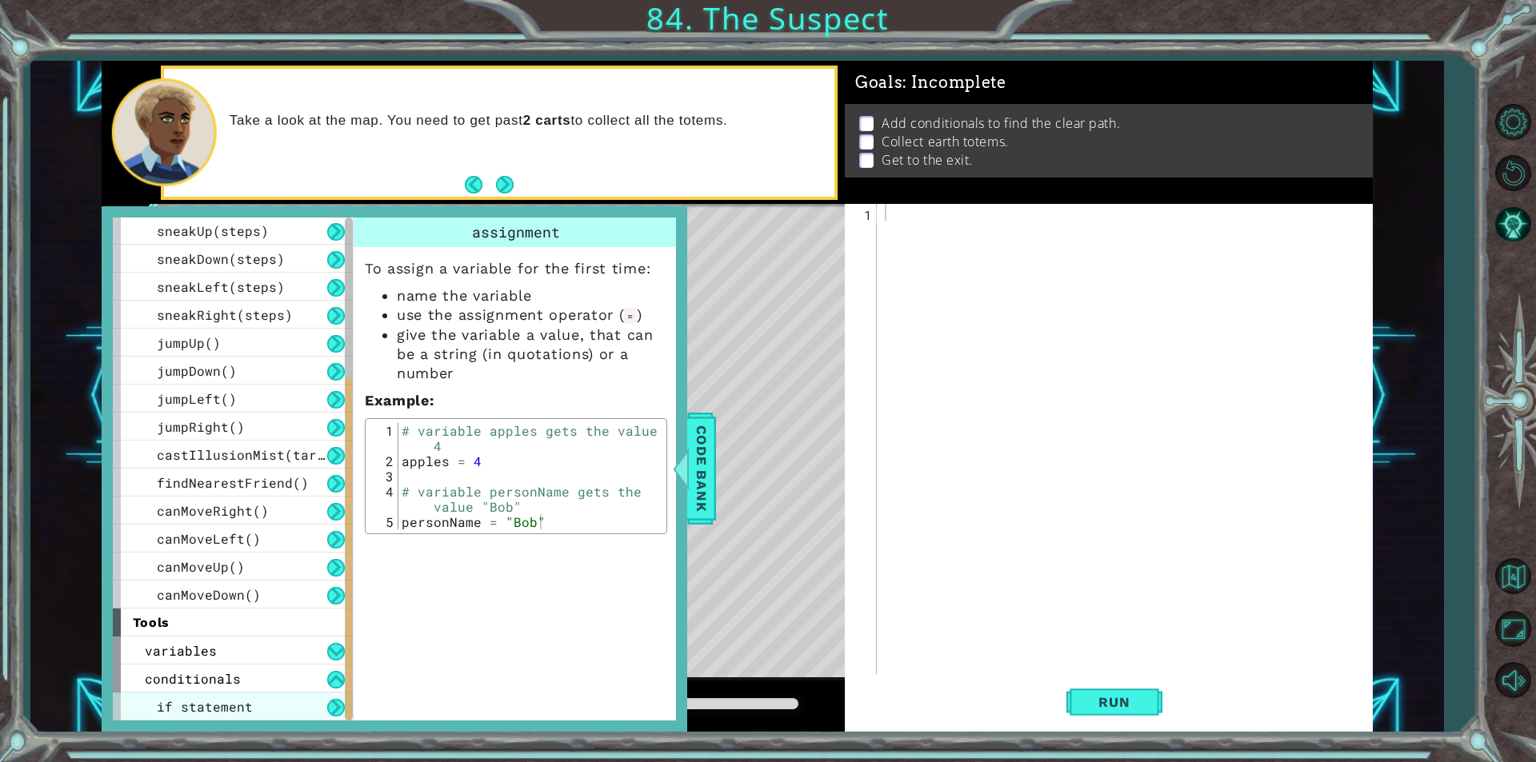
scroll to position [197, 0]
click at [245, 685] on div "conditionals" at bounding box center [233, 679] width 240 height 28
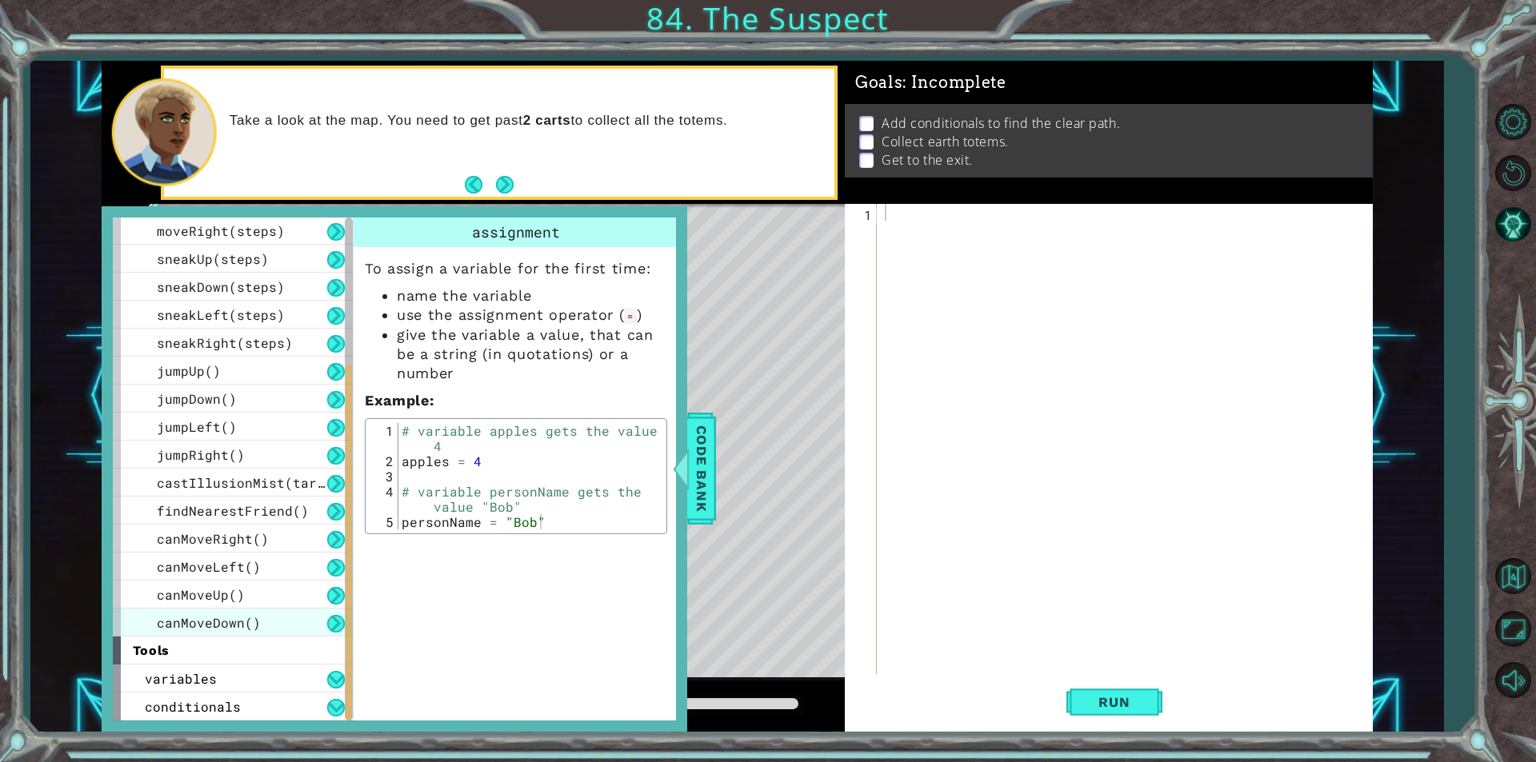
scroll to position [169, 0]
click at [331, 709] on button at bounding box center [336, 708] width 18 height 18
click at [691, 503] on span "Code Bank" at bounding box center [702, 469] width 26 height 98
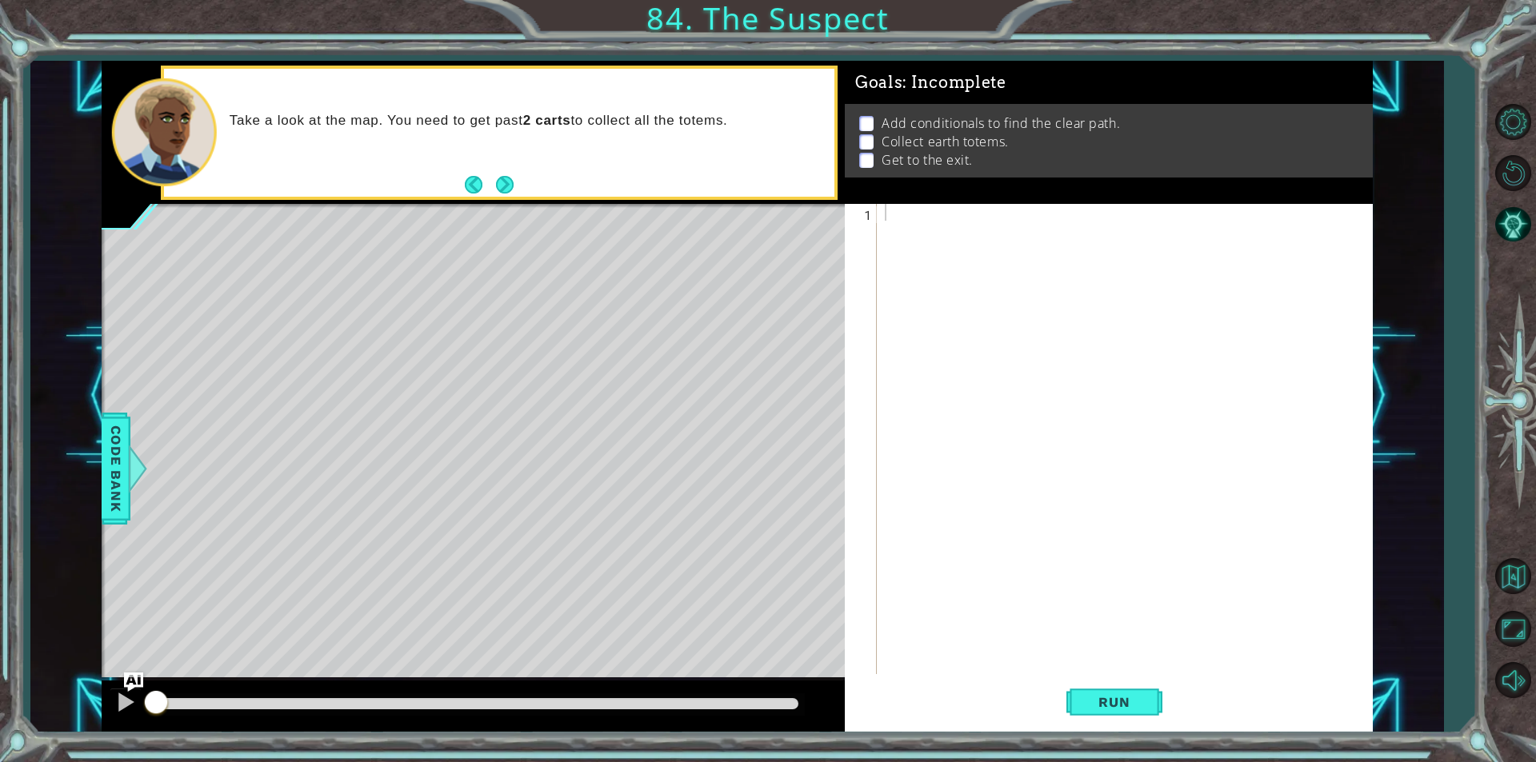
click at [1021, 135] on li "Collect earth totems." at bounding box center [1110, 142] width 503 height 18
click at [1006, 209] on div at bounding box center [1128, 456] width 494 height 504
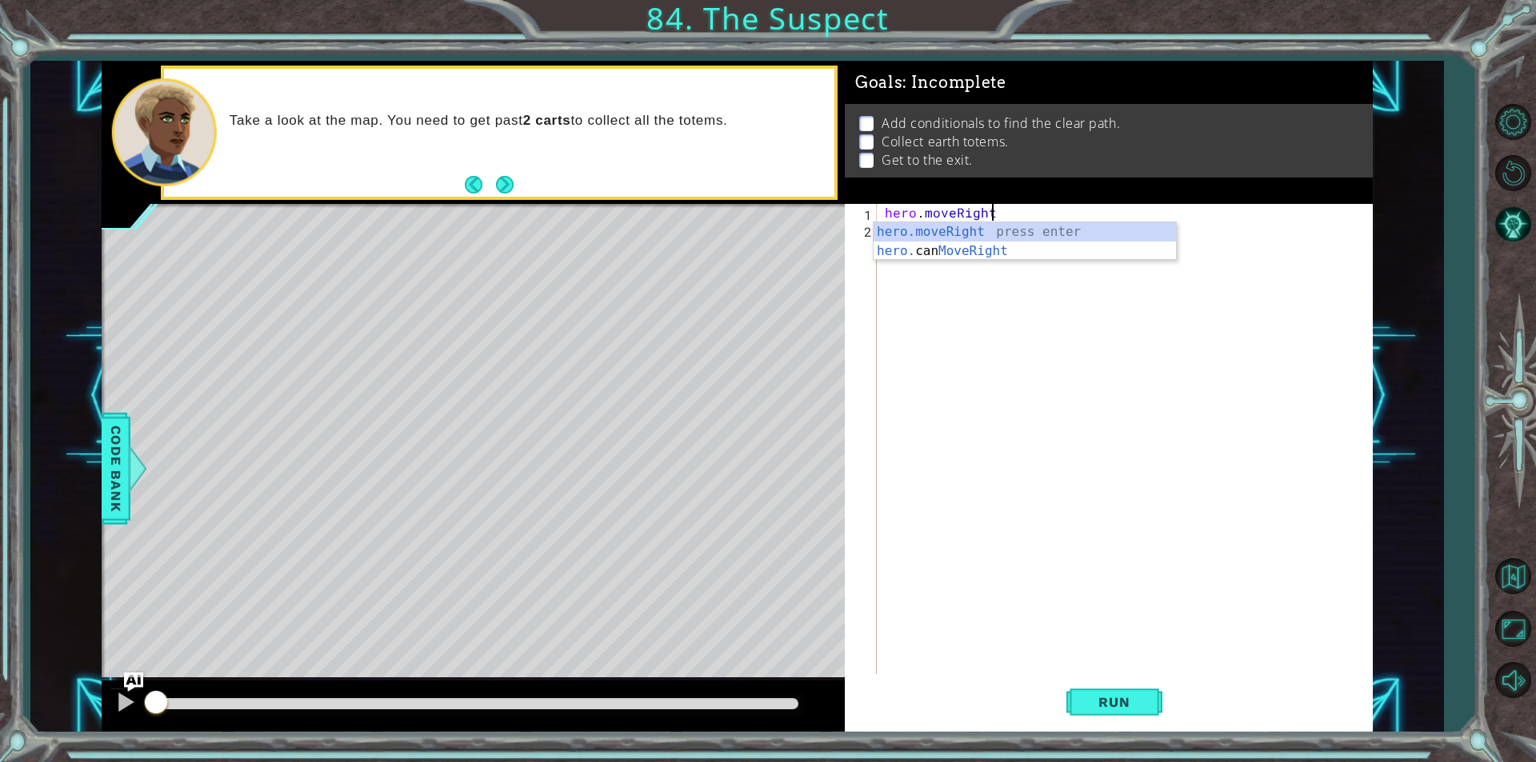
scroll to position [0, 6]
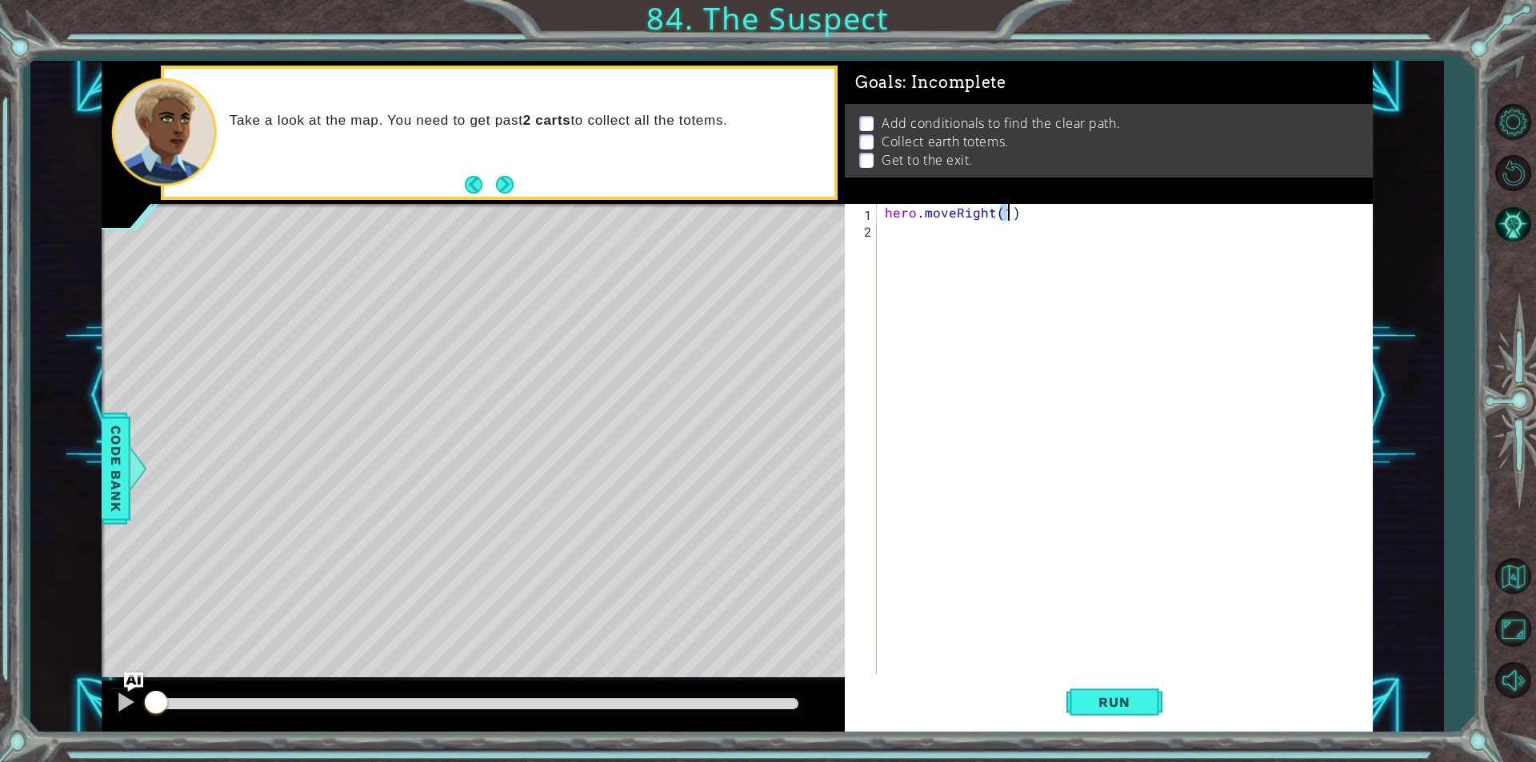
type textarea "hero.moveRight()"
click at [939, 232] on div "hero . moveRight ( )" at bounding box center [1128, 456] width 494 height 504
type textarea "if pathFree == True:"
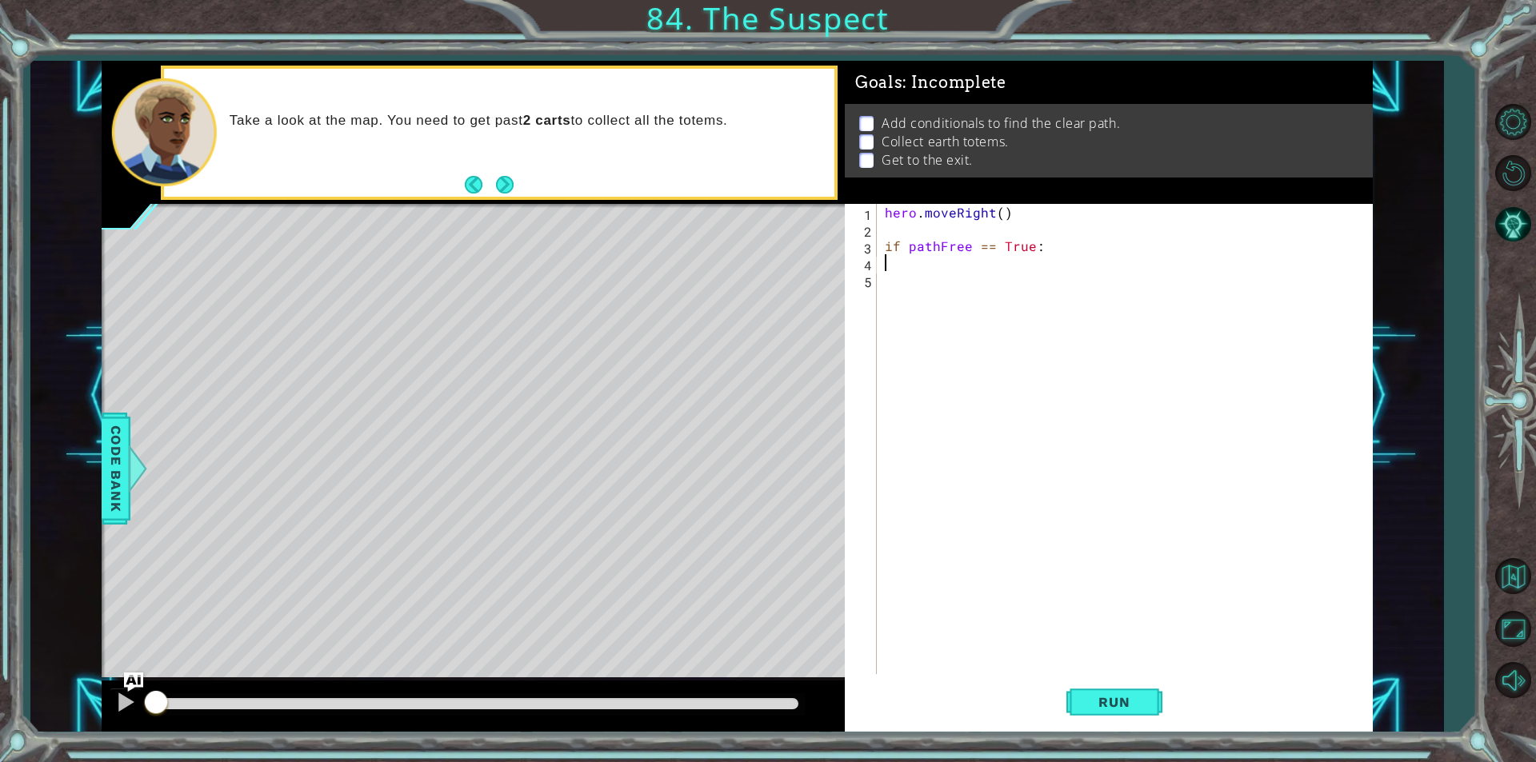
type textarea "if pathFree == True:"
type textarea "hero.moveRight()"
type textarea "pathFree = hero.canMoveRight()"
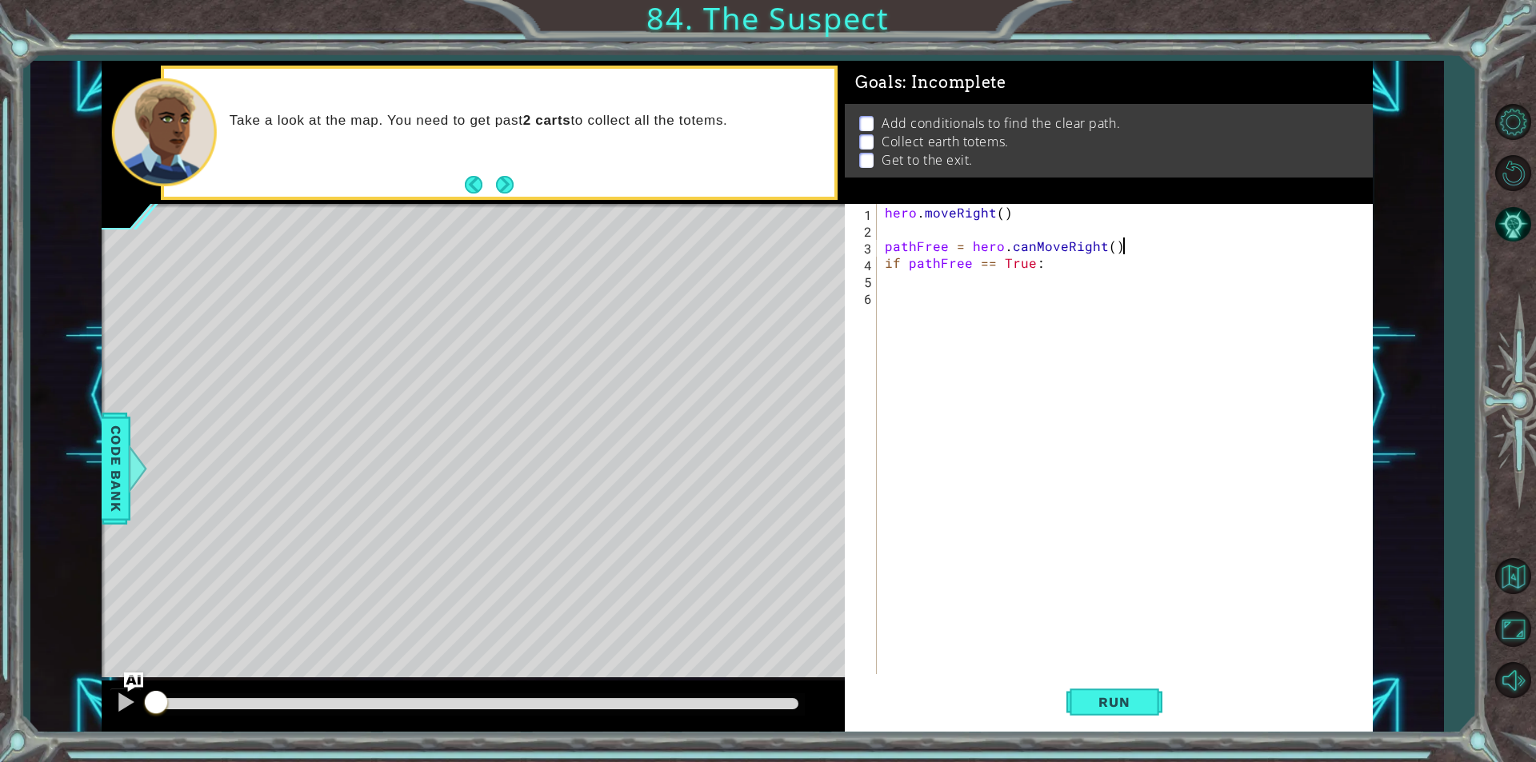
scroll to position [0, 14]
click at [961, 287] on div "hero . moveRight ( ) pathFree = hero . canMoveRight ( ) if pathFree == True :" at bounding box center [1128, 456] width 494 height 504
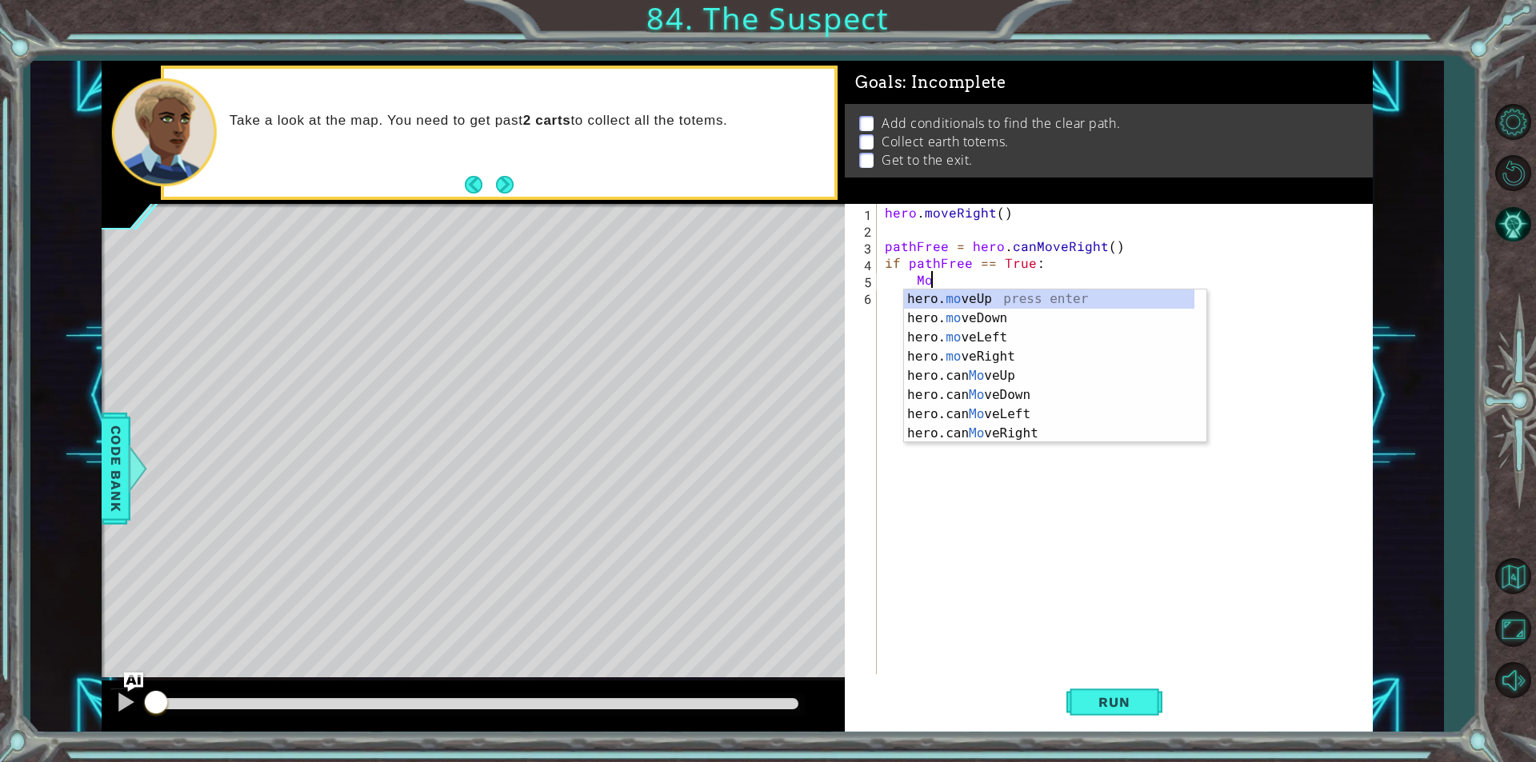
scroll to position [0, 2]
type textarea "M"
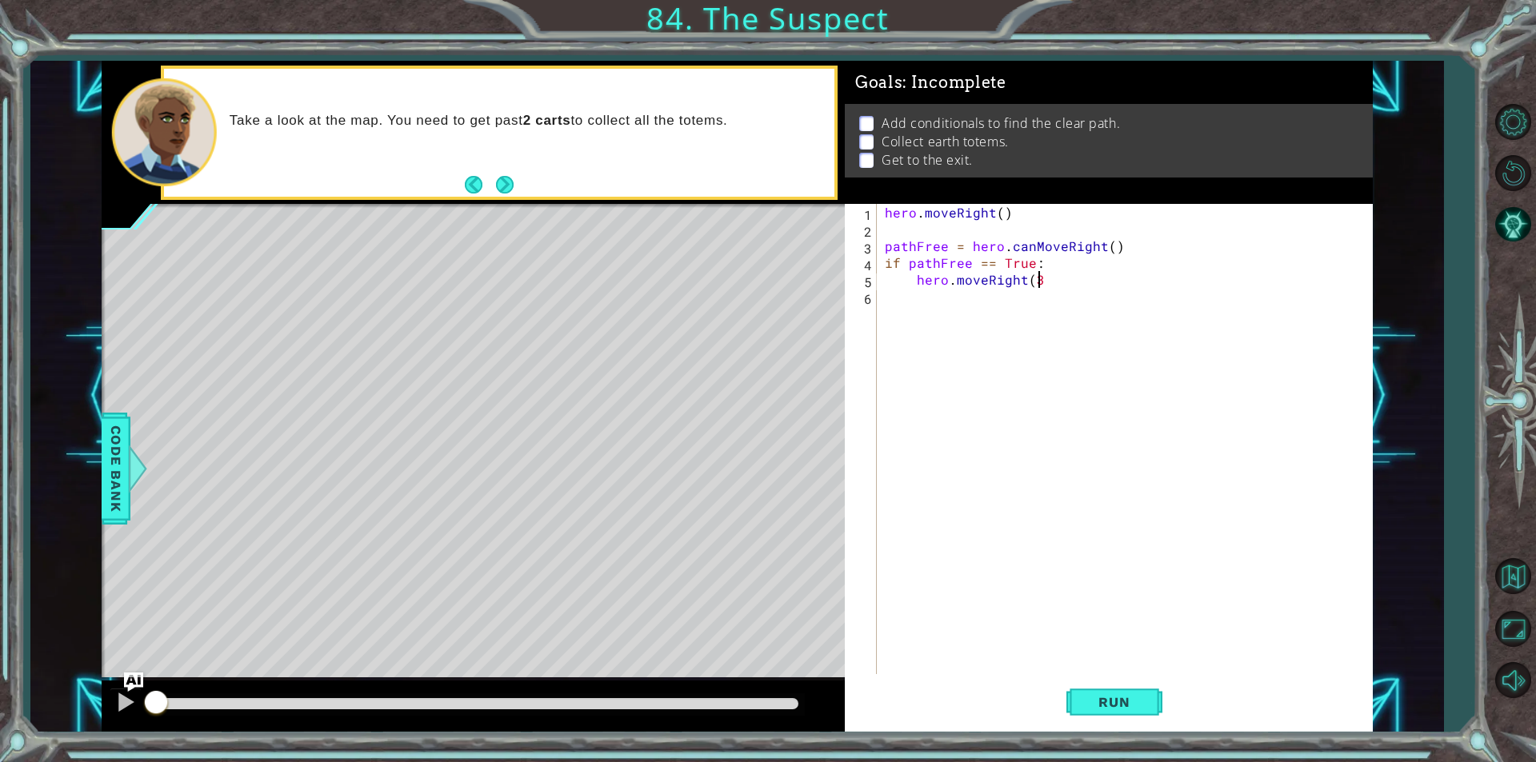
scroll to position [0, 9]
type textarea "hero.moveRight(3)'"
type textarea "hero.moveRight(3)"
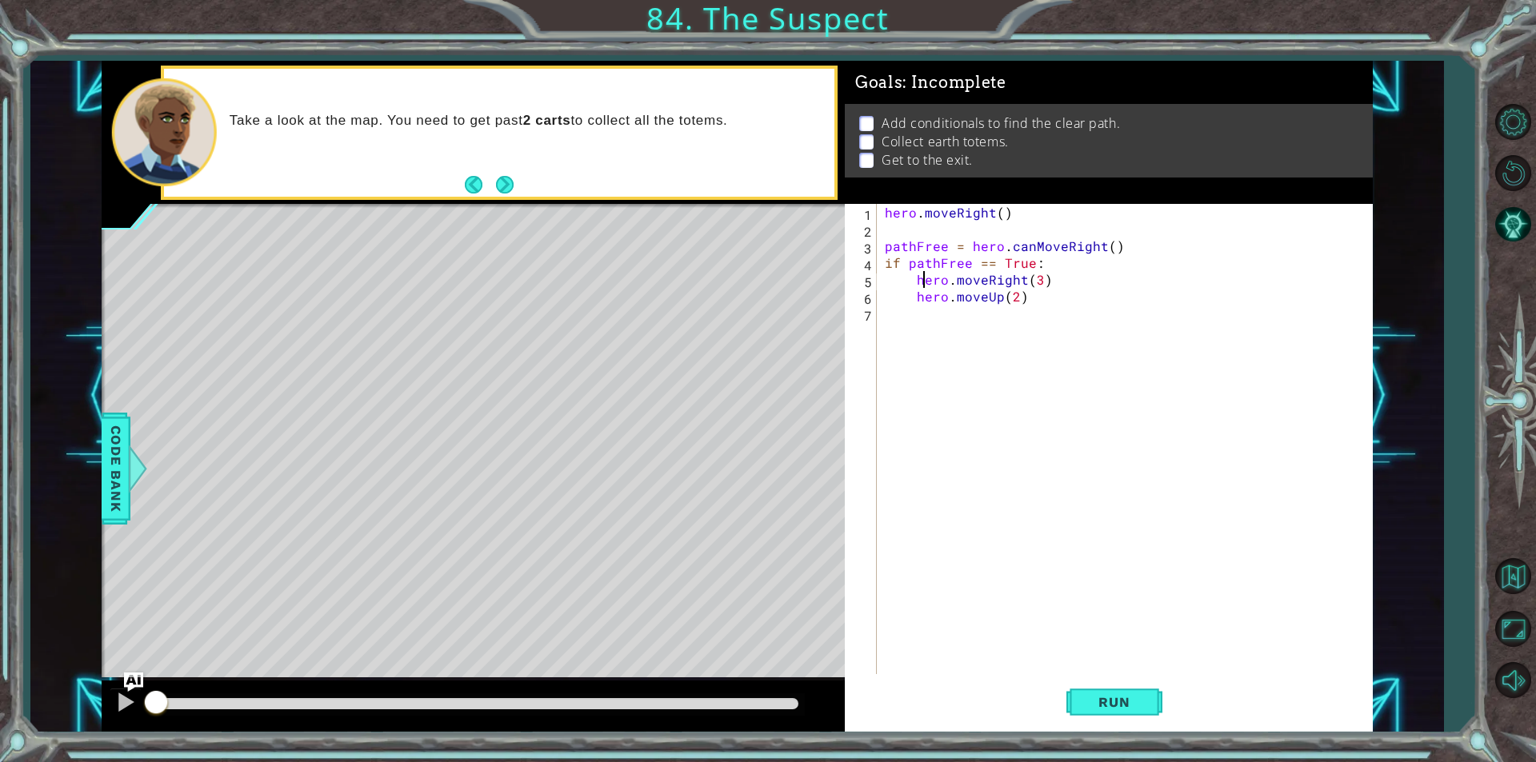
type textarea "hero.moveUp(2)"
type textarea "if pathfree == False:"
type textarea "hero.moveUp(2)"
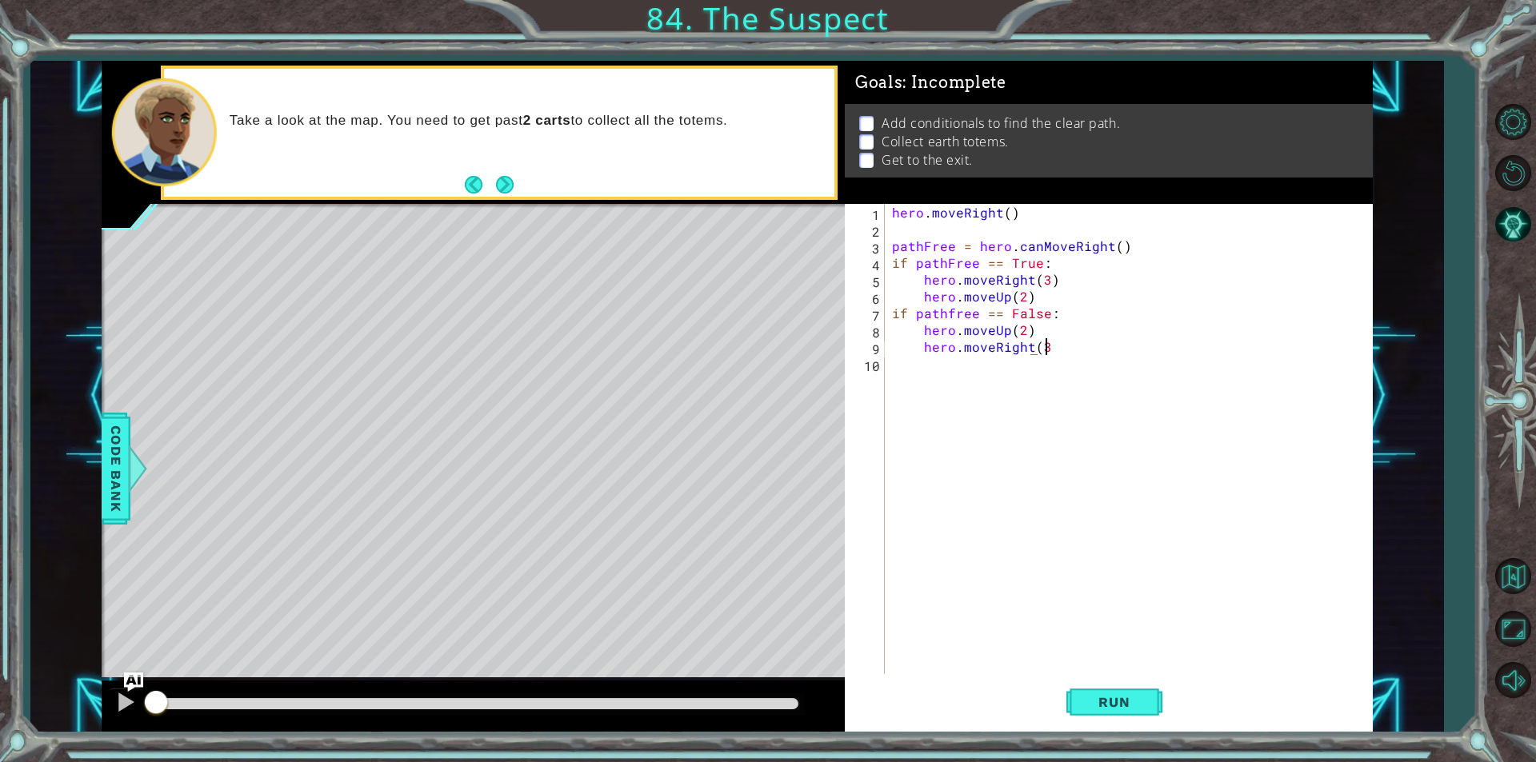
scroll to position [0, 9]
type textarea "hero.moveRight(3)"
click at [1100, 685] on button "Run" at bounding box center [1114, 702] width 96 height 53
click at [1091, 726] on button "Run" at bounding box center [1114, 702] width 96 height 53
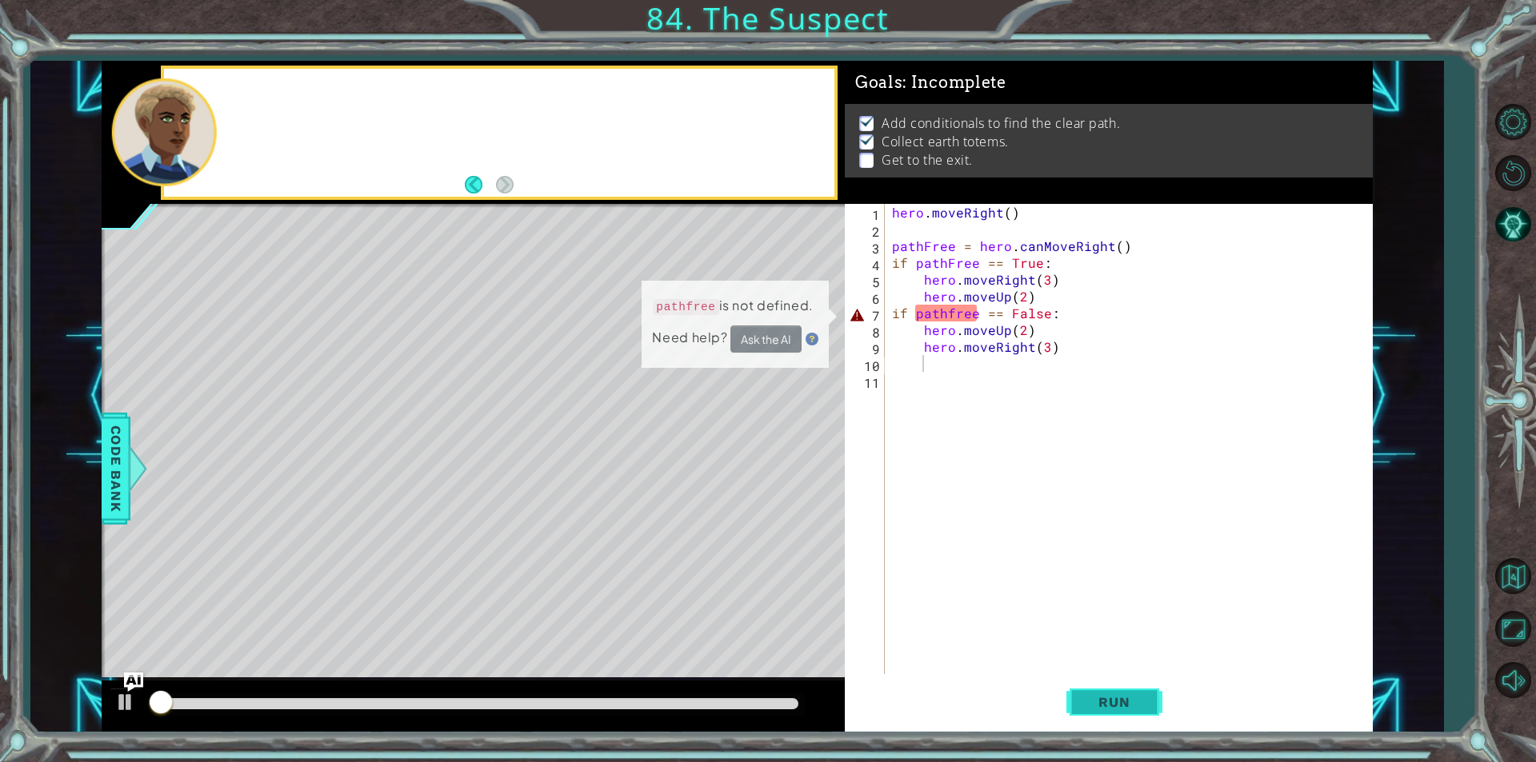
click at [1105, 711] on button "Run" at bounding box center [1114, 702] width 96 height 53
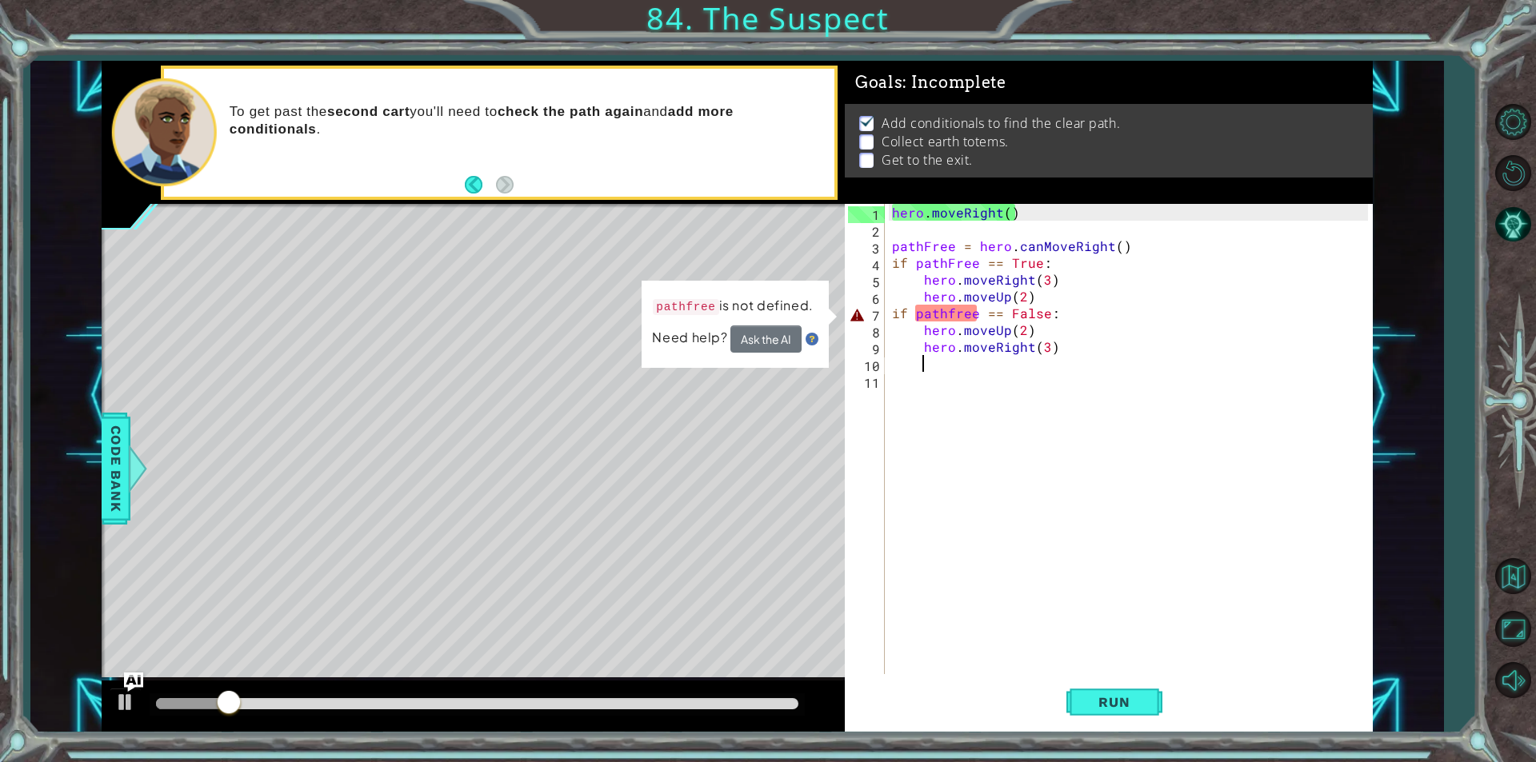
click at [948, 313] on div "hero . moveRight ( ) pathFree = hero . canMoveRight ( ) if pathFree == True : h…" at bounding box center [1132, 456] width 487 height 504
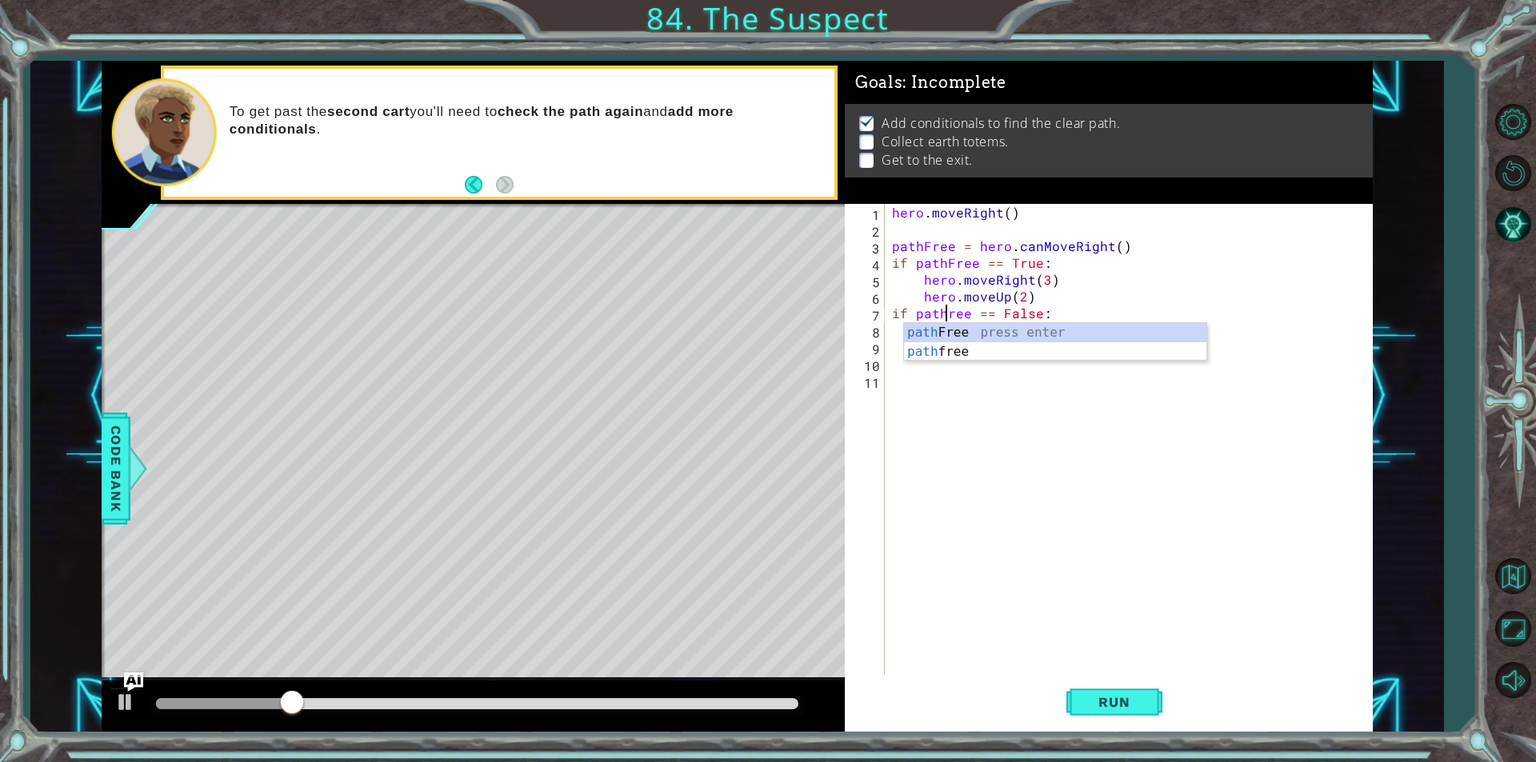
scroll to position [0, 3]
type textarea "if pathFree == False:"
click at [1125, 701] on span "Run" at bounding box center [1113, 702] width 63 height 16
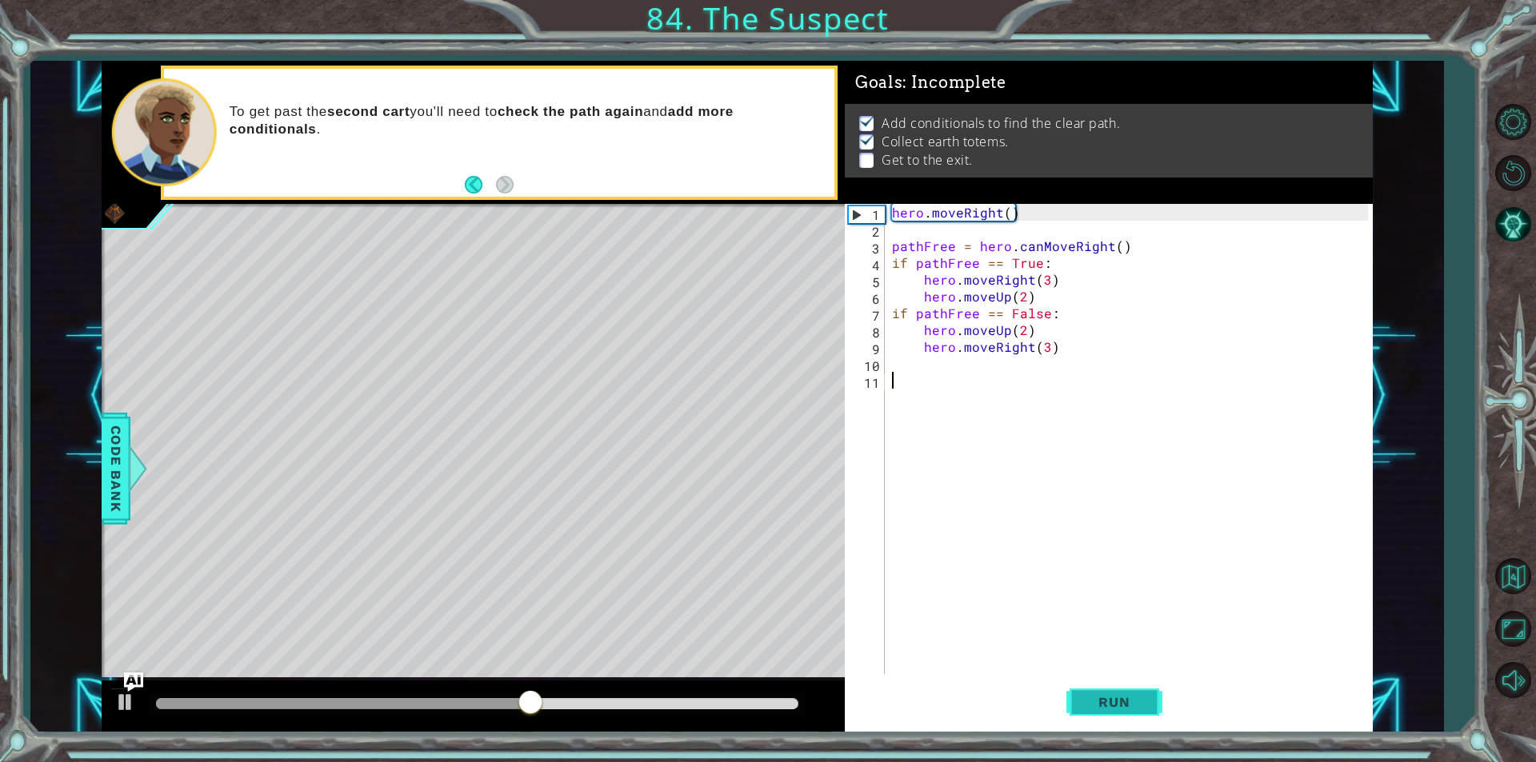
scroll to position [0, 0]
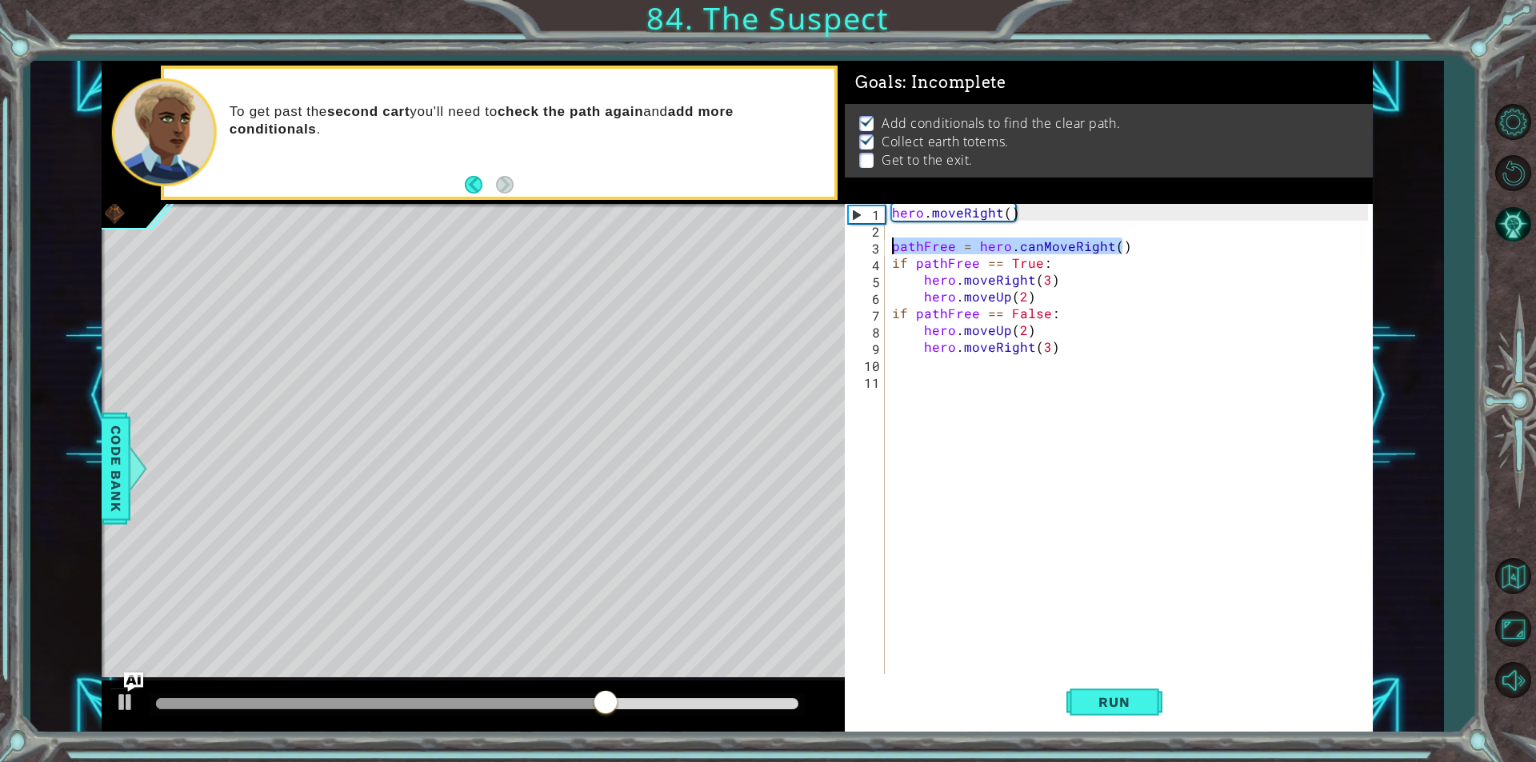
drag, startPoint x: 1149, startPoint y: 252, endPoint x: 868, endPoint y: 246, distance: 281.6
click at [868, 246] on div "1 2 3 4 5 6 7 8 9 10 11 hero . moveRight ( ) pathFree = hero . canMoveRight ( )…" at bounding box center [1106, 439] width 523 height 470
type textarea "pathFree = hero.canMoveRight()"
click at [981, 370] on div "hero . moveRight ( ) pathFree = hero . canMoveRight ( ) if pathFree == True : h…" at bounding box center [1132, 456] width 487 height 504
click at [974, 383] on div "hero . moveRight ( ) pathFree = hero . canMoveRight ( ) if pathFree == True : h…" at bounding box center [1132, 456] width 487 height 504
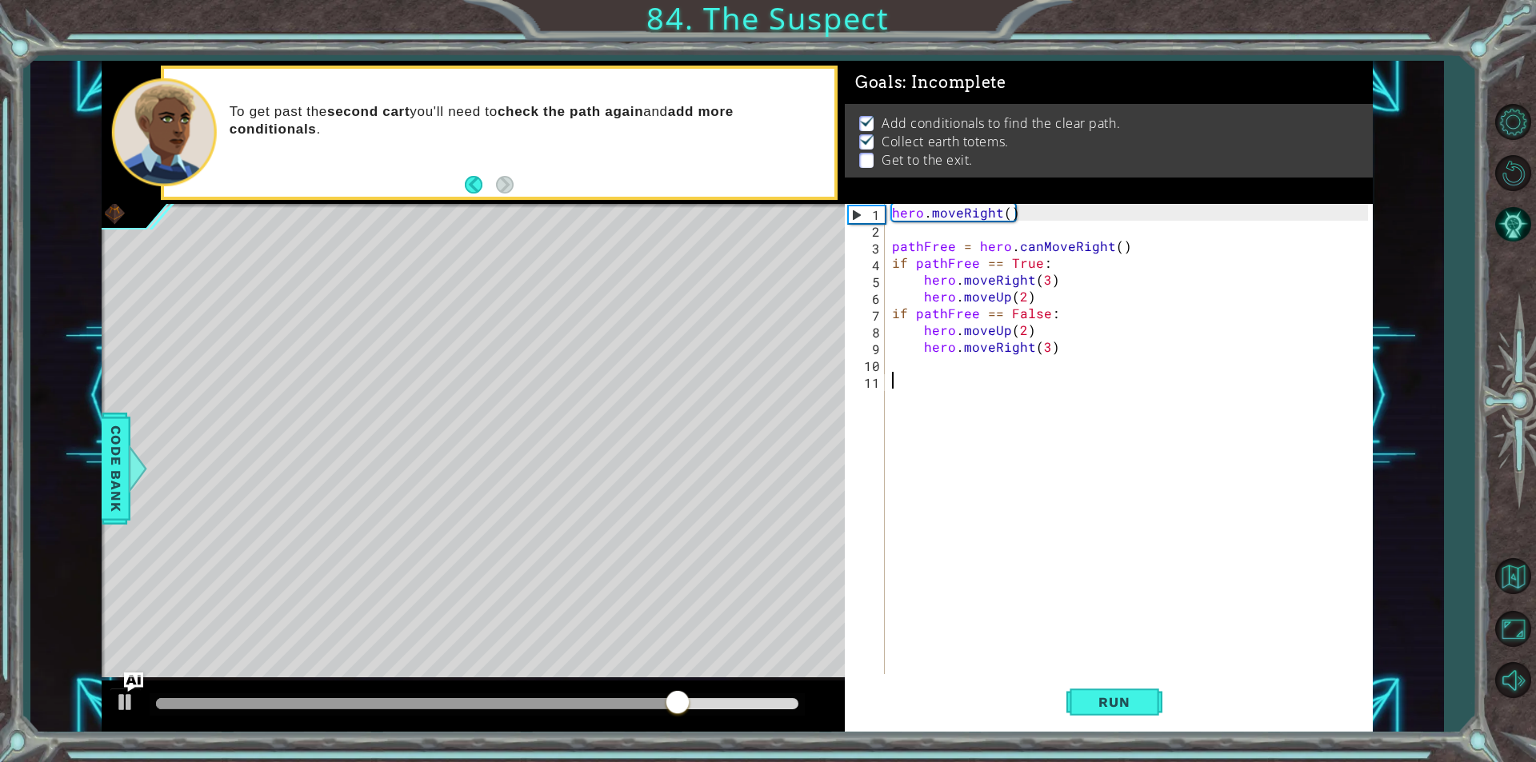
paste textarea "pathFree = hero.canMoveRight()"
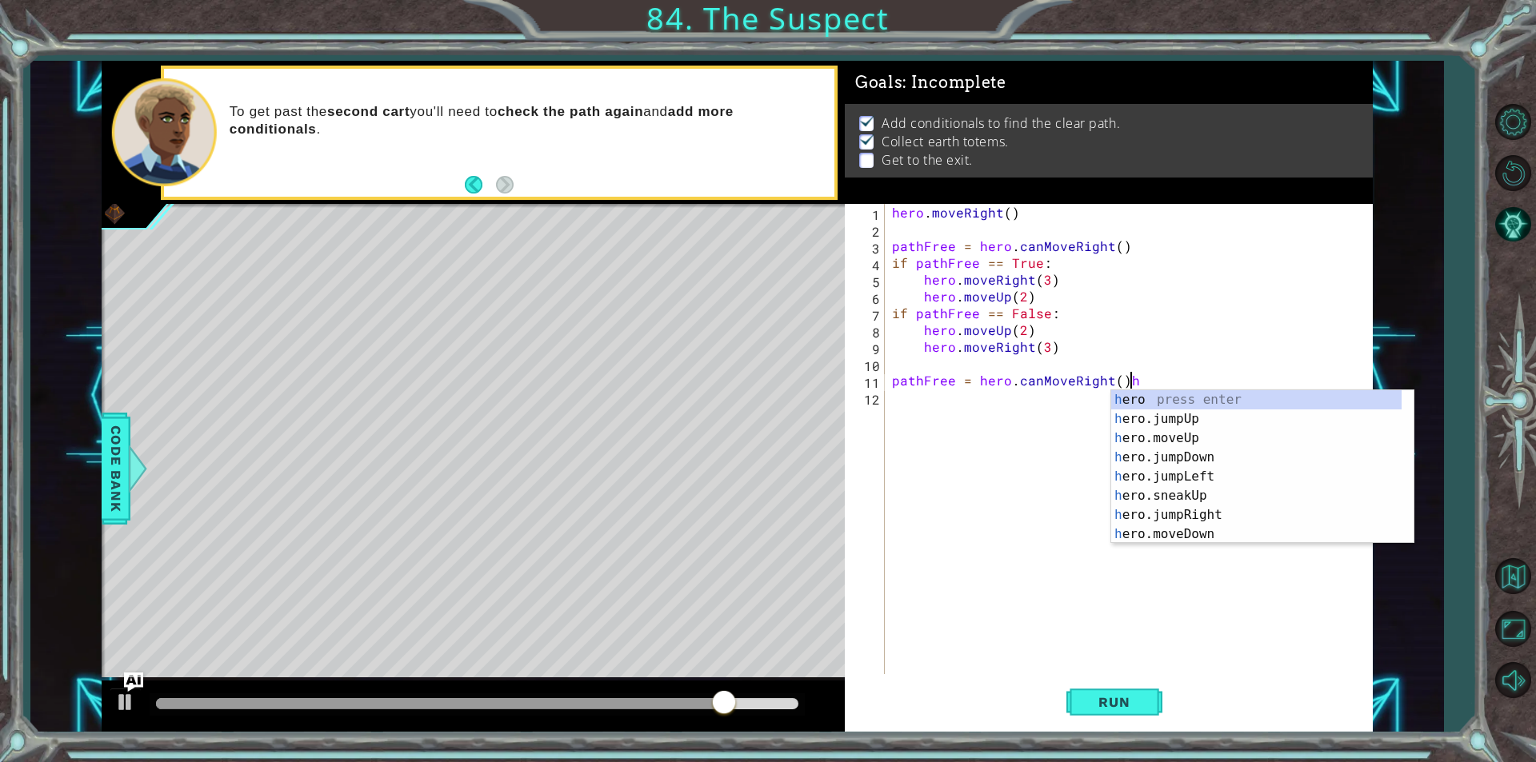
type textarea "pathFree = hero.canMoveRight()"
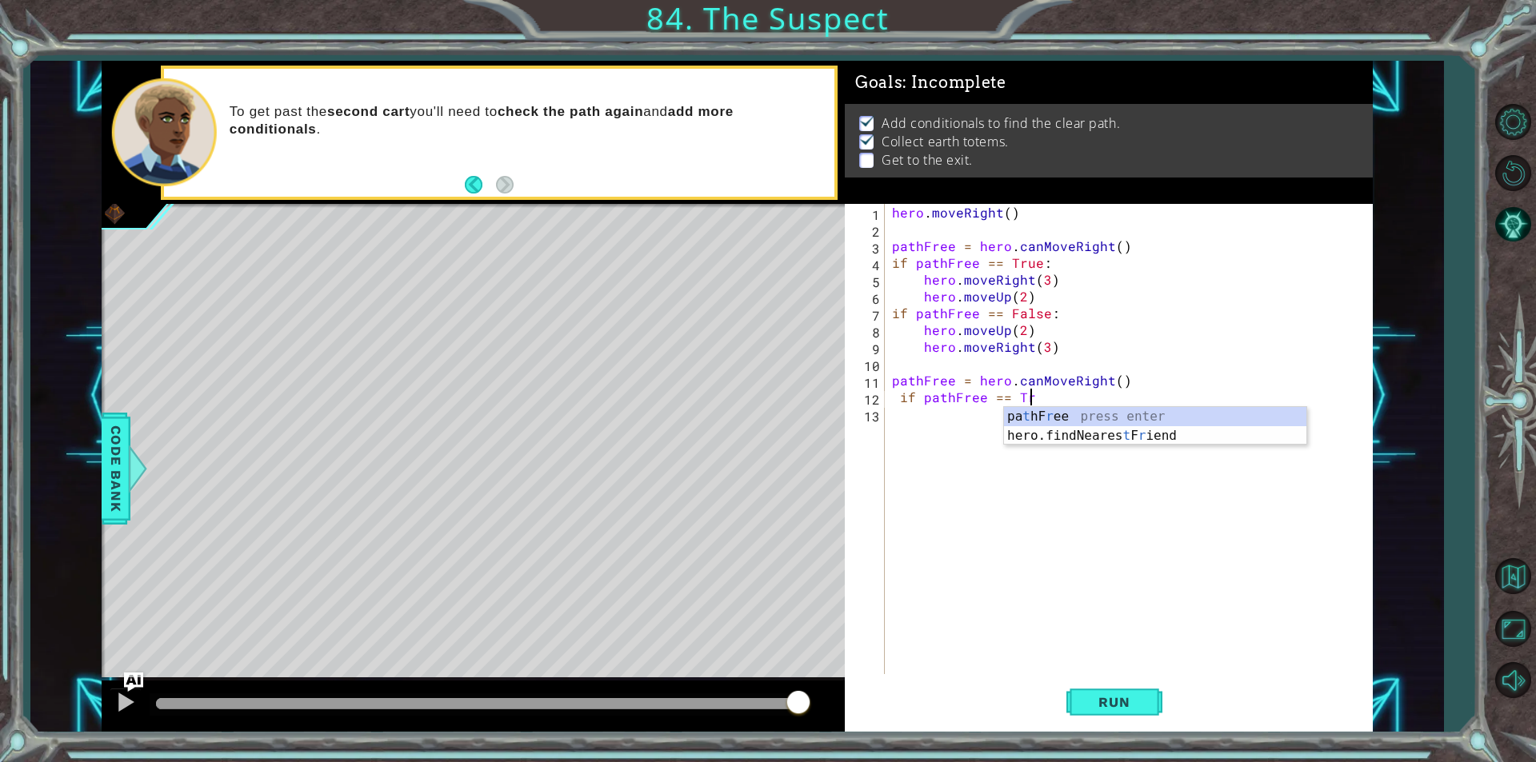
scroll to position [0, 9]
type textarea "if pathFree == True:"
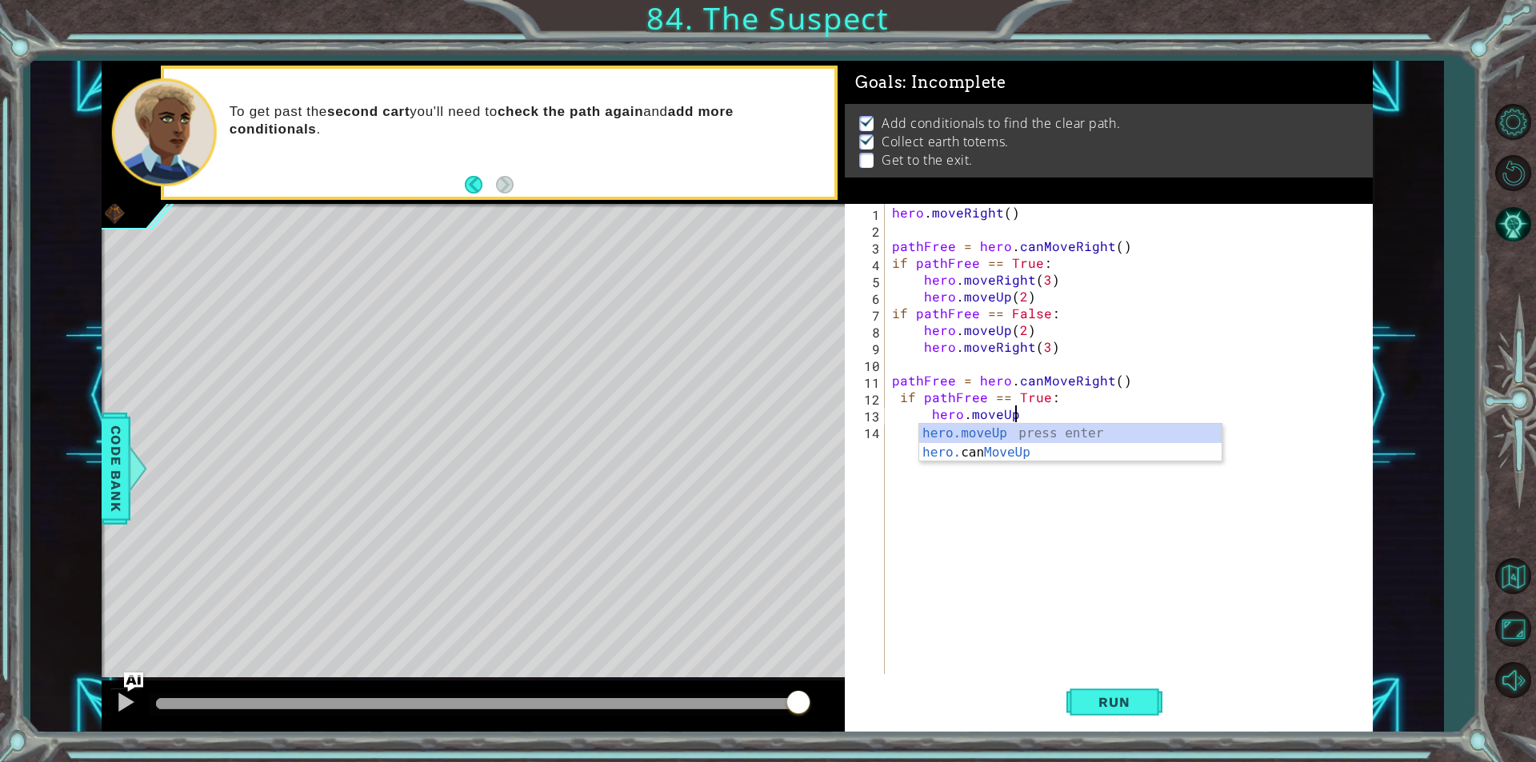
scroll to position [0, 7]
type textarea "hero.moveUp(2)"
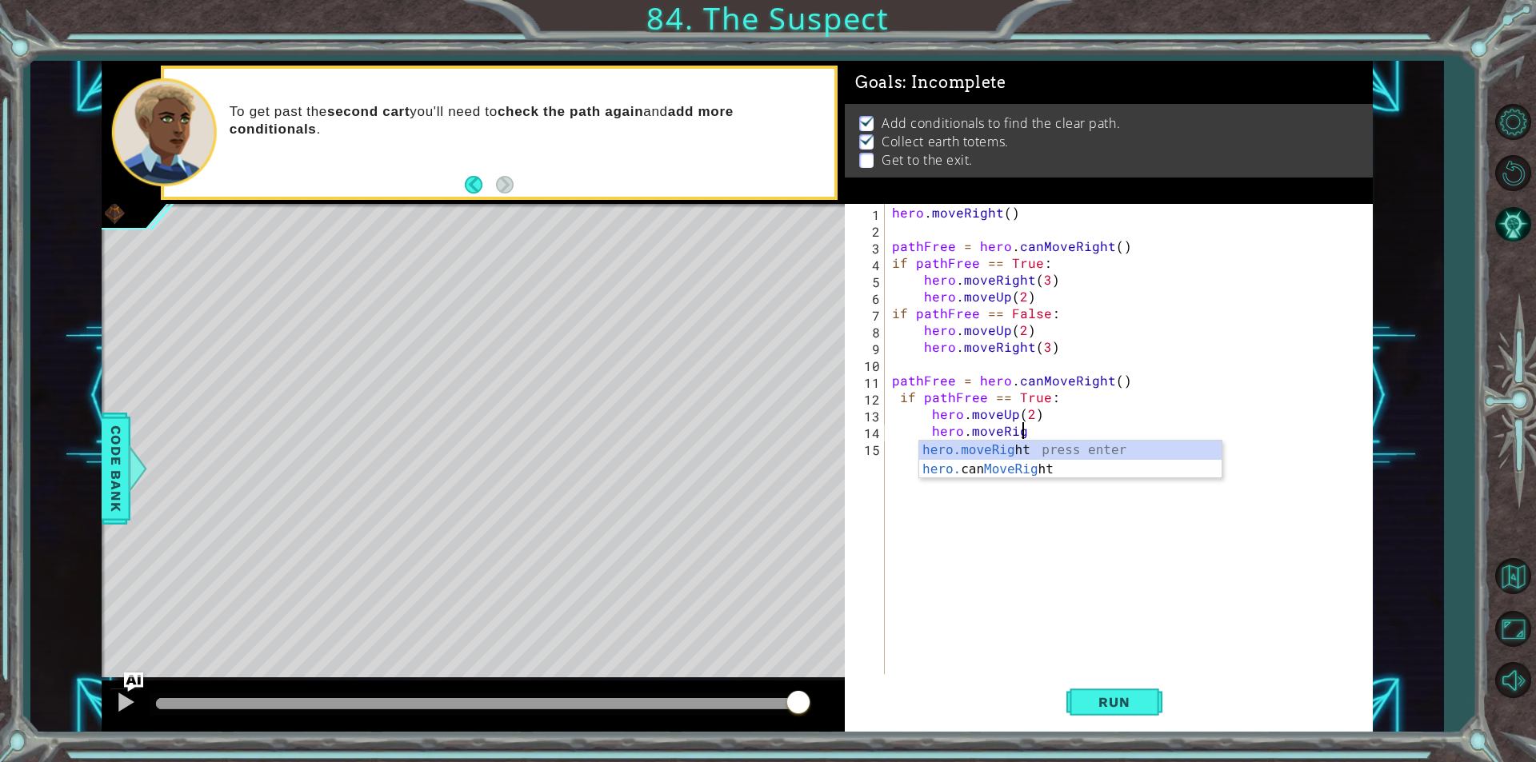
scroll to position [0, 8]
type textarea "hero.moveRight(3)"
type textarea "hero.moveUp()"
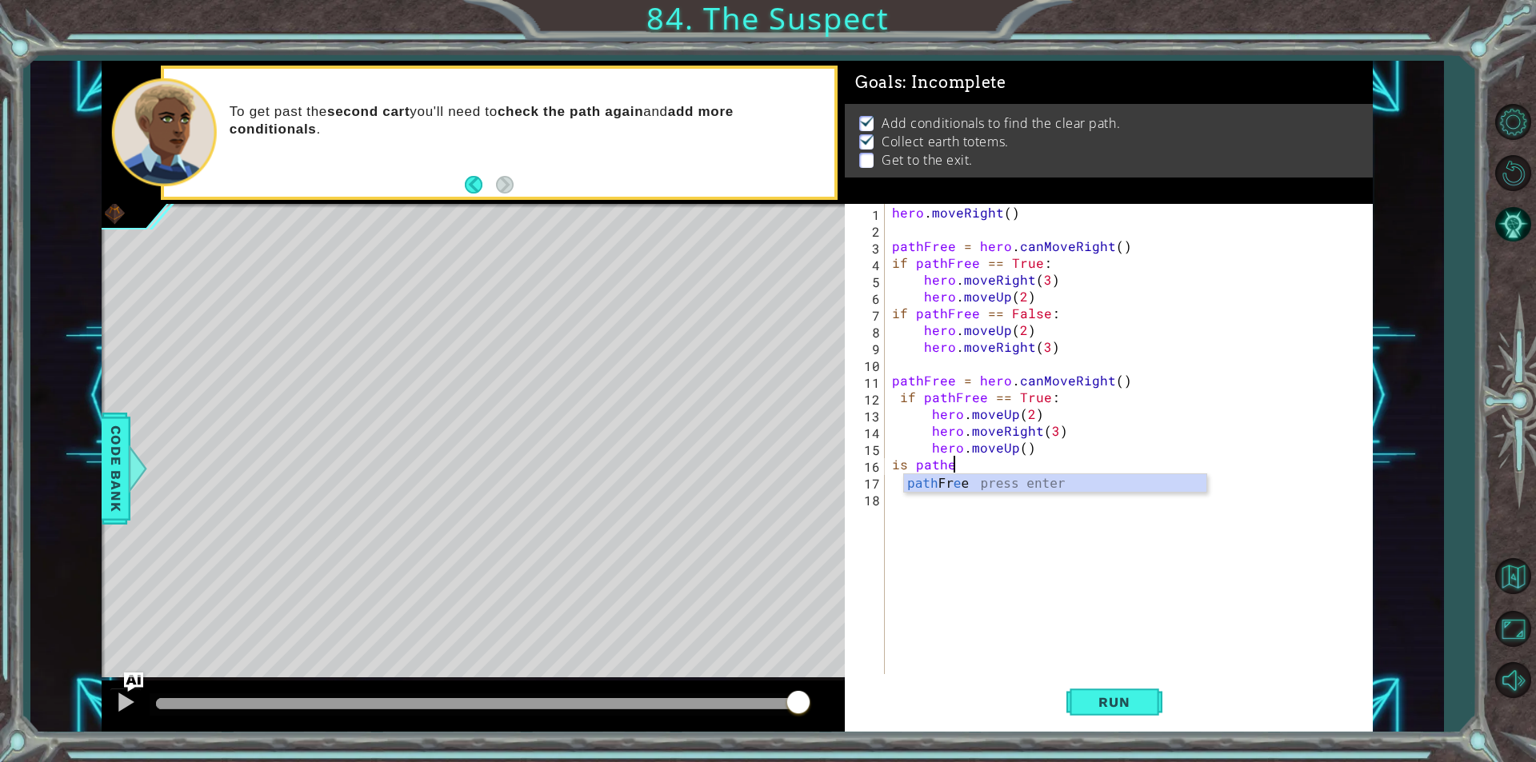
scroll to position [0, 4]
type textarea "i"
type textarea "if pathFree == False:"
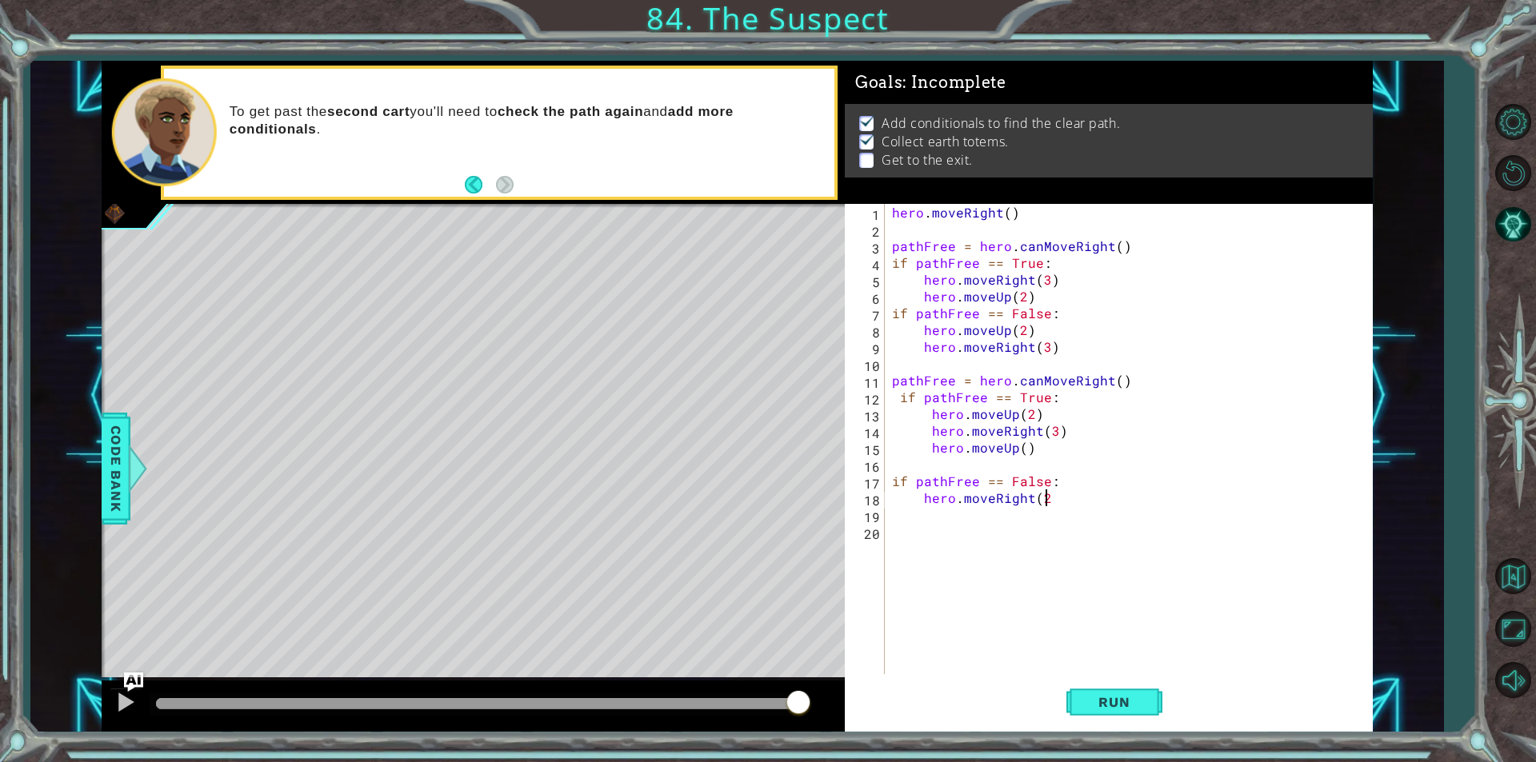
type textarea "hero.moveRight(2)"
type textarea "hero.moveUp(2)"
type textarea "herp.moveRight()"
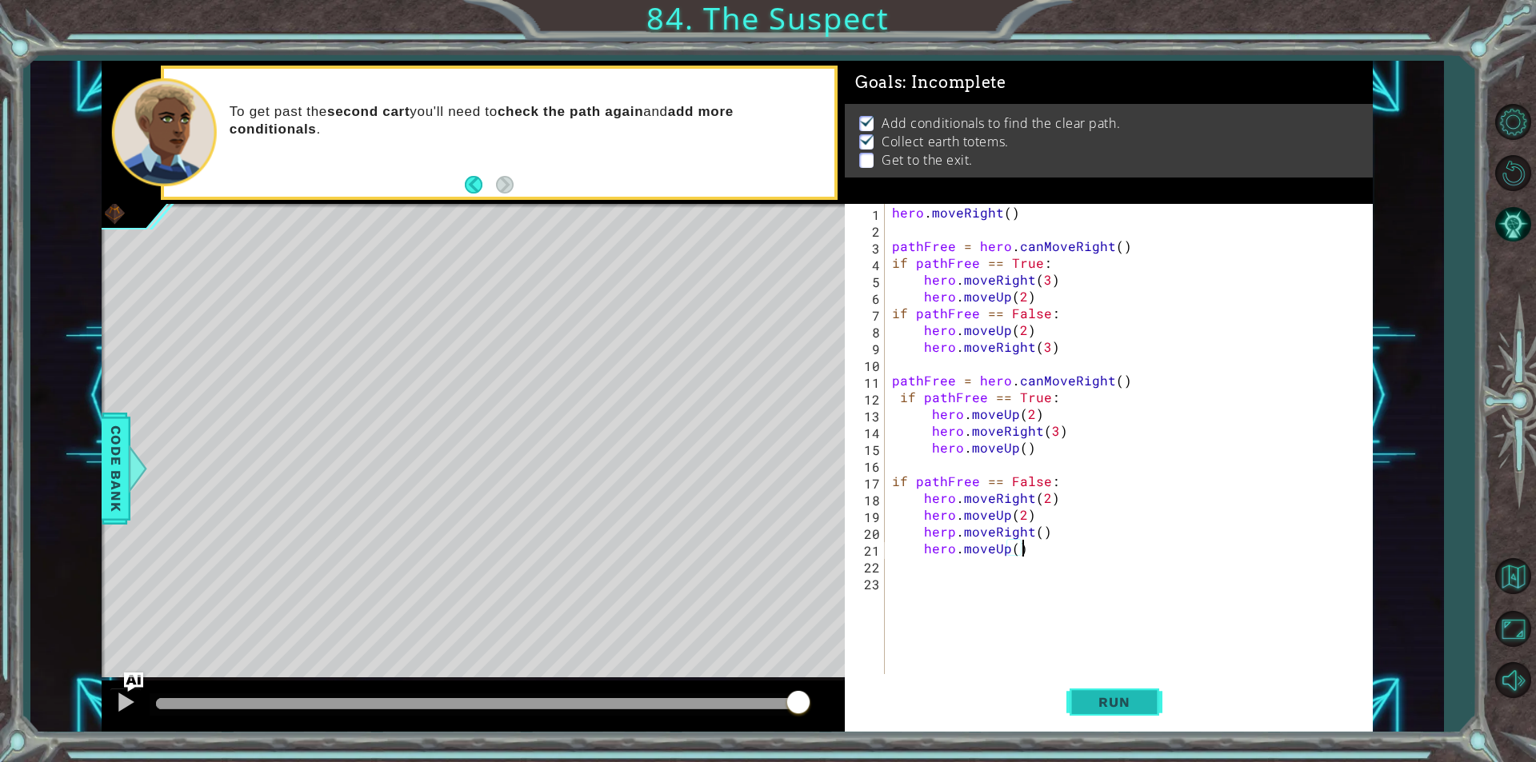
click at [1107, 688] on button "Run" at bounding box center [1114, 702] width 96 height 53
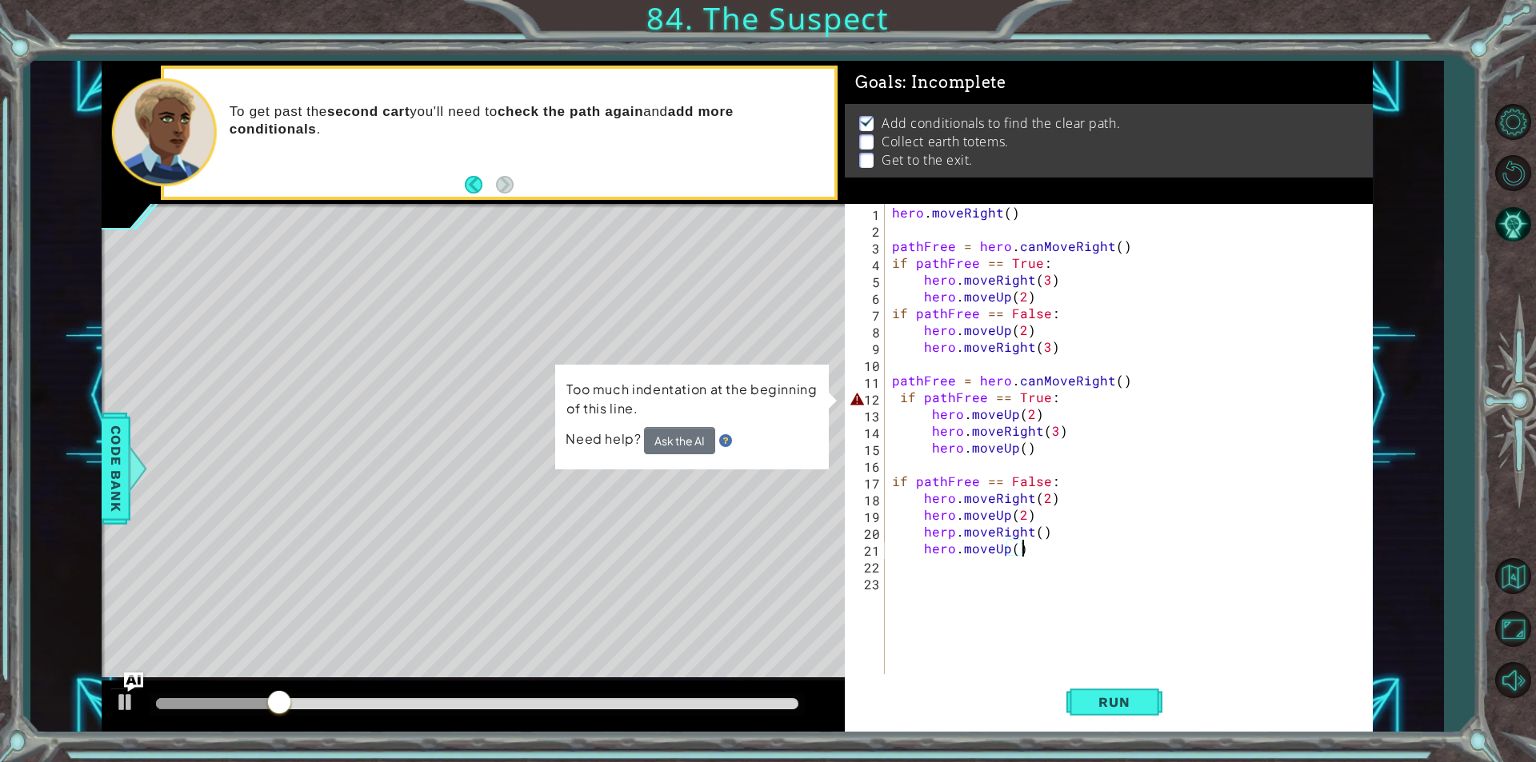
click at [1115, 382] on div "hero . moveRight ( ) pathFree = hero . canMoveRight ( ) if pathFree == True : h…" at bounding box center [1132, 456] width 487 height 504
click at [894, 395] on div "hero . moveRight ( ) pathFree = hero . canMoveRight ( ) if pathFree == True : h…" at bounding box center [1132, 456] width 487 height 504
type textarea "if pathFree == True:"
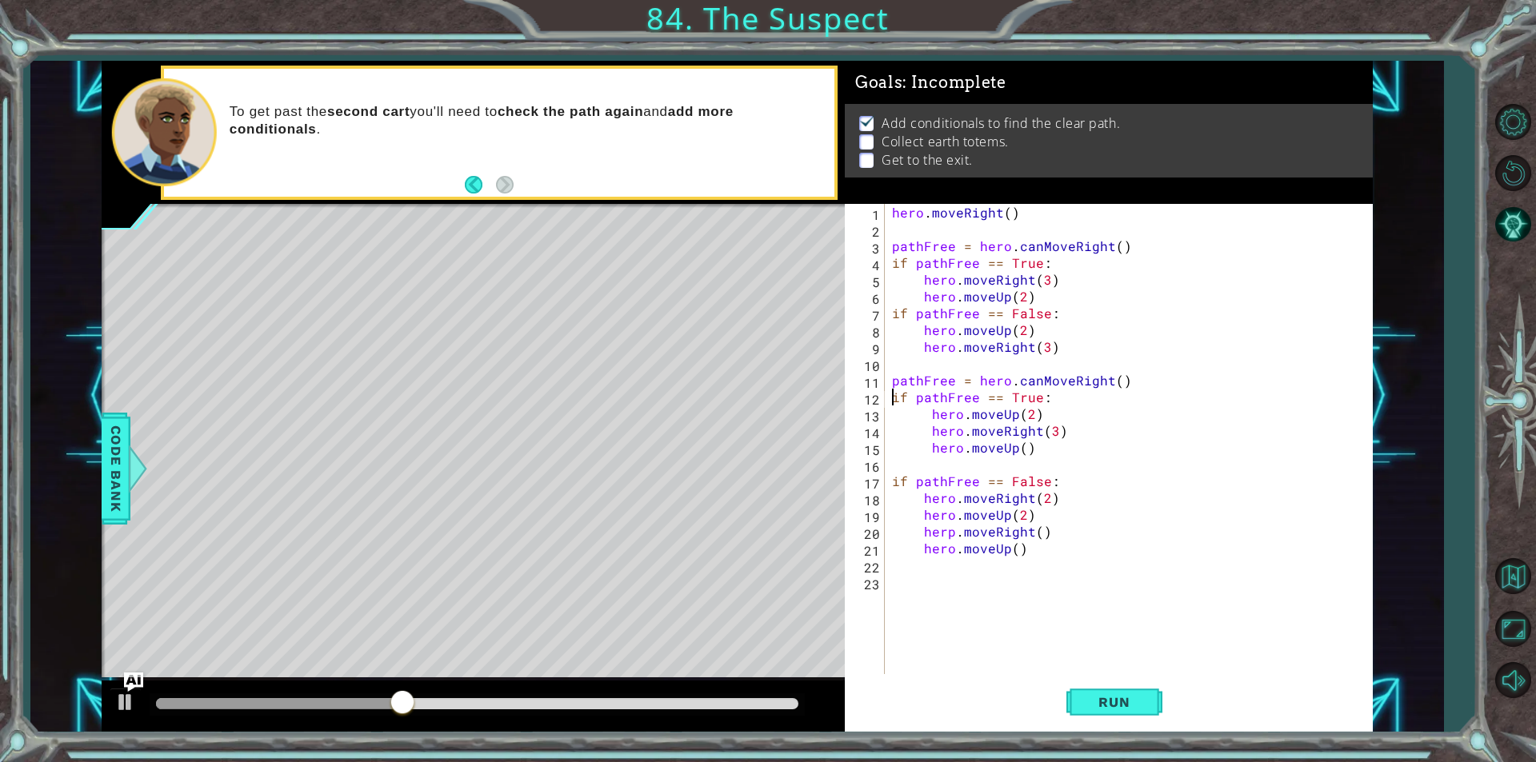
click at [1164, 704] on div "Run" at bounding box center [1114, 702] width 528 height 53
click at [1099, 689] on button "Run" at bounding box center [1114, 702] width 96 height 53
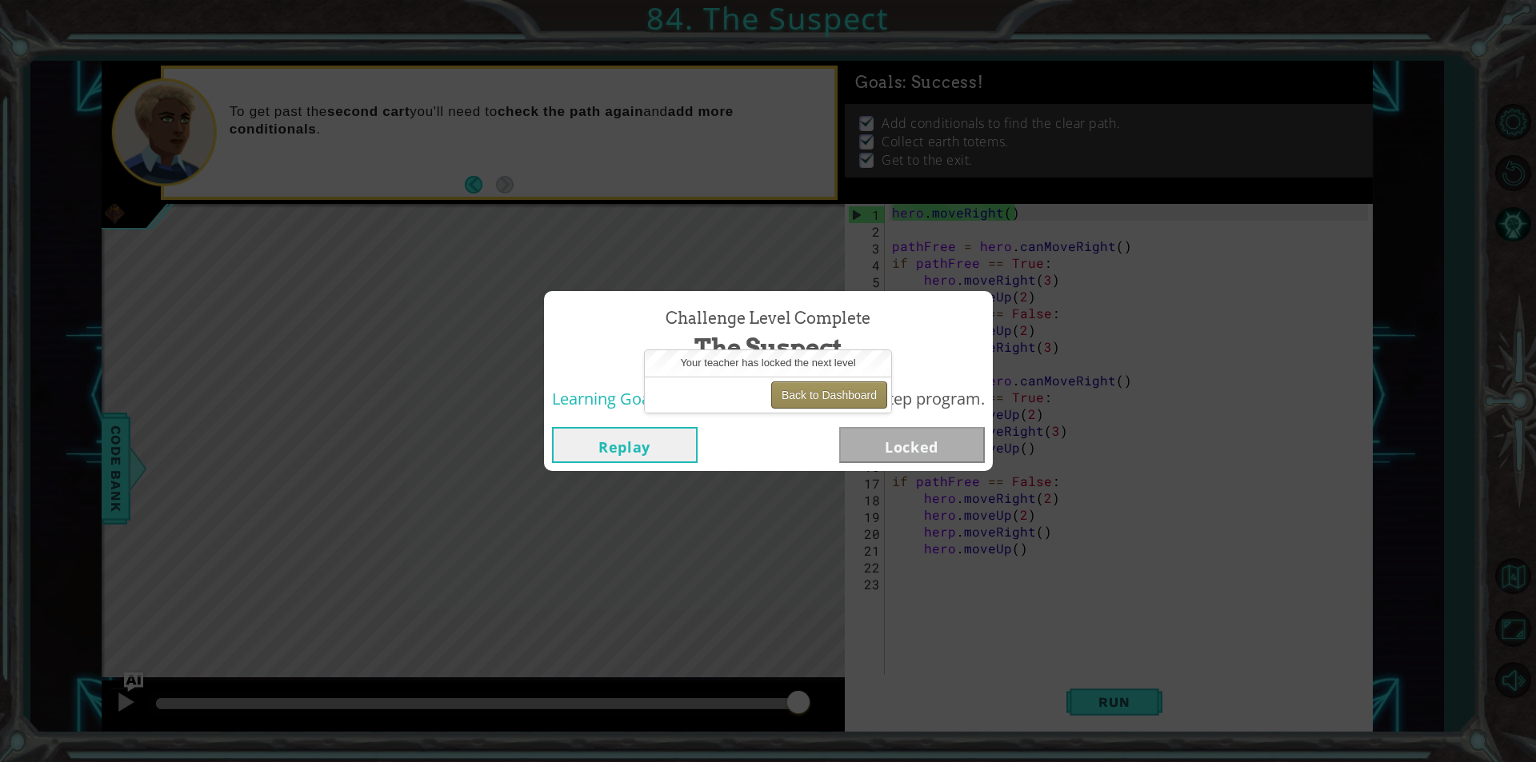
click at [822, 387] on button "Back to Dashboard" at bounding box center [829, 395] width 116 height 27
